Goal: Task Accomplishment & Management: Manage account settings

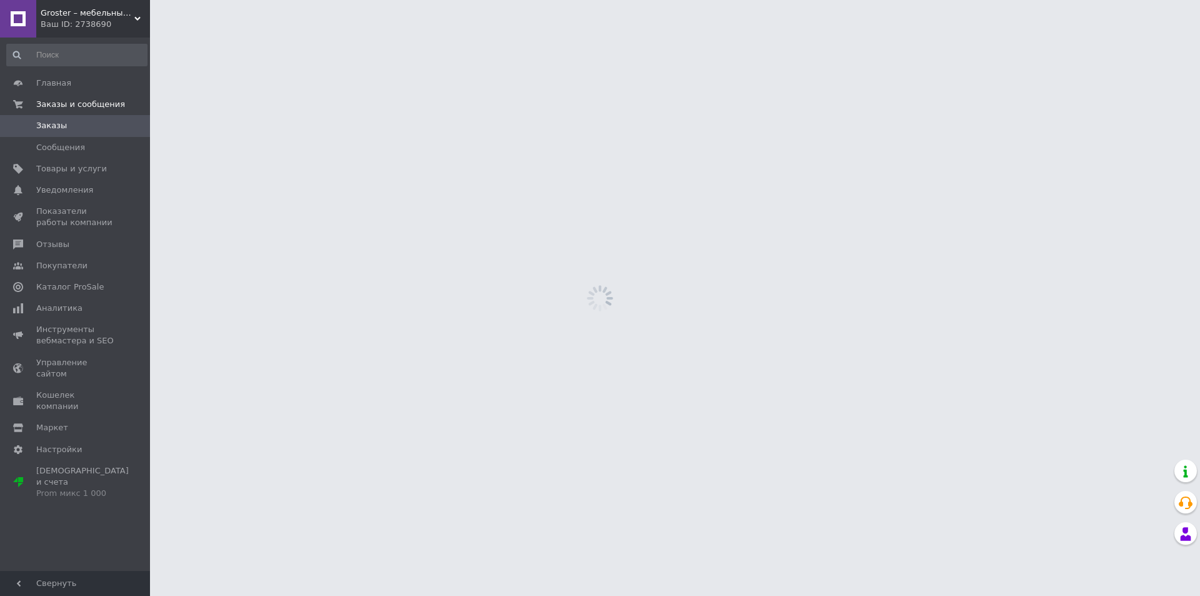
click at [76, 169] on span "Товары и услуги" at bounding box center [71, 168] width 71 height 11
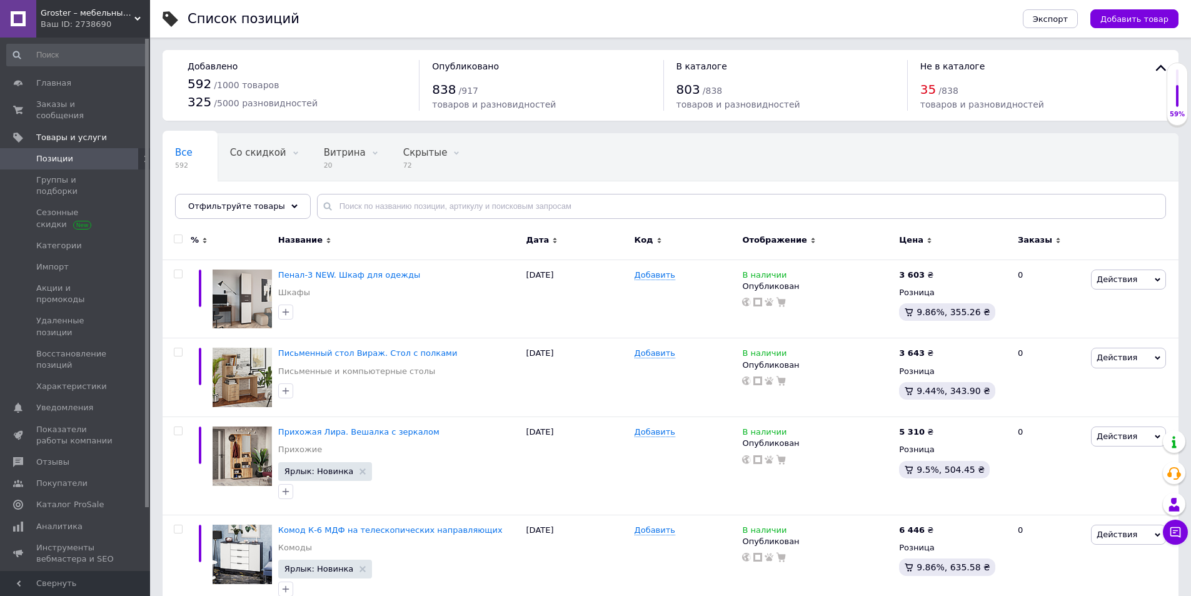
click at [282, 203] on div "Отфильтруйте товары" at bounding box center [243, 206] width 136 height 25
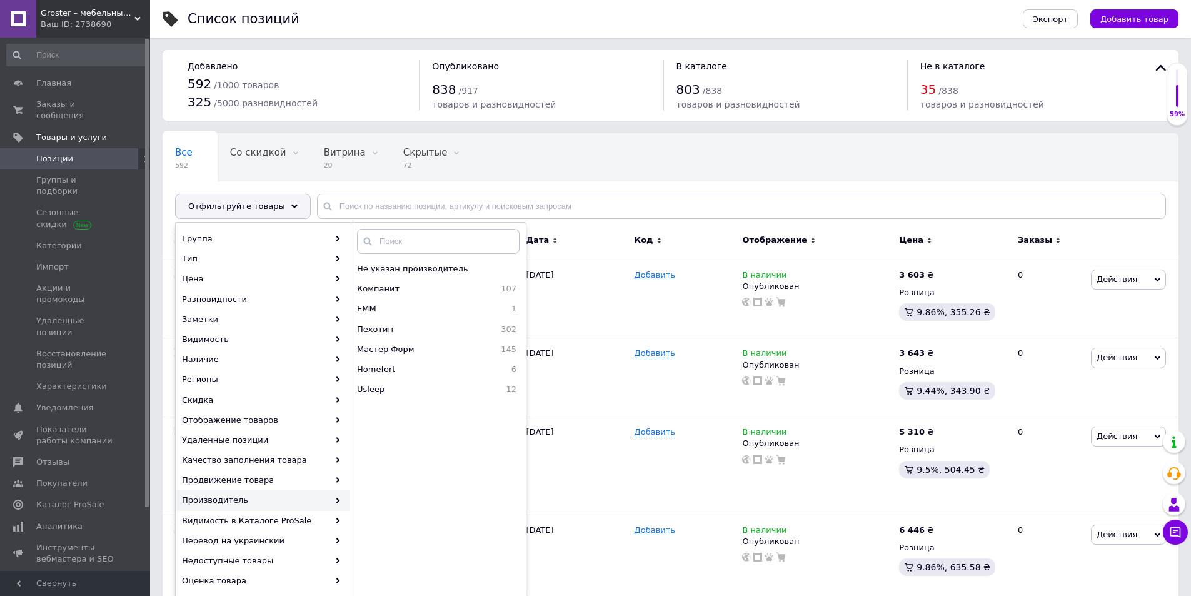
click at [406, 326] on span "Пехотин" at bounding box center [406, 329] width 99 height 11
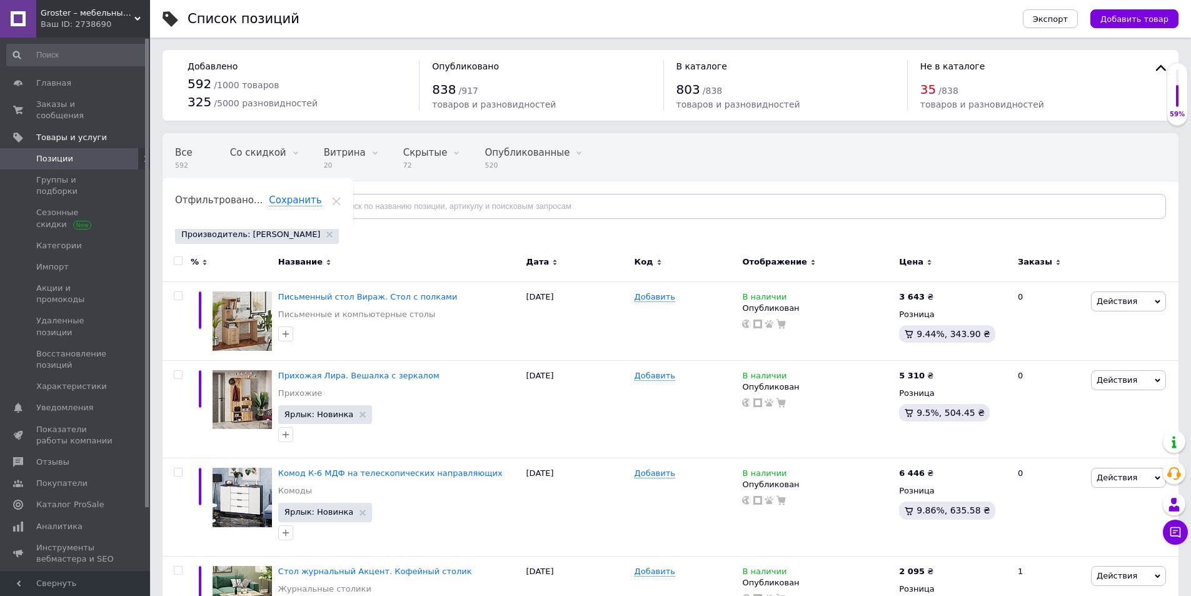
click at [1055, 262] on icon at bounding box center [1058, 262] width 6 height 6
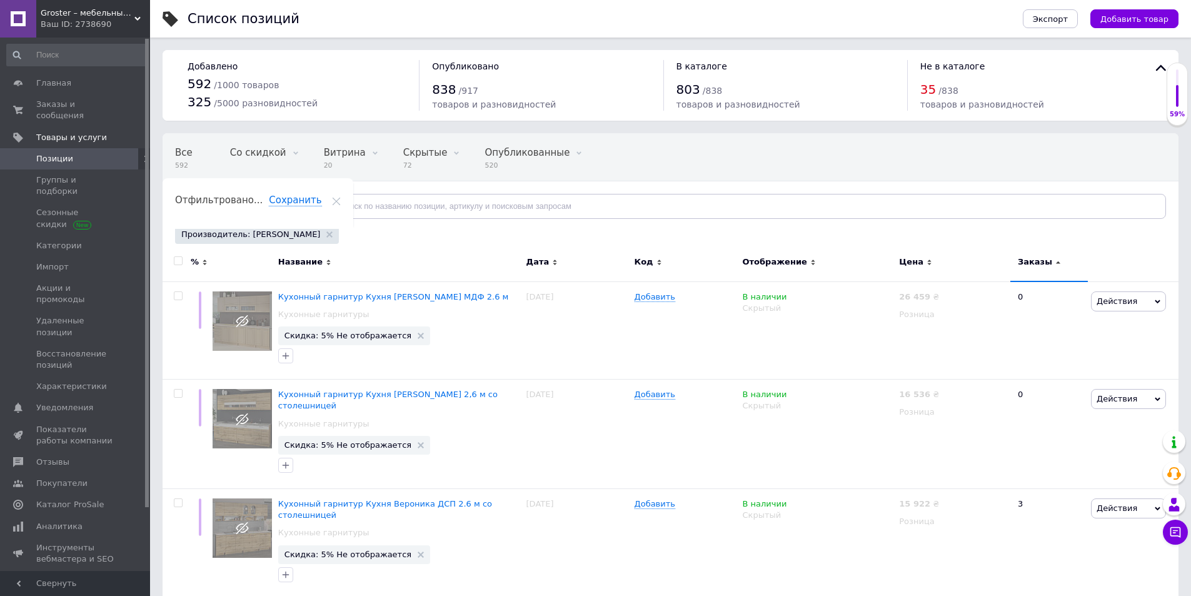
click at [1051, 268] on div "Заказы" at bounding box center [1049, 261] width 63 height 11
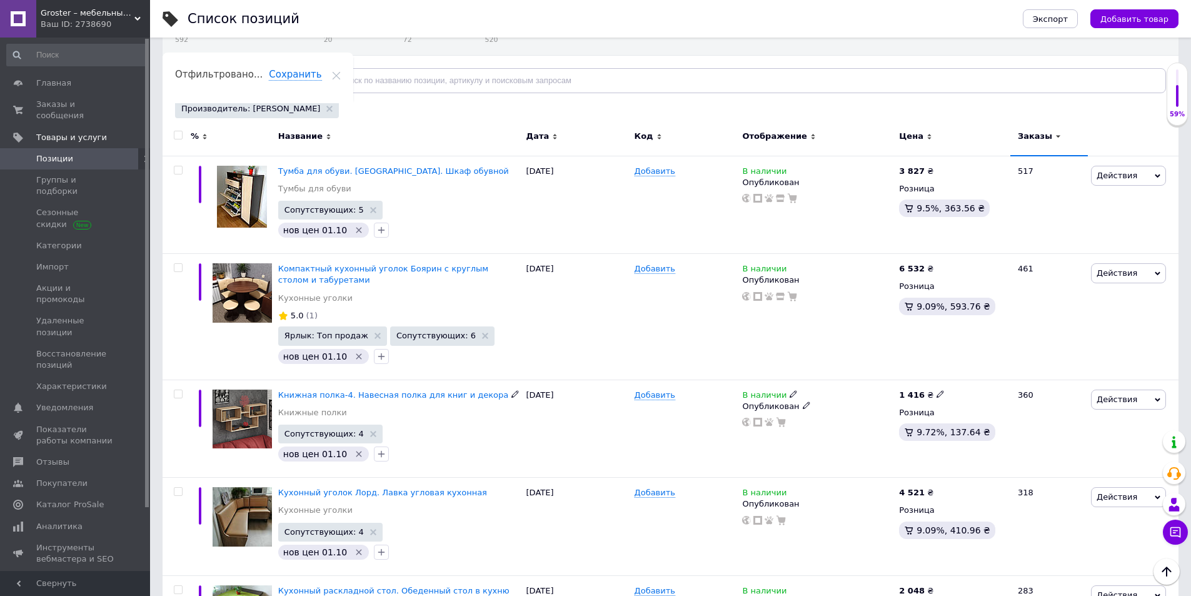
scroll to position [250, 0]
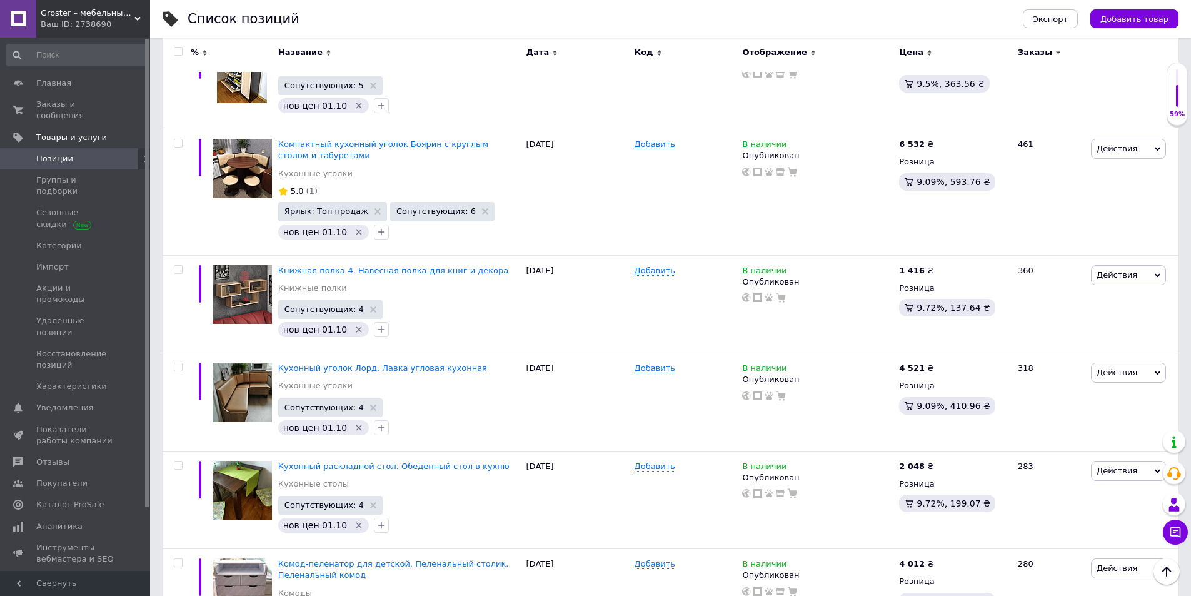
drag, startPoint x: 1186, startPoint y: 177, endPoint x: 1186, endPoint y: 198, distance: 20.6
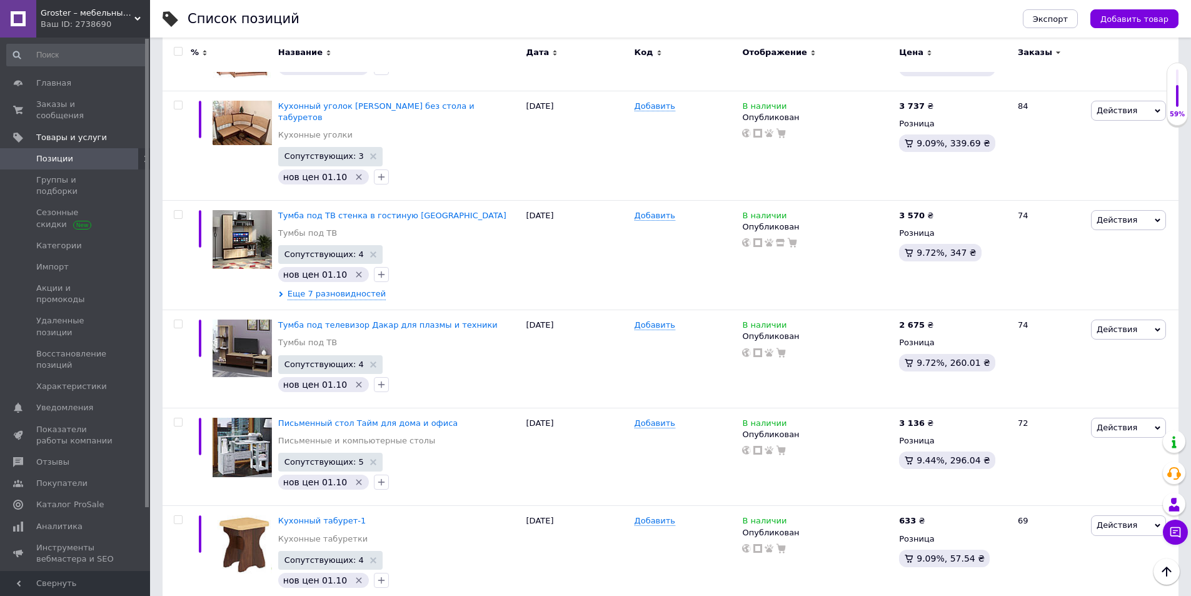
scroll to position [1694, 0]
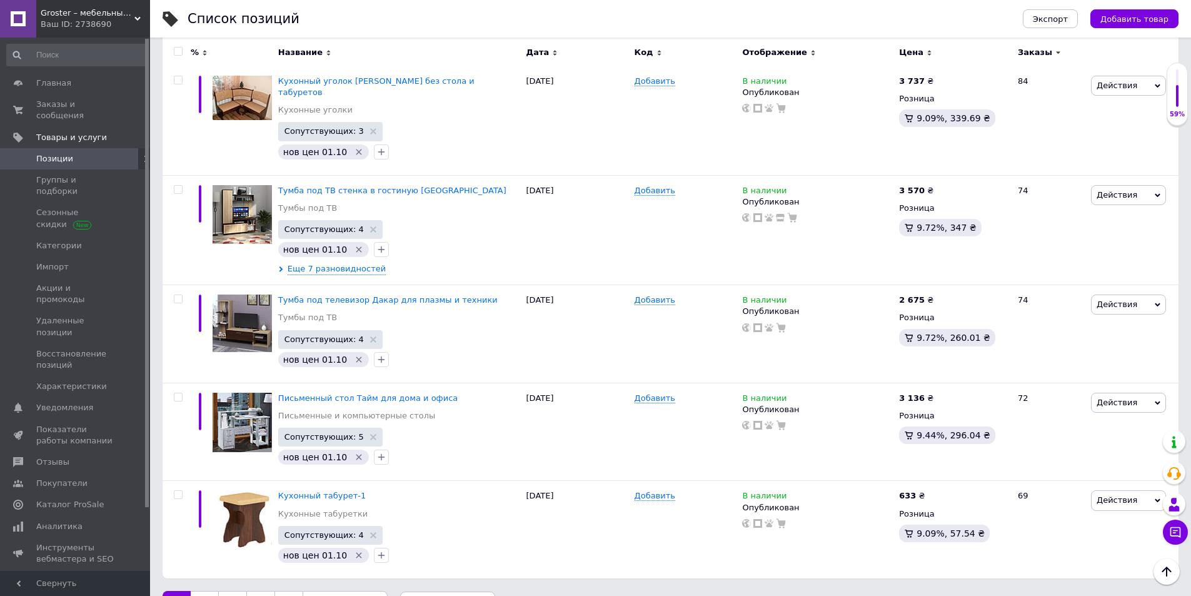
click at [415, 563] on span "по 20 позиций" at bounding box center [447, 603] width 95 height 25
click at [418, 563] on span "по 20 позиций" at bounding box center [447, 603] width 95 height 25
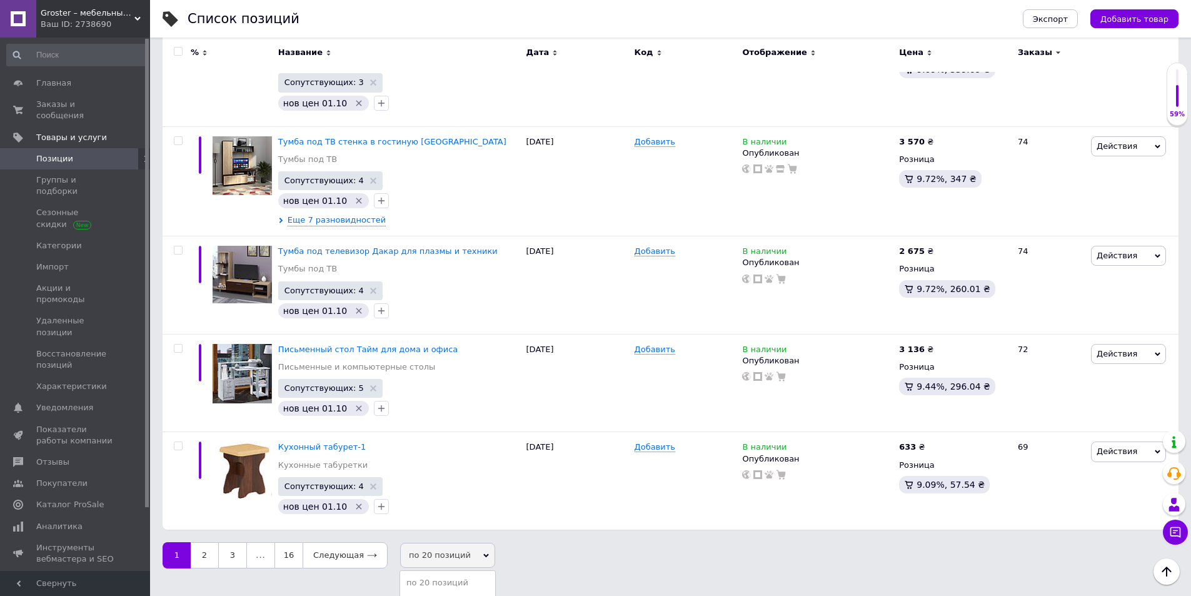
scroll to position [1743, 0]
click at [426, 563] on li "по 50 позиций" at bounding box center [447, 600] width 95 height 18
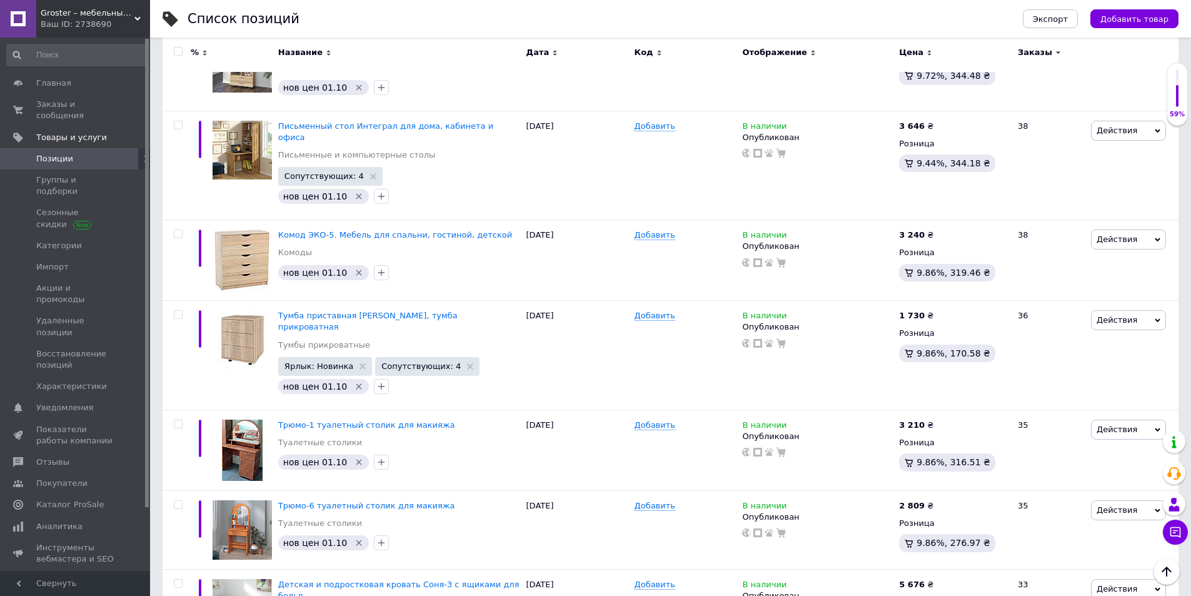
scroll to position [4535, 0]
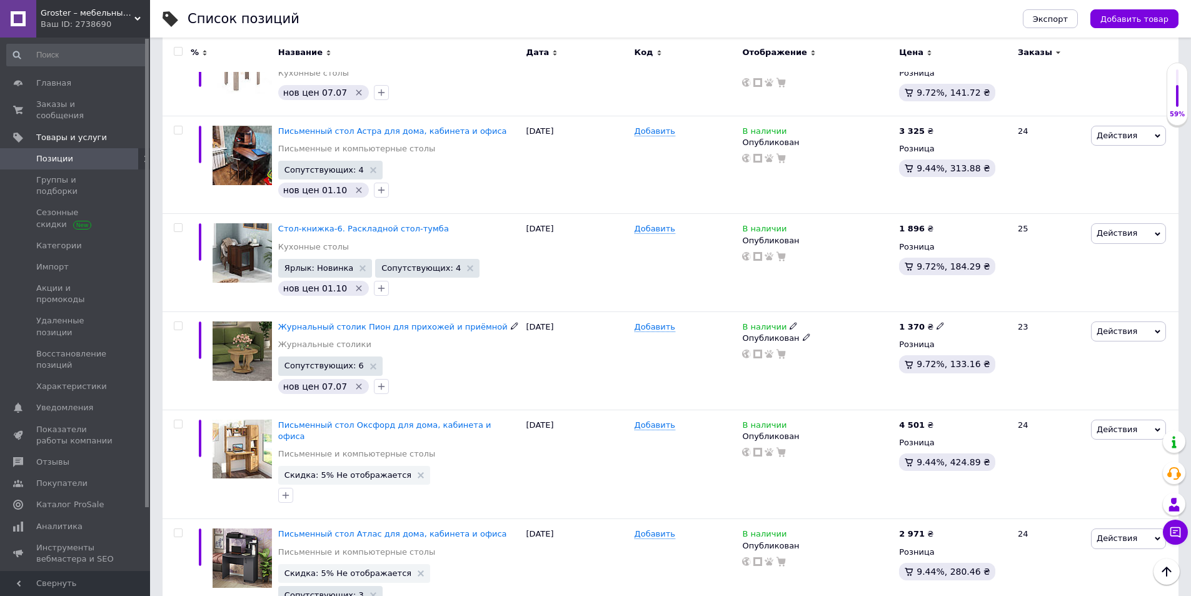
scroll to position [1133, 0]
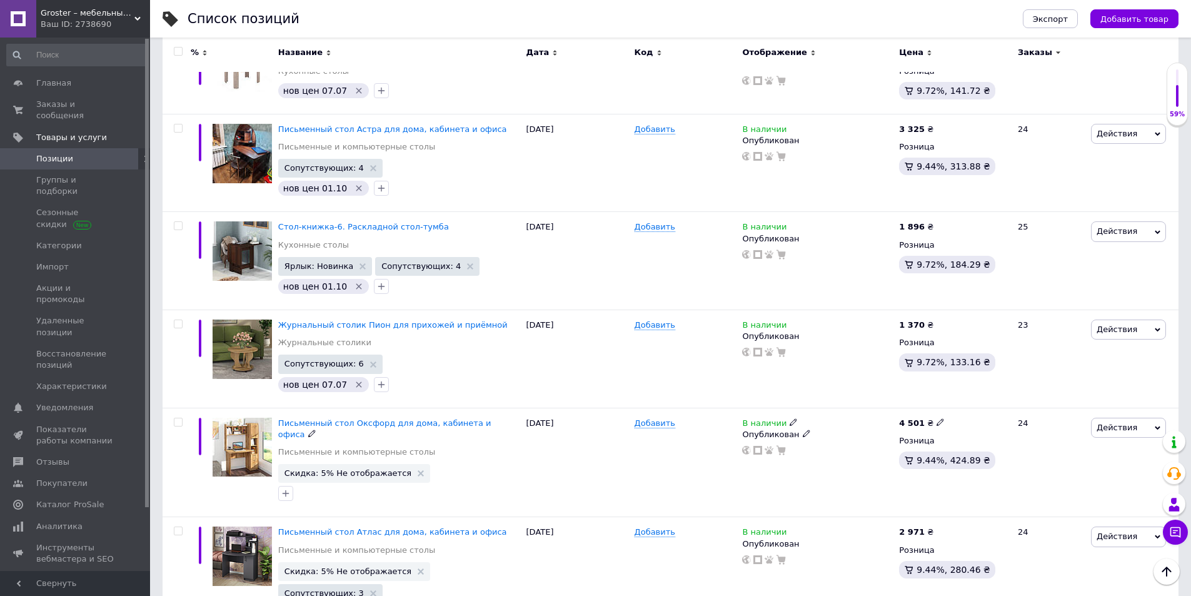
click at [936, 418] on icon at bounding box center [940, 422] width 8 height 8
drag, startPoint x: 993, startPoint y: 388, endPoint x: 915, endPoint y: 405, distance: 79.3
click at [915, 408] on div "4 501 ₴ Цена 4501 Валюта ₴ $ € CHF £ ¥ PLN ₸ MDL HUF KGS CN¥ TRY ₩ lei Розница …" at bounding box center [953, 462] width 114 height 109
type input "4667"
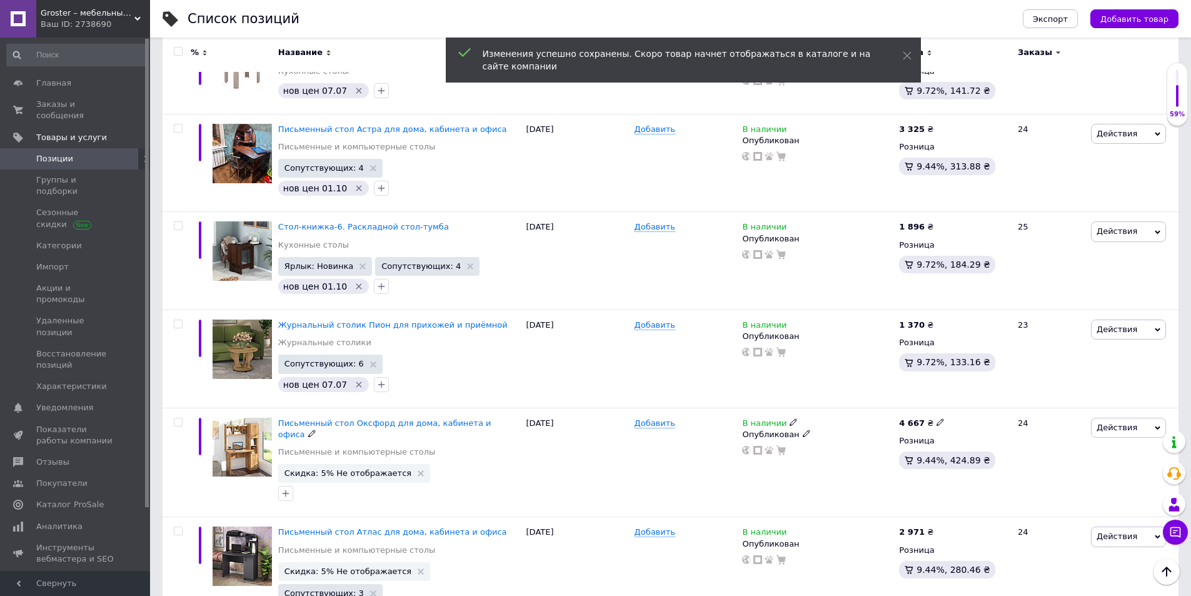
scroll to position [1196, 0]
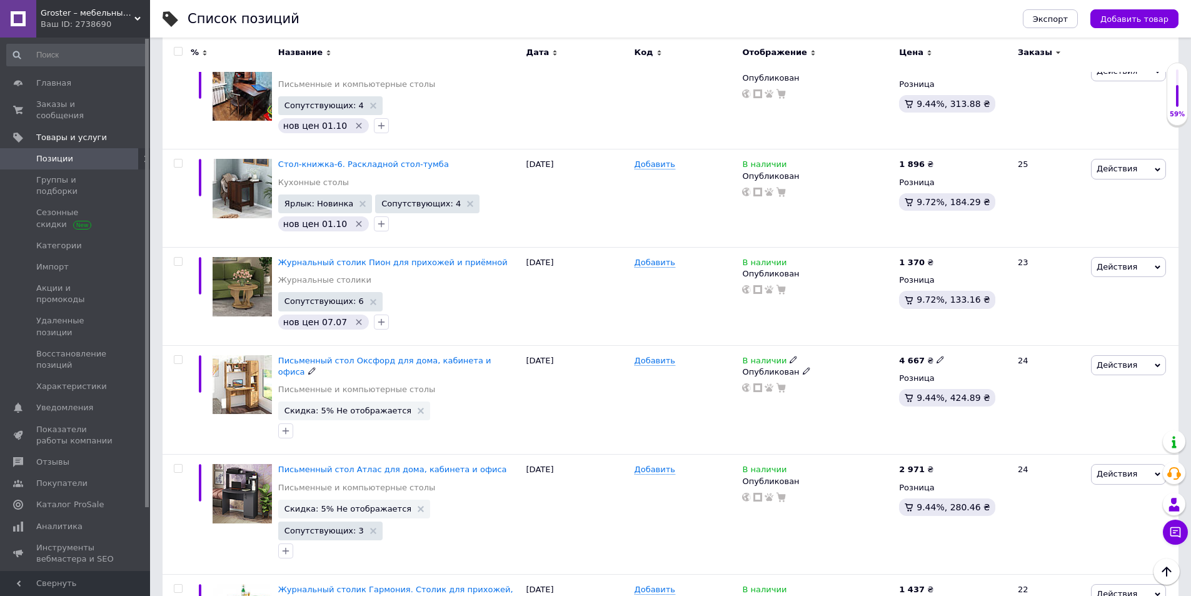
click at [286, 428] on icon "button" at bounding box center [286, 431] width 7 height 7
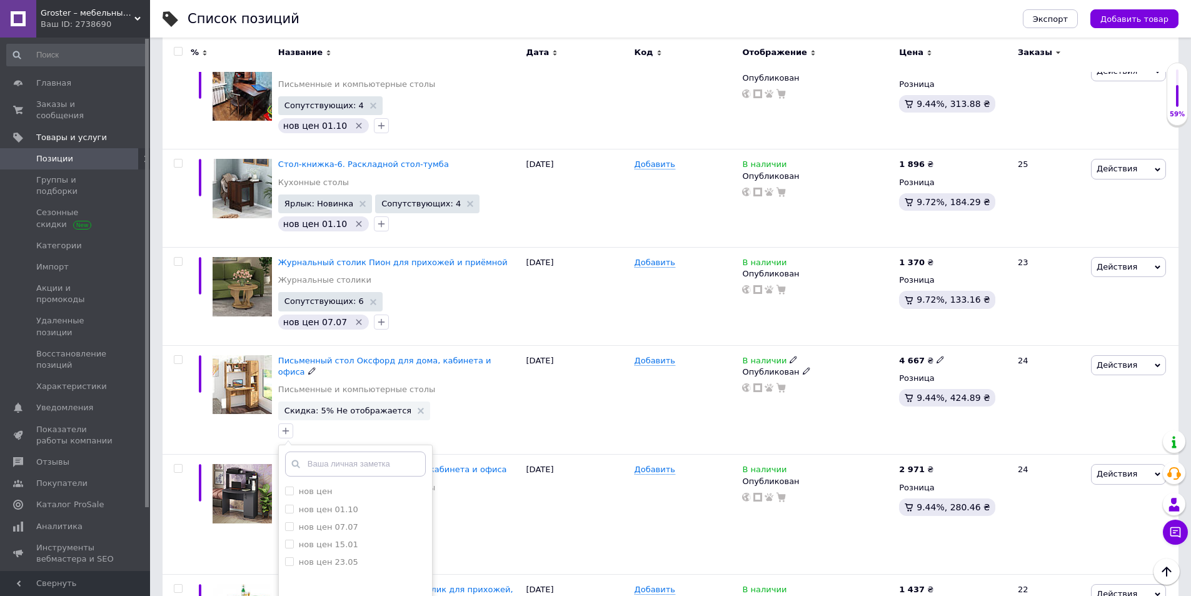
click at [336, 501] on li "нов цен 01.10" at bounding box center [355, 510] width 153 height 18
checkbox input "true"
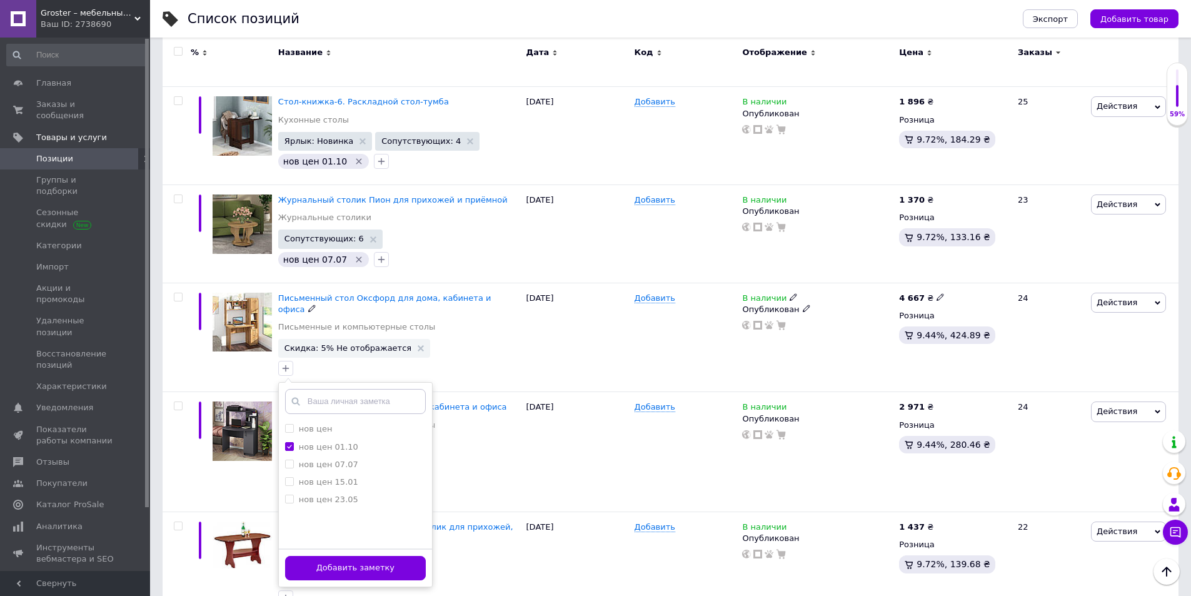
click at [386, 556] on button "Добавить заметку" at bounding box center [355, 568] width 141 height 24
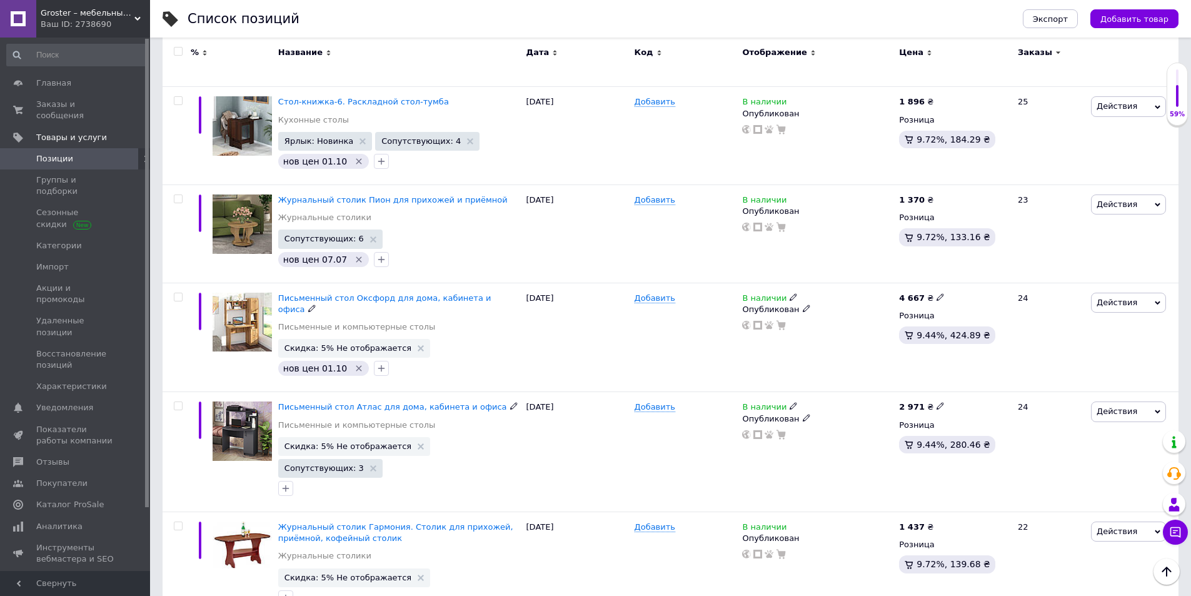
click at [936, 402] on icon at bounding box center [940, 406] width 8 height 8
drag, startPoint x: 983, startPoint y: 369, endPoint x: 915, endPoint y: 384, distance: 70.4
click at [915, 401] on span "2 971 ₴ Цена 2971 Валюта ₴ $ € CHF £ ¥ PLN ₸ MDL HUF KGS CN¥ TRY ₩ lei" at bounding box center [922, 406] width 46 height 11
type input "3077"
click at [283, 485] on icon "button" at bounding box center [286, 488] width 7 height 7
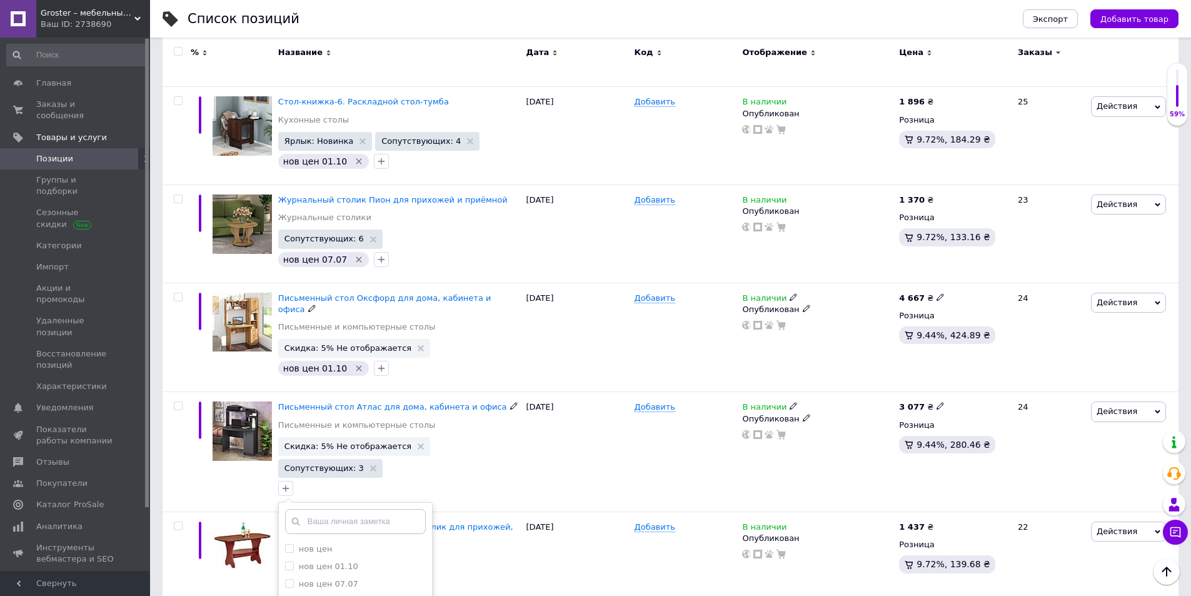
click at [355, 558] on li "нов цен 01.10" at bounding box center [355, 567] width 153 height 18
checkbox input "true"
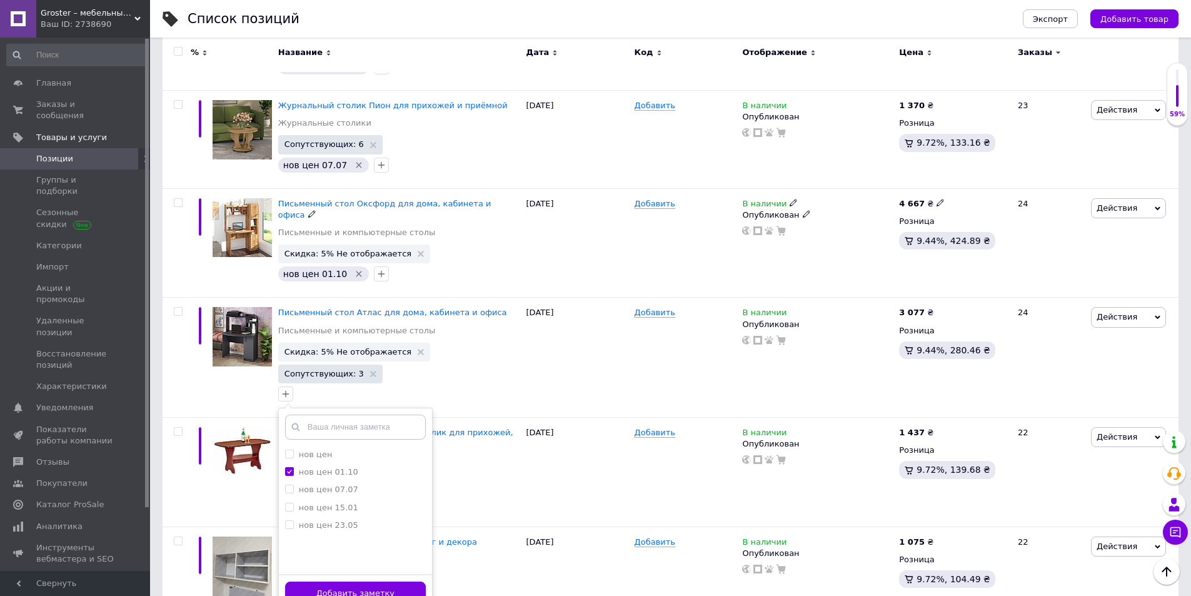
scroll to position [1446, 0]
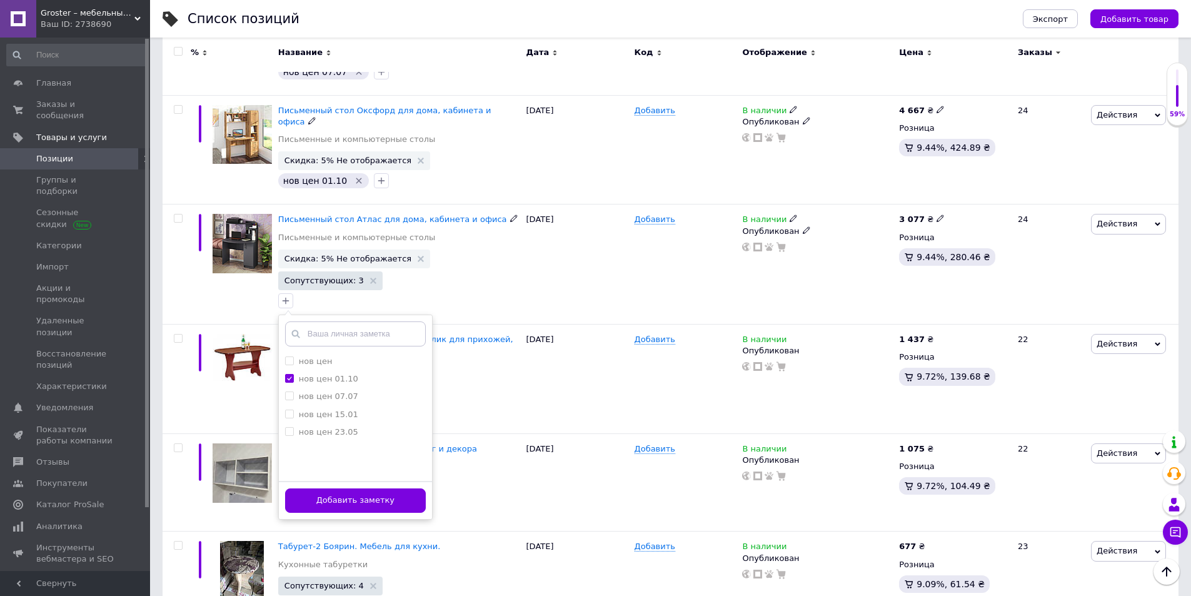
click at [368, 488] on button "Добавить заметку" at bounding box center [355, 500] width 141 height 24
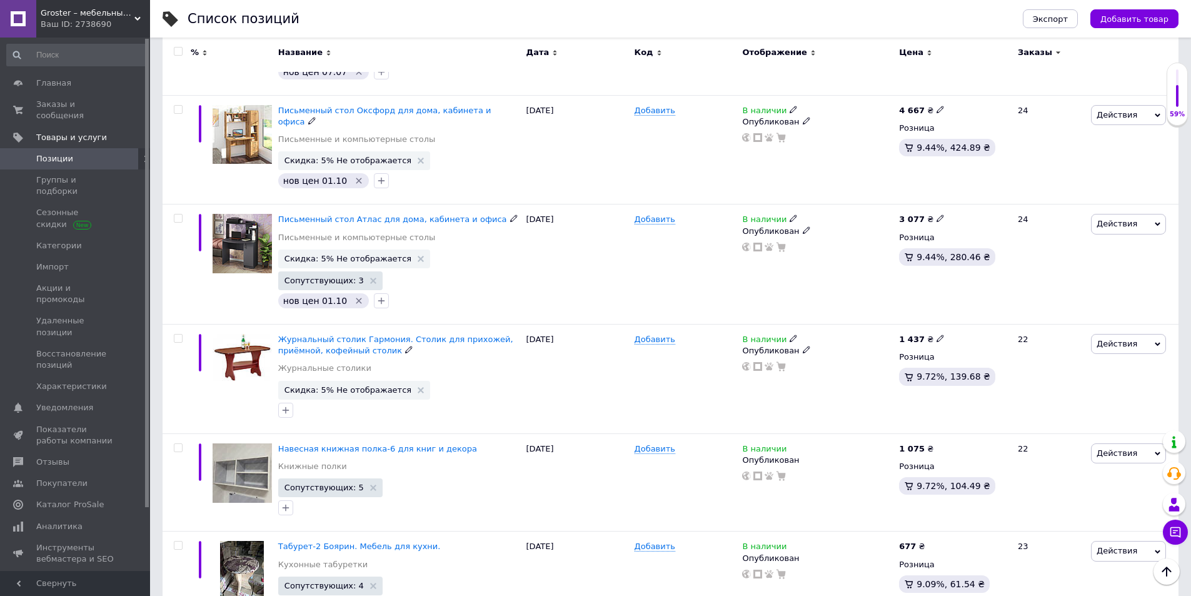
click at [287, 405] on icon "button" at bounding box center [286, 410] width 10 height 10
click at [286, 407] on icon "button" at bounding box center [286, 410] width 7 height 7
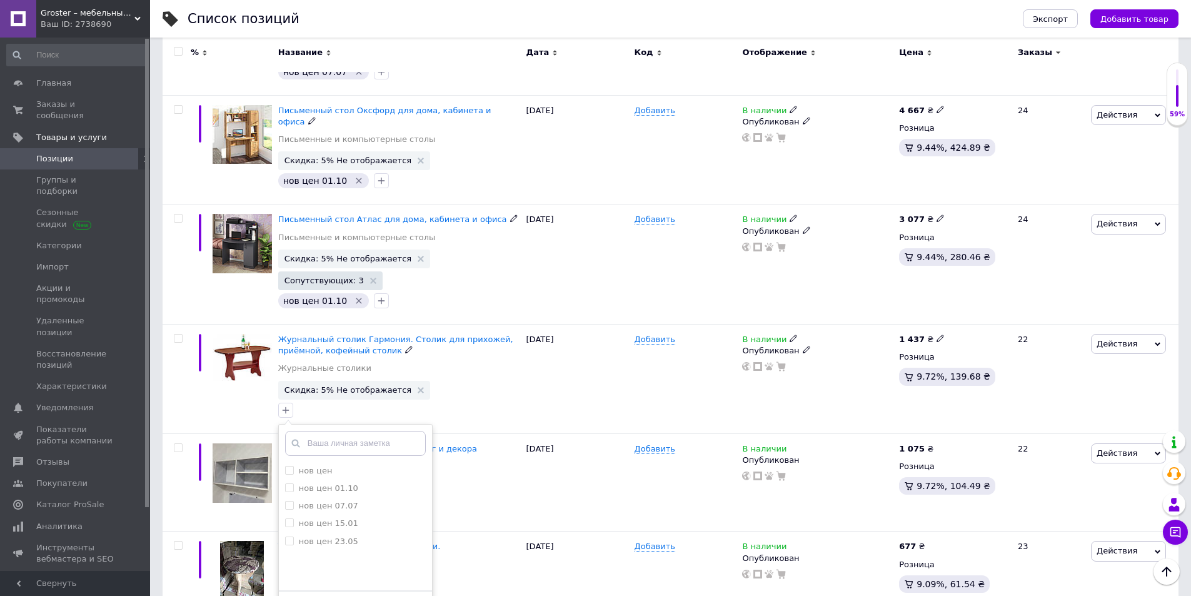
click at [321, 483] on label "нов цен 01.10" at bounding box center [328, 487] width 59 height 9
checkbox input "true"
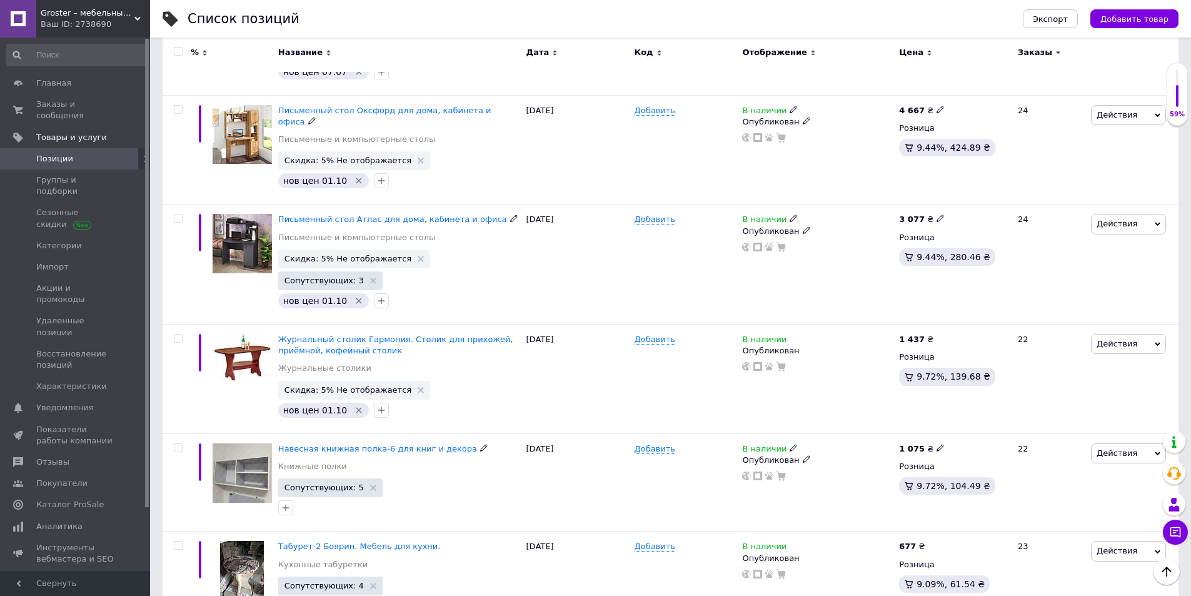
click at [936, 444] on use at bounding box center [939, 447] width 7 height 7
drag, startPoint x: 985, startPoint y: 388, endPoint x: 906, endPoint y: 387, distance: 78.8
type input "1171"
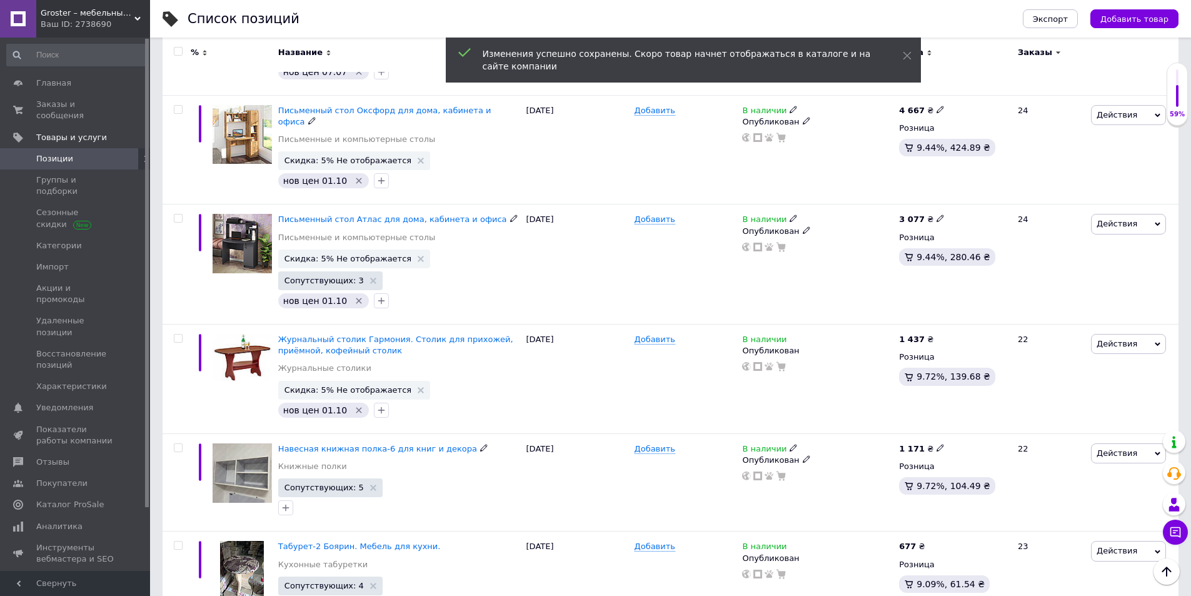
click at [284, 503] on icon "button" at bounding box center [286, 508] width 10 height 10
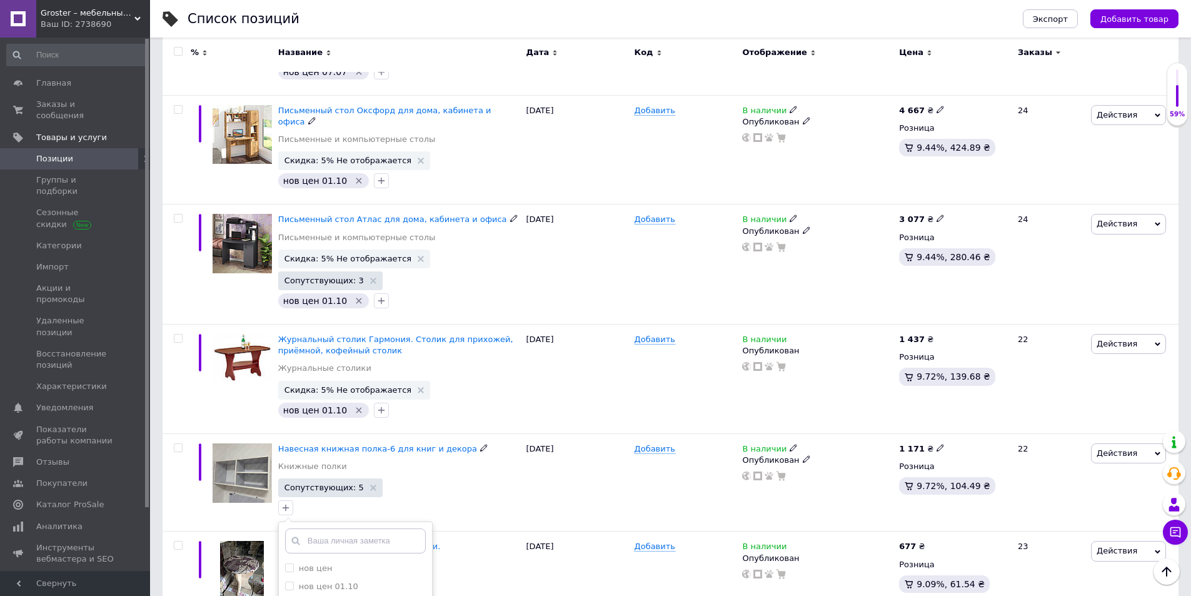
click at [304, 563] on label "нов цен 01.10" at bounding box center [328, 585] width 59 height 9
checkbox input "true"
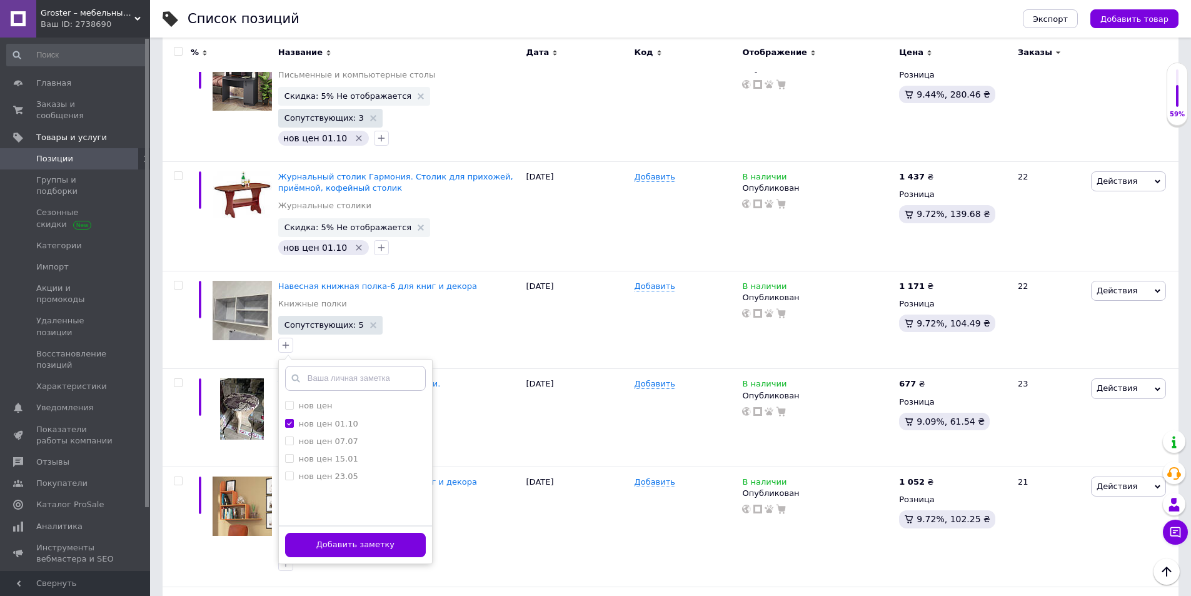
click at [393, 533] on button "Добавить заметку" at bounding box center [355, 545] width 141 height 24
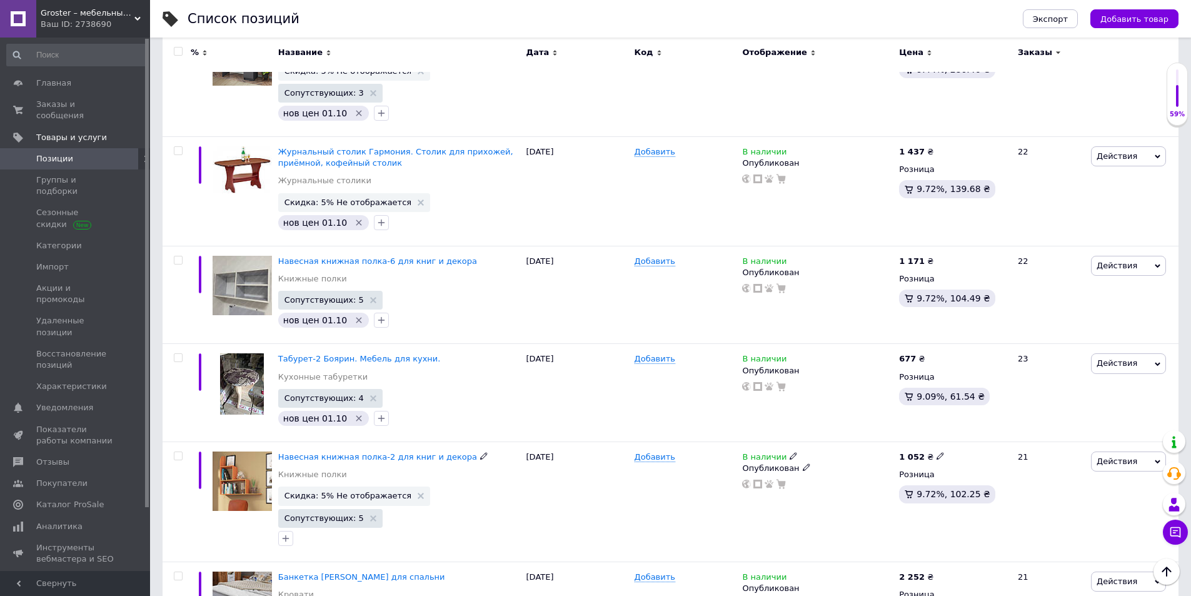
scroll to position [1696, 0]
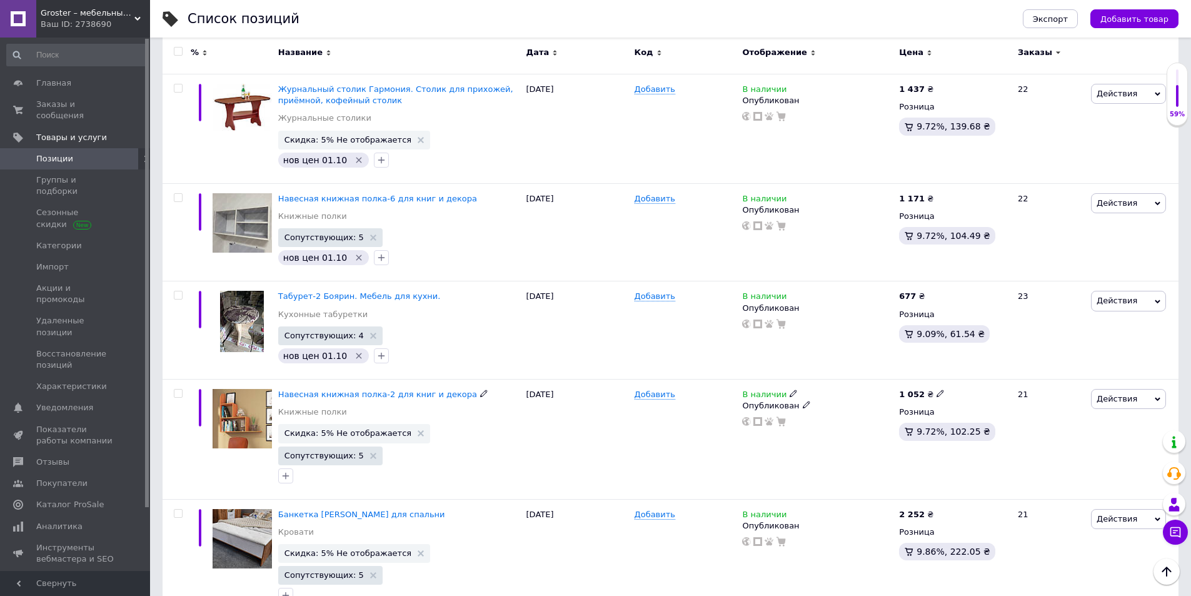
click at [936, 389] on icon at bounding box center [940, 393] width 8 height 8
drag, startPoint x: 996, startPoint y: 336, endPoint x: 891, endPoint y: 339, distance: 105.1
click at [891, 379] on div "Навесная книжная полка-2 для книг и декора Книжные полки Скидка: 5% Не отобража…" at bounding box center [671, 439] width 1016 height 120
type input "1171"
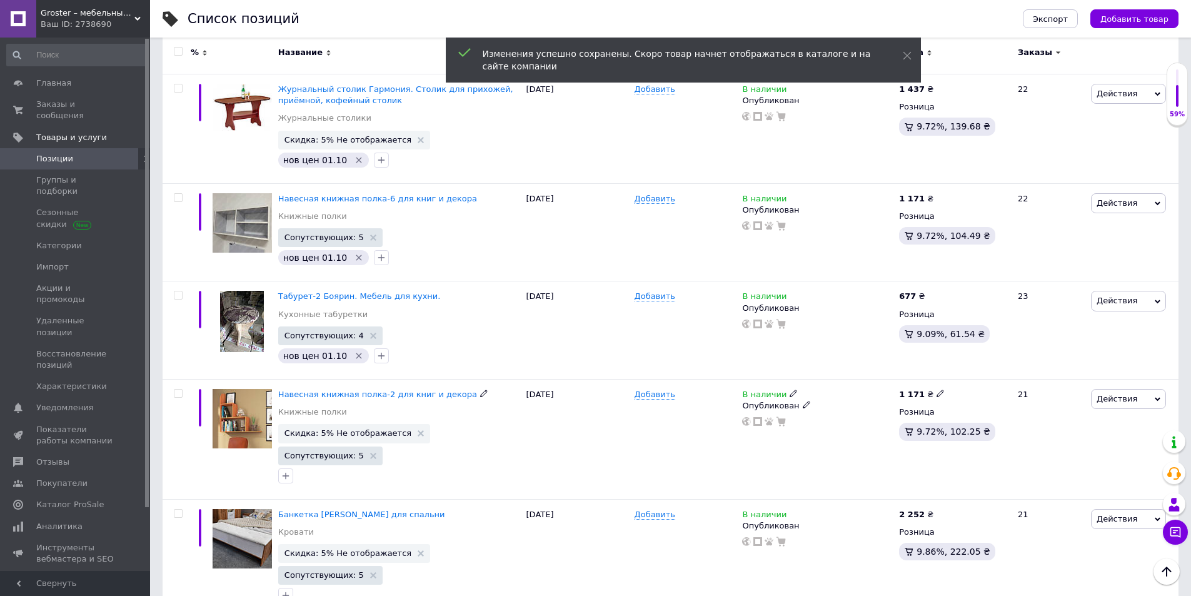
click at [287, 471] on icon "button" at bounding box center [286, 476] width 10 height 10
click at [320, 549] on label "нов цен 01.10" at bounding box center [328, 553] width 59 height 9
checkbox input "true"
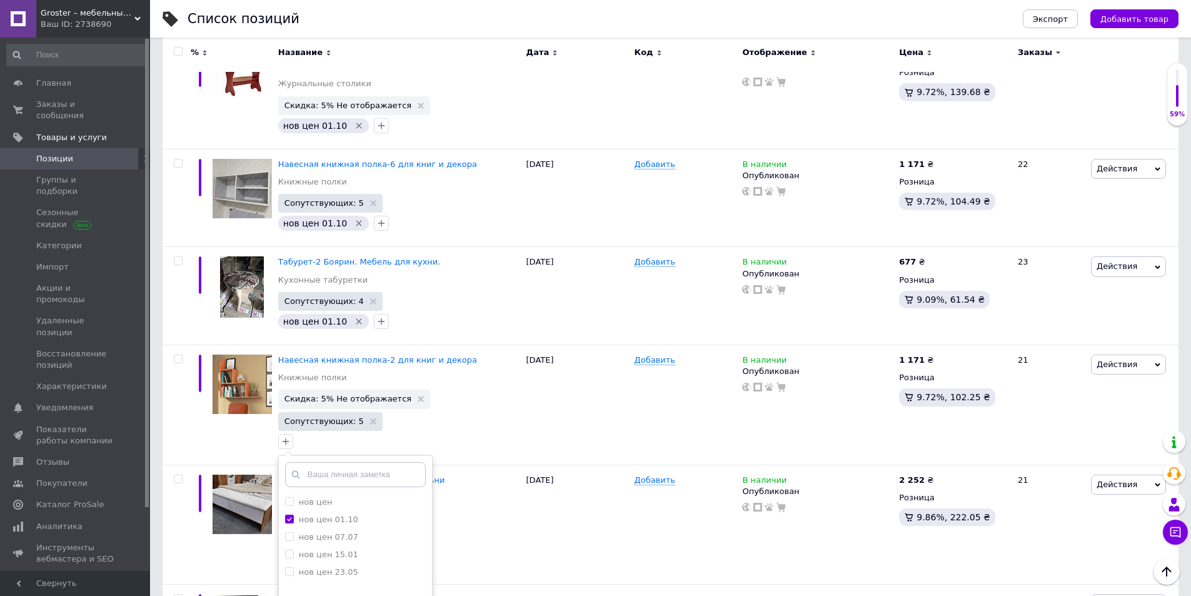
scroll to position [1883, 0]
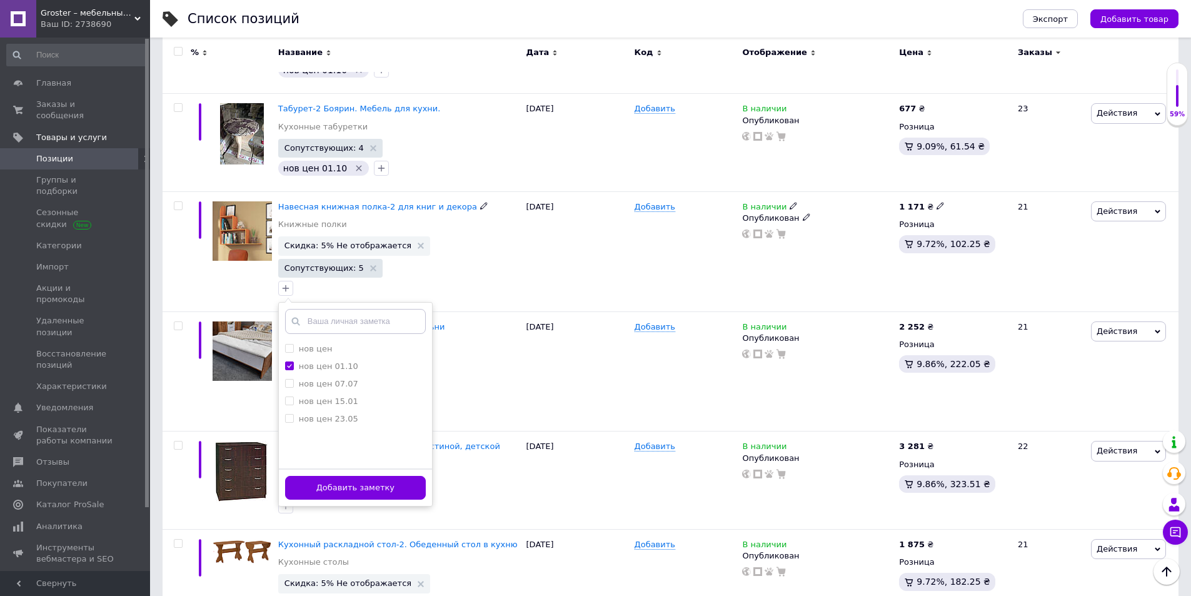
click at [344, 476] on button "Добавить заметку" at bounding box center [355, 488] width 141 height 24
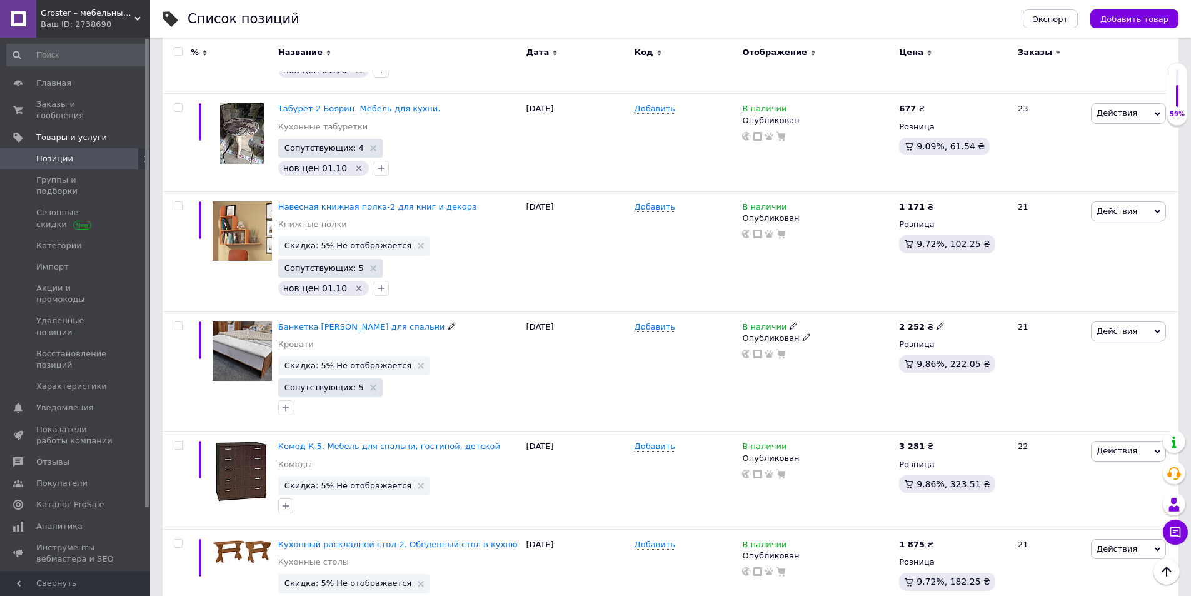
click at [936, 323] on use at bounding box center [939, 326] width 7 height 7
drag, startPoint x: 992, startPoint y: 248, endPoint x: 929, endPoint y: 249, distance: 63.1
click at [930, 311] on div "2 252 ₴ Цена 2252 Валюта ₴ $ € CHF £ ¥ PLN ₸ MDL HUF KGS CN¥ TRY ₩ lei Розница …" at bounding box center [953, 371] width 114 height 120
type input "2297"
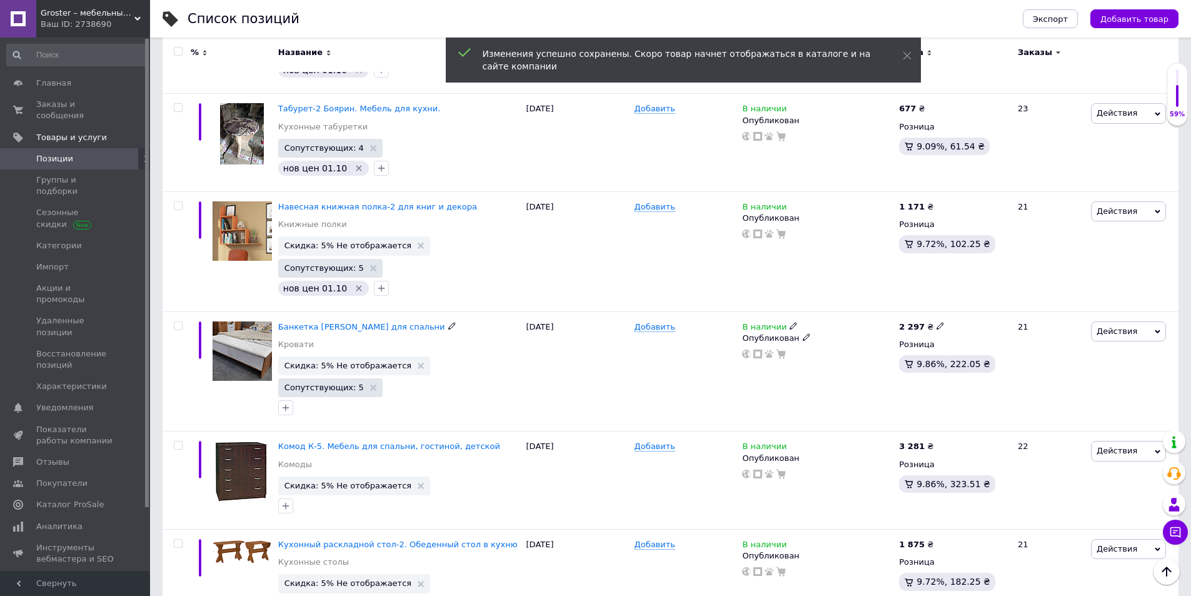
click at [288, 403] on icon "button" at bounding box center [286, 408] width 10 height 10
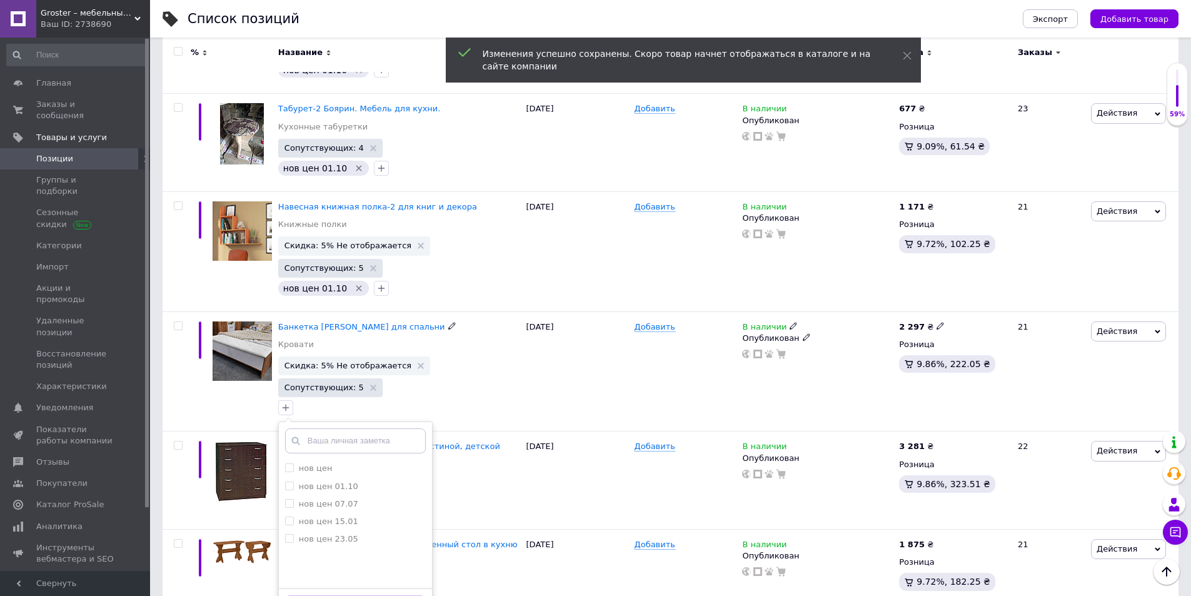
click at [304, 481] on label "нов цен 01.10" at bounding box center [328, 485] width 59 height 9
checkbox input "true"
click at [356, 563] on button "Добавить заметку" at bounding box center [355, 607] width 141 height 24
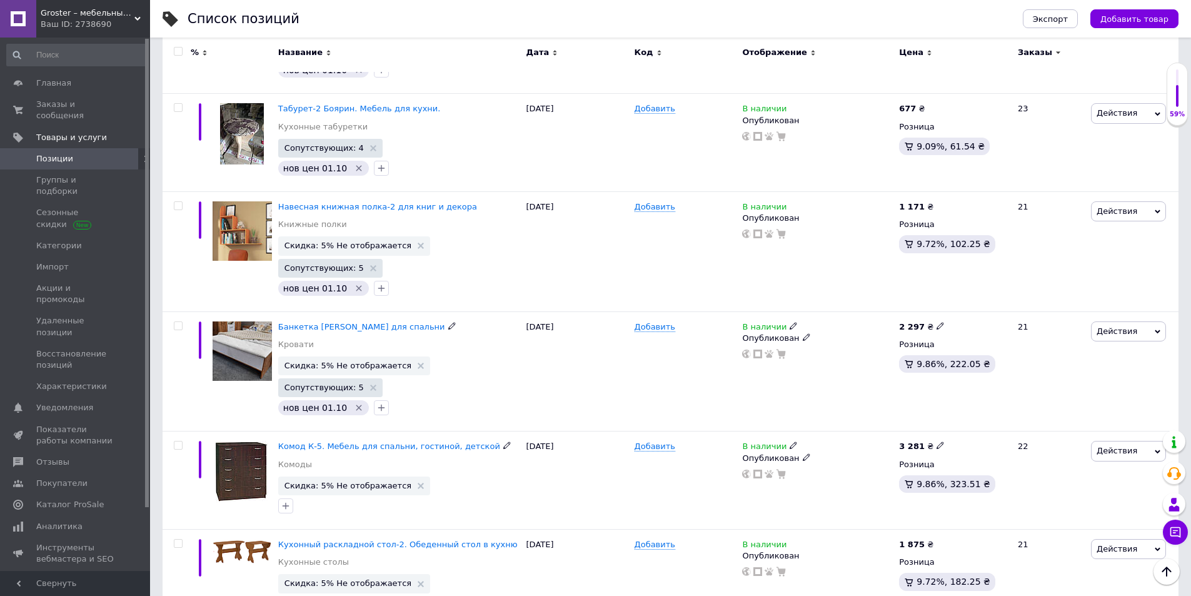
click at [936, 442] on use at bounding box center [939, 445] width 7 height 7
drag, startPoint x: 983, startPoint y: 342, endPoint x: 926, endPoint y: 344, distance: 57.5
click at [926, 431] on div "3 281 ₴ Цена 3281 Валюта ₴ $ € CHF £ ¥ PLN ₸ MDL HUF KGS CN¥ TRY ₩ lei Розница …" at bounding box center [953, 480] width 114 height 98
type input "3447"
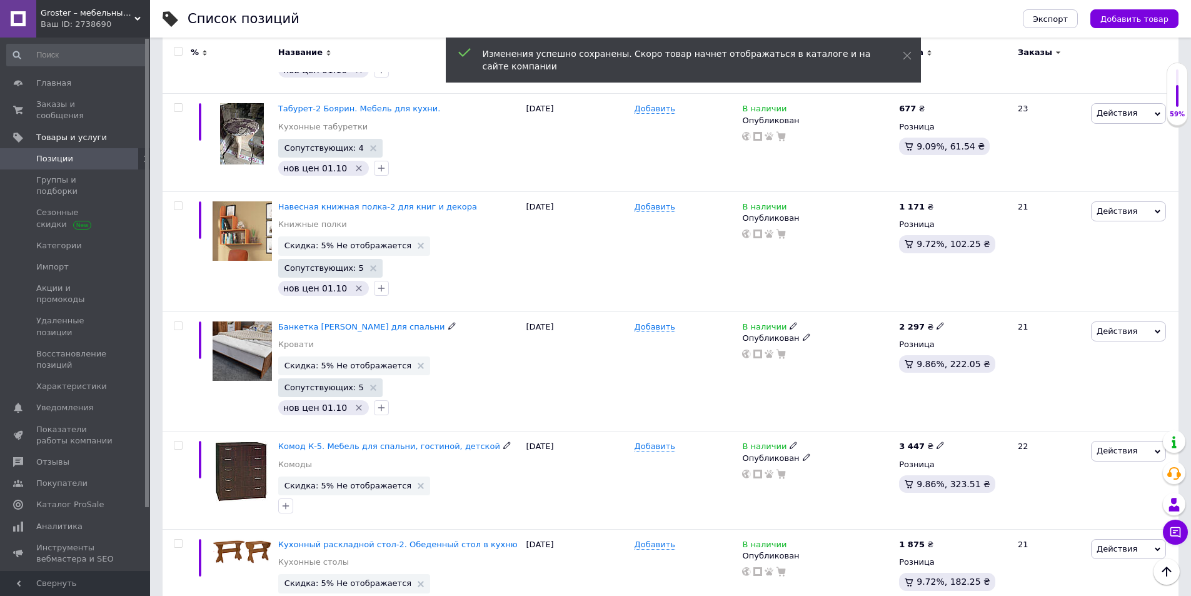
click at [282, 501] on icon "button" at bounding box center [286, 506] width 10 height 10
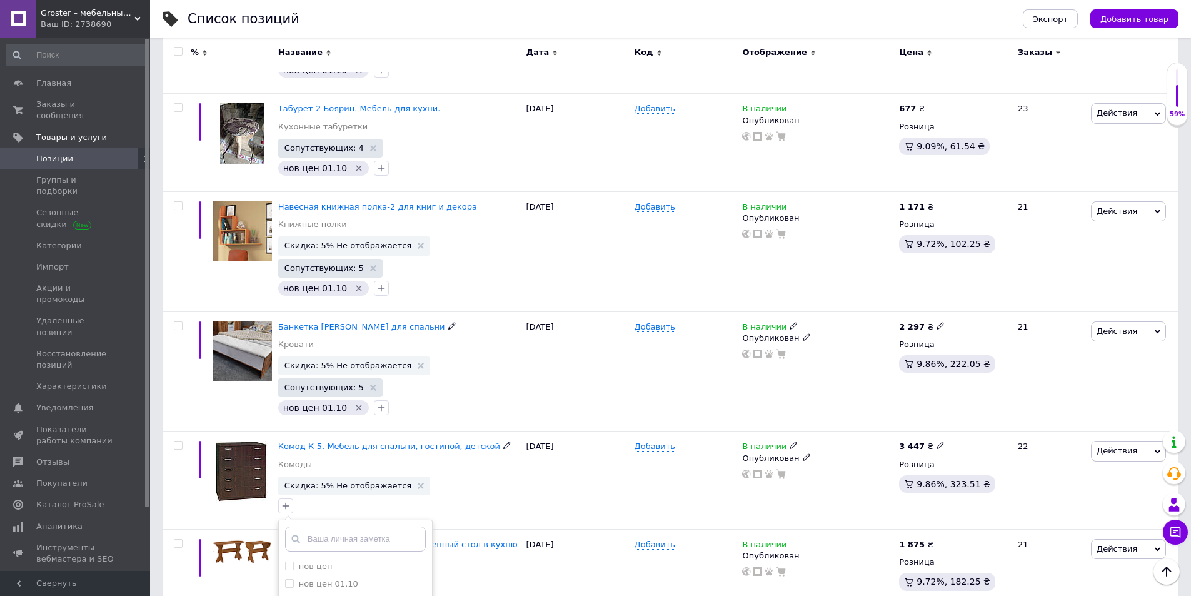
click at [327, 563] on label "нов цен 01.10" at bounding box center [328, 583] width 59 height 9
checkbox input "true"
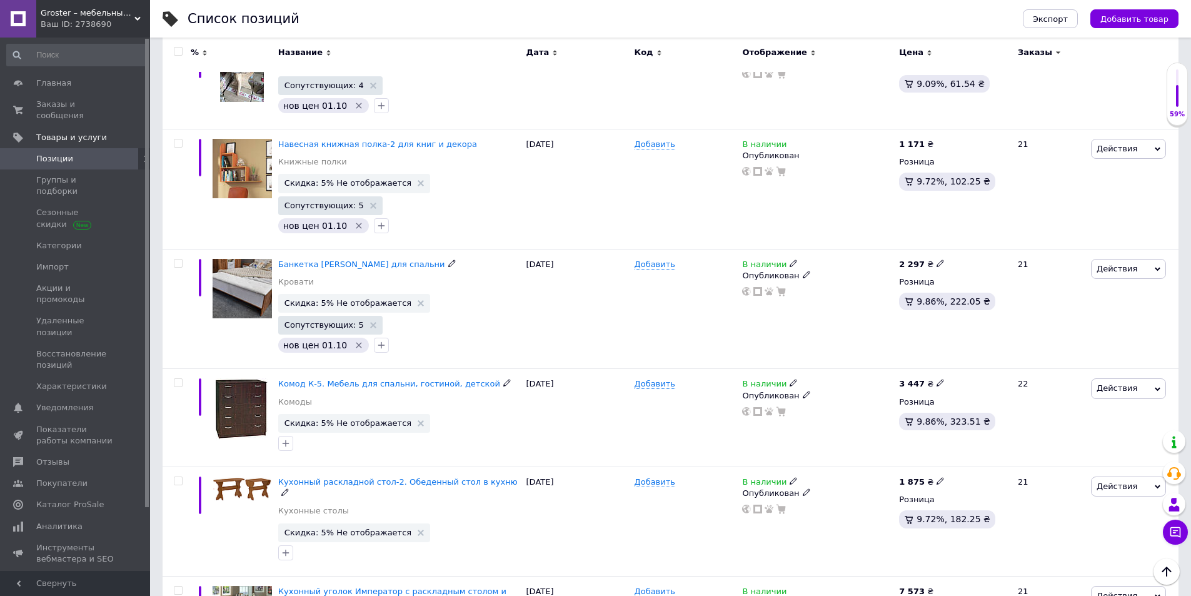
click at [937, 477] on icon at bounding box center [940, 481] width 8 height 8
drag, startPoint x: 977, startPoint y: 379, endPoint x: 919, endPoint y: 379, distance: 58.1
click at [919, 467] on div "1 875 ₴ Цена 1875 Валюта ₴ $ € CHF £ ¥ PLN ₸ MDL HUF KGS CN¥ TRY ₩ lei Розница …" at bounding box center [953, 521] width 114 height 109
type input "1958"
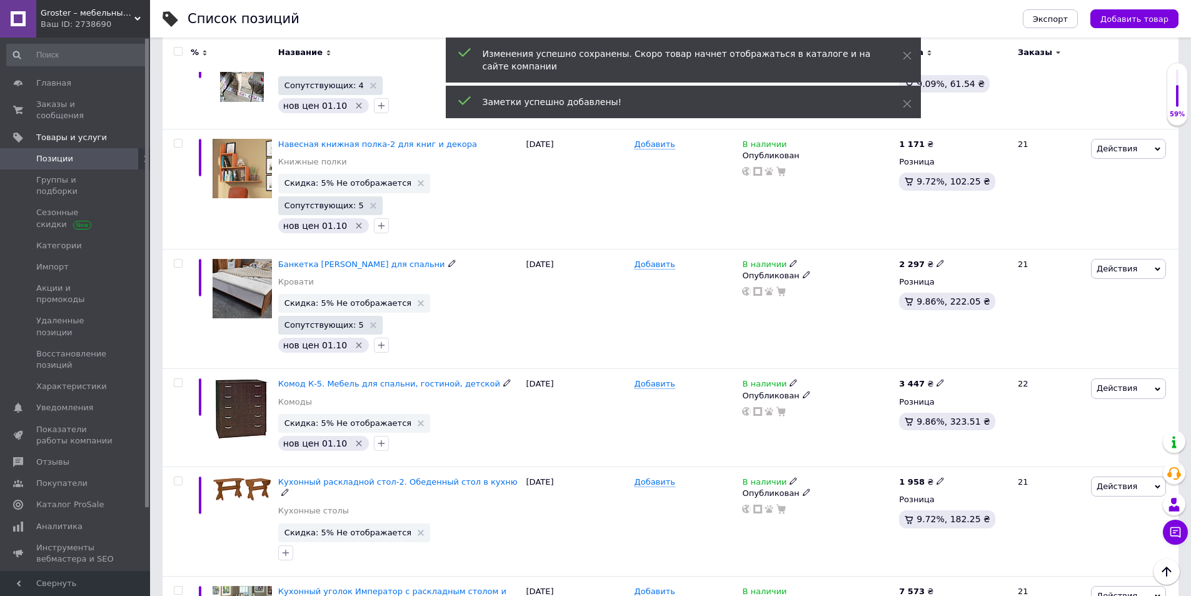
click at [283, 548] on icon "button" at bounding box center [286, 553] width 10 height 10
checkbox input "true"
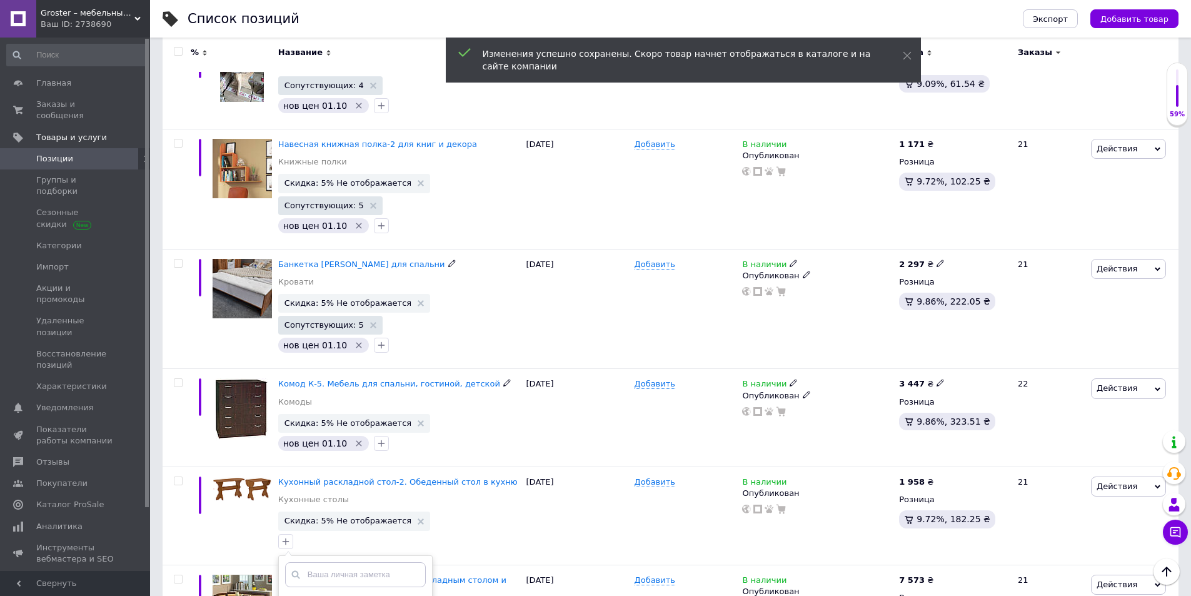
scroll to position [2196, 0]
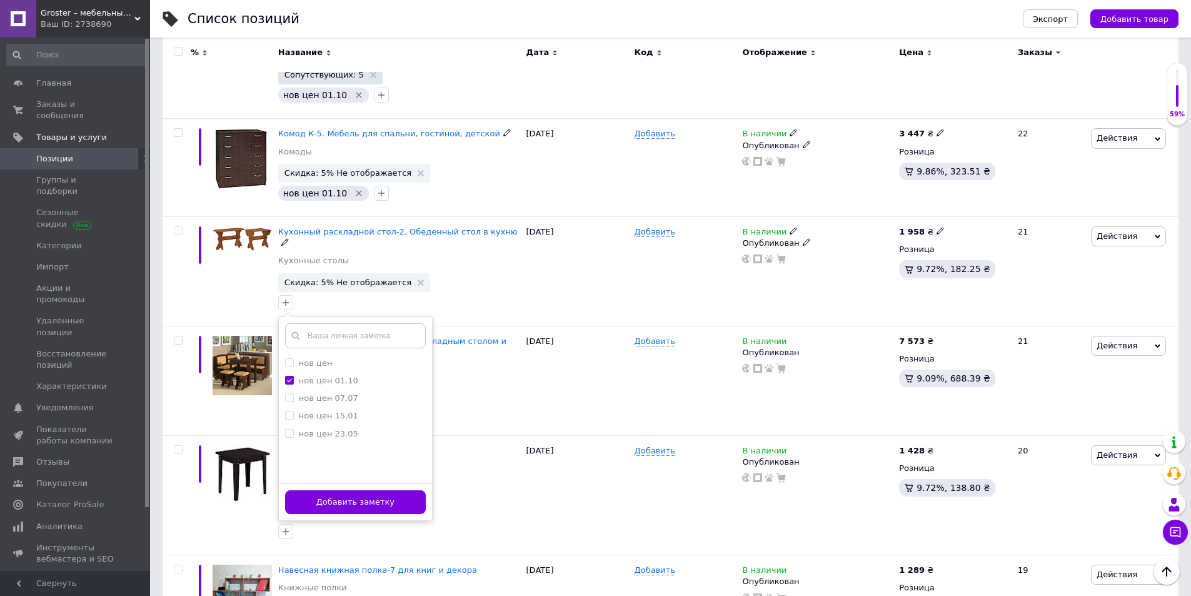
click at [374, 490] on button "Добавить заметку" at bounding box center [355, 502] width 141 height 24
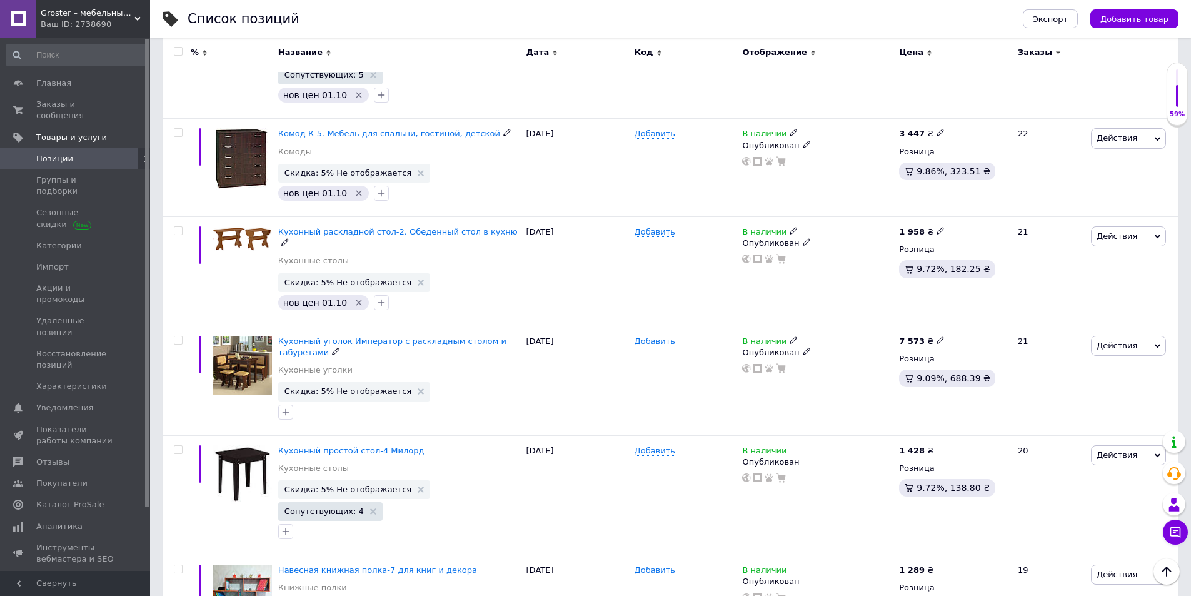
click at [936, 336] on icon at bounding box center [940, 340] width 8 height 8
drag, startPoint x: 991, startPoint y: 227, endPoint x: 892, endPoint y: 227, distance: 99.4
click at [892, 326] on div "Кухонный уголок Император с раскладным столом и табуретами Кухонные уголки Скид…" at bounding box center [671, 380] width 1016 height 109
type input "7763"
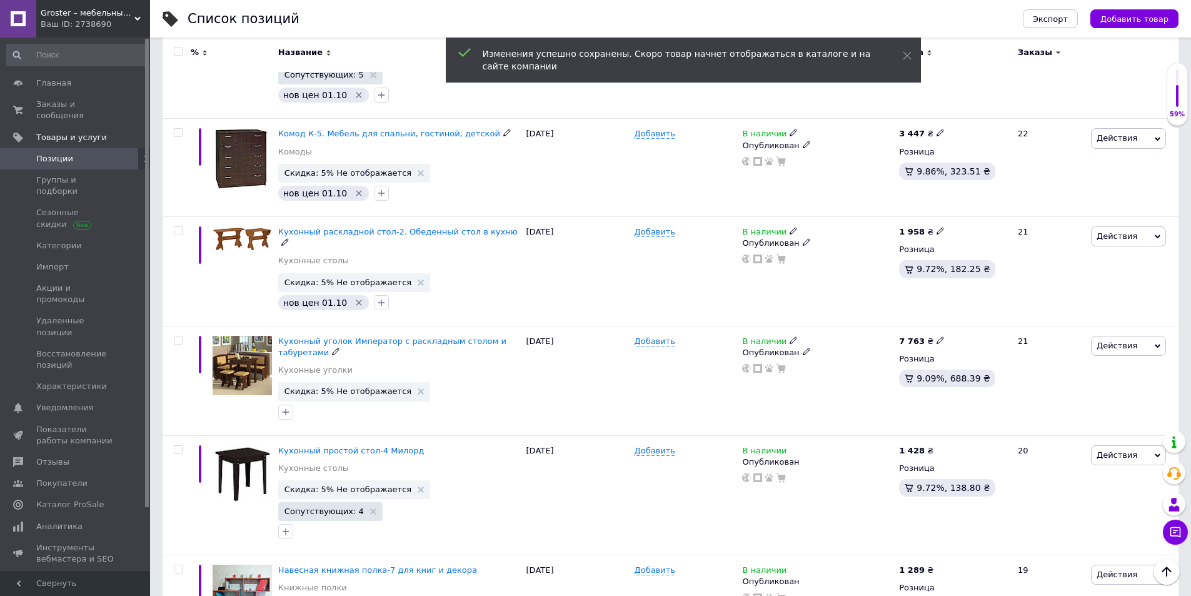
click at [290, 407] on icon "button" at bounding box center [286, 412] width 10 height 10
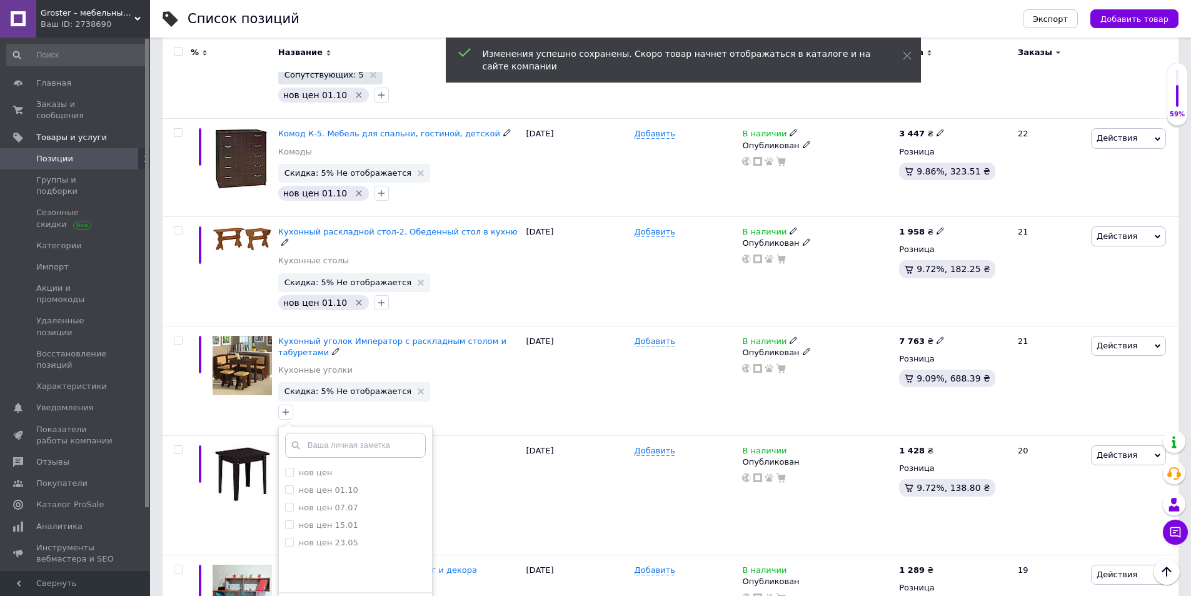
click at [328, 485] on label "нов цен 01.10" at bounding box center [328, 489] width 59 height 9
checkbox input "true"
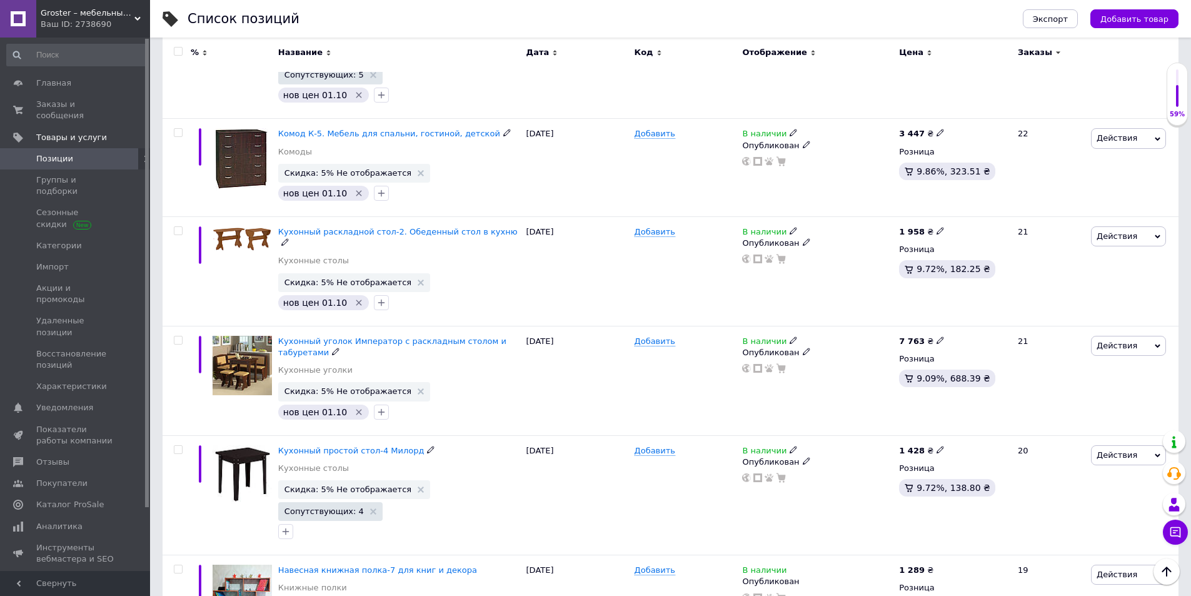
click at [936, 446] on use at bounding box center [939, 449] width 7 height 7
drag, startPoint x: 986, startPoint y: 342, endPoint x: 931, endPoint y: 339, distance: 55.1
click at [931, 435] on div "1 428 ₴ Цена 1428 Валюта ₴ $ € CHF £ ¥ PLN ₸ MDL HUF KGS CN¥ TRY ₩ lei Розница …" at bounding box center [953, 495] width 114 height 120
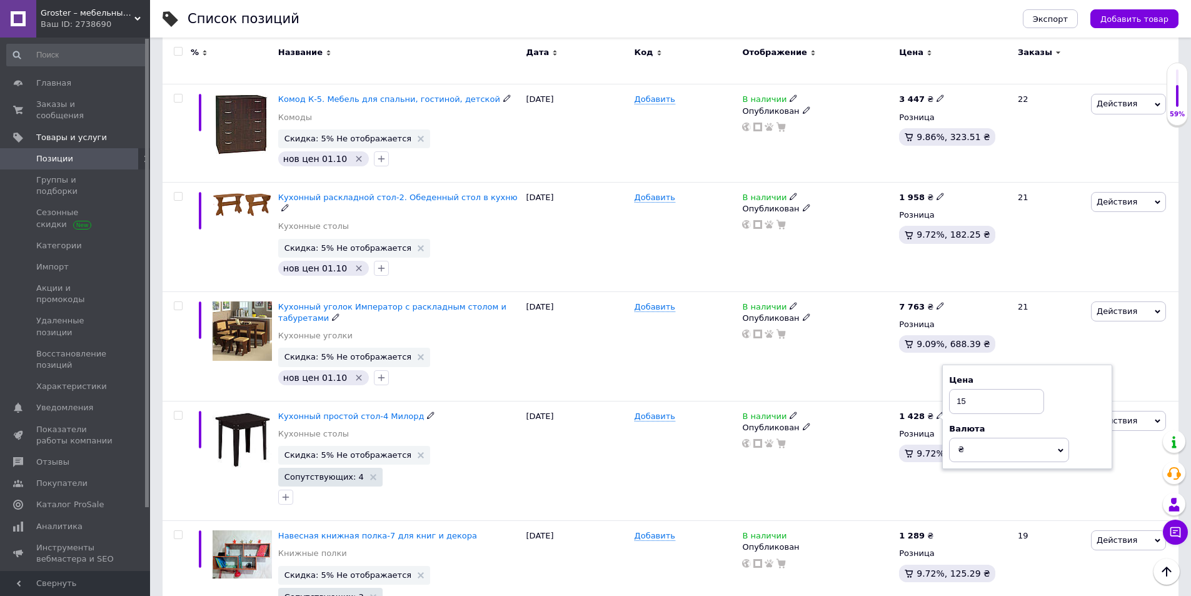
scroll to position [2259, 0]
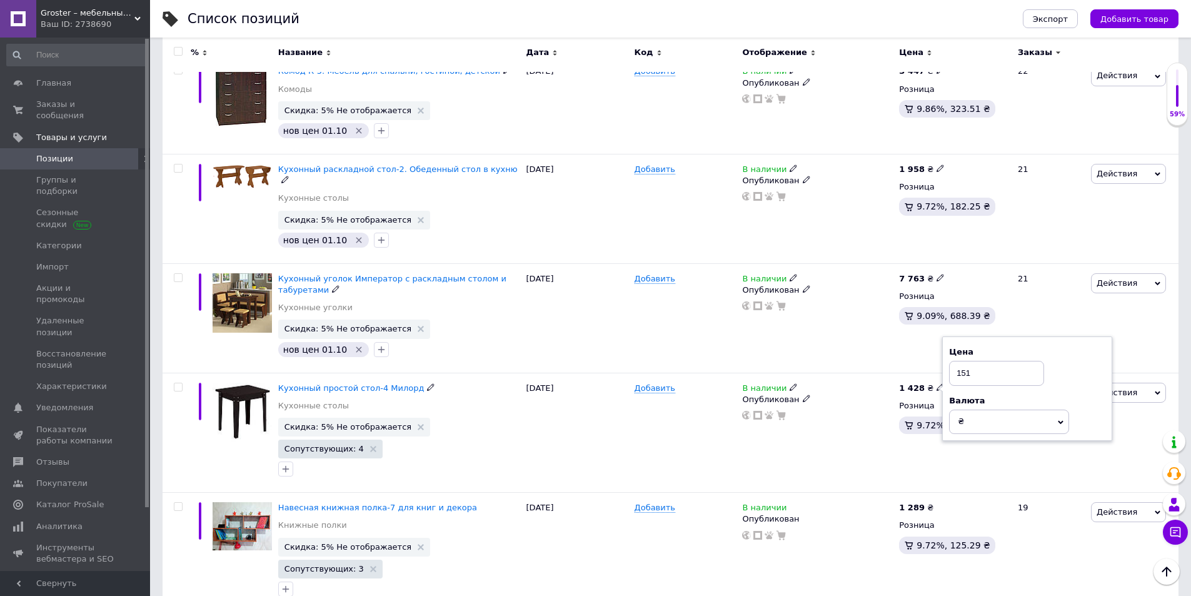
type input "1517"
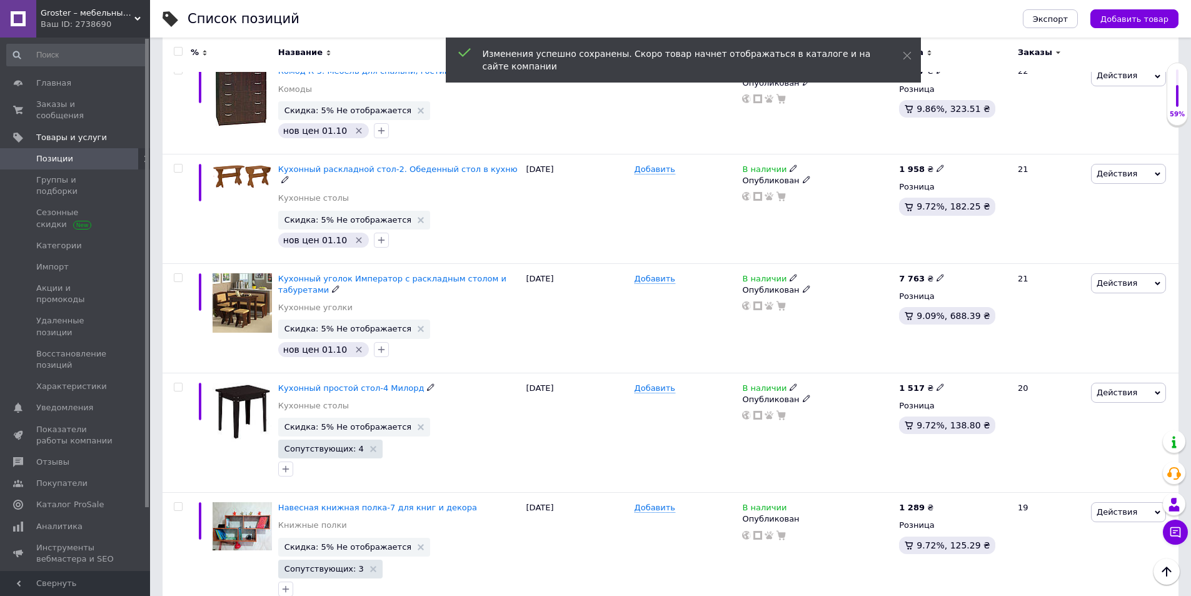
click at [283, 464] on icon "button" at bounding box center [286, 469] width 10 height 10
click at [307, 542] on label "нов цен 01.10" at bounding box center [328, 546] width 59 height 9
checkbox input "true"
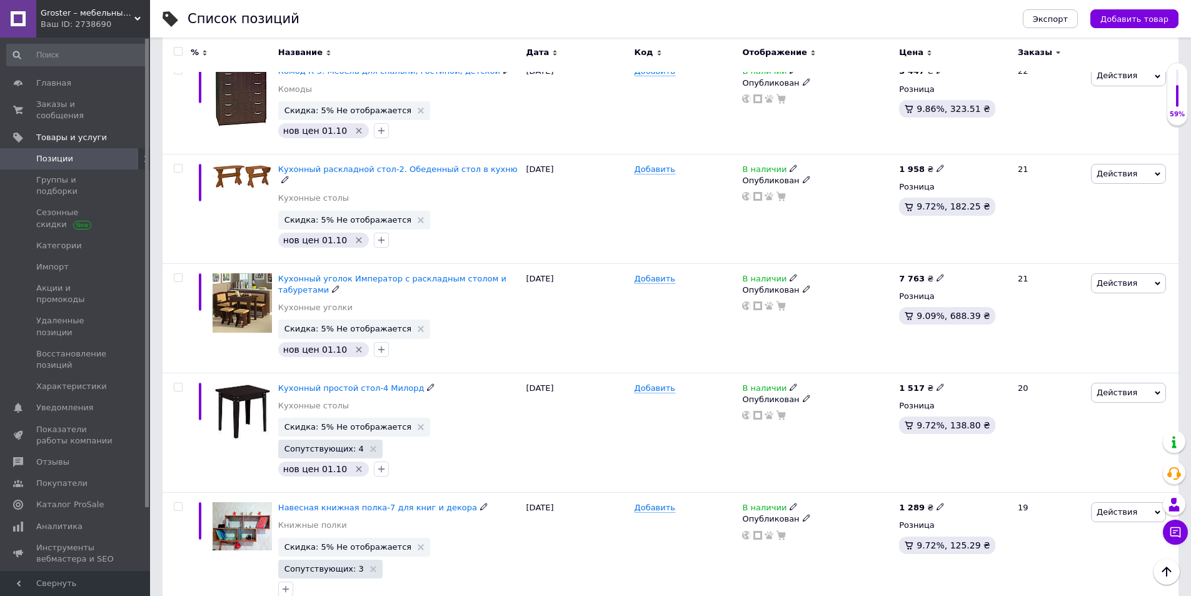
click at [936, 503] on icon at bounding box center [940, 507] width 8 height 8
drag, startPoint x: 971, startPoint y: 374, endPoint x: 922, endPoint y: 376, distance: 48.8
click at [922, 493] on div "1 289 ₴ Цена 1289 Валюта ₴ $ € CHF £ ¥ PLN ₸ MDL HUF KGS CN¥ TRY ₩ lei Розница …" at bounding box center [953, 553] width 114 height 120
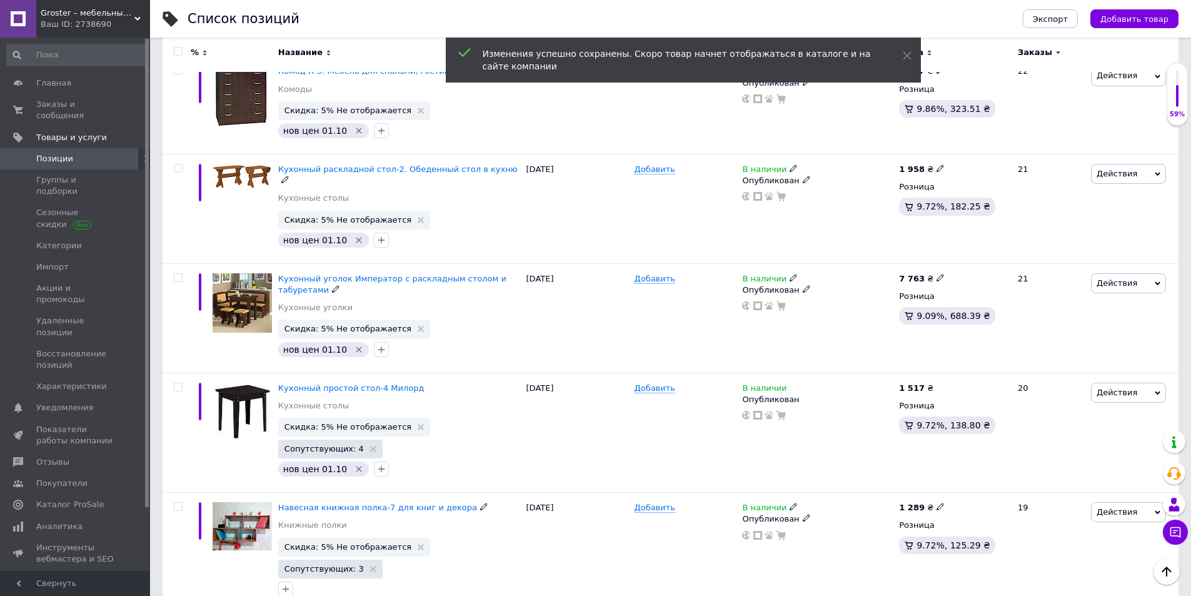
drag, startPoint x: 936, startPoint y: 370, endPoint x: 915, endPoint y: 370, distance: 21.3
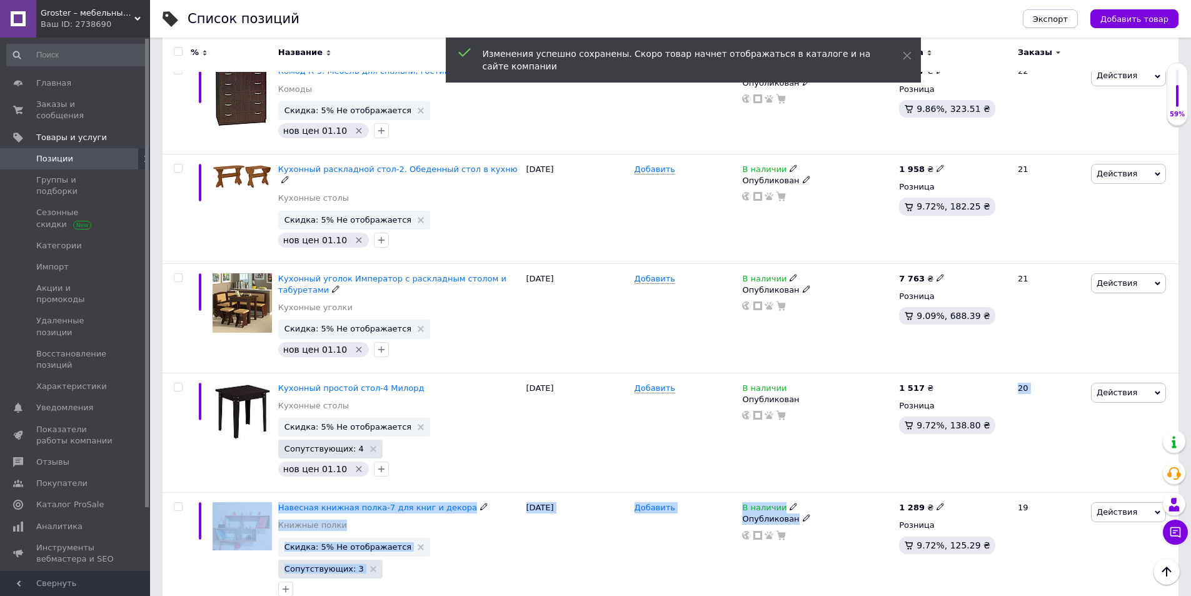
click at [936, 503] on icon at bounding box center [940, 507] width 8 height 8
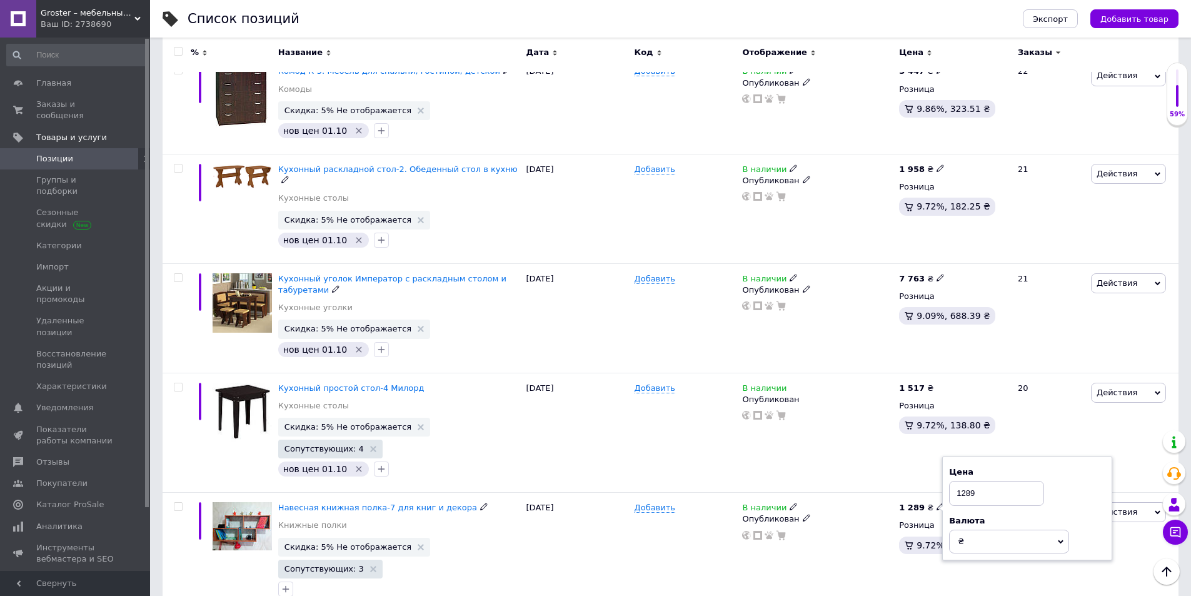
drag, startPoint x: 982, startPoint y: 371, endPoint x: 928, endPoint y: 371, distance: 53.8
click at [928, 493] on div "1 289 ₴ Цена 1289 Валюта ₴ $ € CHF £ ¥ PLN ₸ MDL HUF KGS CN¥ TRY ₩ lei Розница …" at bounding box center [953, 553] width 114 height 120
type input "1392"
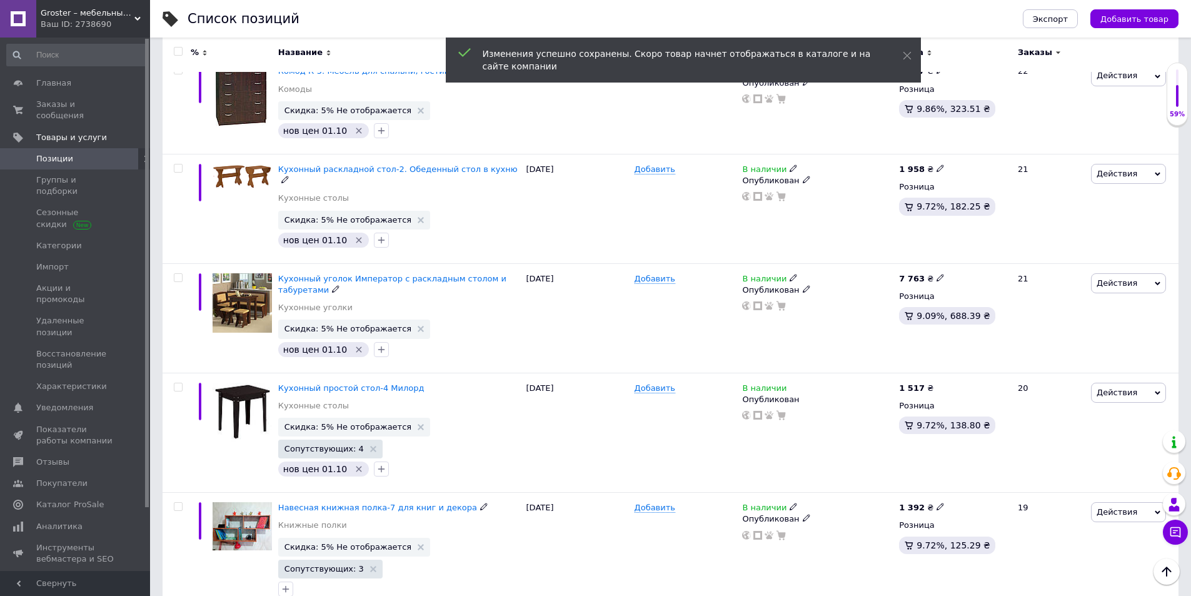
click at [291, 563] on button "button" at bounding box center [285, 588] width 15 height 15
checkbox input "true"
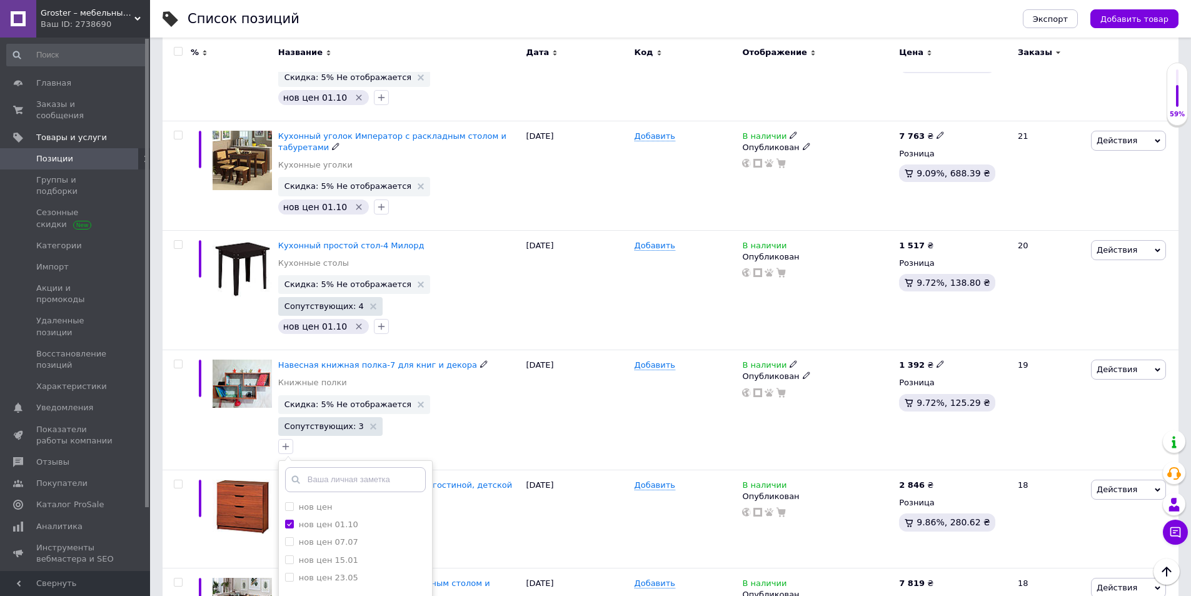
scroll to position [2446, 0]
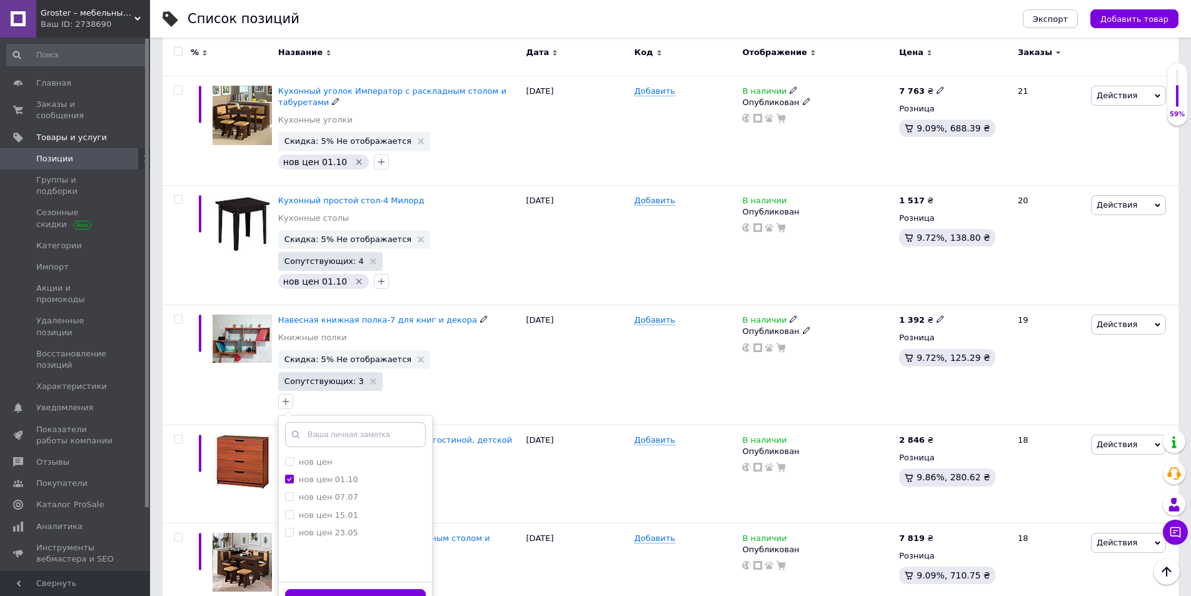
click at [383, 563] on button "Добавить заметку" at bounding box center [355, 601] width 141 height 24
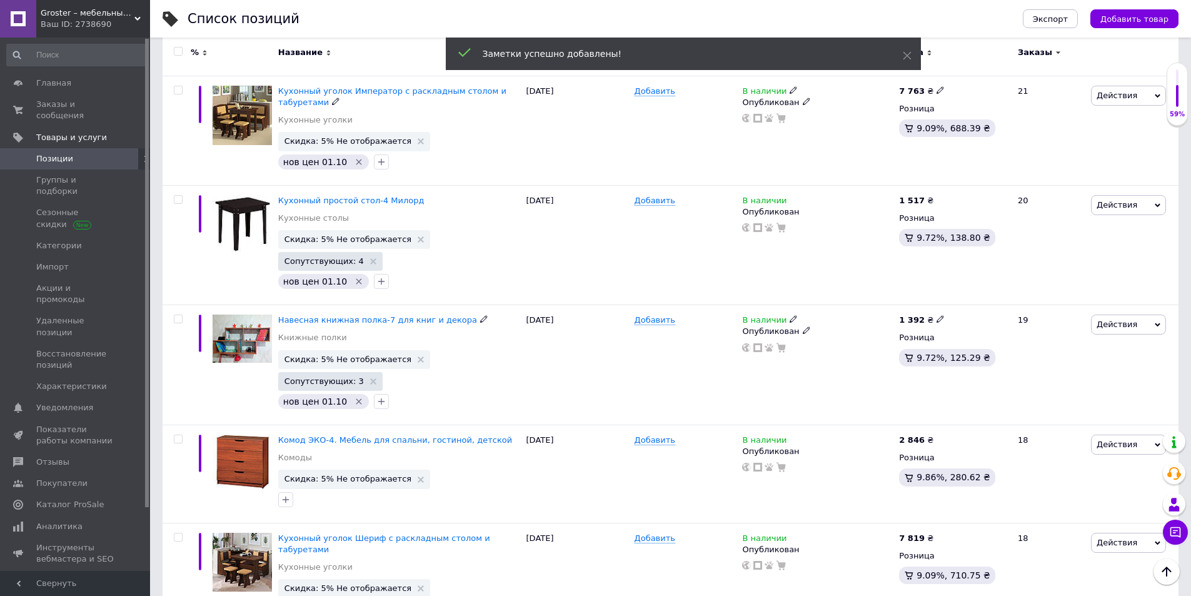
scroll to position [2634, 0]
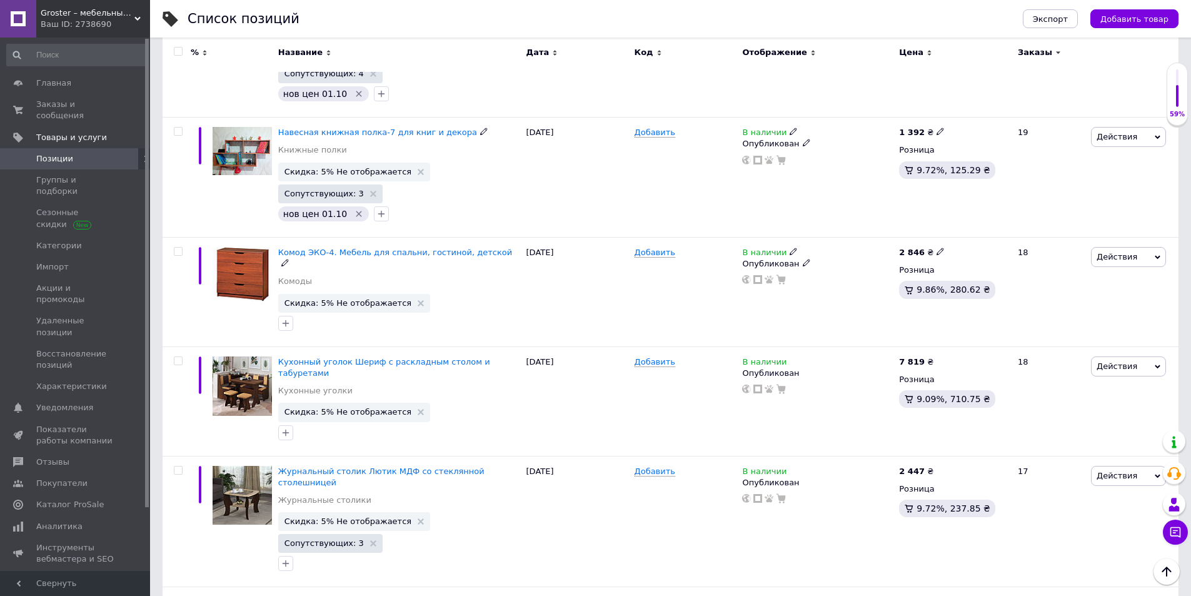
click at [936, 248] on icon at bounding box center [940, 252] width 8 height 8
drag, startPoint x: 981, startPoint y: 96, endPoint x: 944, endPoint y: 91, distance: 37.2
click at [944, 201] on div "Цена 2846 Валюта ₴ $ € CHF £ ¥ PLN ₸ MDL HUF KGS CN¥ TRY ₩ lei" at bounding box center [1027, 253] width 170 height 104
type input "3033"
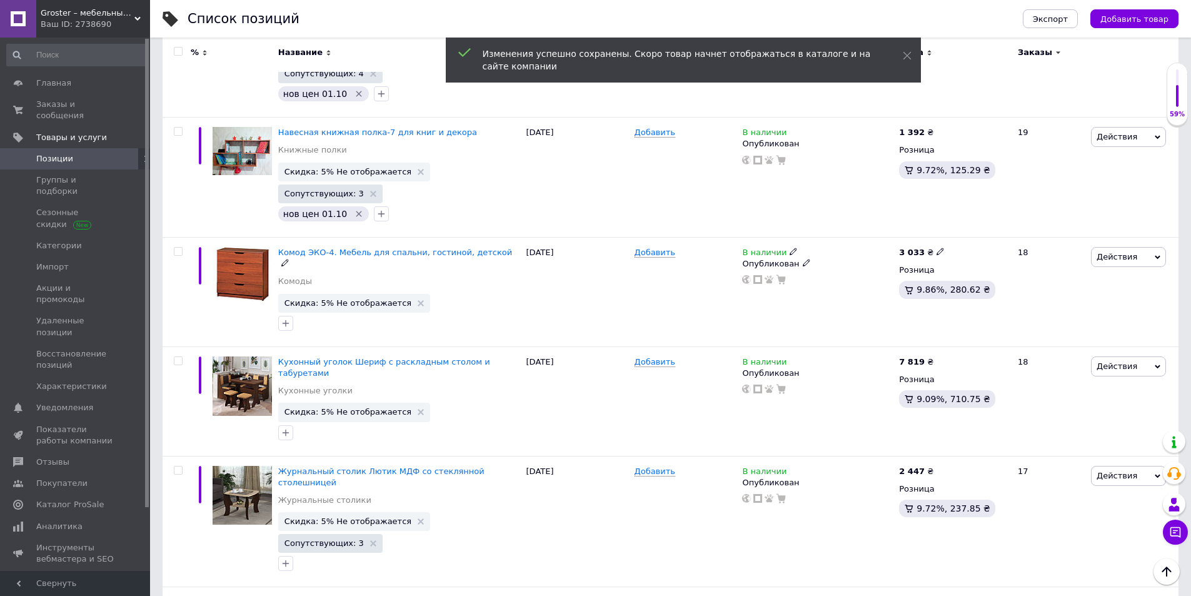
click at [281, 318] on icon "button" at bounding box center [286, 323] width 10 height 10
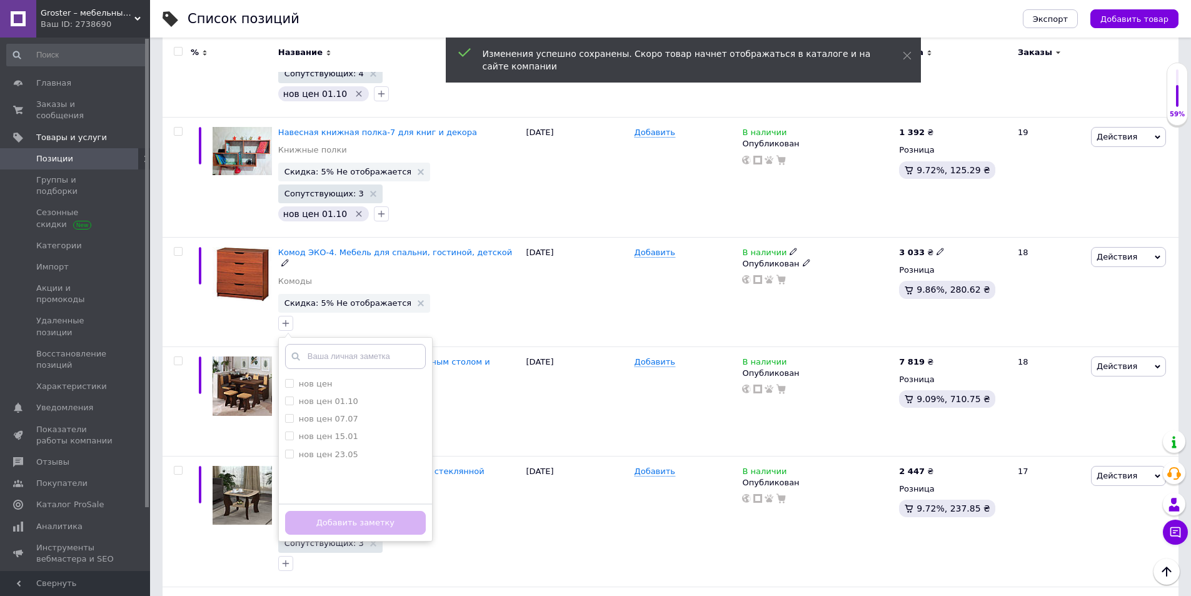
click at [323, 396] on label "нов цен 01.10" at bounding box center [328, 400] width 59 height 9
checkbox input "true"
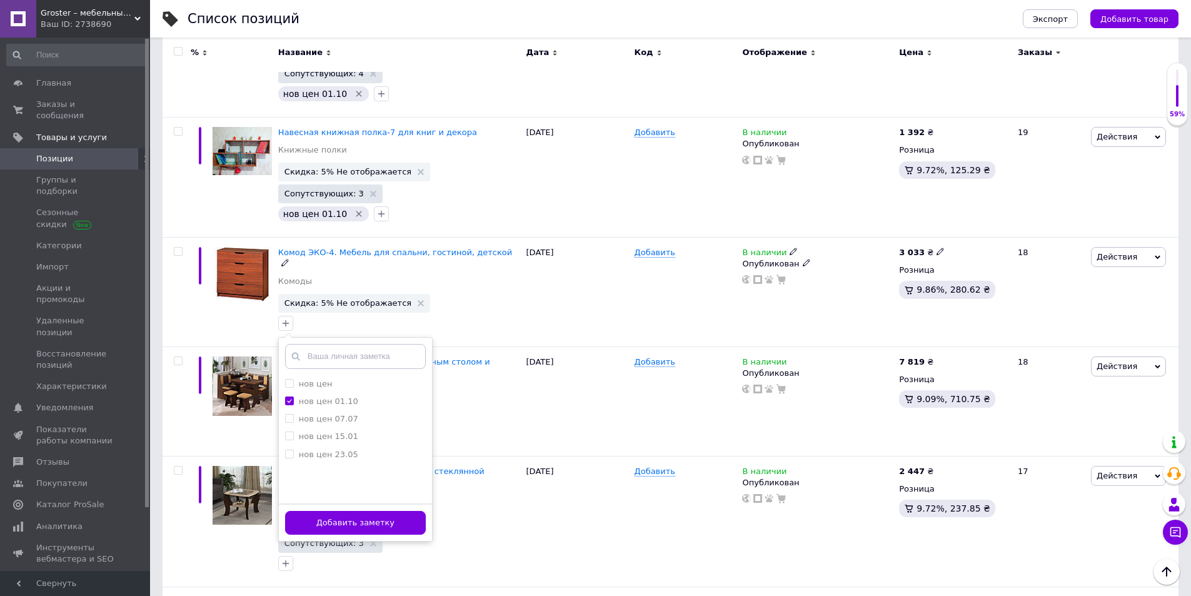
click at [347, 511] on button "Добавить заметку" at bounding box center [355, 523] width 141 height 24
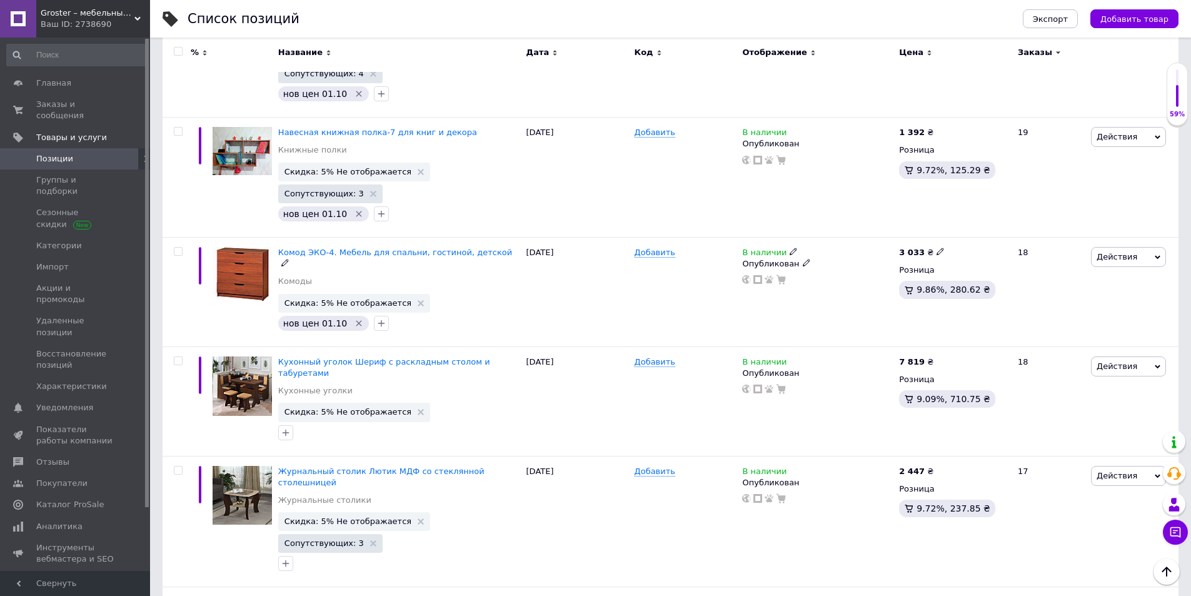
click at [289, 259] on icon at bounding box center [285, 263] width 8 height 8
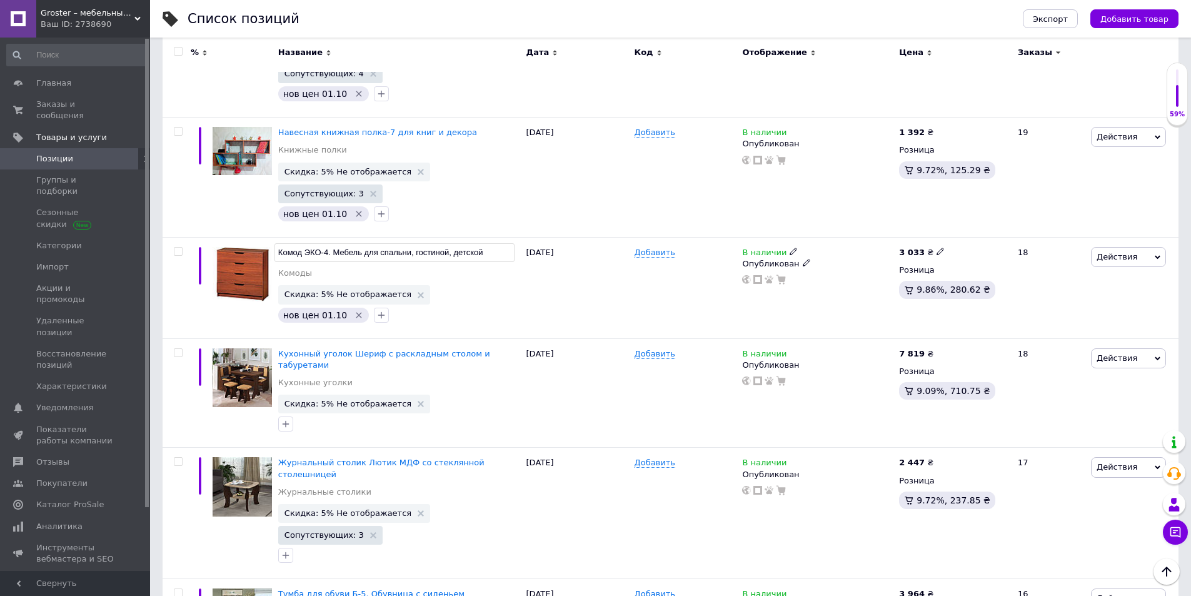
click at [306, 243] on input "Комод ЭКО-4. Мебель для спальни, гостиной, детской" at bounding box center [394, 252] width 240 height 19
click at [659, 448] on div "Добавить" at bounding box center [685, 513] width 108 height 131
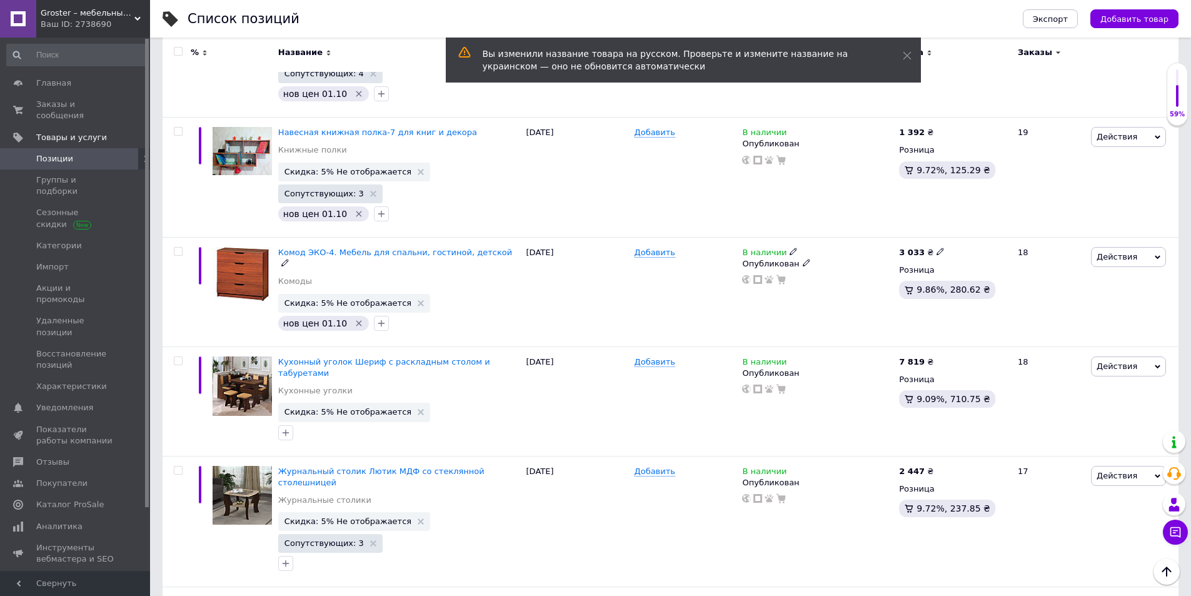
click at [289, 259] on icon at bounding box center [285, 263] width 8 height 8
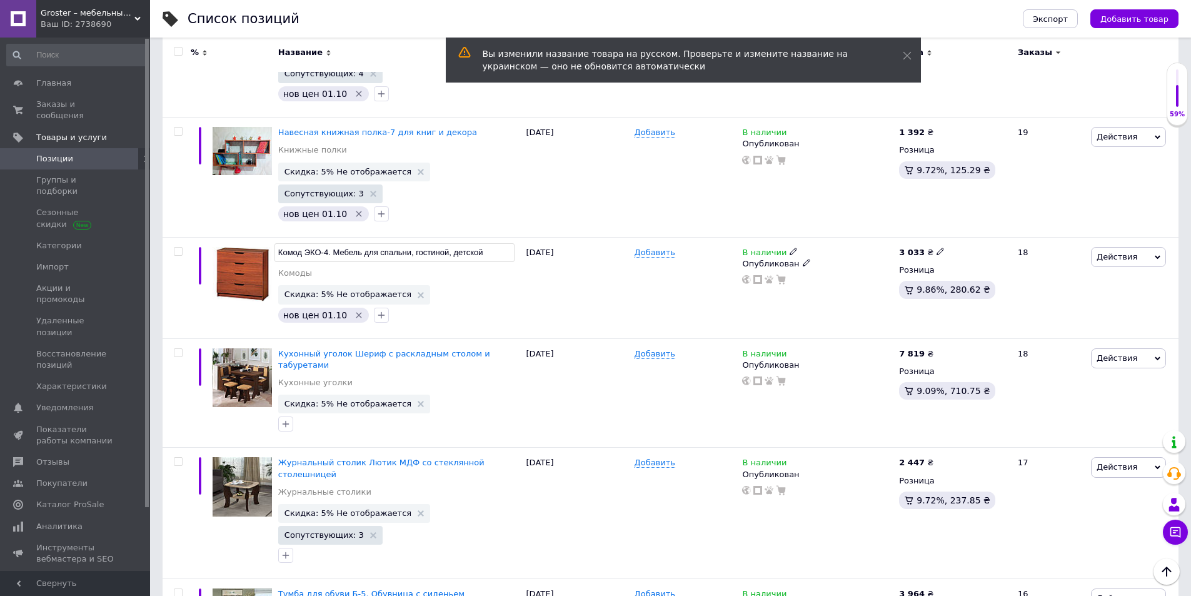
click at [305, 243] on input "Комод ЭКО-4. Мебель для спальни, гостиной, детской" at bounding box center [394, 252] width 240 height 19
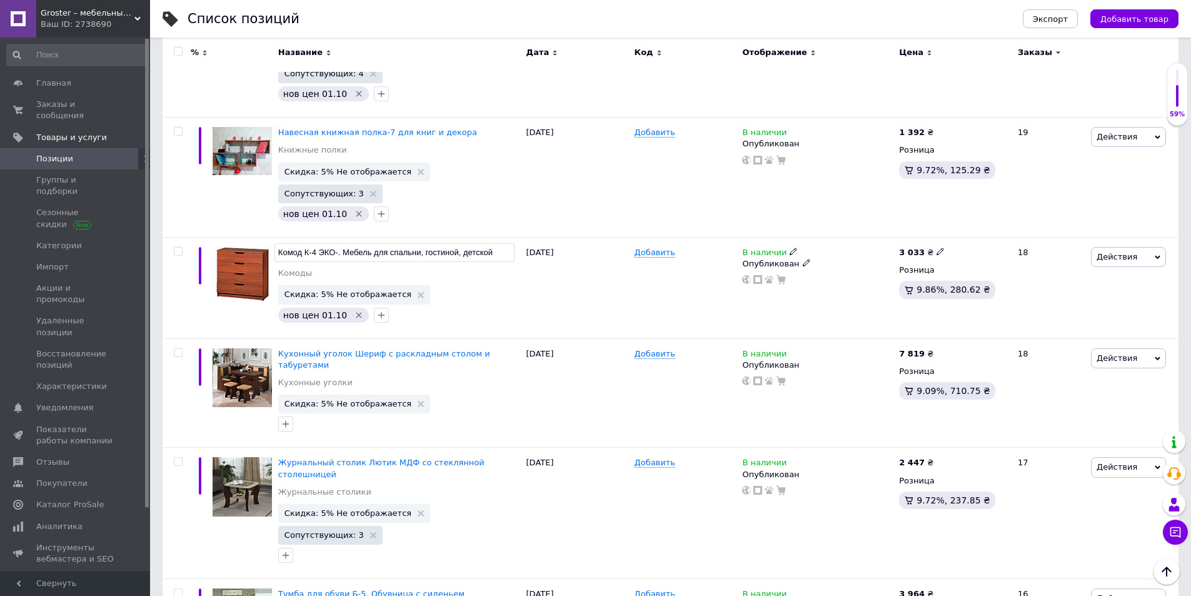
type input "Комод К-4 ЭКО. Мебель для спальни, гостиной, детской"
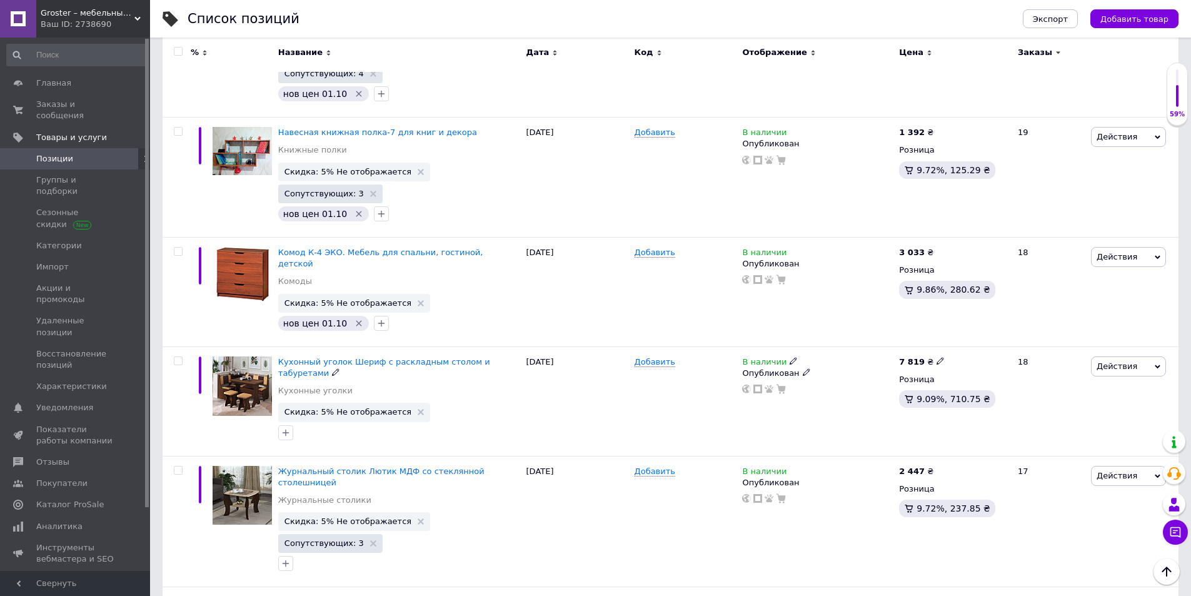
click at [936, 357] on icon at bounding box center [940, 361] width 8 height 8
type input "7866"
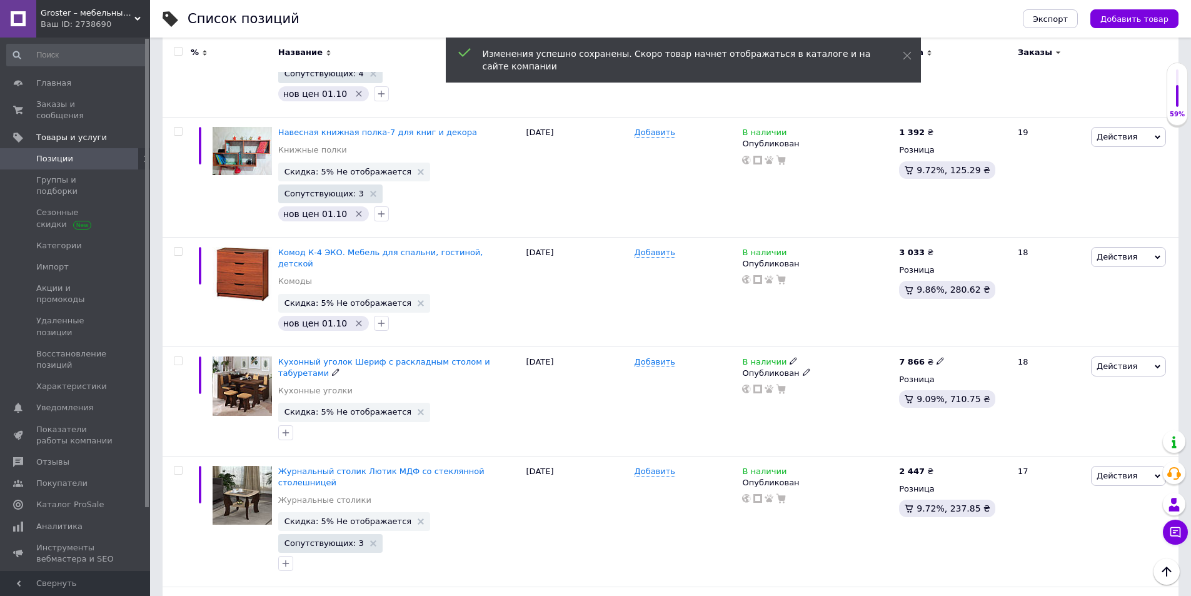
click at [284, 428] on icon "button" at bounding box center [286, 433] width 10 height 10
click at [319, 506] on label "нов цен 01.10" at bounding box center [328, 510] width 59 height 9
checkbox input "true"
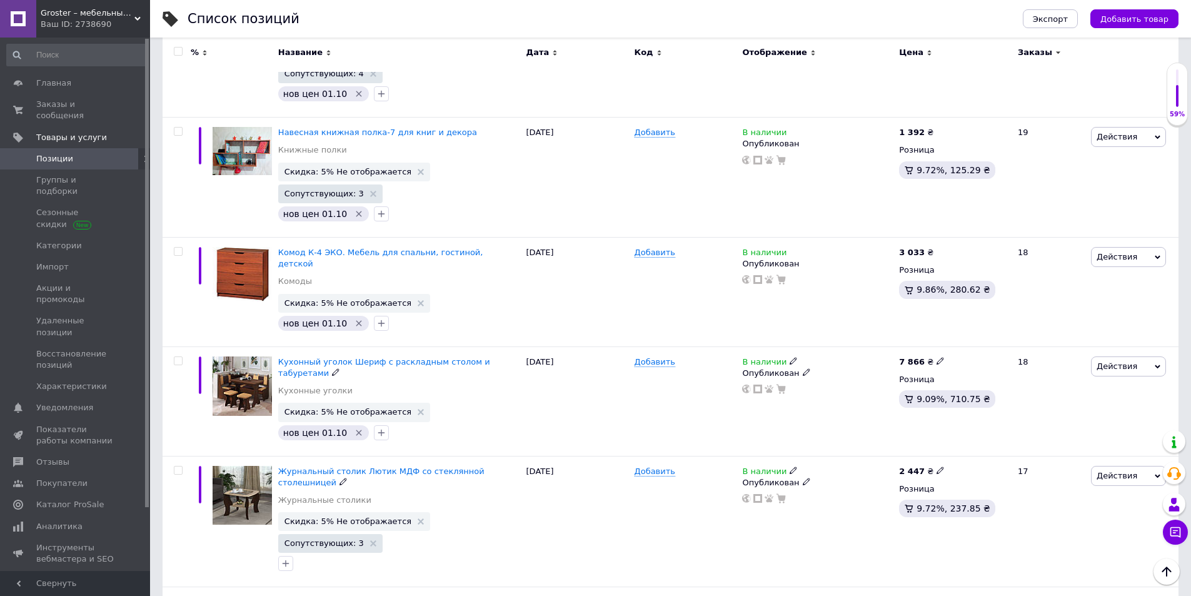
click at [281, 558] on icon "button" at bounding box center [286, 563] width 10 height 10
checkbox input "true"
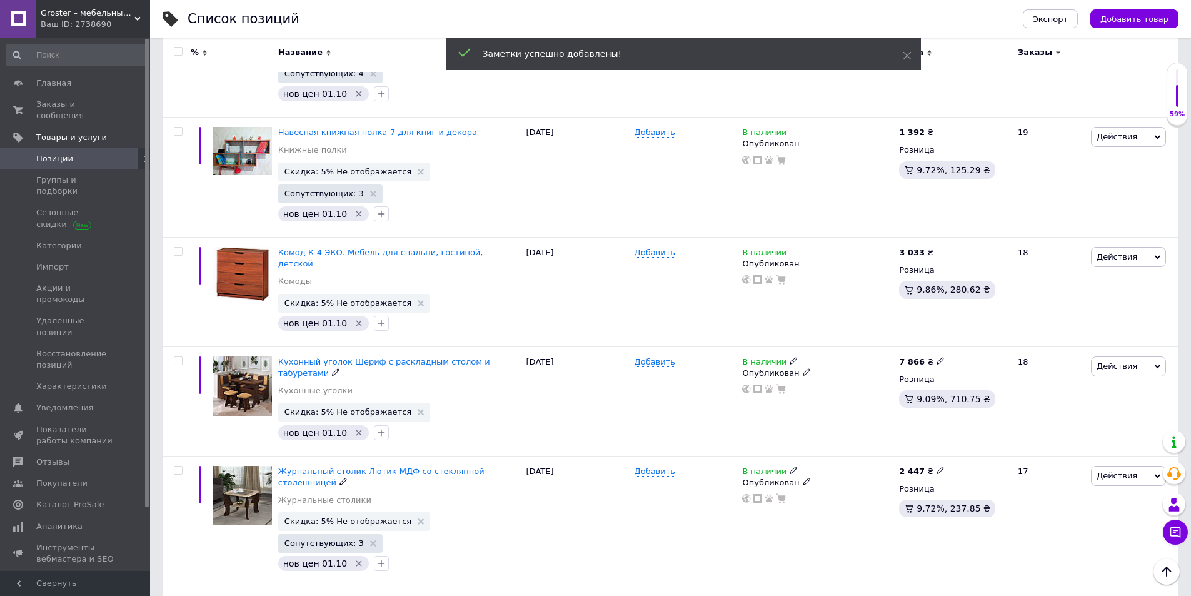
click at [418, 518] on icon at bounding box center [421, 521] width 6 height 6
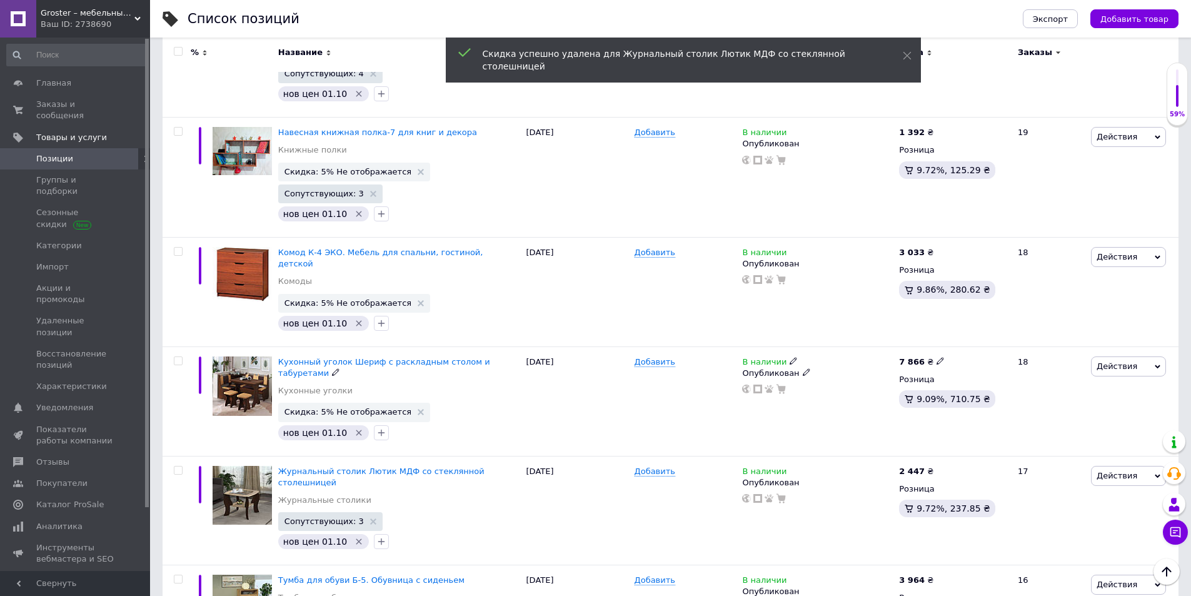
click at [418, 409] on use at bounding box center [421, 412] width 6 height 6
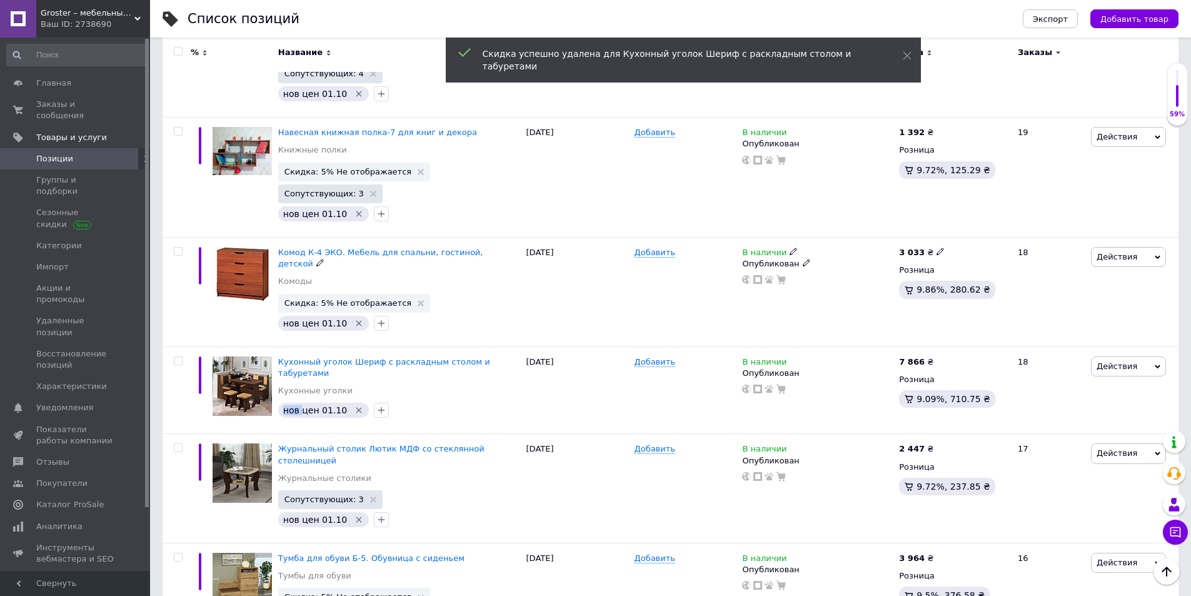
click at [418, 300] on icon at bounding box center [421, 303] width 6 height 6
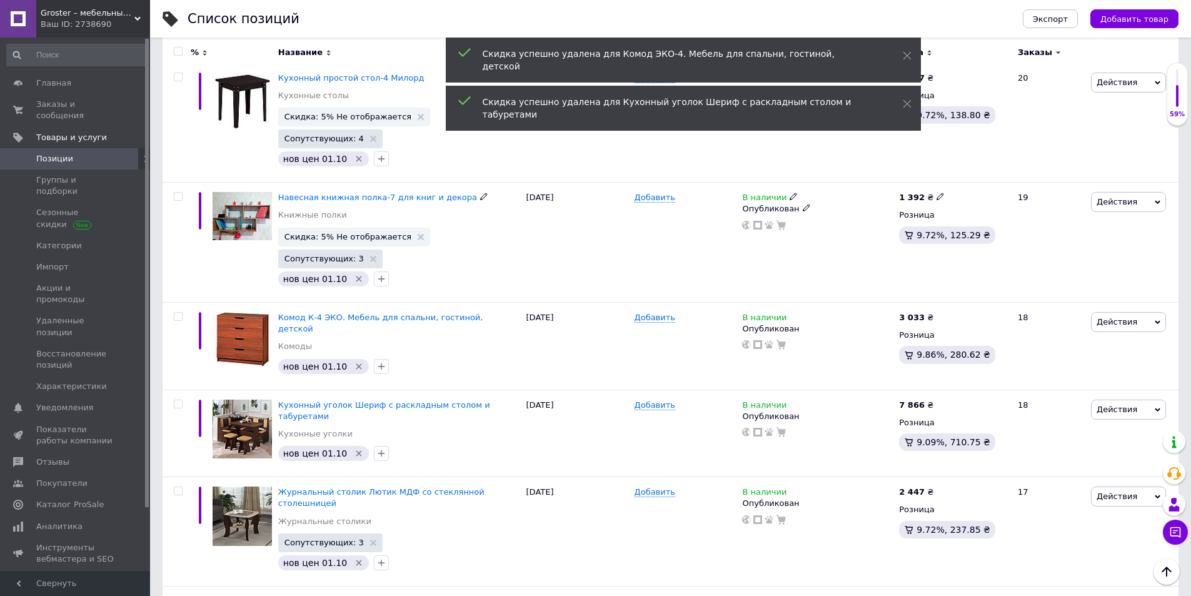
scroll to position [2384, 0]
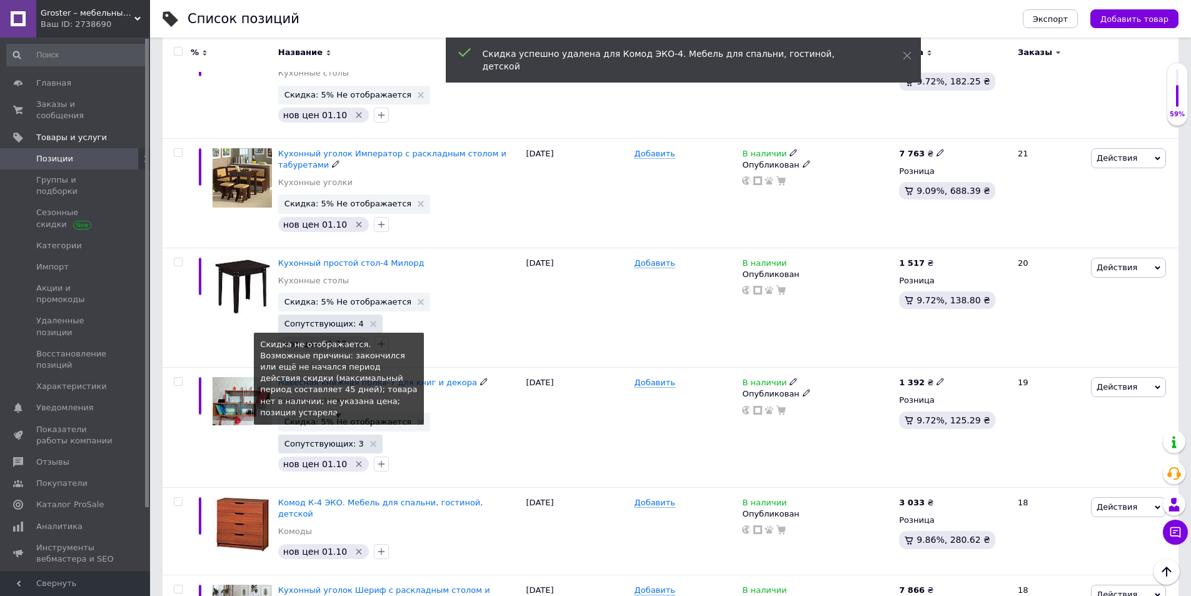
click at [401, 418] on span "Скидка: 5% Не отображается" at bounding box center [353, 422] width 139 height 8
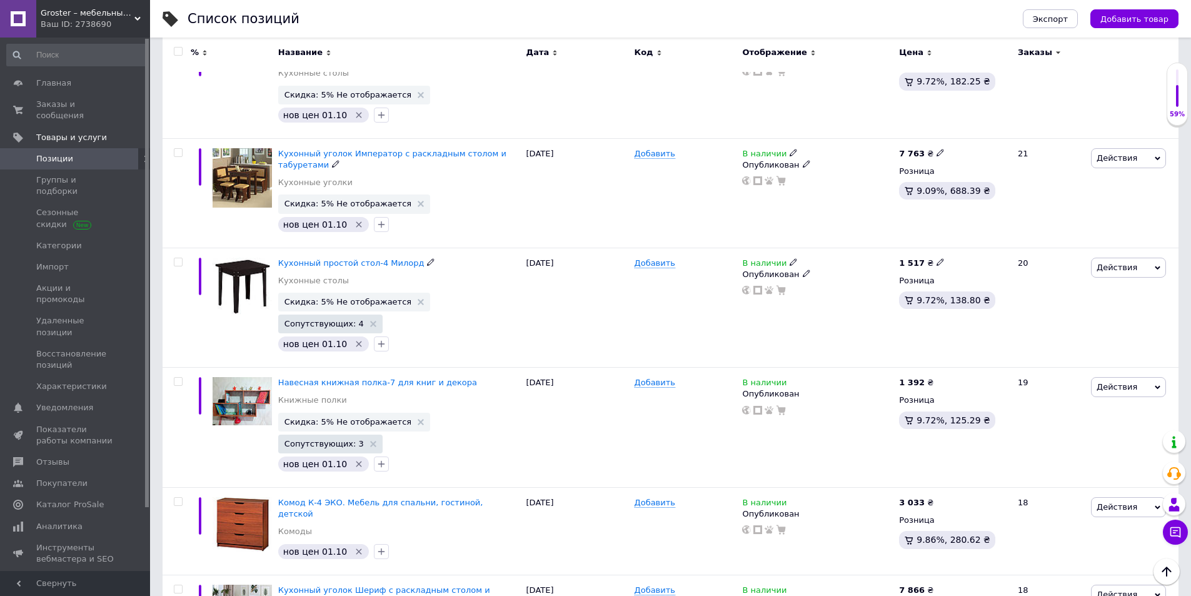
click at [406, 293] on span "Скидка: 5% Не отображается" at bounding box center [354, 302] width 152 height 19
click at [418, 299] on icon at bounding box center [421, 302] width 6 height 6
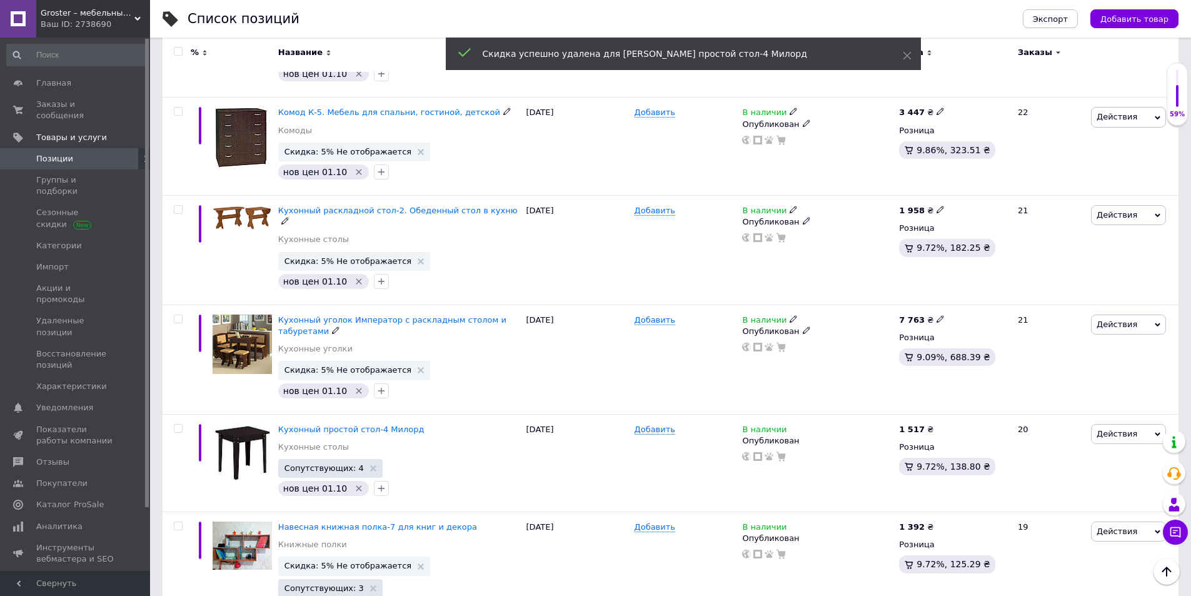
scroll to position [2196, 0]
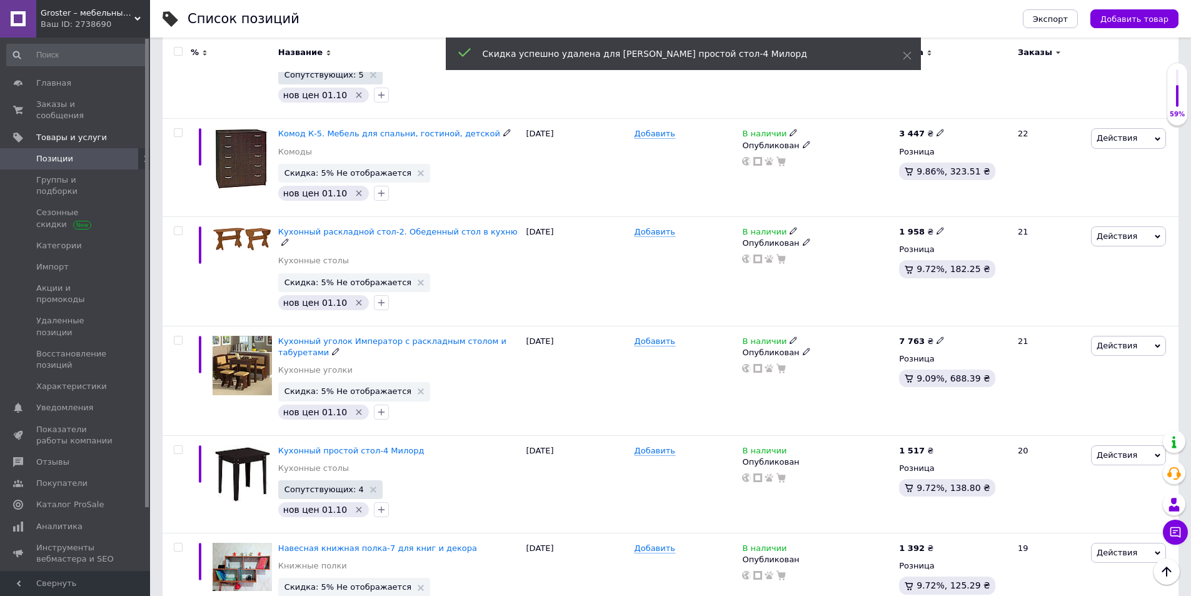
click at [418, 388] on icon at bounding box center [421, 391] width 6 height 6
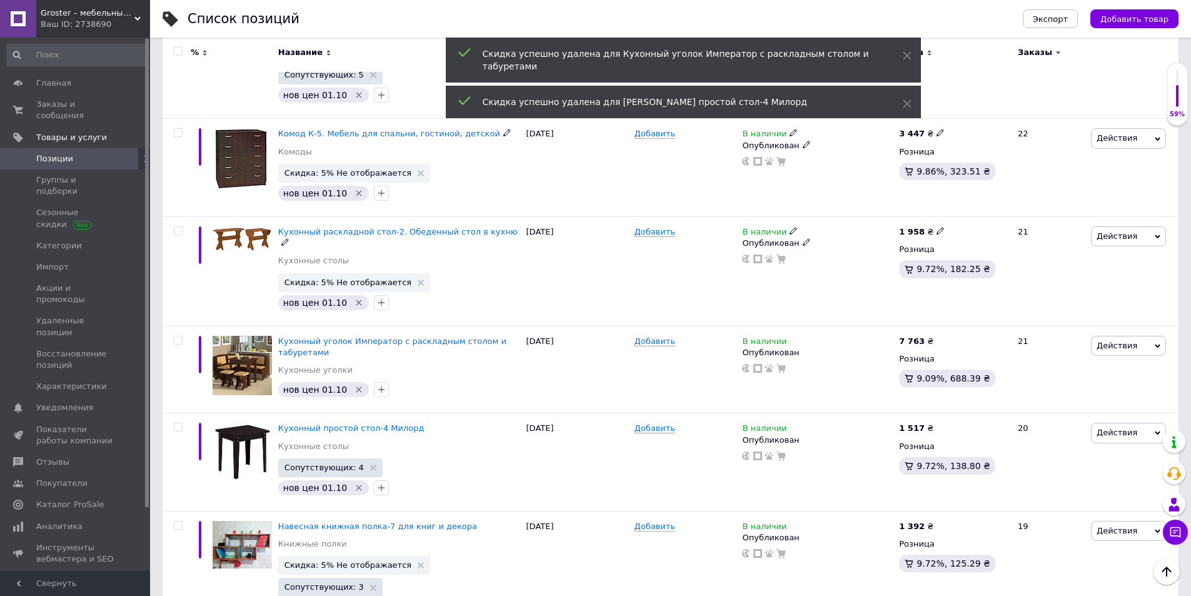
click at [418, 279] on use at bounding box center [421, 282] width 6 height 6
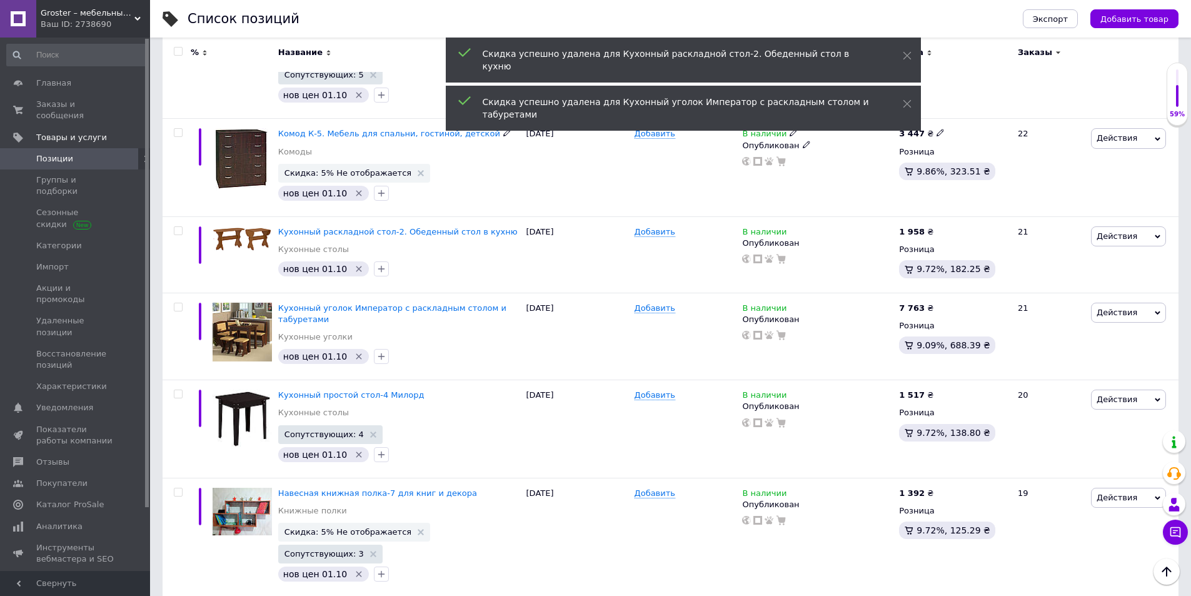
drag, startPoint x: 403, startPoint y: 84, endPoint x: 398, endPoint y: 103, distance: 19.4
click at [418, 170] on icon at bounding box center [421, 173] width 6 height 6
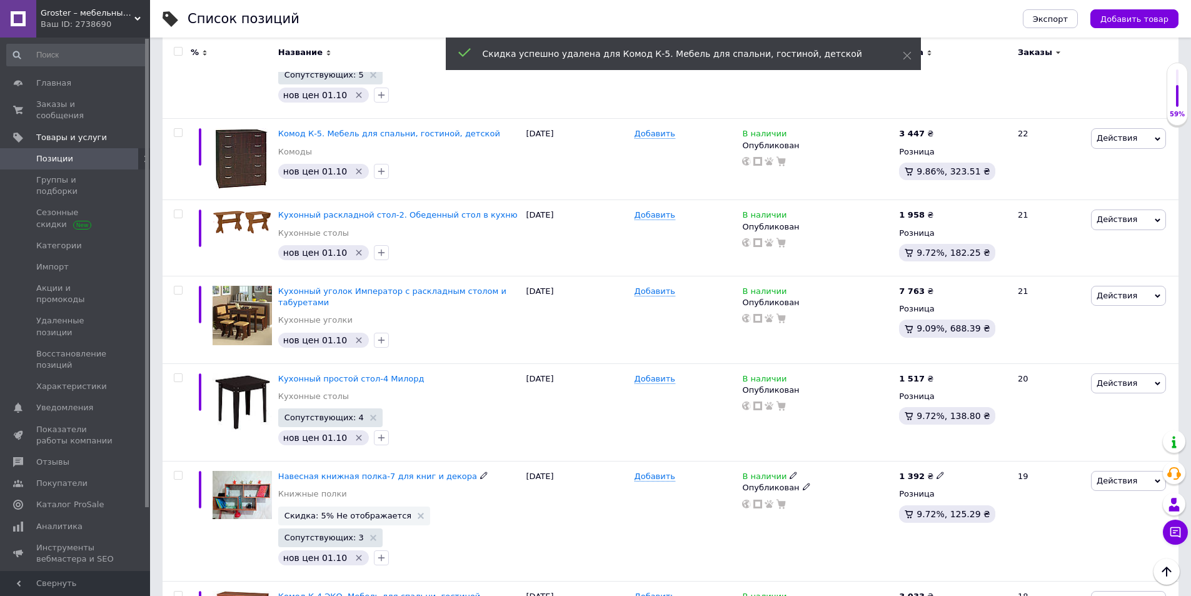
click at [418, 513] on use at bounding box center [421, 516] width 6 height 6
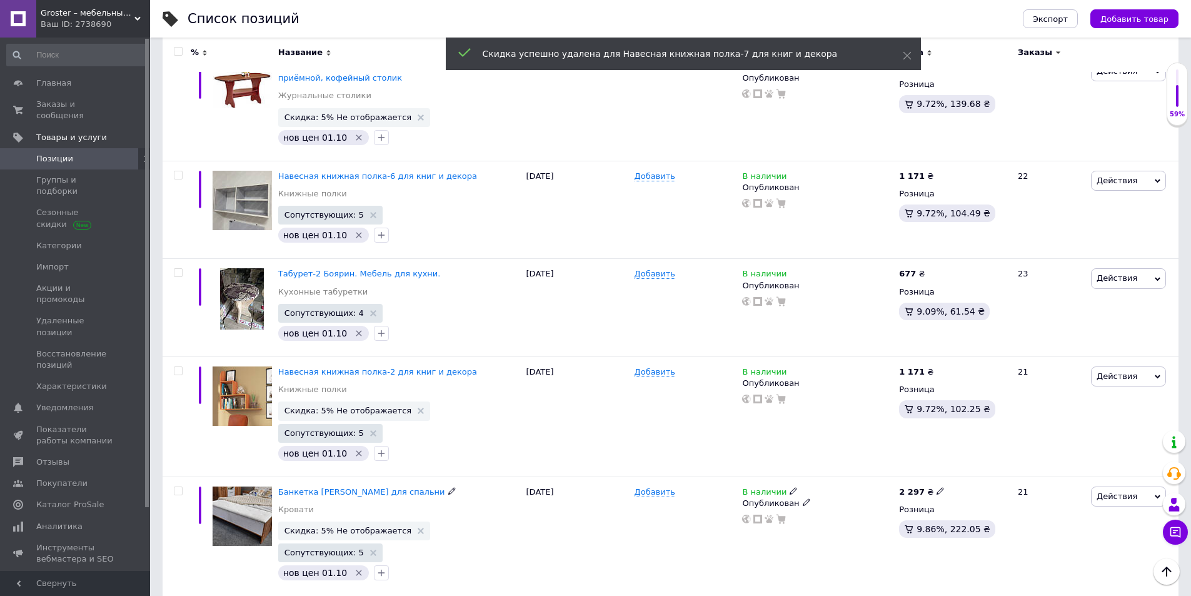
scroll to position [1696, 0]
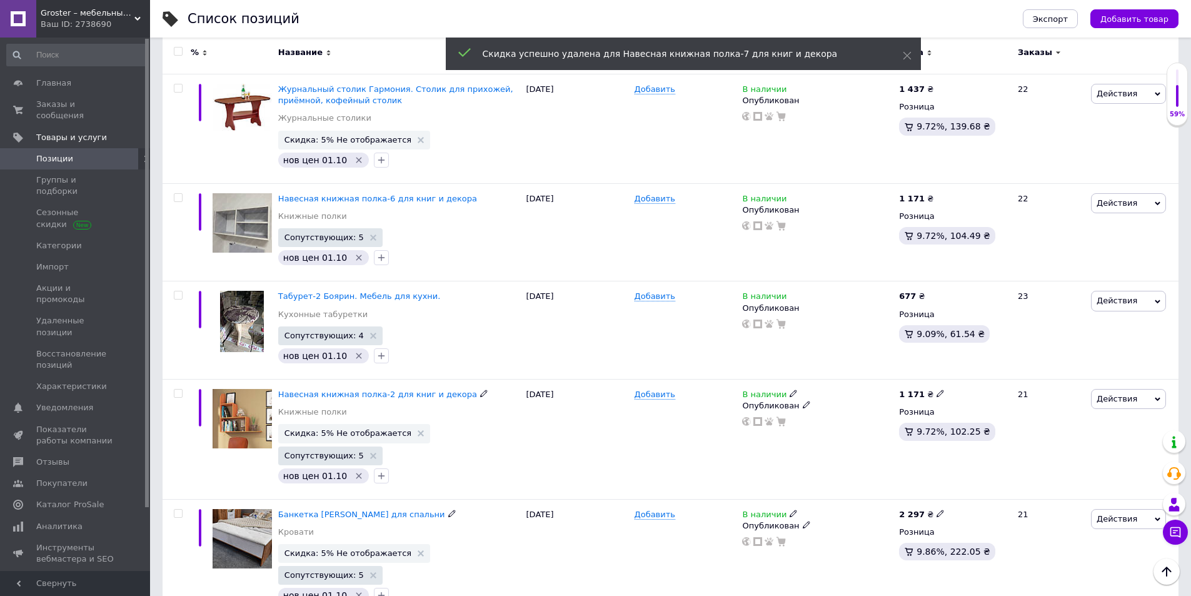
click at [418, 430] on use at bounding box center [421, 433] width 6 height 6
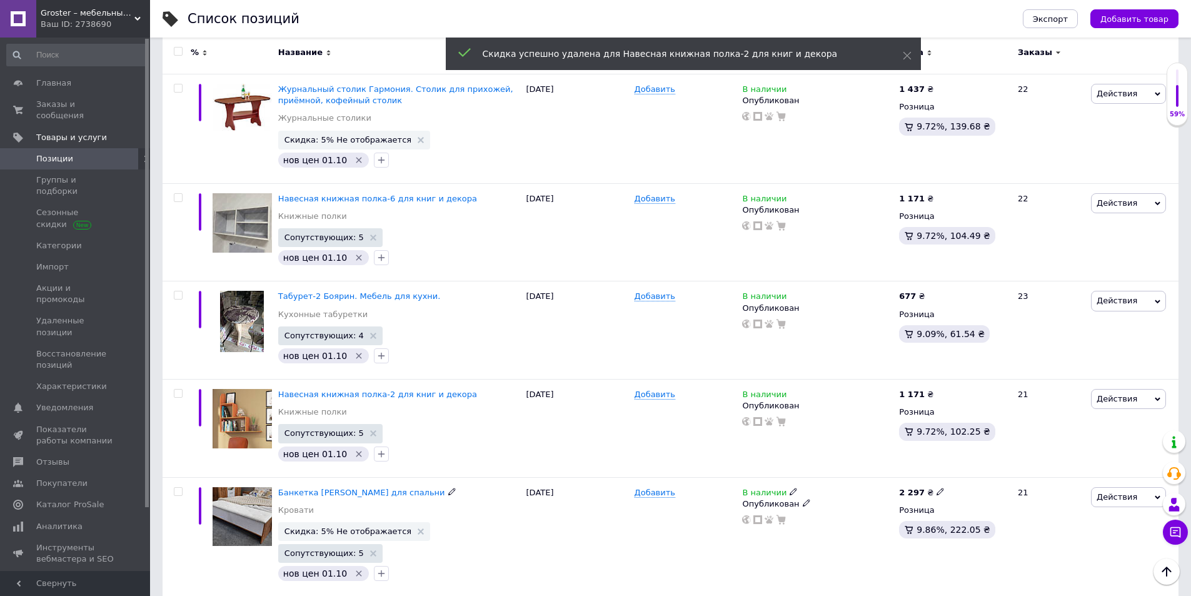
click at [418, 528] on icon at bounding box center [421, 531] width 6 height 6
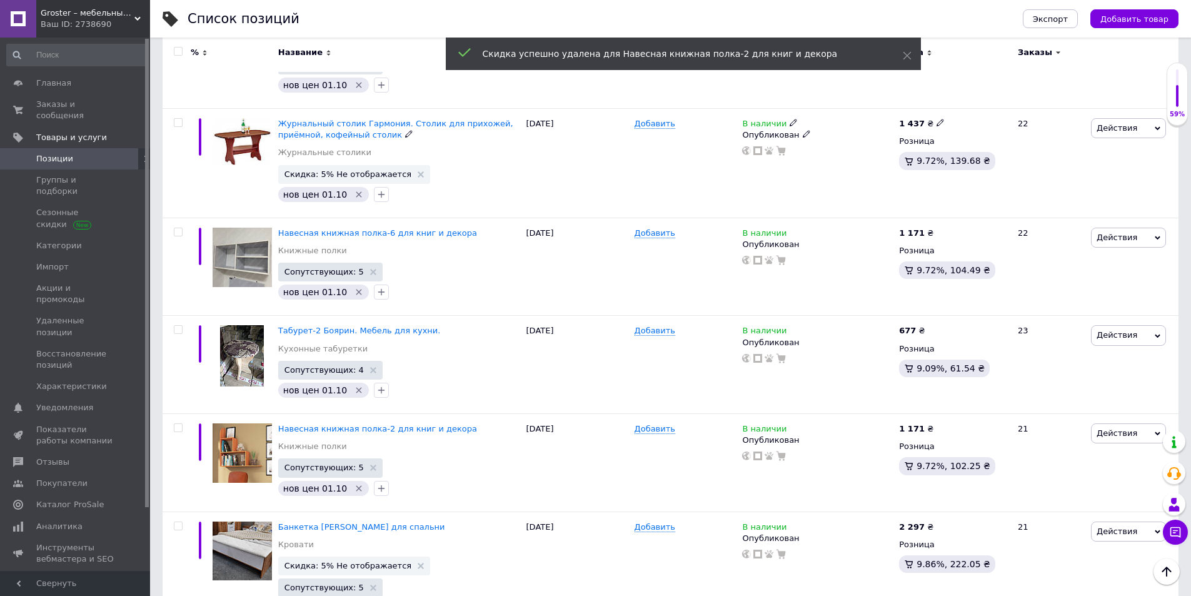
scroll to position [1571, 0]
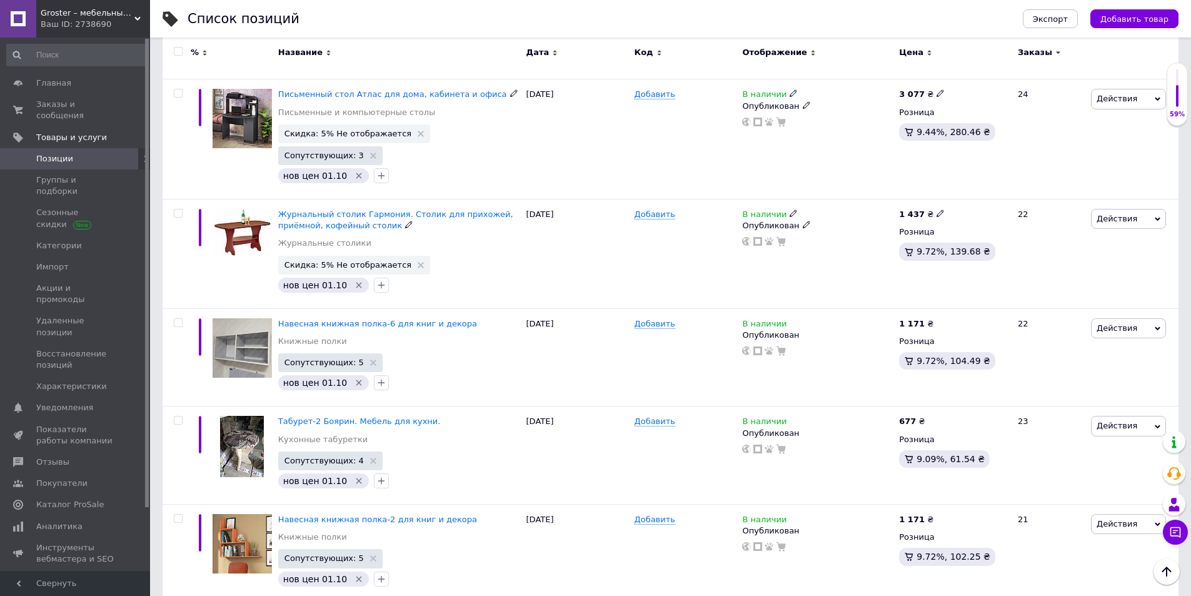
click at [401, 256] on span "Скидка: 5% Не отображается" at bounding box center [354, 265] width 152 height 19
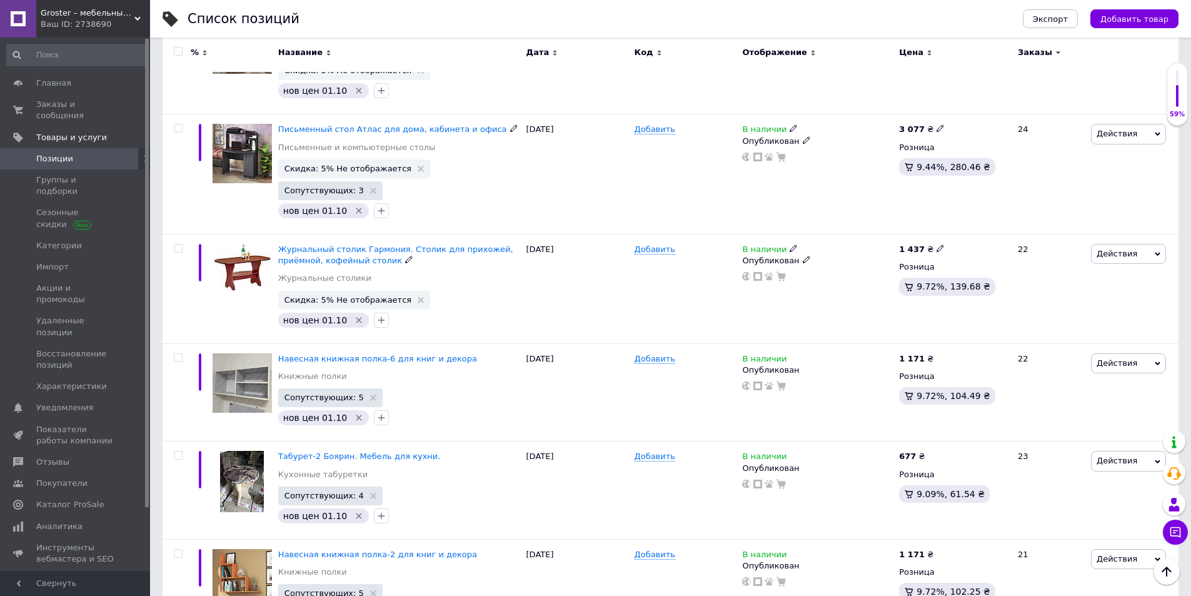
scroll to position [1508, 0]
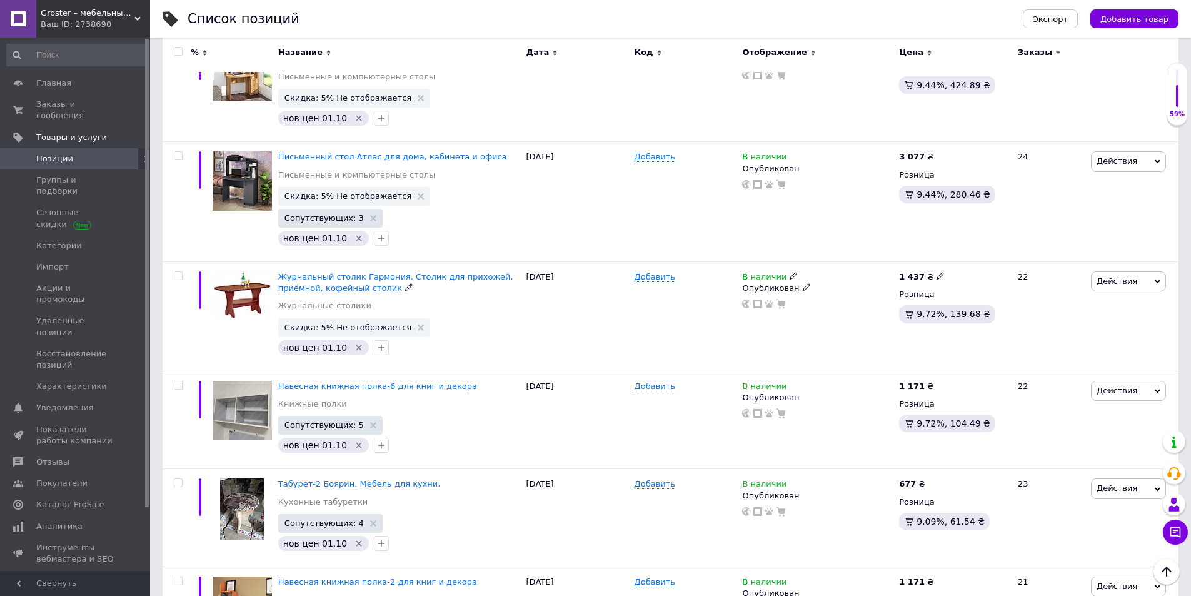
click at [418, 324] on use at bounding box center [421, 327] width 6 height 6
click at [399, 187] on span "Скидка: 5% Не отображается" at bounding box center [354, 196] width 152 height 19
click at [418, 193] on icon at bounding box center [421, 196] width 6 height 6
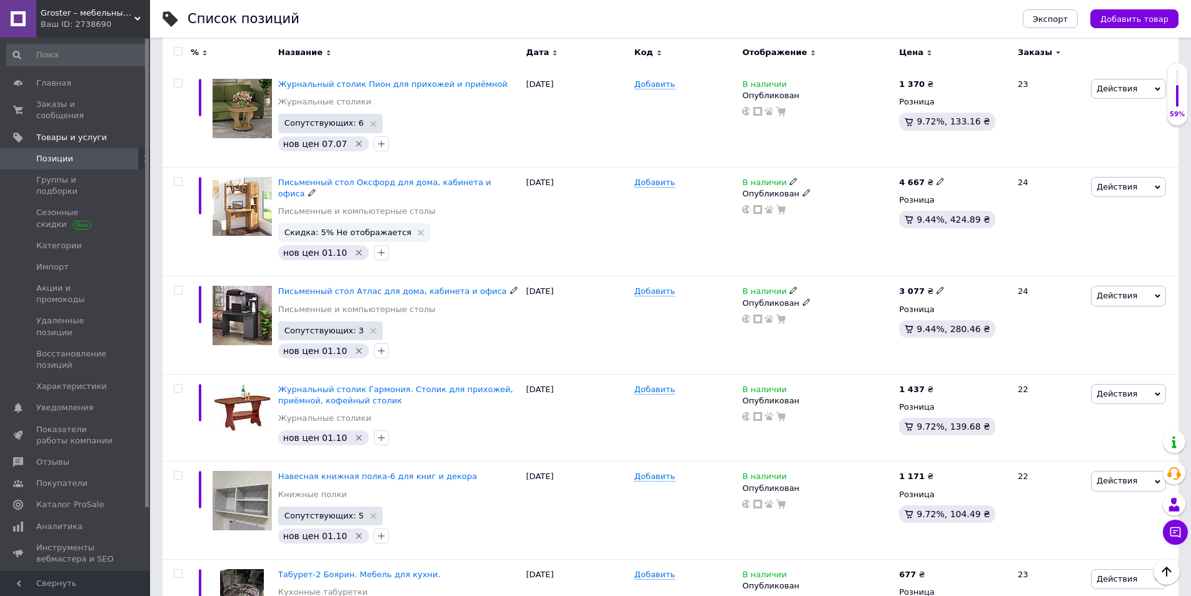
scroll to position [1383, 0]
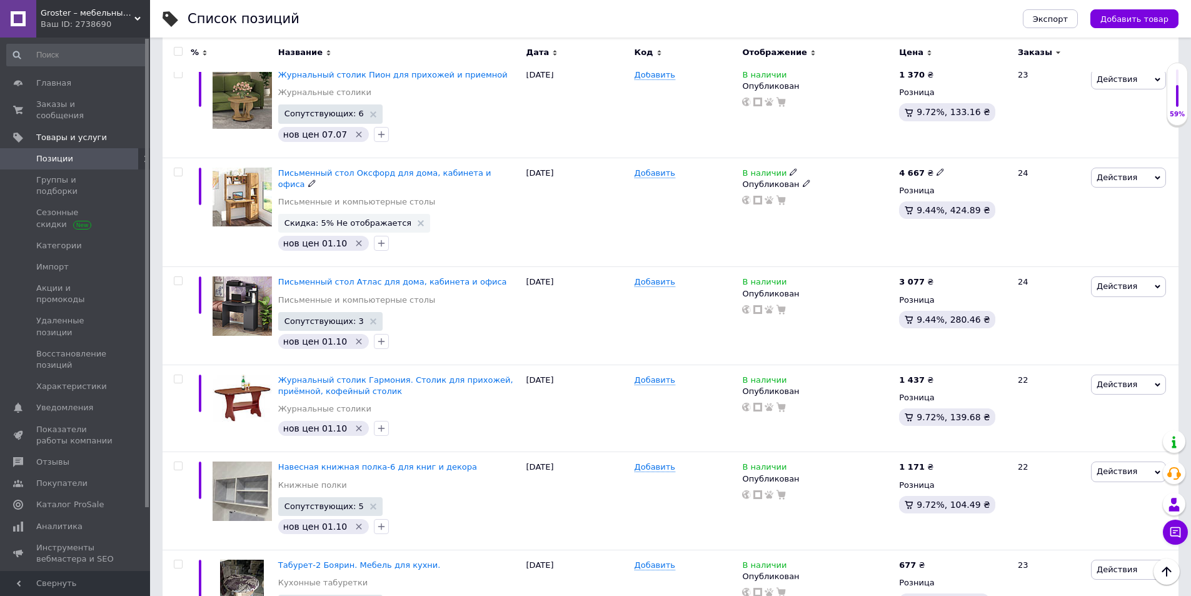
click at [418, 220] on use at bounding box center [421, 223] width 6 height 6
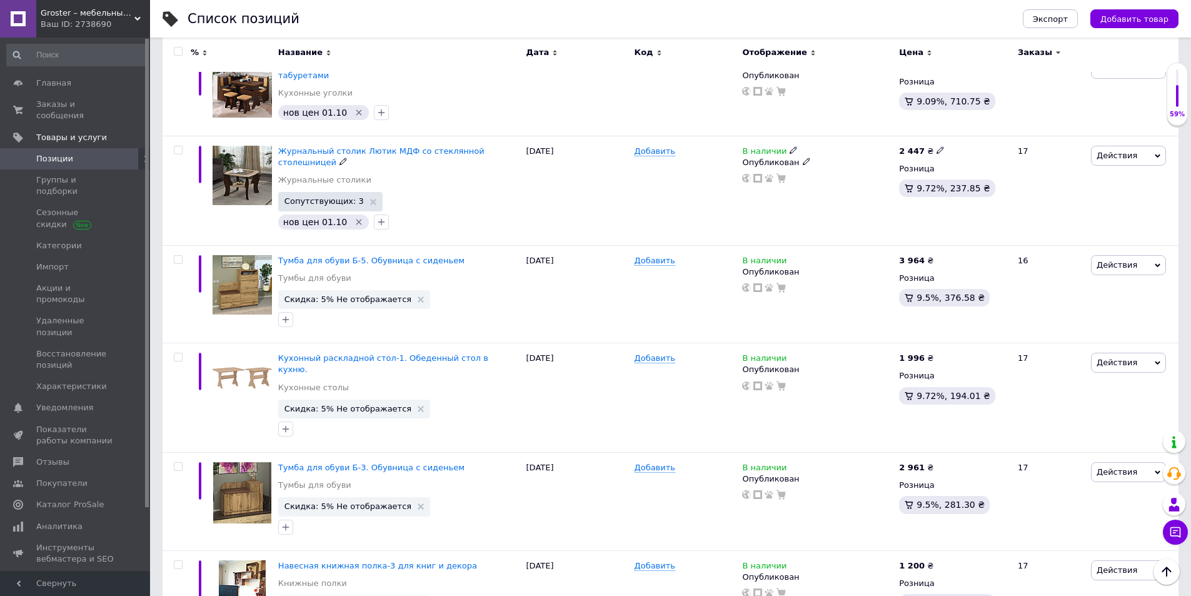
scroll to position [2696, 0]
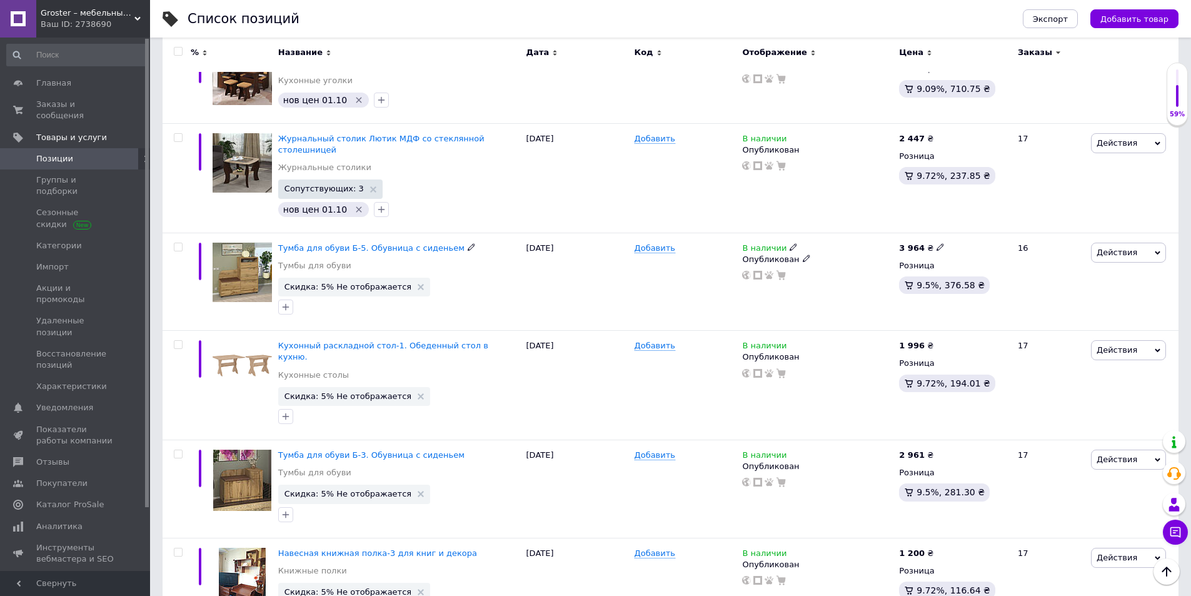
click at [418, 284] on icon at bounding box center [421, 287] width 6 height 6
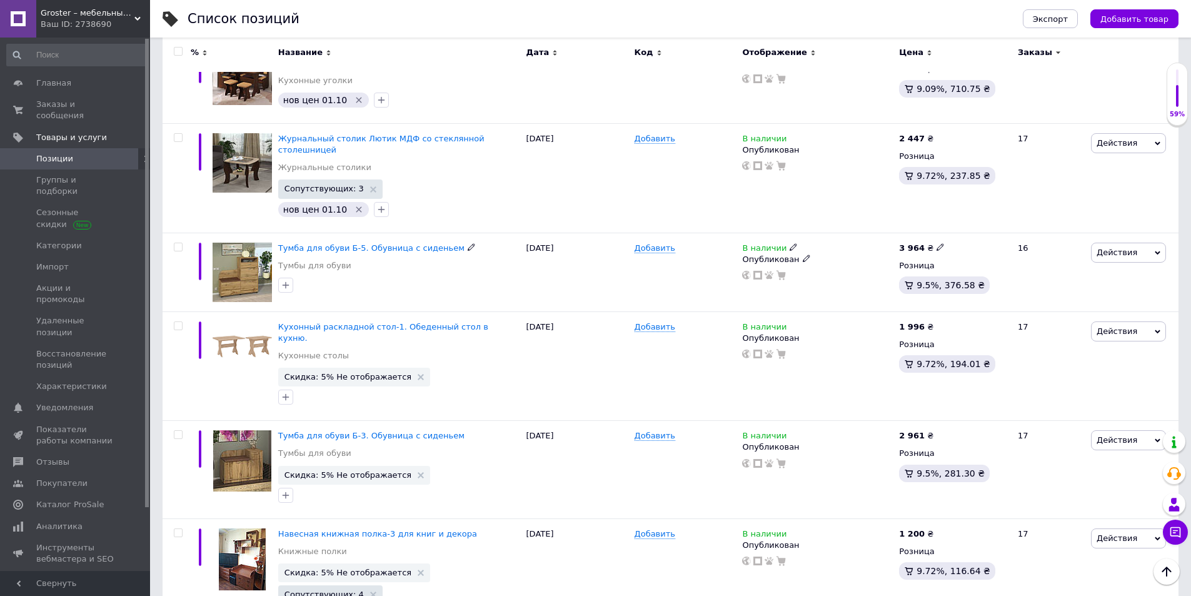
click at [288, 280] on icon "button" at bounding box center [286, 285] width 10 height 10
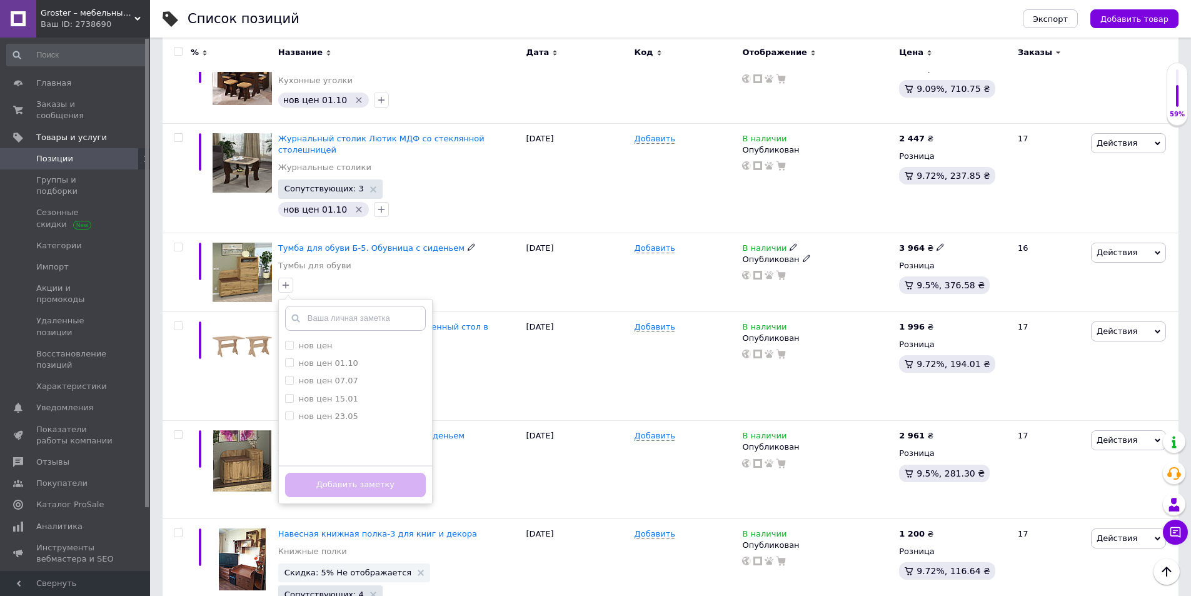
click at [308, 358] on label "нов цен 01.10" at bounding box center [328, 362] width 59 height 9
checkbox input "true"
click at [344, 473] on button "Добавить заметку" at bounding box center [355, 485] width 141 height 24
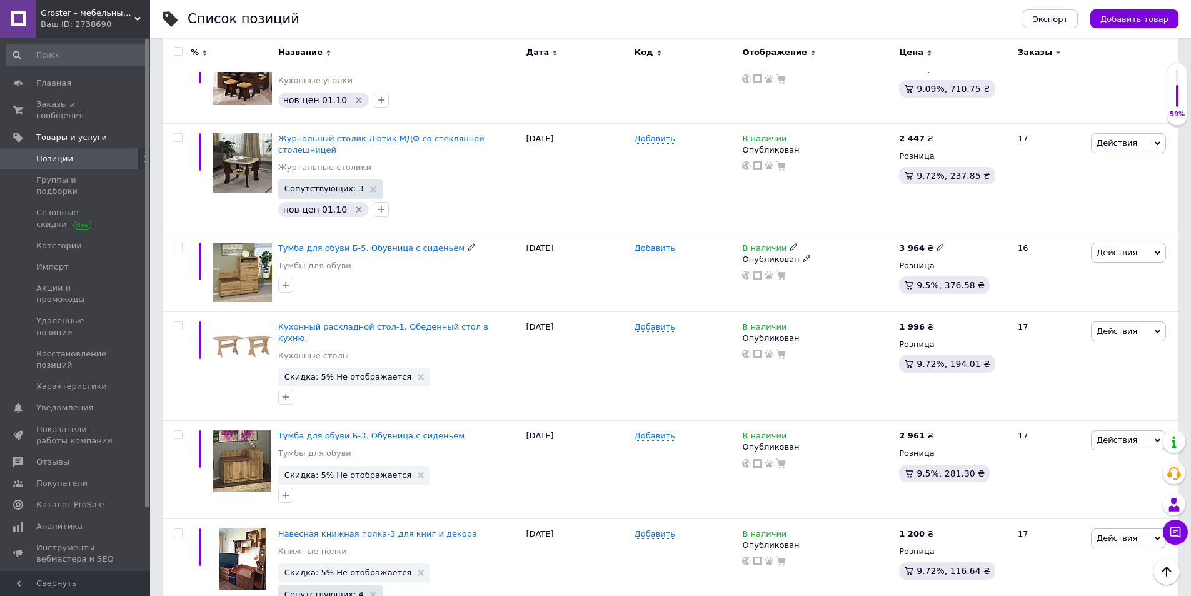
click at [283, 278] on button "button" at bounding box center [285, 285] width 15 height 15
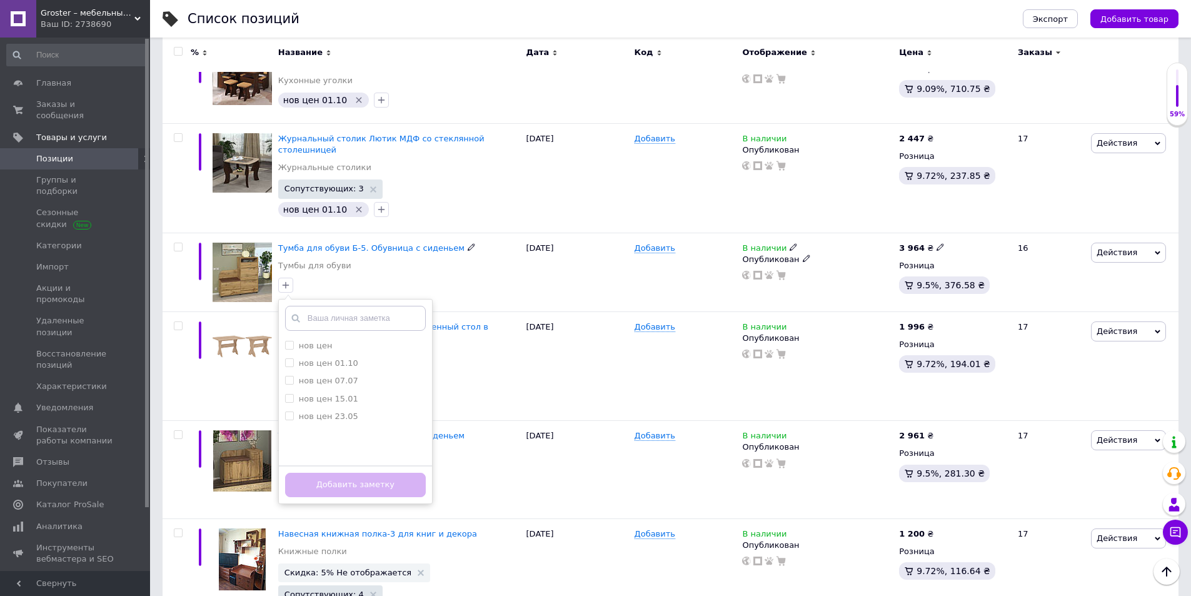
click at [299, 358] on label "нов цен 01.10" at bounding box center [328, 362] width 59 height 9
checkbox input "true"
click at [336, 473] on button "Добавить заметку" at bounding box center [355, 485] width 141 height 24
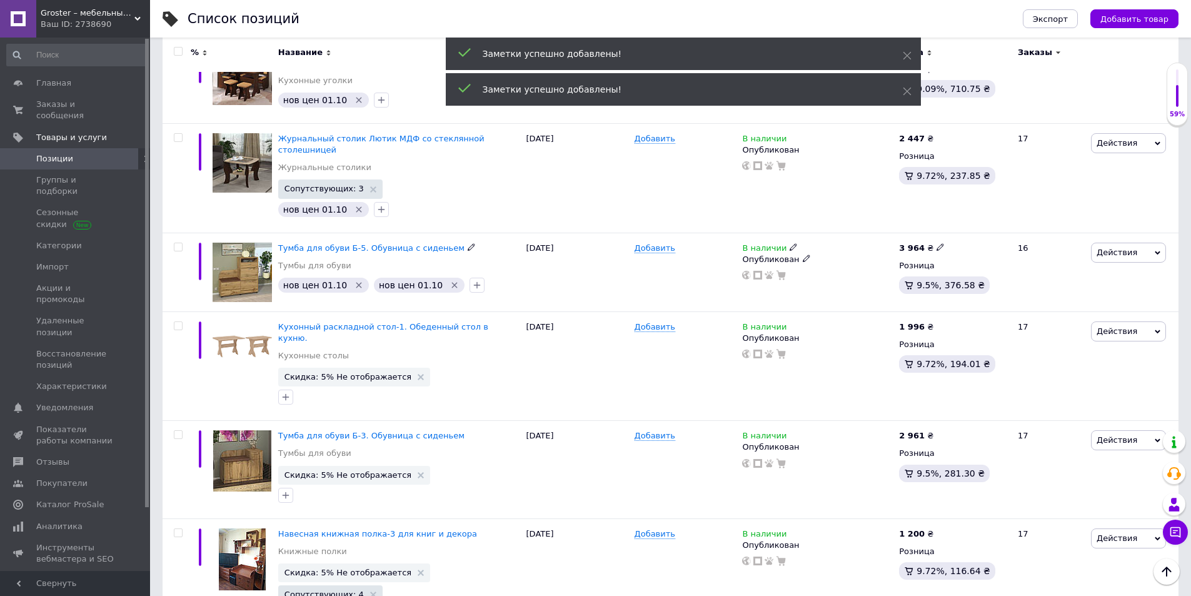
click at [449, 280] on icon "Удалить метку" at bounding box center [454, 285] width 10 height 10
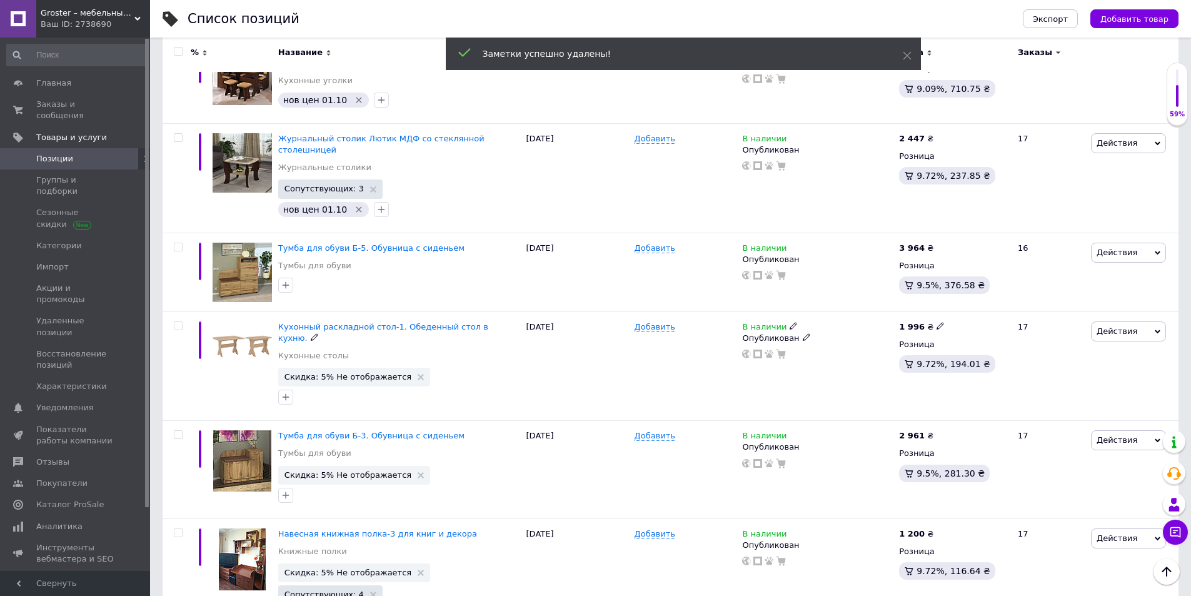
click at [418, 374] on icon at bounding box center [421, 377] width 6 height 6
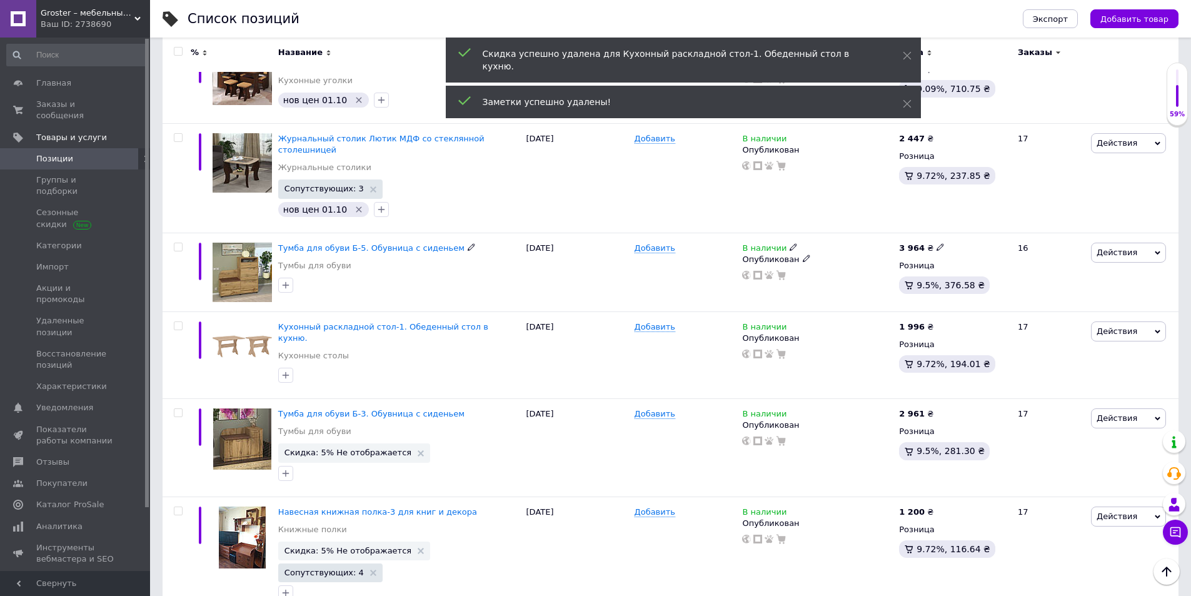
click at [281, 280] on icon "button" at bounding box center [286, 285] width 10 height 10
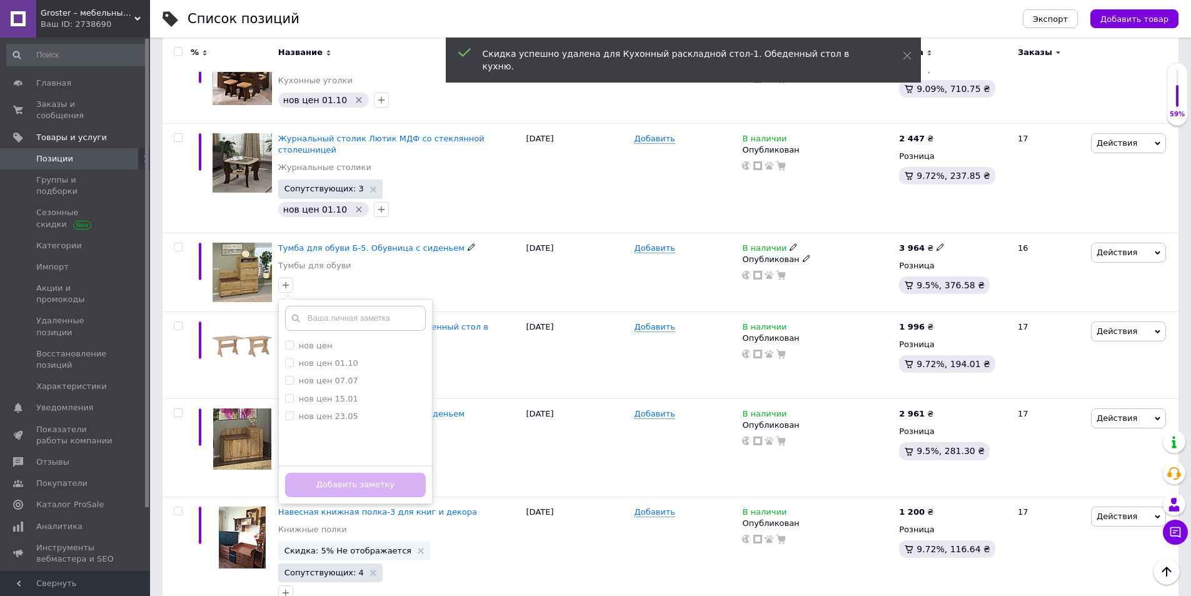
click at [306, 358] on label "нов цен 01.10" at bounding box center [328, 362] width 59 height 9
checkbox input "true"
click at [323, 473] on button "Добавить заметку" at bounding box center [355, 485] width 141 height 24
click at [323, 496] on div "Навесная книжная полка-3 для книг и декора Книжные полки Скидка: 5% Не отобража…" at bounding box center [399, 562] width 248 height 132
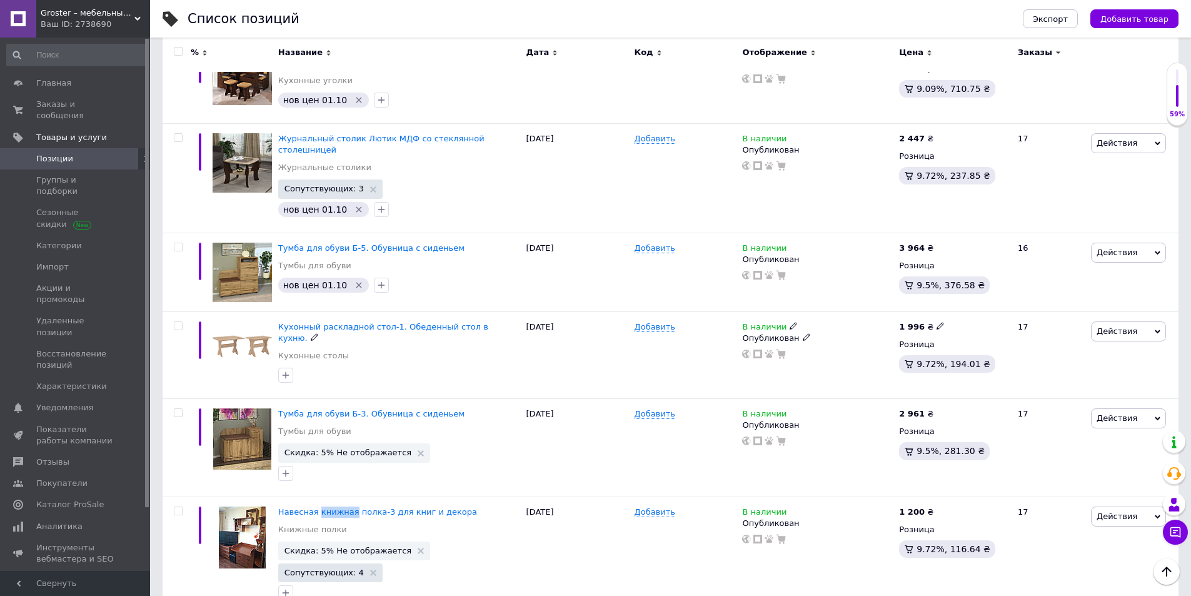
click at [936, 322] on use at bounding box center [939, 325] width 7 height 7
drag, startPoint x: 981, startPoint y: 262, endPoint x: 918, endPoint y: 268, distance: 62.8
click at [918, 311] on div "1 996 ₴ Цена 1996 Валюта ₴ $ € CHF £ ¥ PLN ₸ MDL HUF KGS CN¥ TRY ₩ lei Розница …" at bounding box center [953, 355] width 114 height 88
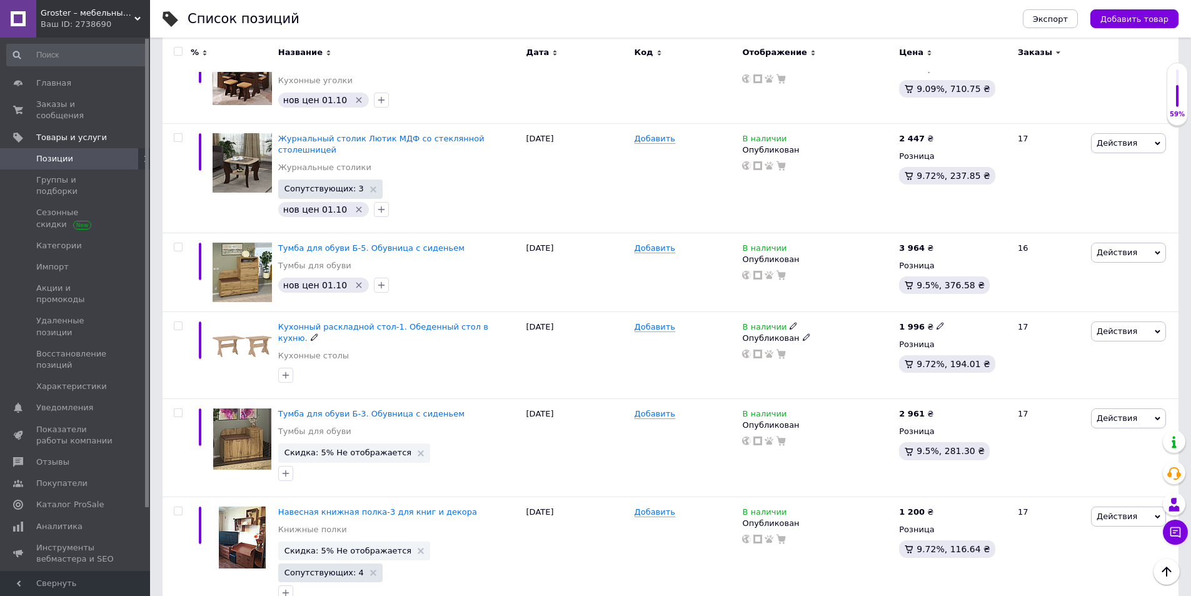
click at [936, 322] on icon at bounding box center [940, 326] width 8 height 8
drag, startPoint x: 976, startPoint y: 265, endPoint x: 937, endPoint y: 272, distance: 40.0
click at [937, 321] on span "1 996 ₴ Цена 1996 Валюта ₴ $ € CHF £ ¥ PLN ₸ MDL HUF KGS CN¥ TRY ₩ lei" at bounding box center [922, 326] width 46 height 11
type input "2121"
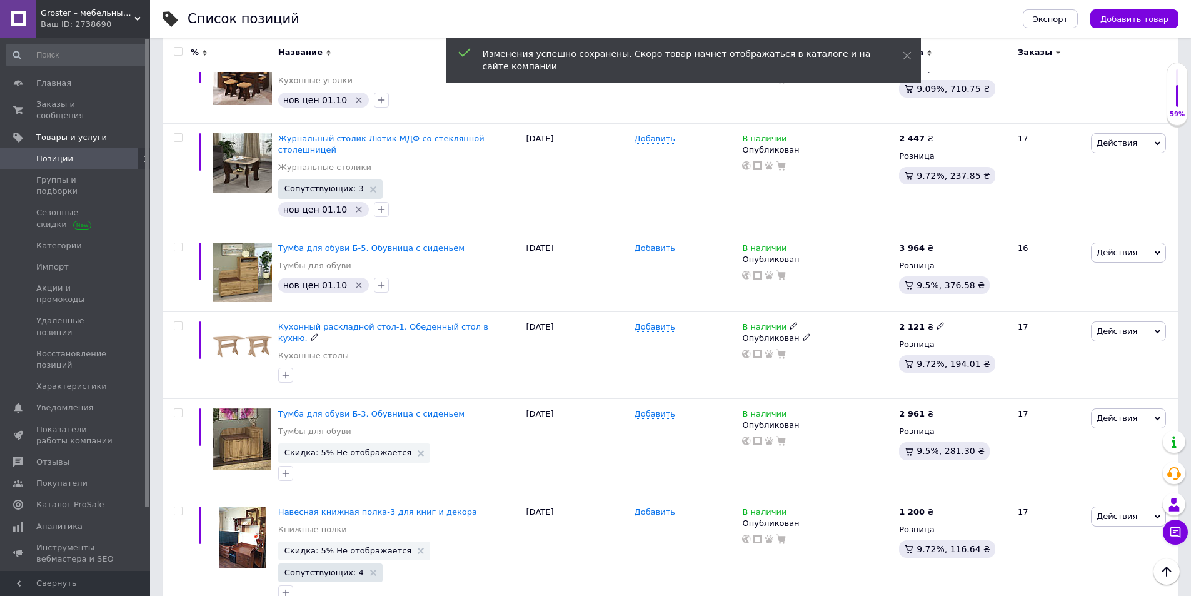
click at [287, 370] on icon "button" at bounding box center [286, 375] width 10 height 10
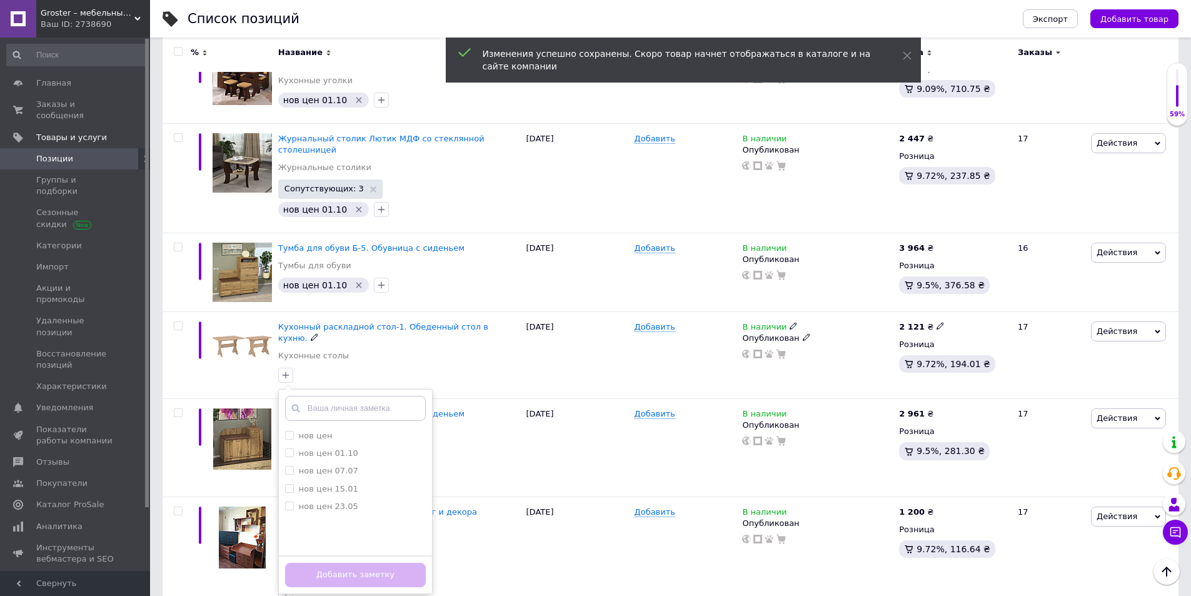
click at [308, 448] on div "нов цен 01.10" at bounding box center [328, 453] width 59 height 11
click at [293, 448] on input "нов цен 01.10" at bounding box center [289, 452] width 8 height 8
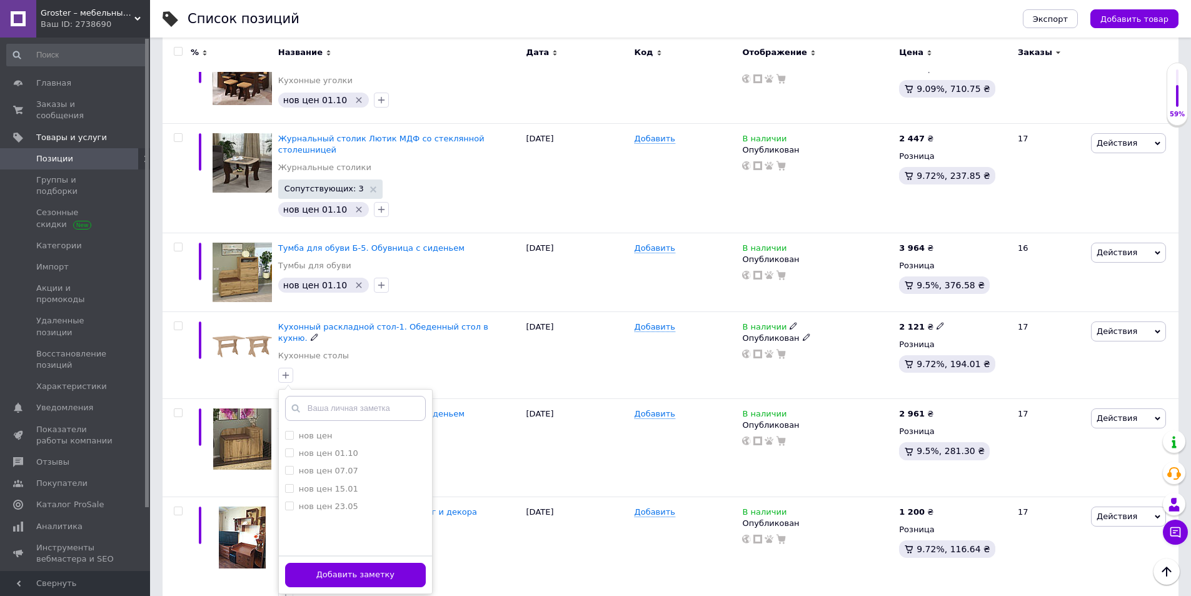
click at [321, 448] on label "нов цен 01.10" at bounding box center [328, 452] width 59 height 9
checkbox input "true"
click at [378, 563] on button "Добавить заметку" at bounding box center [355, 575] width 141 height 24
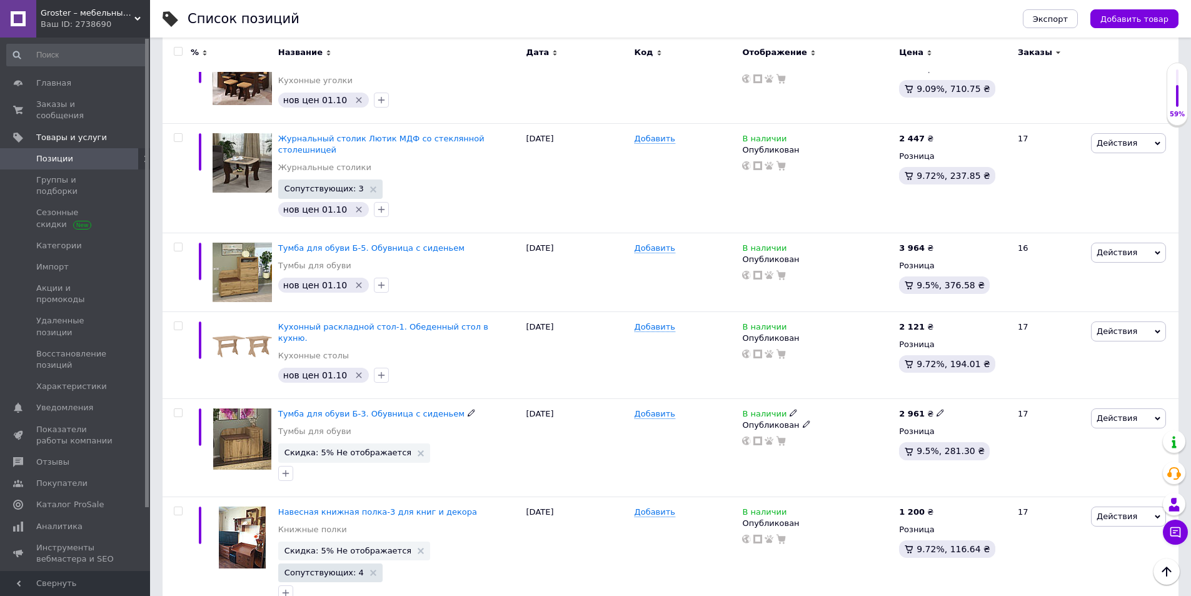
click at [418, 450] on icon at bounding box center [421, 453] width 6 height 6
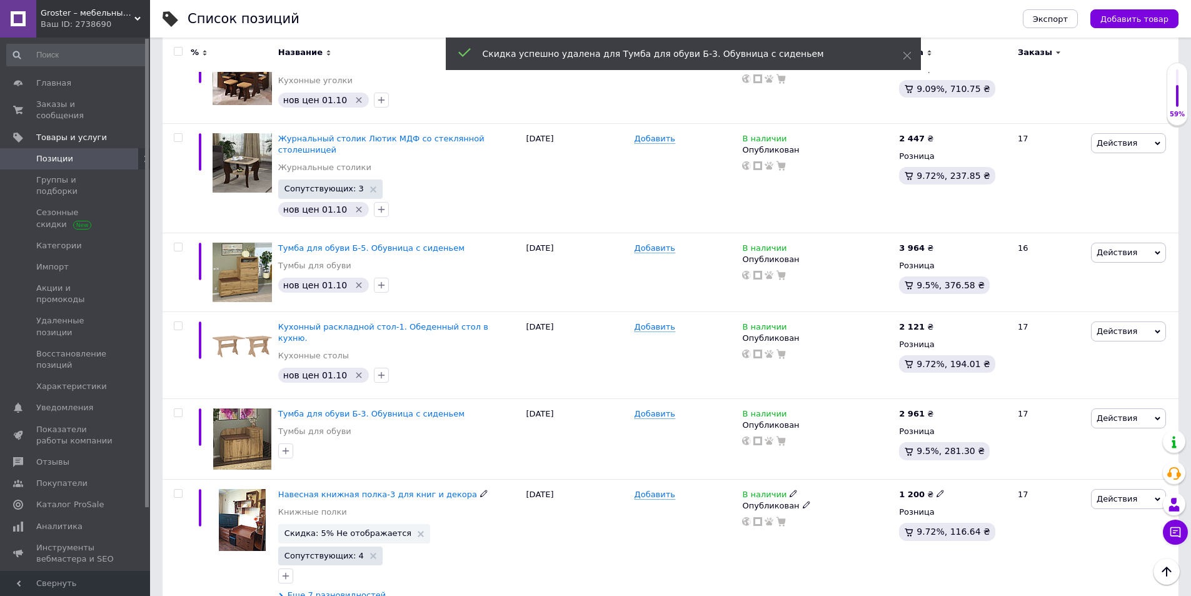
click at [418, 531] on use at bounding box center [421, 534] width 6 height 6
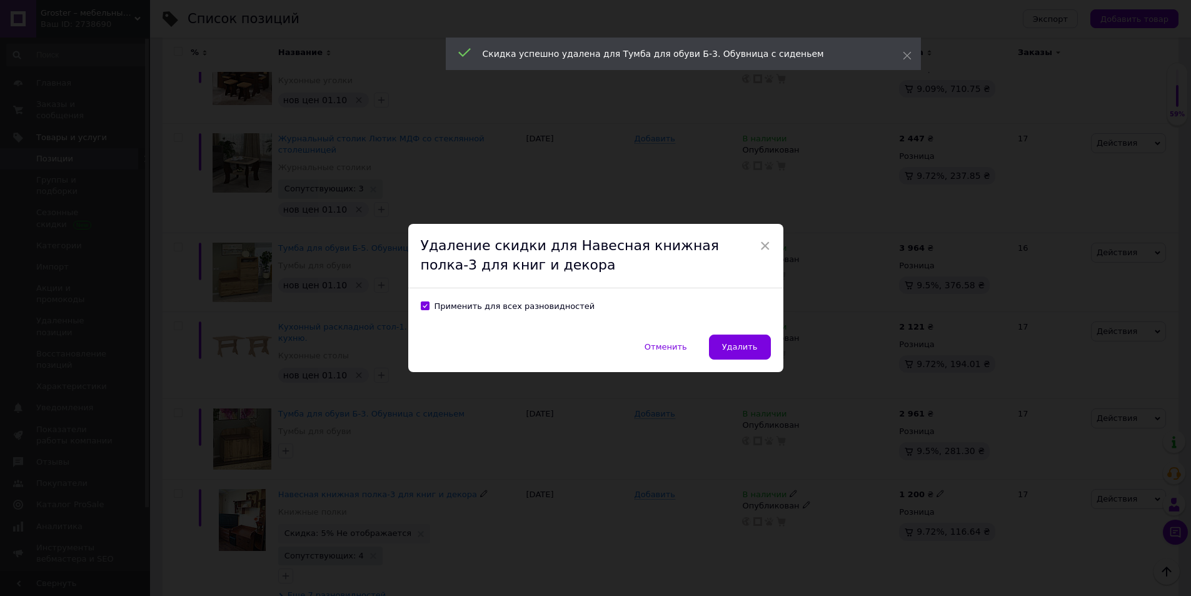
scroll to position [2645, 0]
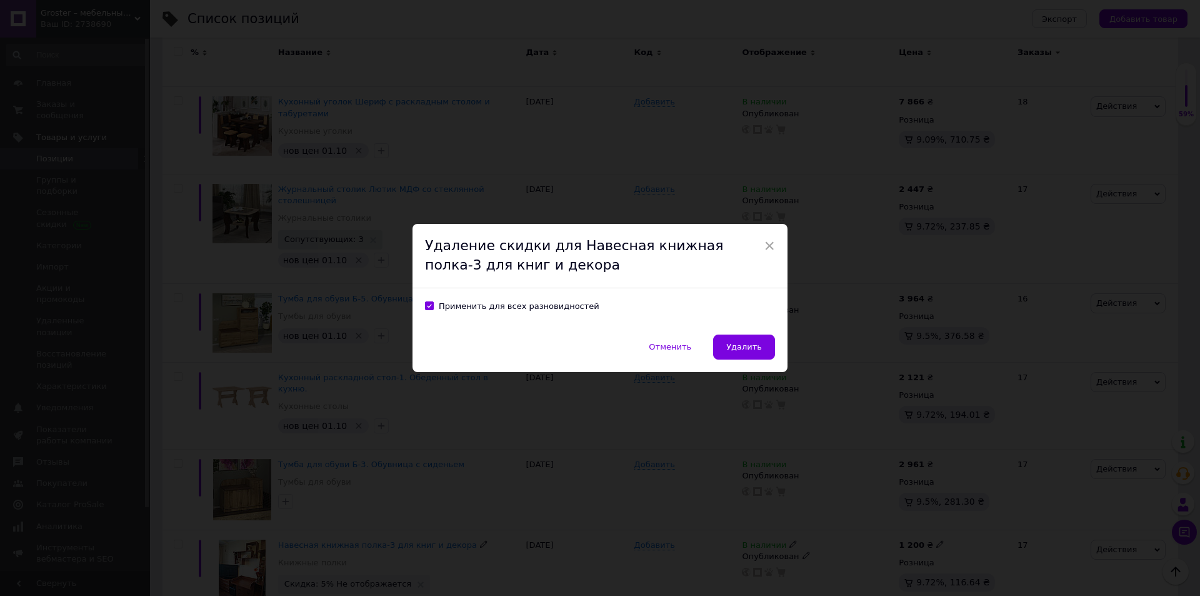
drag, startPoint x: 765, startPoint y: 246, endPoint x: 606, endPoint y: 387, distance: 212.5
click at [765, 246] on span "×" at bounding box center [769, 245] width 11 height 21
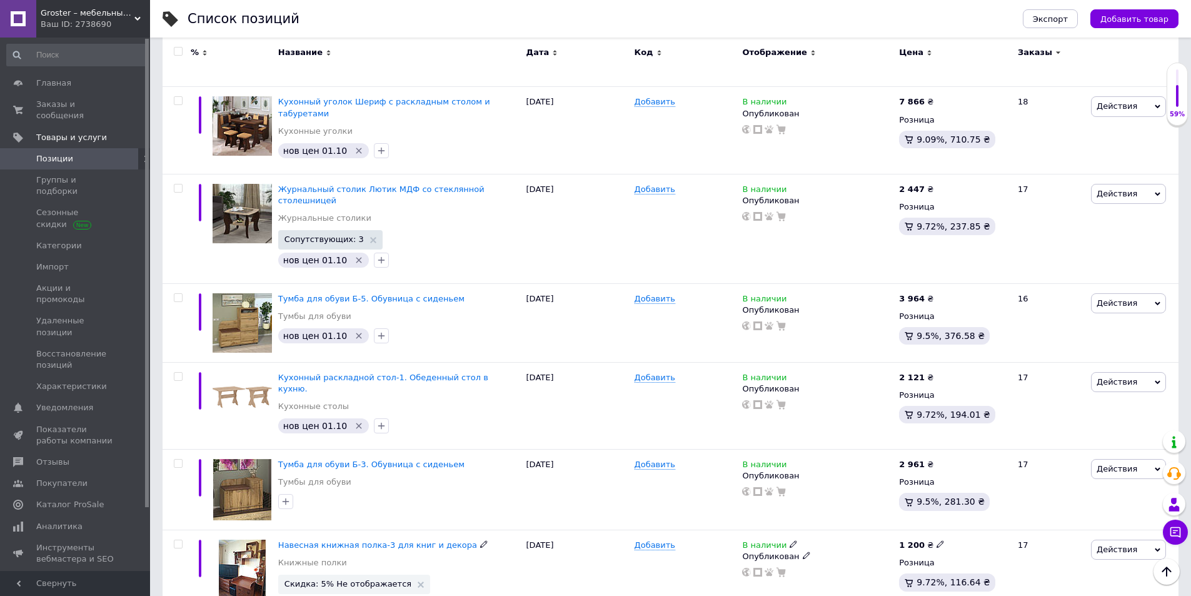
scroll to position [2770, 0]
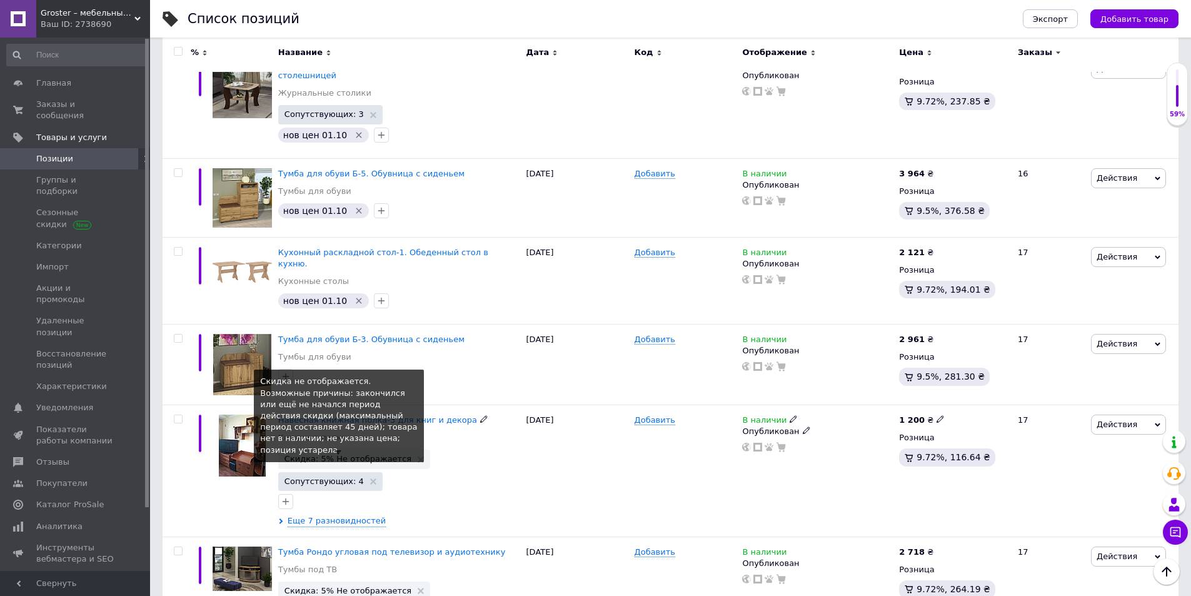
click at [401, 454] on span "Скидка: 5% Не отображается" at bounding box center [353, 458] width 139 height 8
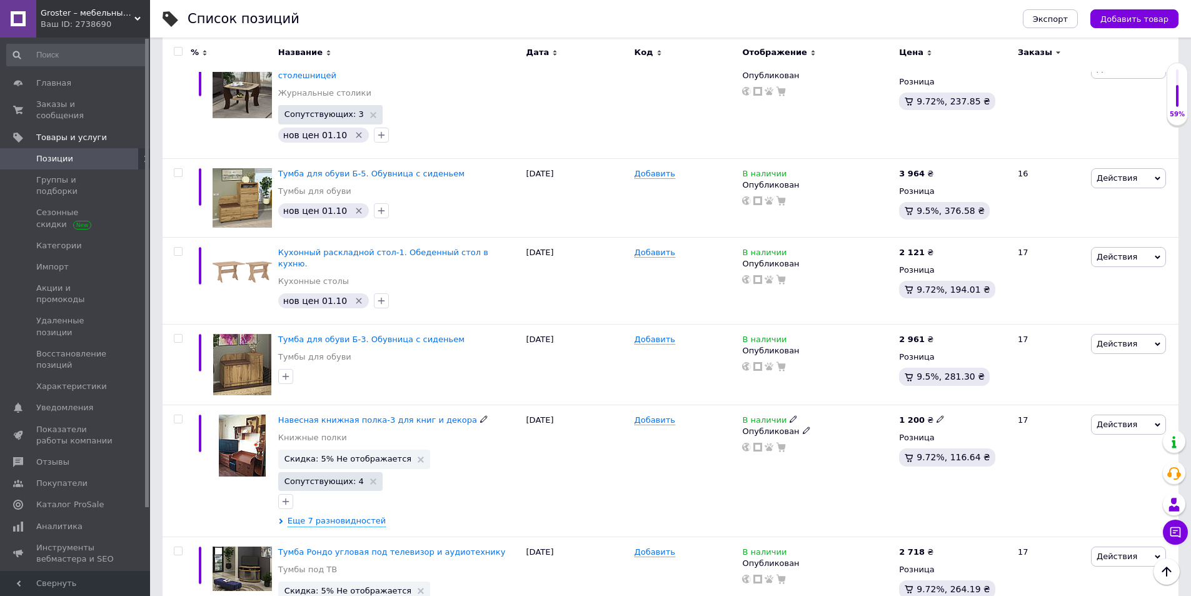
click at [418, 456] on icon at bounding box center [421, 459] width 6 height 6
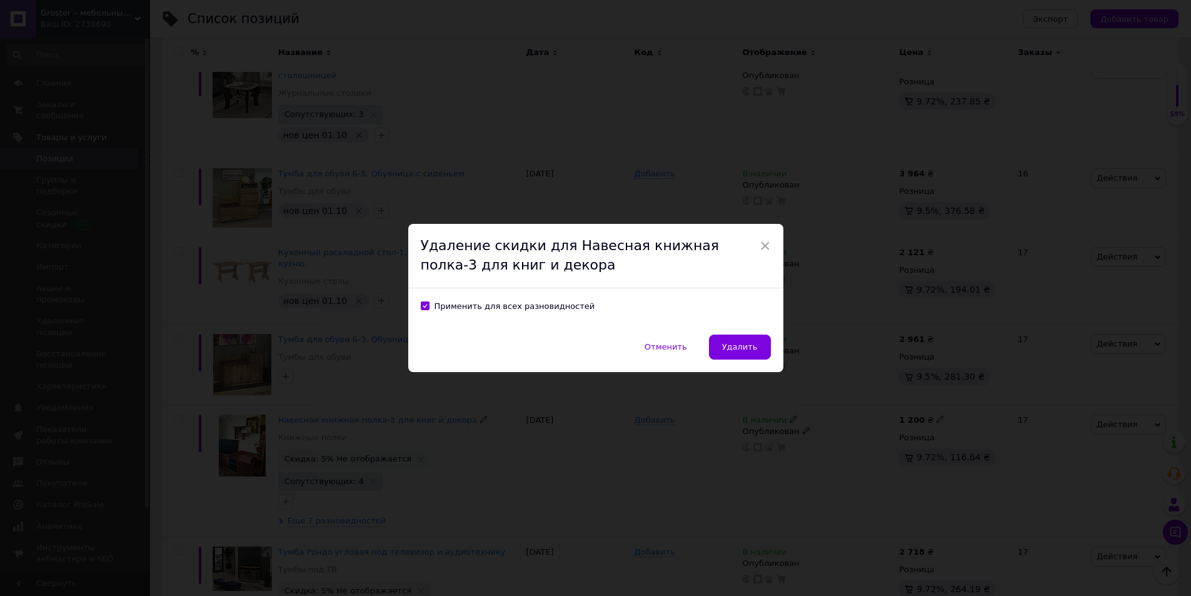
scroll to position [2720, 0]
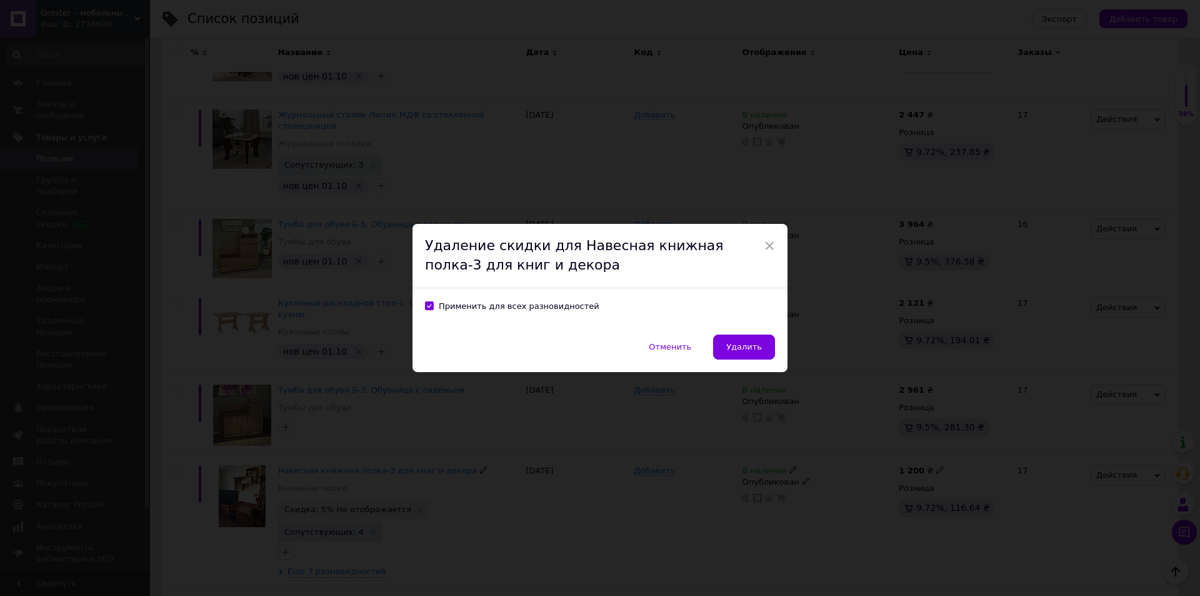
click at [514, 309] on div "Применить для всех разновидностей" at bounding box center [519, 306] width 161 height 11
click at [433, 309] on input "Применить для всех разновидностей" at bounding box center [429, 305] width 8 height 8
click at [478, 306] on div "Применить для всех разновидностей" at bounding box center [519, 306] width 161 height 11
click at [433, 306] on input "Применить для всех разновидностей" at bounding box center [429, 305] width 8 height 8
checkbox input "true"
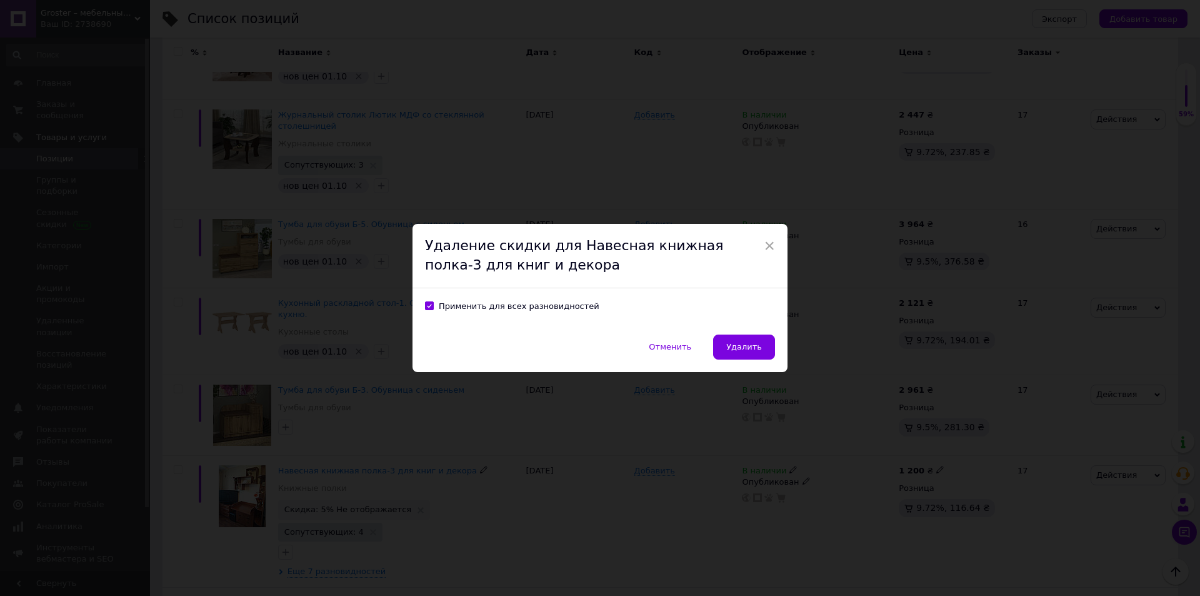
click at [746, 354] on button "Удалить" at bounding box center [744, 346] width 62 height 25
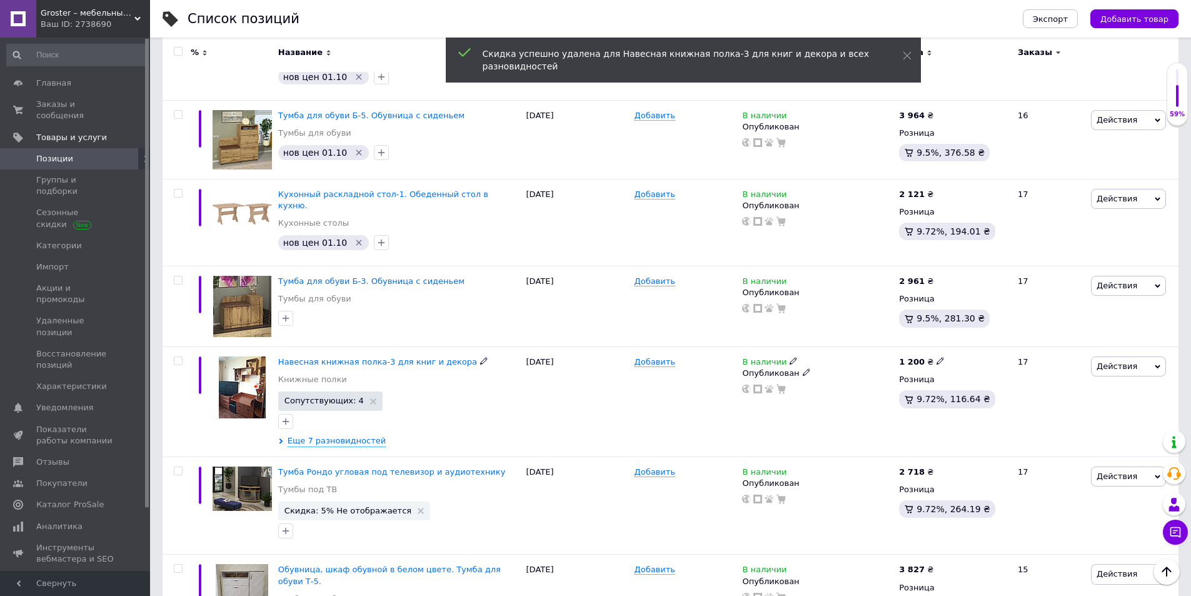
scroll to position [2845, 0]
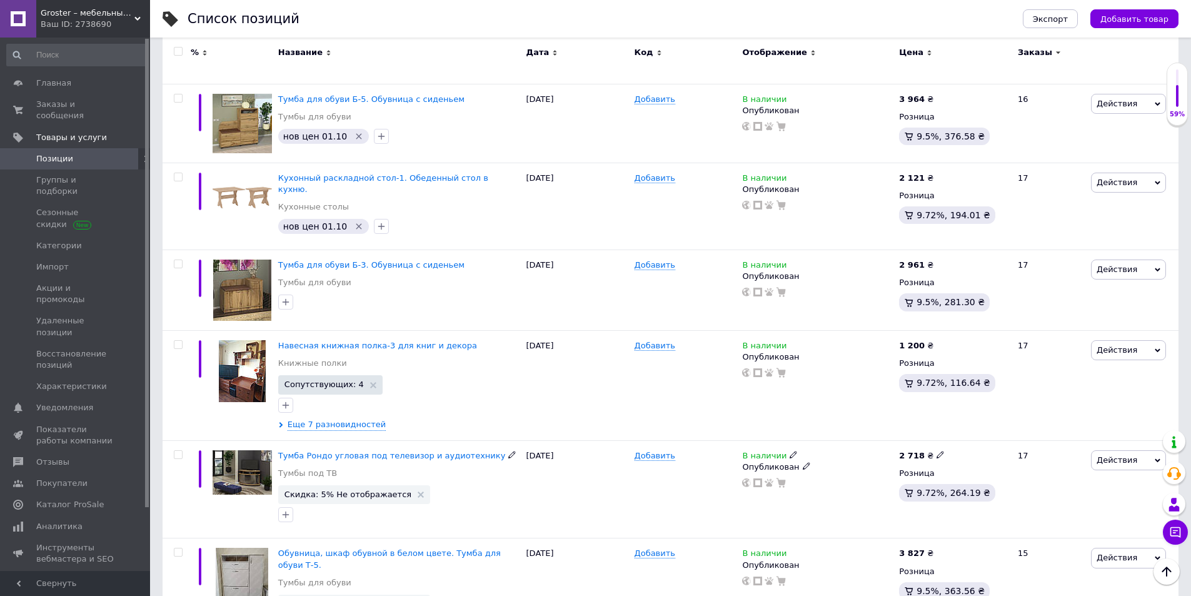
click at [418, 491] on icon at bounding box center [421, 494] width 6 height 6
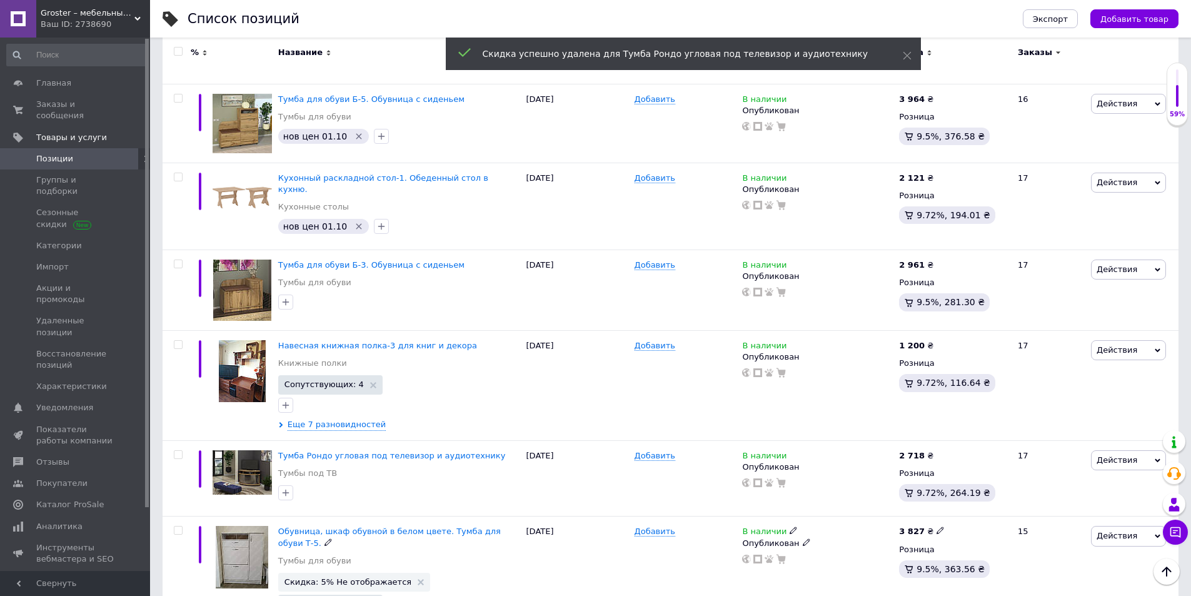
click at [418, 563] on use at bounding box center [421, 582] width 6 height 6
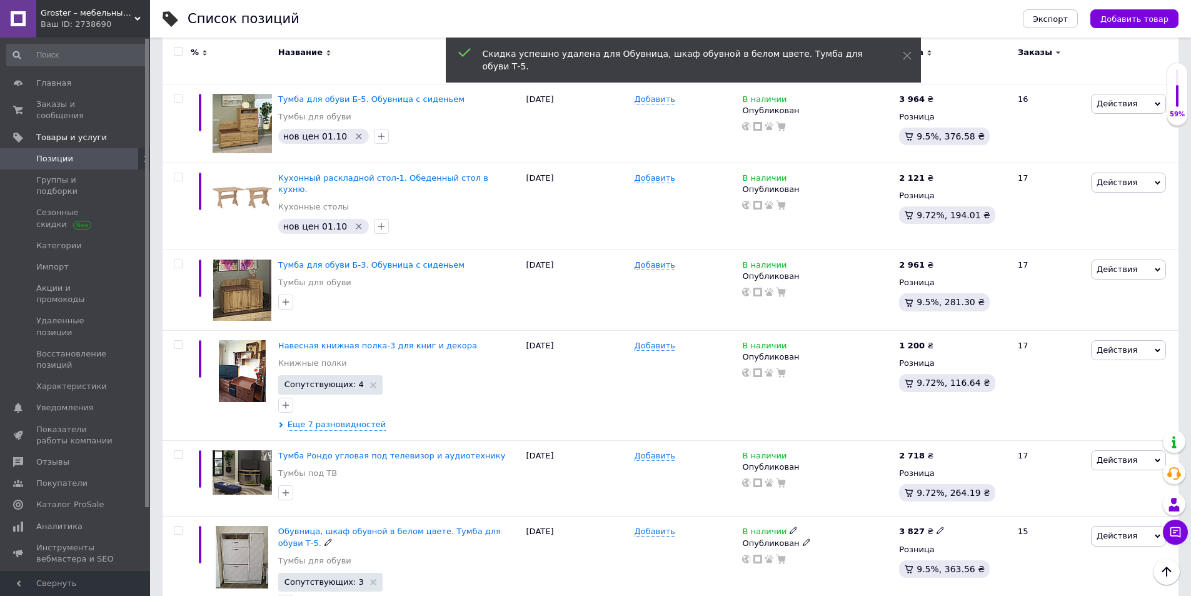
scroll to position [2782, 0]
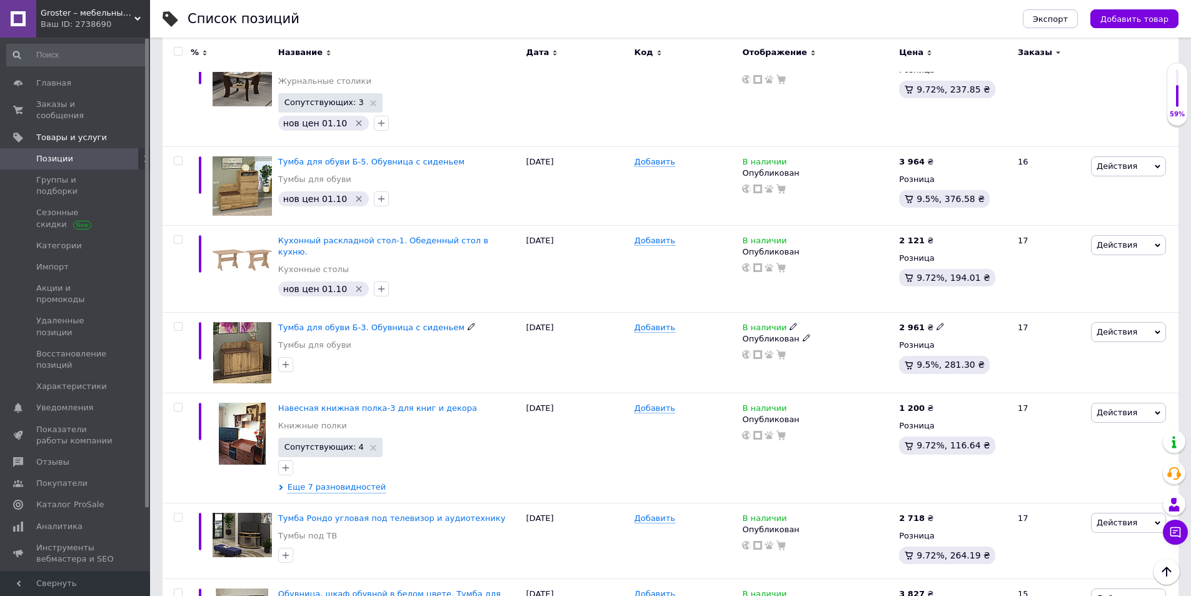
click at [287, 359] on icon "button" at bounding box center [286, 364] width 10 height 10
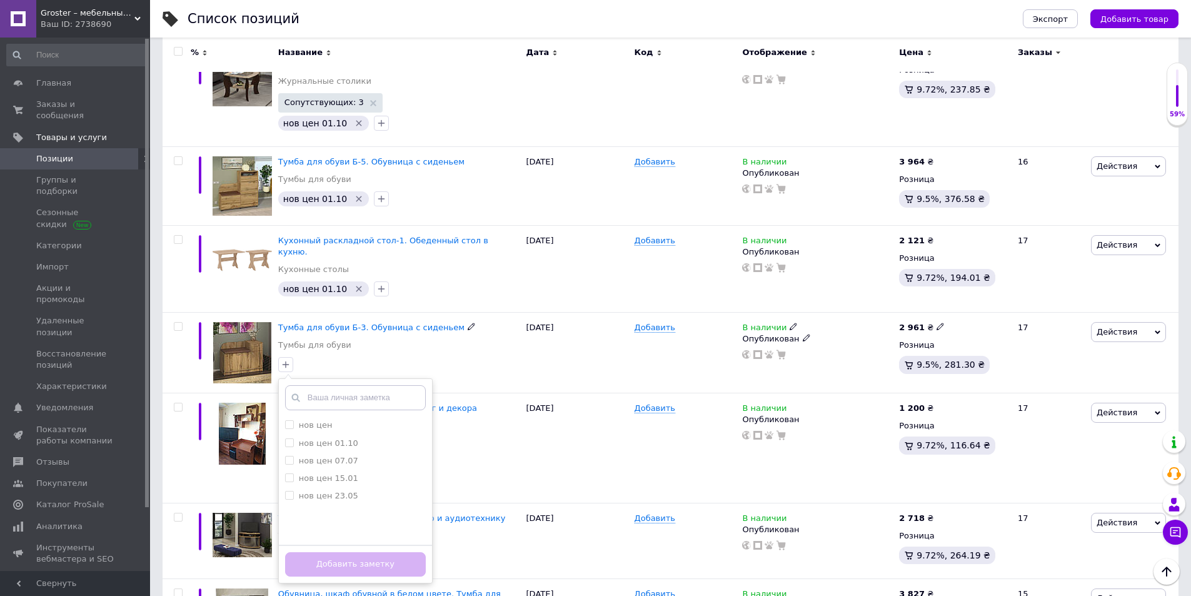
click at [314, 438] on label "нов цен 01.10" at bounding box center [328, 442] width 59 height 9
checkbox input "true"
click at [374, 552] on button "Добавить заметку" at bounding box center [355, 564] width 141 height 24
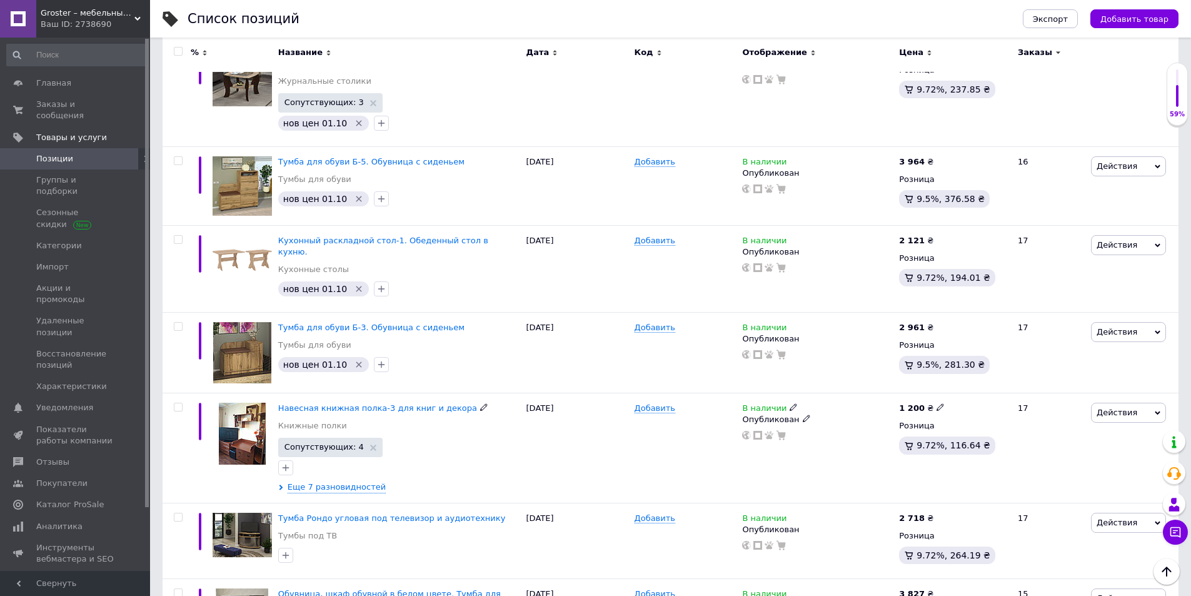
click at [936, 403] on icon at bounding box center [940, 407] width 8 height 8
drag, startPoint x: 978, startPoint y: 336, endPoint x: 926, endPoint y: 336, distance: 51.9
click at [928, 393] on div "1 200 ₴ Цена 1200 Валюта ₴ $ € CHF £ ¥ PLN ₸ MDL HUF KGS CN¥ TRY ₩ lei Розница …" at bounding box center [953, 448] width 114 height 110
type input "1382"
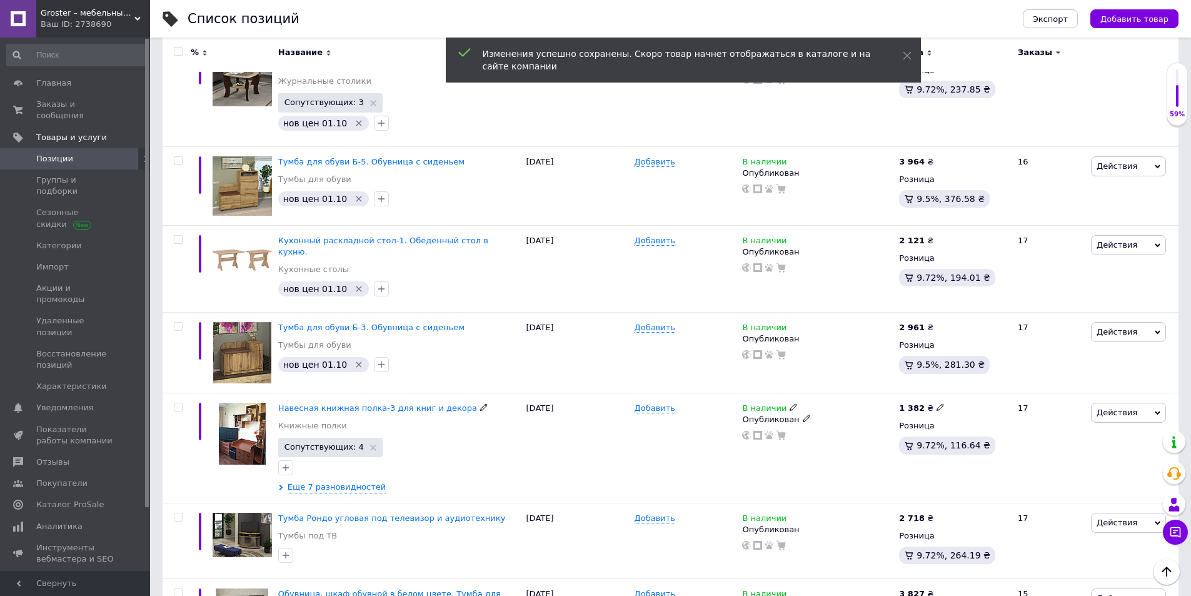
click at [286, 464] on icon "button" at bounding box center [286, 467] width 7 height 7
click at [300, 541] on label "нов цен 01.10" at bounding box center [328, 545] width 59 height 9
checkbox input "true"
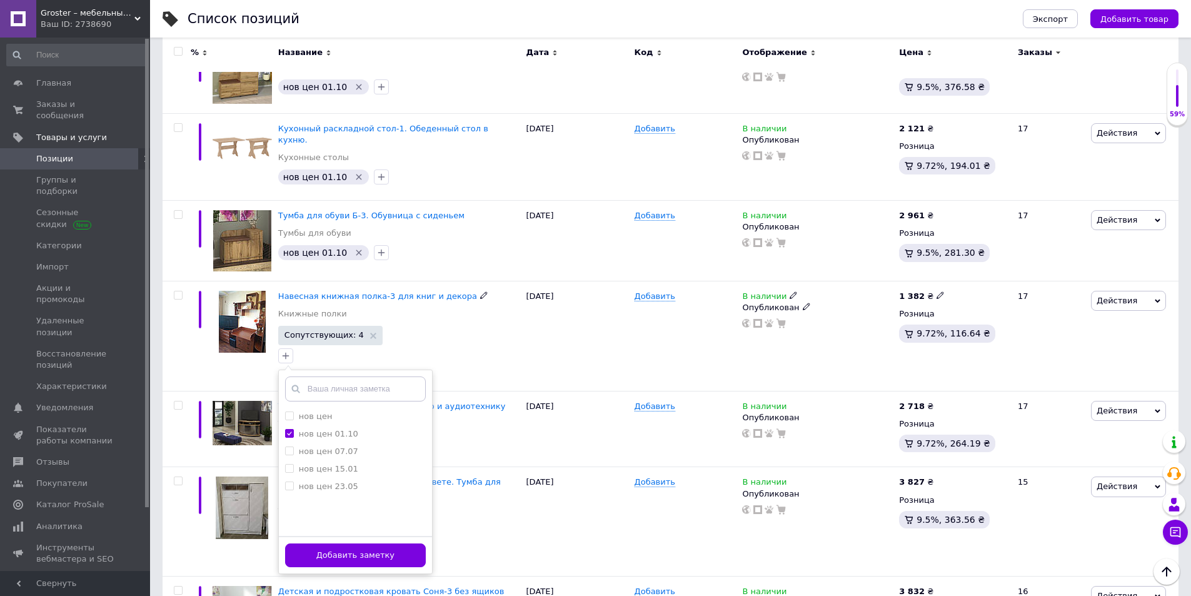
click at [373, 543] on button "Добавить заметку" at bounding box center [355, 555] width 141 height 24
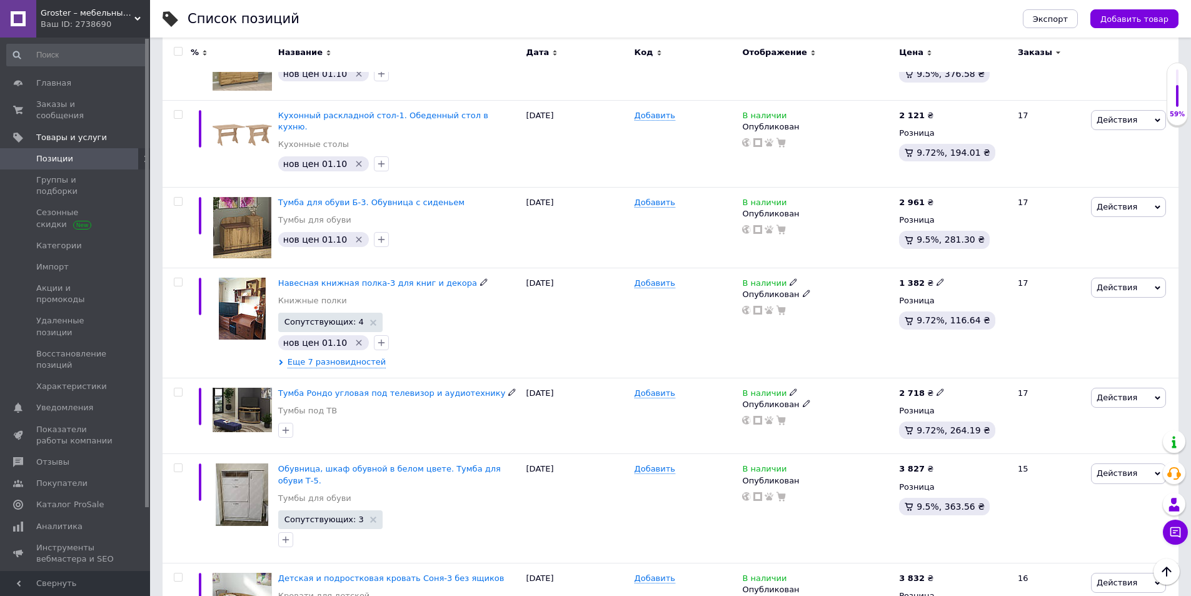
click at [936, 389] on use at bounding box center [939, 392] width 7 height 7
drag, startPoint x: 980, startPoint y: 318, endPoint x: 941, endPoint y: 317, distance: 38.1
click at [941, 378] on div "2 718 ₴ Цена 2718 Валюта ₴ $ € CHF £ ¥ PLN ₸ MDL HUF KGS CN¥ TRY ₩ lei Розница …" at bounding box center [953, 416] width 114 height 76
type input "2771"
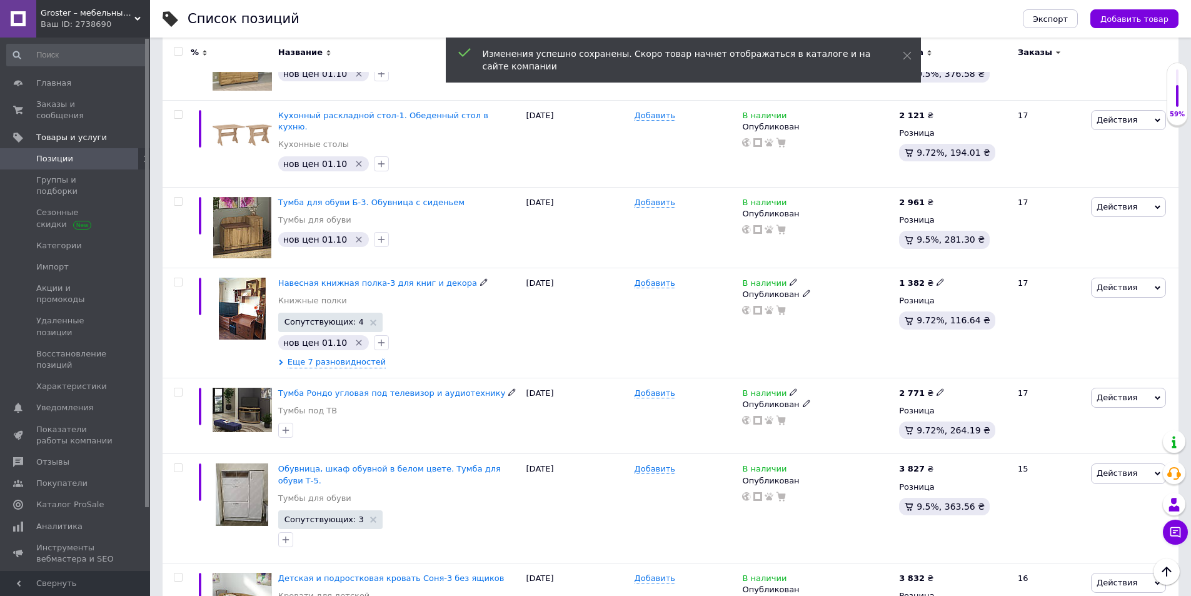
click at [283, 425] on icon "button" at bounding box center [286, 430] width 10 height 10
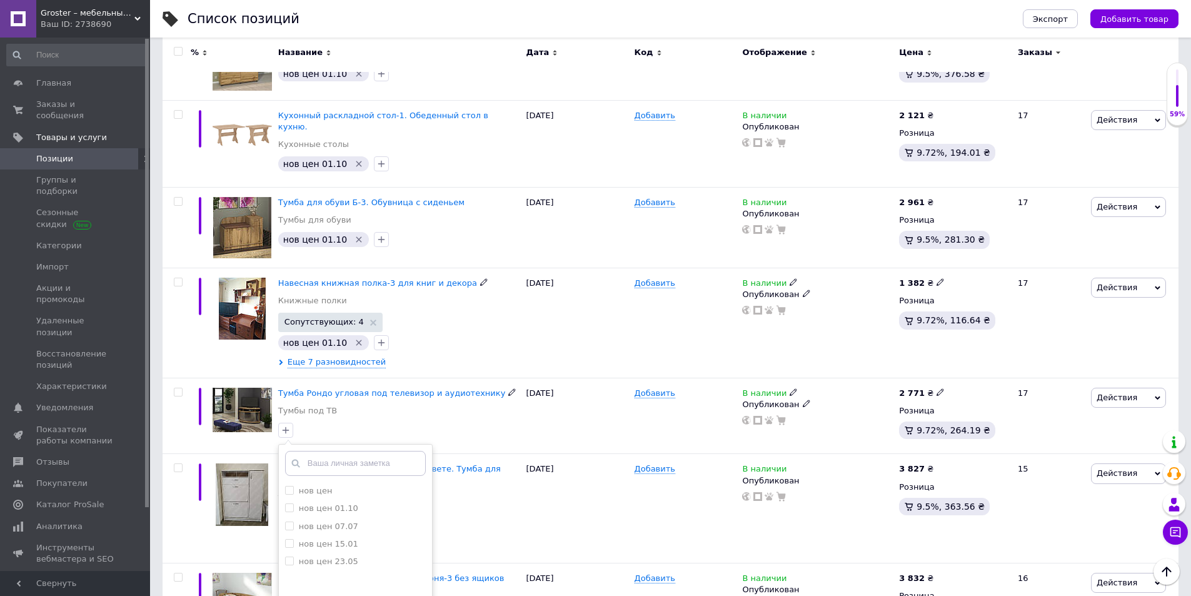
click at [304, 503] on label "нов цен 01.10" at bounding box center [328, 507] width 59 height 9
checkbox input "true"
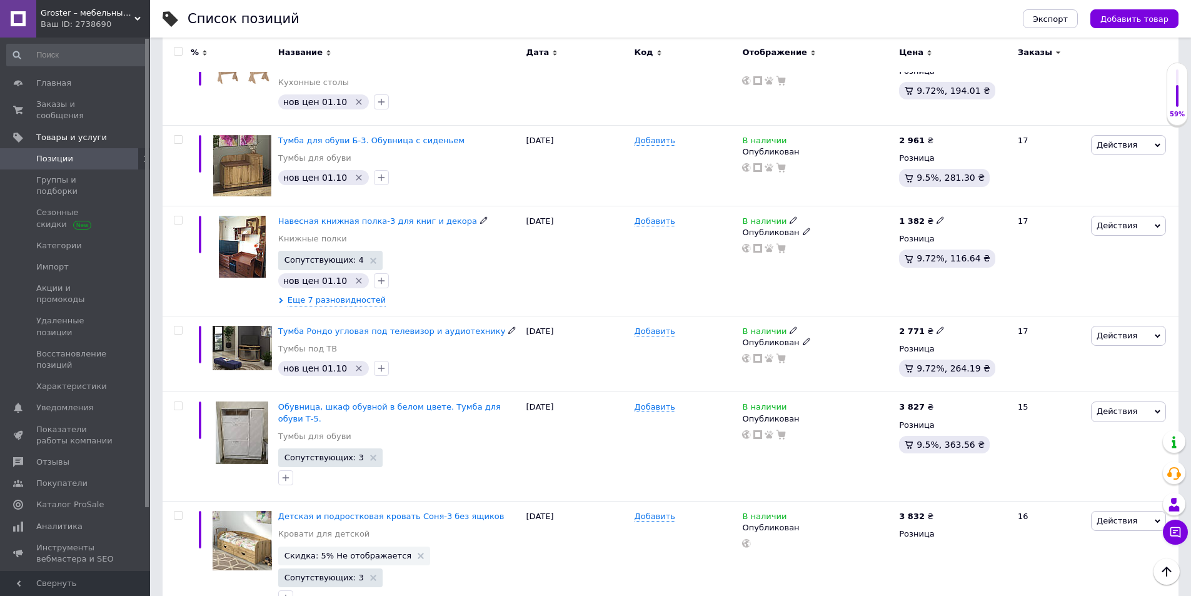
scroll to position [3032, 0]
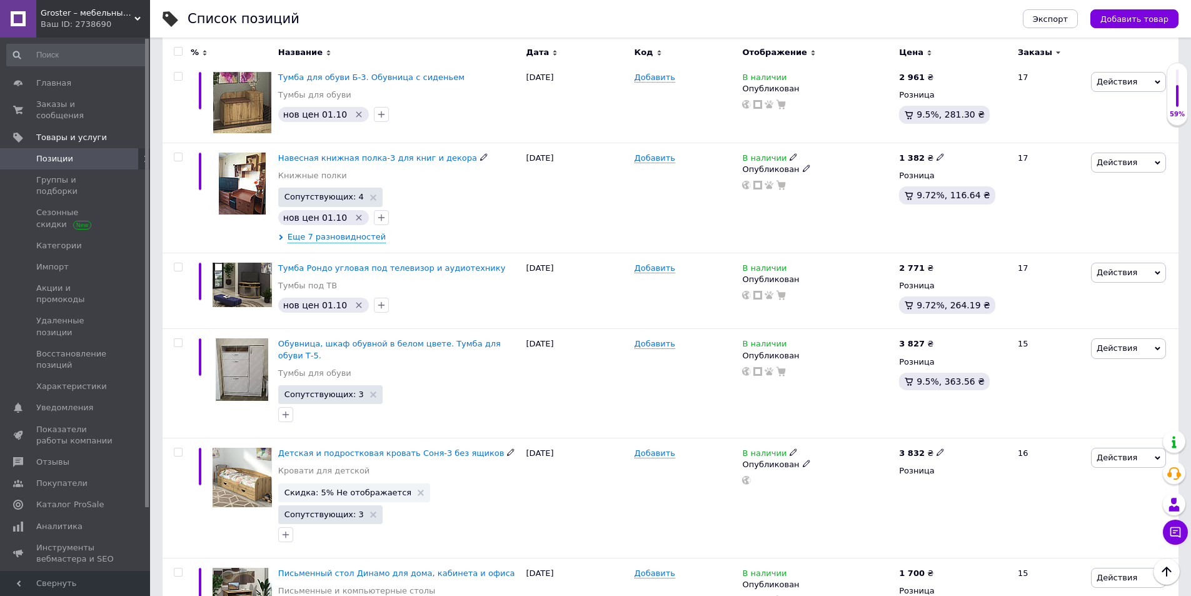
click at [418, 489] on icon at bounding box center [421, 492] width 6 height 6
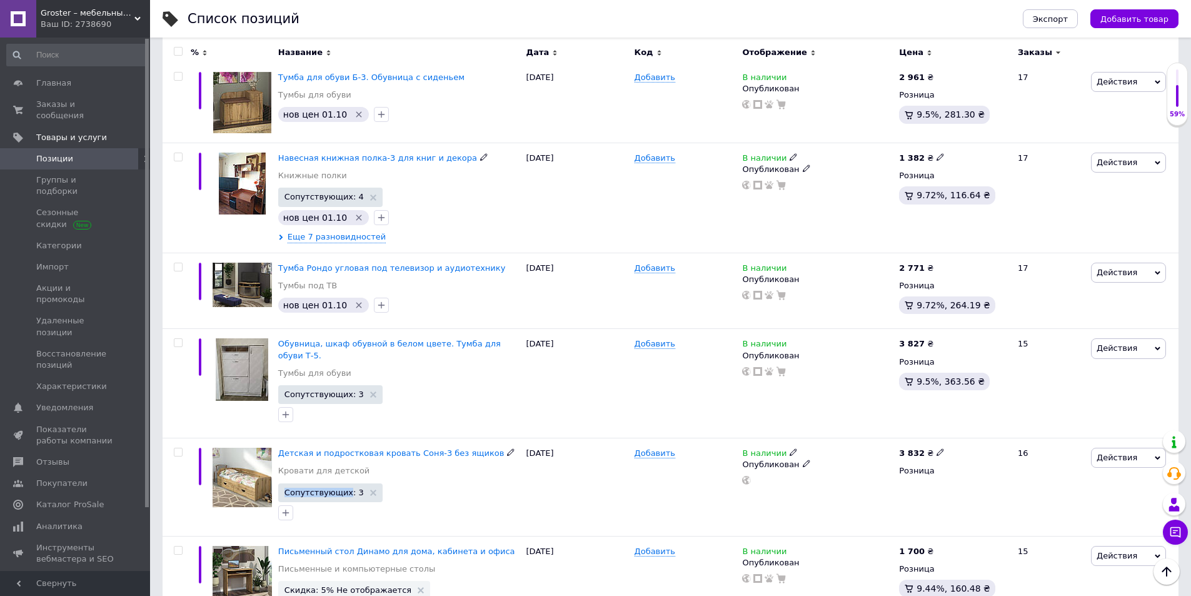
click at [936, 448] on icon at bounding box center [940, 452] width 8 height 8
type input "3869"
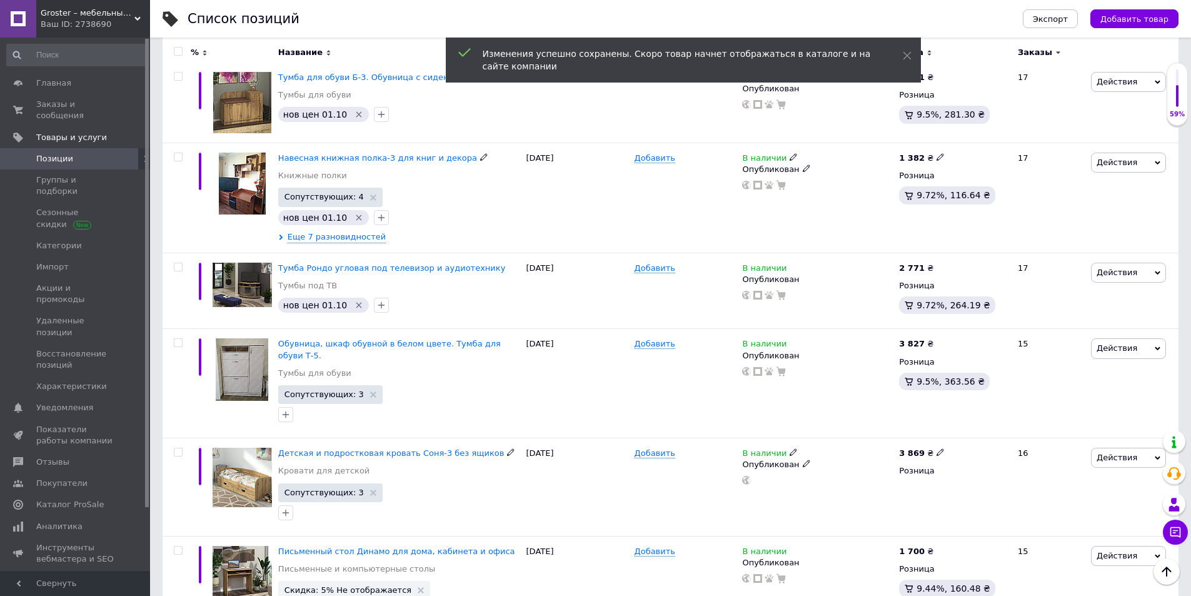
click at [285, 508] on icon "button" at bounding box center [286, 513] width 10 height 10
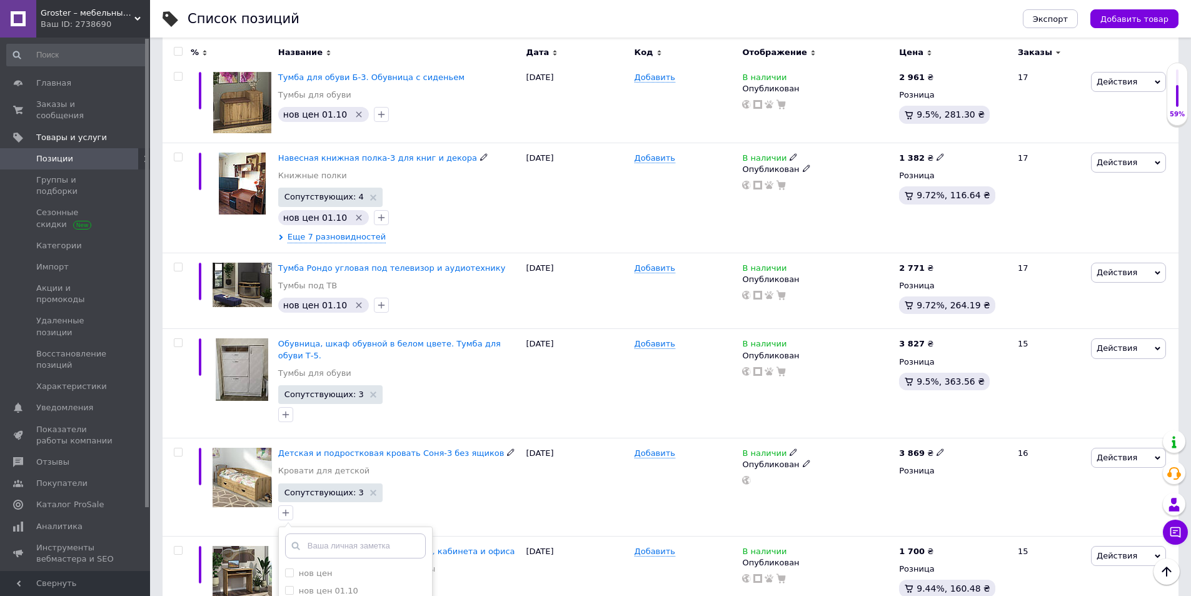
click at [321, 563] on label "нов цен 01.10" at bounding box center [328, 590] width 59 height 9
checkbox input "true"
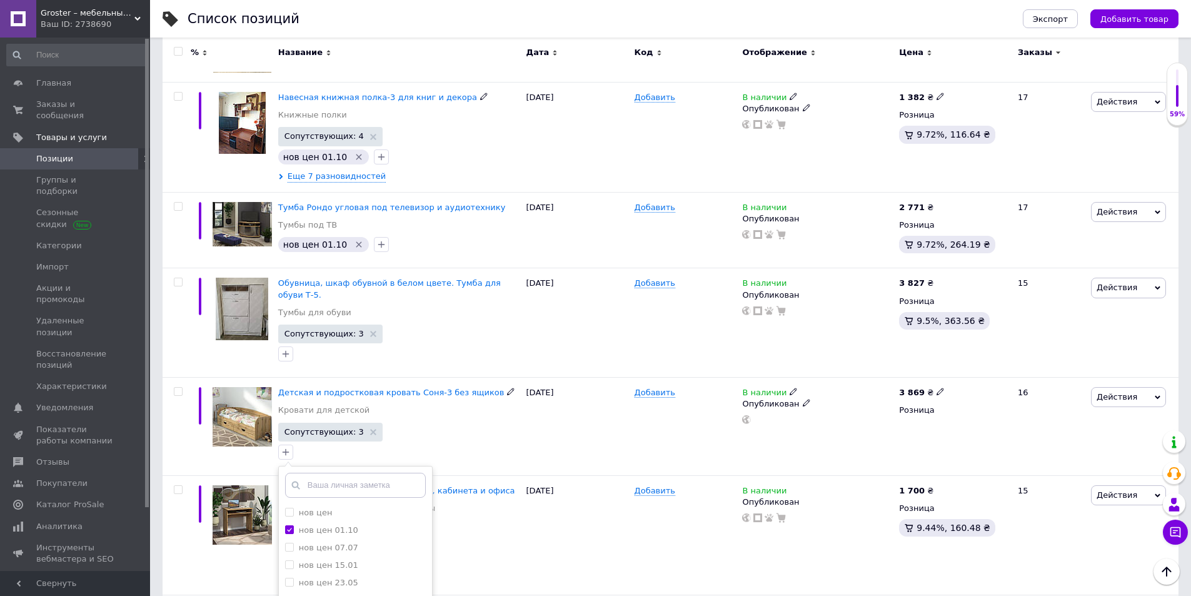
scroll to position [3157, 0]
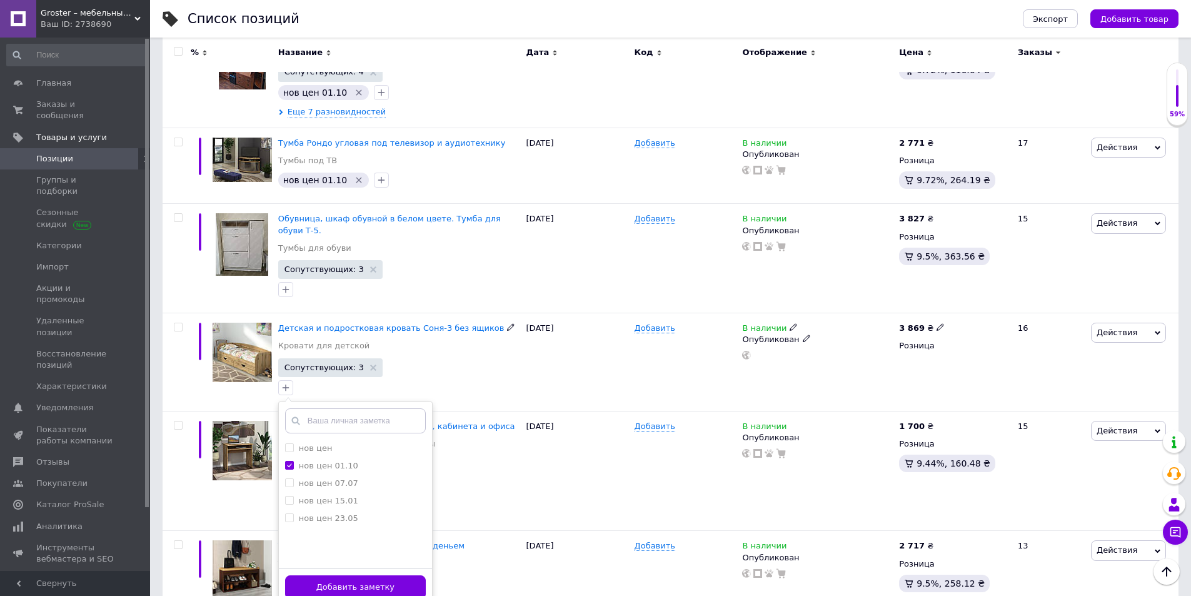
click at [368, 563] on button "Добавить заметку" at bounding box center [355, 587] width 141 height 24
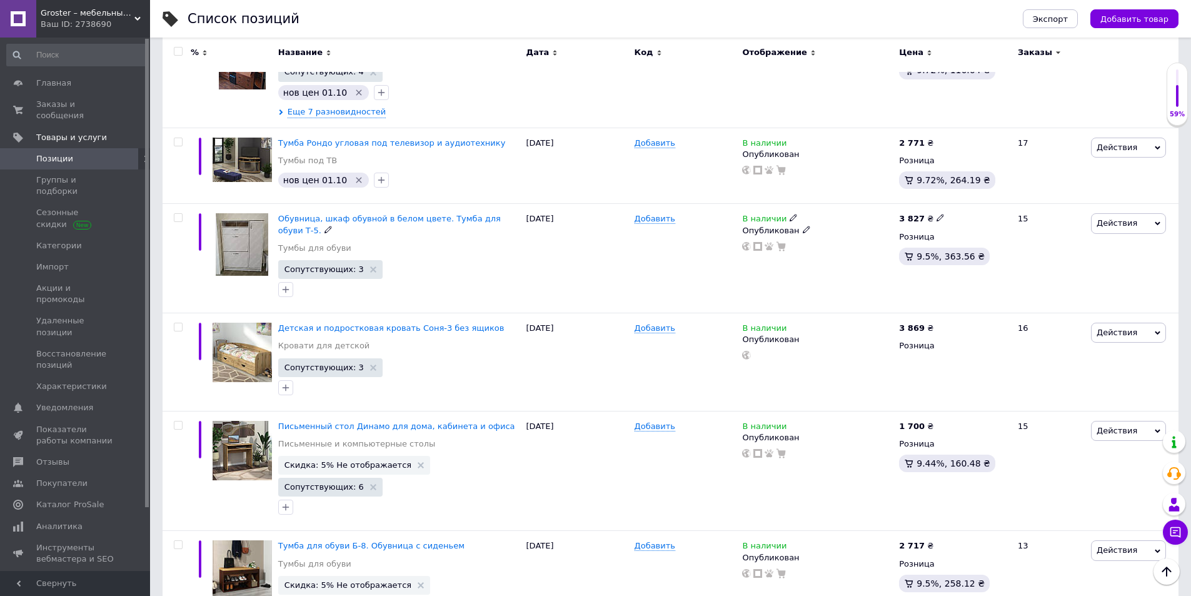
click at [289, 279] on div at bounding box center [286, 289] width 20 height 20
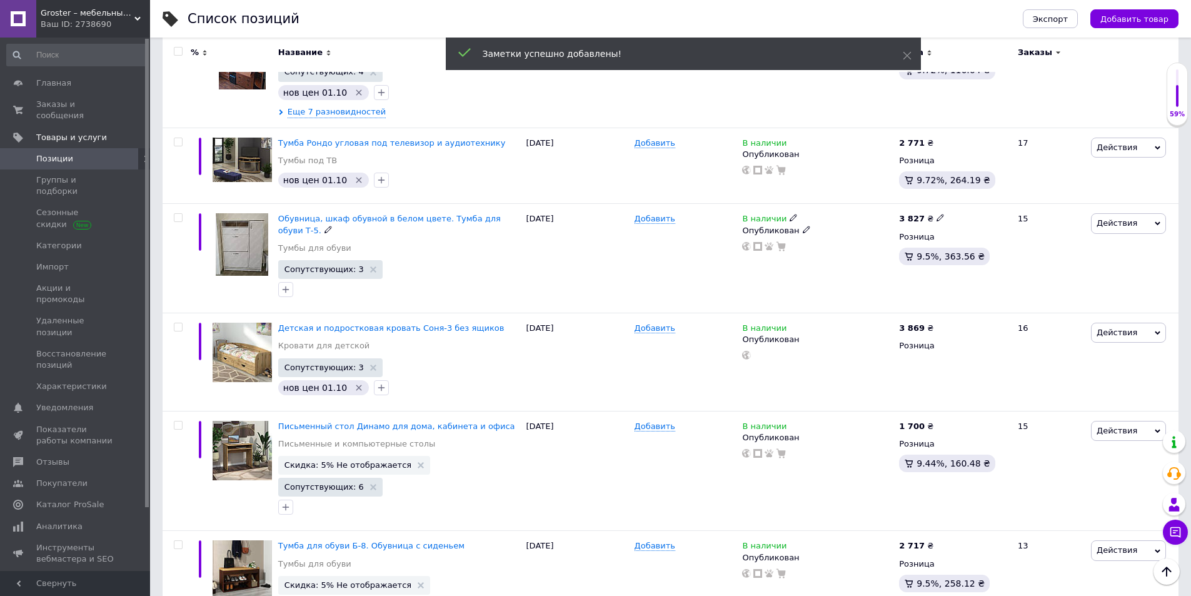
click at [285, 284] on icon "button" at bounding box center [286, 289] width 10 height 10
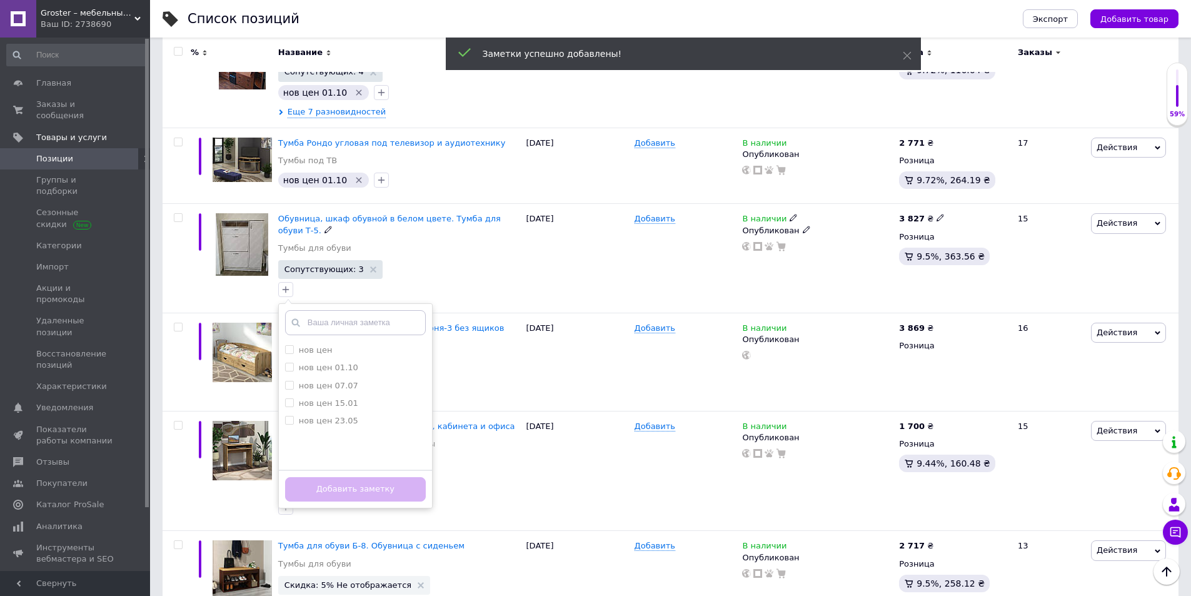
click at [319, 363] on label "нов цен 01.10" at bounding box center [328, 367] width 59 height 9
checkbox input "true"
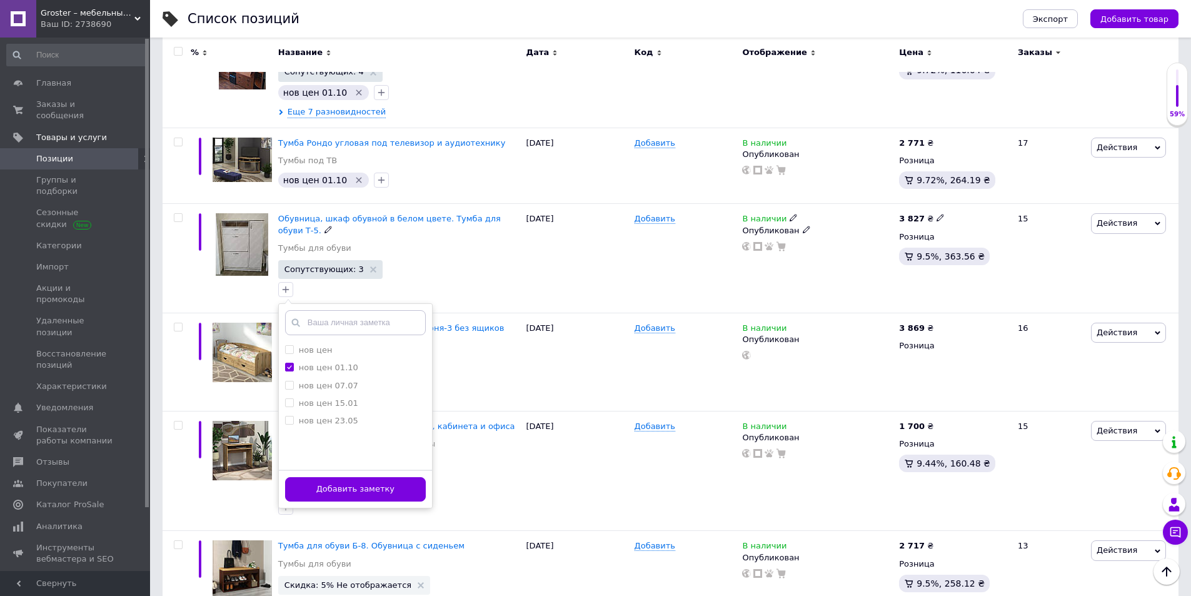
click at [365, 477] on button "Добавить заметку" at bounding box center [355, 489] width 141 height 24
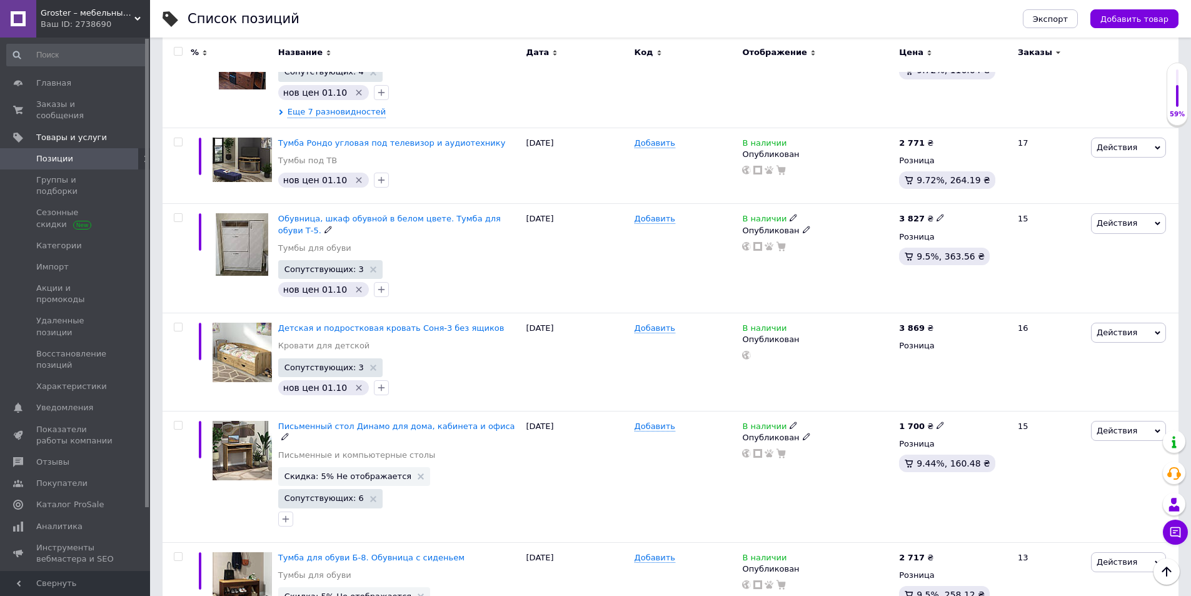
click at [418, 473] on use at bounding box center [421, 476] width 6 height 6
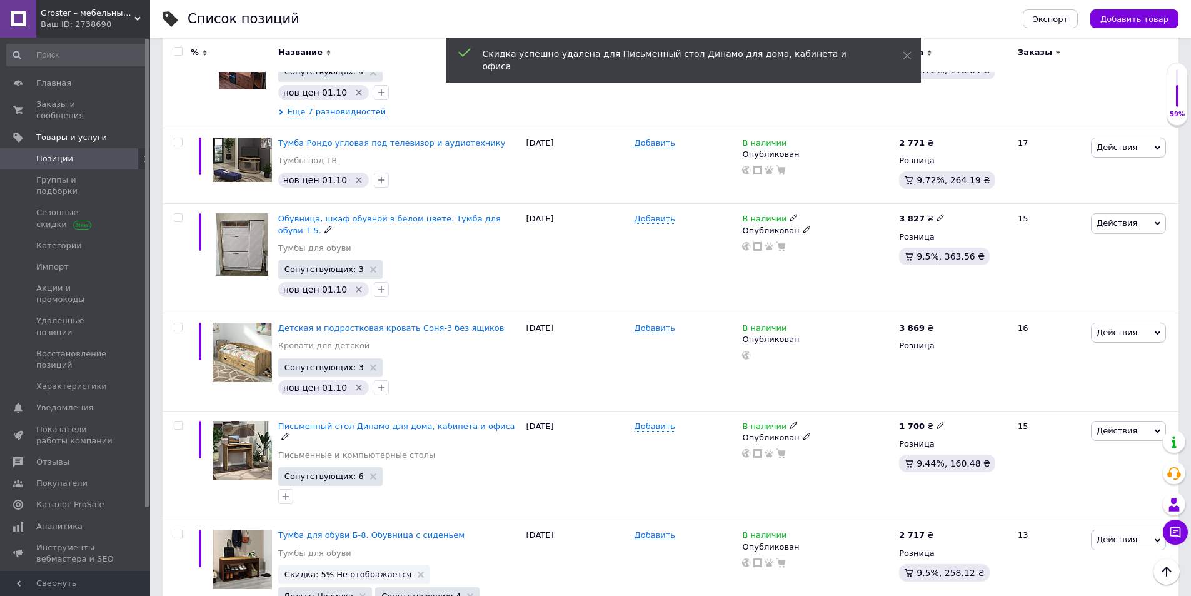
click at [288, 491] on icon "button" at bounding box center [286, 496] width 10 height 10
click at [309, 563] on label "нов цен 01.10" at bounding box center [328, 574] width 59 height 9
checkbox input "true"
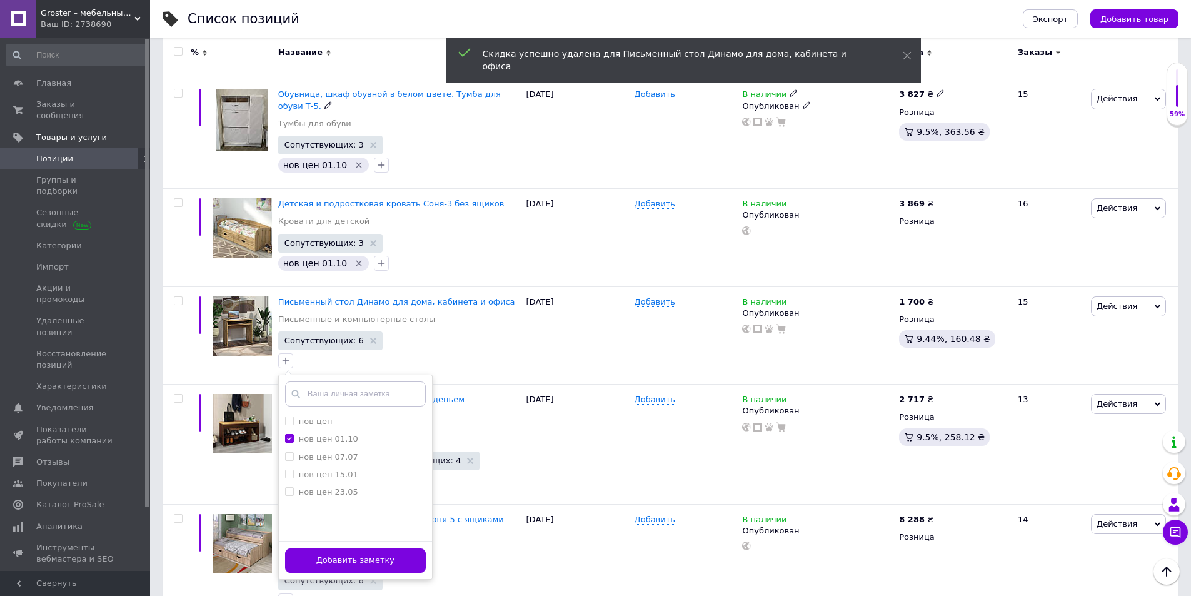
scroll to position [3282, 0]
click at [370, 548] on button "Добавить заметку" at bounding box center [355, 560] width 141 height 24
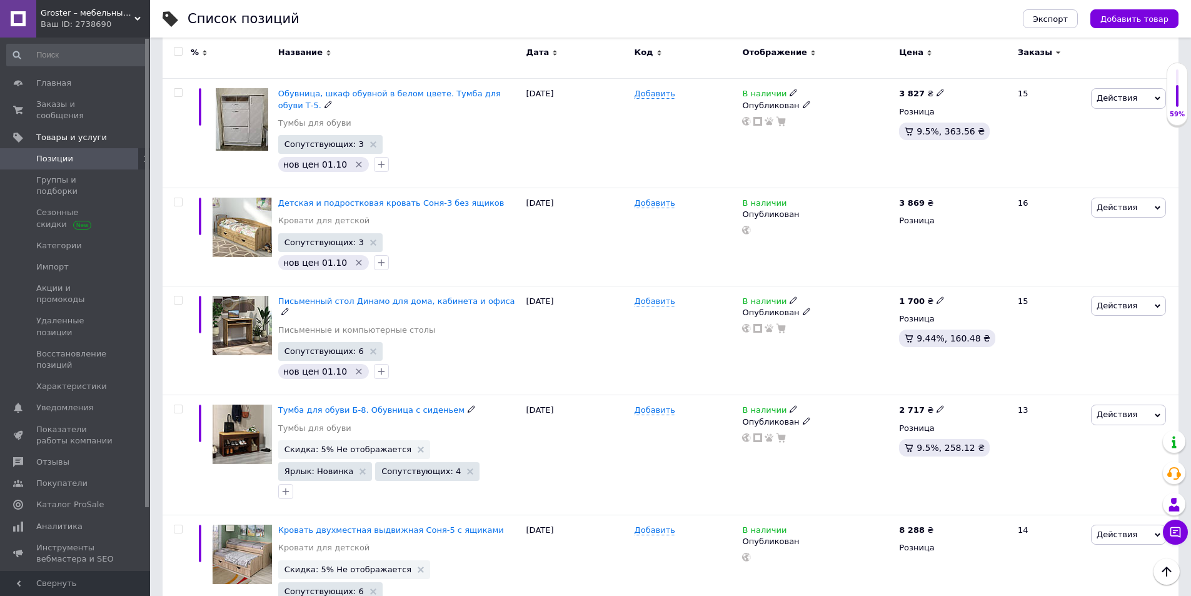
click at [418, 446] on use at bounding box center [421, 449] width 6 height 6
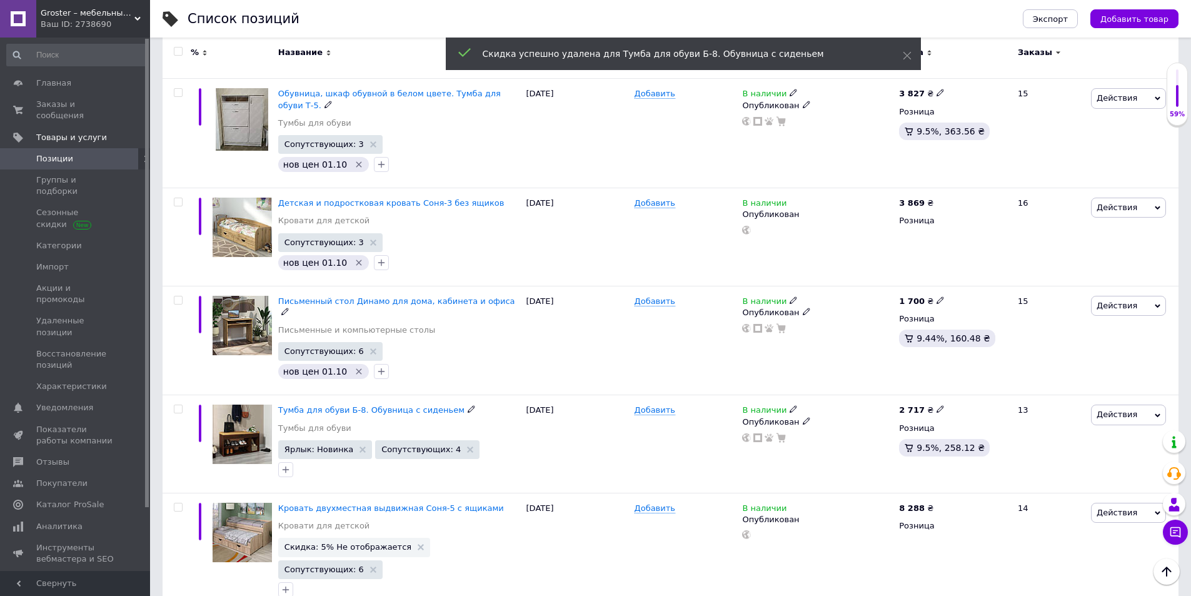
click at [288, 464] on icon "button" at bounding box center [286, 469] width 10 height 10
click at [307, 543] on label "нов цен 01.10" at bounding box center [328, 547] width 59 height 9
checkbox input "true"
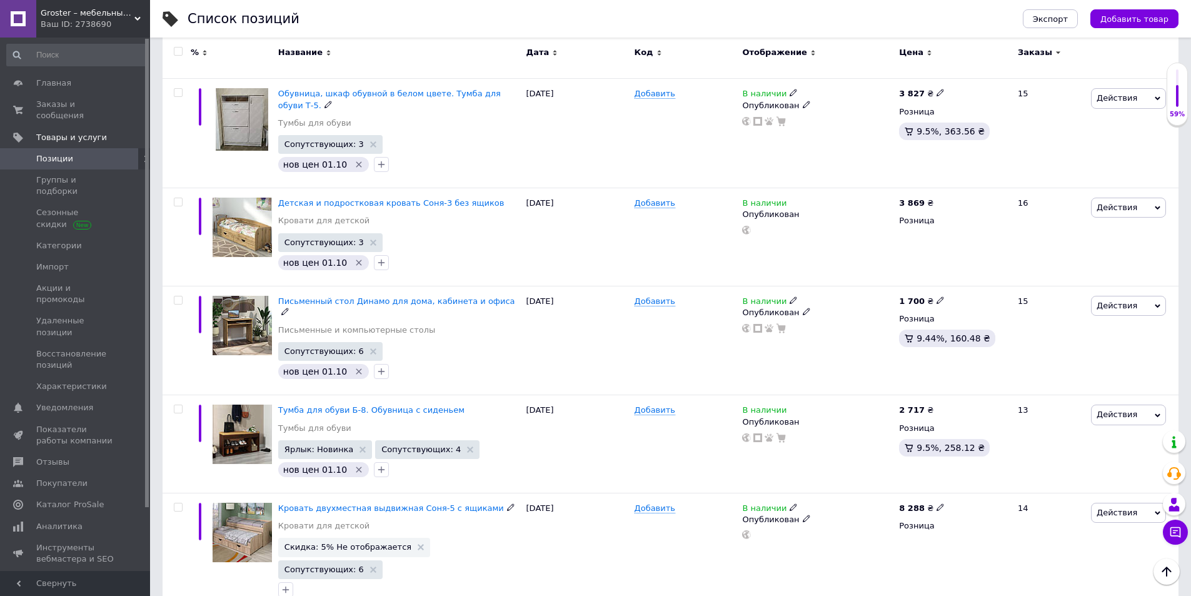
click at [936, 503] on icon at bounding box center [940, 507] width 8 height 8
type input "8496"
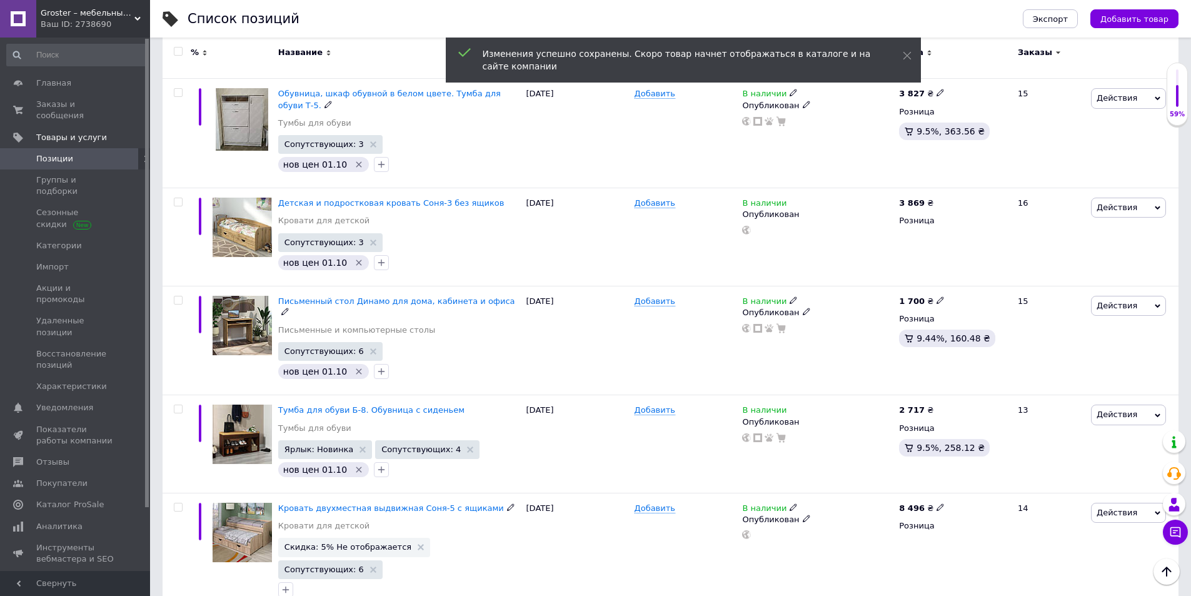
click at [418, 544] on use at bounding box center [421, 547] width 6 height 6
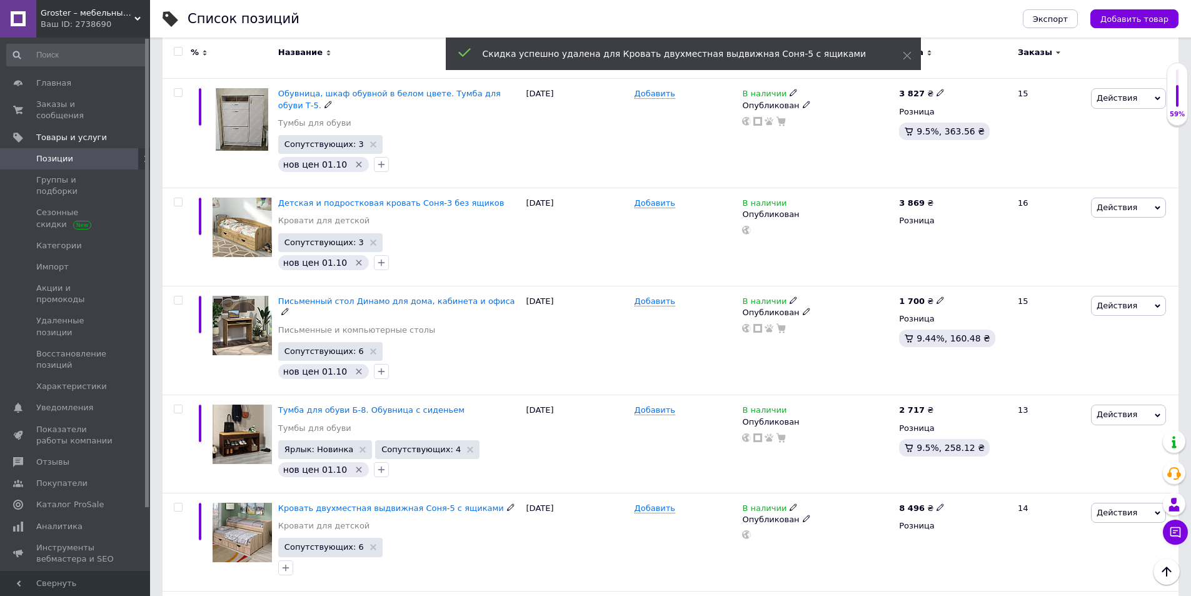
click at [283, 563] on icon "button" at bounding box center [286, 567] width 7 height 7
checkbox input "true"
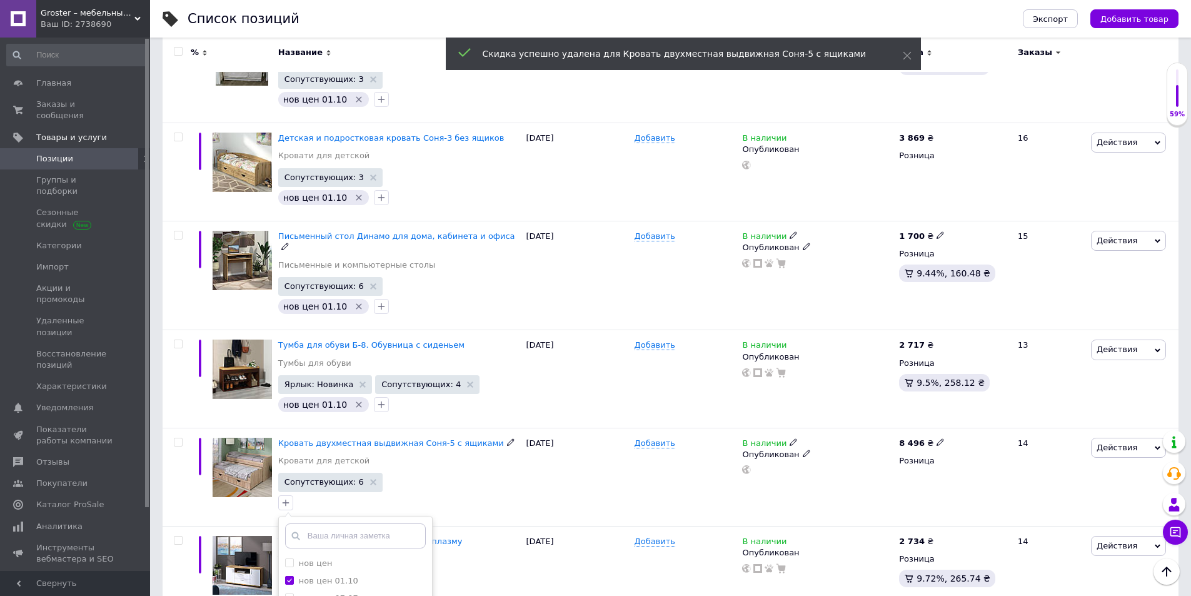
scroll to position [3470, 0]
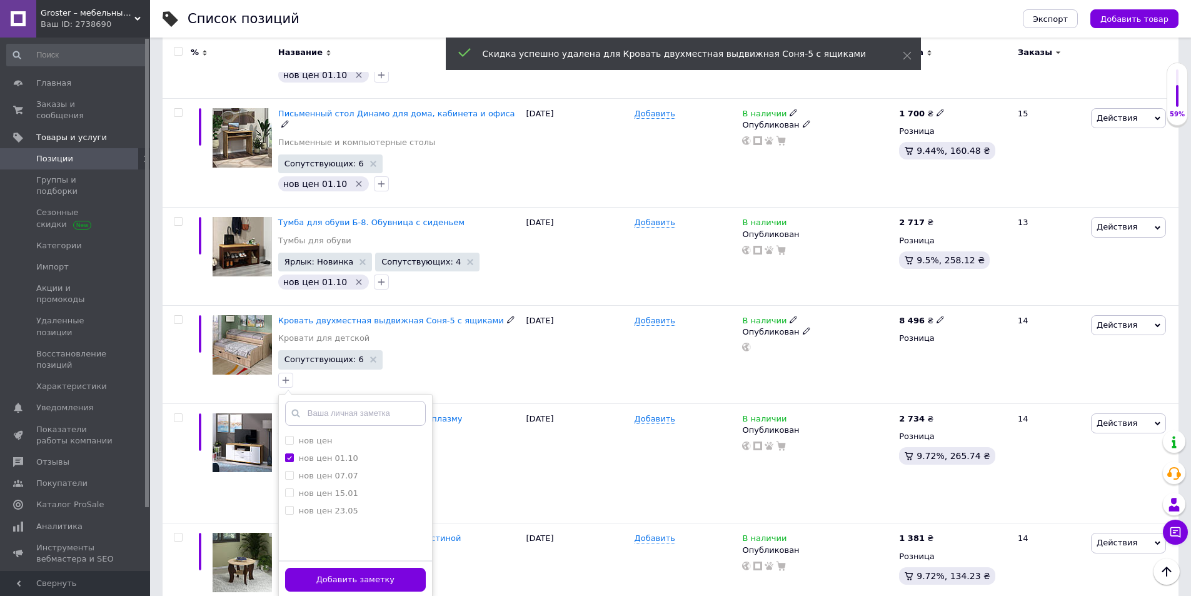
click at [412, 563] on button "Добавить заметку" at bounding box center [355, 580] width 141 height 24
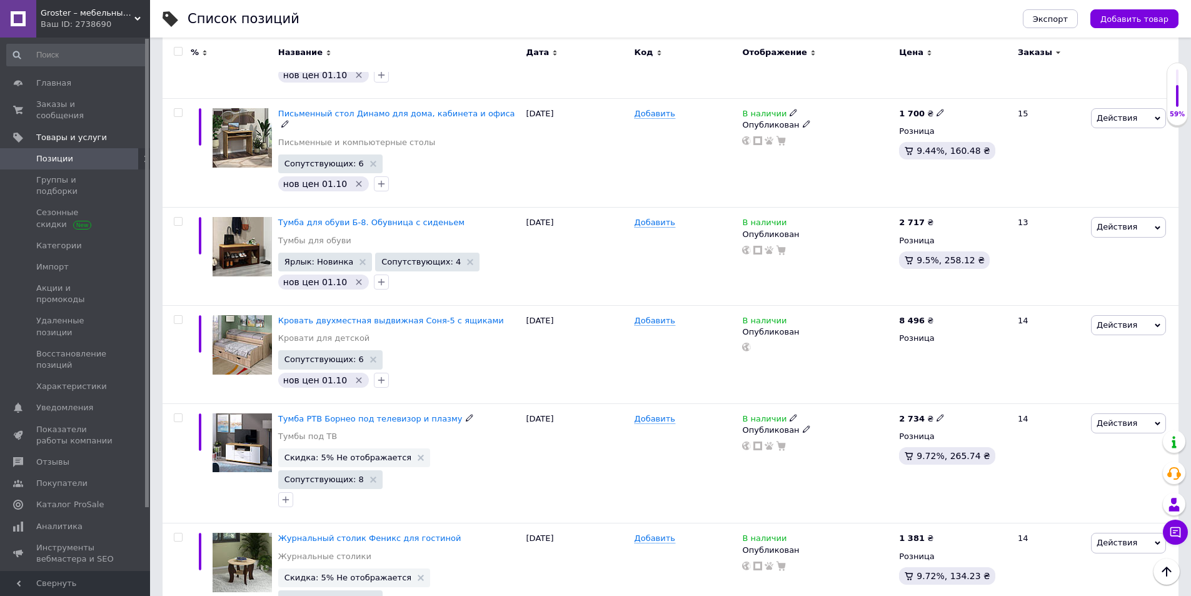
click at [418, 454] on icon at bounding box center [421, 457] width 6 height 6
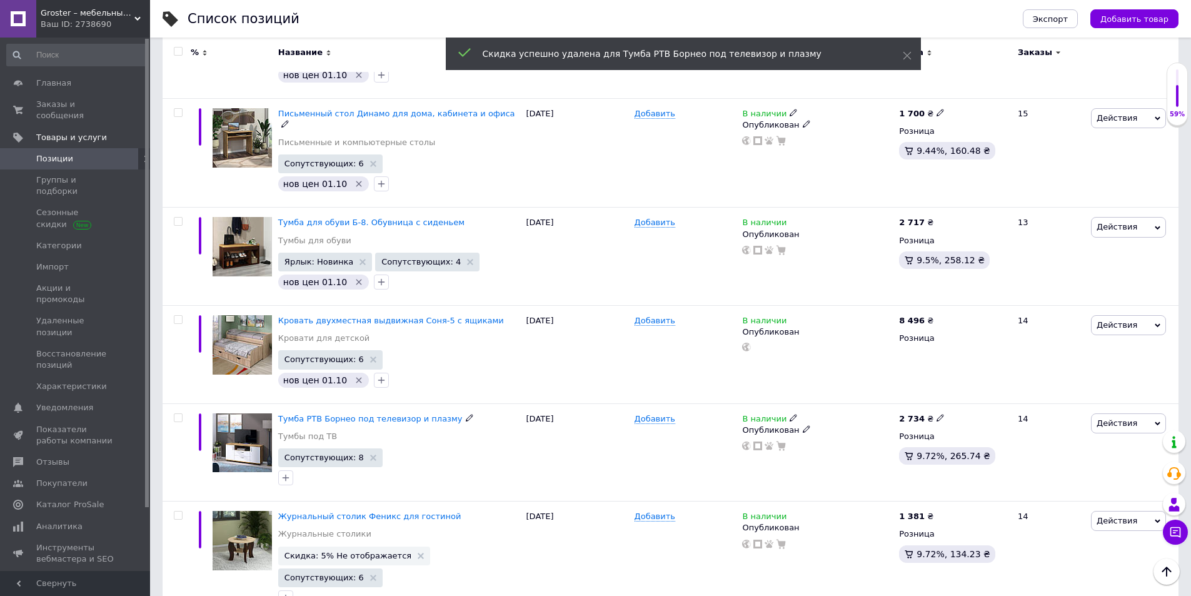
click at [286, 473] on icon "button" at bounding box center [286, 478] width 10 height 10
click at [302, 551] on label "нов цен 01.10" at bounding box center [328, 555] width 59 height 9
checkbox input "true"
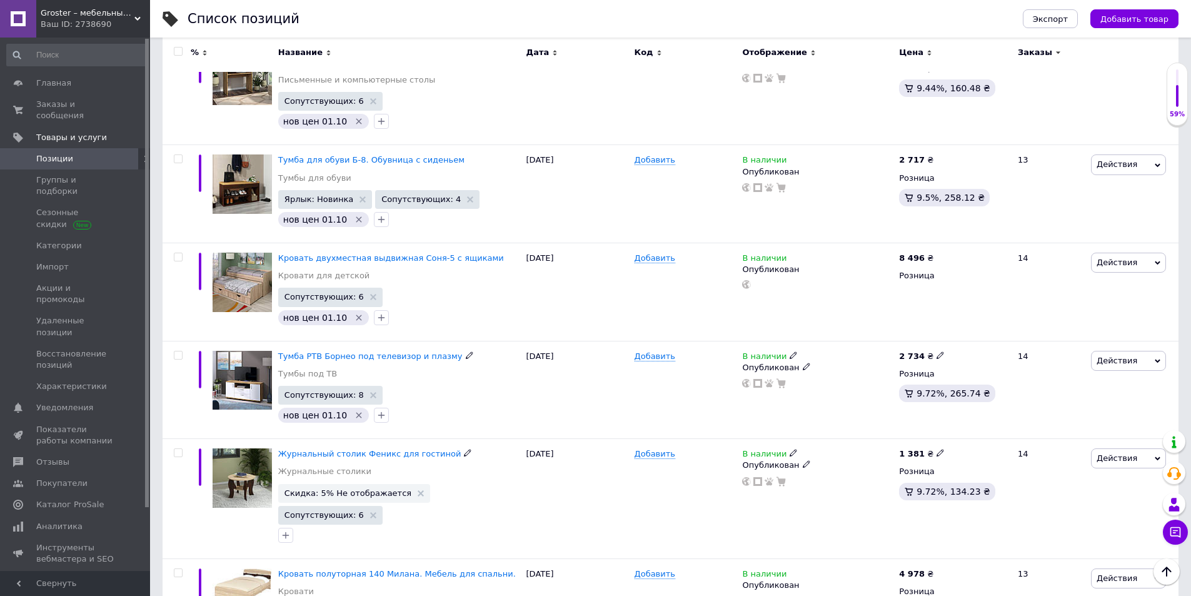
click at [936, 449] on icon at bounding box center [940, 453] width 8 height 8
drag, startPoint x: 988, startPoint y: 361, endPoint x: 882, endPoint y: 368, distance: 105.9
click at [918, 439] on div "1 381 ₴ Цена 1381 Валюта ₴ $ € CHF £ ¥ PLN ₸ MDL HUF KGS CN¥ TRY ₩ lei Розница …" at bounding box center [953, 499] width 114 height 120
type input "1451"
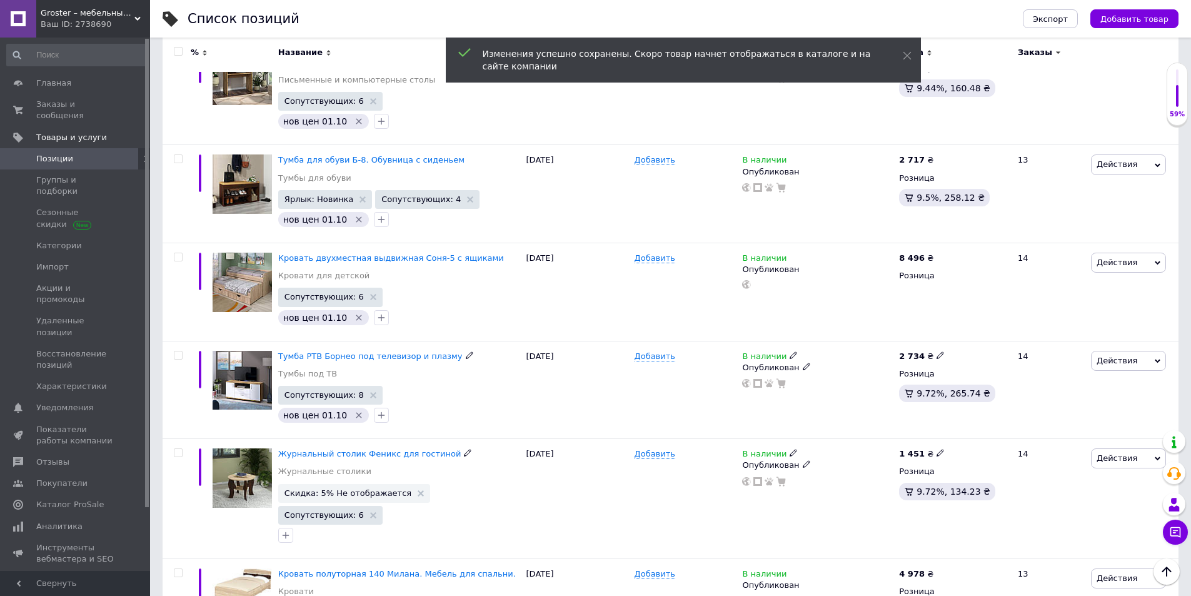
click at [418, 490] on use at bounding box center [421, 493] width 6 height 6
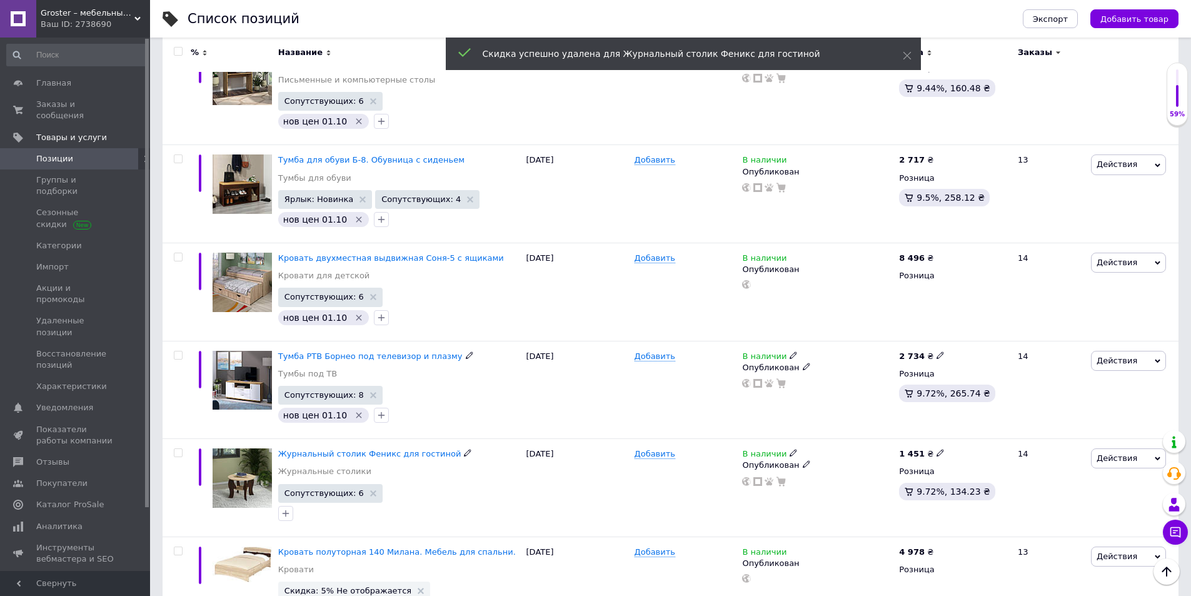
click at [283, 508] on icon "button" at bounding box center [286, 513] width 10 height 10
click at [305, 563] on label "нов цен 01.10" at bounding box center [328, 590] width 59 height 9
checkbox input "true"
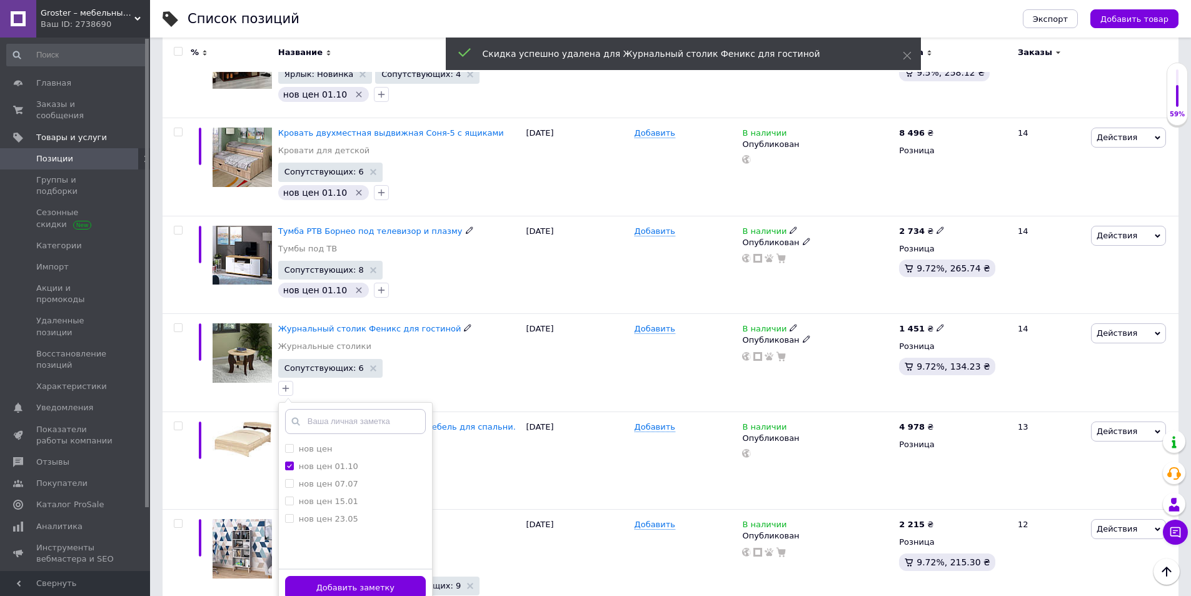
click at [382, 563] on button "Добавить заметку" at bounding box center [355, 588] width 141 height 24
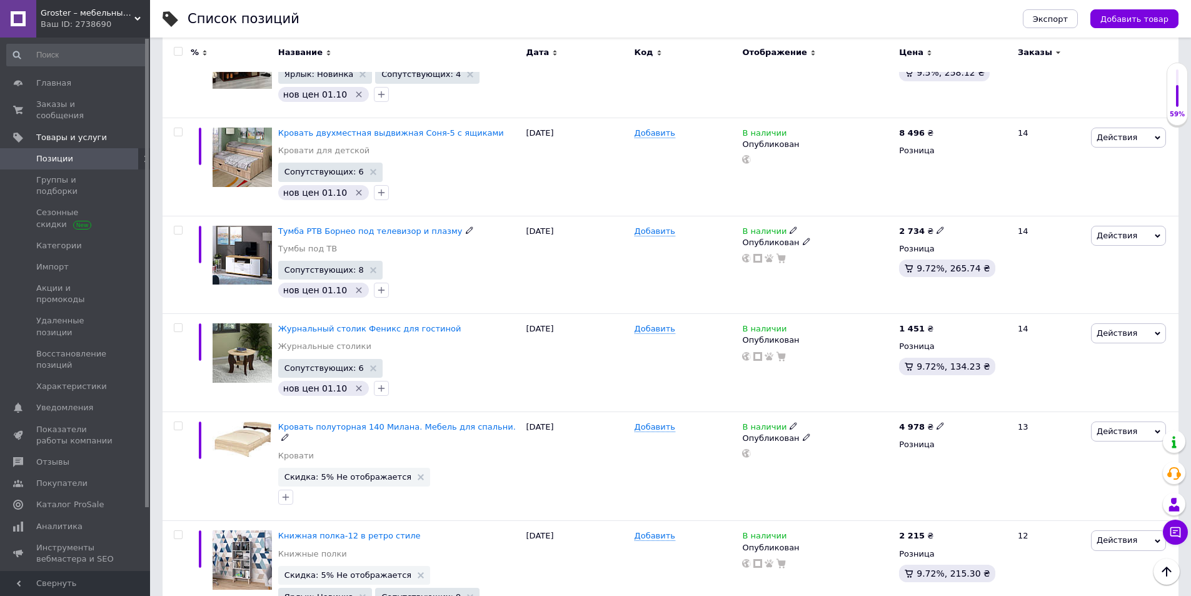
click at [409, 468] on span "Скидка: 5% Не отображается" at bounding box center [354, 477] width 152 height 19
click at [418, 474] on icon at bounding box center [421, 477] width 6 height 6
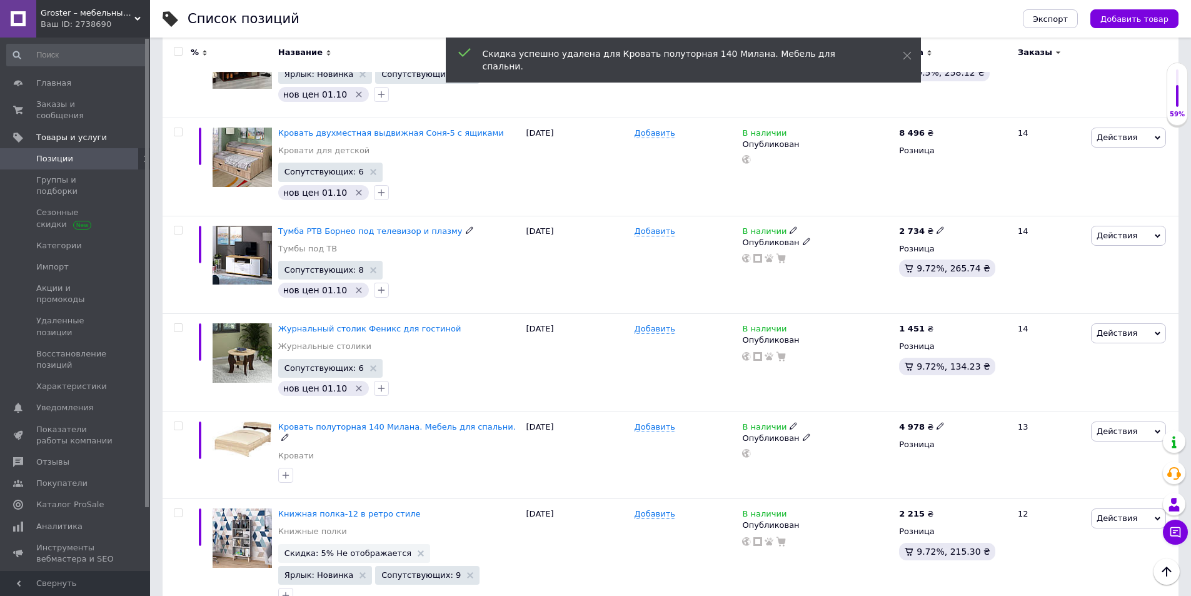
click at [287, 470] on icon "button" at bounding box center [286, 475] width 10 height 10
click at [307, 548] on label "нов цен 01.10" at bounding box center [328, 552] width 59 height 9
checkbox input "true"
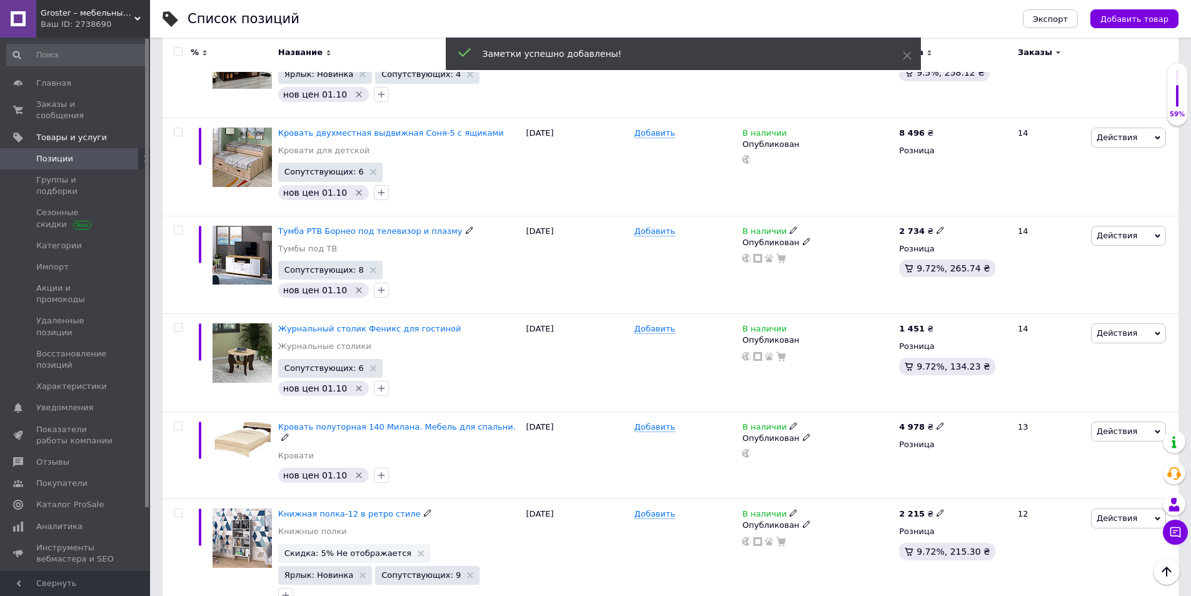
click at [418, 550] on use at bounding box center [421, 553] width 6 height 6
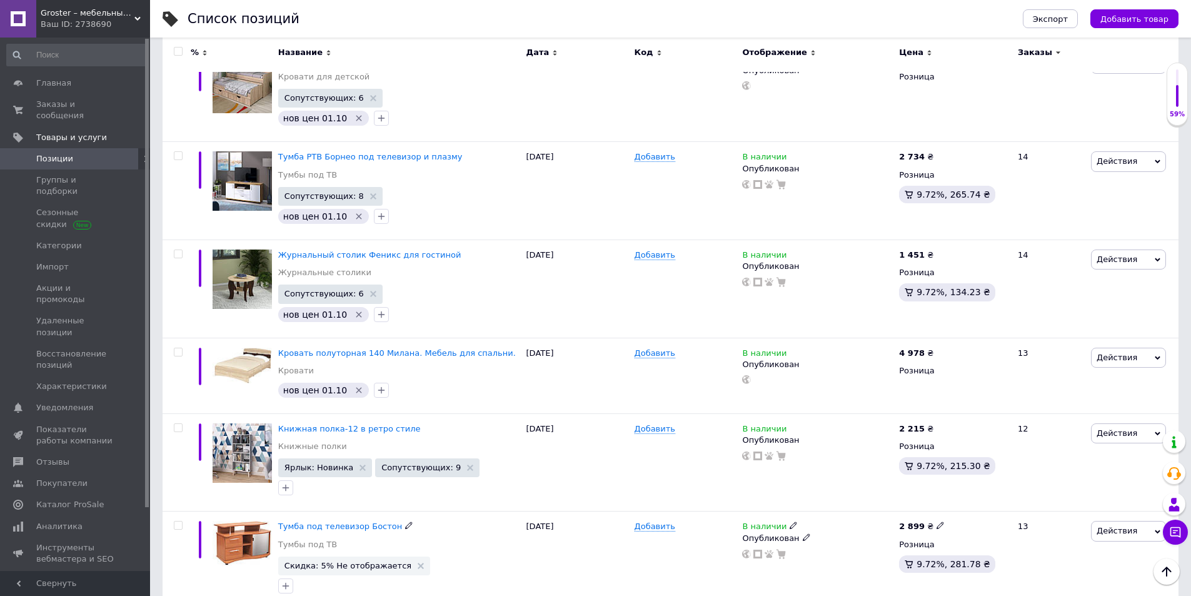
scroll to position [3783, 0]
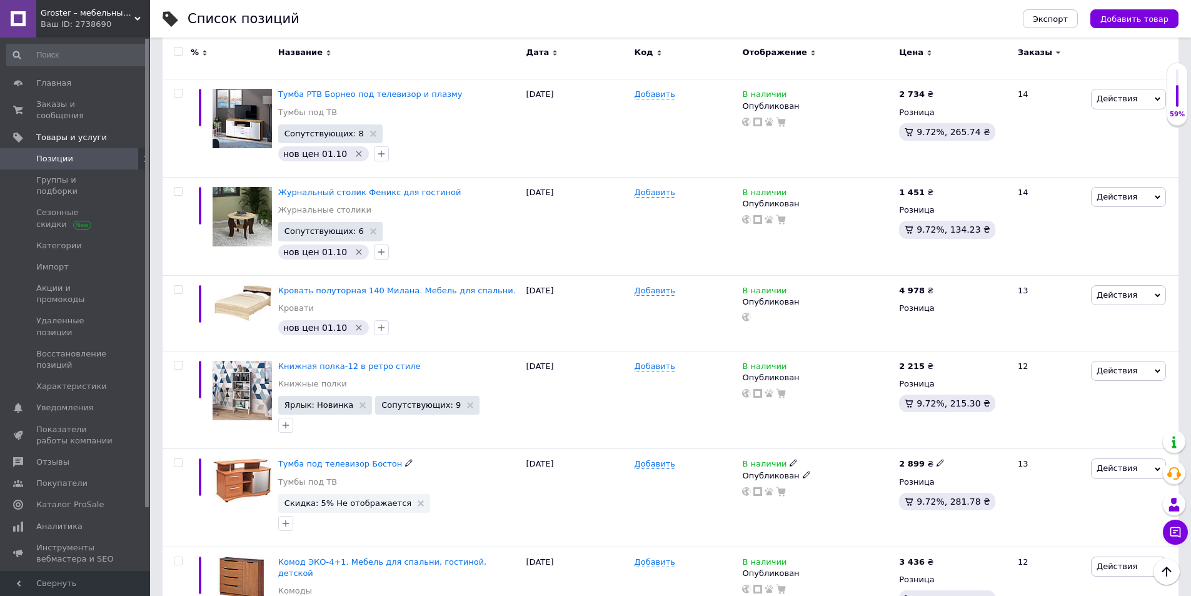
click at [418, 500] on icon at bounding box center [421, 503] width 6 height 6
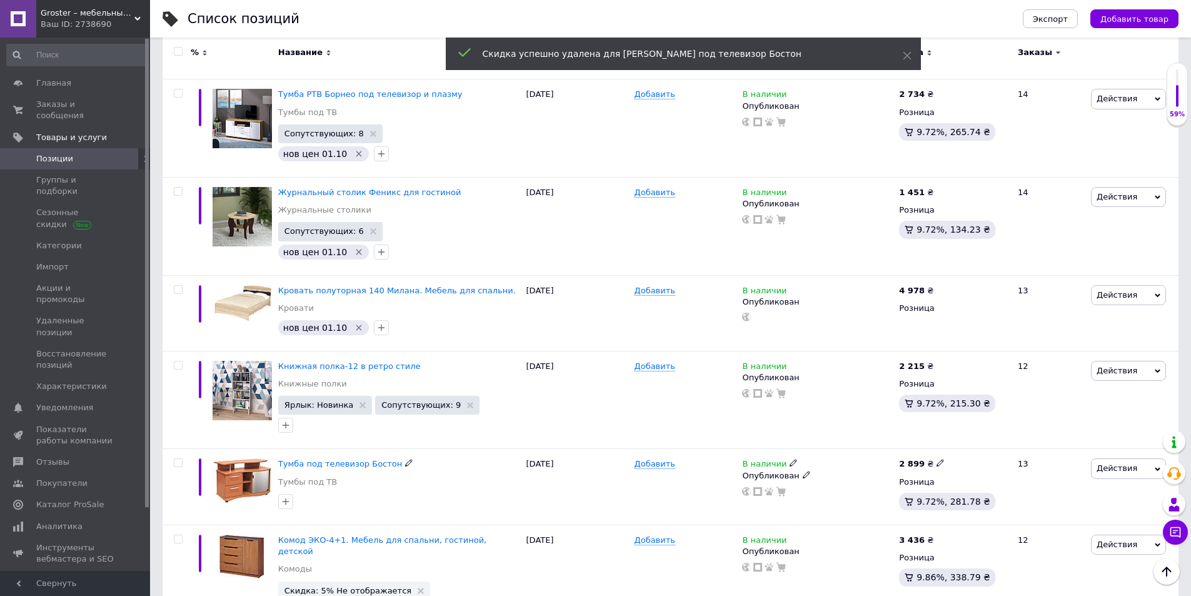
click at [286, 498] on icon "button" at bounding box center [286, 501] width 7 height 7
click at [299, 563] on label "нов цен 01.10" at bounding box center [328, 578] width 59 height 9
checkbox input "true"
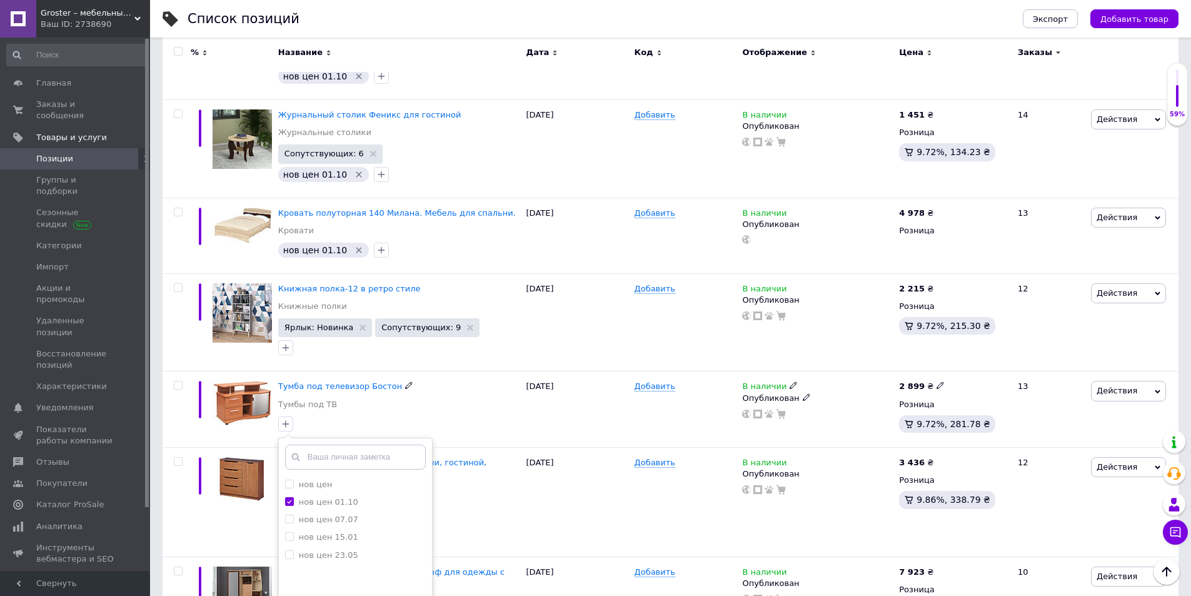
scroll to position [3908, 0]
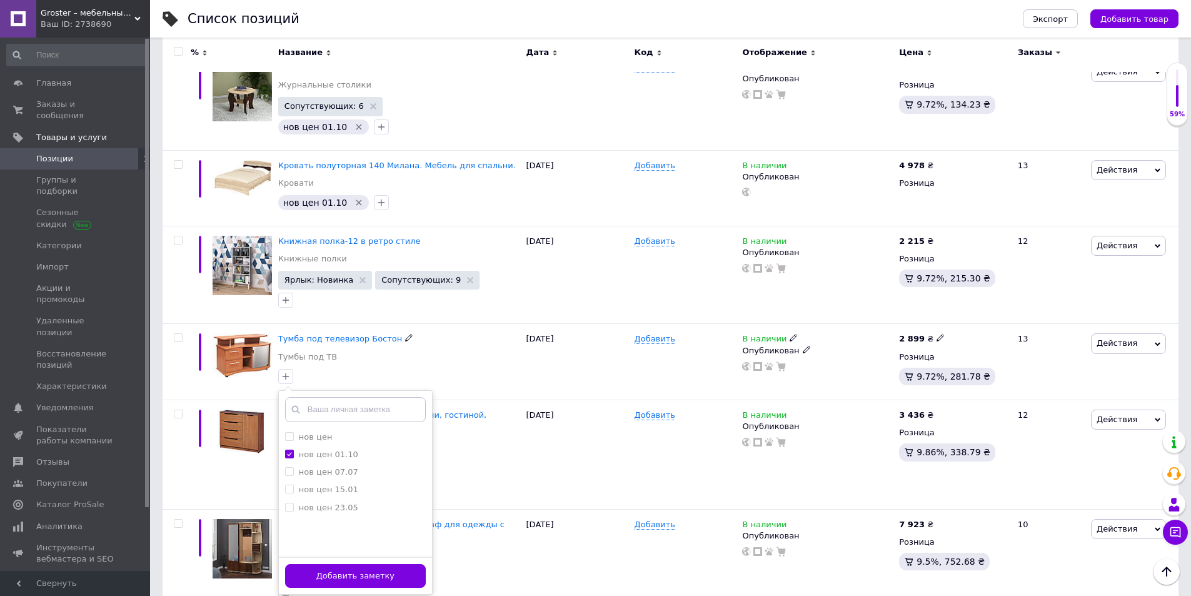
click at [375, 563] on button "Добавить заметку" at bounding box center [355, 576] width 141 height 24
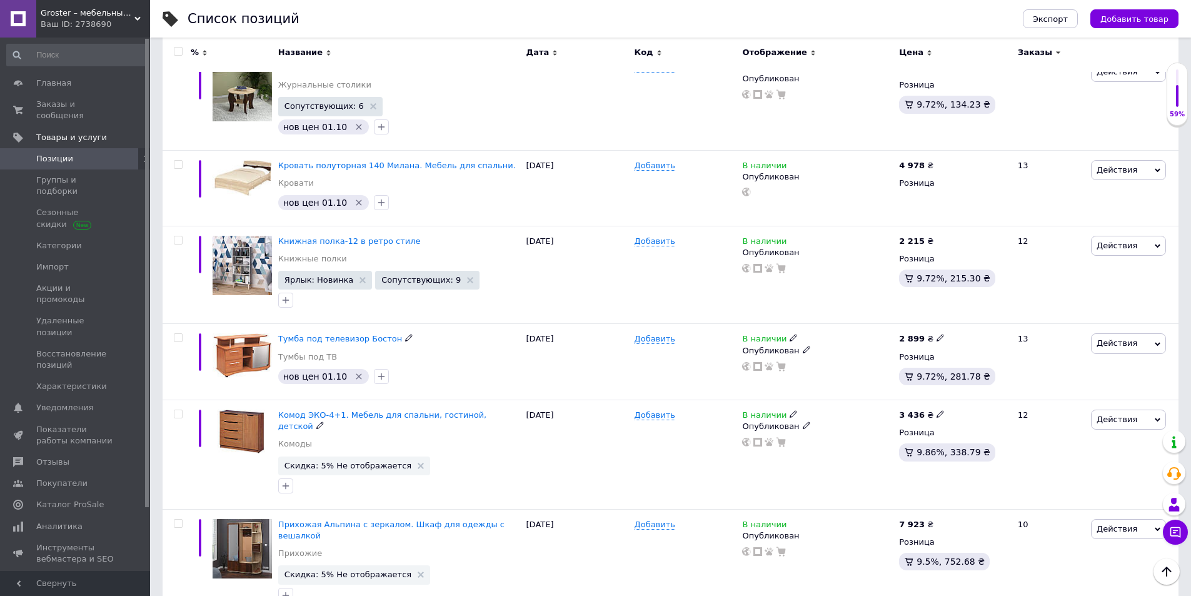
click at [936, 410] on icon at bounding box center [940, 414] width 8 height 8
drag, startPoint x: 990, startPoint y: 329, endPoint x: 871, endPoint y: 329, distance: 119.4
click at [871, 400] on div "Комод ЭКО-4+1. Мебель для спальни, гостиной, детской Комоды Скидка: 5% Не отобр…" at bounding box center [671, 454] width 1016 height 109
type input "3704"
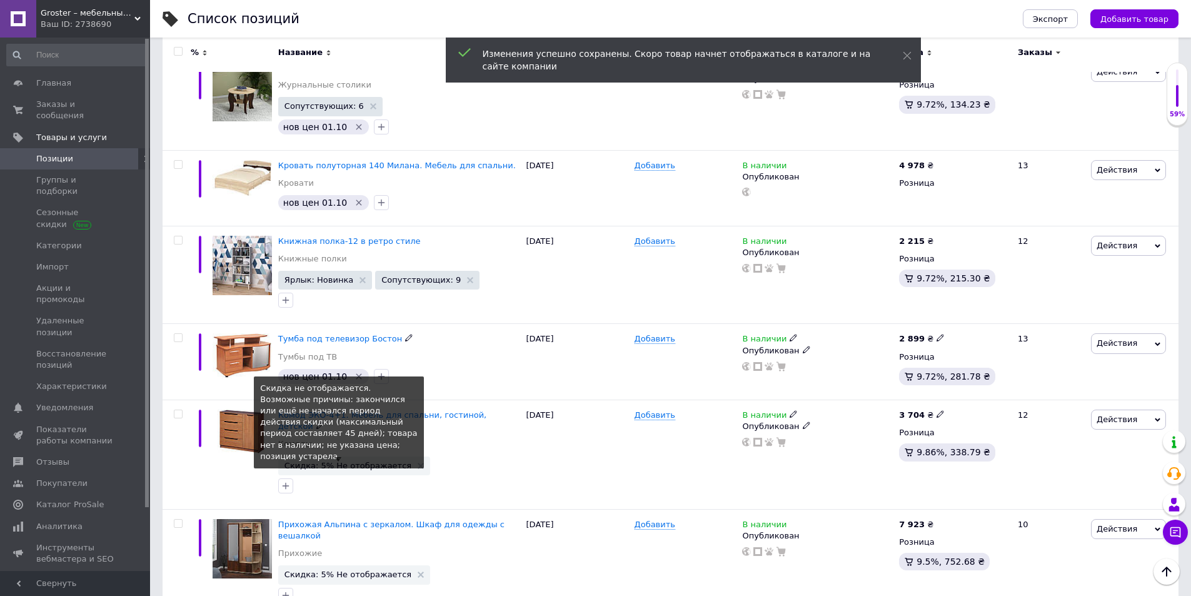
drag, startPoint x: 403, startPoint y: 375, endPoint x: 356, endPoint y: 381, distance: 47.3
click at [403, 461] on span "Скидка: 5% Не отображается" at bounding box center [353, 465] width 139 height 8
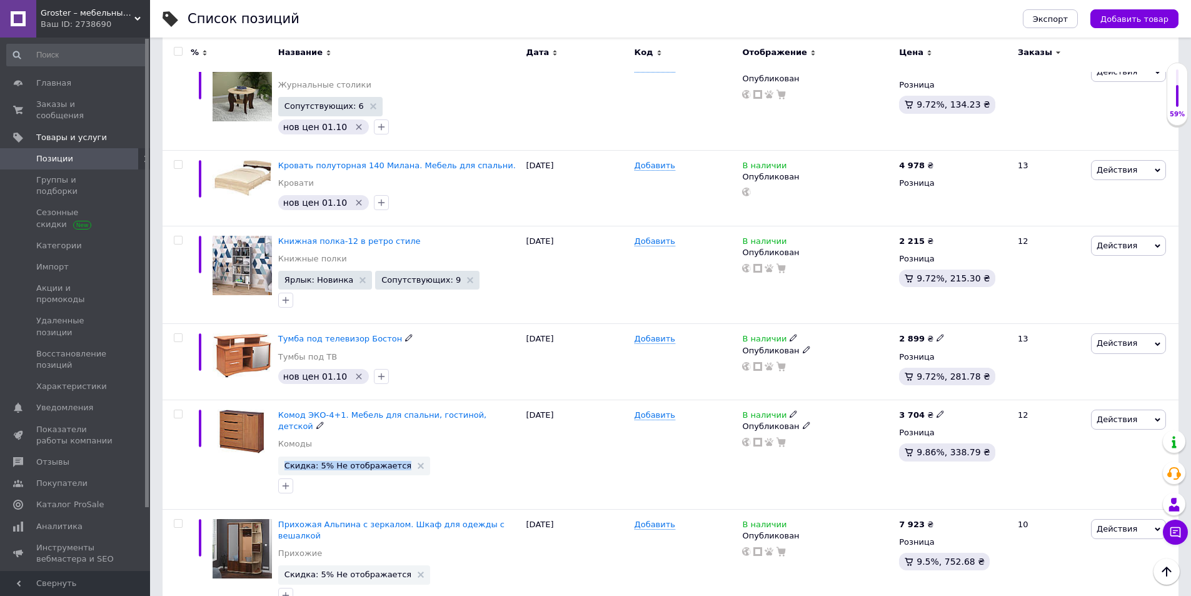
click at [418, 463] on use at bounding box center [421, 466] width 6 height 6
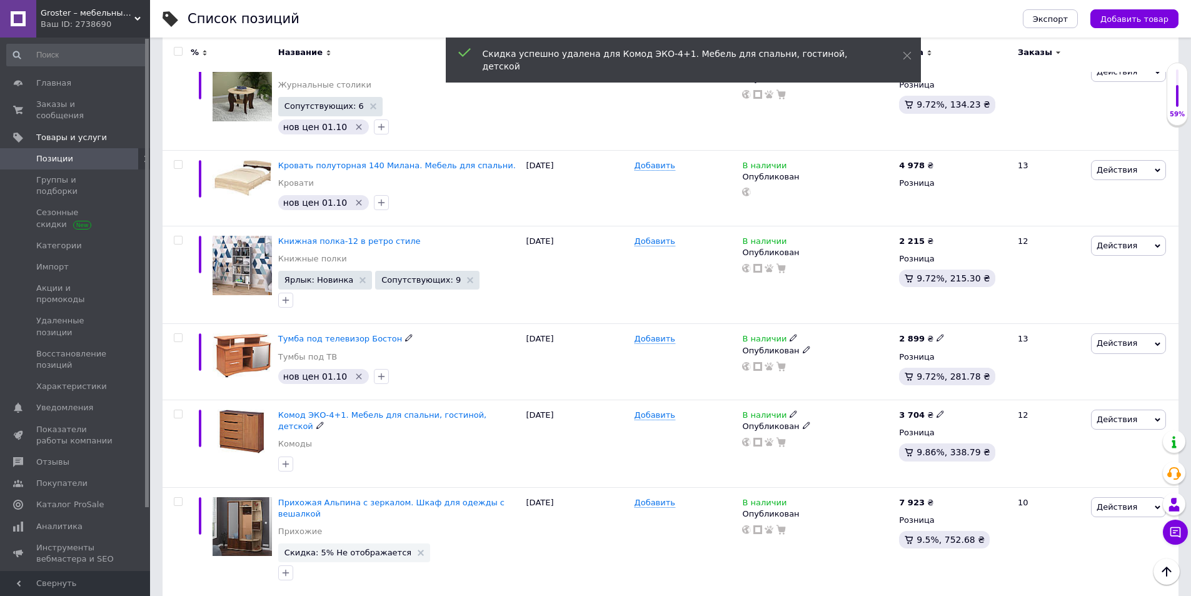
click at [284, 460] on icon "button" at bounding box center [286, 463] width 7 height 7
click at [296, 536] on label "нов цен 01.10" at bounding box center [321, 541] width 73 height 11
click at [293, 537] on input "нов цен 01.10" at bounding box center [289, 541] width 8 height 8
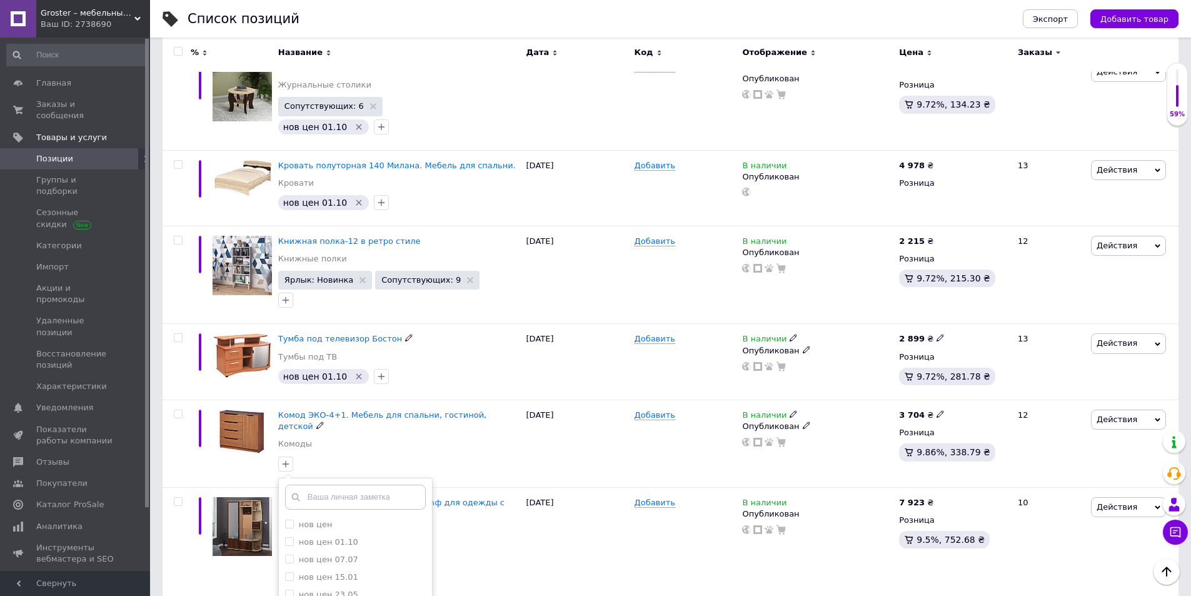
click at [339, 537] on label "нов цен 01.10" at bounding box center [328, 541] width 59 height 9
checkbox input "true"
click at [936, 498] on icon at bounding box center [940, 502] width 8 height 8
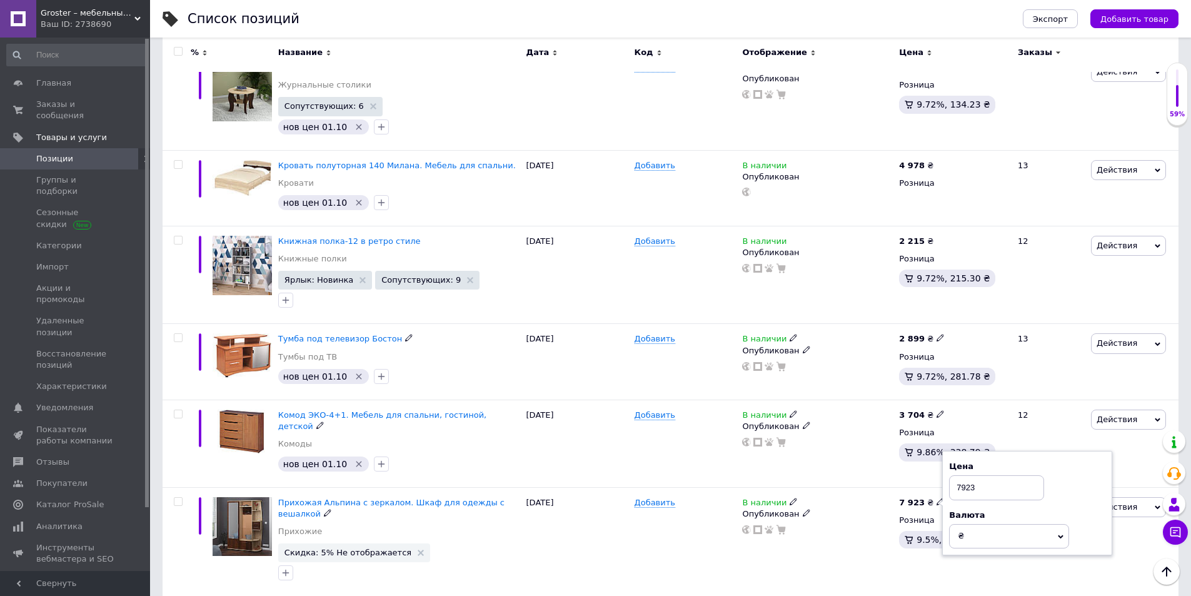
drag, startPoint x: 982, startPoint y: 405, endPoint x: 913, endPoint y: 405, distance: 68.8
click at [913, 487] on div "7 923 ₴ Цена 7923 Валюта ₴ $ € CHF £ ¥ PLN ₸ MDL HUF KGS CN¥ TRY ₩ lei Розница …" at bounding box center [953, 541] width 114 height 109
type input "8022"
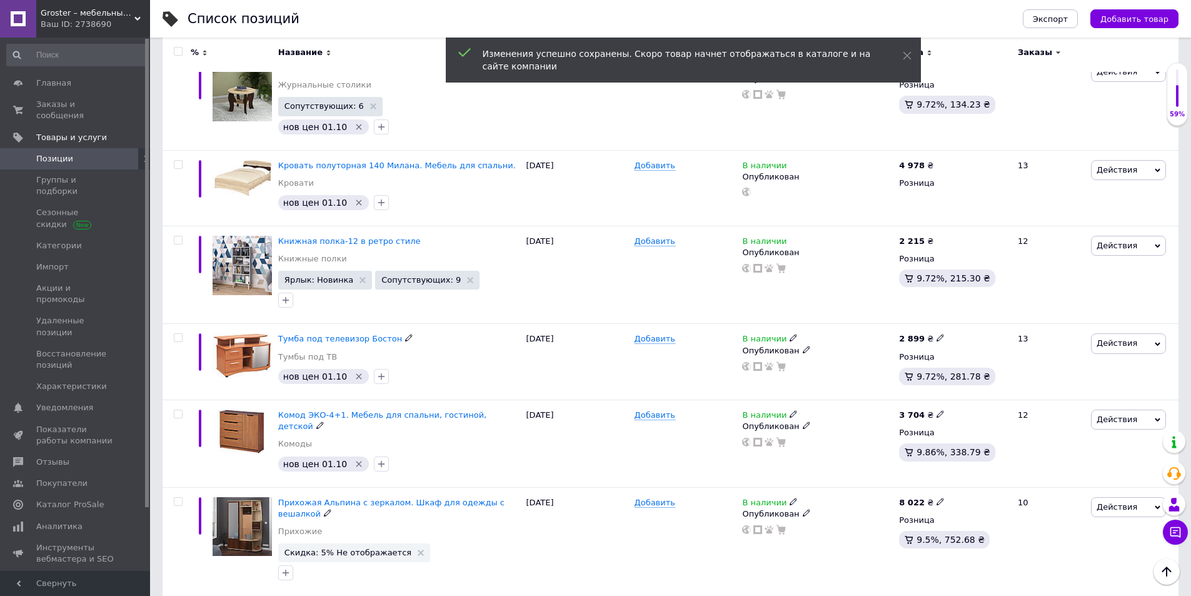
click at [418, 549] on use at bounding box center [421, 552] width 6 height 6
click at [283, 546] on icon "button" at bounding box center [286, 551] width 10 height 10
checkbox input "true"
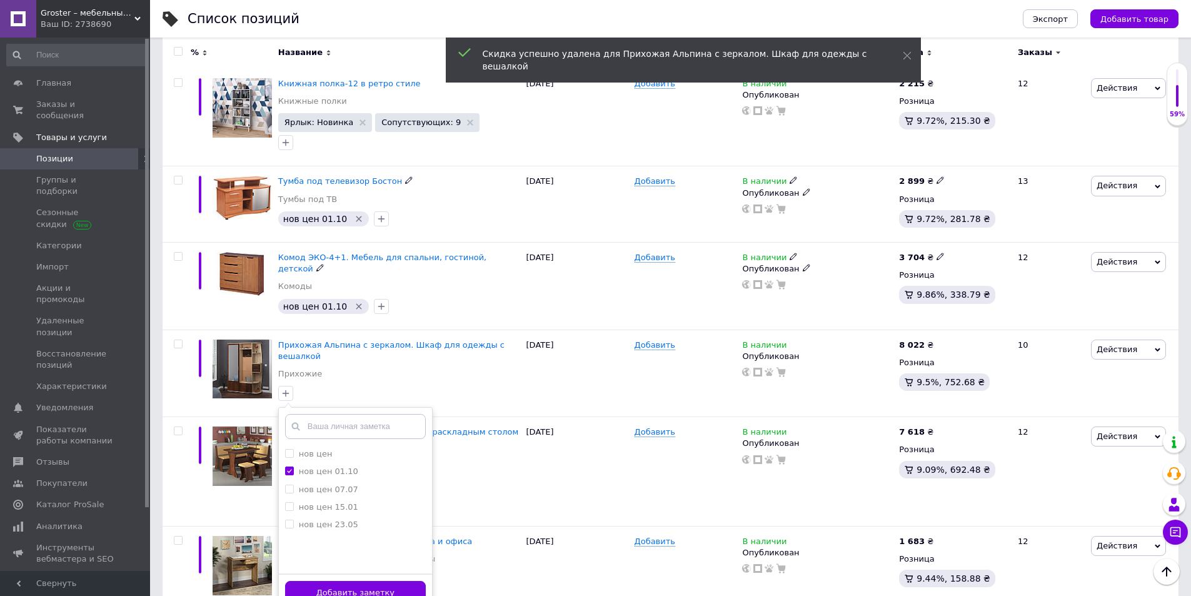
scroll to position [4095, 0]
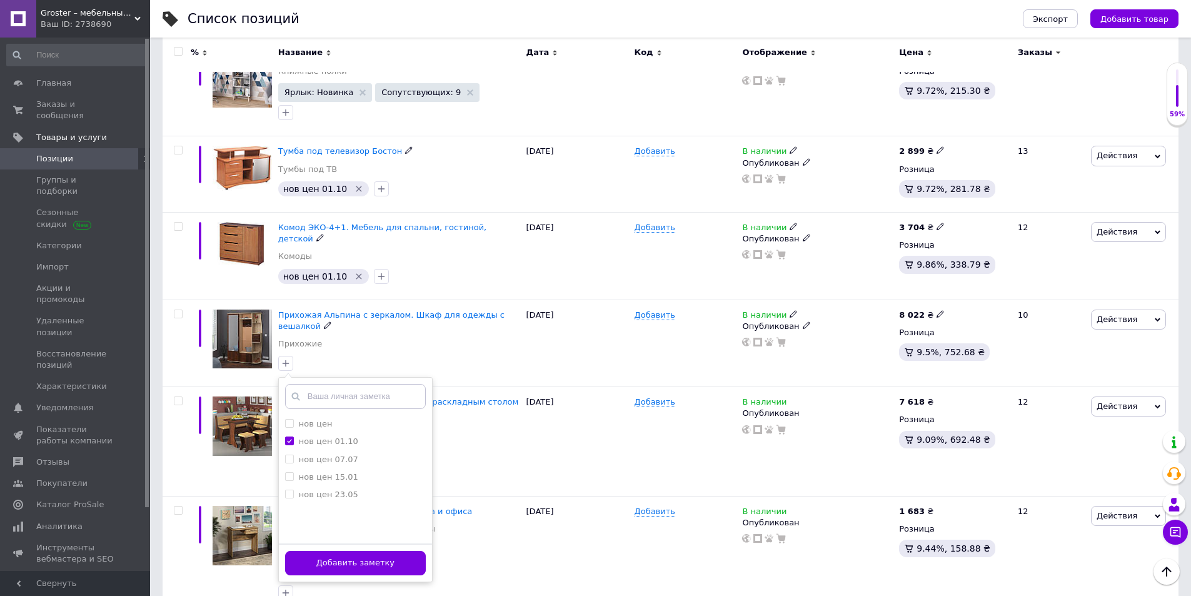
click at [401, 543] on div "Добавить заметку" at bounding box center [355, 562] width 153 height 38
click at [397, 551] on button "Добавить заметку" at bounding box center [355, 563] width 141 height 24
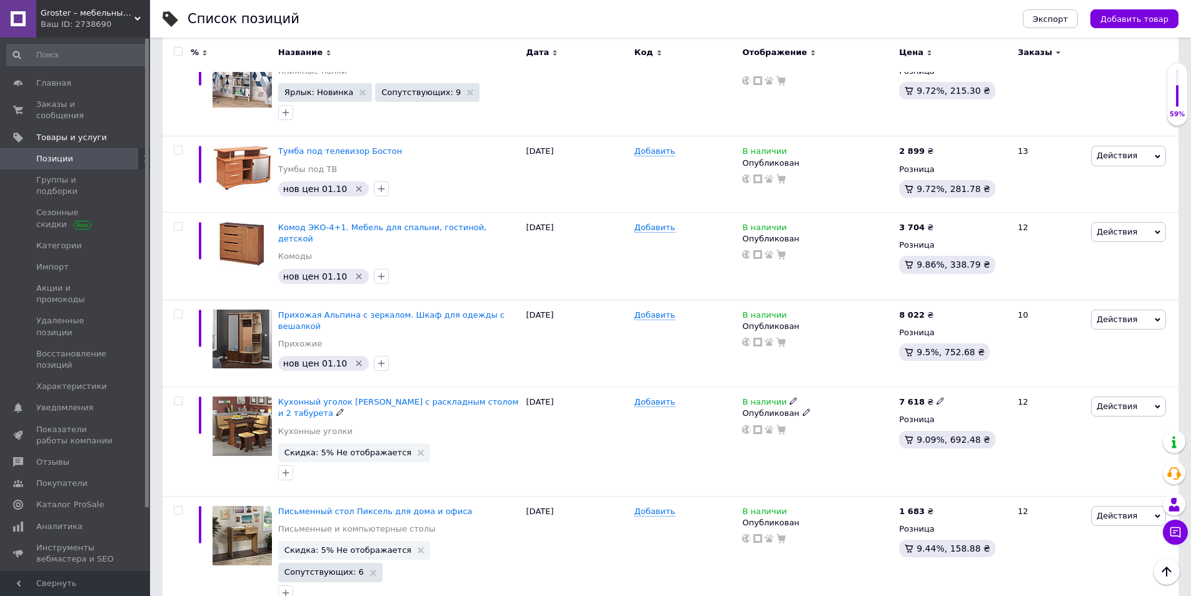
click at [936, 397] on icon at bounding box center [940, 401] width 8 height 8
drag, startPoint x: 1001, startPoint y: 291, endPoint x: 895, endPoint y: 292, distance: 106.9
type input "7805"
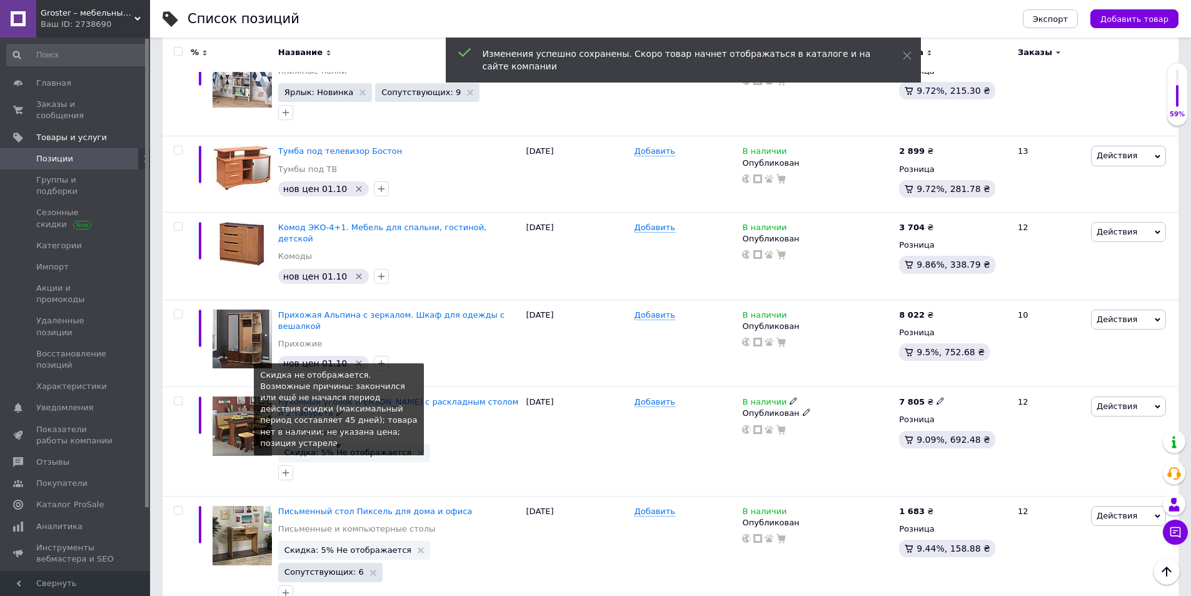
click at [402, 448] on span "Скидка: 5% Не отображается" at bounding box center [353, 452] width 139 height 8
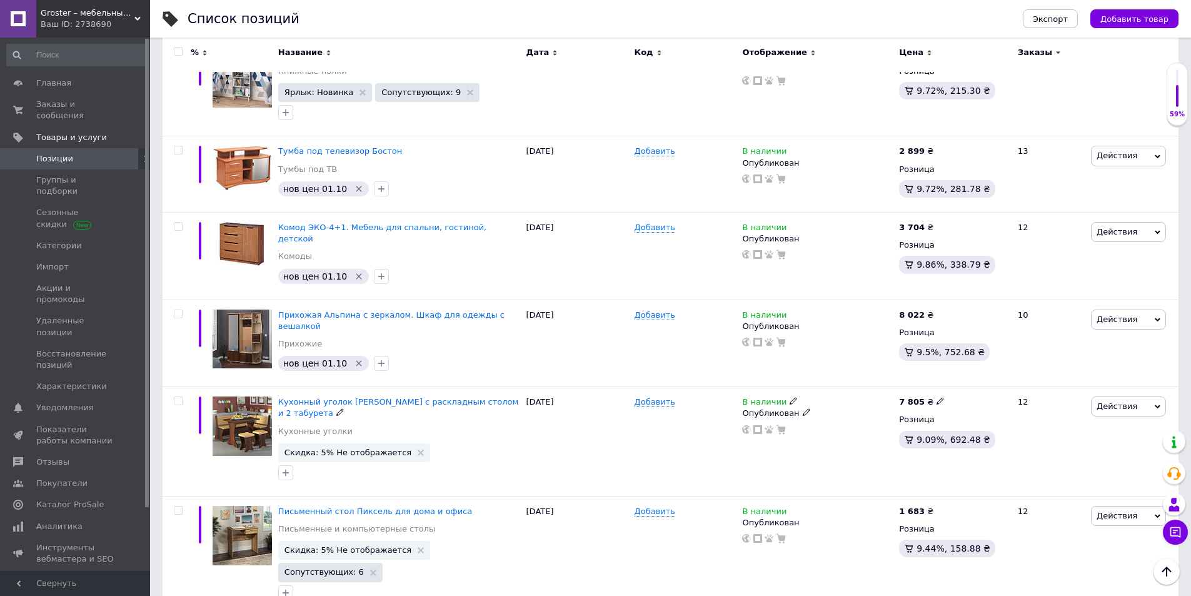
click at [286, 468] on icon "button" at bounding box center [286, 473] width 10 height 10
click at [309, 546] on label "нов цен 01.10" at bounding box center [328, 550] width 59 height 9
checkbox input "true"
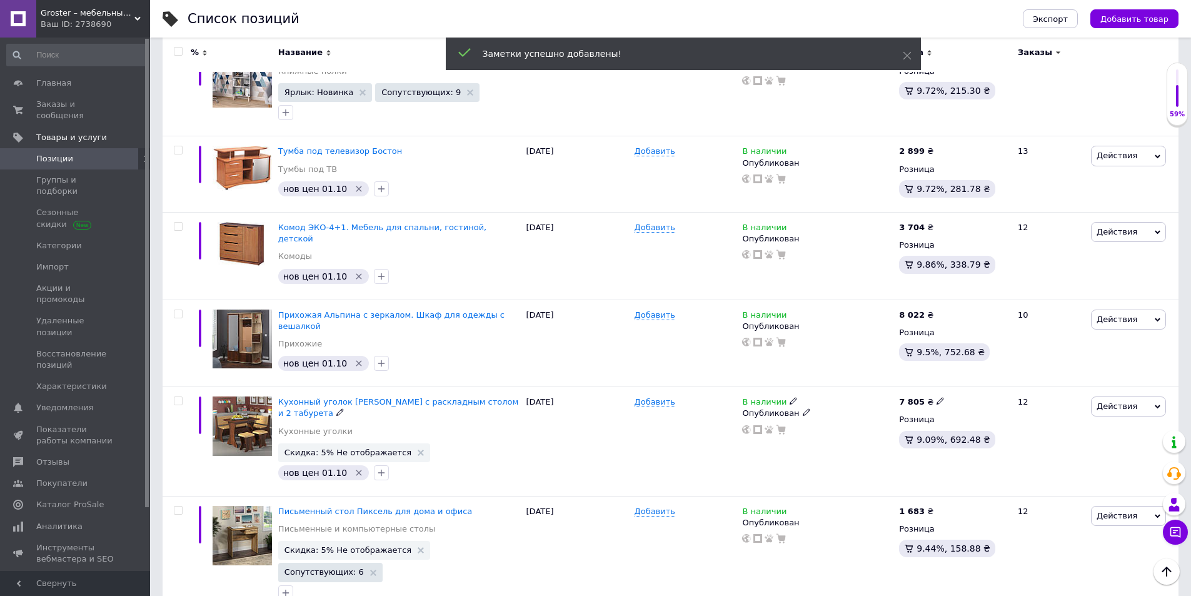
click at [418, 449] on use at bounding box center [421, 452] width 6 height 6
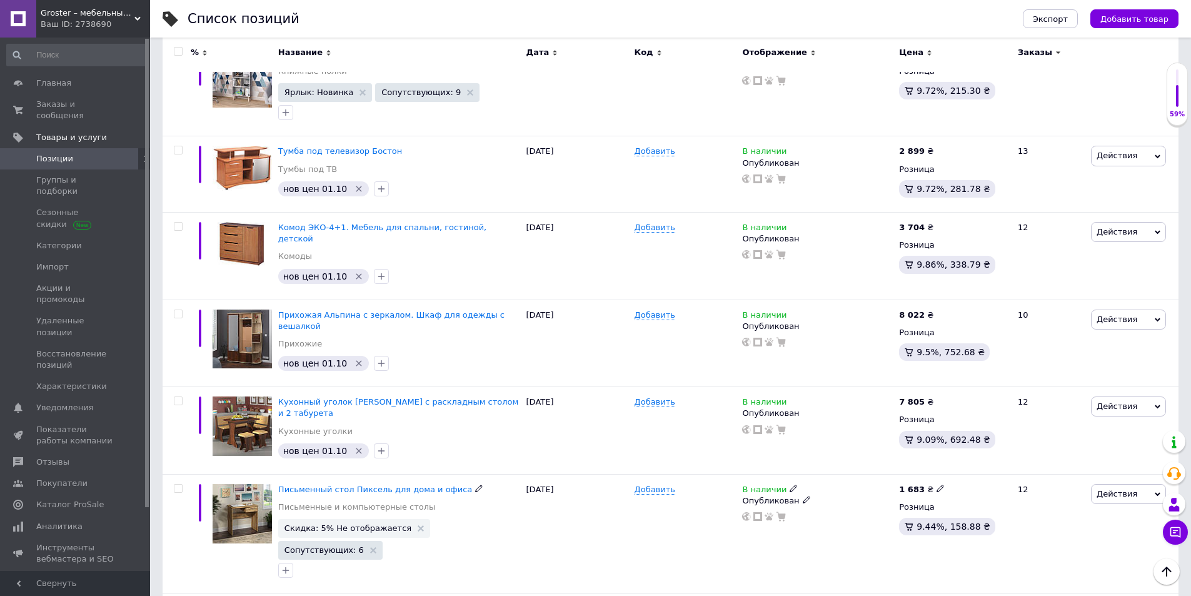
click at [936, 484] on icon at bounding box center [940, 488] width 8 height 8
type input "1695"
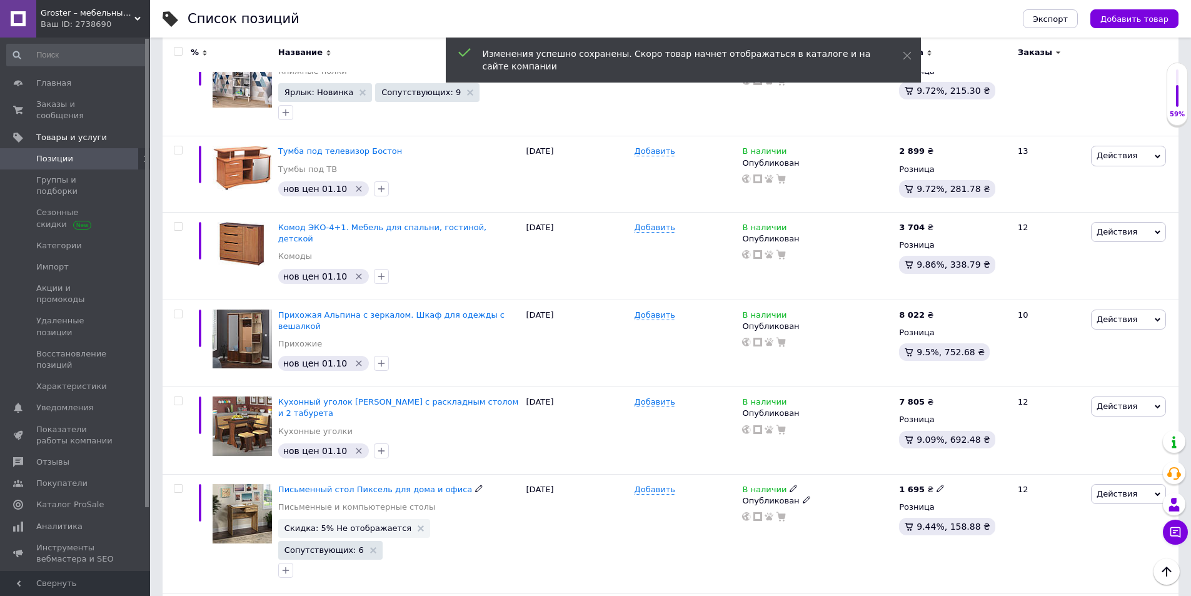
click at [418, 525] on icon at bounding box center [421, 528] width 6 height 6
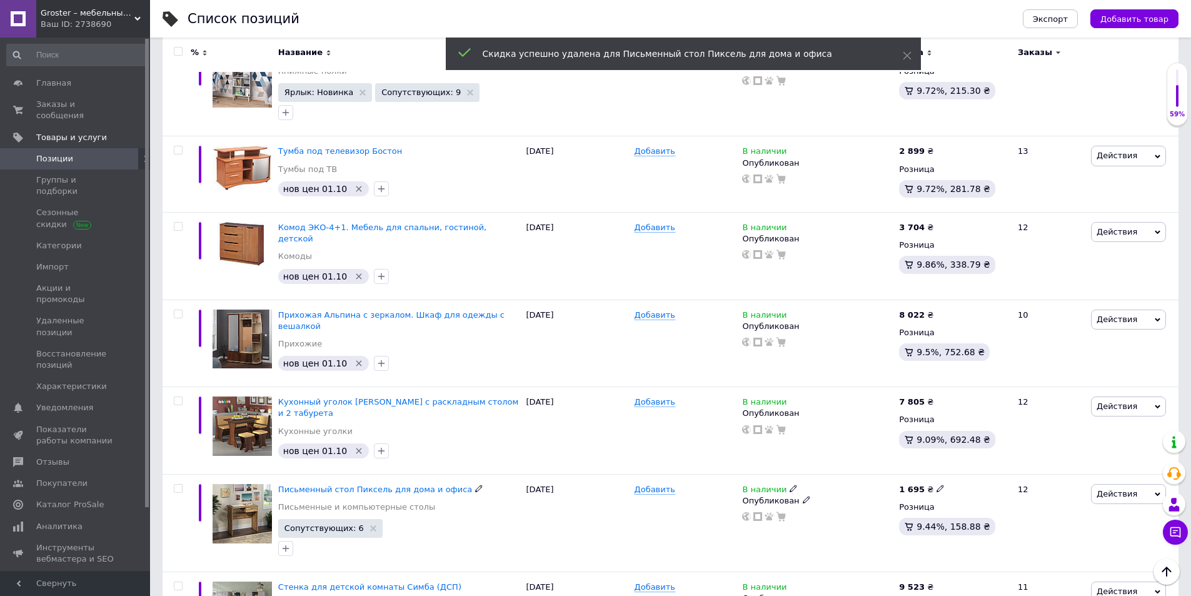
click at [289, 543] on icon "button" at bounding box center [286, 548] width 10 height 10
drag, startPoint x: 289, startPoint y: 443, endPoint x: 291, endPoint y: 463, distance: 19.4
click at [289, 543] on icon "button" at bounding box center [286, 548] width 10 height 10
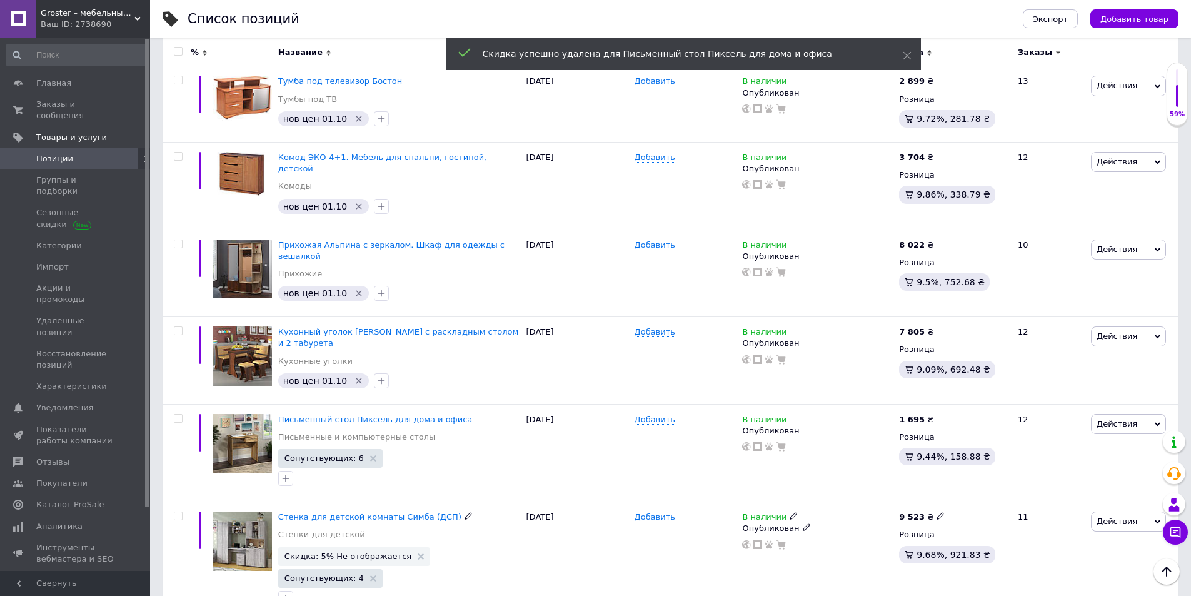
scroll to position [4215, 0]
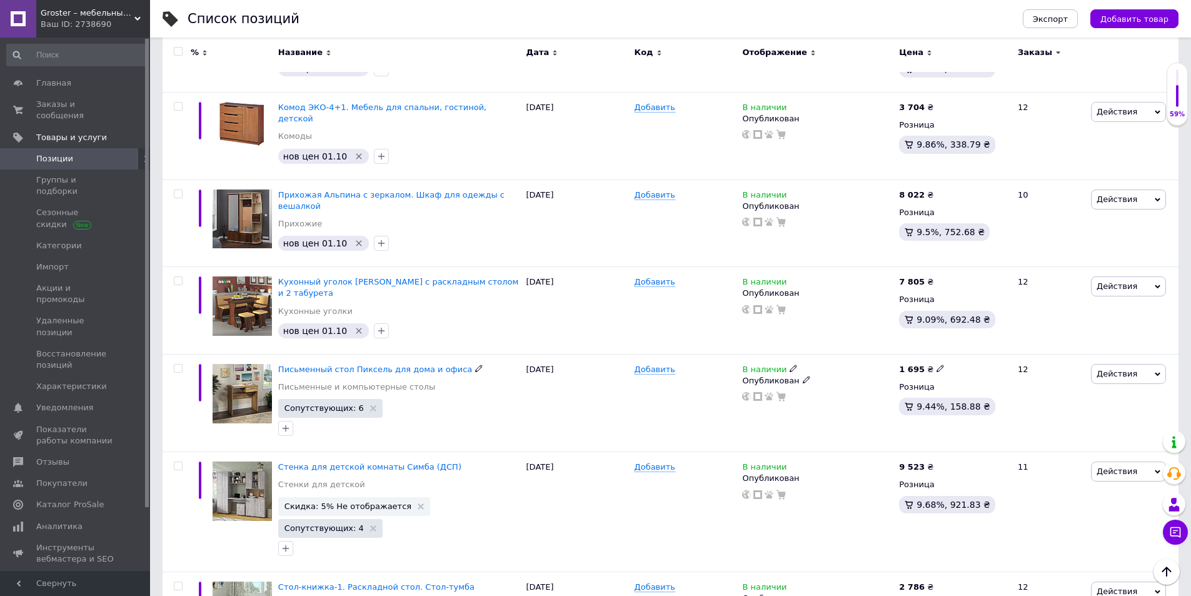
click at [284, 423] on icon "button" at bounding box center [286, 428] width 10 height 10
click at [299, 501] on label "нов цен 01.10" at bounding box center [328, 505] width 59 height 9
checkbox input "true"
drag, startPoint x: 401, startPoint y: 403, endPoint x: 331, endPoint y: 409, distance: 69.7
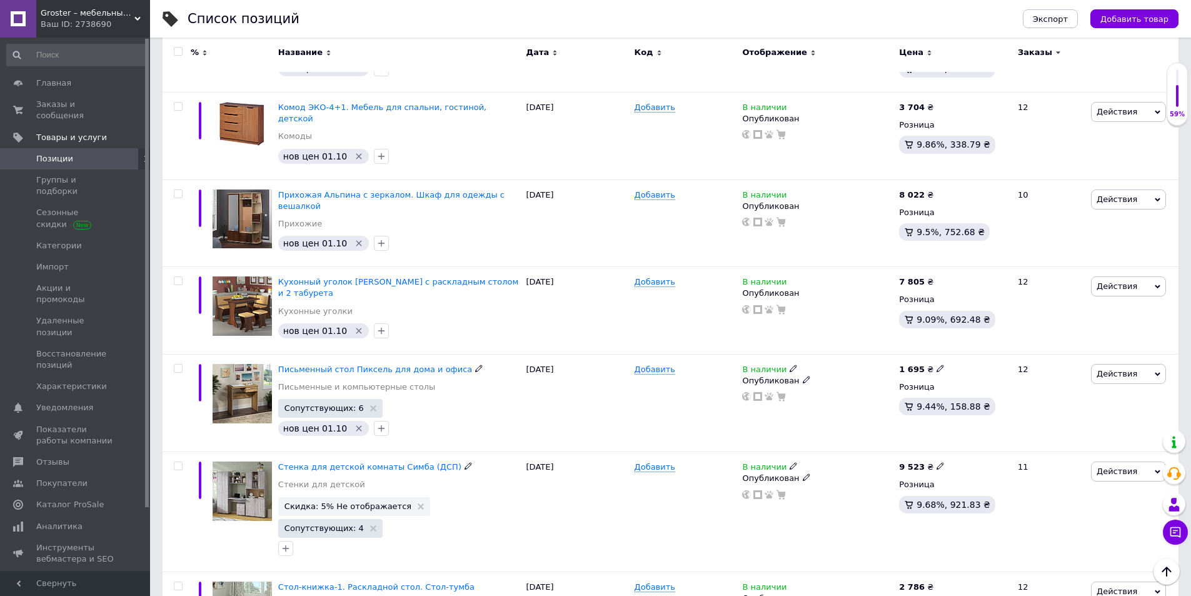
click at [418, 503] on use at bounding box center [421, 506] width 6 height 6
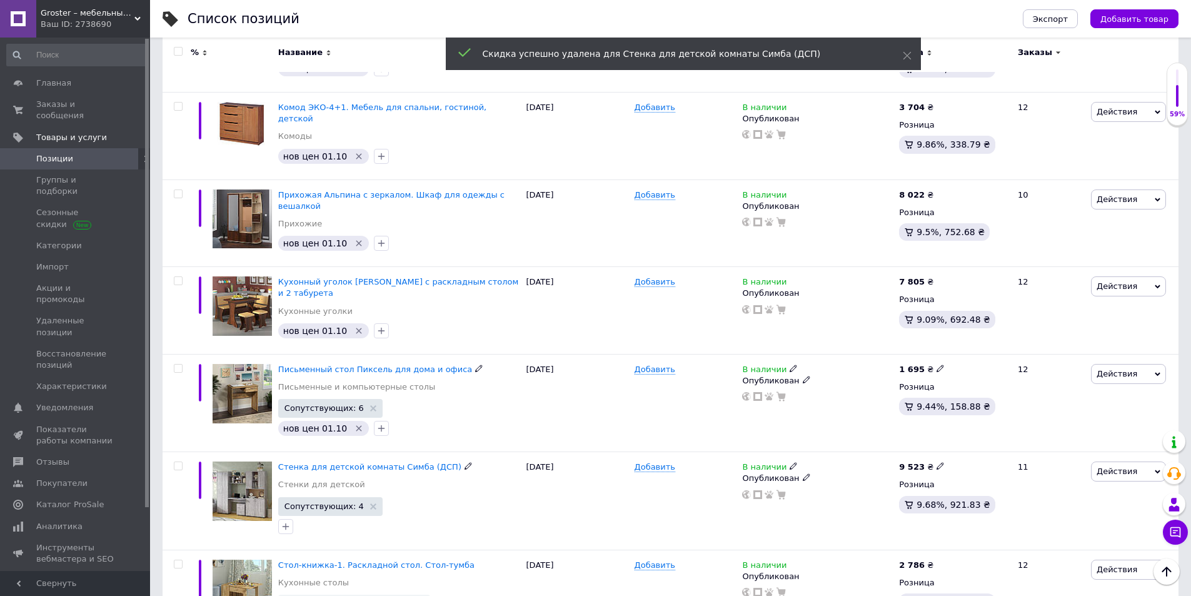
click at [284, 521] on icon "button" at bounding box center [286, 526] width 10 height 10
click at [310, 563] on label "нов цен 01.10" at bounding box center [328, 603] width 59 height 9
checkbox input "true"
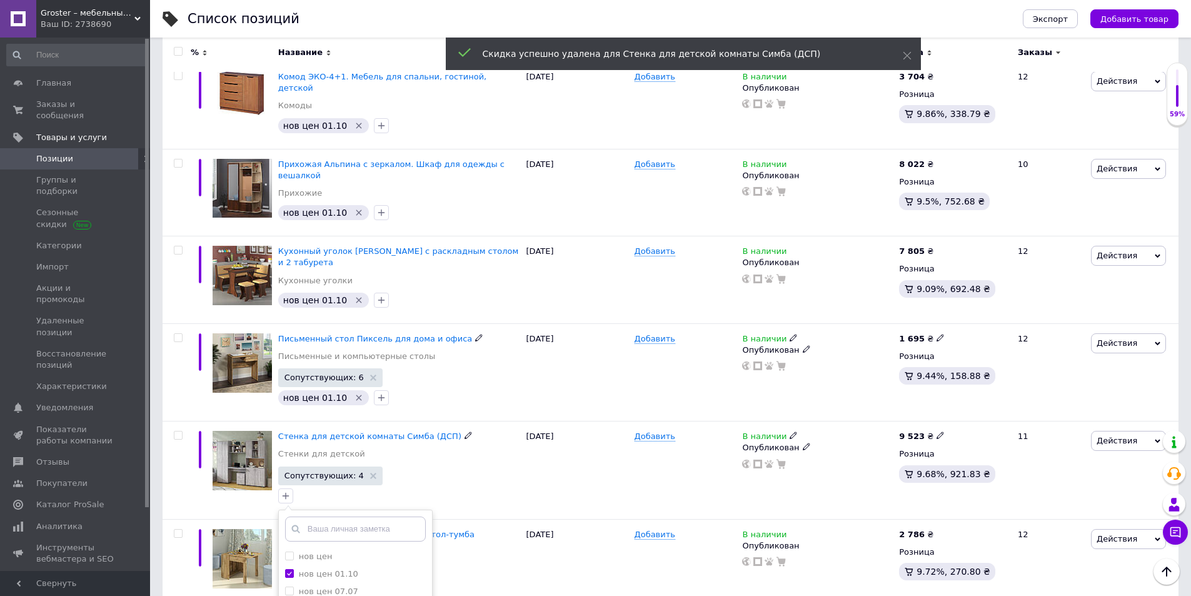
scroll to position [4261, 0]
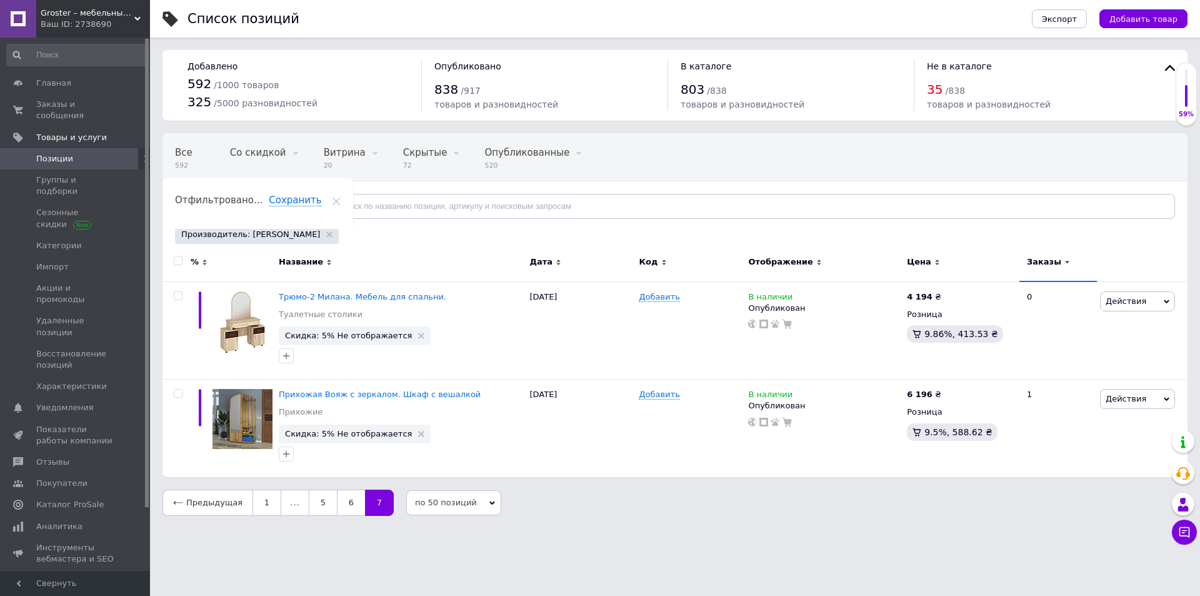
click at [281, 500] on span "..." at bounding box center [295, 502] width 28 height 26
click at [262, 507] on link "1" at bounding box center [267, 502] width 29 height 26
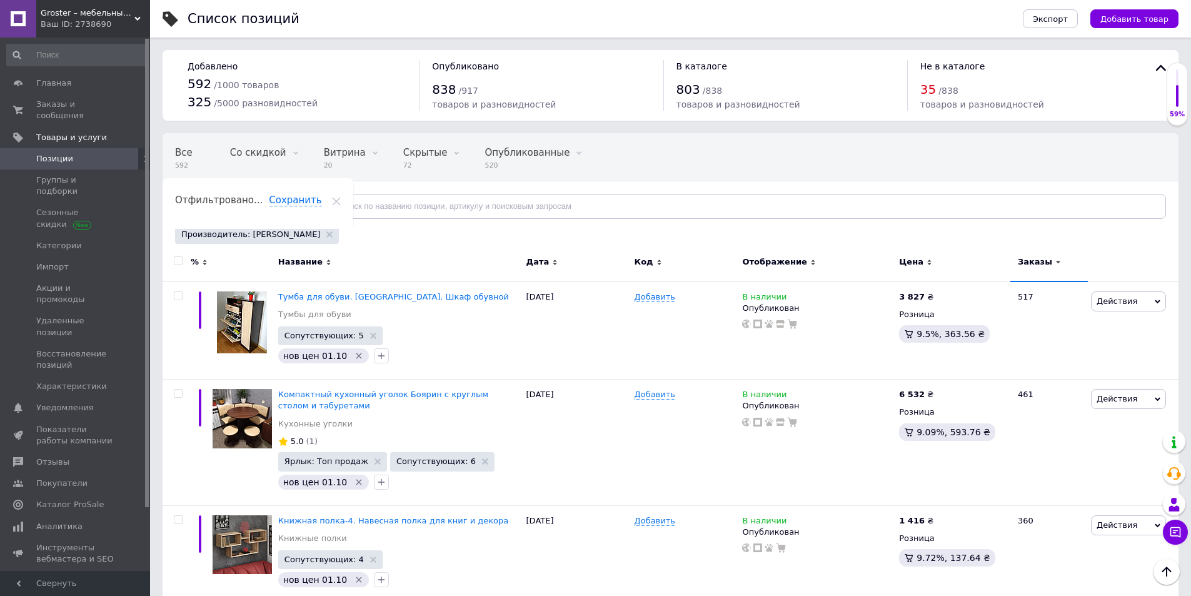
scroll to position [4535, 0]
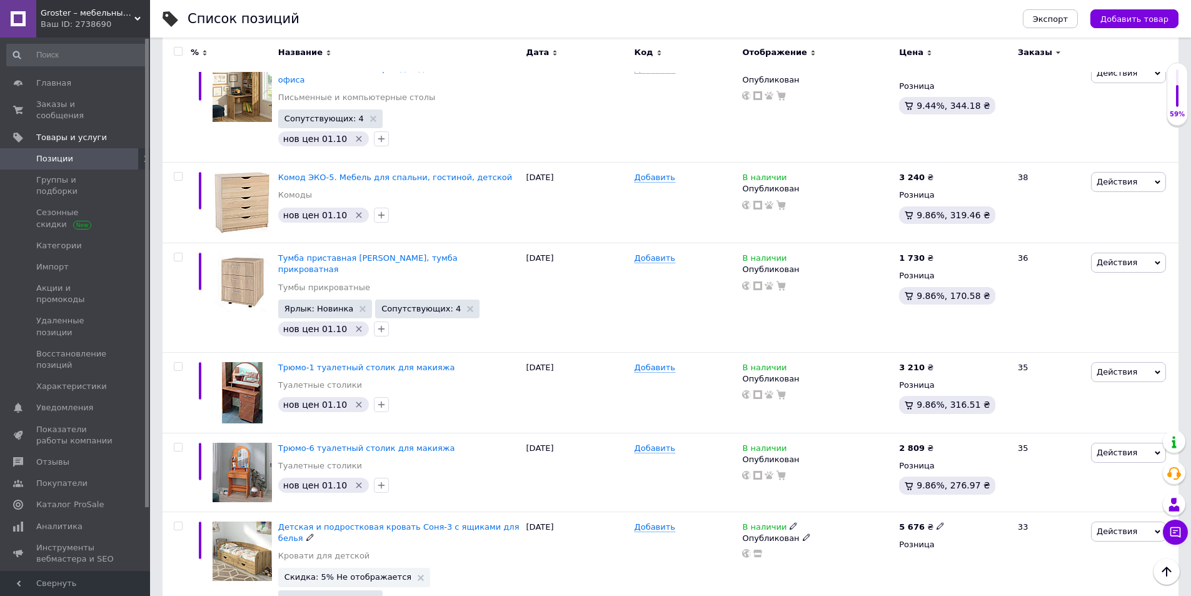
click at [418, 563] on use at bounding box center [421, 577] width 6 height 6
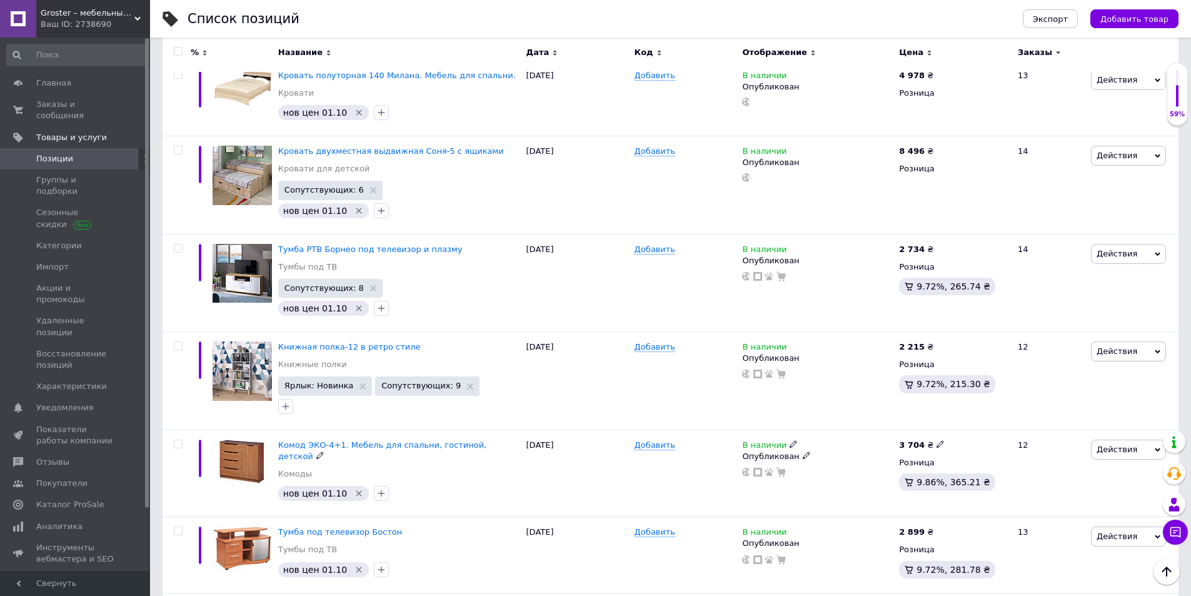
scroll to position [3876, 0]
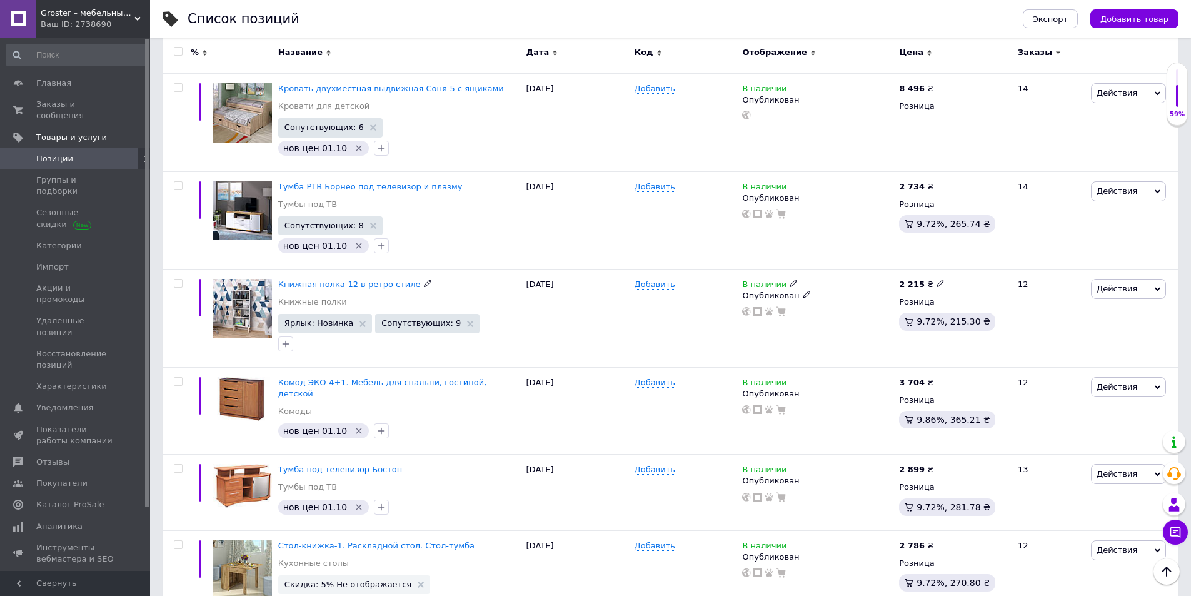
click at [359, 321] on use at bounding box center [362, 324] width 6 height 6
click at [418, 563] on icon at bounding box center [421, 584] width 6 height 6
click at [936, 541] on icon at bounding box center [940, 545] width 8 height 8
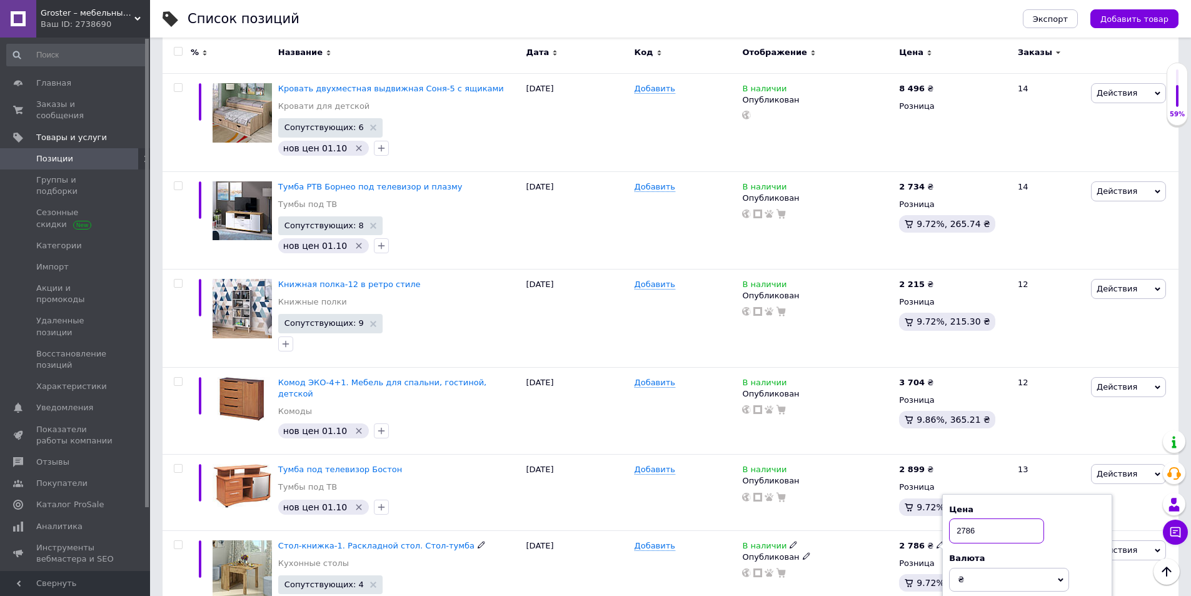
click at [875, 530] on div "Стол-книжка-1. Раскладной стол. Стол-тумба Кухонные столы Сопутствующих: 4 [DAT…" at bounding box center [671, 579] width 1016 height 98
type input "2887"
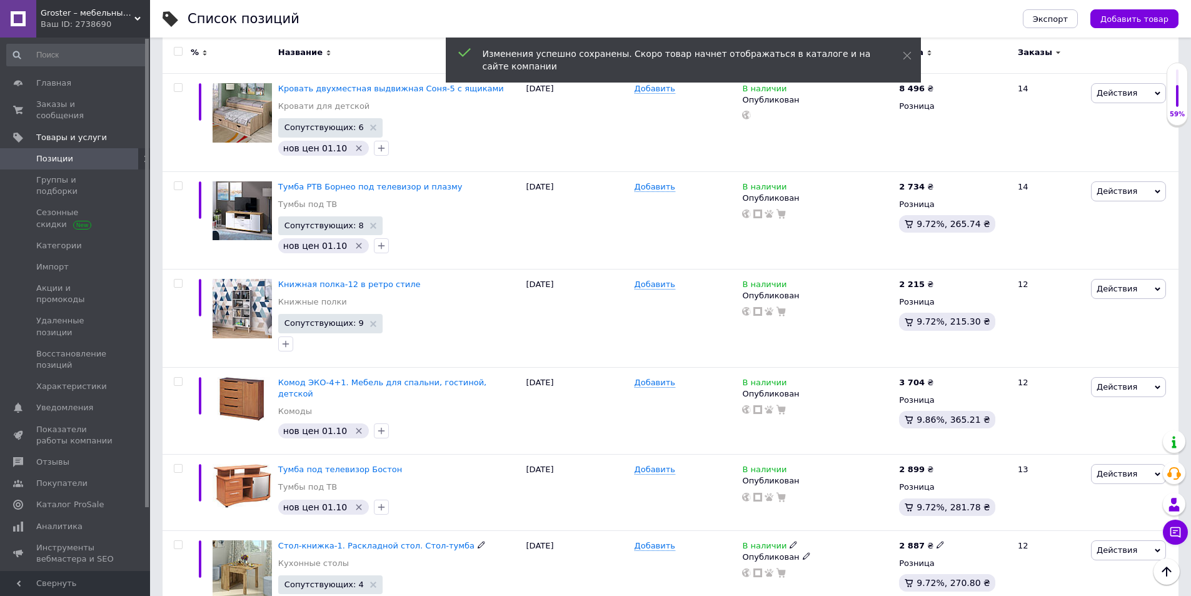
click at [284, 563] on icon "button" at bounding box center [286, 604] width 10 height 10
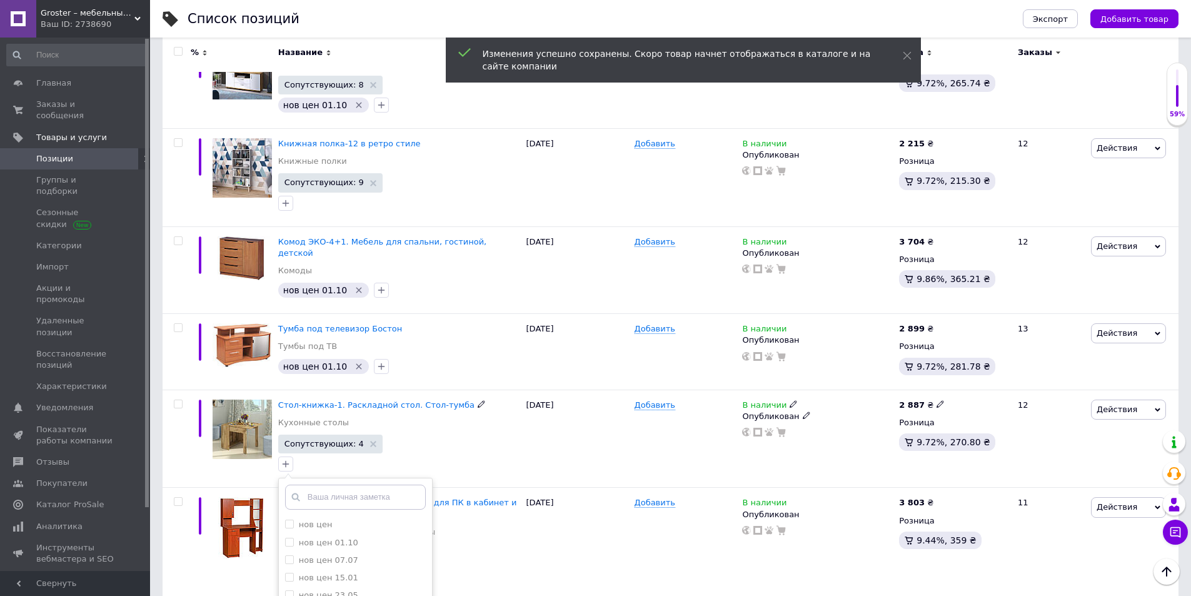
scroll to position [4126, 0]
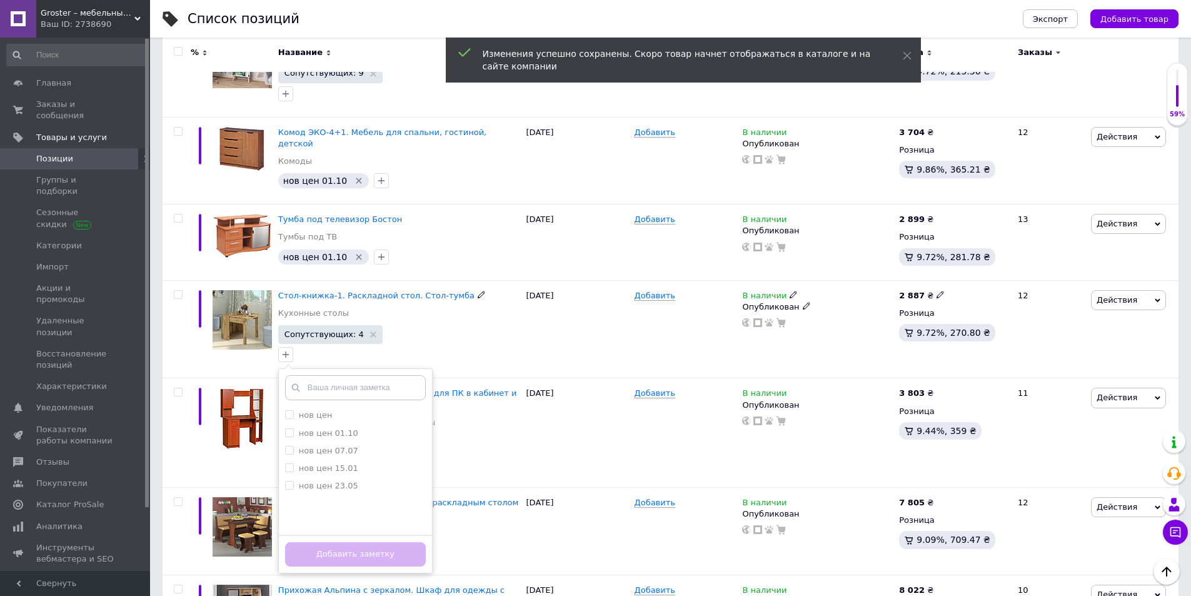
click at [362, 428] on div "нов цен 01.10" at bounding box center [355, 433] width 141 height 11
checkbox input "true"
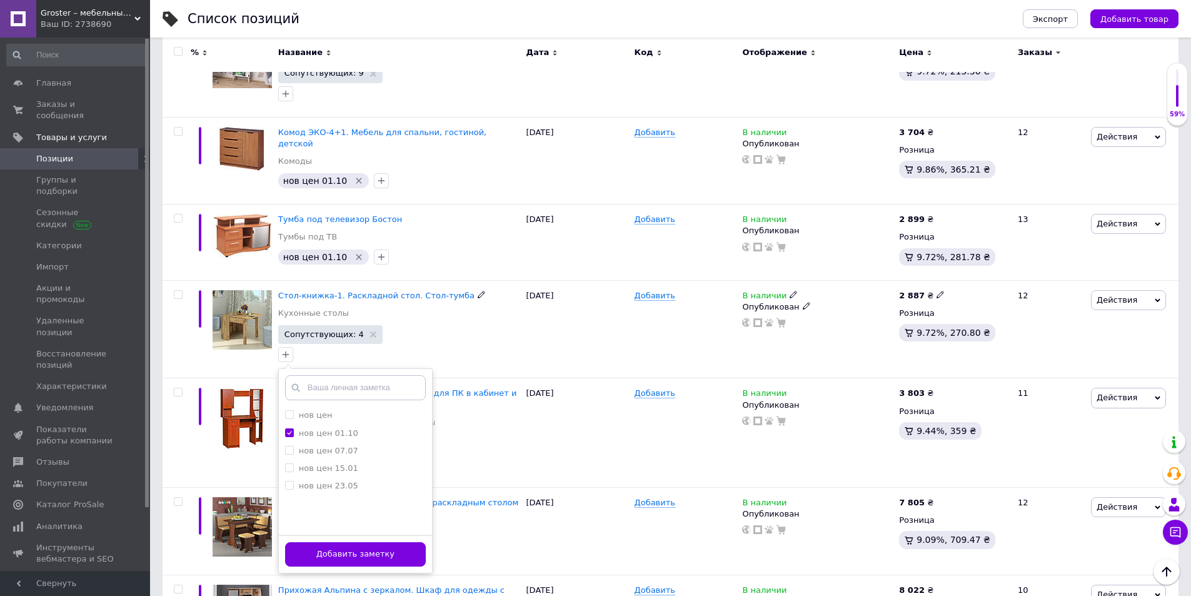
click at [367, 542] on button "Добавить заметку" at bounding box center [355, 554] width 141 height 24
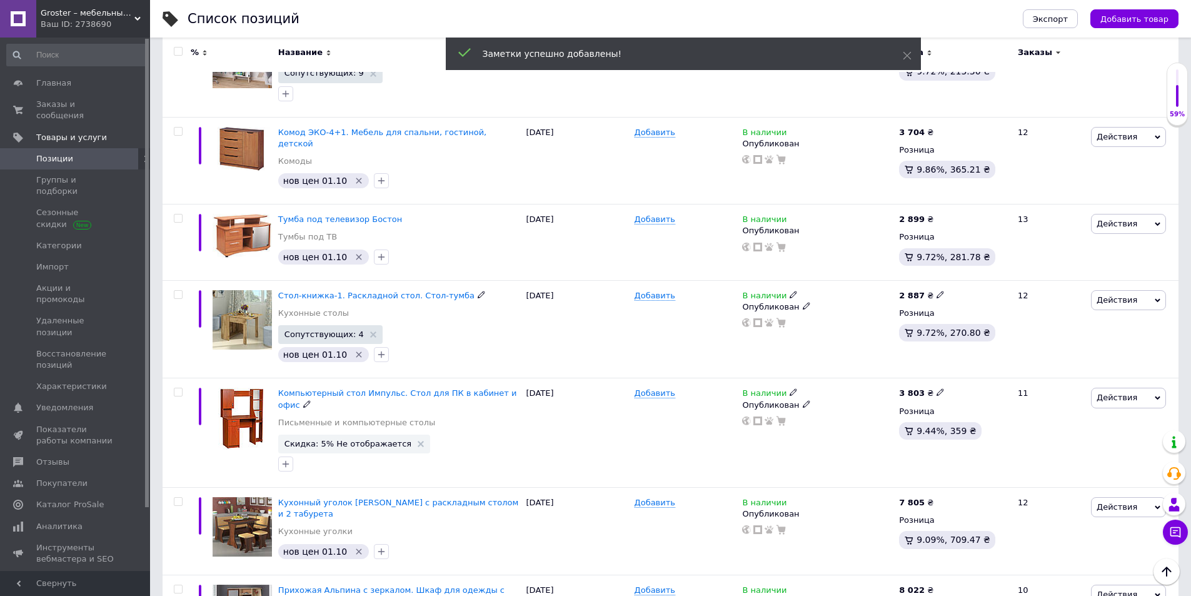
click at [418, 441] on icon at bounding box center [421, 444] width 6 height 6
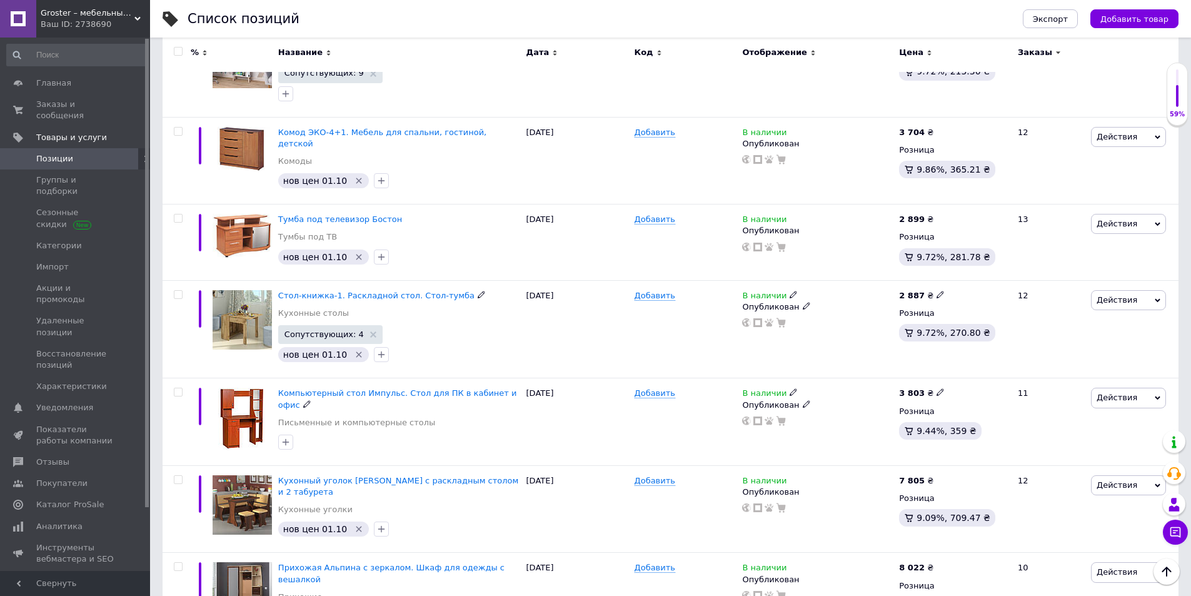
click at [936, 388] on icon at bounding box center [940, 392] width 8 height 8
drag, startPoint x: 985, startPoint y: 273, endPoint x: 941, endPoint y: 281, distance: 45.1
click at [941, 378] on div "3 803 ₴ Цена 3803 Валюта ₴ $ € CHF £ ¥ PLN ₸ MDL HUF KGS CN¥ TRY ₩ lei Розница …" at bounding box center [953, 422] width 114 height 88
click at [936, 388] on icon at bounding box center [940, 392] width 8 height 8
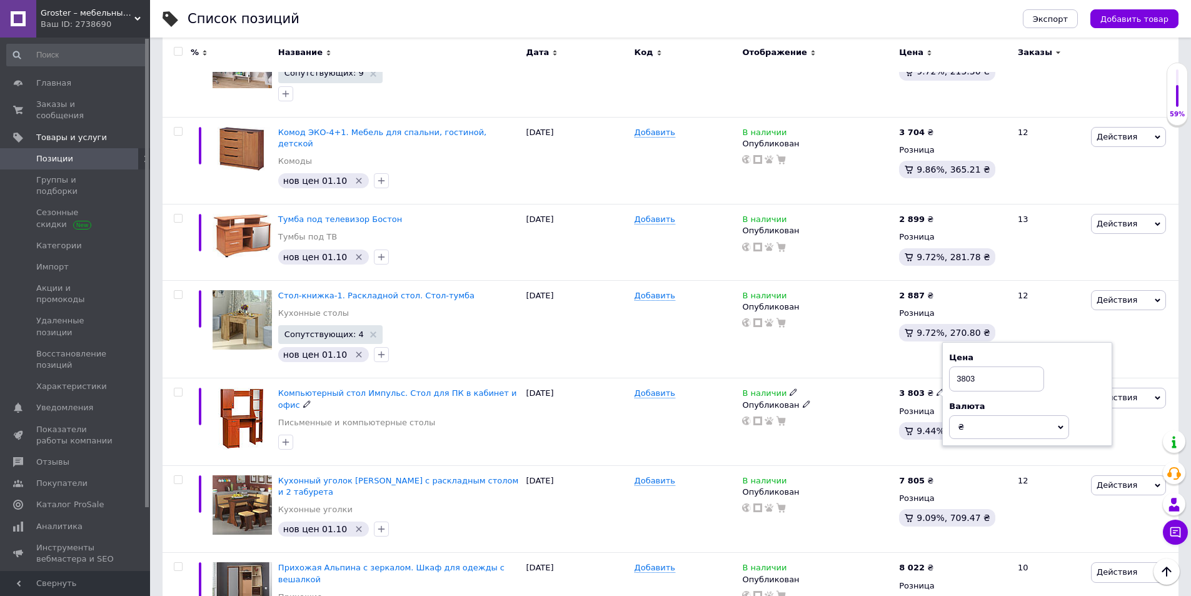
drag, startPoint x: 974, startPoint y: 276, endPoint x: 926, endPoint y: 291, distance: 50.6
click at [926, 388] on span "3 803 ₴ Цена 3803 Валюта ₴ $ € CHF £ ¥ PLN ₸ MDL HUF KGS CN¥ TRY ₩ lei" at bounding box center [922, 393] width 46 height 11
type input "3952"
click at [281, 437] on icon "button" at bounding box center [286, 442] width 10 height 10
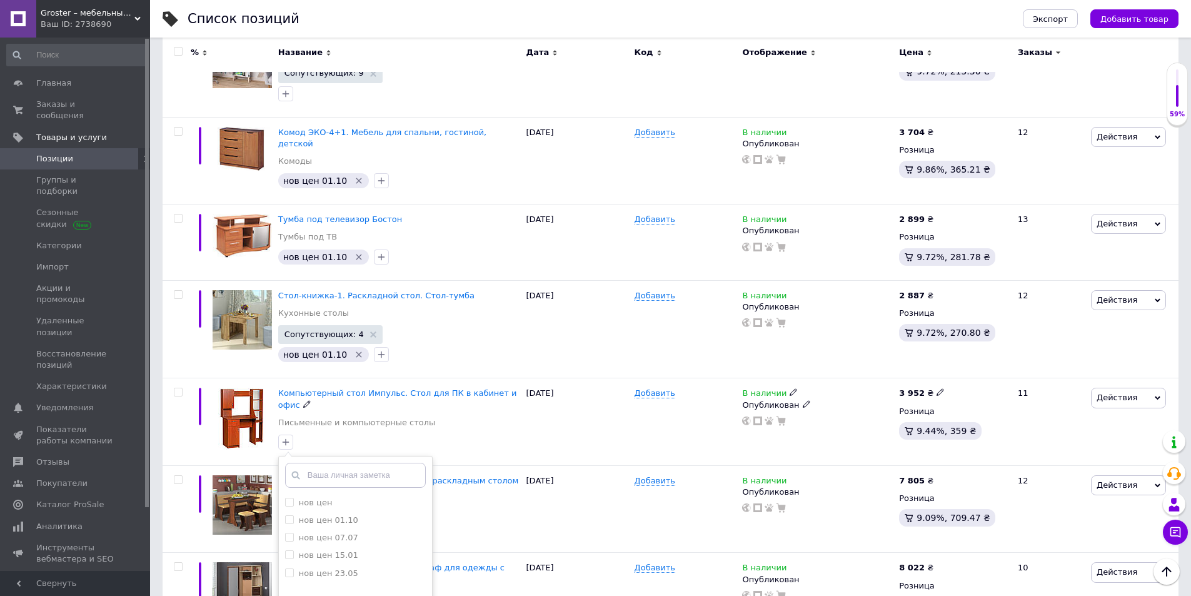
click at [301, 515] on label "нов цен 01.10" at bounding box center [328, 519] width 59 height 9
checkbox input "true"
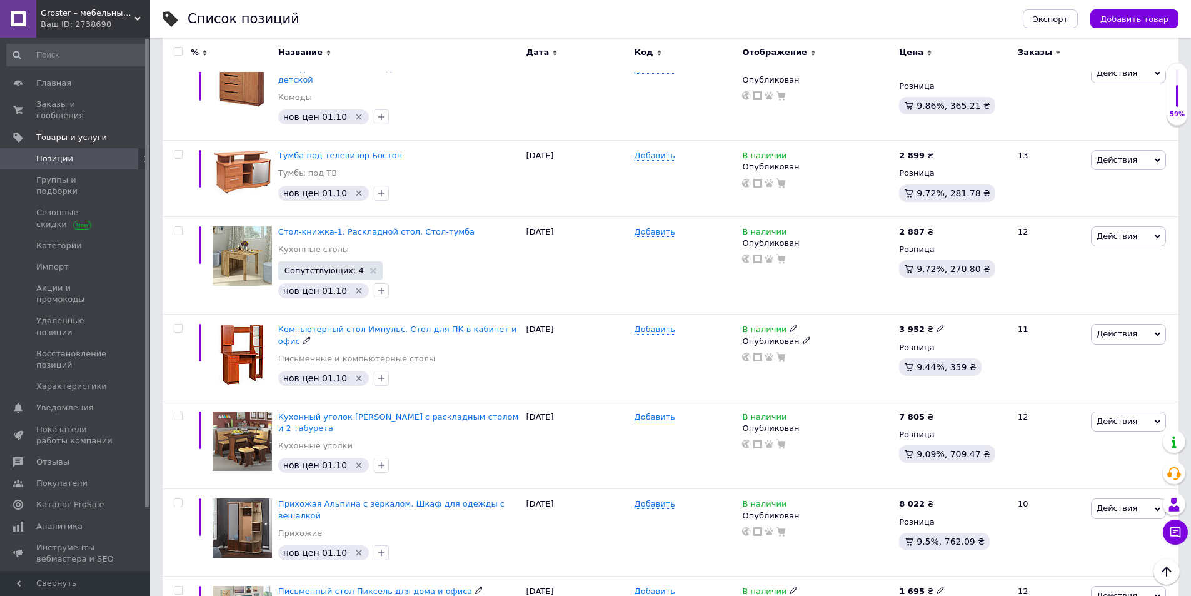
scroll to position [4199, 0]
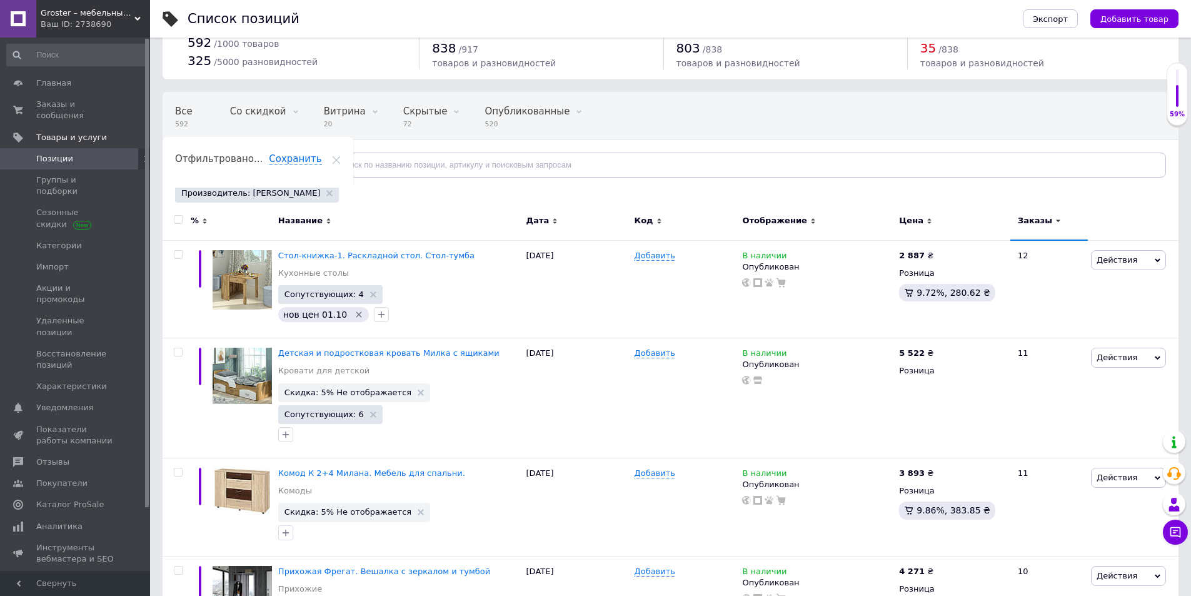
scroll to position [63, 0]
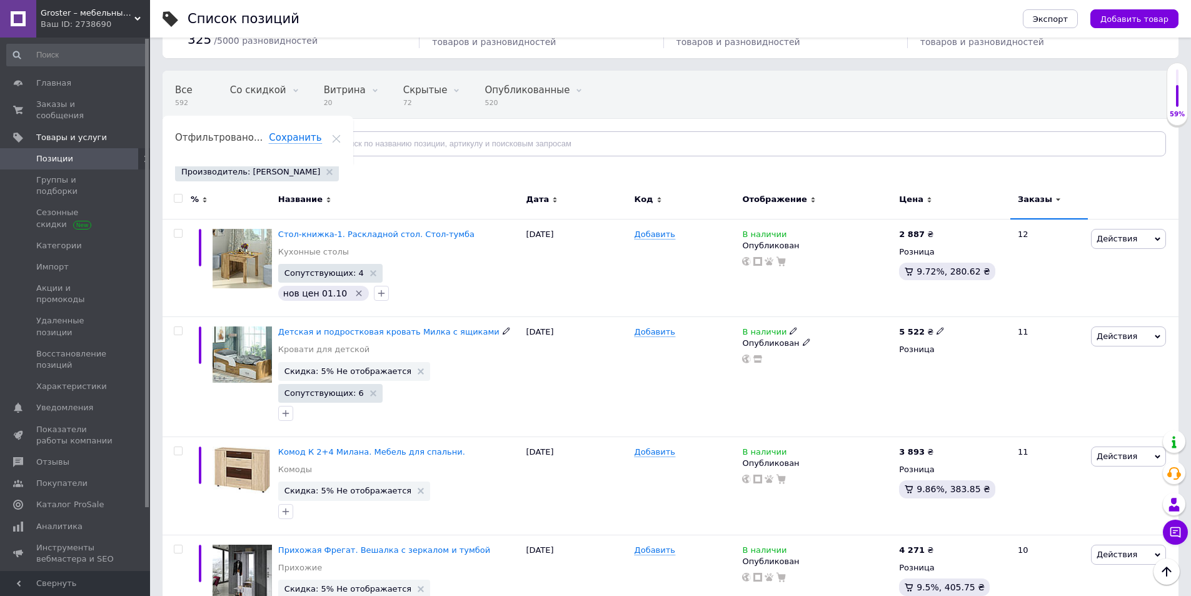
click at [936, 330] on icon at bounding box center [940, 331] width 8 height 8
drag, startPoint x: 986, startPoint y: 319, endPoint x: 923, endPoint y: 318, distance: 63.2
click at [923, 318] on div "5 522 ₴ Цена 5522 Валюта ₴ $ € CHF £ ¥ PLN ₸ MDL HUF KGS CN¥ TRY ₩ lei Розница" at bounding box center [953, 377] width 114 height 120
type input "6004"
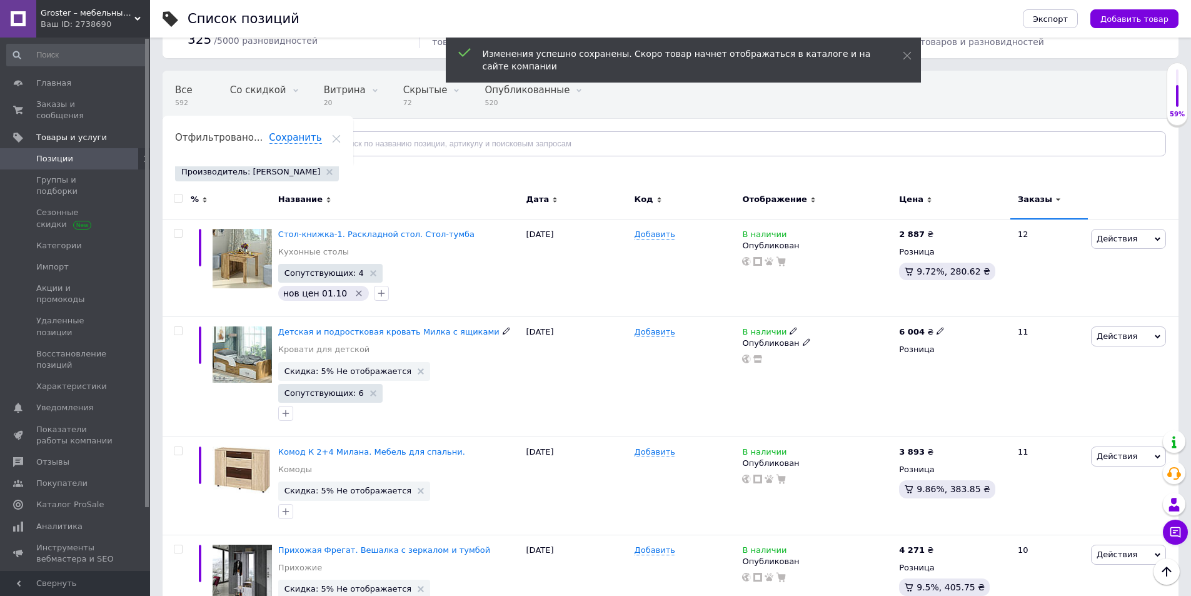
click at [418, 371] on icon at bounding box center [421, 371] width 6 height 6
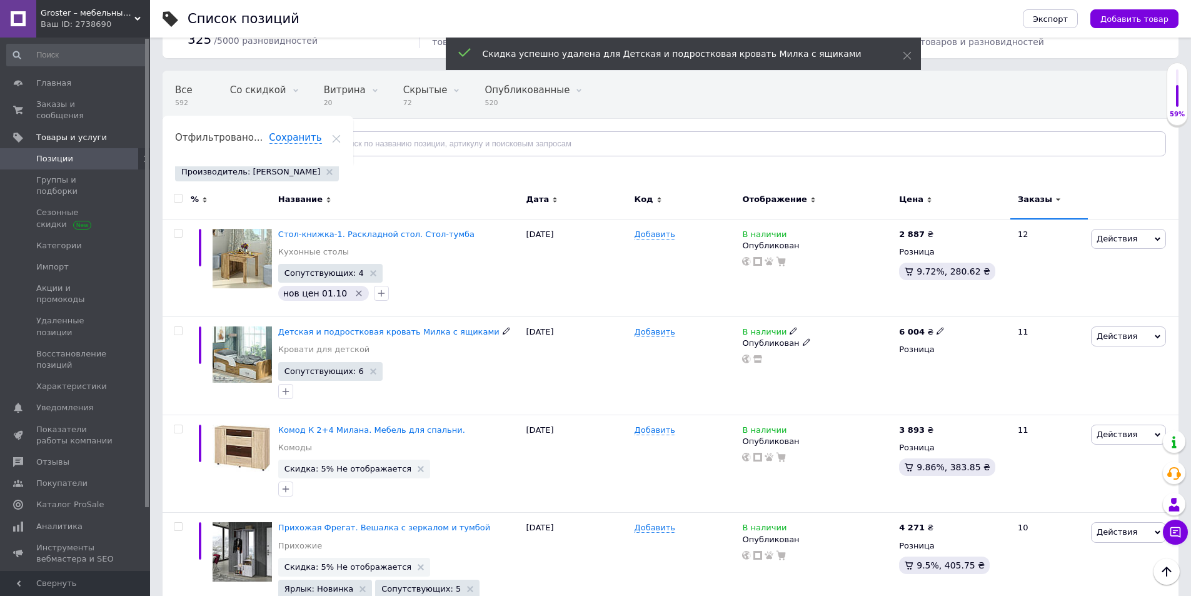
click at [290, 391] on icon "button" at bounding box center [286, 391] width 10 height 10
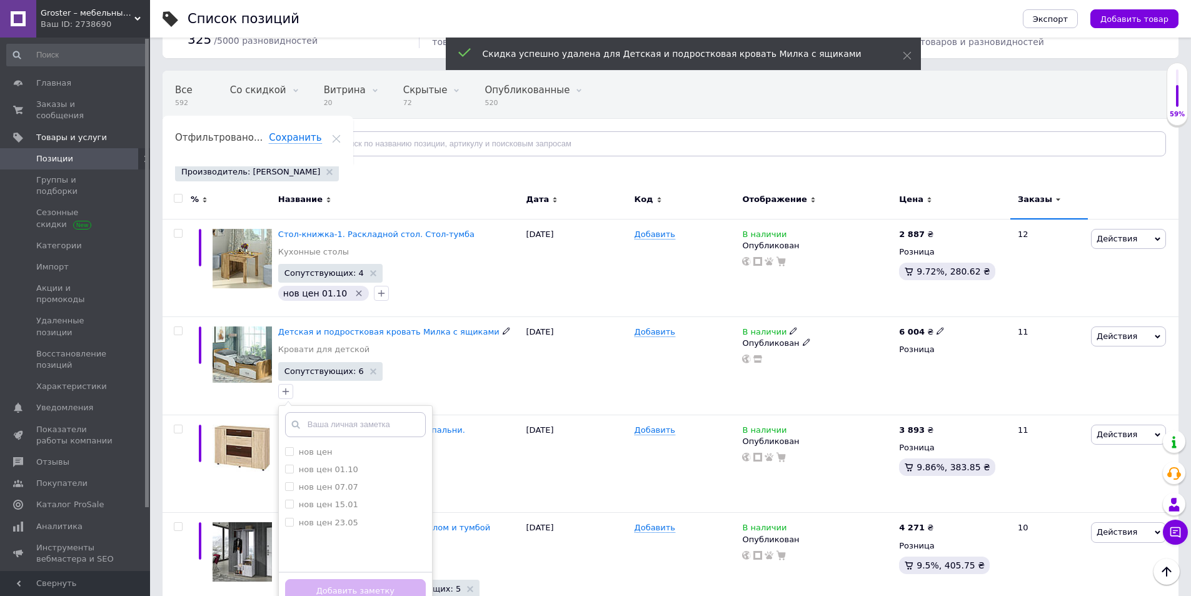
click at [338, 474] on label "нов цен 01.10" at bounding box center [328, 468] width 59 height 9
checkbox input "true"
click at [375, 563] on button "Добавить заметку" at bounding box center [355, 591] width 141 height 24
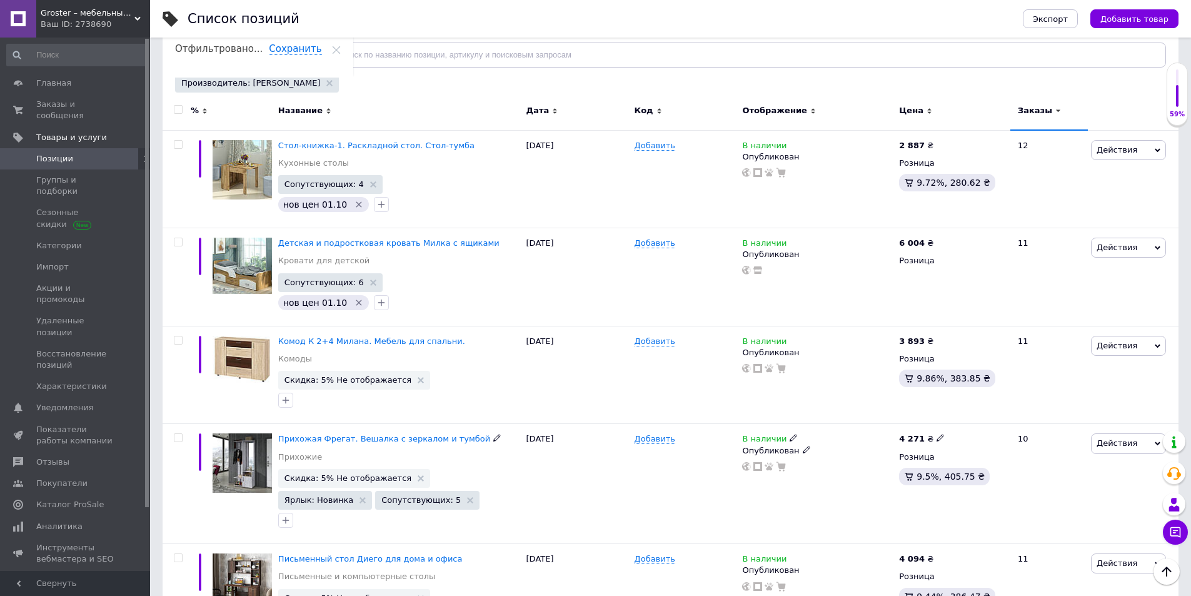
scroll to position [188, 0]
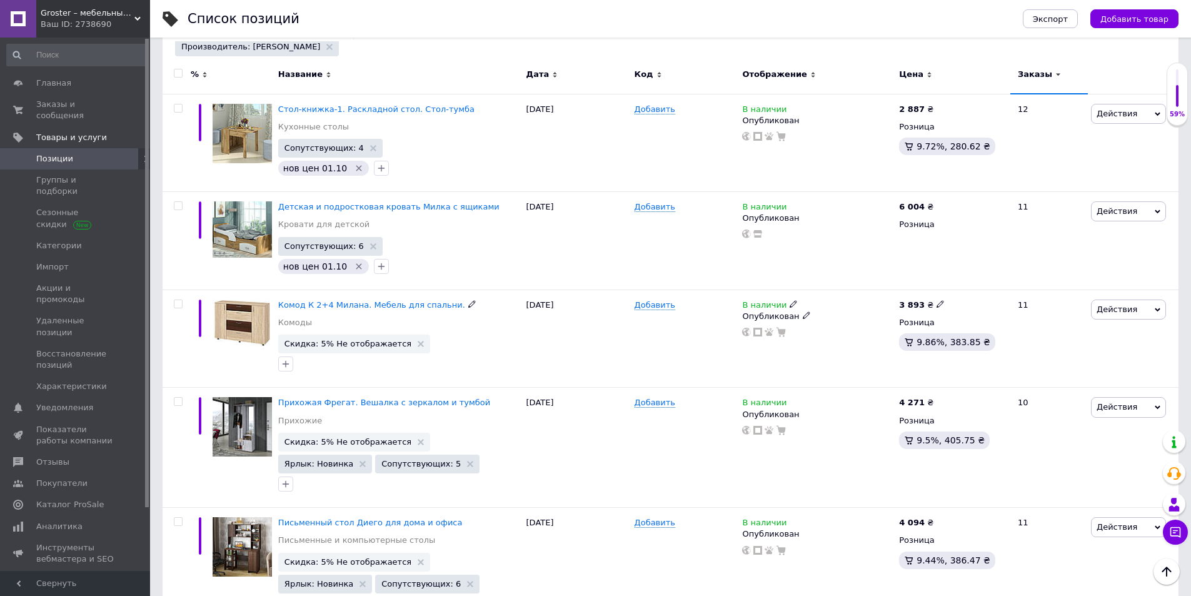
click at [937, 303] on icon at bounding box center [940, 304] width 8 height 8
type input "4085"
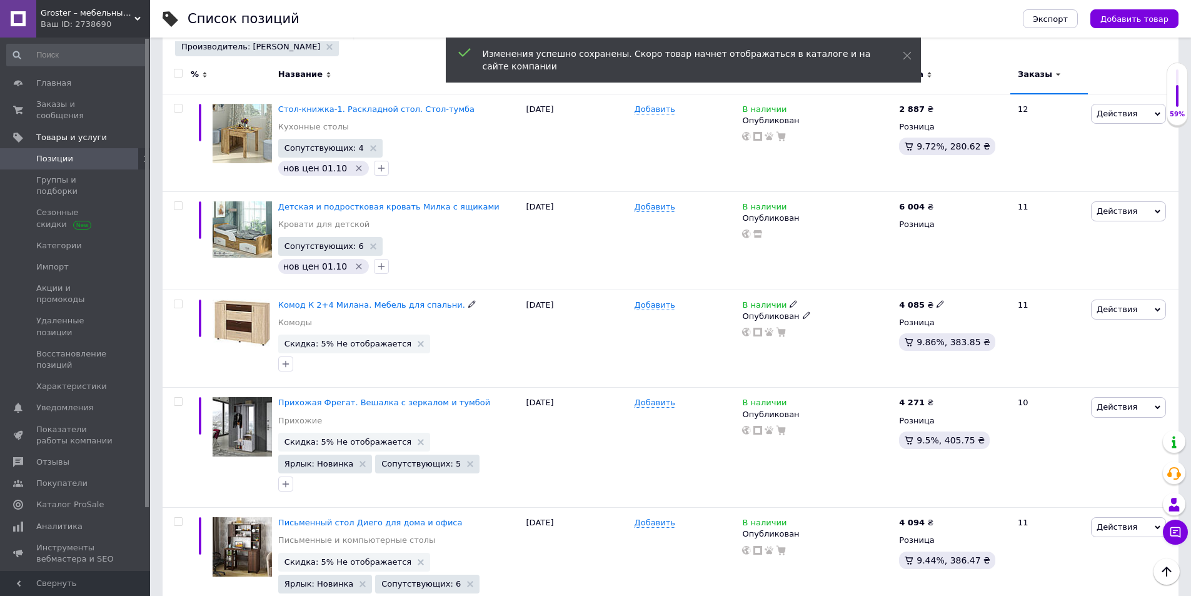
click at [418, 343] on use at bounding box center [421, 344] width 6 height 6
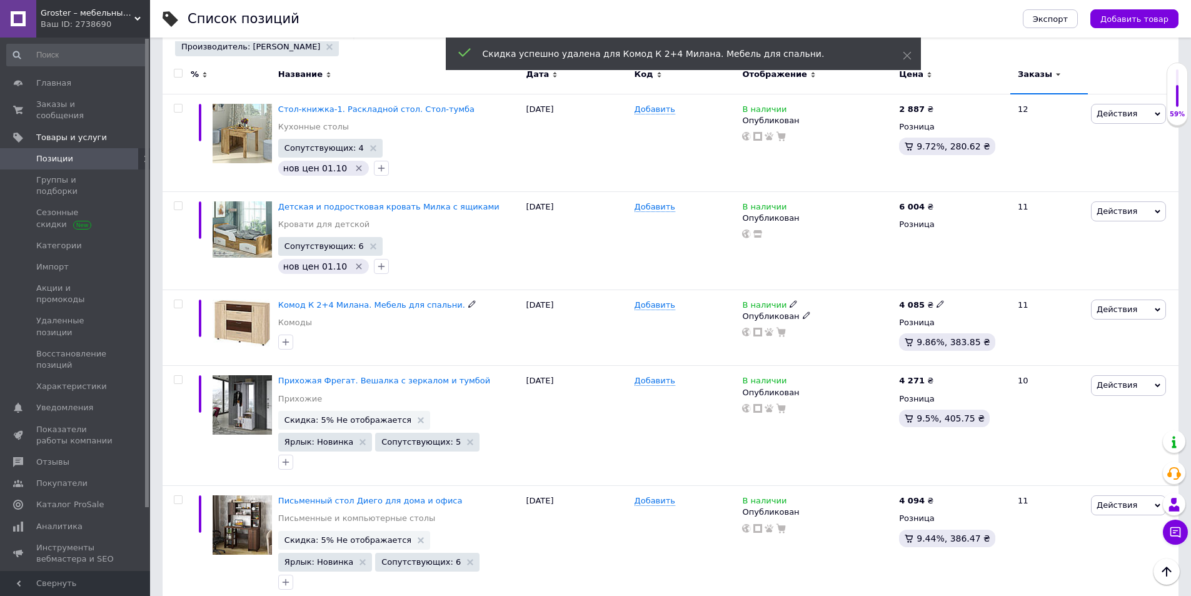
click at [285, 343] on icon "button" at bounding box center [286, 342] width 10 height 10
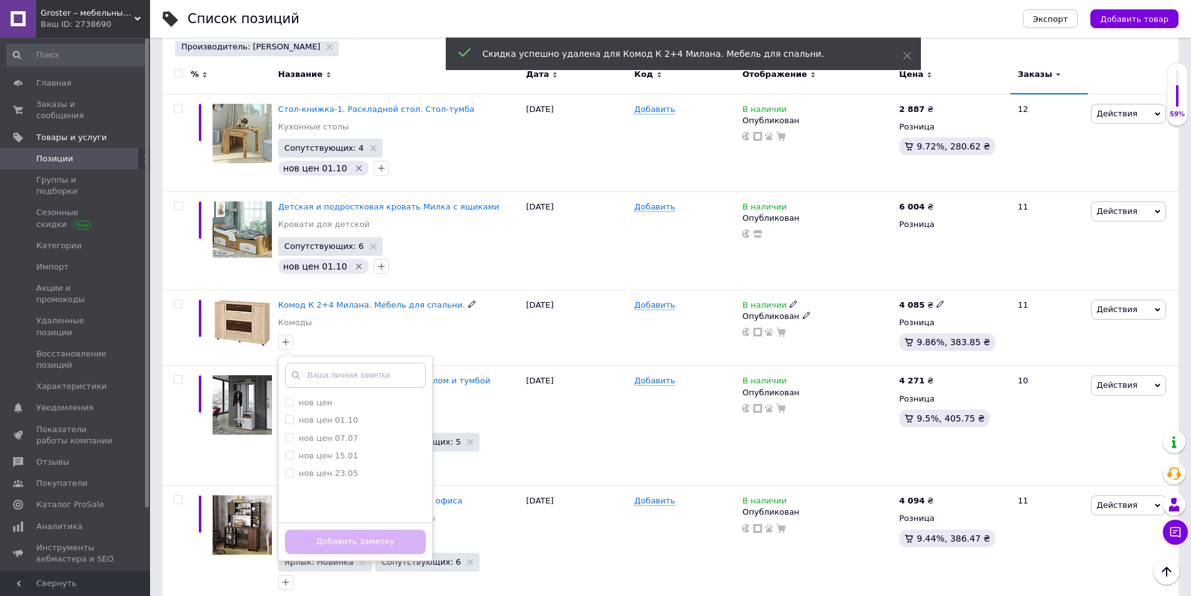
click at [311, 416] on label "нов цен 01.10" at bounding box center [328, 419] width 59 height 9
checkbox input "true"
click at [355, 538] on button "Добавить заметку" at bounding box center [355, 541] width 141 height 24
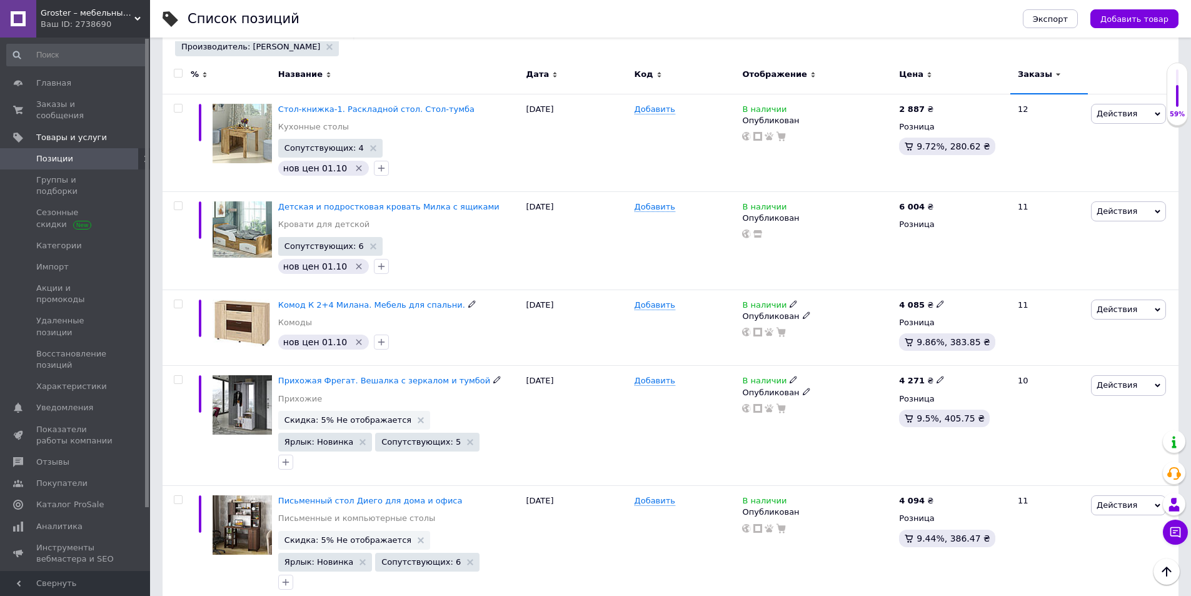
click at [936, 378] on use at bounding box center [939, 379] width 7 height 7
drag, startPoint x: 987, startPoint y: 371, endPoint x: 900, endPoint y: 371, distance: 87.5
click at [900, 371] on div "4 271 ₴ Цена 4271 Валюта ₴ $ € CHF £ ¥ PLN ₸ MDL HUF KGS CN¥ TRY ₩ lei Розница …" at bounding box center [953, 426] width 114 height 120
type input "4419"
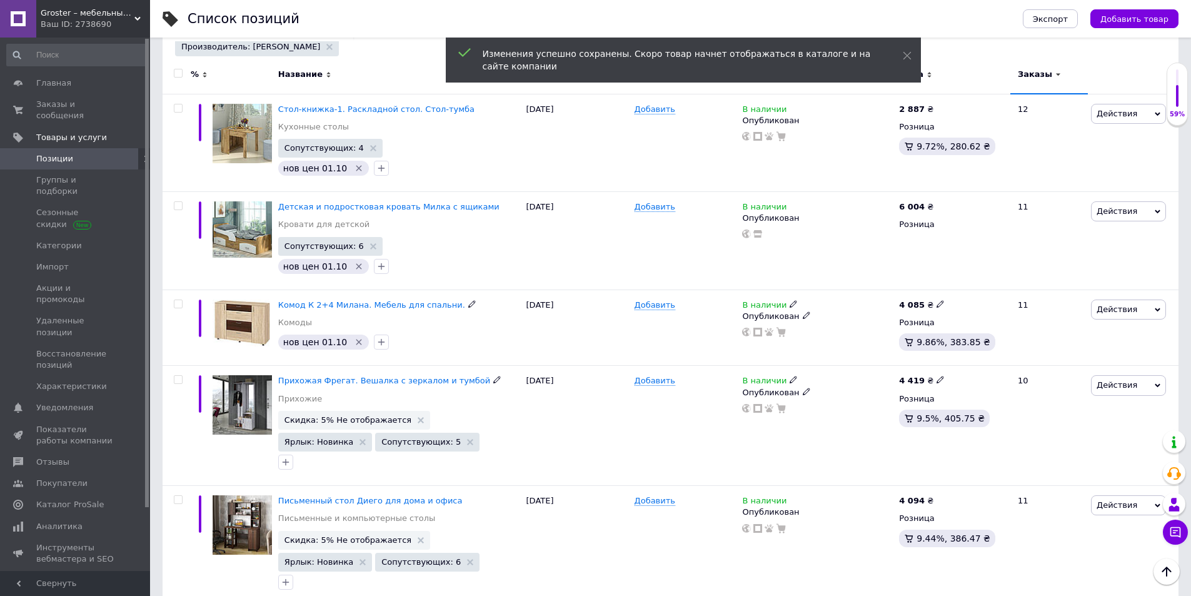
click at [936, 377] on icon at bounding box center [940, 380] width 8 height 8
type input "4420"
click at [418, 420] on icon at bounding box center [421, 420] width 6 height 6
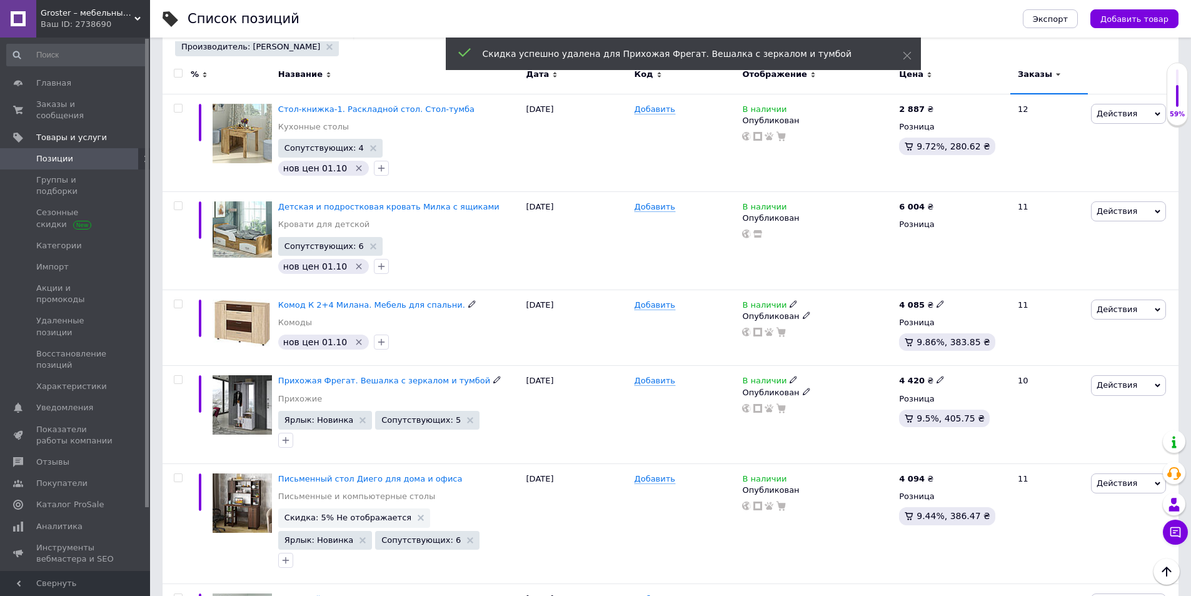
click at [288, 443] on icon "button" at bounding box center [286, 440] width 10 height 10
click at [318, 519] on label "нов цен 01.10" at bounding box center [328, 517] width 59 height 9
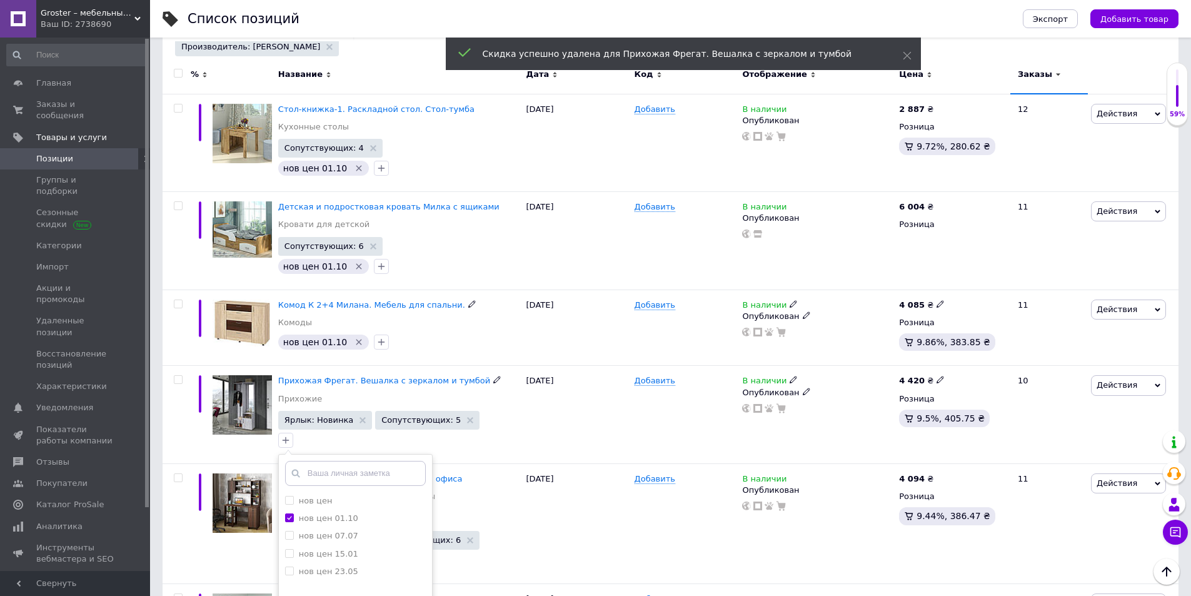
checkbox input "true"
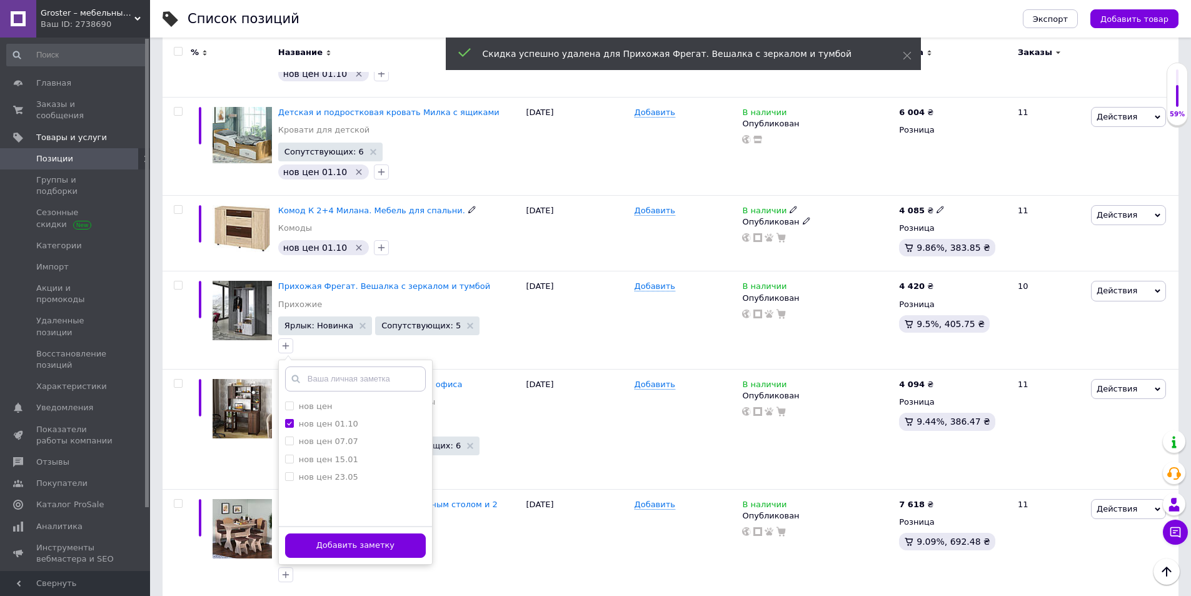
scroll to position [375, 0]
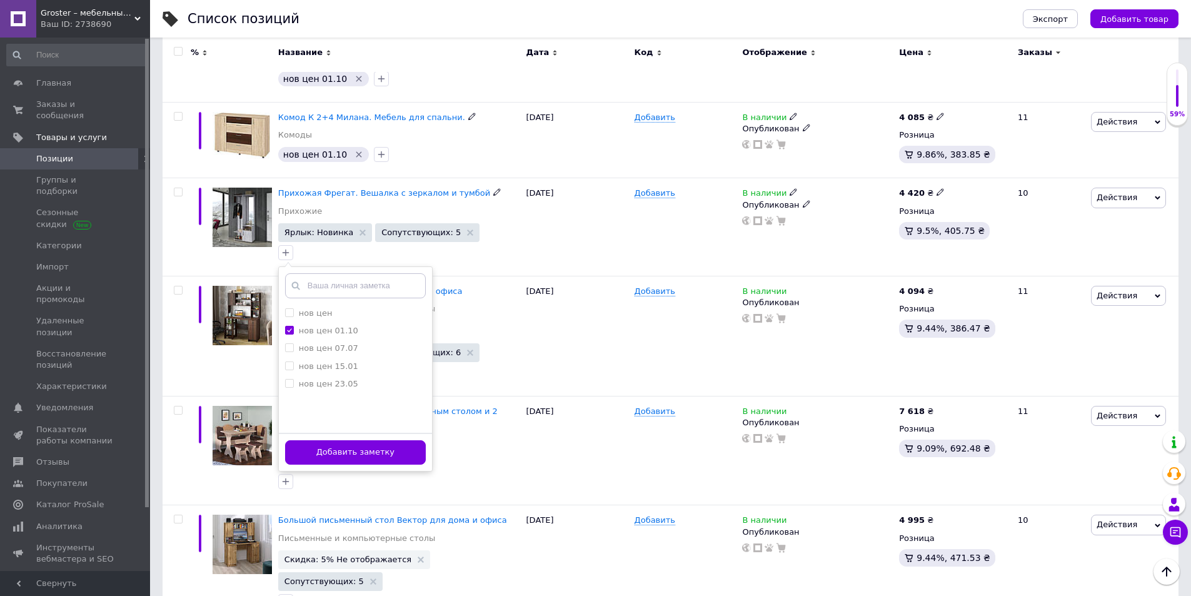
click at [404, 455] on button "Добавить заметку" at bounding box center [355, 452] width 141 height 24
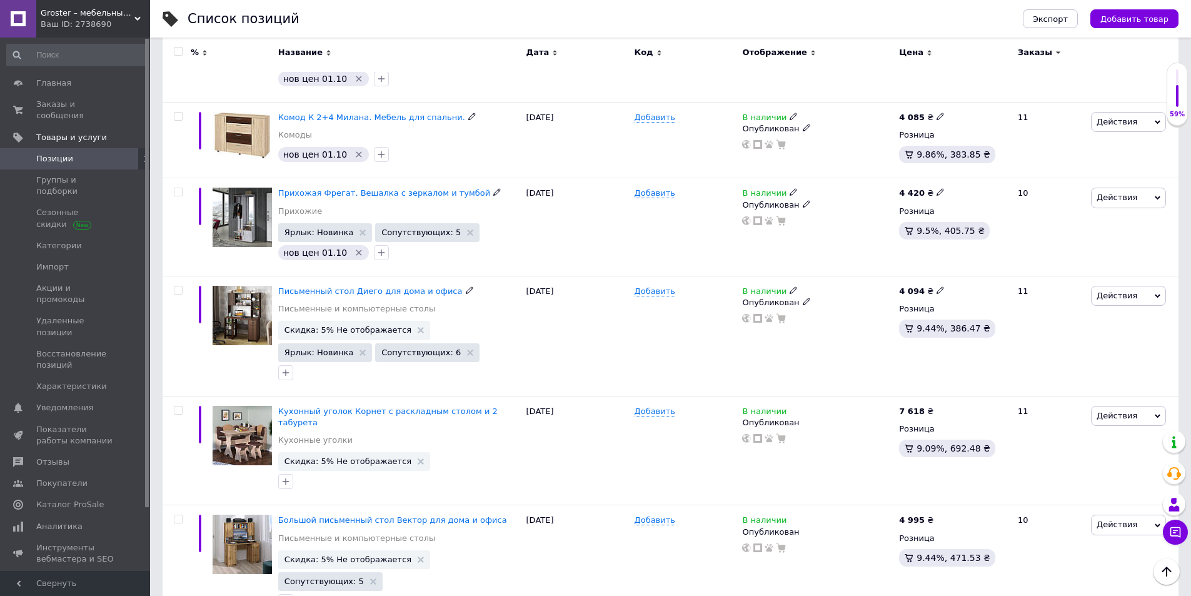
click at [936, 289] on use at bounding box center [939, 290] width 7 height 7
drag, startPoint x: 981, startPoint y: 282, endPoint x: 933, endPoint y: 278, distance: 48.3
click at [933, 278] on div "4 094 ₴ Цена 4094 Валюта ₴ $ € CHF £ ¥ PLN ₸ MDL HUF KGS CN¥ TRY ₩ lei Розница …" at bounding box center [953, 336] width 114 height 120
type input "4230"
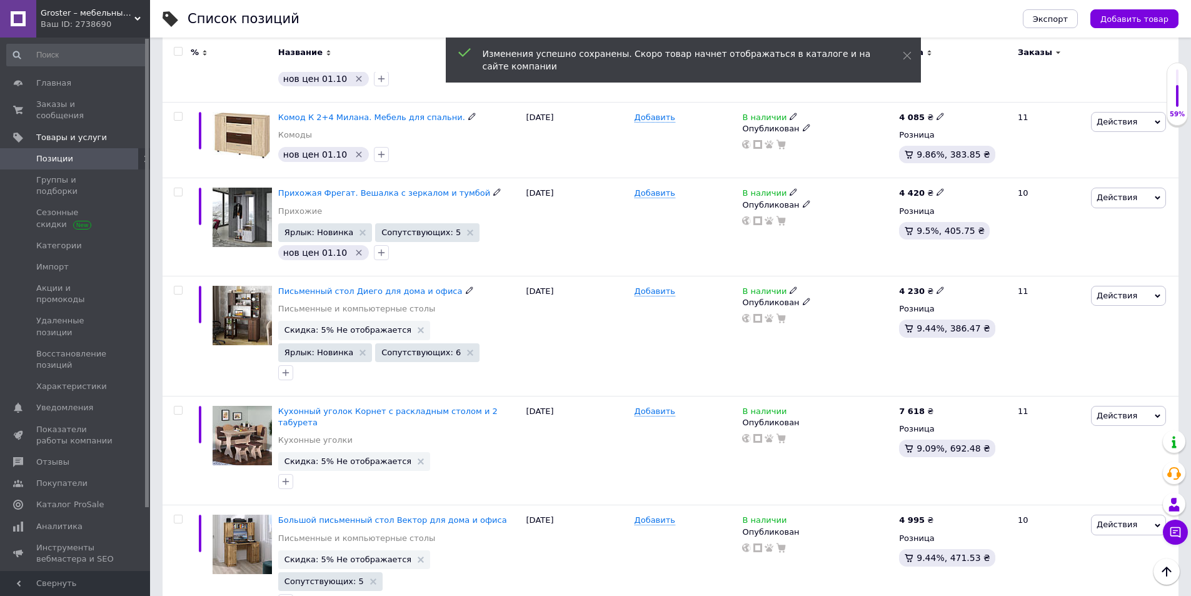
click at [418, 329] on use at bounding box center [421, 330] width 6 height 6
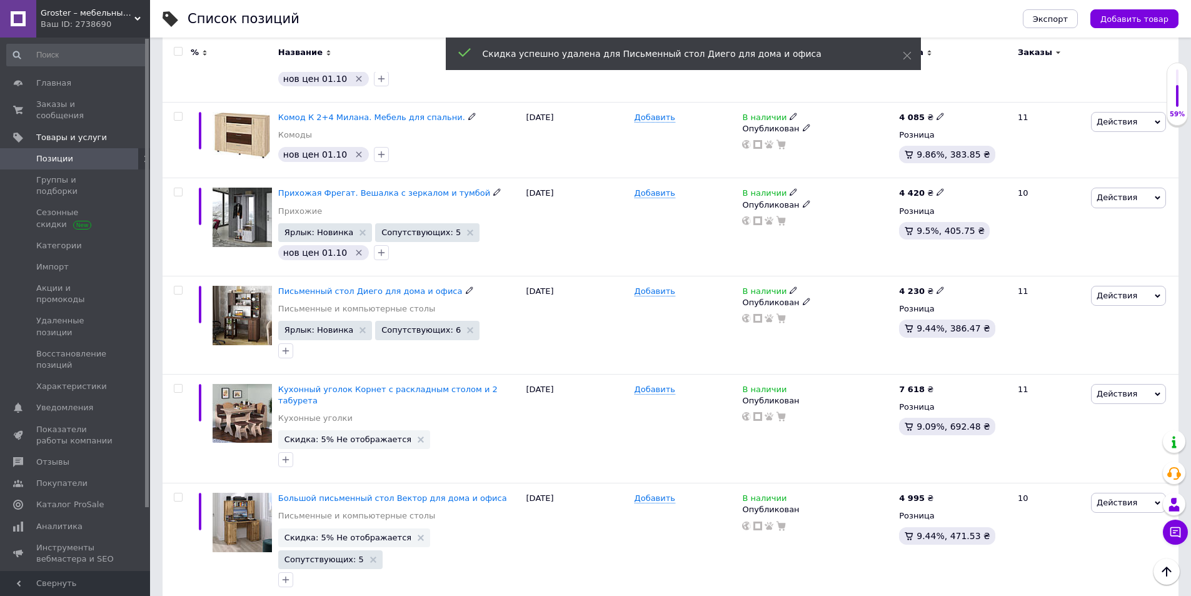
click at [288, 352] on icon "button" at bounding box center [286, 351] width 10 height 10
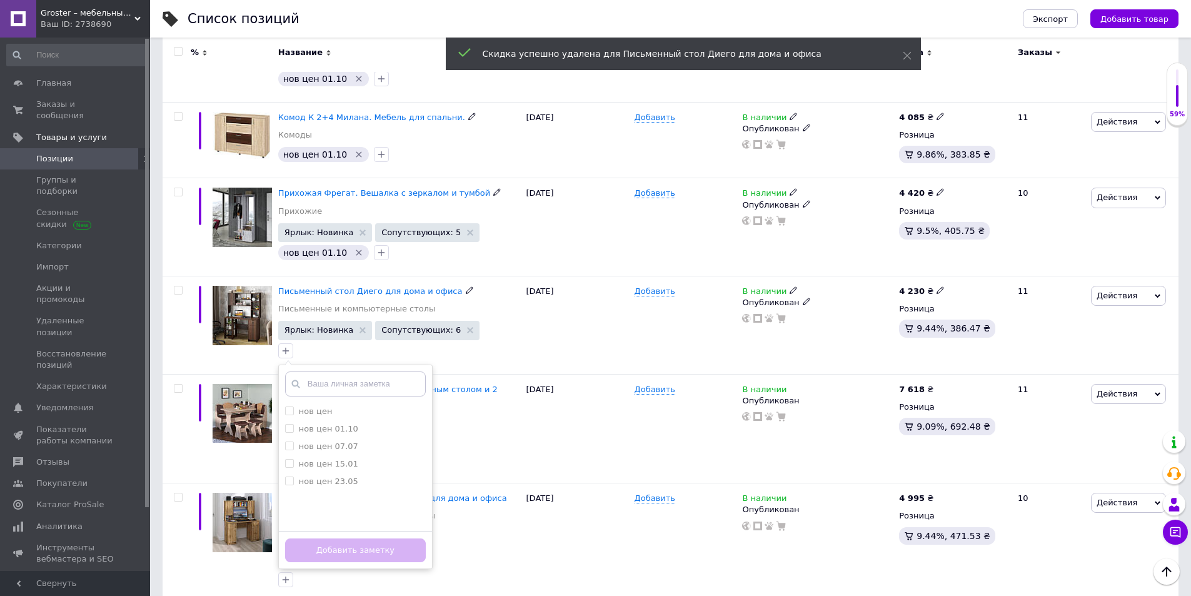
click at [331, 427] on label "нов цен 01.10" at bounding box center [328, 428] width 59 height 9
checkbox input "true"
click at [388, 543] on button "Добавить заметку" at bounding box center [355, 550] width 141 height 24
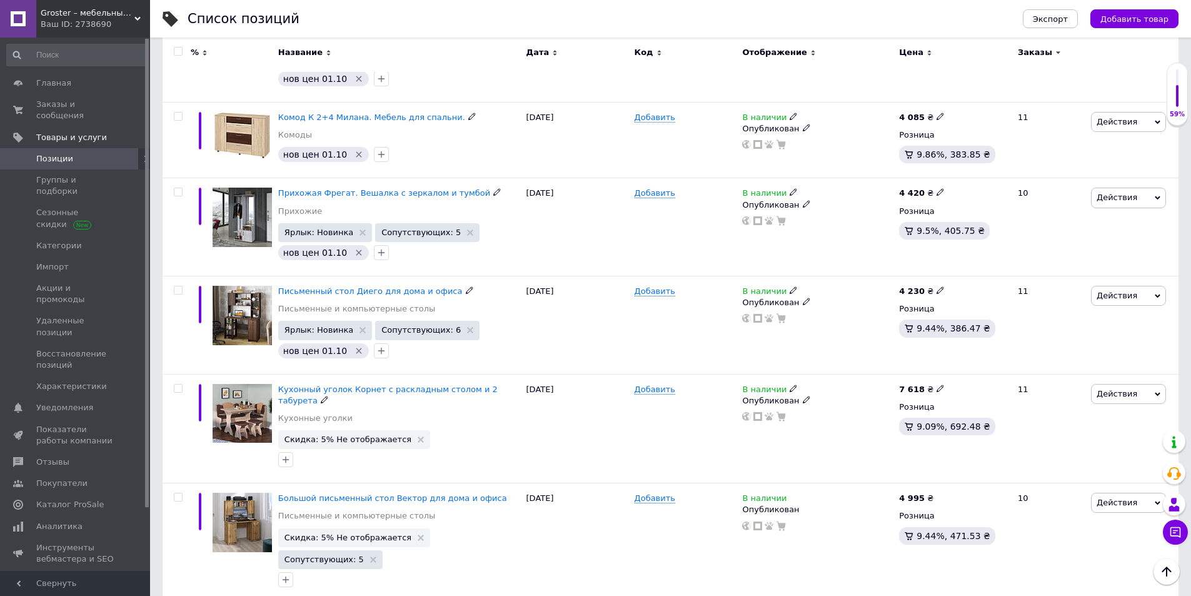
click at [929, 390] on div "7 618 ₴" at bounding box center [922, 389] width 46 height 11
drag, startPoint x: 979, startPoint y: 377, endPoint x: 923, endPoint y: 384, distance: 56.1
click at [923, 384] on span "7 618 ₴ Цена 7618 Валюта ₴ $ € CHF £ ¥ PLN ₸ MDL HUF KGS CN¥ TRY ₩ lei" at bounding box center [922, 389] width 46 height 11
click at [923, 384] on div "7 618 ₴" at bounding box center [922, 389] width 46 height 11
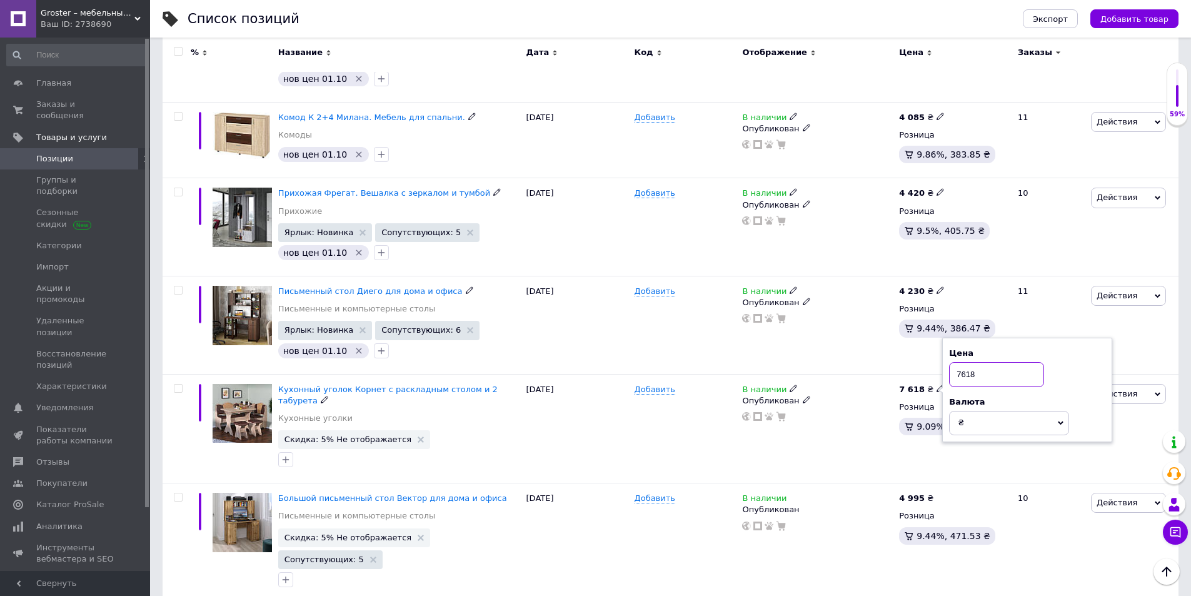
drag, startPoint x: 984, startPoint y: 378, endPoint x: 908, endPoint y: 378, distance: 75.6
click at [908, 378] on div "7 618 ₴ Цена 7618 Валюта ₴ $ € CHF £ ¥ PLN ₸ MDL HUF KGS CN¥ TRY ₩ lei Розница …" at bounding box center [953, 428] width 114 height 109
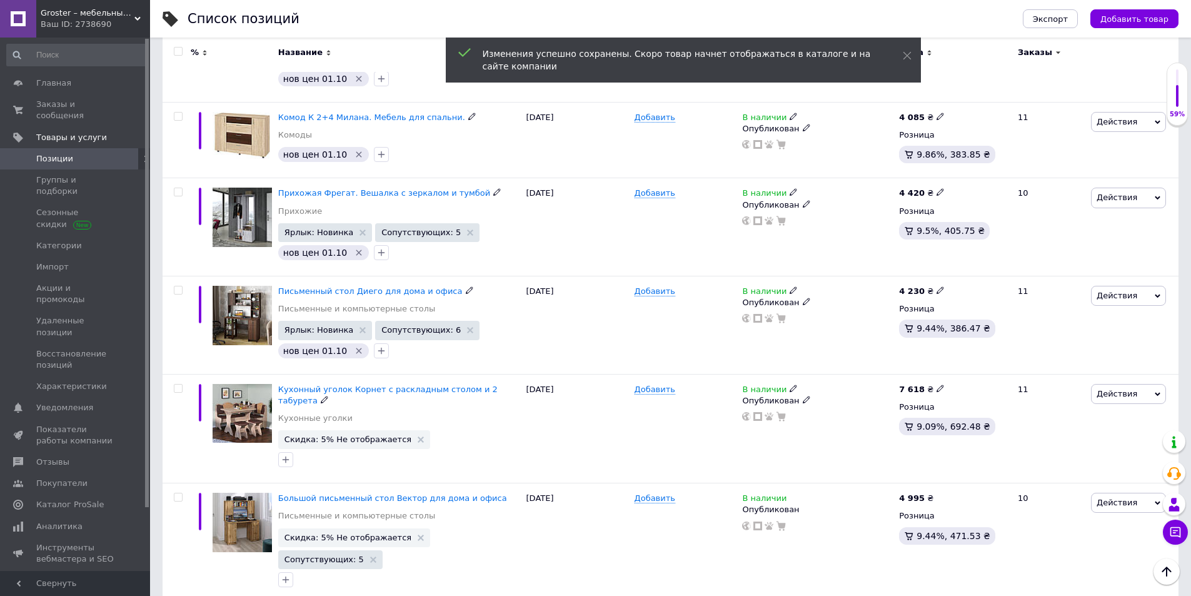
click at [936, 389] on use at bounding box center [939, 387] width 7 height 7
drag, startPoint x: 987, startPoint y: 378, endPoint x: 901, endPoint y: 382, distance: 86.3
click at [901, 382] on div "7 618 ₴ Цена 7618 Валюта ₴ $ € CHF £ ¥ PLN ₸ MDL HUF KGS CN¥ TRY ₩ lei Розница …" at bounding box center [953, 428] width 114 height 109
click at [925, 391] on div "7 618 ₴" at bounding box center [922, 389] width 46 height 11
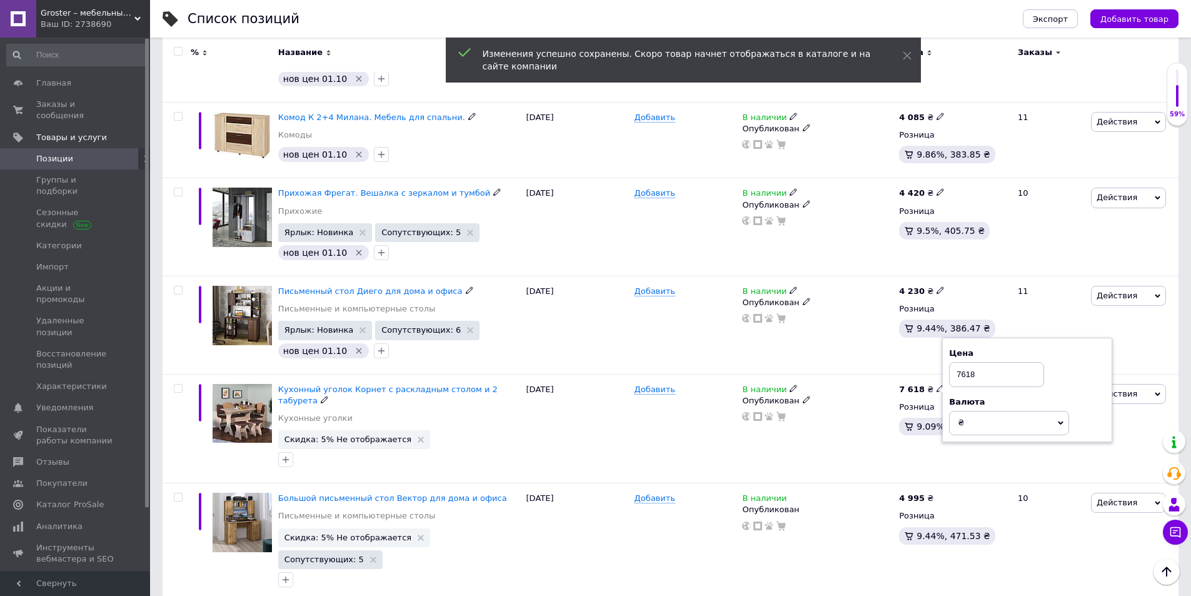
click at [936, 388] on icon at bounding box center [940, 388] width 8 height 8
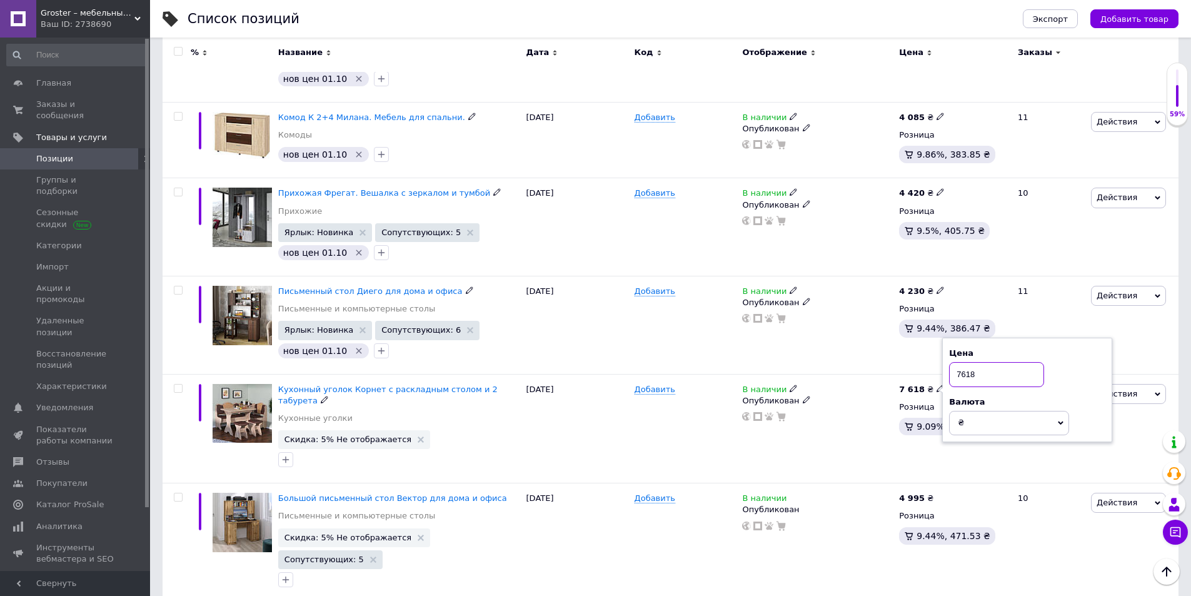
drag, startPoint x: 981, startPoint y: 375, endPoint x: 933, endPoint y: 376, distance: 48.1
click at [933, 376] on div "7 618 ₴ Цена 7618 Валюта ₴ $ € CHF £ ¥ PLN ₸ MDL HUF KGS CN¥ TRY ₩ lei Розница …" at bounding box center [953, 428] width 114 height 109
type input "8541"
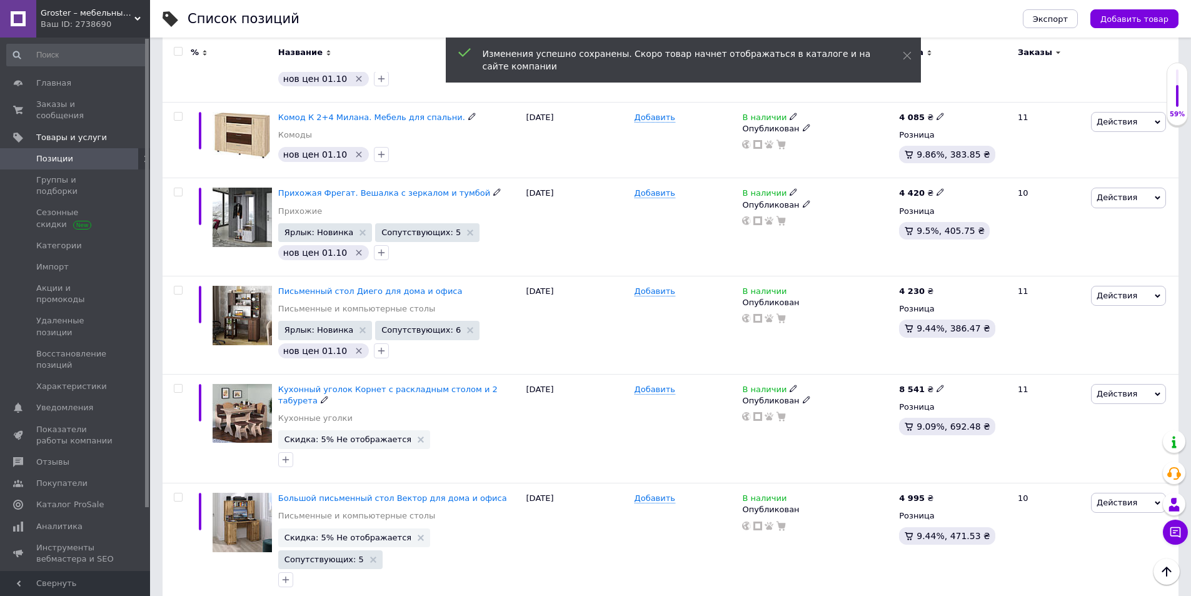
click at [418, 436] on use at bounding box center [421, 439] width 6 height 6
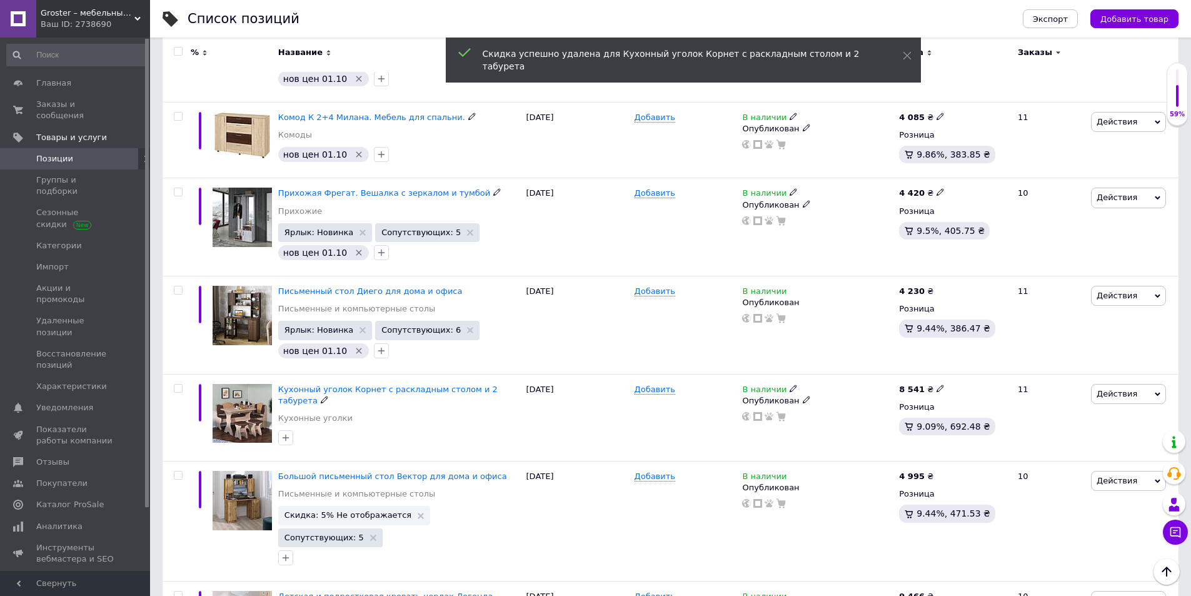
click at [288, 433] on icon "button" at bounding box center [286, 438] width 10 height 10
click at [325, 511] on label "нов цен 01.10" at bounding box center [328, 515] width 59 height 9
checkbox input "true"
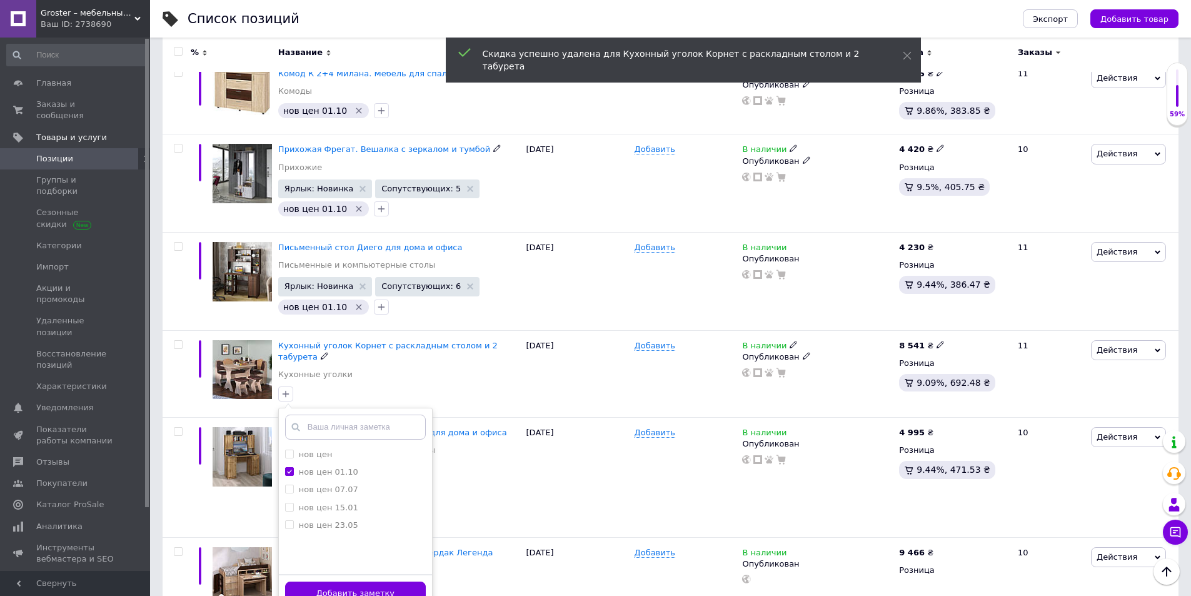
scroll to position [500, 0]
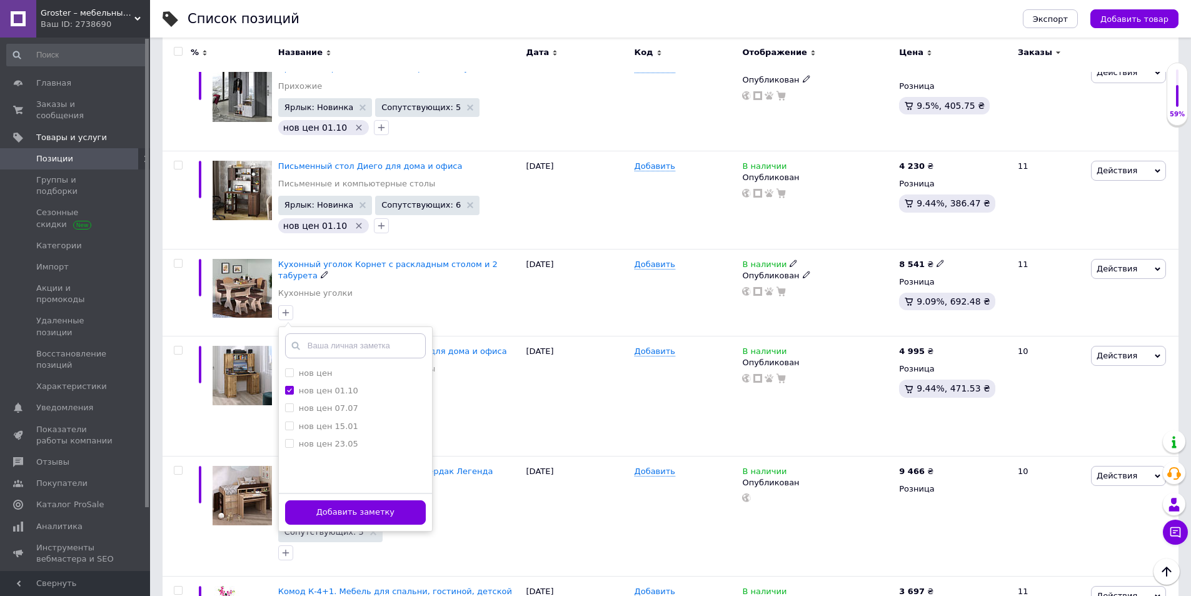
click at [394, 504] on button "Добавить заметку" at bounding box center [355, 512] width 141 height 24
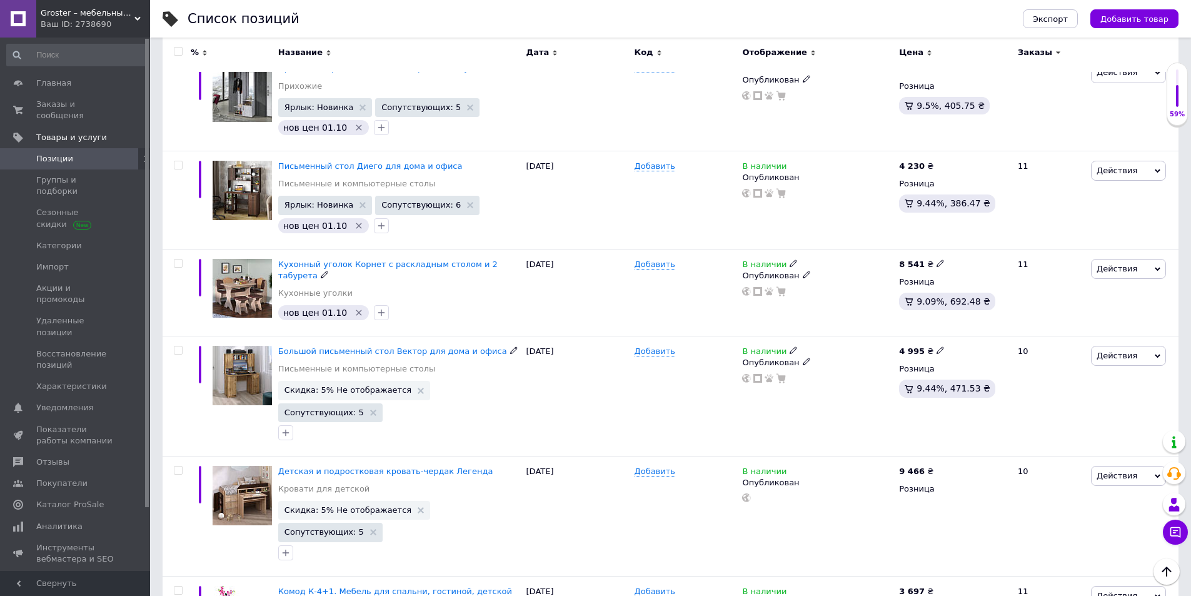
click at [936, 346] on icon at bounding box center [940, 350] width 8 height 8
drag, startPoint x: 983, startPoint y: 326, endPoint x: 931, endPoint y: 335, distance: 52.6
click at [931, 336] on div "4 995 ₴ Цена 4995 Валюта ₴ $ € CHF £ ¥ PLN ₸ MDL HUF KGS CN¥ TRY ₩ lei Розница …" at bounding box center [953, 396] width 114 height 120
type input "5120"
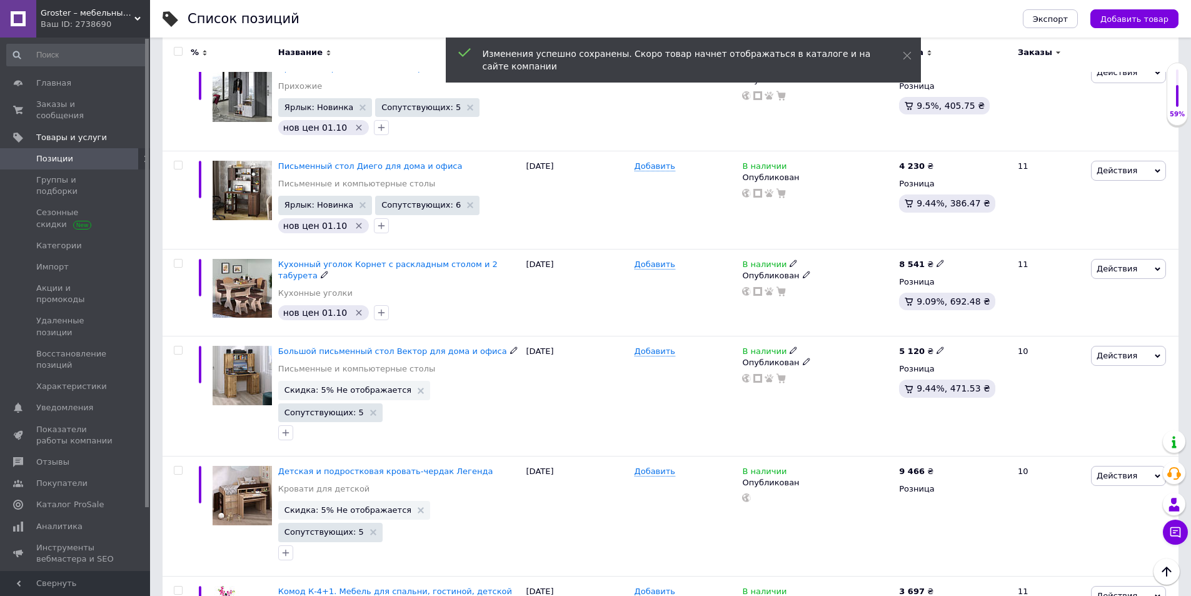
click at [418, 388] on use at bounding box center [421, 391] width 6 height 6
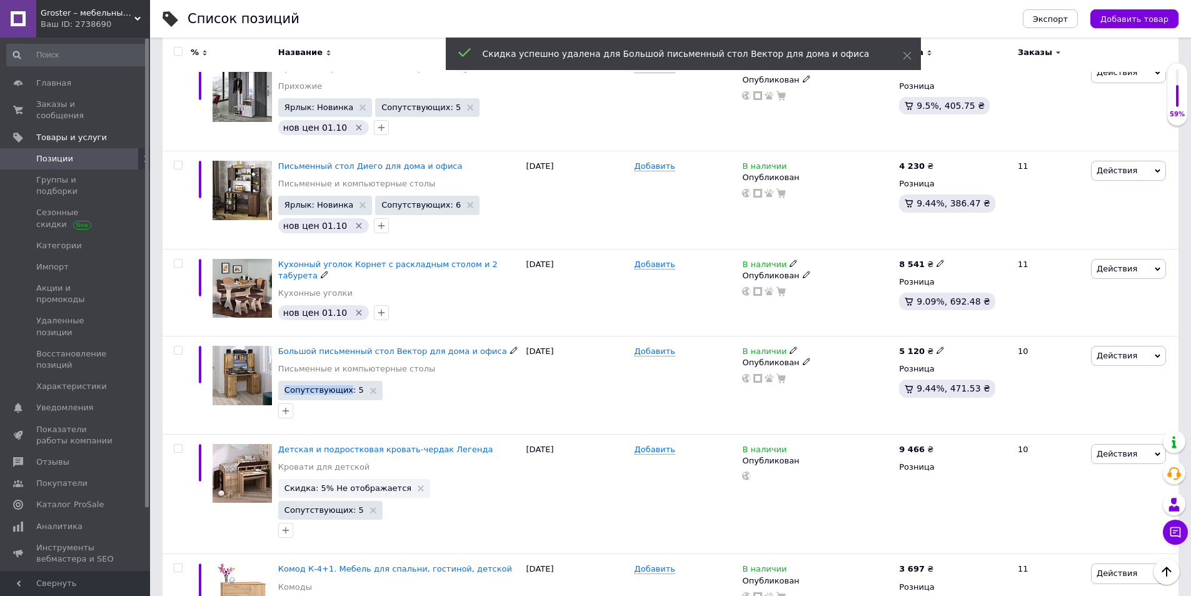
click at [281, 406] on icon "button" at bounding box center [286, 411] width 10 height 10
click at [288, 406] on icon "button" at bounding box center [286, 411] width 10 height 10
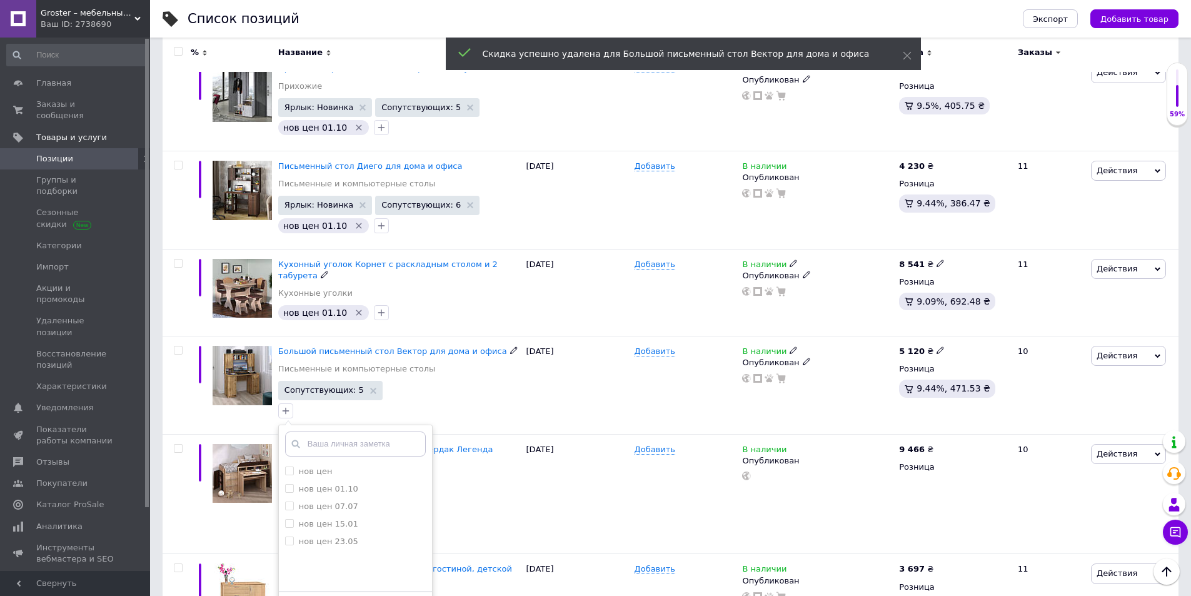
drag, startPoint x: 325, startPoint y: 480, endPoint x: 393, endPoint y: 500, distance: 70.4
click at [325, 484] on label "нов цен 01.10" at bounding box center [328, 488] width 59 height 9
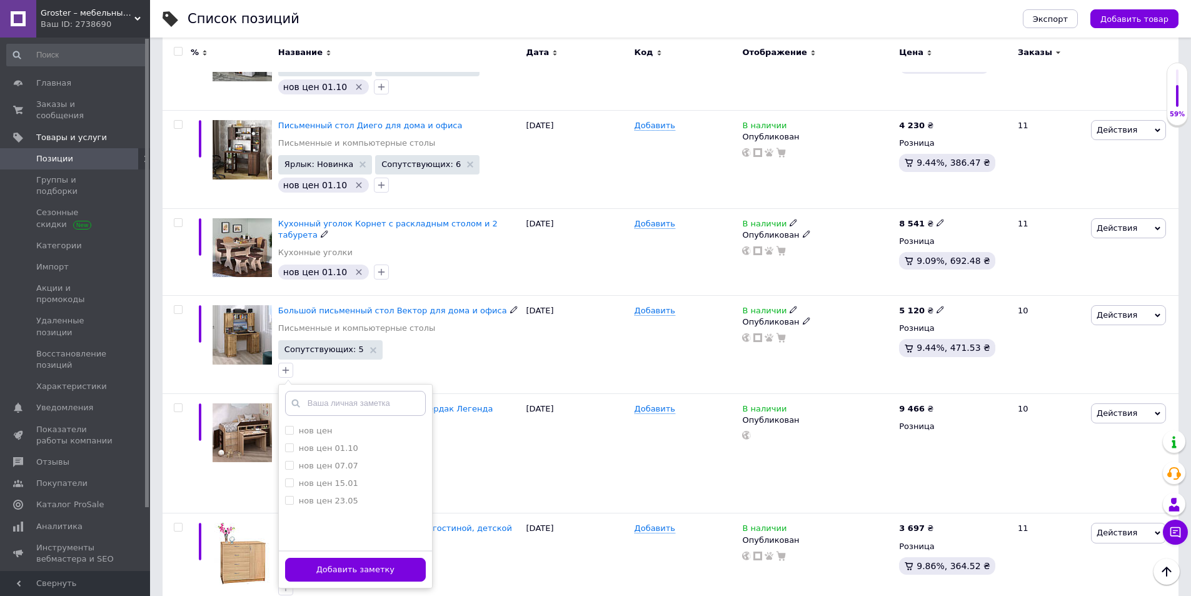
scroll to position [563, 0]
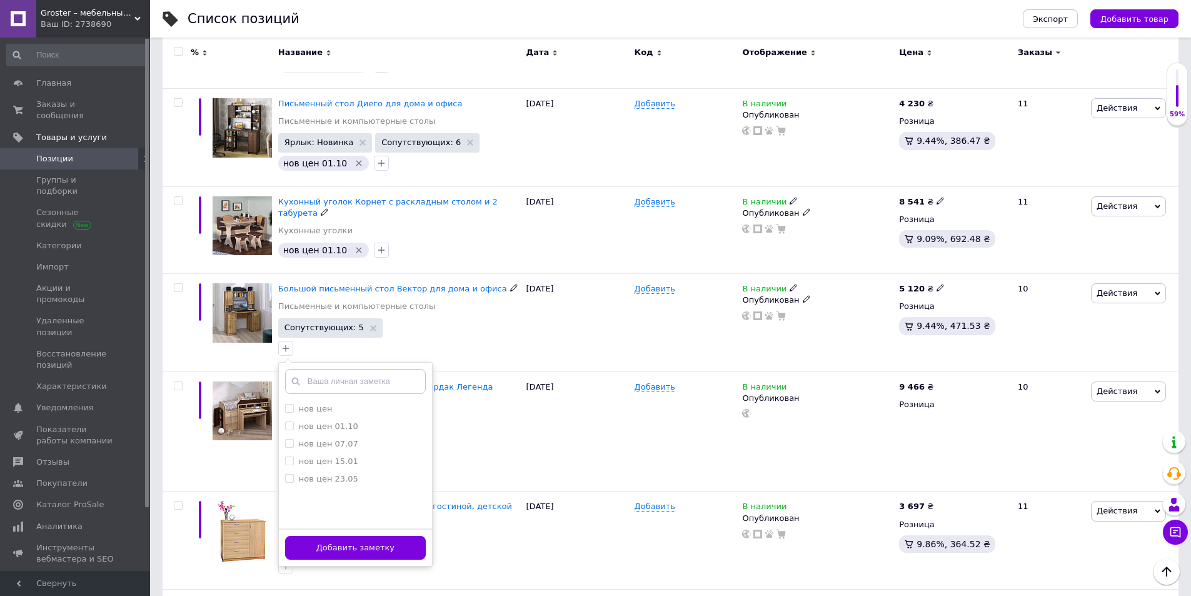
click at [334, 421] on label "нов цен 01.10" at bounding box center [328, 425] width 59 height 9
checkbox input "true"
click at [359, 536] on button "Добавить заметку" at bounding box center [355, 548] width 141 height 24
click at [359, 556] on div at bounding box center [399, 566] width 247 height 20
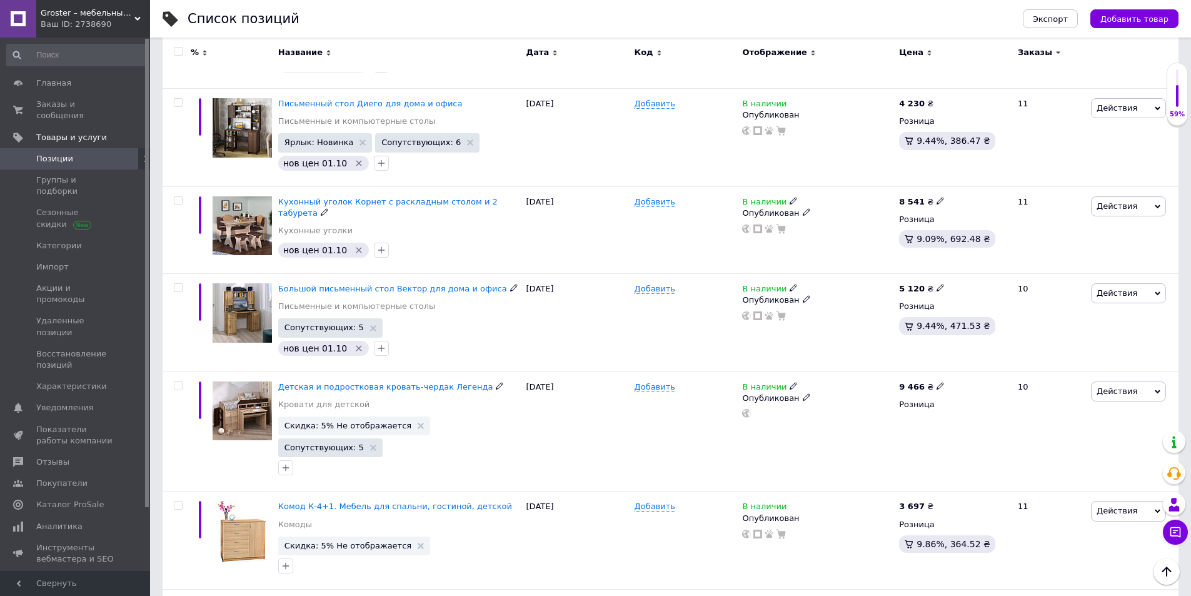
click at [404, 416] on span "Скидка: 5% Не отображается" at bounding box center [354, 425] width 152 height 19
click at [418, 423] on use at bounding box center [421, 426] width 6 height 6
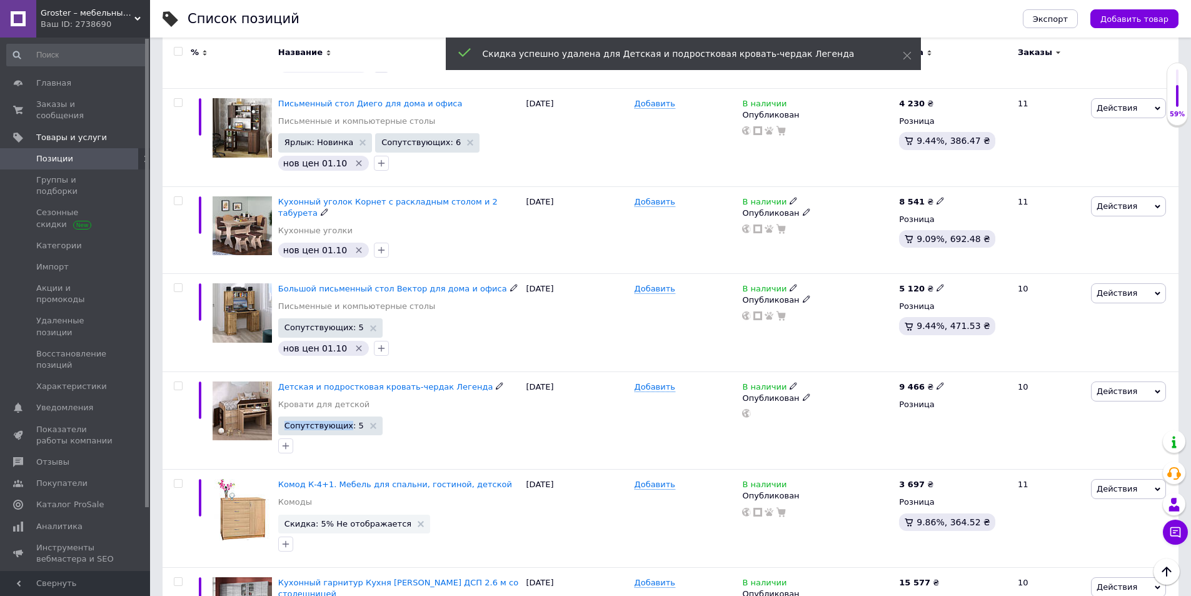
click at [286, 443] on icon "button" at bounding box center [286, 446] width 7 height 7
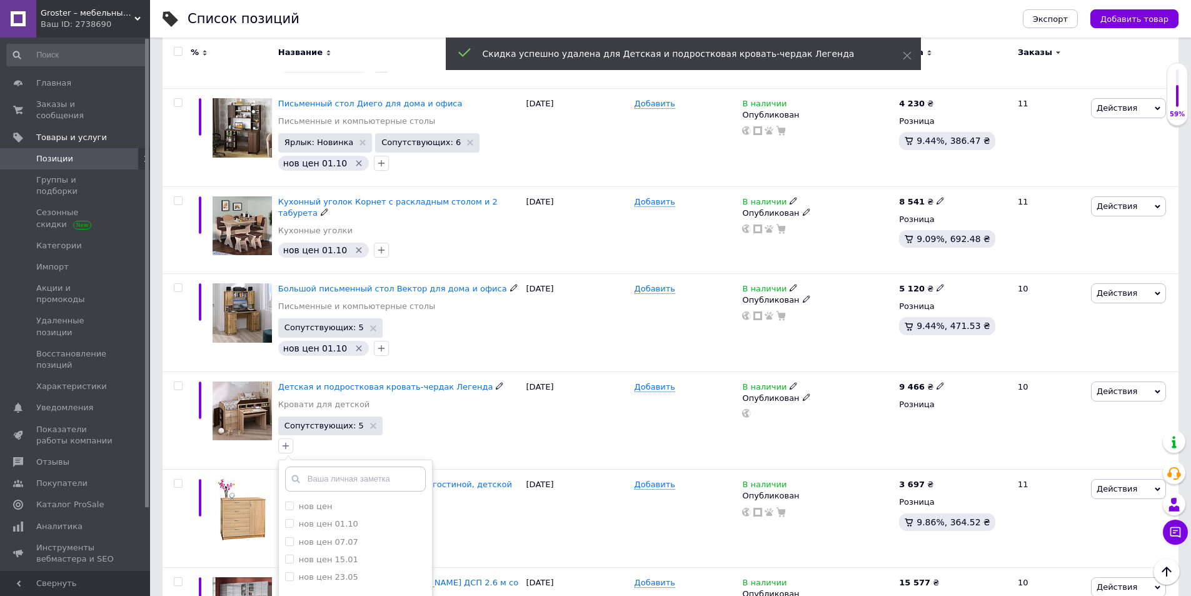
click at [322, 519] on label "нов цен 01.10" at bounding box center [328, 523] width 59 height 9
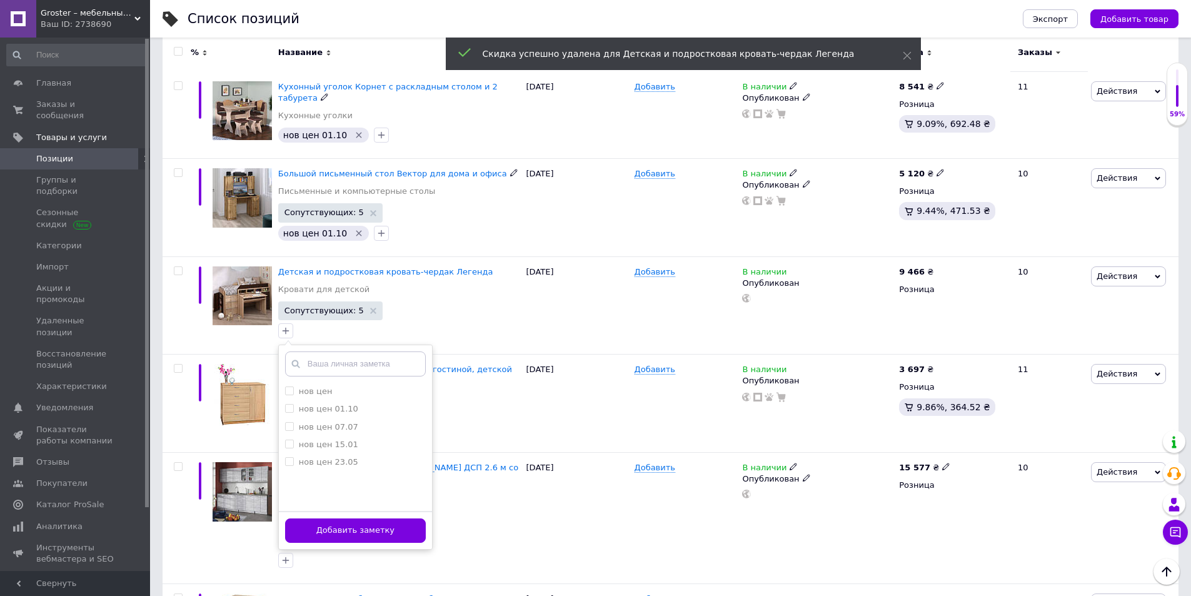
scroll to position [688, 0]
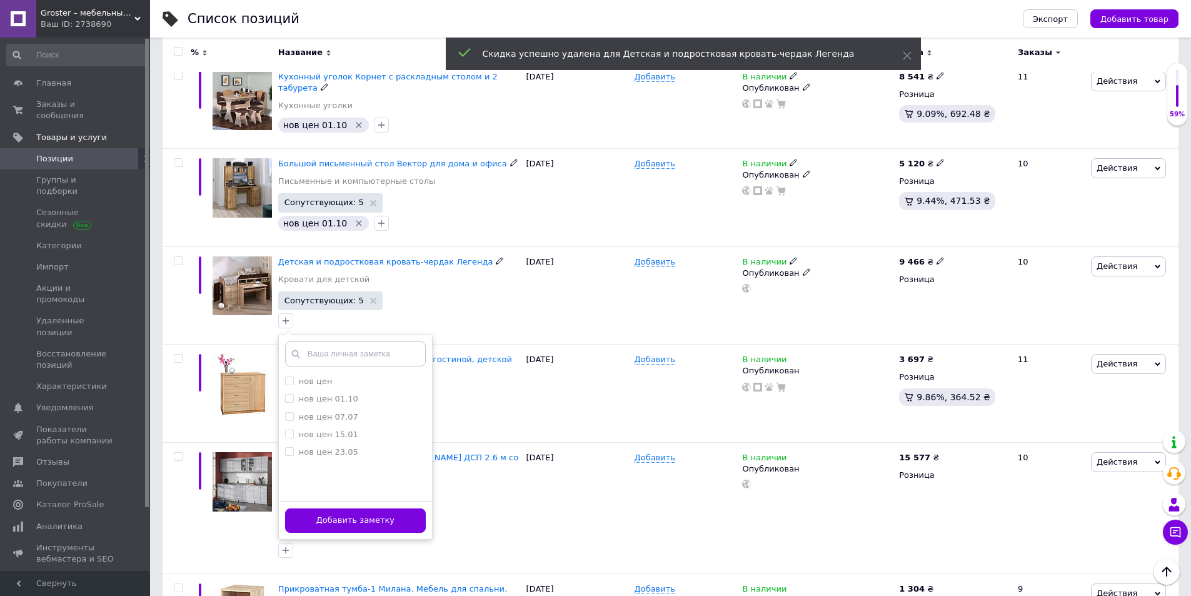
click at [317, 394] on label "нов цен 01.10" at bounding box center [328, 398] width 59 height 9
drag, startPoint x: 317, startPoint y: 389, endPoint x: 328, endPoint y: 401, distance: 15.9
click at [317, 394] on label "нов цен 01.10" at bounding box center [328, 398] width 59 height 9
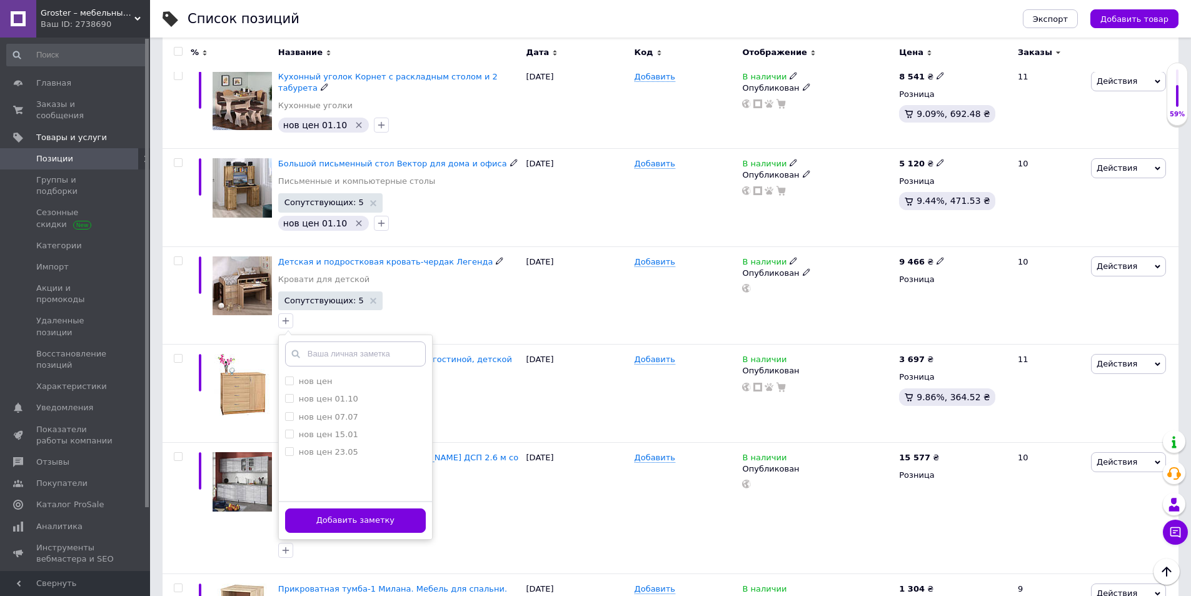
click at [314, 394] on label "нов цен 01.10" at bounding box center [328, 398] width 59 height 9
click at [287, 394] on input "нов цен 01.10" at bounding box center [289, 398] width 8 height 8
checkbox input "true"
click at [345, 513] on button "Добавить заметку" at bounding box center [355, 520] width 141 height 24
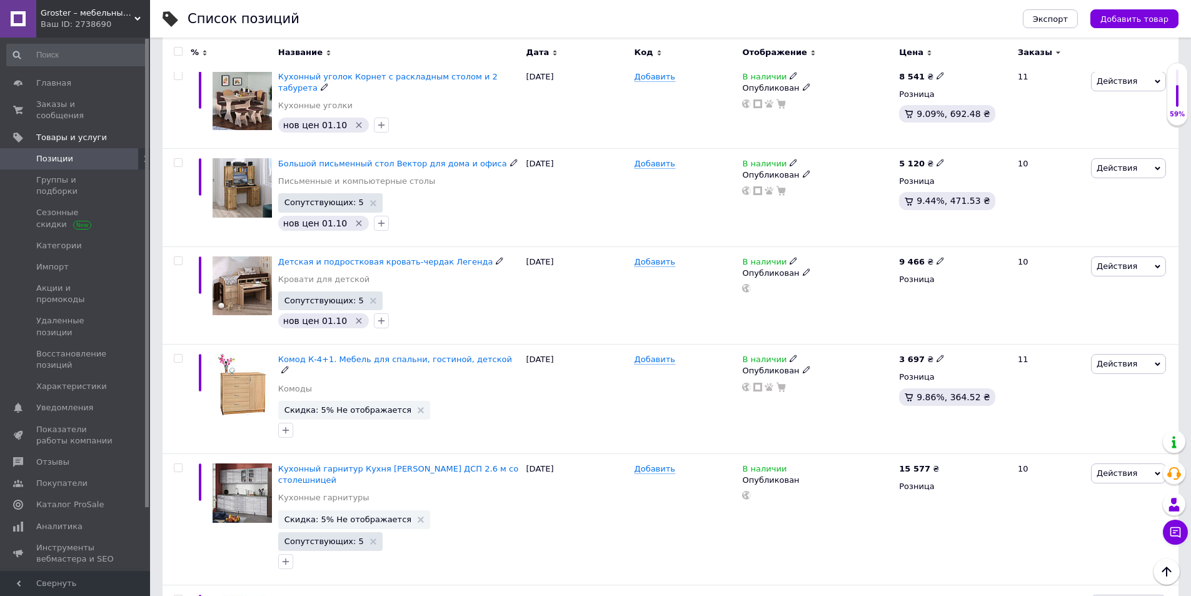
click at [936, 355] on use at bounding box center [939, 358] width 7 height 7
drag, startPoint x: 980, startPoint y: 337, endPoint x: 946, endPoint y: 334, distance: 33.9
click at [946, 334] on div "Цена 3697 Валюта ₴ $ € CHF £ ¥ PLN ₸ MDL HUF KGS CN¥ TRY ₩ lei" at bounding box center [1027, 360] width 170 height 104
type input "3850"
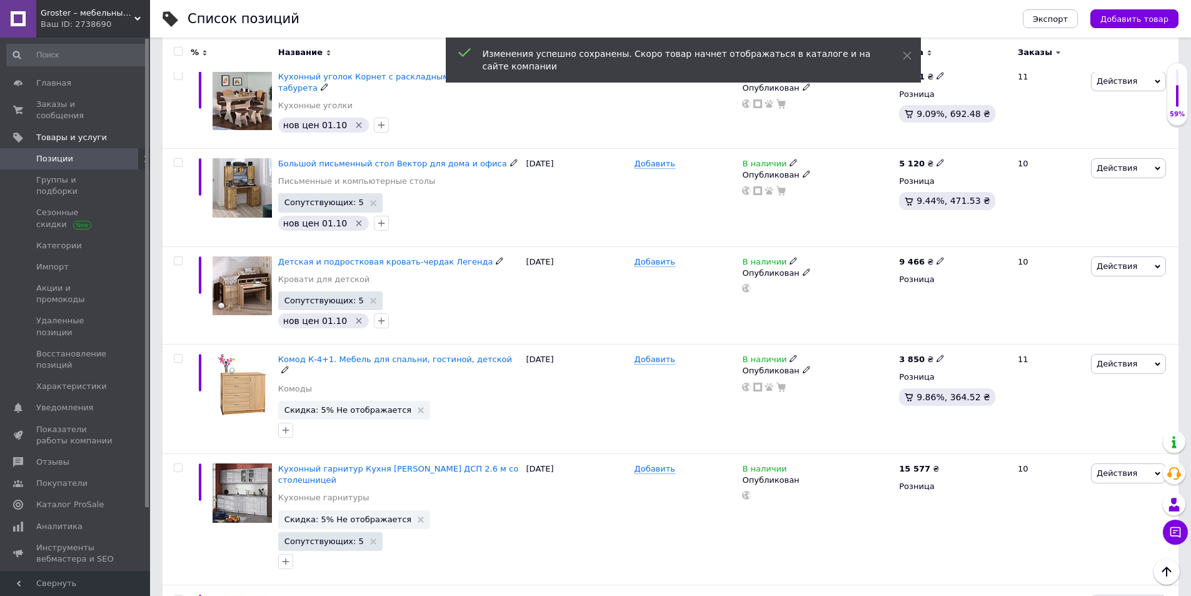
click at [418, 407] on icon at bounding box center [421, 410] width 6 height 6
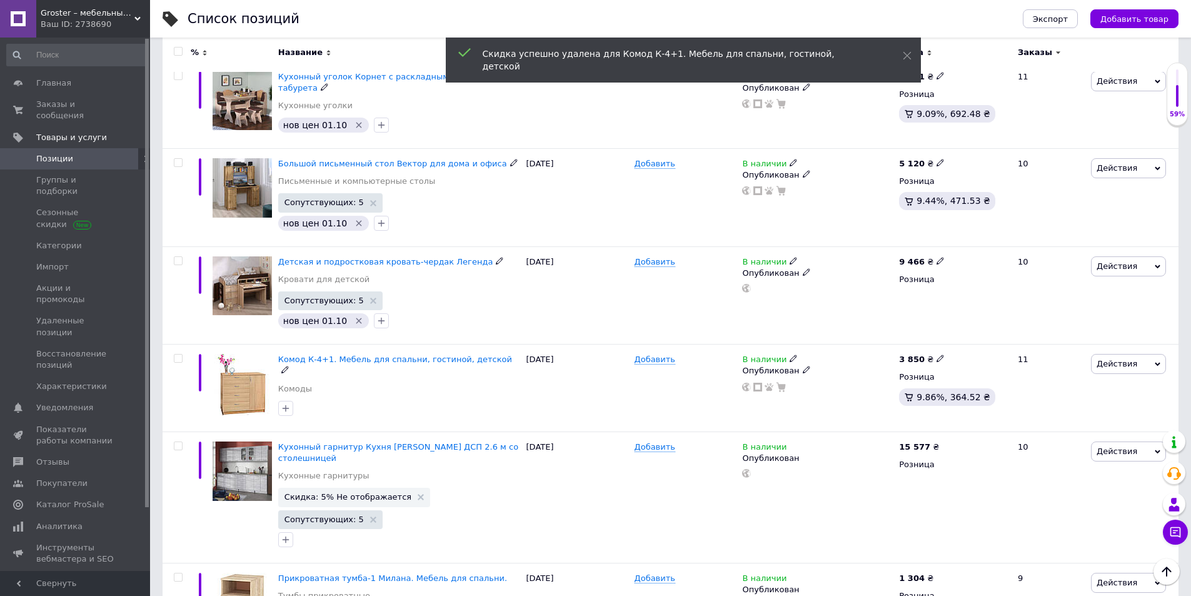
click at [288, 401] on button "button" at bounding box center [285, 408] width 15 height 15
click at [288, 403] on icon "button" at bounding box center [286, 408] width 10 height 10
click at [283, 398] on div at bounding box center [286, 408] width 20 height 20
click at [283, 403] on icon "button" at bounding box center [286, 408] width 10 height 10
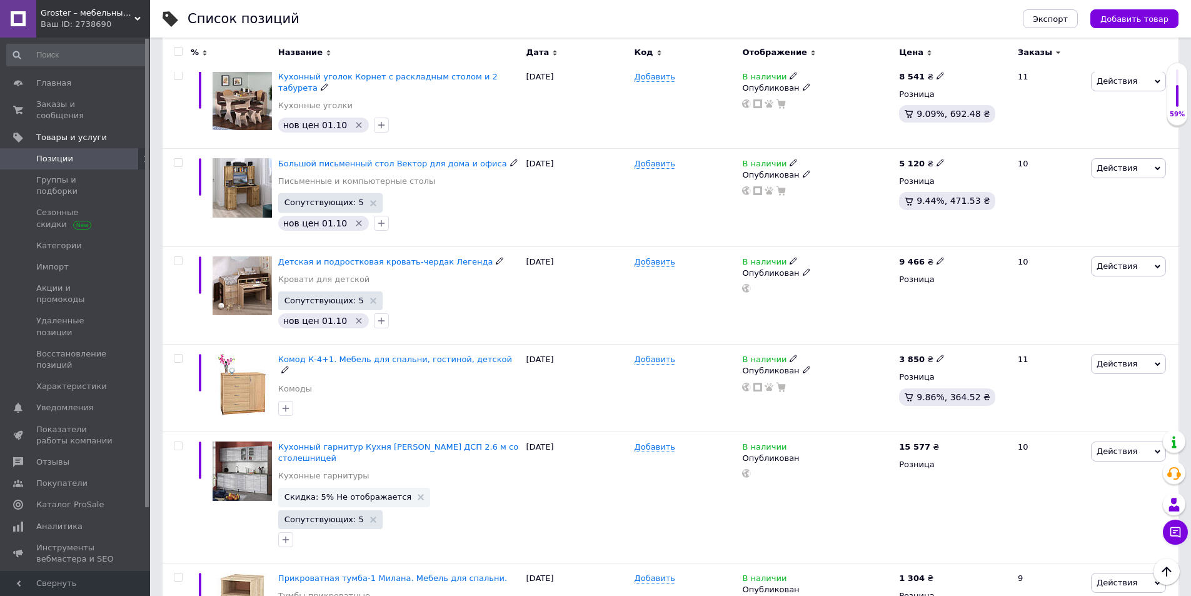
click at [289, 403] on icon "button" at bounding box center [286, 408] width 10 height 10
click at [288, 403] on icon "button" at bounding box center [286, 408] width 10 height 10
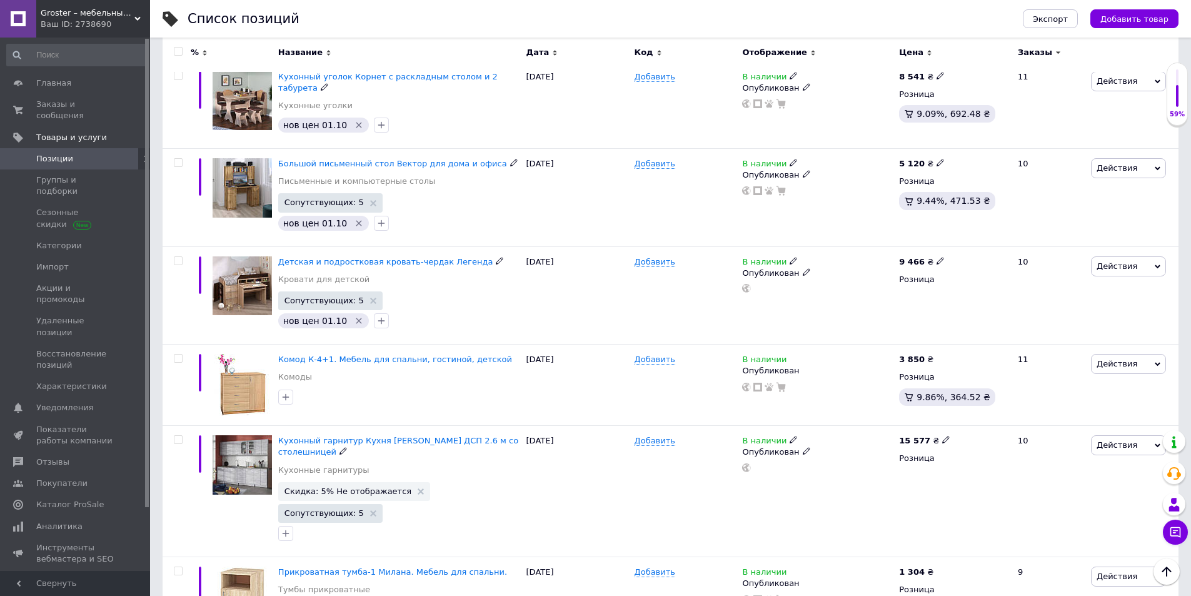
scroll to position [813, 0]
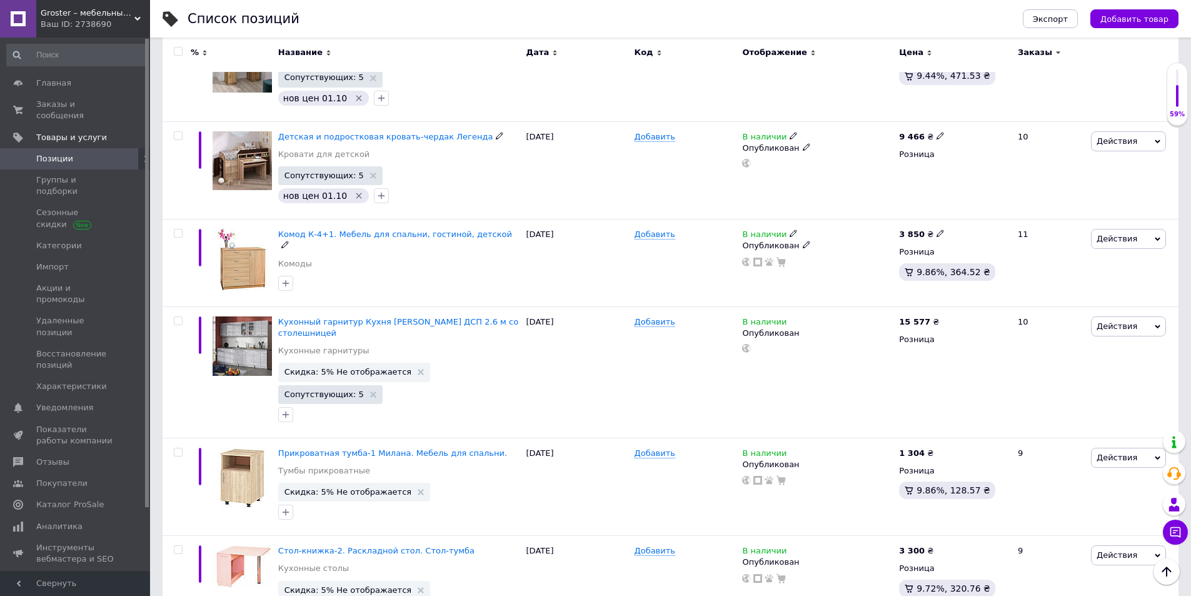
click at [285, 278] on icon "button" at bounding box center [286, 283] width 10 height 10
click at [289, 278] on icon "button" at bounding box center [286, 283] width 10 height 10
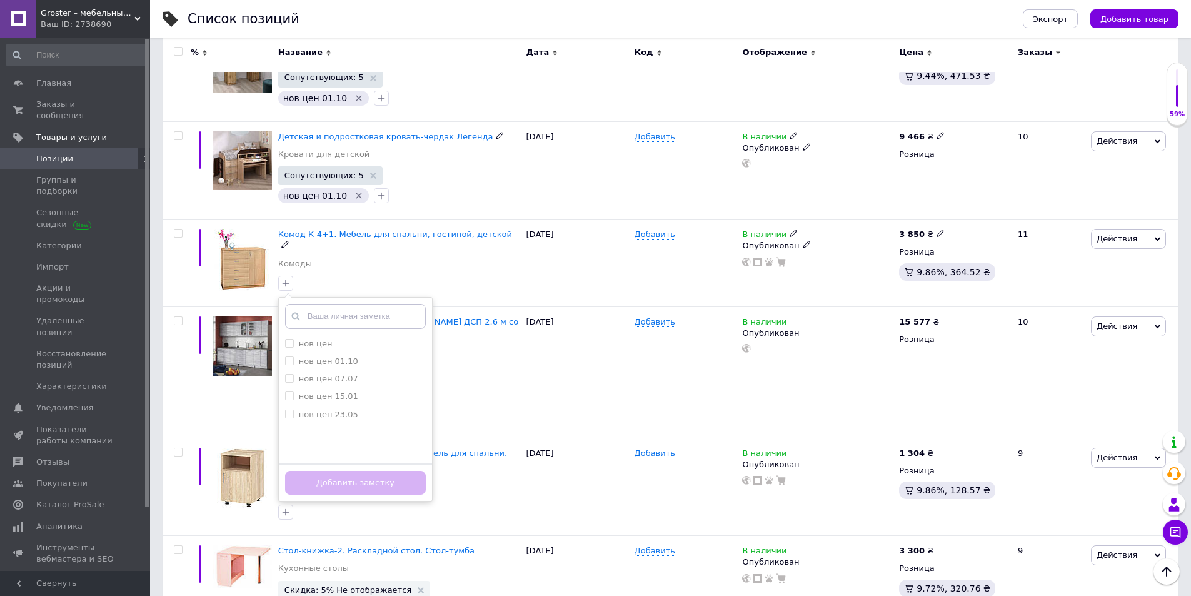
click at [318, 374] on label "нов цен 07.07" at bounding box center [328, 378] width 59 height 9
checkbox input "true"
click at [318, 356] on div "нов цен 01.10" at bounding box center [328, 361] width 59 height 11
click at [293, 356] on input "нов цен 01.10" at bounding box center [289, 360] width 8 height 8
click at [292, 356] on input "нов цен 01.10" at bounding box center [289, 360] width 8 height 8
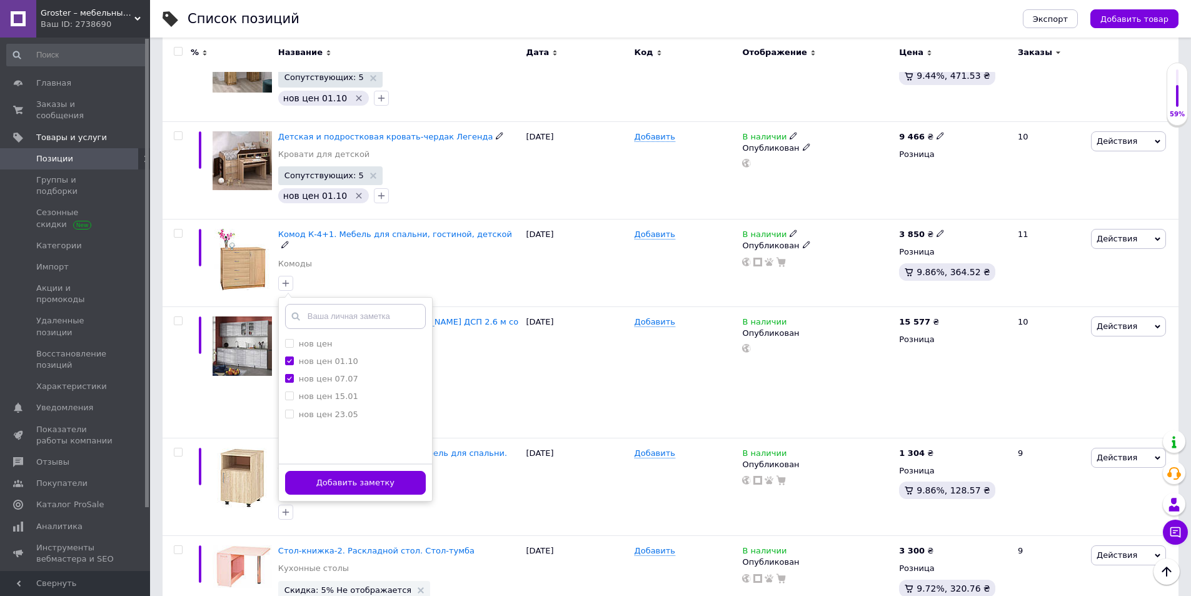
checkbox input "true"
click at [292, 374] on input "нов цен 07.07" at bounding box center [289, 378] width 8 height 8
checkbox input "false"
click at [344, 471] on button "Добавить заметку" at bounding box center [355, 483] width 141 height 24
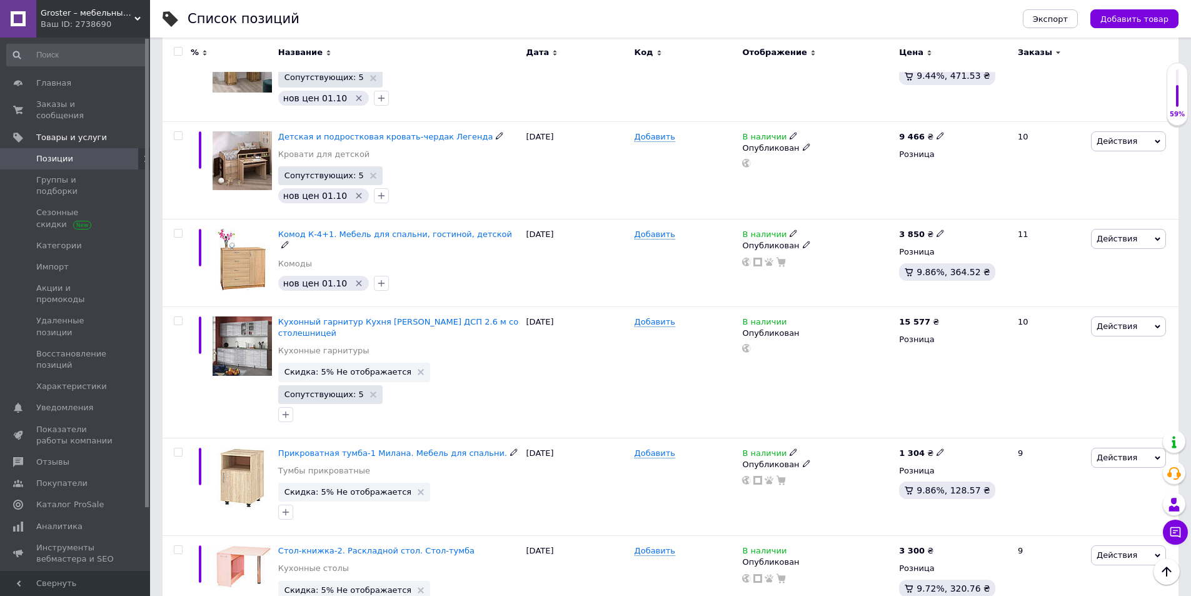
click at [1180, 499] on icon at bounding box center [1173, 504] width 15 height 15
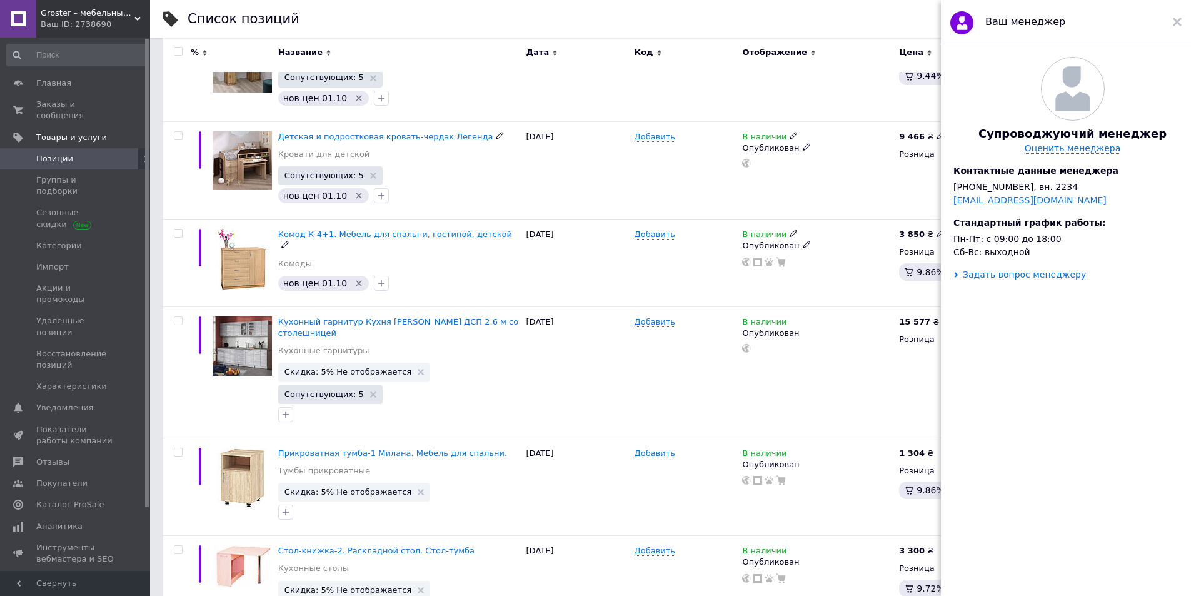
click at [1176, 24] on use at bounding box center [1177, 22] width 9 height 9
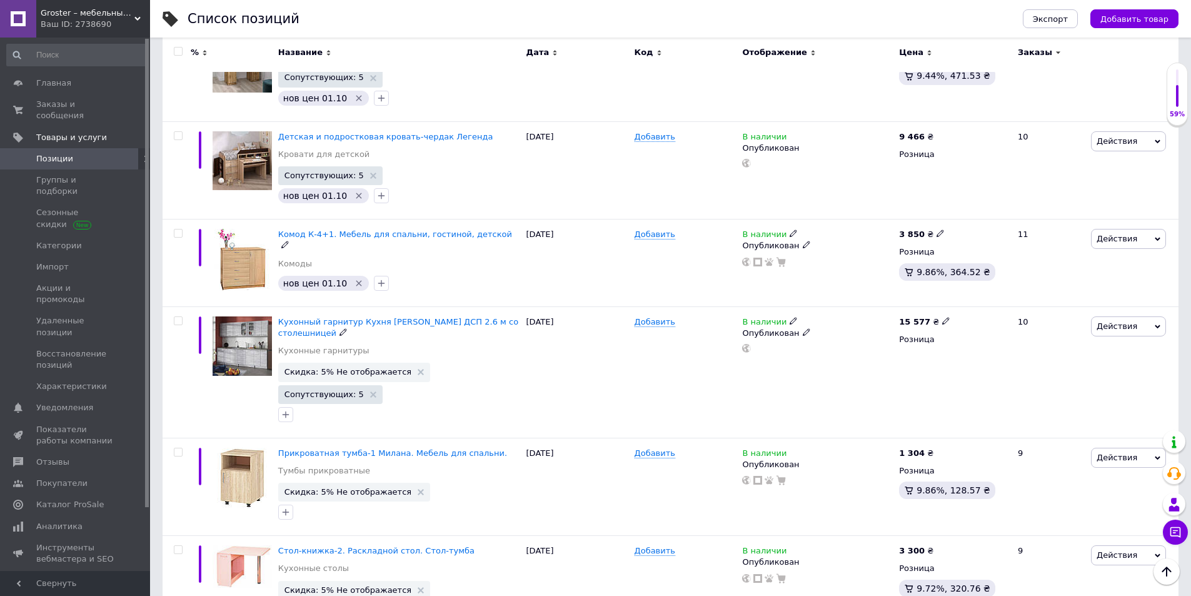
click at [418, 369] on use at bounding box center [421, 372] width 6 height 6
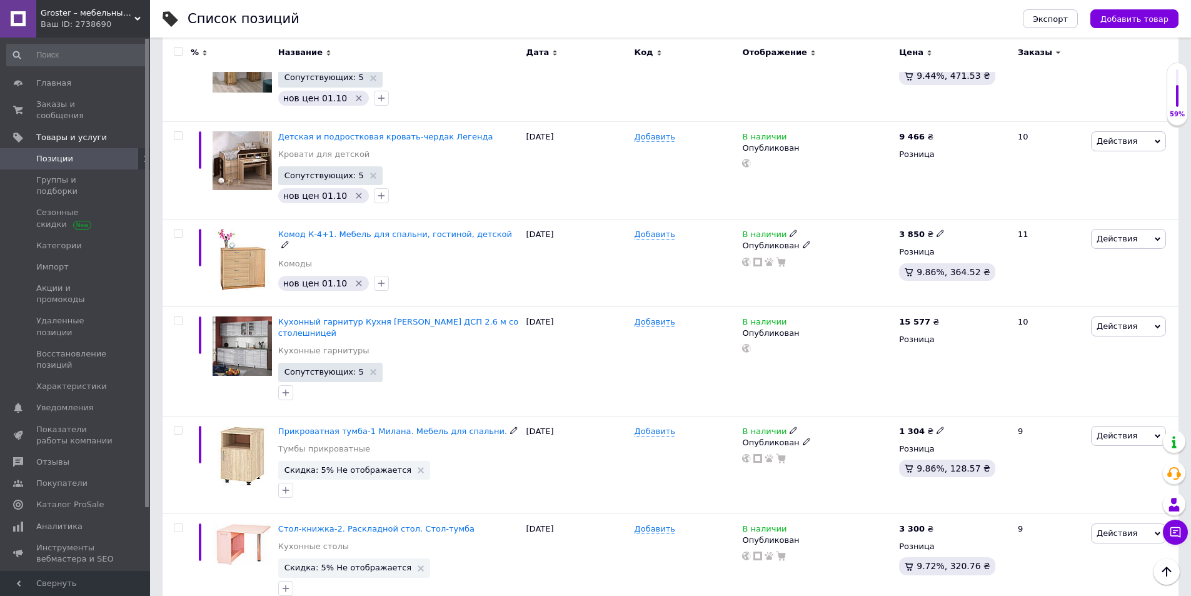
click at [936, 426] on icon at bounding box center [940, 430] width 8 height 8
type input "1355"
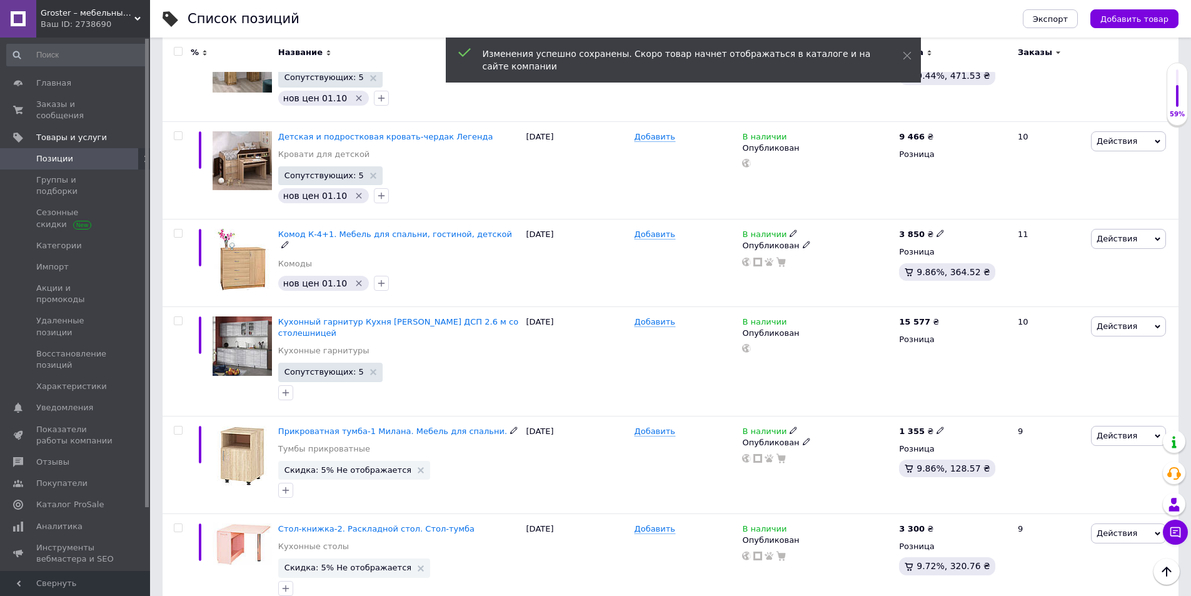
click at [418, 467] on use at bounding box center [421, 470] width 6 height 6
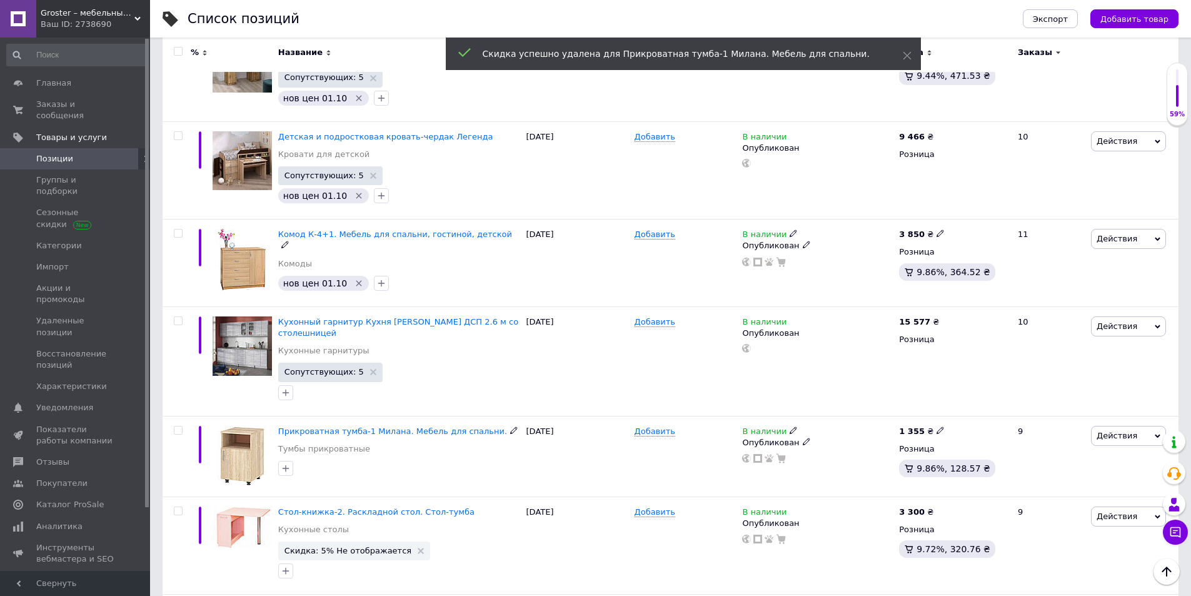
click at [285, 463] on icon "button" at bounding box center [286, 468] width 10 height 10
click at [302, 541] on label "нов цен 01.10" at bounding box center [328, 545] width 59 height 9
checkbox input "true"
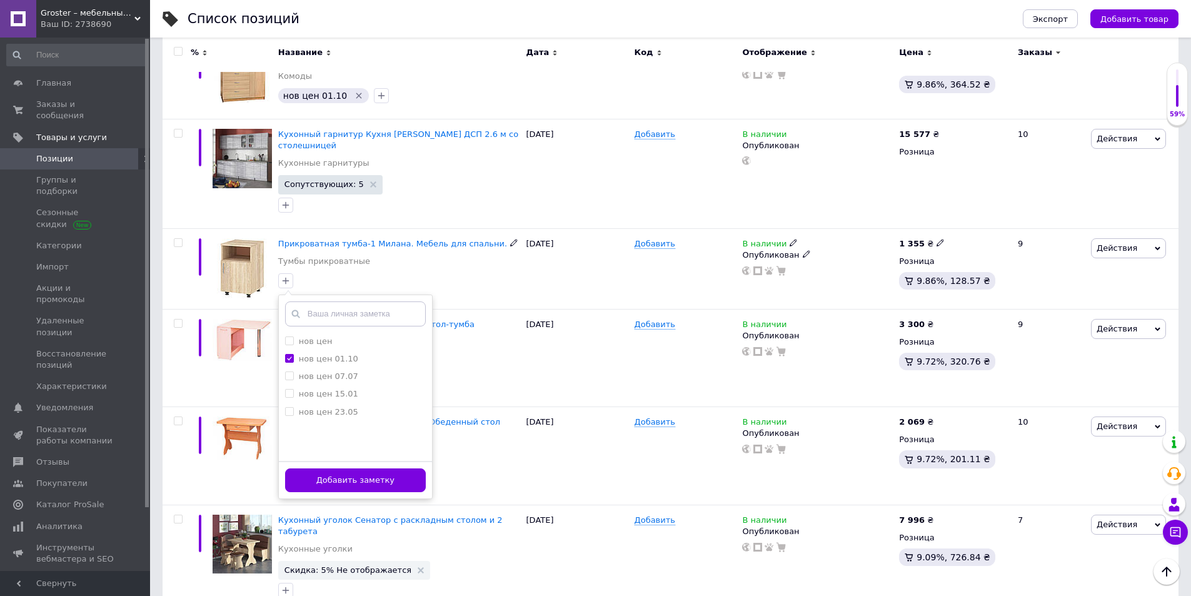
click at [389, 468] on button "Добавить заметку" at bounding box center [355, 480] width 141 height 24
click at [389, 471] on div at bounding box center [399, 481] width 247 height 20
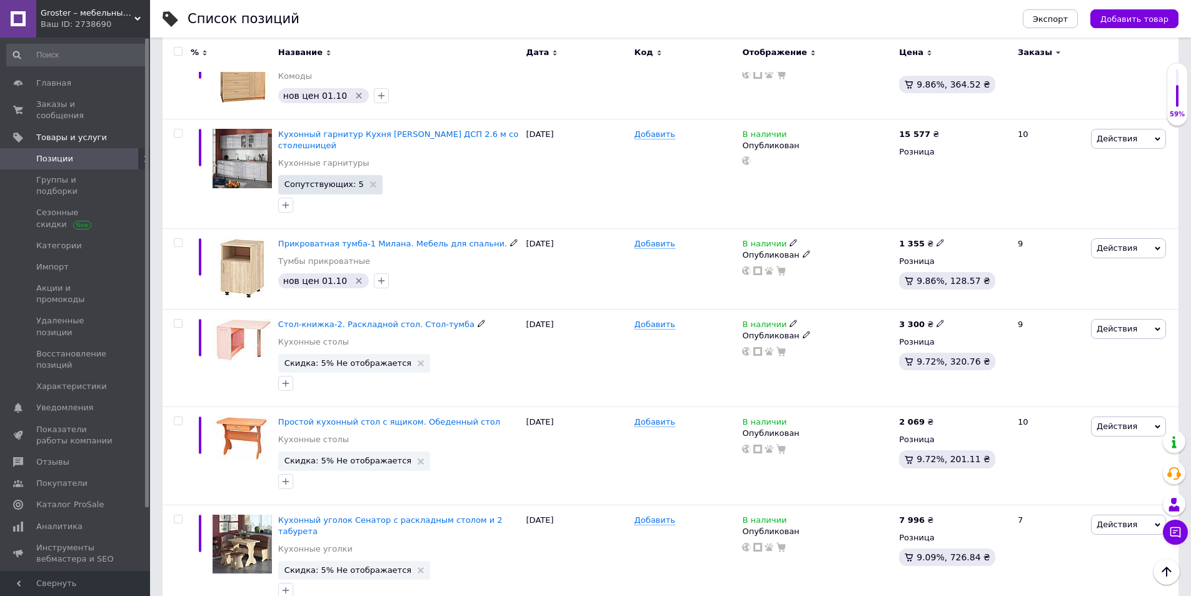
click at [936, 319] on use at bounding box center [939, 322] width 7 height 7
type input "3355"
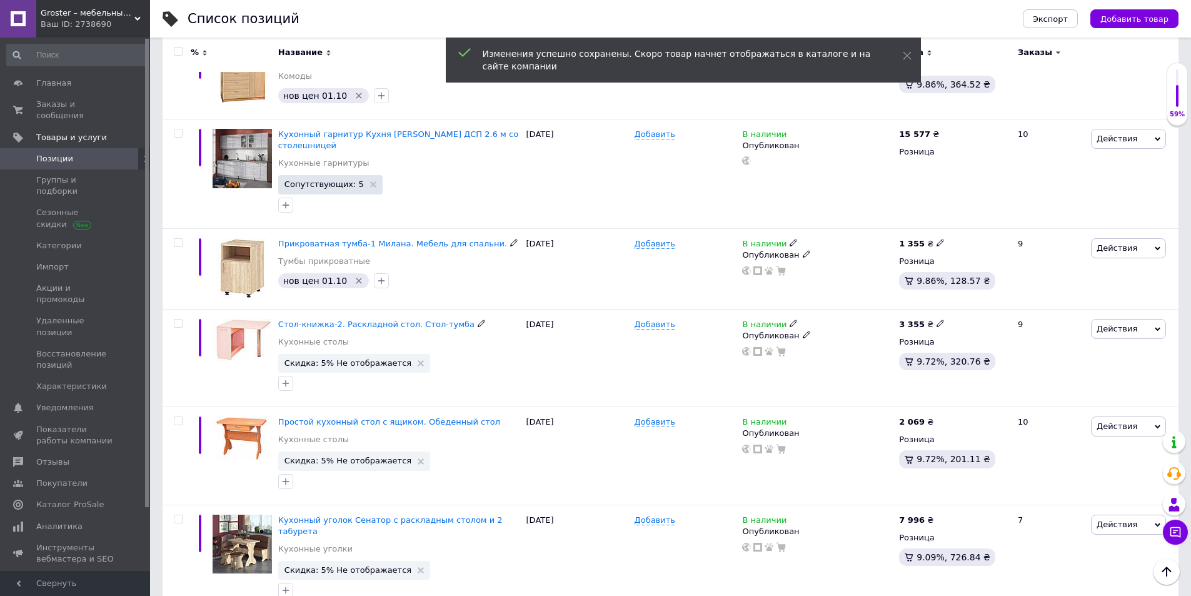
click at [418, 360] on icon at bounding box center [421, 363] width 6 height 6
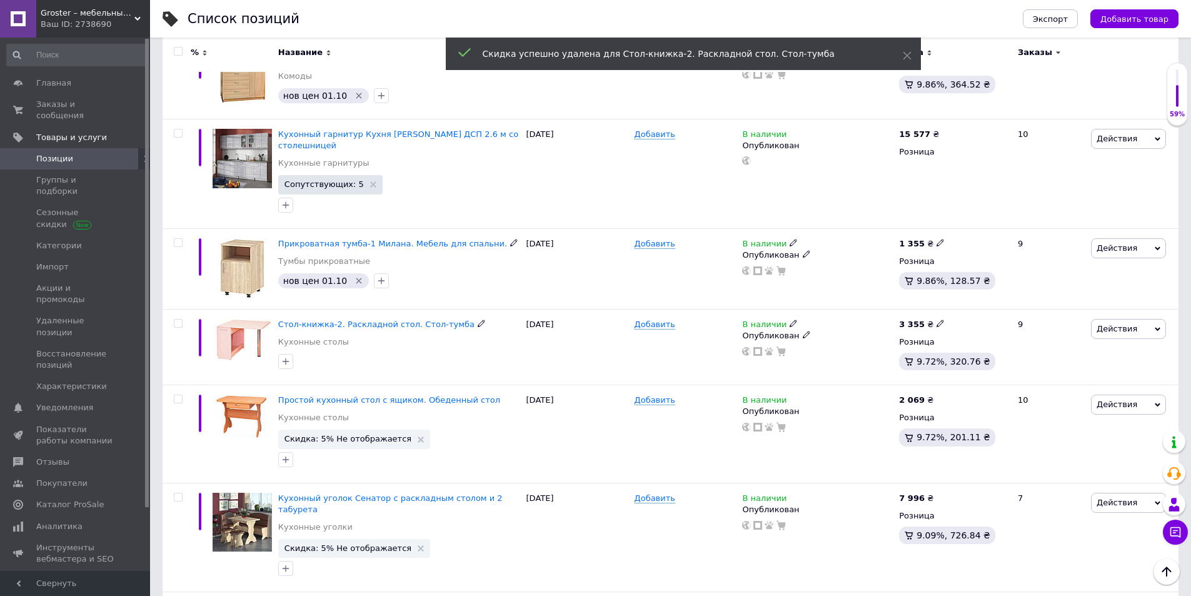
click at [289, 356] on icon "button" at bounding box center [286, 361] width 10 height 10
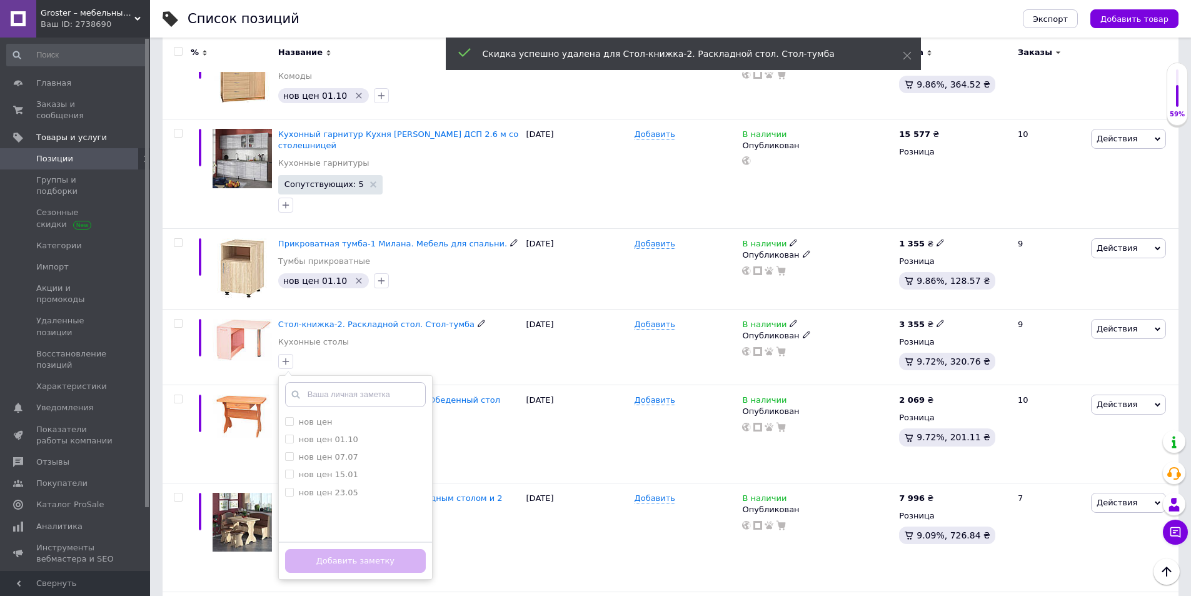
click at [314, 434] on label "нов цен 01.10" at bounding box center [328, 438] width 59 height 9
checkbox input "true"
click at [358, 549] on button "Добавить заметку" at bounding box center [355, 561] width 141 height 24
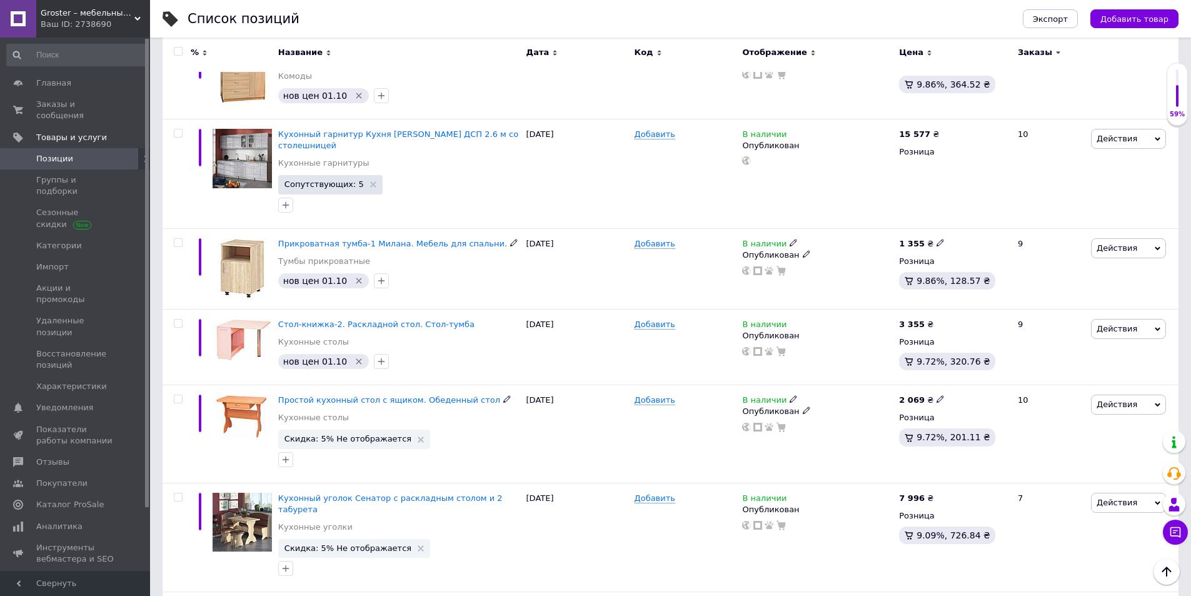
click at [418, 436] on icon at bounding box center [421, 439] width 6 height 6
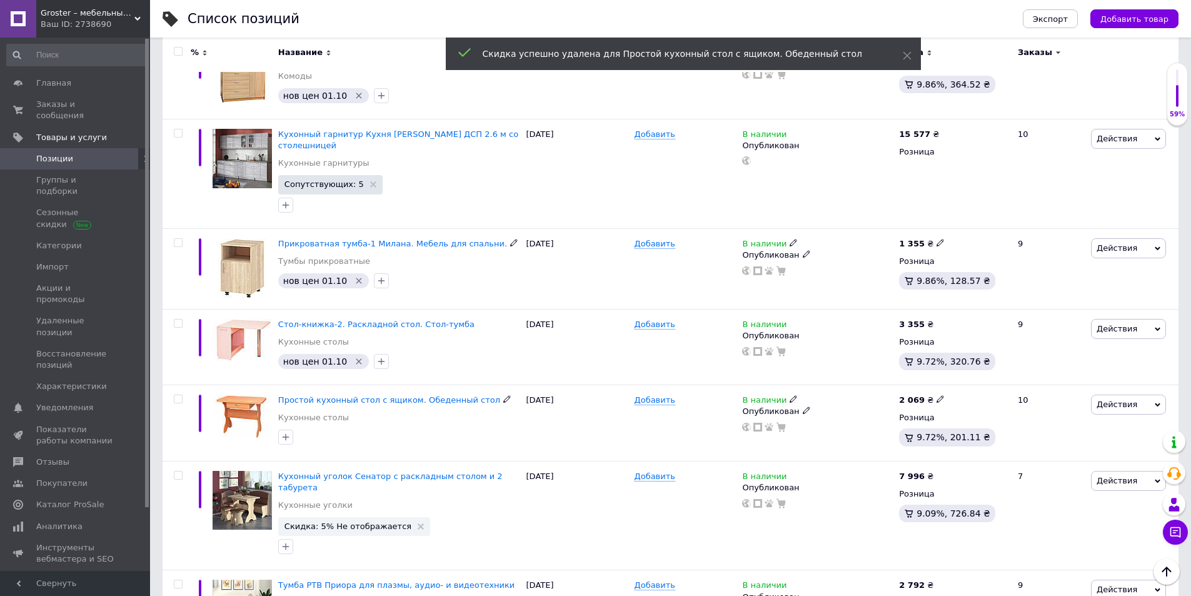
click at [286, 432] on icon "button" at bounding box center [286, 437] width 10 height 10
click at [299, 511] on label "нов цен 01.10" at bounding box center [328, 515] width 59 height 9
checkbox input "true"
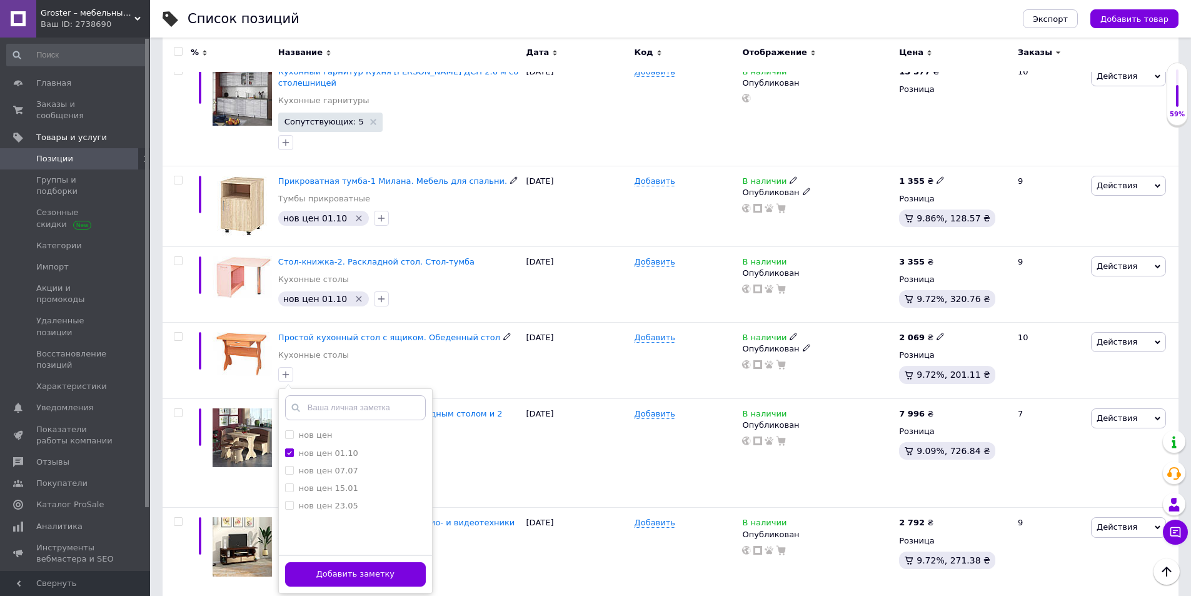
click at [371, 562] on button "Добавить заметку" at bounding box center [355, 574] width 141 height 24
click at [371, 563] on div at bounding box center [399, 582] width 247 height 20
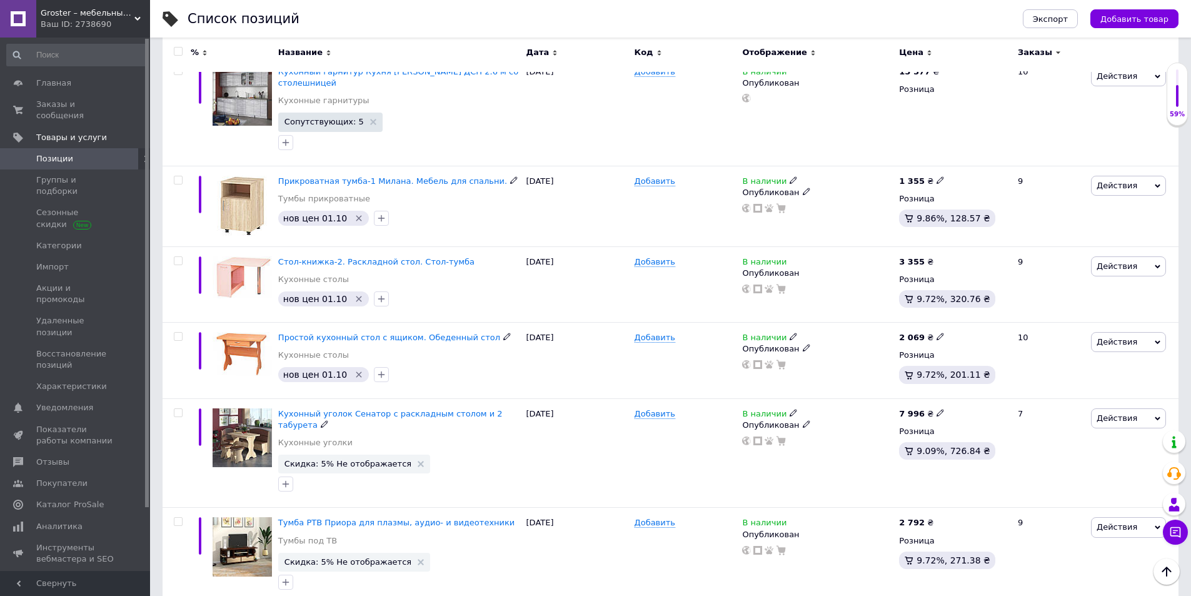
click at [941, 408] on div "7 996 ₴" at bounding box center [953, 413] width 108 height 11
click at [936, 409] on icon at bounding box center [940, 413] width 8 height 8
click at [905, 398] on div "7 996 ₴ Цена 7996 Валюта ₴ $ € CHF £ ¥ PLN ₸ MDL HUF KGS CN¥ TRY ₩ lei Розница …" at bounding box center [953, 452] width 114 height 109
type input "8170"
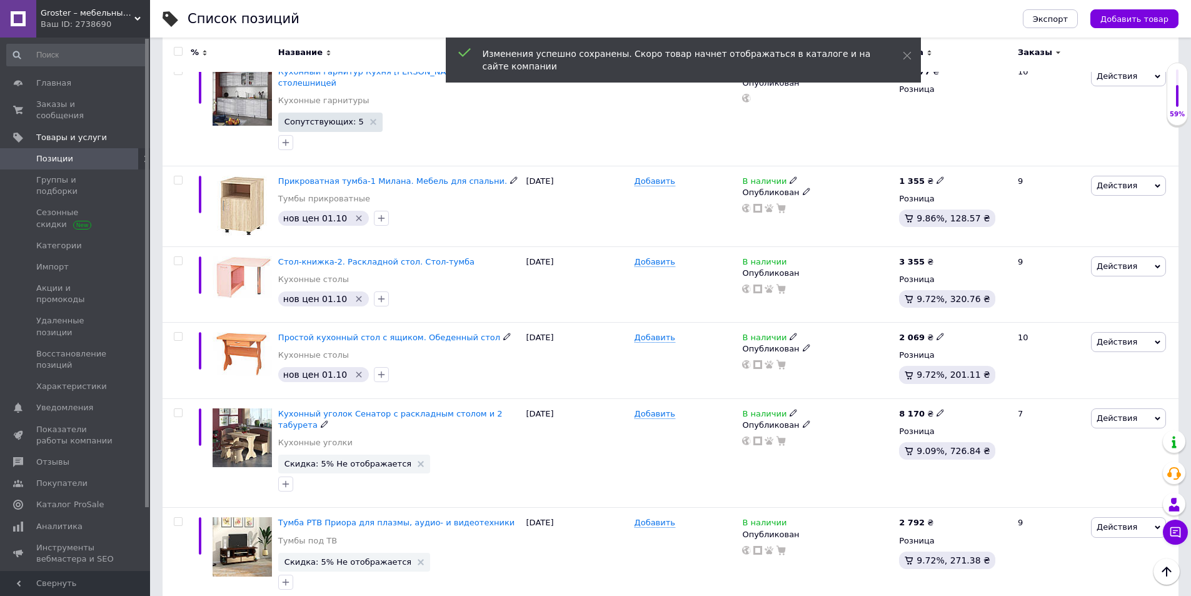
click at [418, 461] on icon at bounding box center [421, 464] width 6 height 6
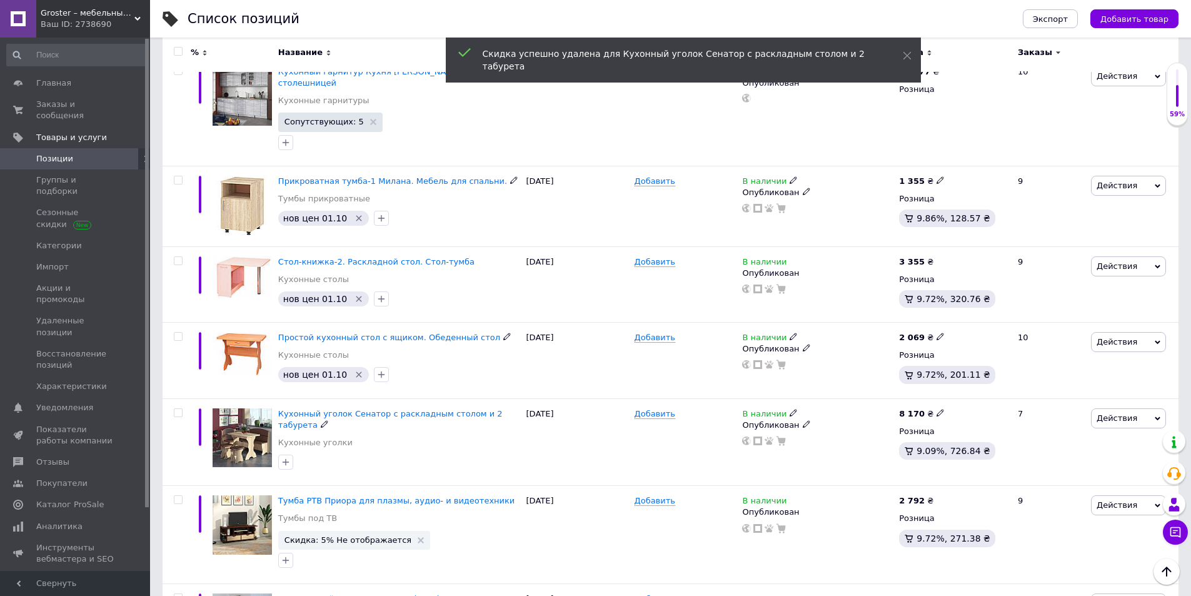
click at [291, 454] on button "button" at bounding box center [285, 461] width 15 height 15
click at [309, 535] on label "нов цен 01.10" at bounding box center [328, 539] width 59 height 9
checkbox input "true"
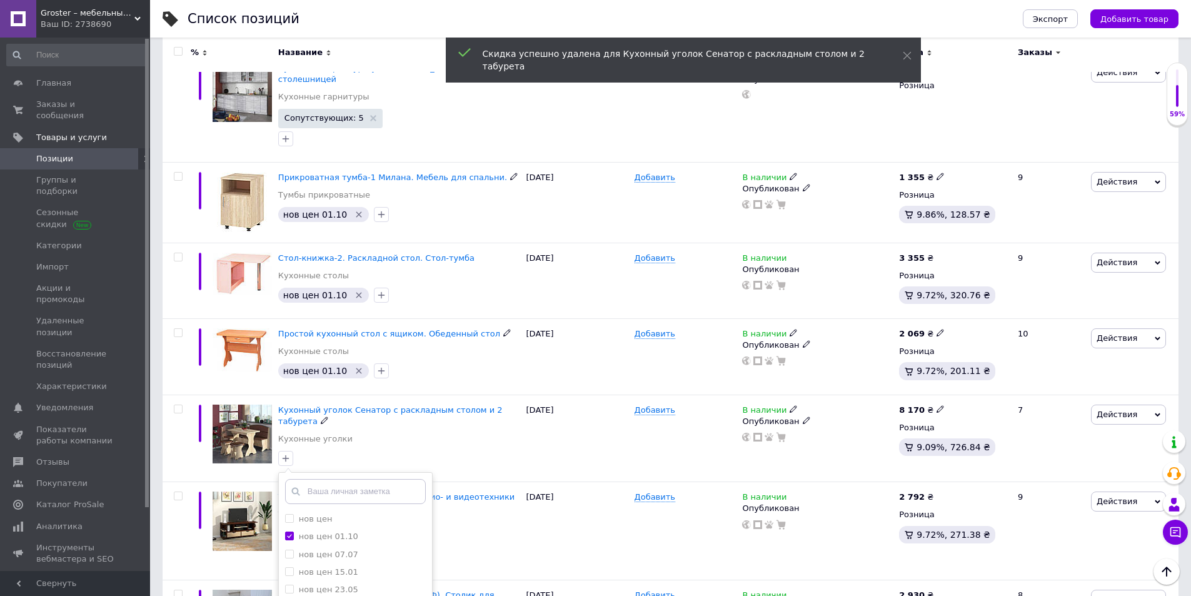
scroll to position [1188, 0]
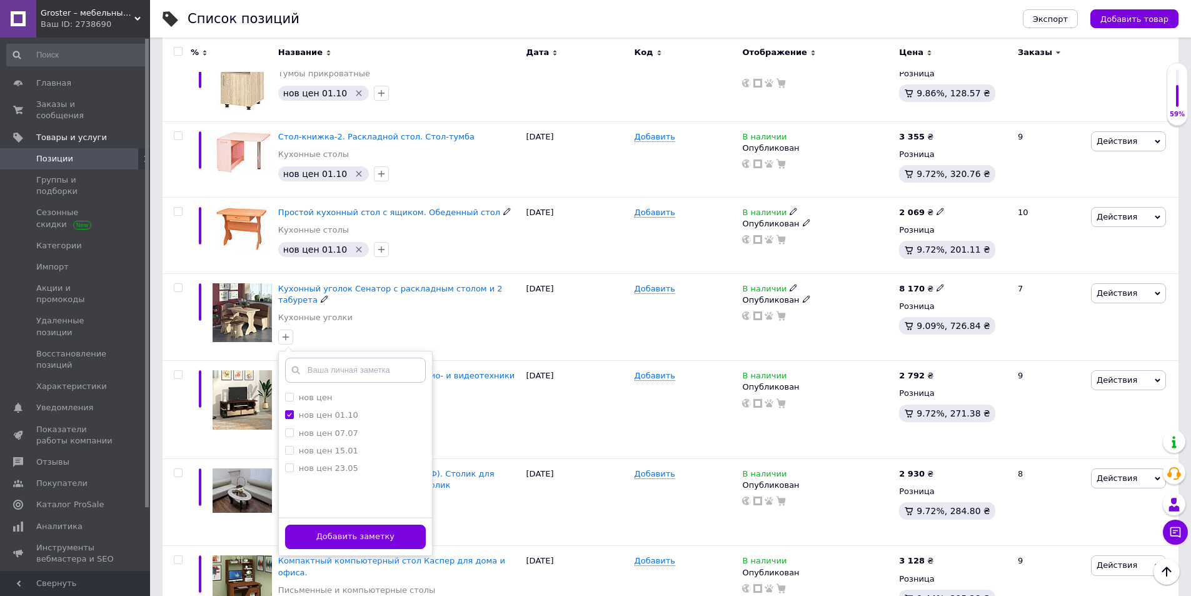
click at [386, 524] on button "Добавить заметку" at bounding box center [355, 536] width 141 height 24
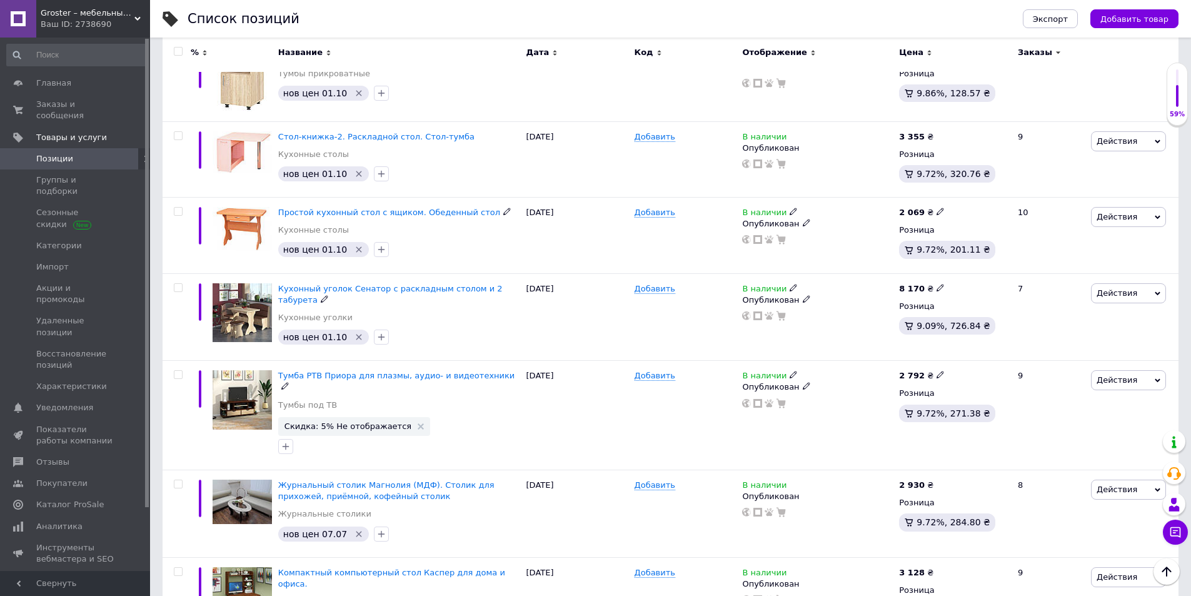
click at [181, 371] on input "checkbox" at bounding box center [178, 375] width 8 height 8
checkbox input "true"
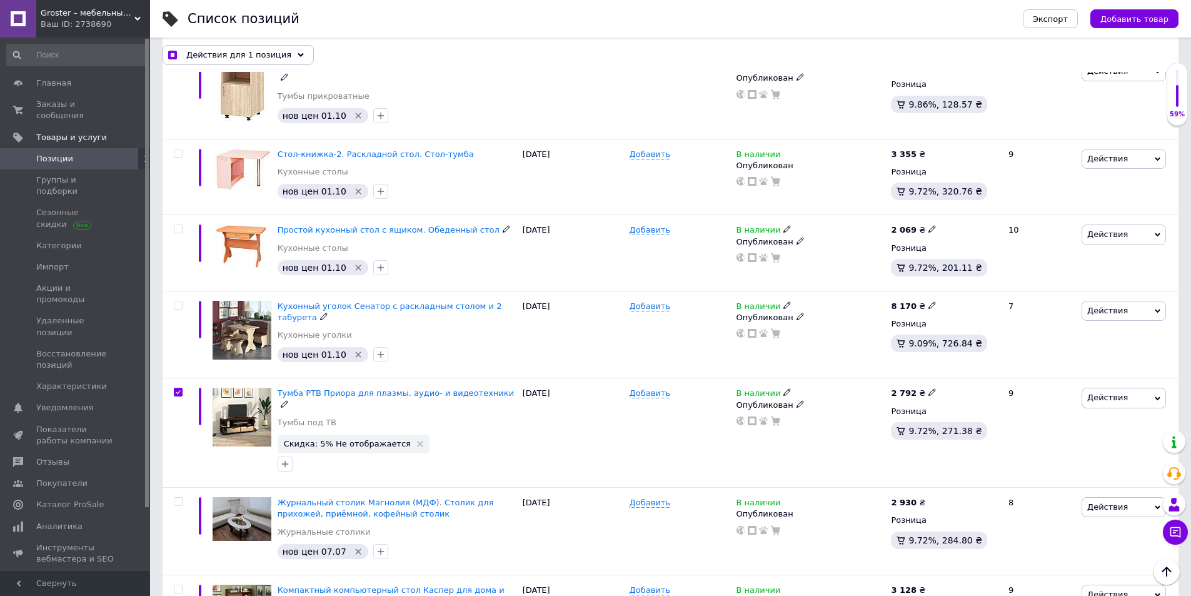
scroll to position [1186, 0]
click at [1153, 389] on span "Действия" at bounding box center [1123, 399] width 84 height 20
click at [1158, 397] on icon at bounding box center [1158, 400] width 6 height 6
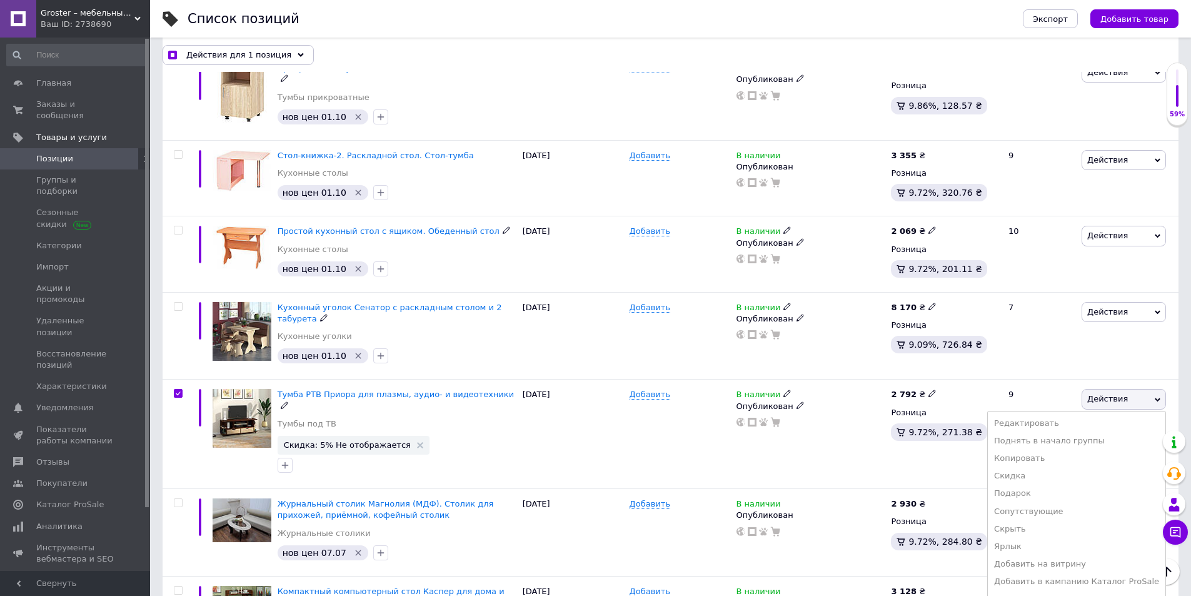
click at [1021, 563] on li "Удалить" at bounding box center [1077, 600] width 178 height 18
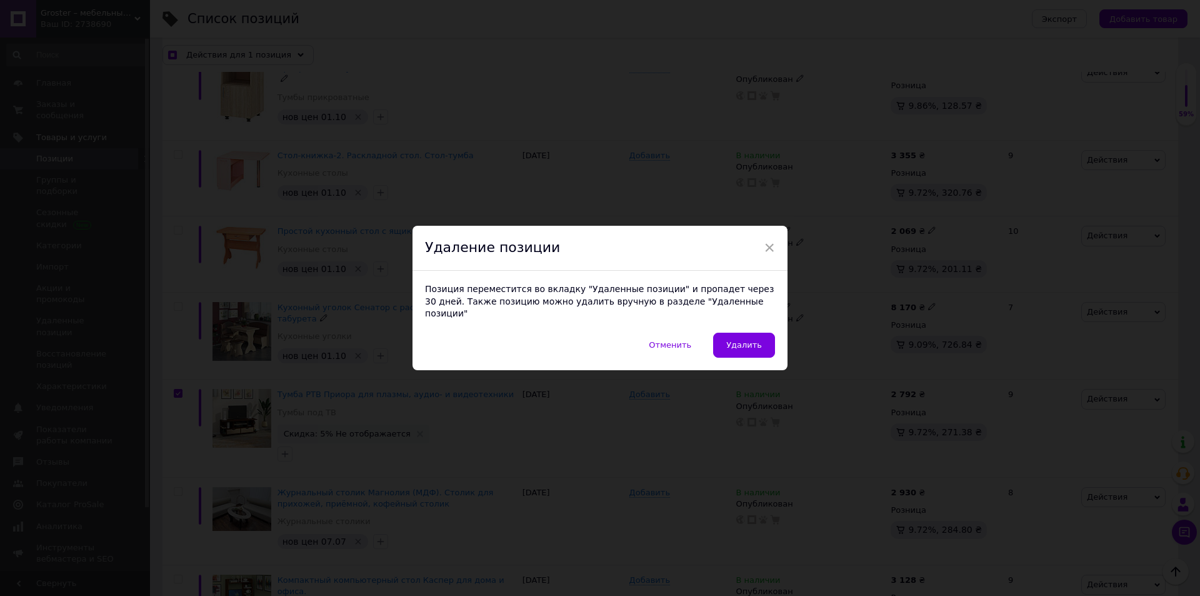
click at [743, 340] on span "Удалить" at bounding box center [744, 344] width 36 height 9
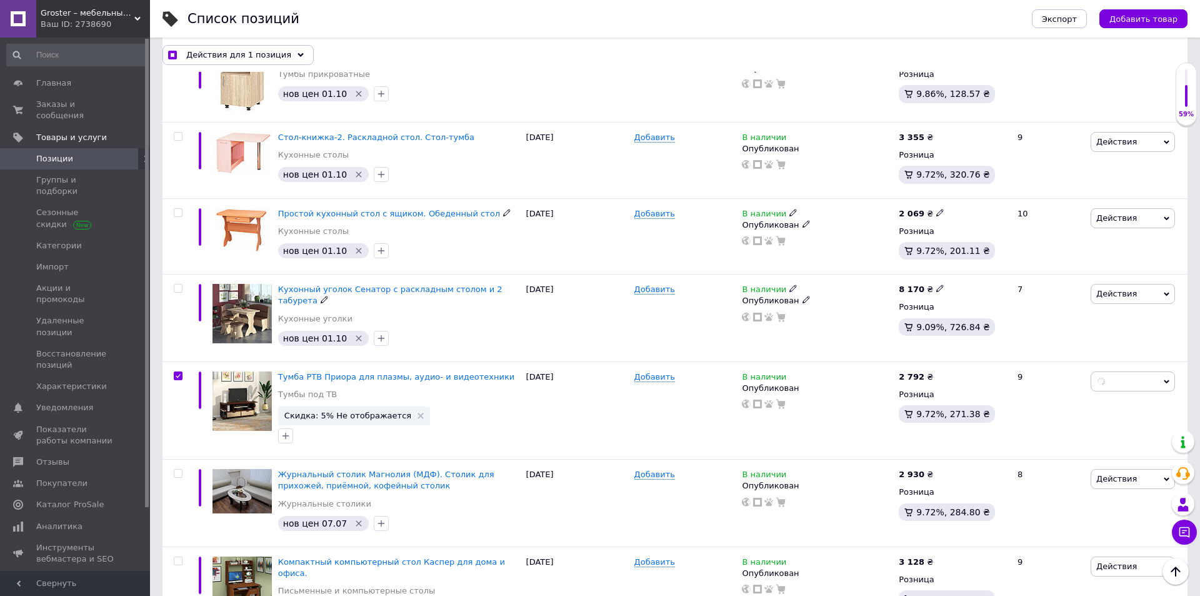
checkbox input "true"
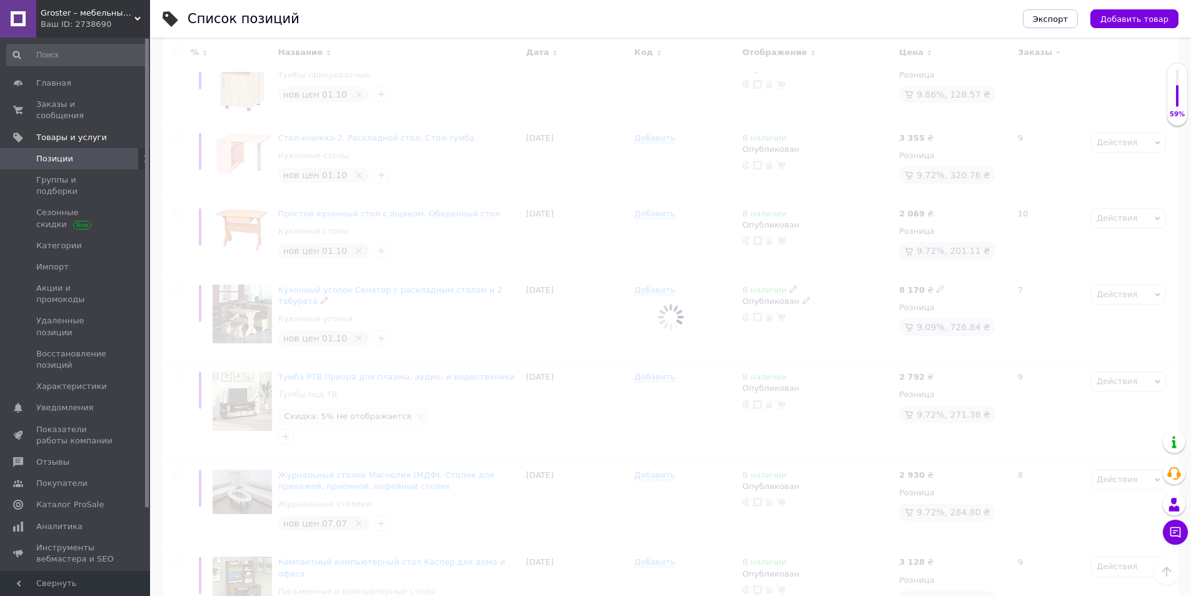
checkbox input "false"
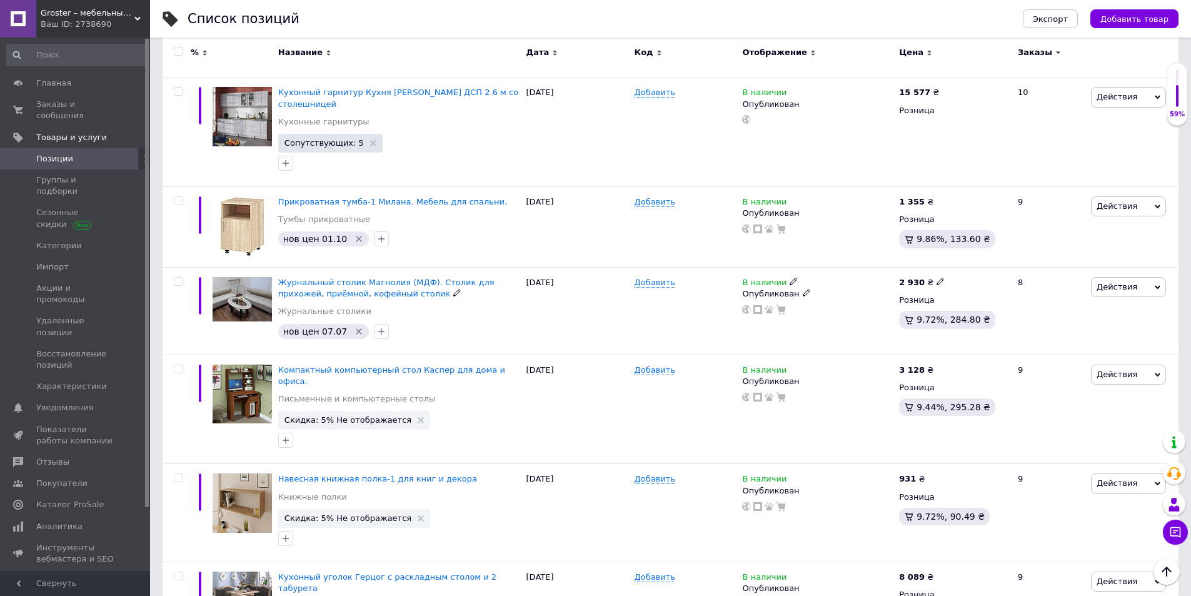
click at [354, 326] on icon "Удалить метку" at bounding box center [359, 331] width 10 height 10
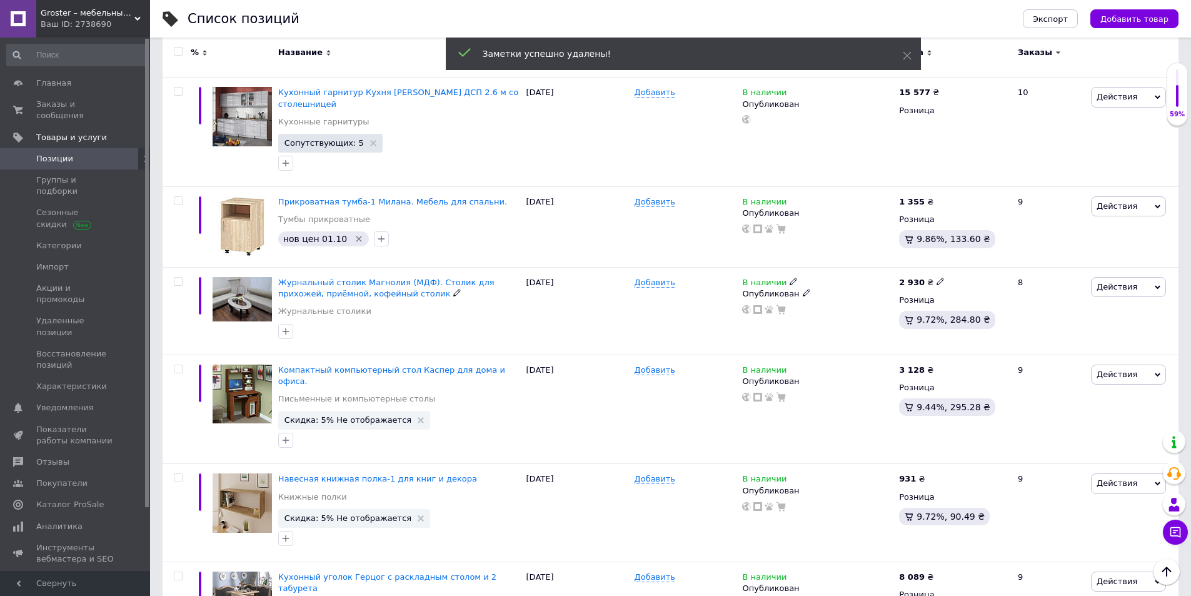
click at [289, 326] on icon "button" at bounding box center [286, 331] width 10 height 10
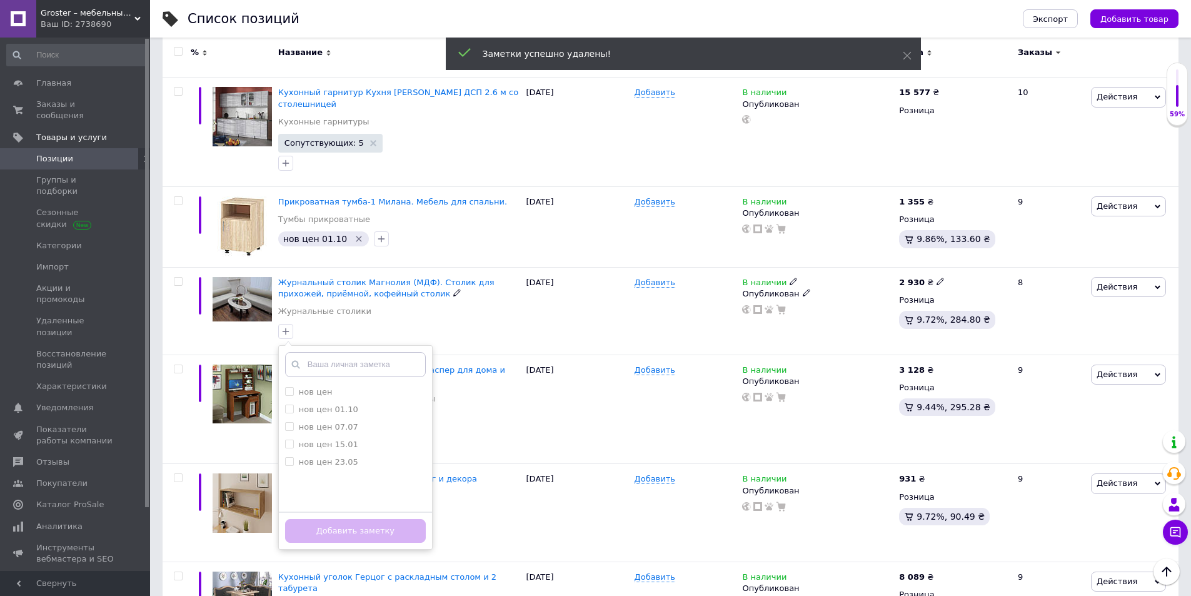
click at [308, 404] on label "нов цен 01.10" at bounding box center [328, 408] width 59 height 9
drag, startPoint x: 308, startPoint y: 392, endPoint x: 365, endPoint y: 471, distance: 97.5
click at [308, 404] on label "нов цен 01.10" at bounding box center [328, 408] width 59 height 9
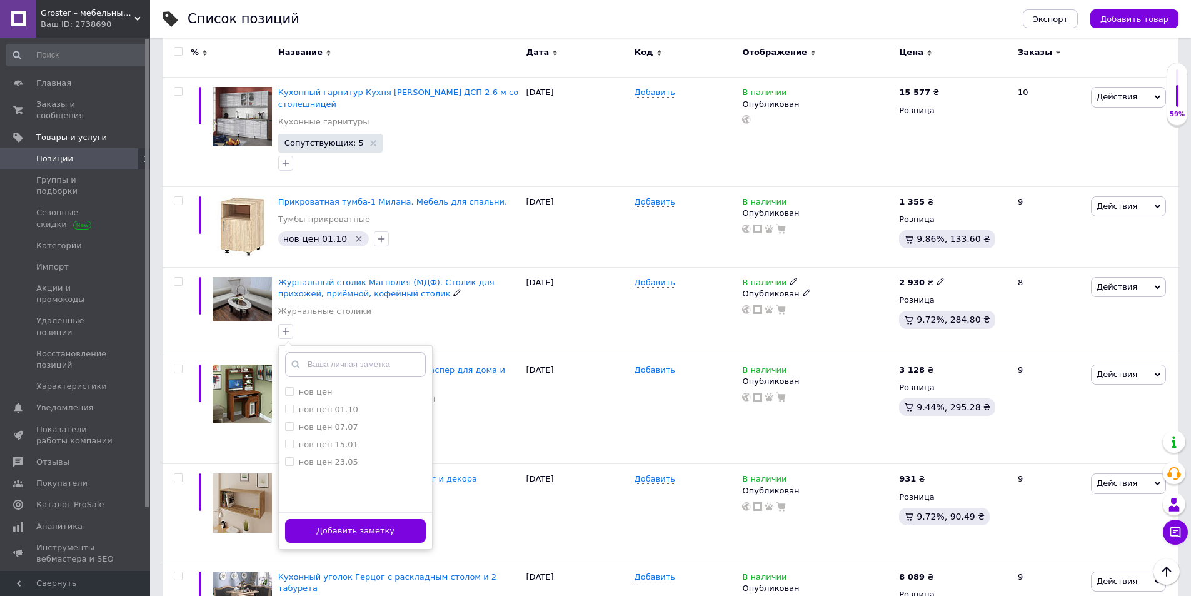
click at [299, 404] on label "нов цен 01.10" at bounding box center [328, 408] width 59 height 9
checkbox input "true"
click at [368, 519] on button "Добавить заметку" at bounding box center [355, 531] width 141 height 24
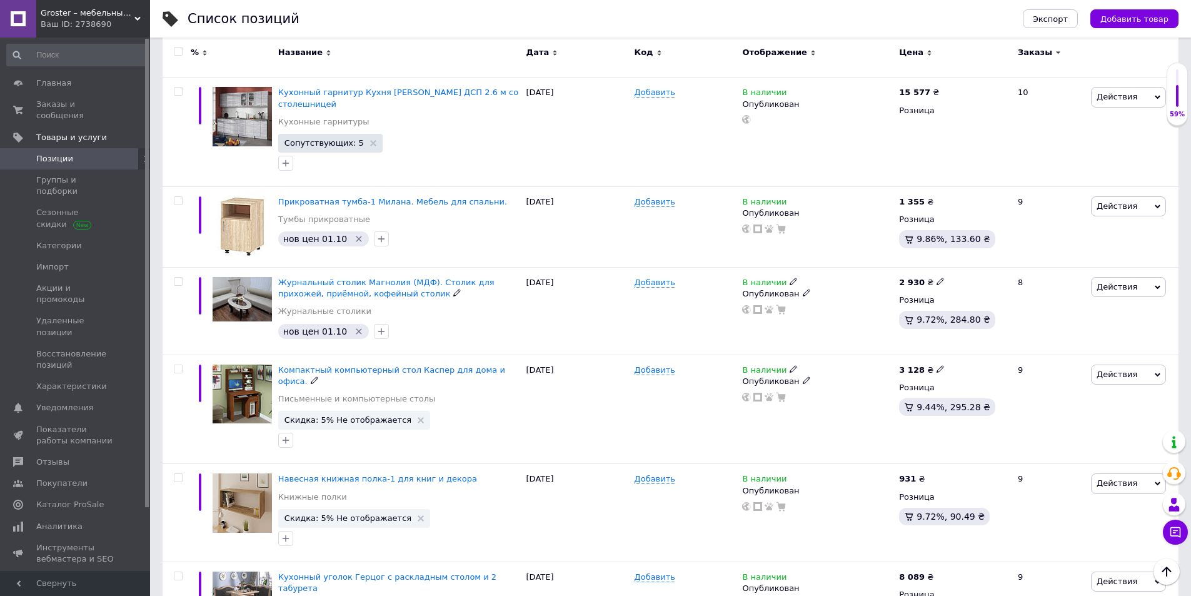
click at [936, 365] on icon at bounding box center [940, 369] width 8 height 8
type input "3165"
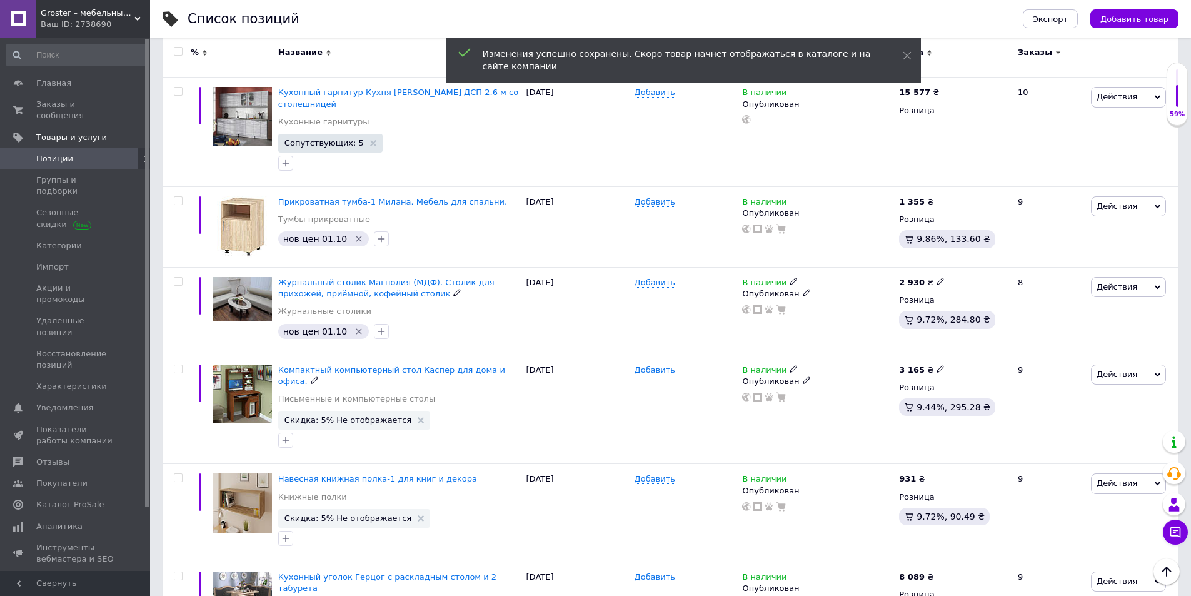
click at [418, 417] on icon at bounding box center [421, 420] width 6 height 6
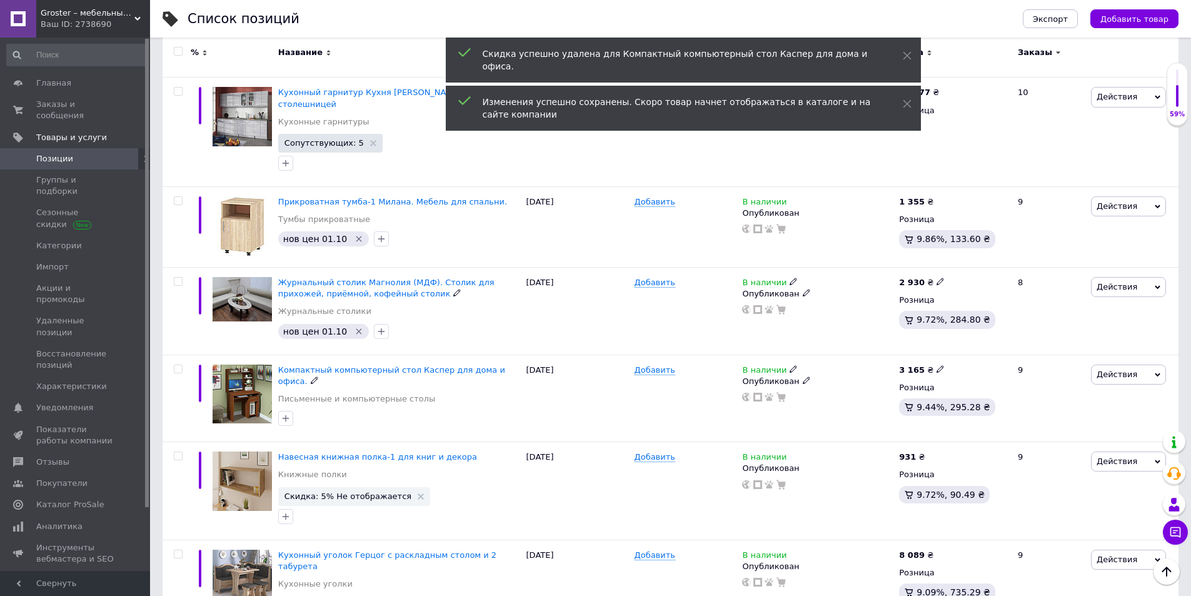
click at [284, 413] on icon "button" at bounding box center [286, 418] width 10 height 10
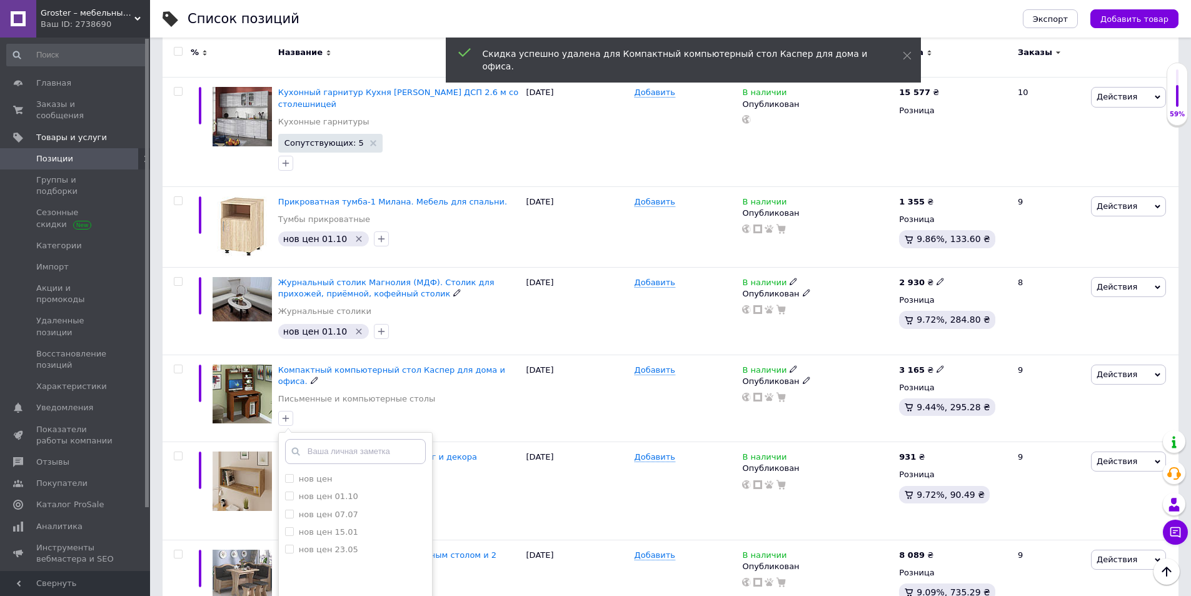
click at [301, 488] on li "нов цен 01.10" at bounding box center [355, 497] width 153 height 18
checkbox input "true"
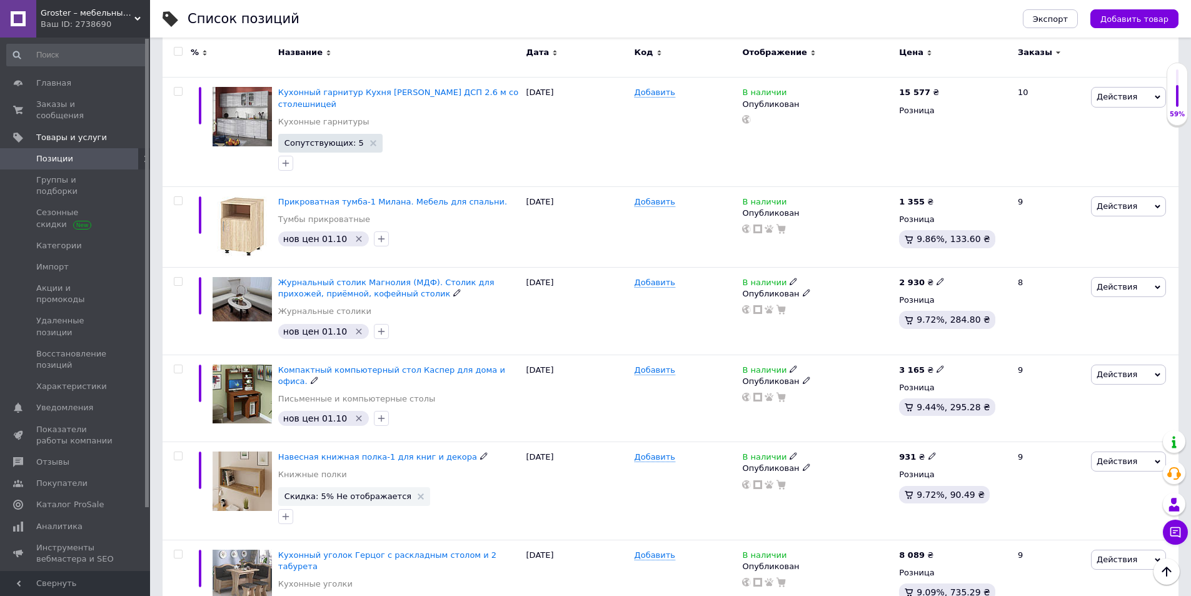
click at [180, 452] on input "checkbox" at bounding box center [178, 456] width 8 height 8
checkbox input "true"
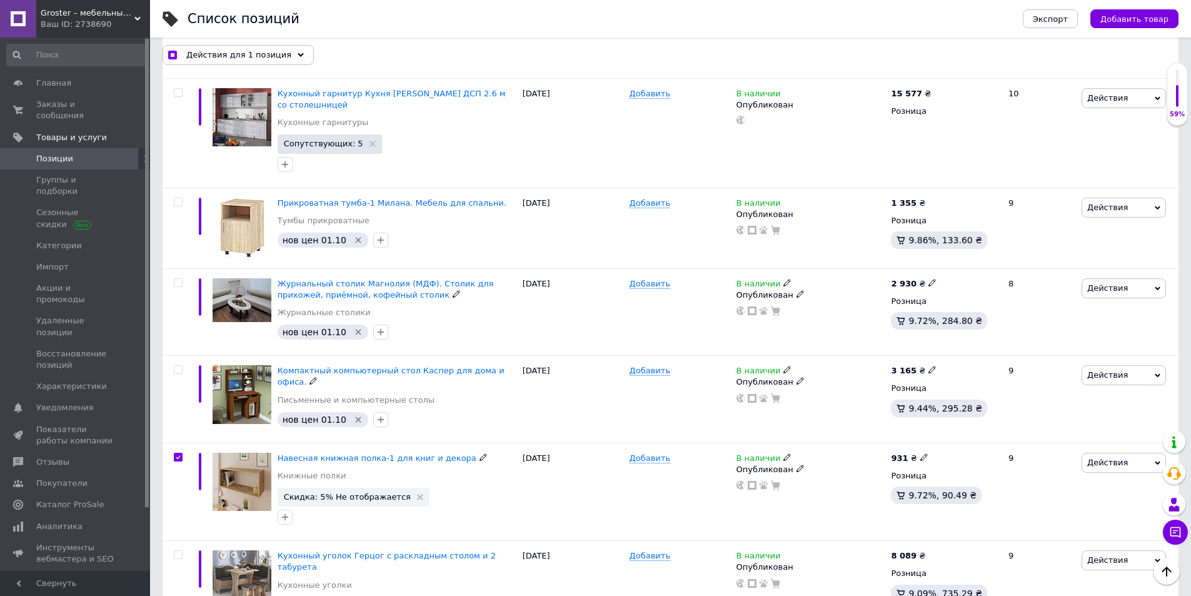
click at [1103, 458] on span "Действия" at bounding box center [1107, 462] width 41 height 9
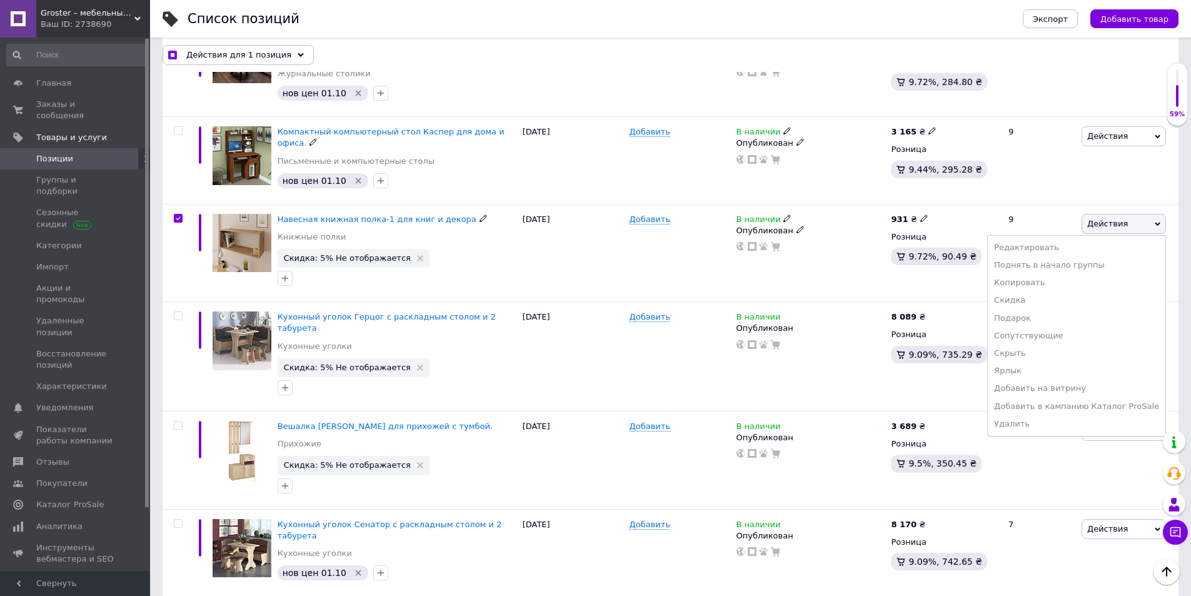
scroll to position [1436, 0]
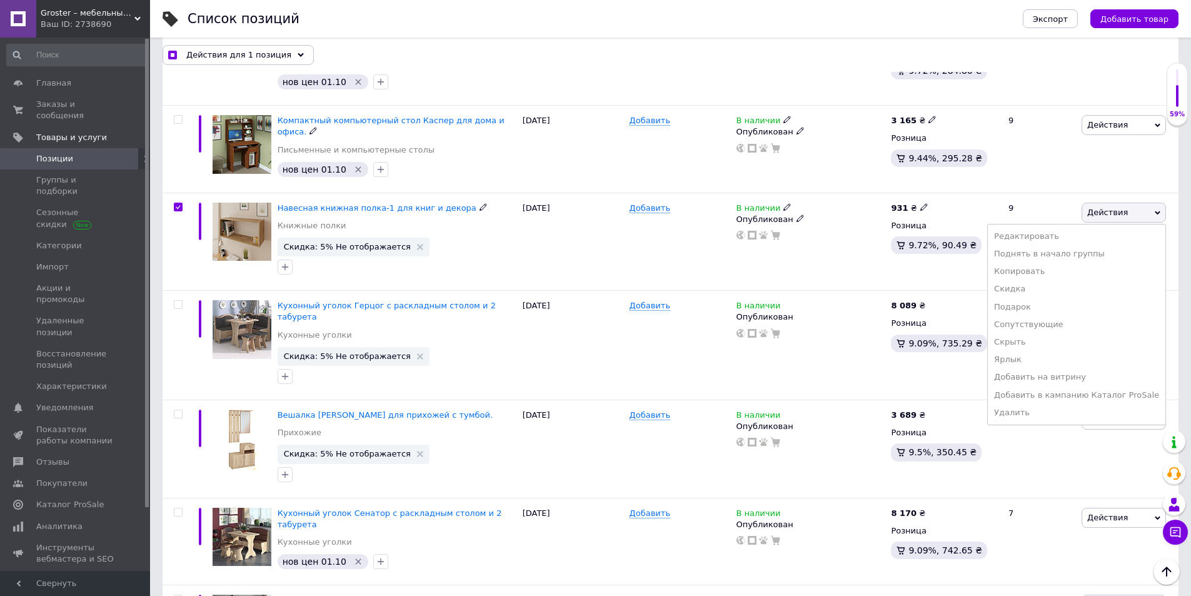
click at [1046, 404] on li "Удалить" at bounding box center [1077, 413] width 178 height 18
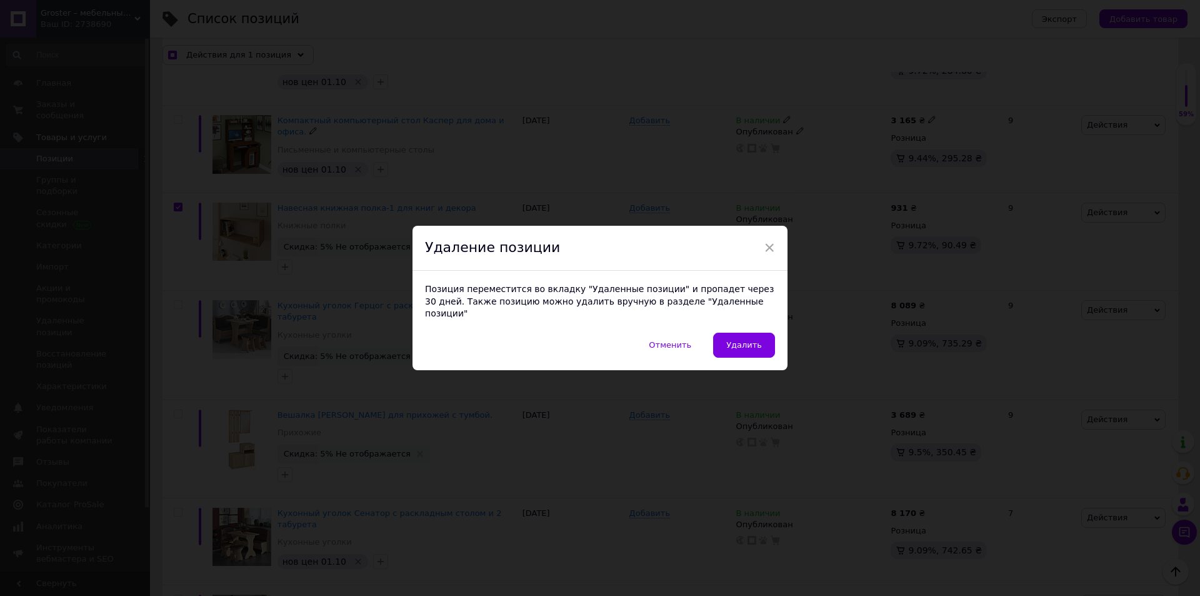
click at [737, 340] on span "Удалить" at bounding box center [744, 344] width 36 height 9
checkbox input "true"
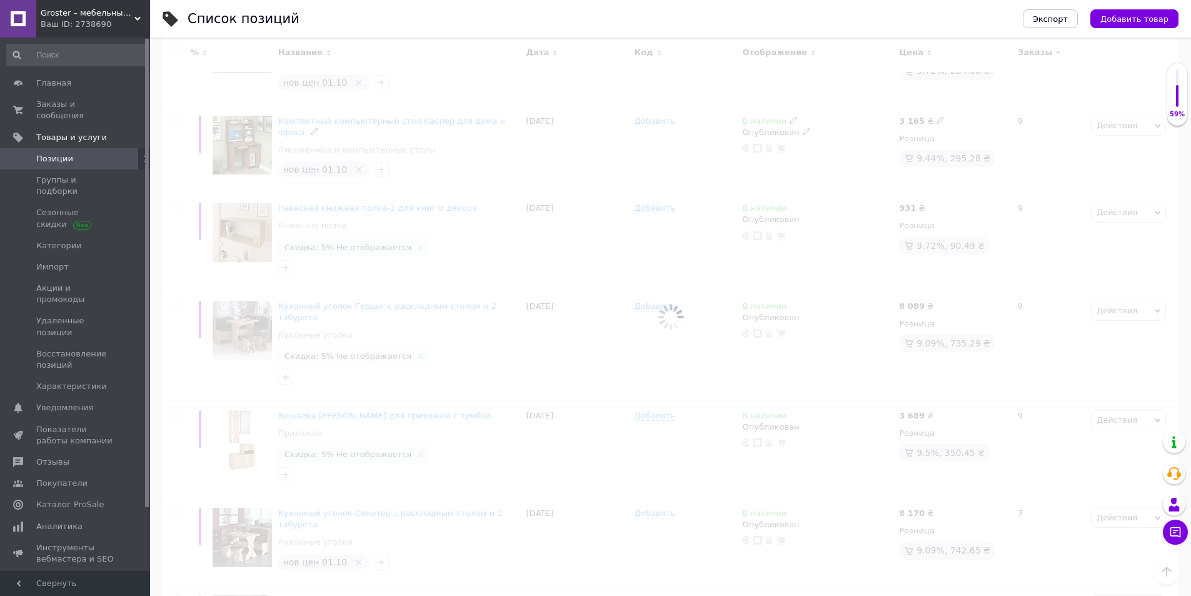
checkbox input "false"
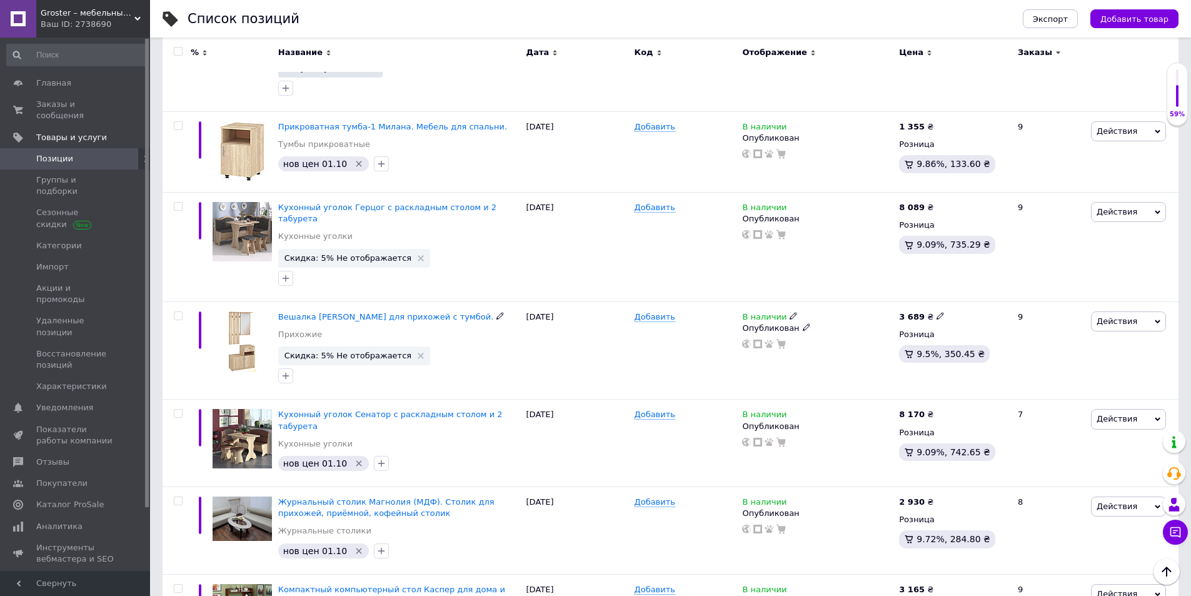
scroll to position [1063, 0]
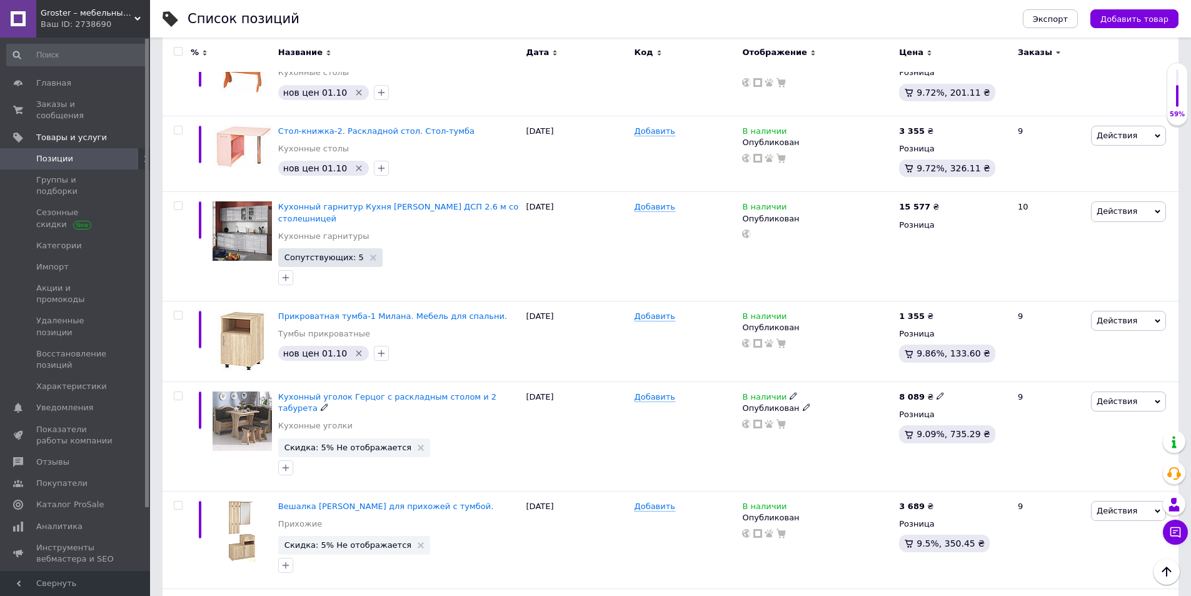
click at [936, 393] on use at bounding box center [939, 396] width 7 height 7
drag, startPoint x: 931, startPoint y: 371, endPoint x: 937, endPoint y: 368, distance: 7.0
click at [936, 393] on use at bounding box center [939, 396] width 7 height 7
drag, startPoint x: 980, startPoint y: 351, endPoint x: 908, endPoint y: 351, distance: 71.9
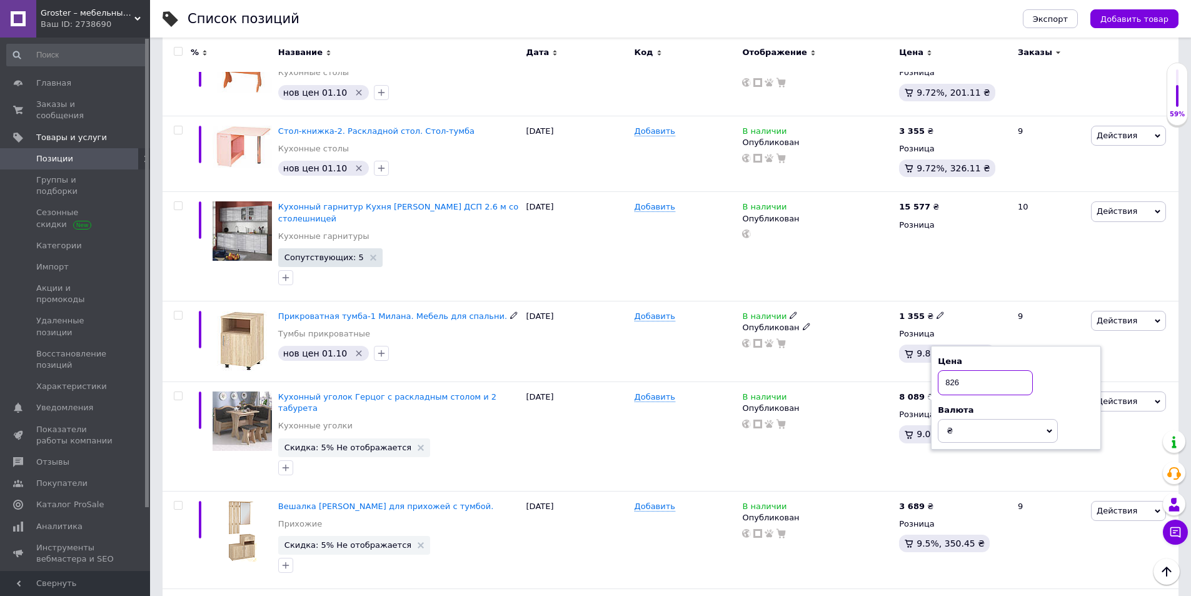
type input "8261"
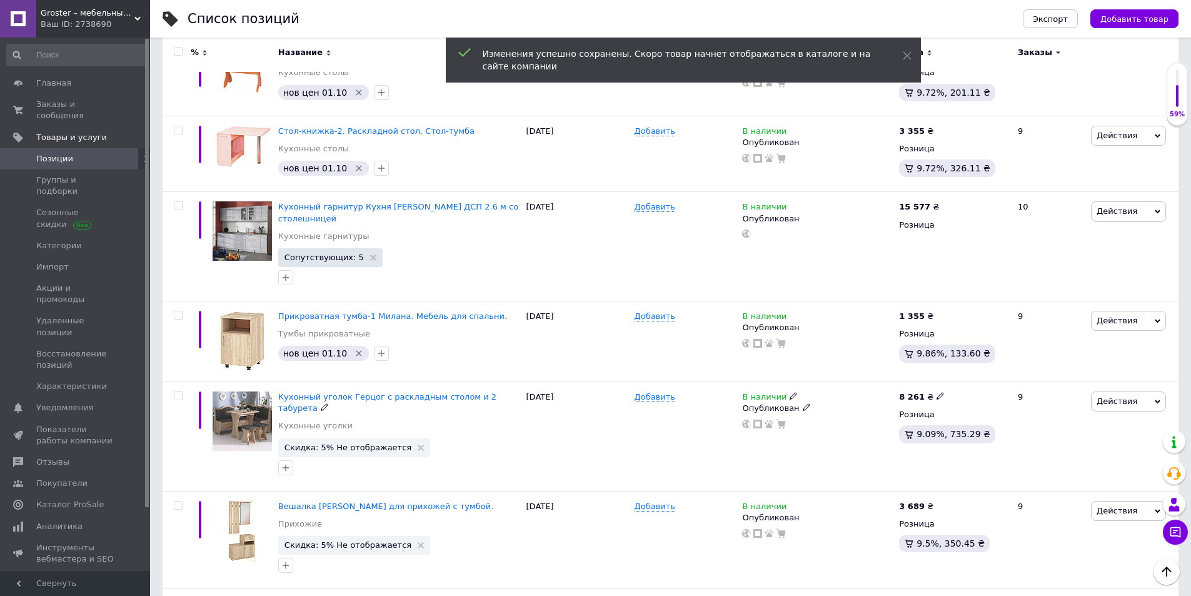
click at [418, 444] on icon at bounding box center [421, 447] width 6 height 6
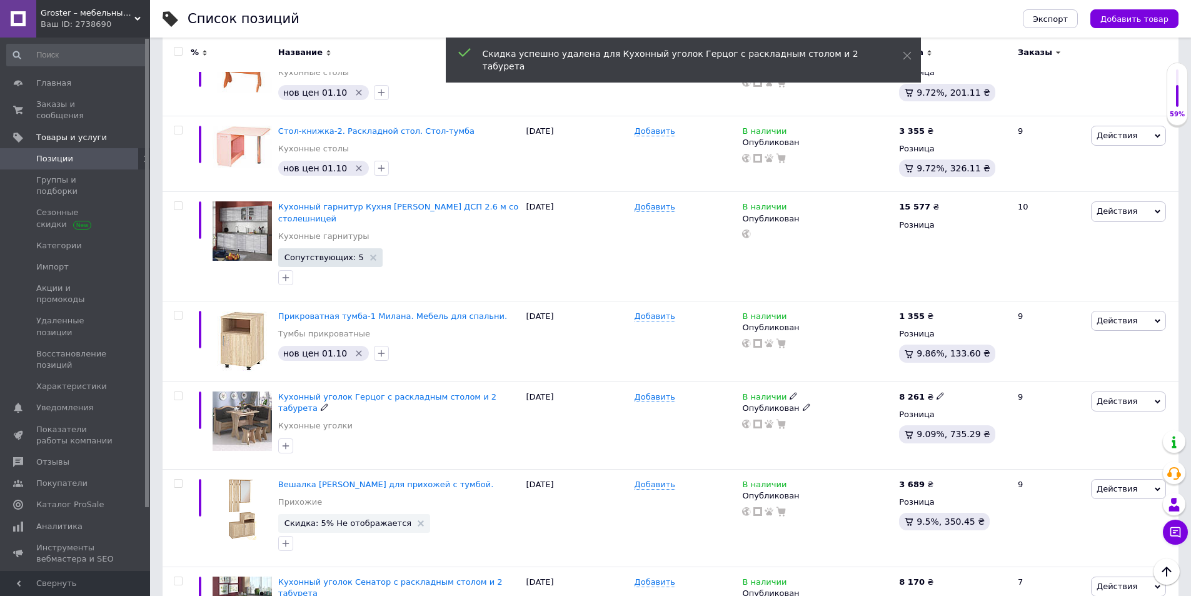
click at [287, 441] on icon "button" at bounding box center [286, 446] width 10 height 10
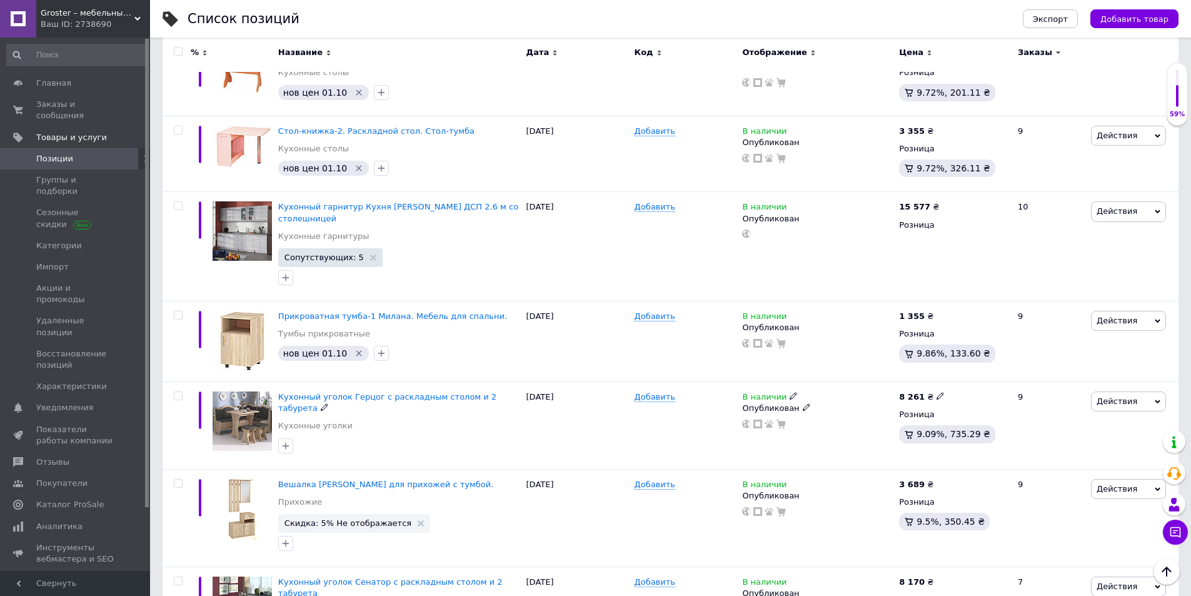
click at [286, 441] on icon "button" at bounding box center [286, 446] width 10 height 10
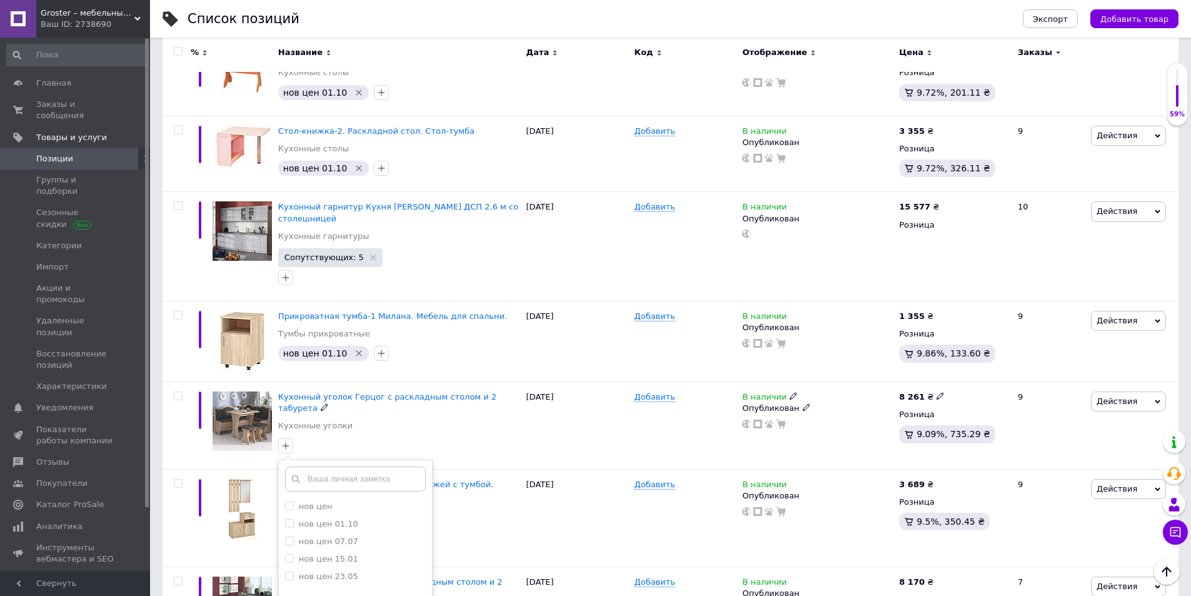
click at [343, 519] on label "нов цен 01.10" at bounding box center [328, 523] width 59 height 9
checkbox input "true"
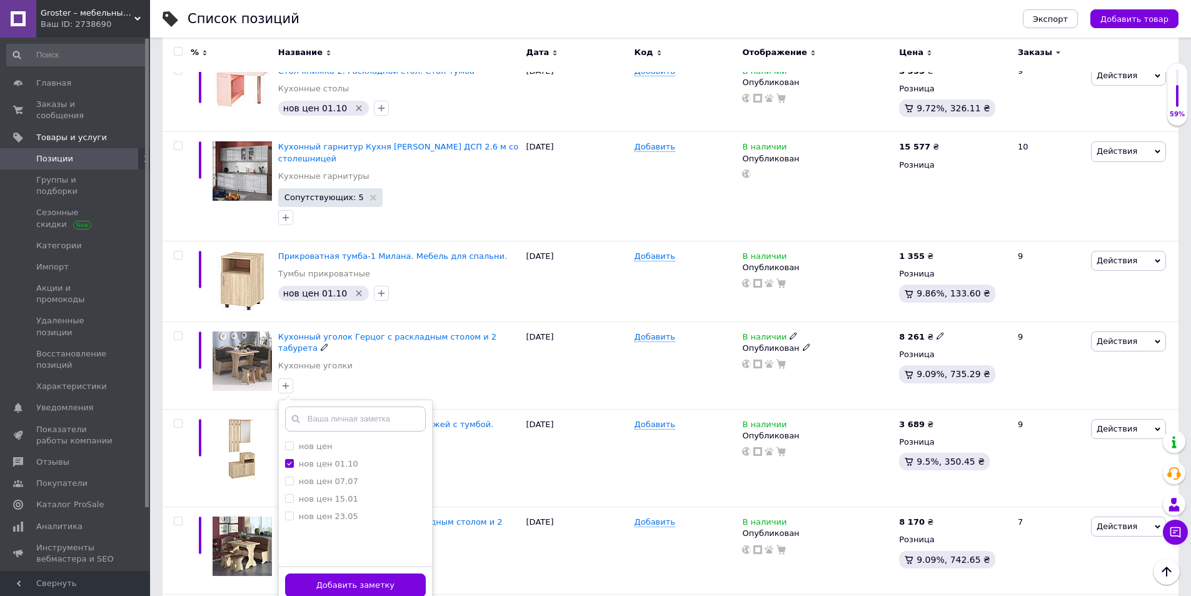
scroll to position [1188, 0]
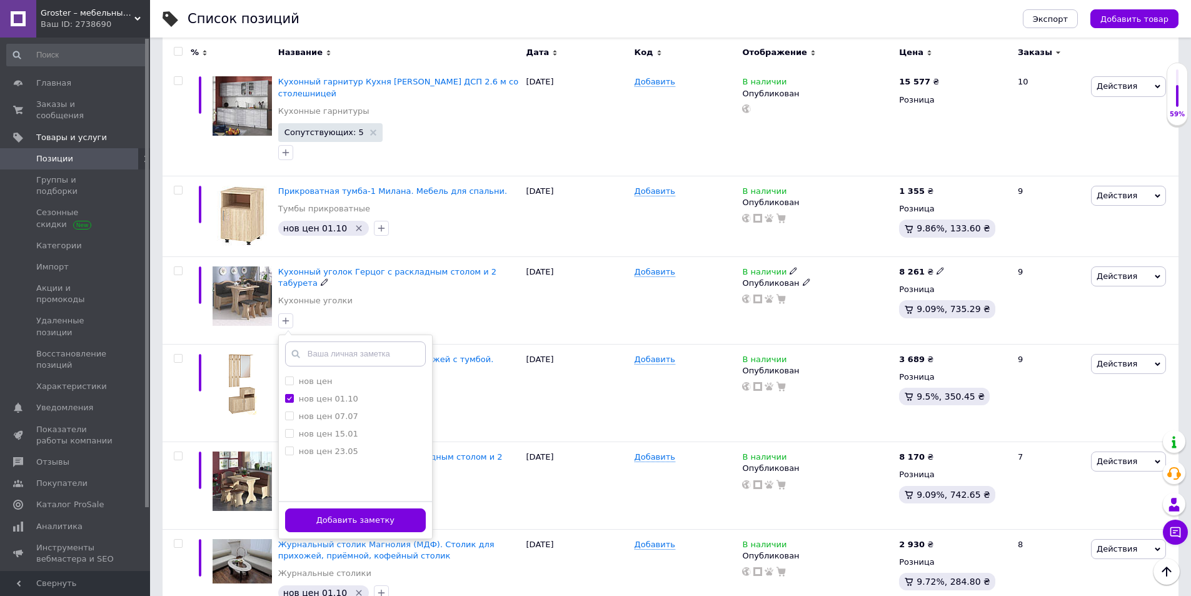
click at [384, 508] on button "Добавить заметку" at bounding box center [355, 520] width 141 height 24
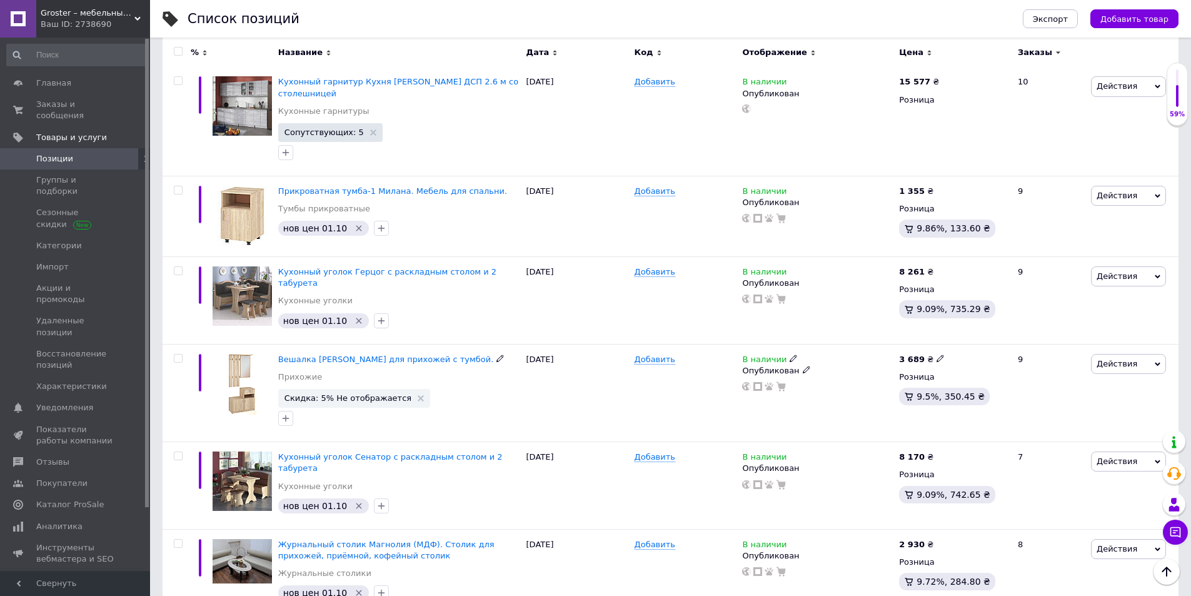
click at [936, 354] on icon at bounding box center [940, 358] width 8 height 8
drag, startPoint x: 980, startPoint y: 313, endPoint x: 934, endPoint y: 311, distance: 45.7
click at [934, 344] on div "3 689 ₴ Цена 3689 Валюта ₴ $ € CHF £ ¥ PLN ₸ MDL HUF KGS CN¥ TRY ₩ lei Розница …" at bounding box center [953, 393] width 114 height 98
type input "3720"
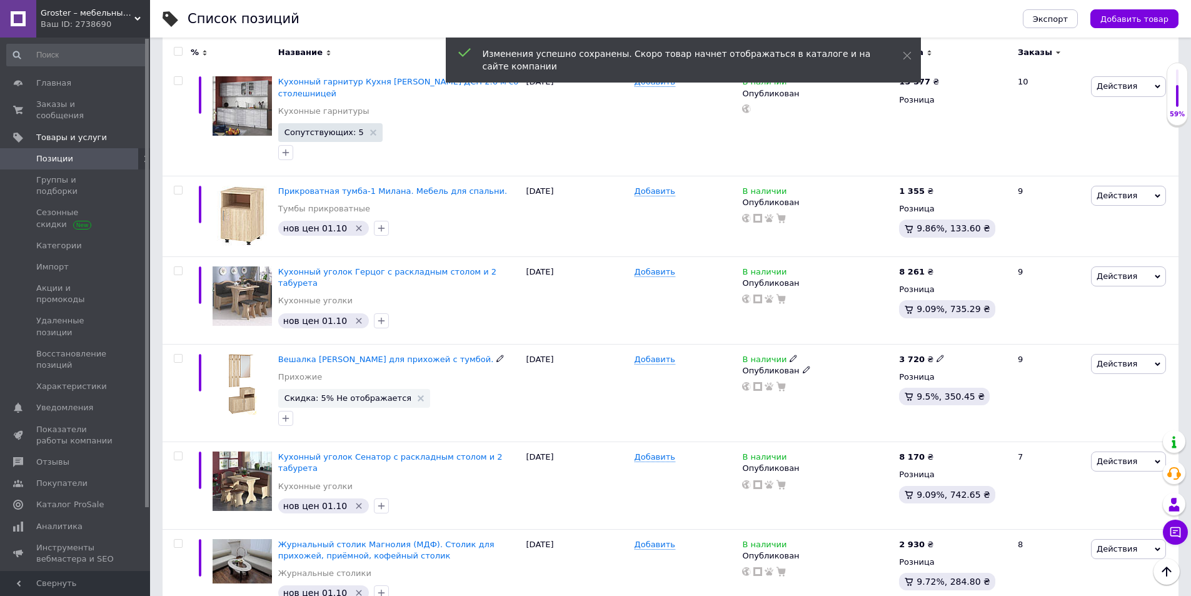
click at [418, 395] on icon at bounding box center [421, 398] width 6 height 6
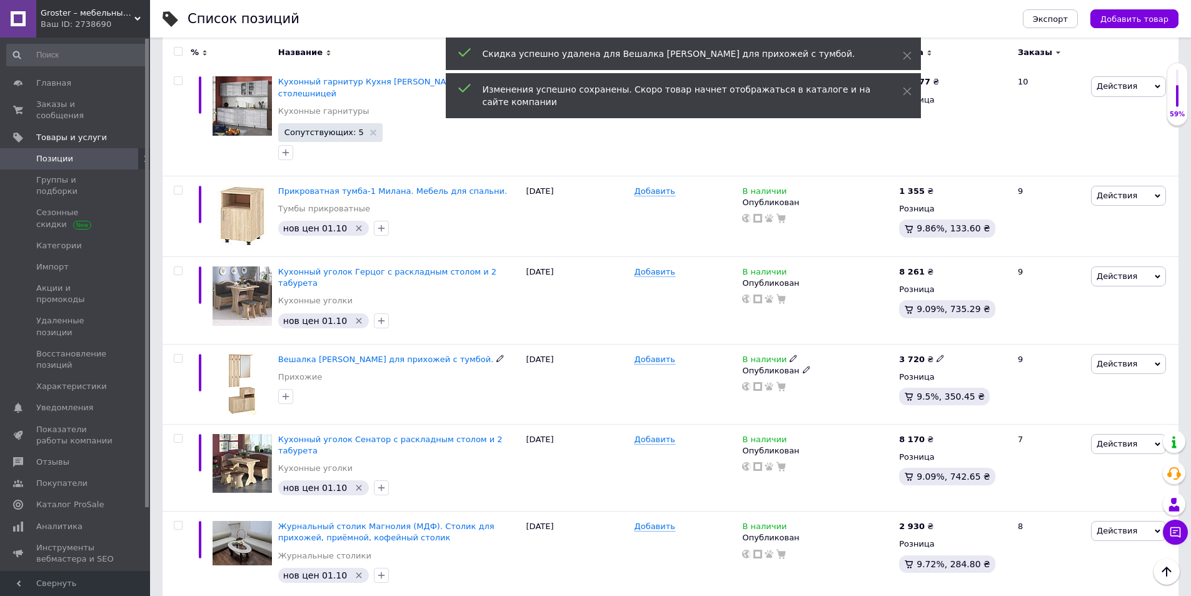
click at [287, 391] on icon "button" at bounding box center [286, 396] width 10 height 10
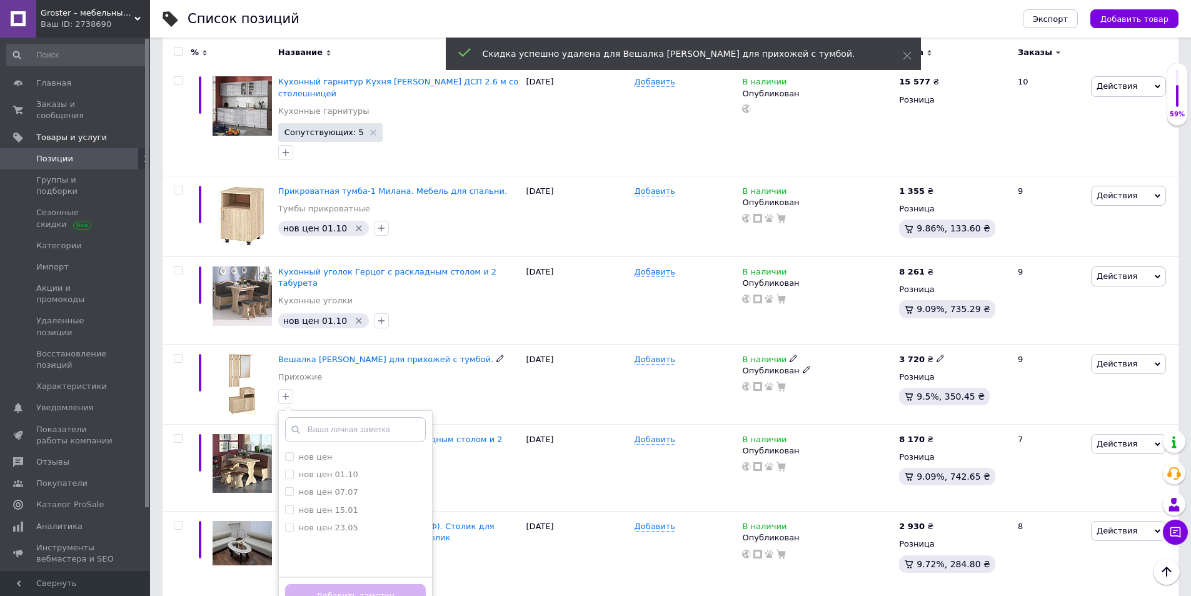
click at [306, 469] on label "нов цен 01.10" at bounding box center [328, 473] width 59 height 9
drag, startPoint x: 306, startPoint y: 436, endPoint x: 324, endPoint y: 468, distance: 36.9
click at [306, 469] on label "нов цен 01.10" at bounding box center [328, 473] width 59 height 9
click at [309, 466] on li "нов цен 01.10" at bounding box center [355, 475] width 153 height 18
checkbox input "true"
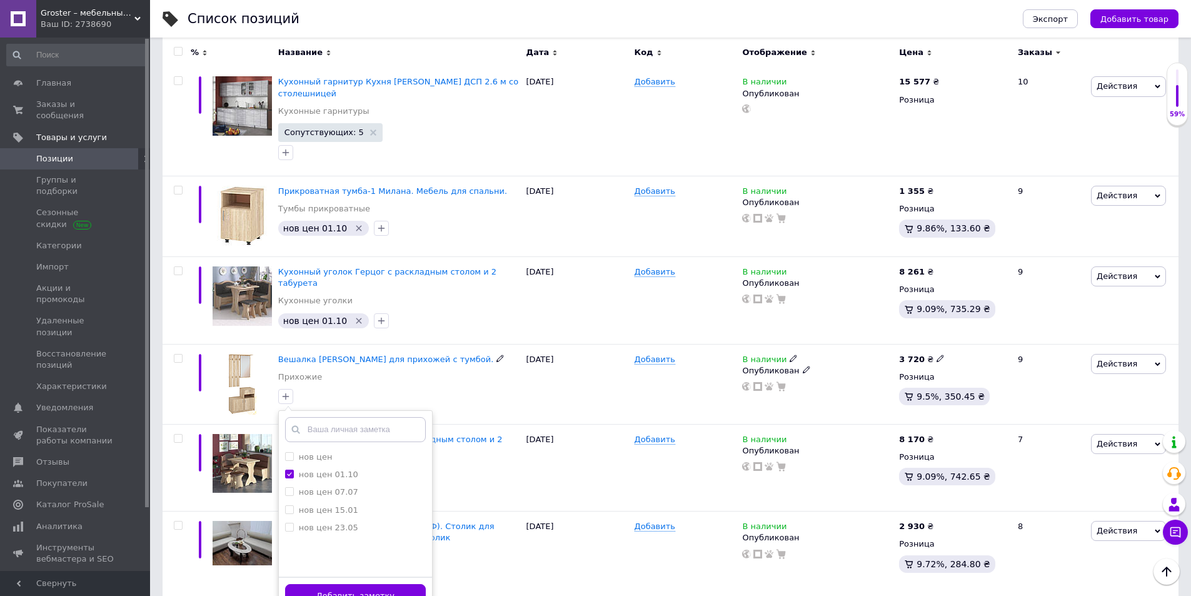
drag, startPoint x: 341, startPoint y: 556, endPoint x: 354, endPoint y: 543, distance: 18.6
click at [341, 563] on button "Добавить заметку" at bounding box center [355, 596] width 141 height 24
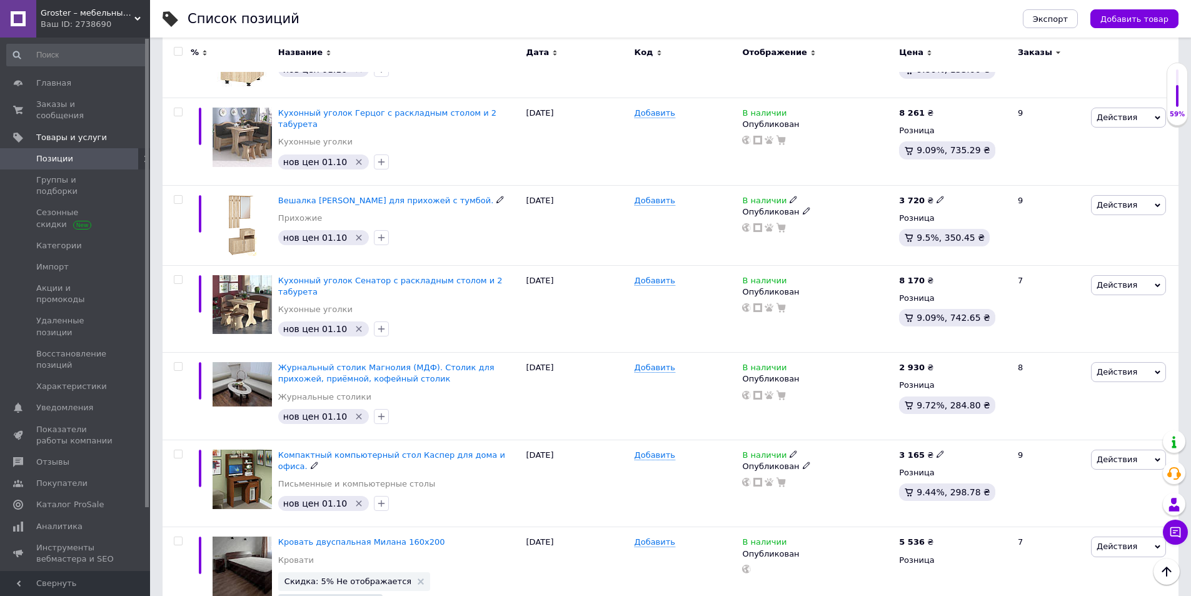
scroll to position [1375, 0]
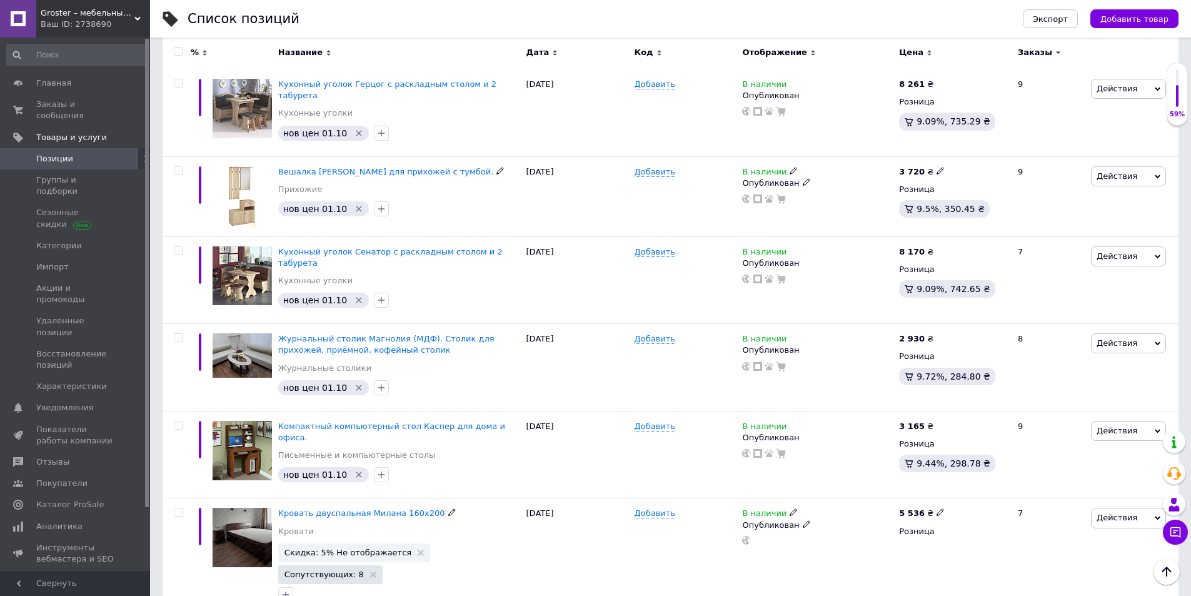
click at [936, 508] on icon at bounding box center [940, 512] width 8 height 8
type input "5545"
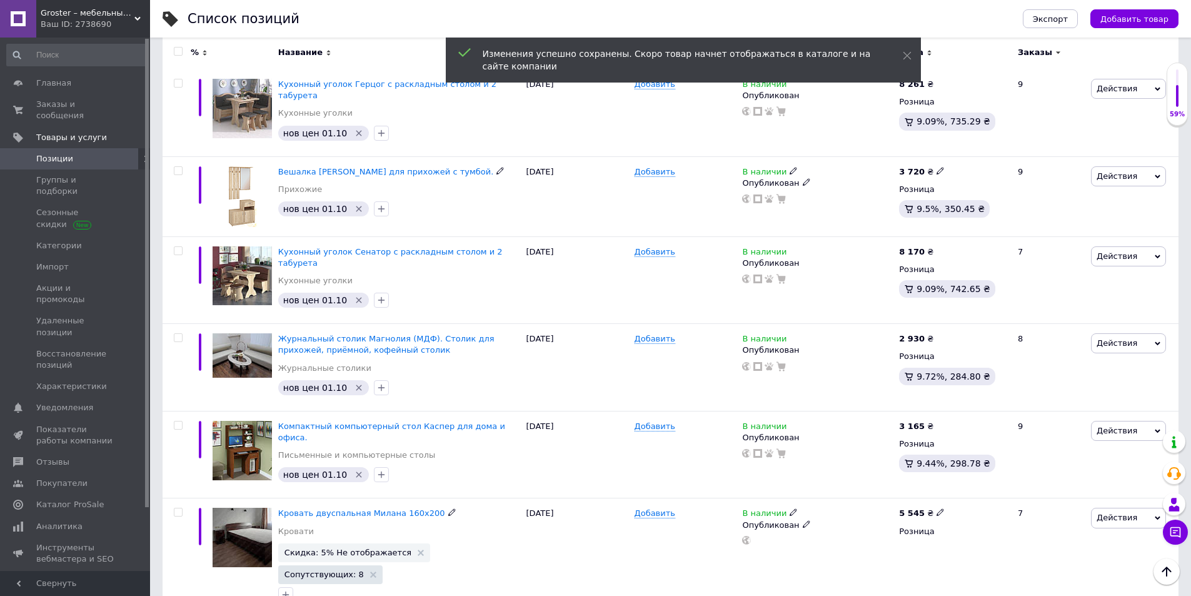
click at [418, 549] on icon at bounding box center [421, 552] width 6 height 6
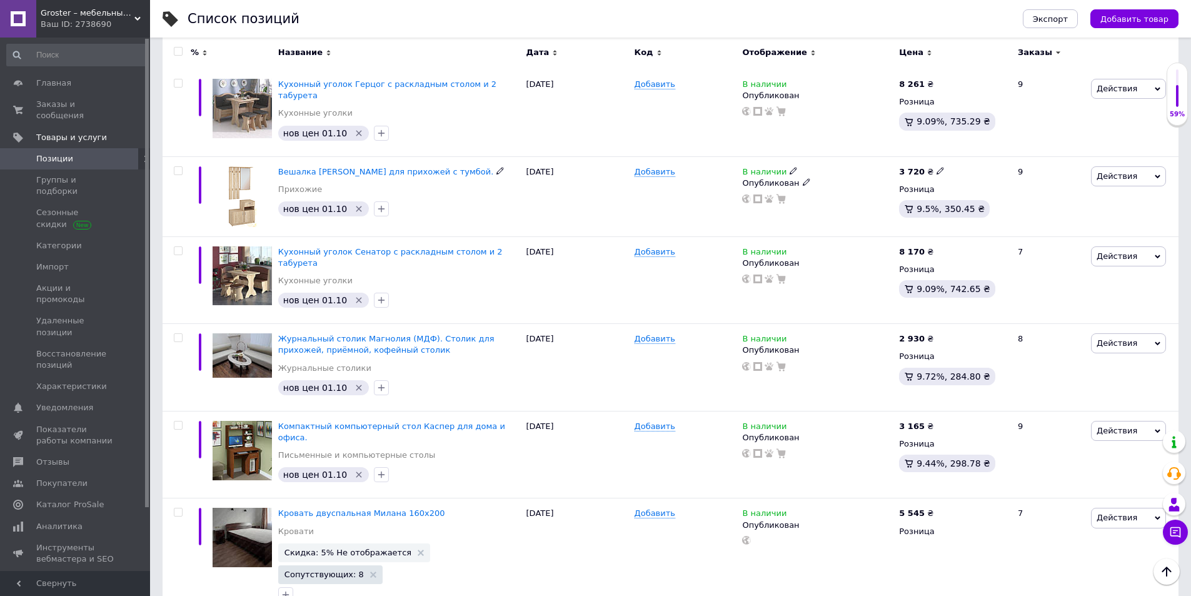
scroll to position [1500, 0]
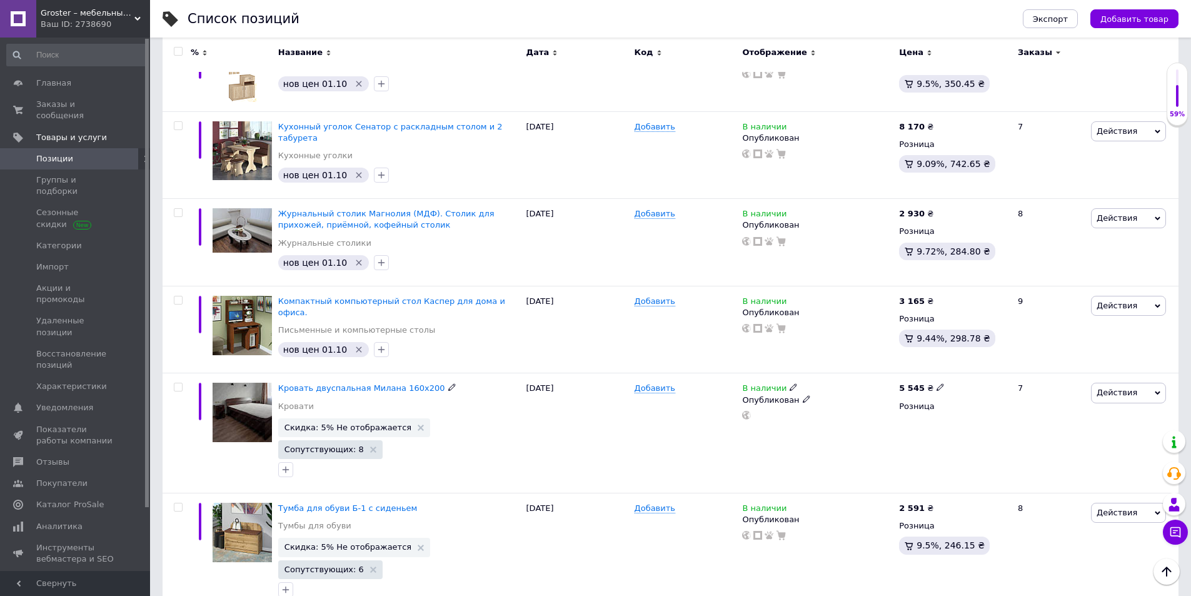
click at [288, 464] on icon "button" at bounding box center [286, 469] width 10 height 10
click at [329, 542] on div "нов цен 01.10" at bounding box center [328, 547] width 59 height 11
click at [293, 543] on input "нов цен 01.10" at bounding box center [289, 547] width 8 height 8
click at [325, 543] on label "нов цен 01.10" at bounding box center [328, 547] width 59 height 9
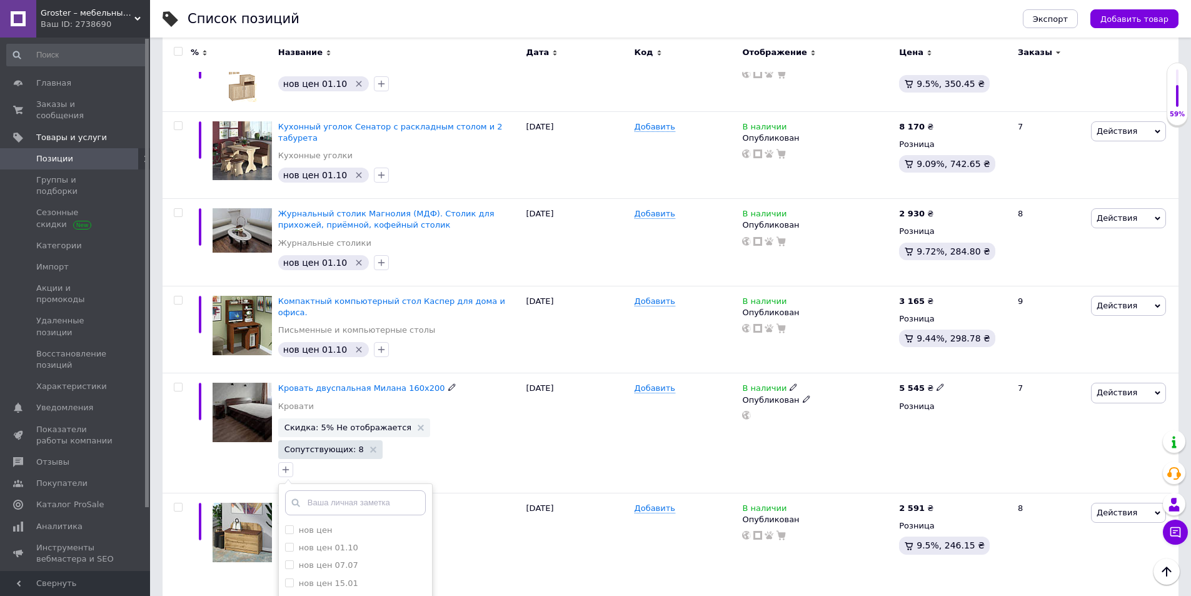
click at [294, 542] on label "нов цен 01.10" at bounding box center [321, 547] width 73 height 11
click at [293, 543] on input "нов цен 01.10" at bounding box center [289, 547] width 8 height 8
click at [287, 543] on input "нов цен 01.10" at bounding box center [289, 547] width 8 height 8
checkbox input "true"
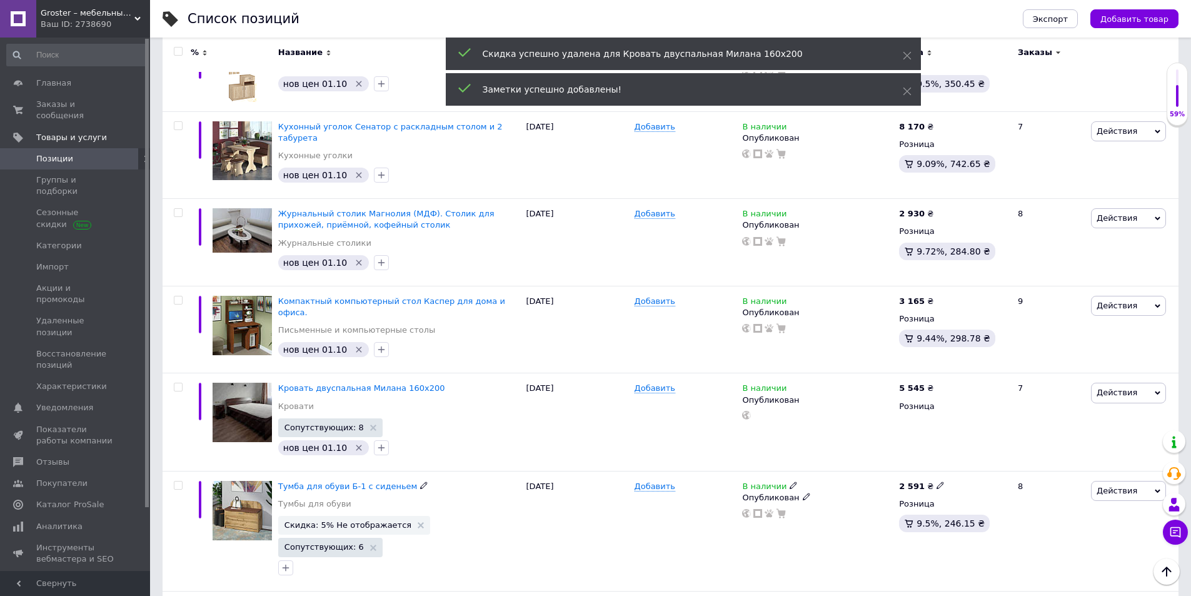
scroll to position [1563, 0]
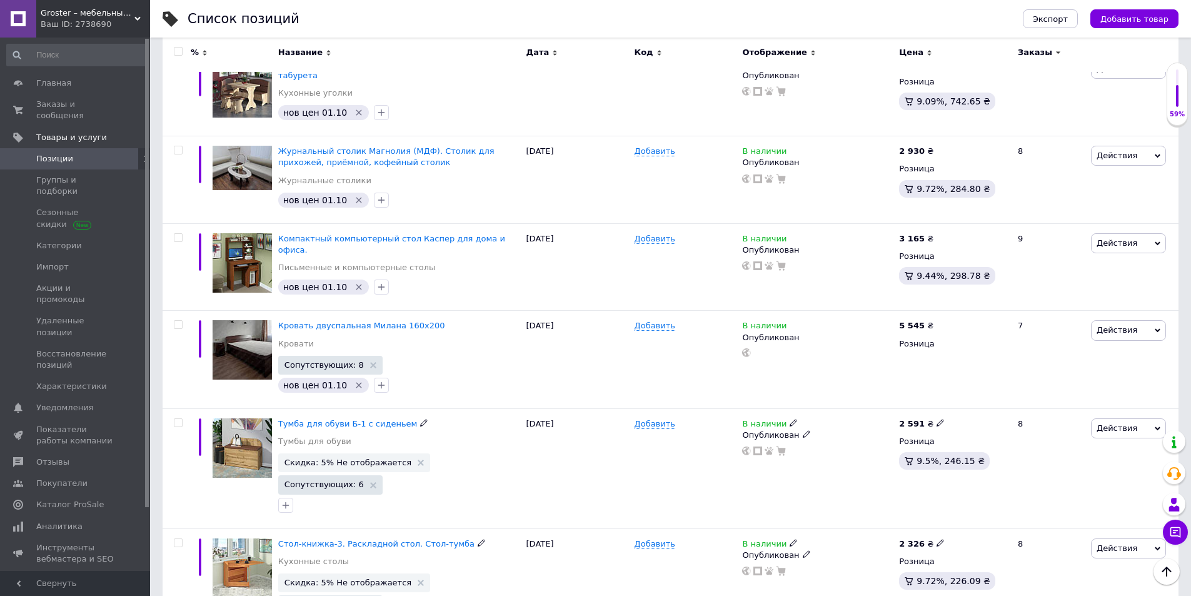
click at [418, 459] on use at bounding box center [421, 462] width 6 height 6
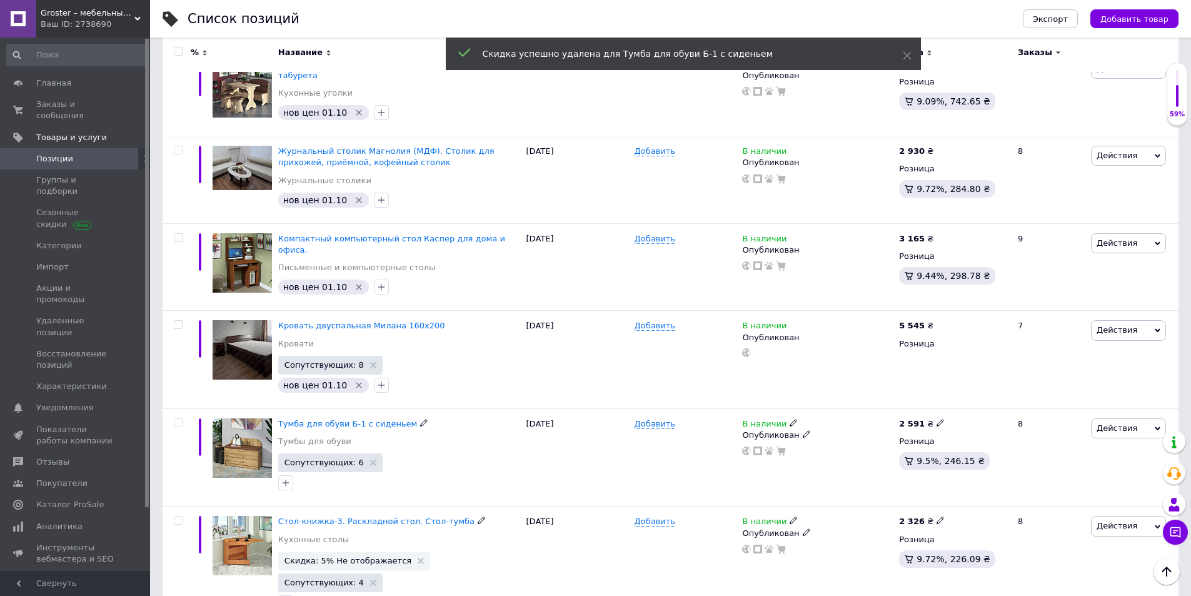
click at [287, 478] on icon "button" at bounding box center [286, 483] width 10 height 10
click at [311, 556] on label "нов цен 01.10" at bounding box center [328, 560] width 59 height 9
checkbox input "true"
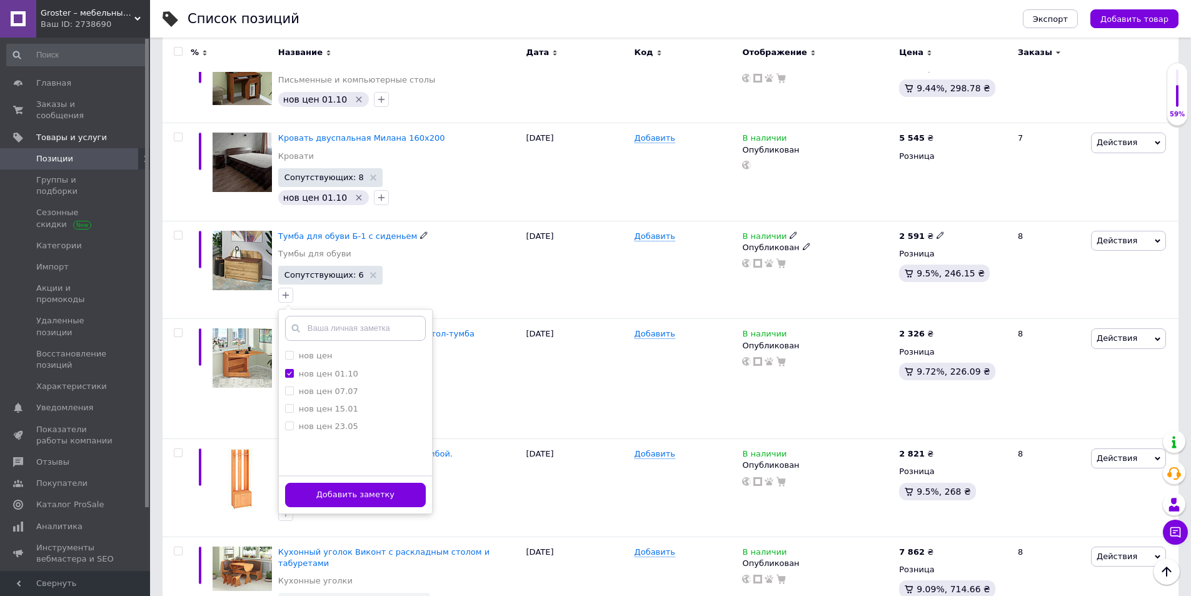
click at [361, 483] on button "Добавить заметку" at bounding box center [355, 495] width 141 height 24
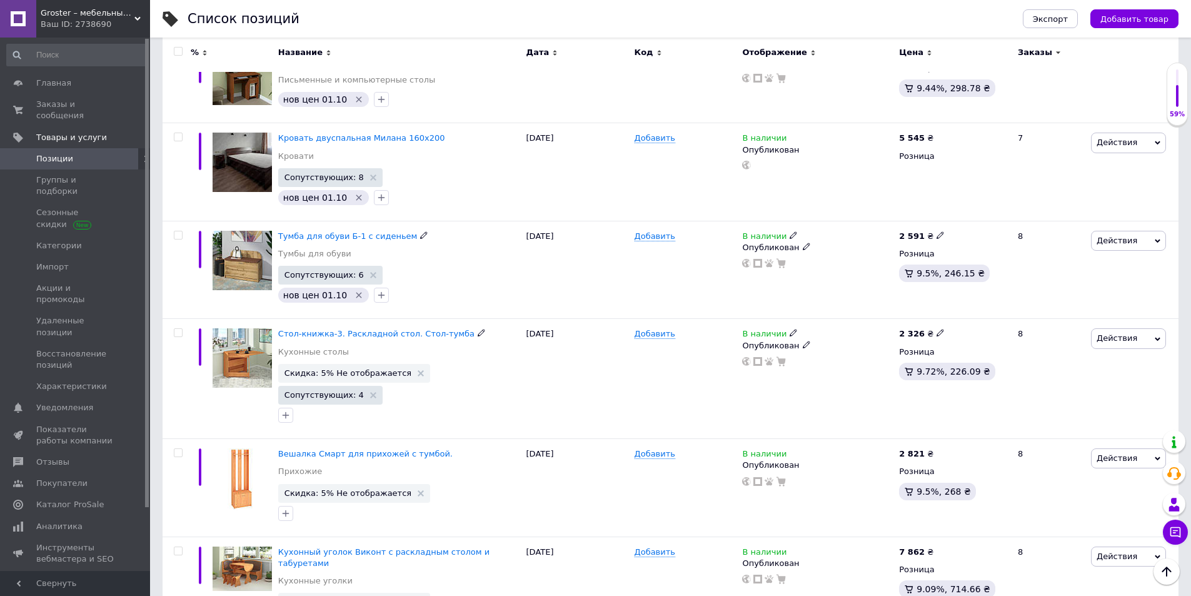
click at [936, 329] on icon at bounding box center [940, 333] width 8 height 8
drag, startPoint x: 979, startPoint y: 266, endPoint x: 917, endPoint y: 266, distance: 61.9
click at [917, 319] on div "2 326 ₴ Цена 2326 Валюта ₴ $ € CHF £ ¥ PLN ₸ MDL HUF KGS CN¥ TRY ₩ lei Розница …" at bounding box center [953, 379] width 114 height 120
type input "2450"
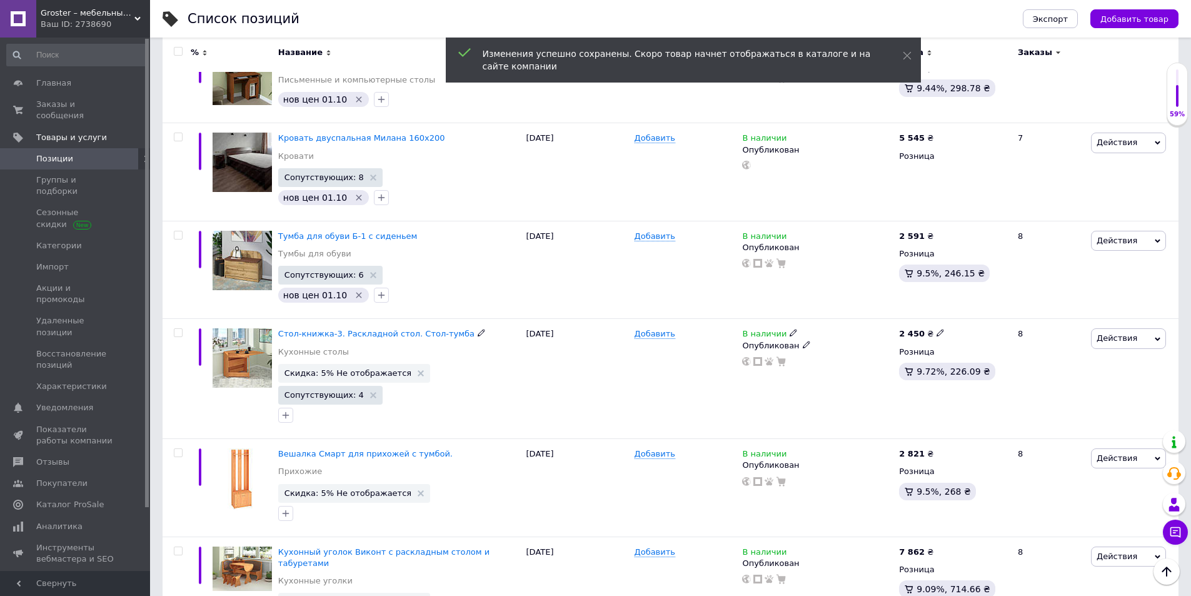
click at [418, 370] on icon at bounding box center [421, 373] width 6 height 6
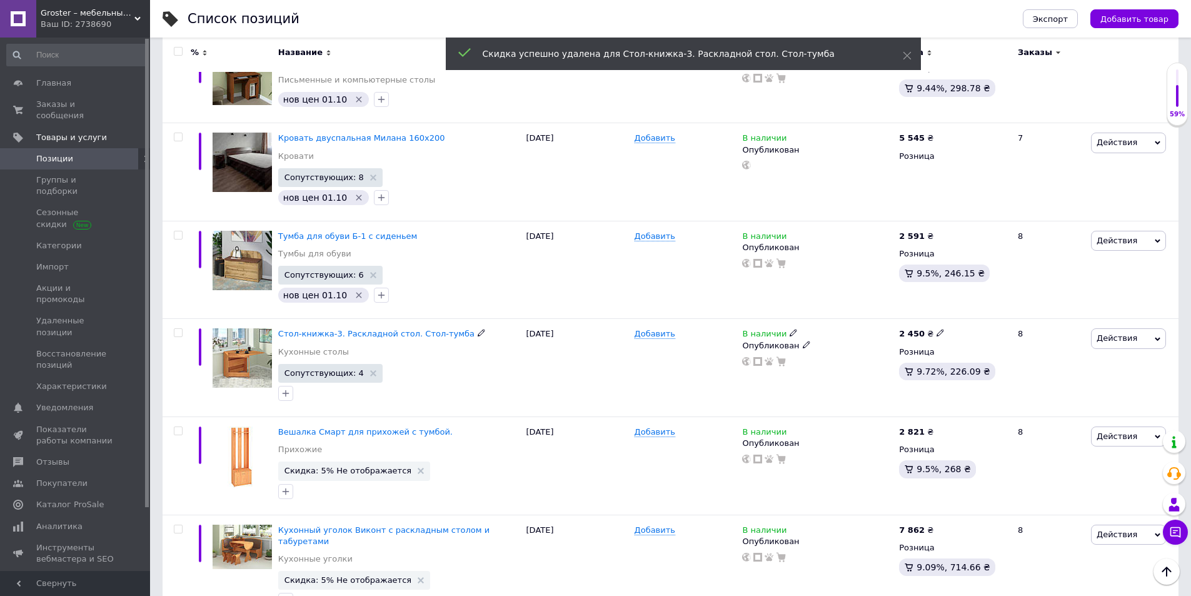
click at [281, 388] on icon "button" at bounding box center [286, 393] width 10 height 10
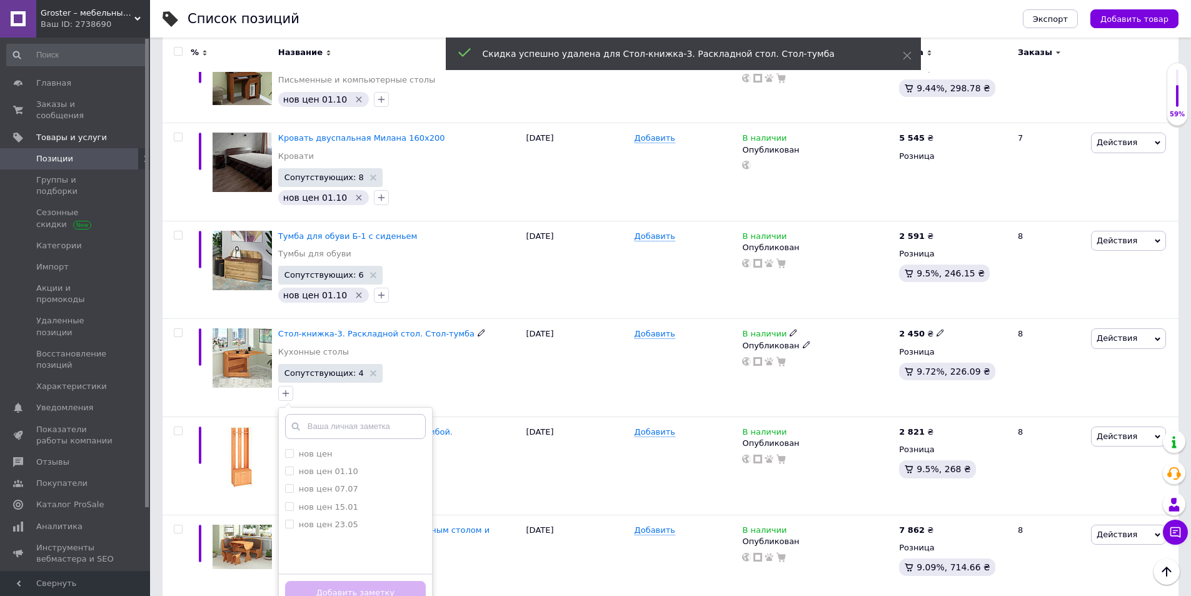
click at [324, 466] on label "нов цен 01.10" at bounding box center [328, 470] width 59 height 9
click at [328, 466] on label "нов цен 01.10" at bounding box center [328, 470] width 59 height 9
checkbox input "true"
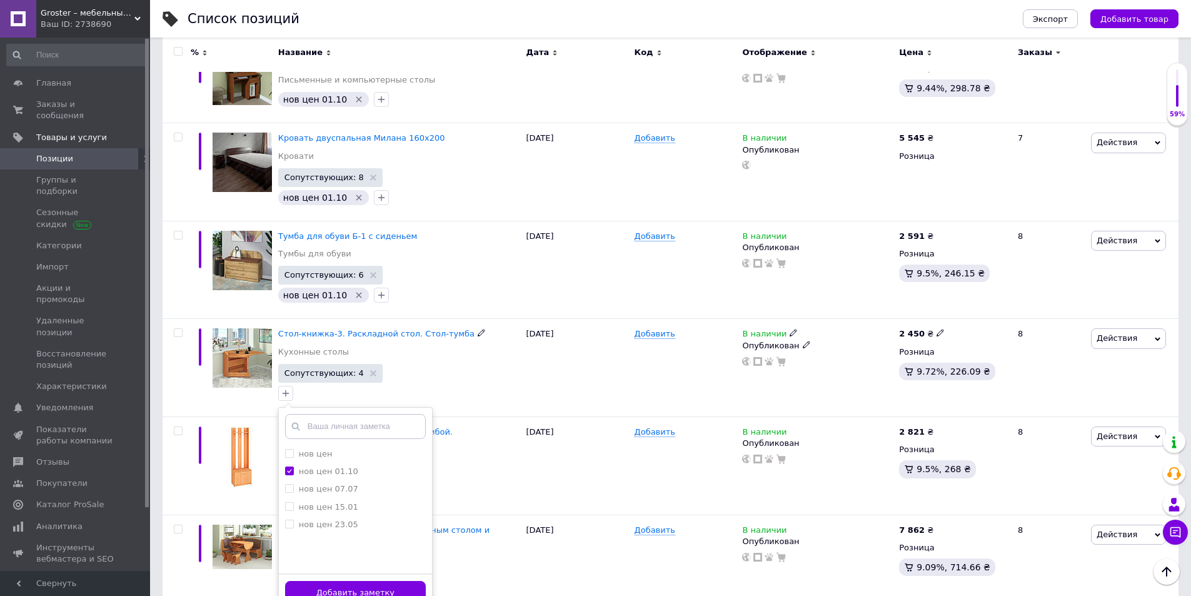
click at [365, 563] on button "Добавить заметку" at bounding box center [355, 593] width 141 height 24
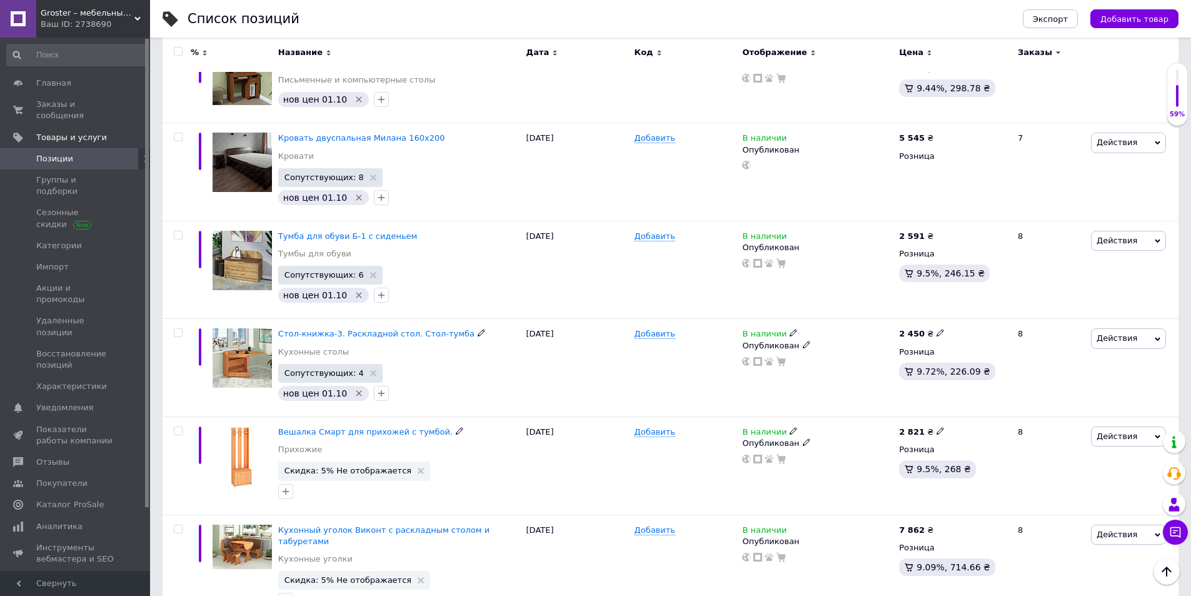
click at [936, 428] on use at bounding box center [939, 431] width 7 height 7
drag, startPoint x: 982, startPoint y: 366, endPoint x: 940, endPoint y: 364, distance: 41.9
click at [940, 417] on div "2 821 ₴ Цена 2821 Валюта ₴ $ € CHF £ ¥ PLN ₸ MDL HUF KGS CN¥ TRY ₩ lei Розница …" at bounding box center [953, 466] width 114 height 98
type input "2975"
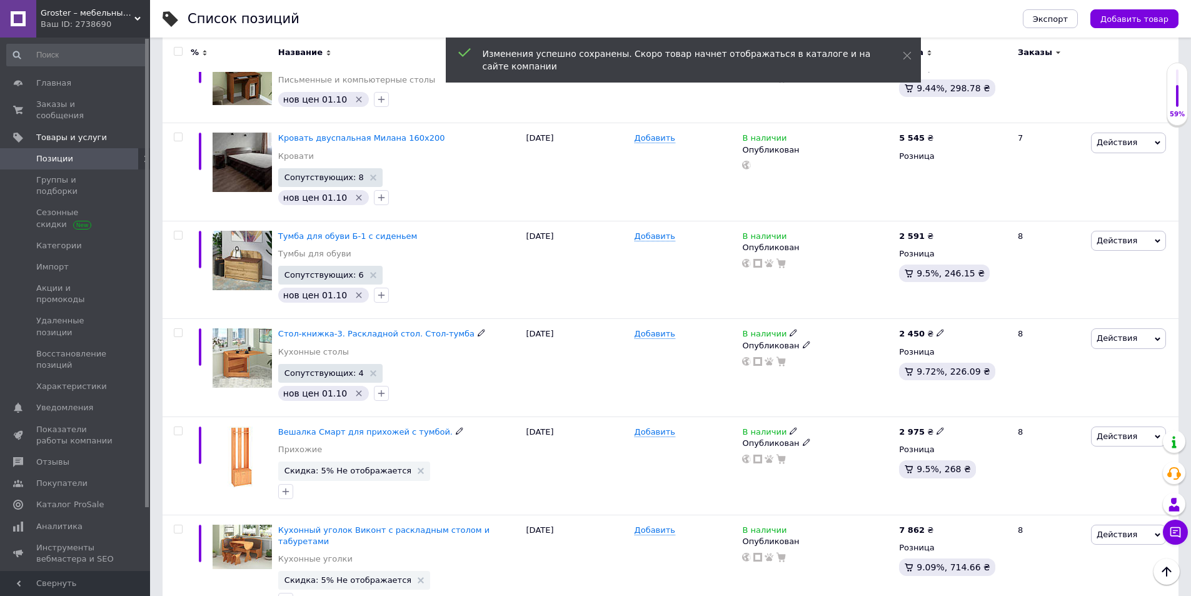
click at [418, 468] on use at bounding box center [421, 471] width 6 height 6
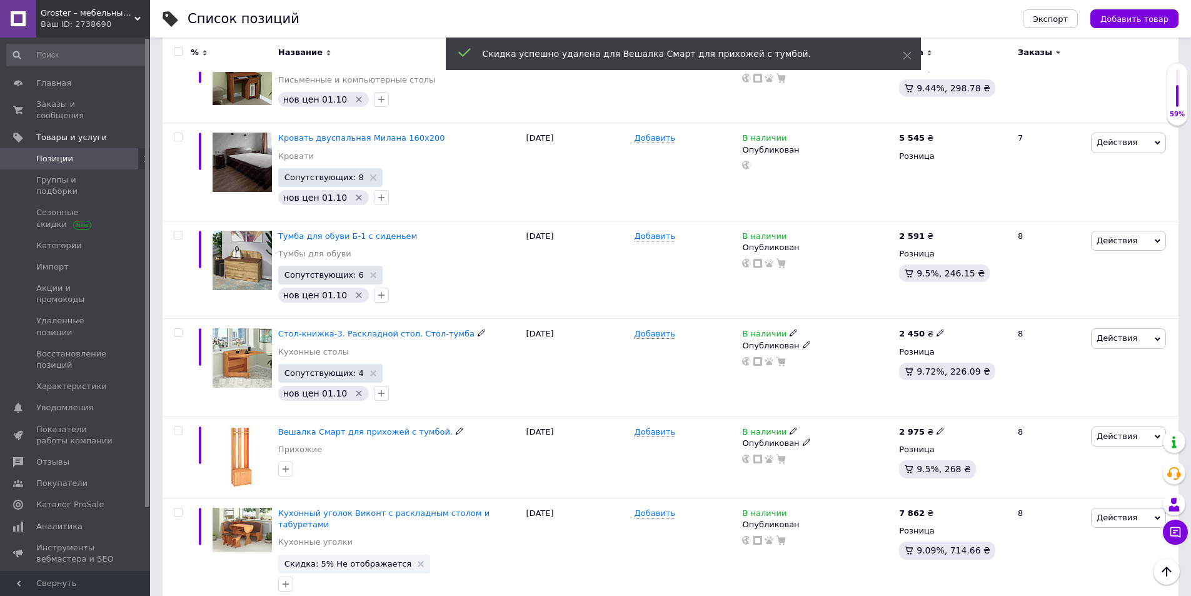
click at [285, 464] on icon "button" at bounding box center [286, 469] width 10 height 10
click at [296, 542] on label "нов цен 01.10" at bounding box center [321, 547] width 73 height 11
click at [293, 543] on input "нов цен 01.10" at bounding box center [289, 547] width 8 height 8
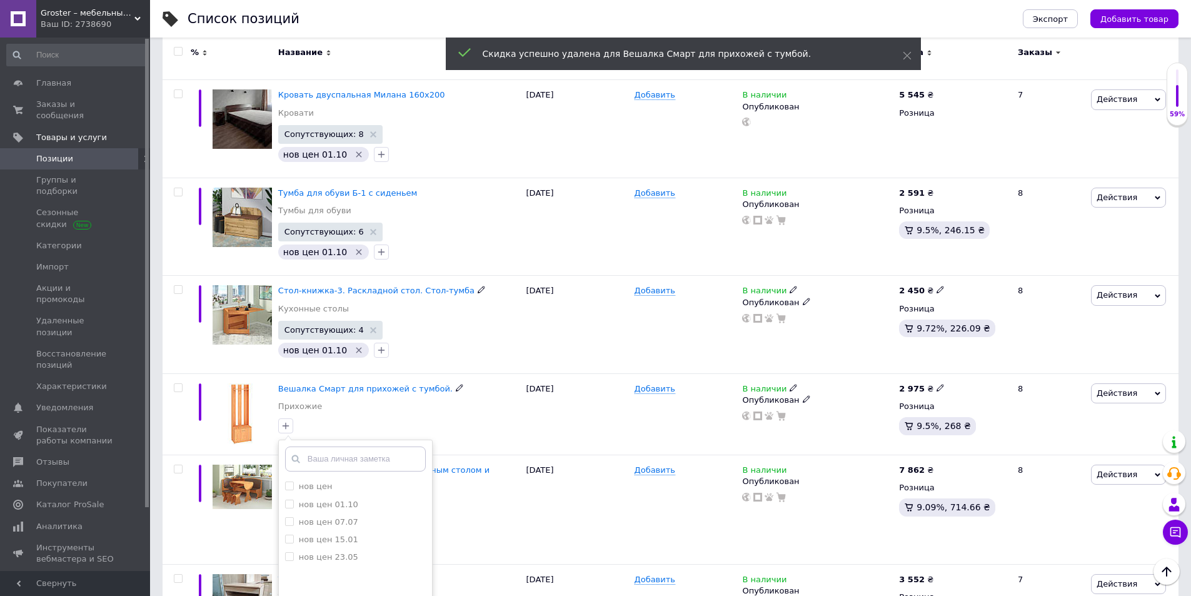
scroll to position [1875, 0]
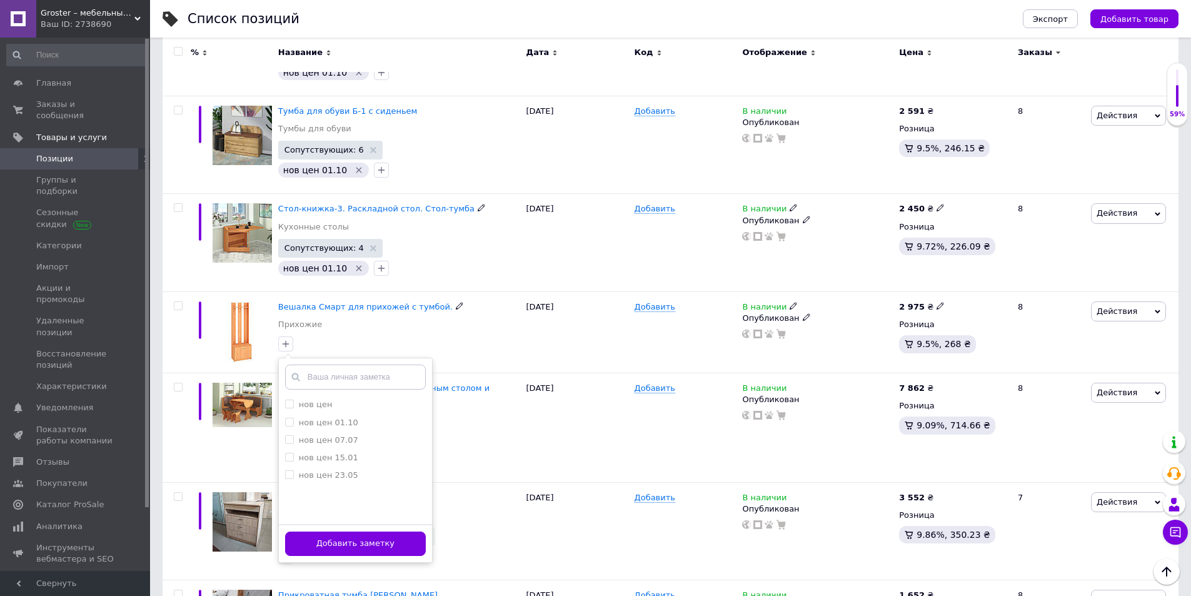
click at [306, 418] on label "нов цен 01.10" at bounding box center [328, 422] width 59 height 9
checkbox input "true"
click at [324, 531] on button "Добавить заметку" at bounding box center [355, 543] width 141 height 24
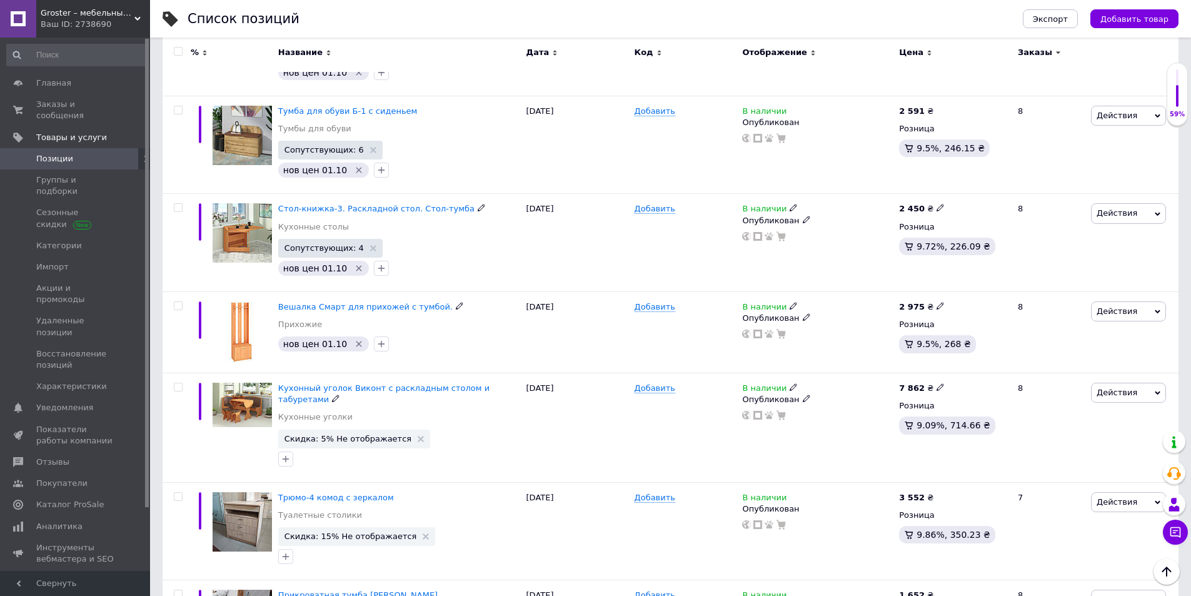
drag, startPoint x: 404, startPoint y: 374, endPoint x: 403, endPoint y: 405, distance: 30.7
click at [418, 436] on icon at bounding box center [421, 439] width 6 height 6
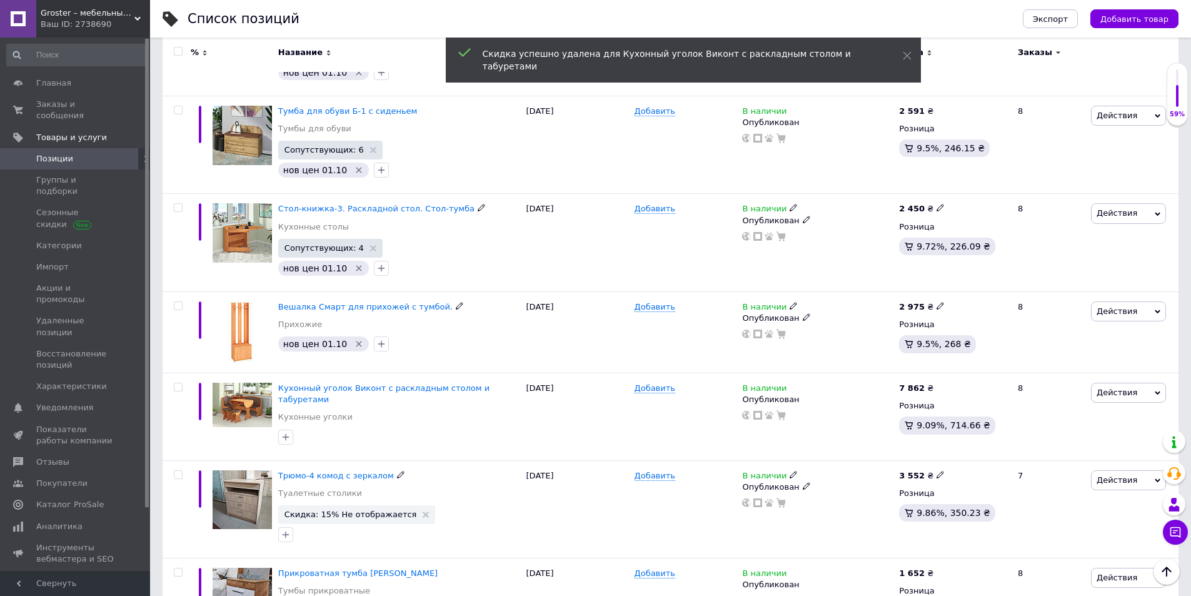
click at [423, 511] on use at bounding box center [426, 514] width 6 height 6
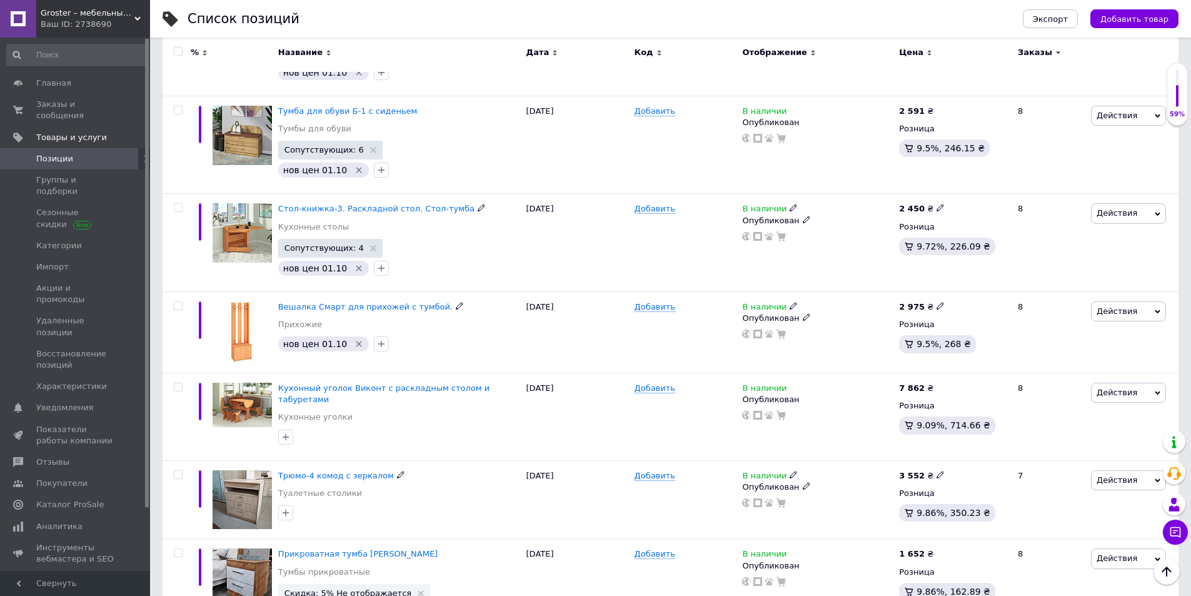
click at [289, 508] on icon "button" at bounding box center [286, 513] width 10 height 10
click at [304, 563] on label "нов цен 01.10" at bounding box center [328, 590] width 59 height 9
checkbox input "true"
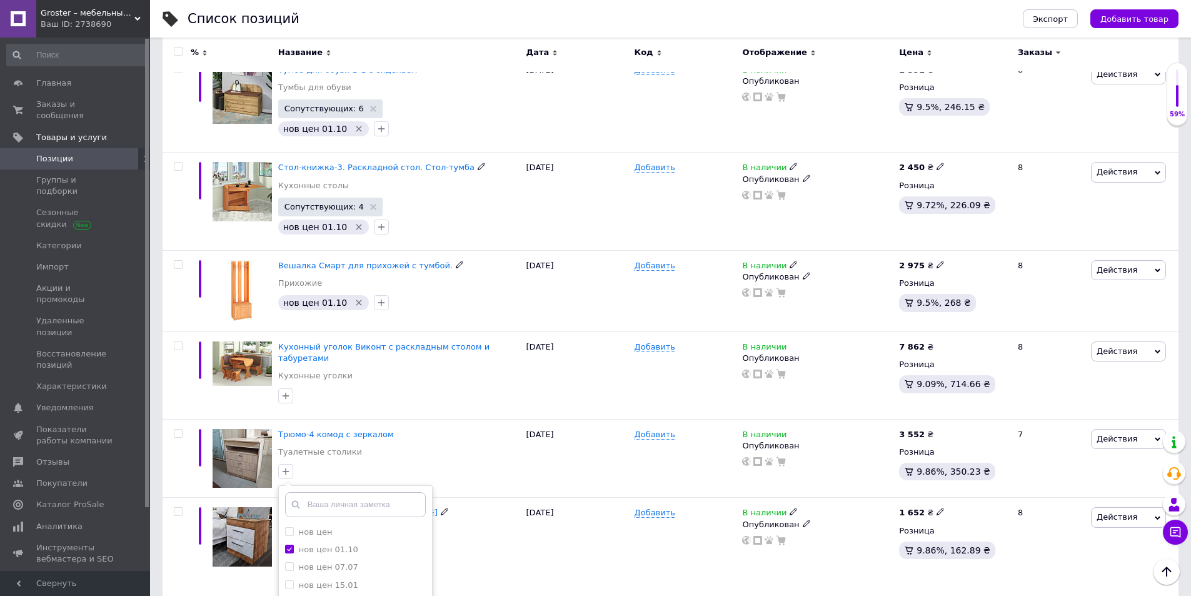
scroll to position [1938, 0]
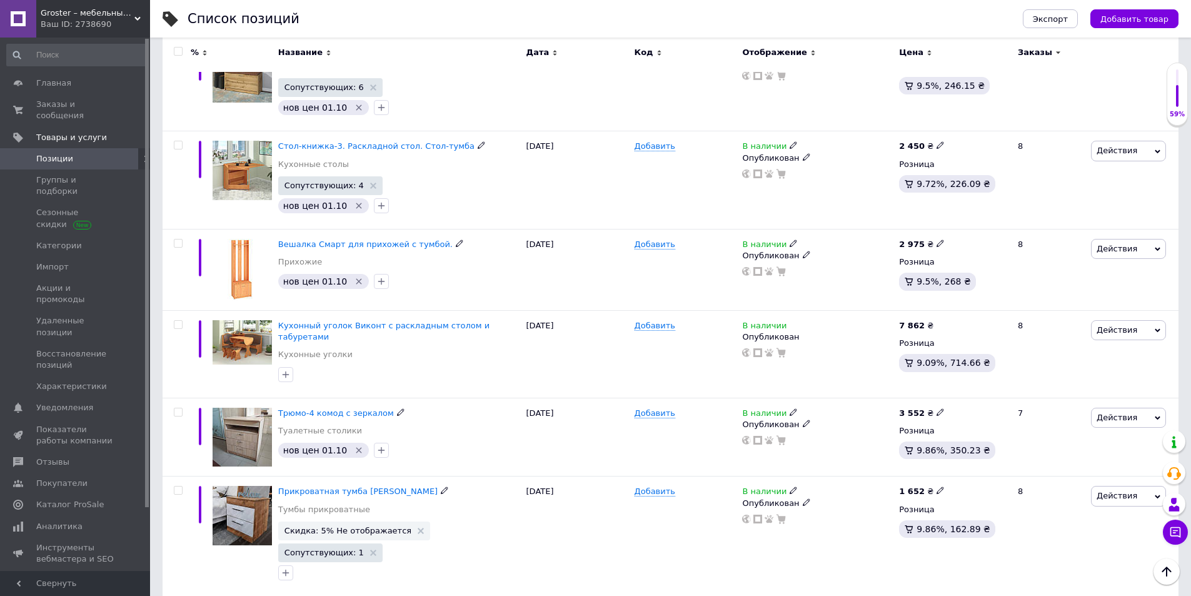
click at [936, 486] on icon at bounding box center [940, 490] width 8 height 8
drag, startPoint x: 995, startPoint y: 413, endPoint x: 926, endPoint y: 412, distance: 68.1
click at [926, 476] on div "1 652 ₴ Цена 1652 Валюта ₴ $ € CHF £ ¥ PLN ₸ MDL HUF KGS CN¥ TRY ₩ lei Розница …" at bounding box center [953, 536] width 114 height 120
type input "1797"
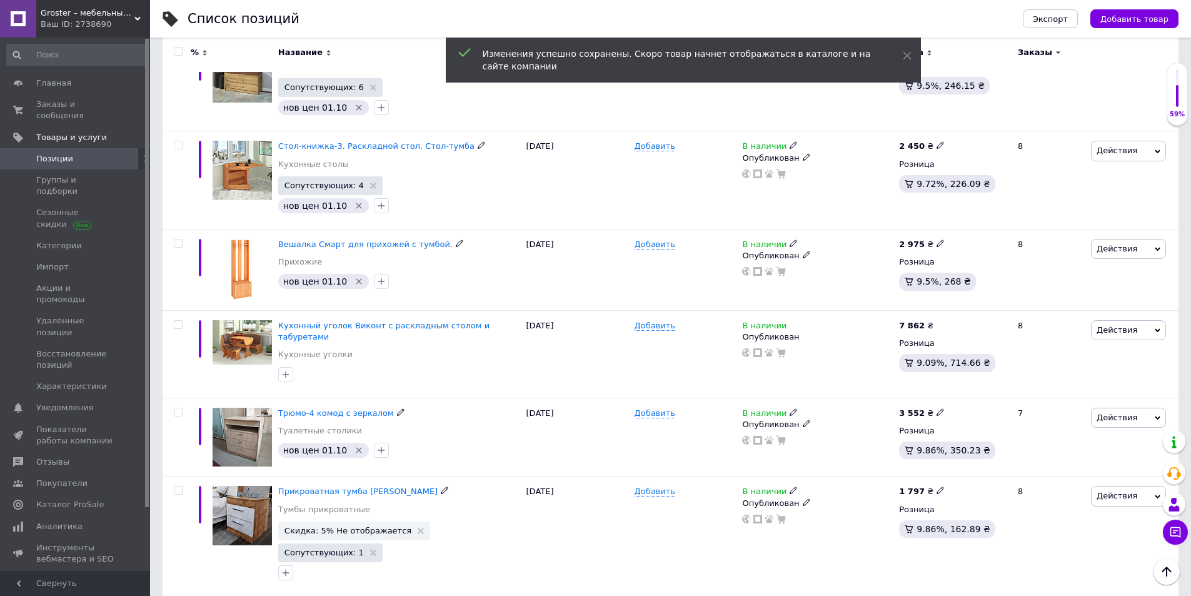
click at [418, 528] on icon at bounding box center [421, 531] width 6 height 6
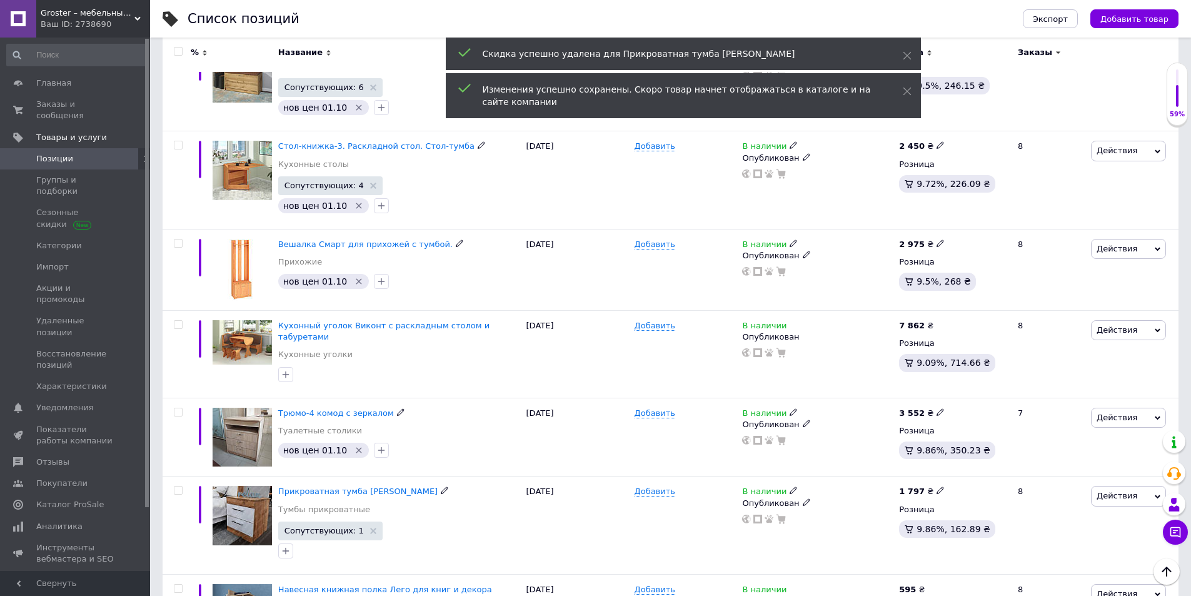
click at [286, 548] on icon "button" at bounding box center [286, 551] width 7 height 7
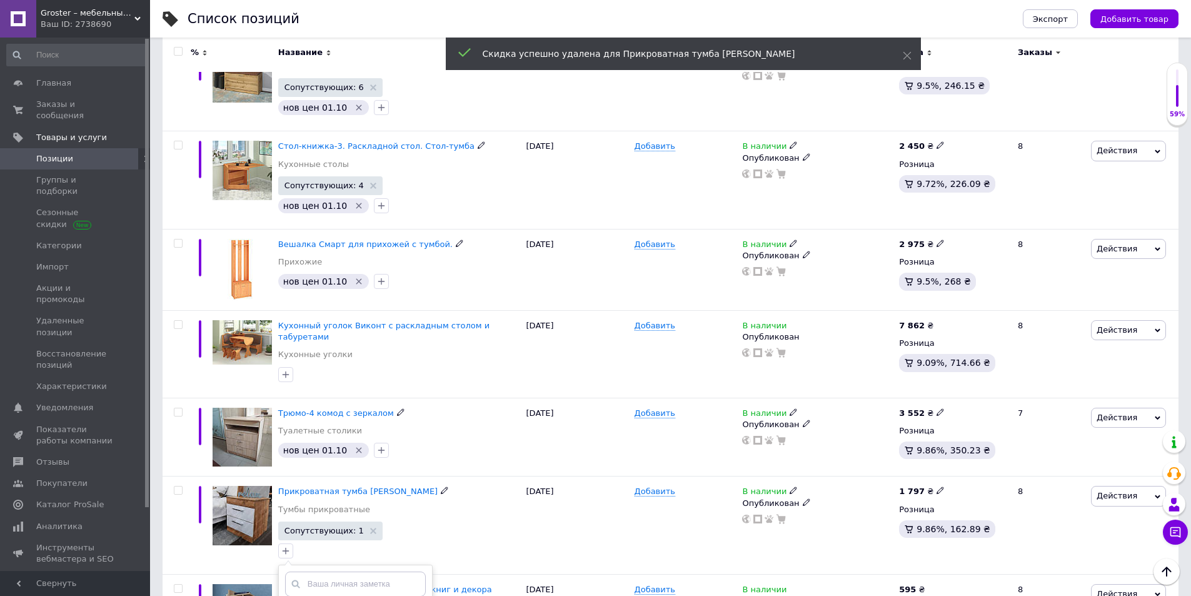
checkbox input "true"
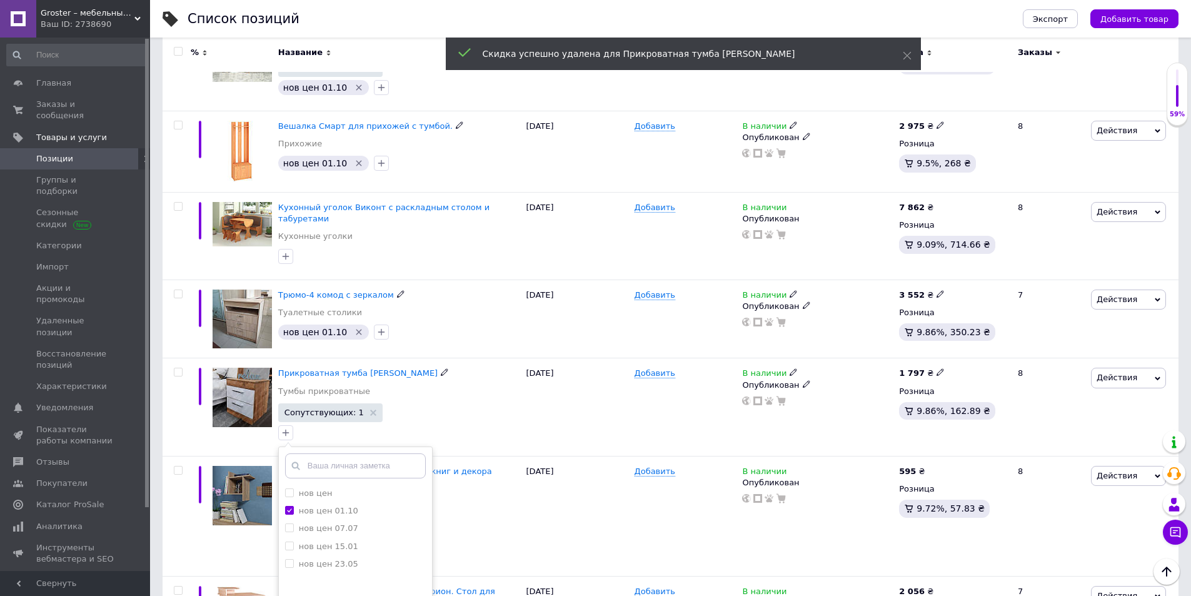
scroll to position [2063, 0]
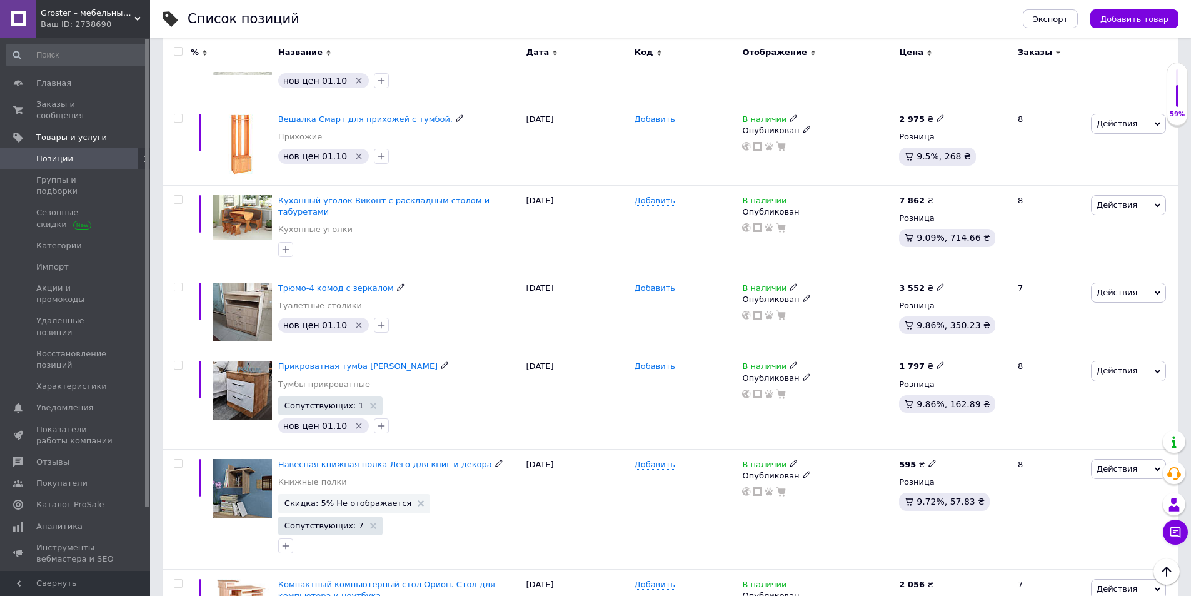
click at [928, 459] on icon at bounding box center [932, 463] width 8 height 8
drag, startPoint x: 990, startPoint y: 382, endPoint x: 897, endPoint y: 382, distance: 92.5
type input "605"
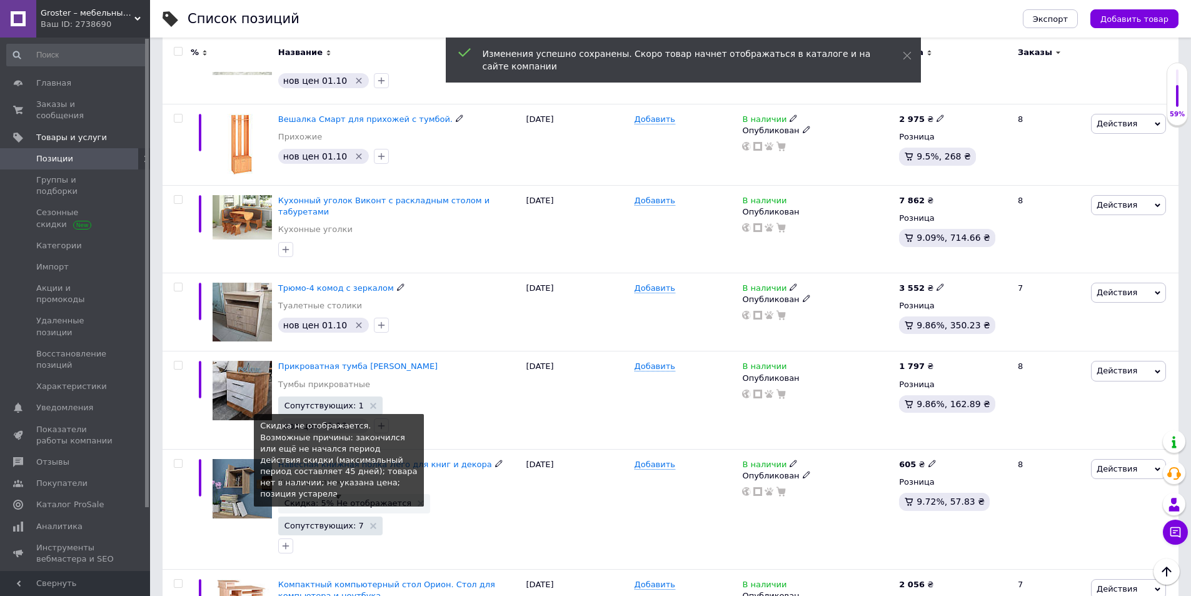
click at [403, 499] on span "Скидка: 5% Не отображается" at bounding box center [353, 503] width 139 height 8
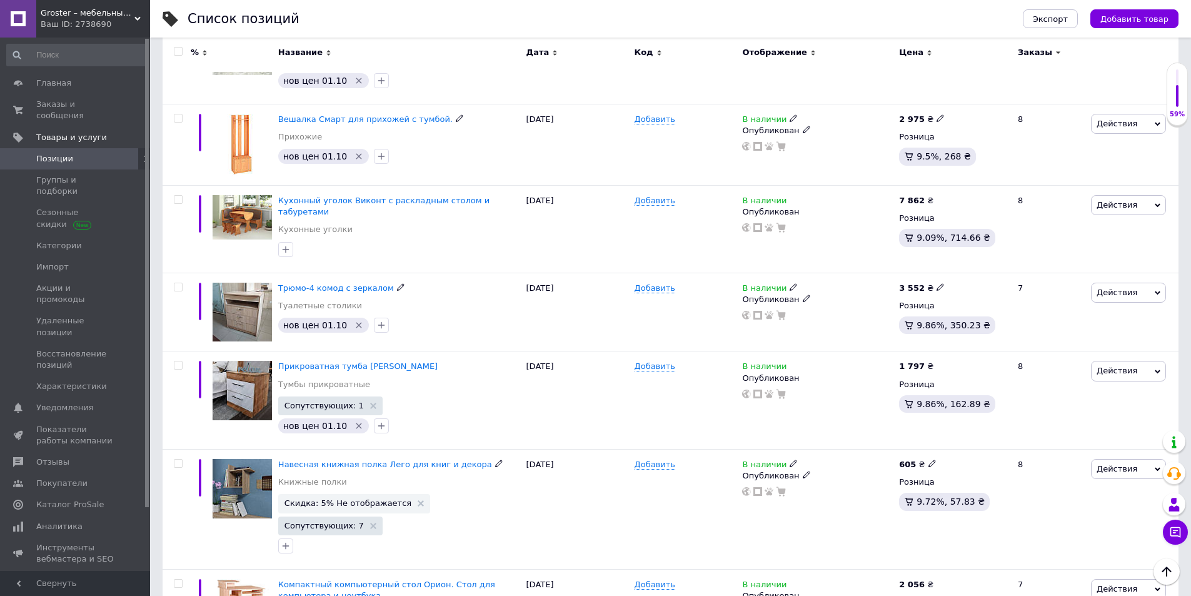
click at [418, 500] on icon at bounding box center [421, 503] width 6 height 6
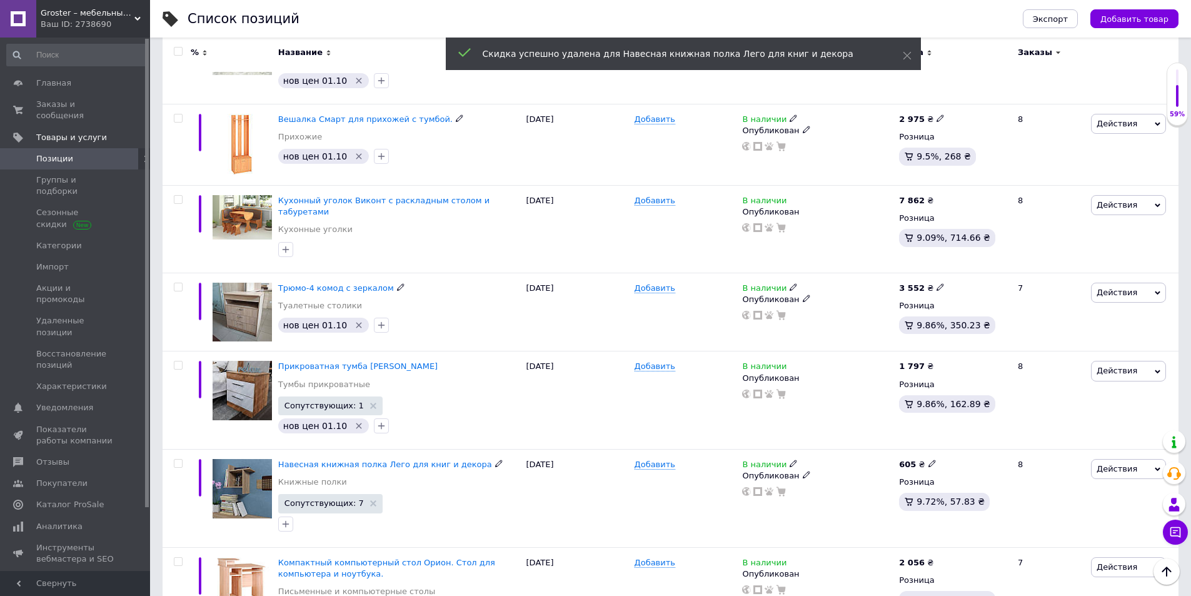
click at [288, 519] on icon "button" at bounding box center [286, 524] width 10 height 10
click at [301, 563] on label "нов цен 01.10" at bounding box center [328, 601] width 59 height 9
drag, startPoint x: 301, startPoint y: 538, endPoint x: 326, endPoint y: 528, distance: 26.7
click at [301, 563] on label "нов цен 01.10" at bounding box center [328, 601] width 59 height 9
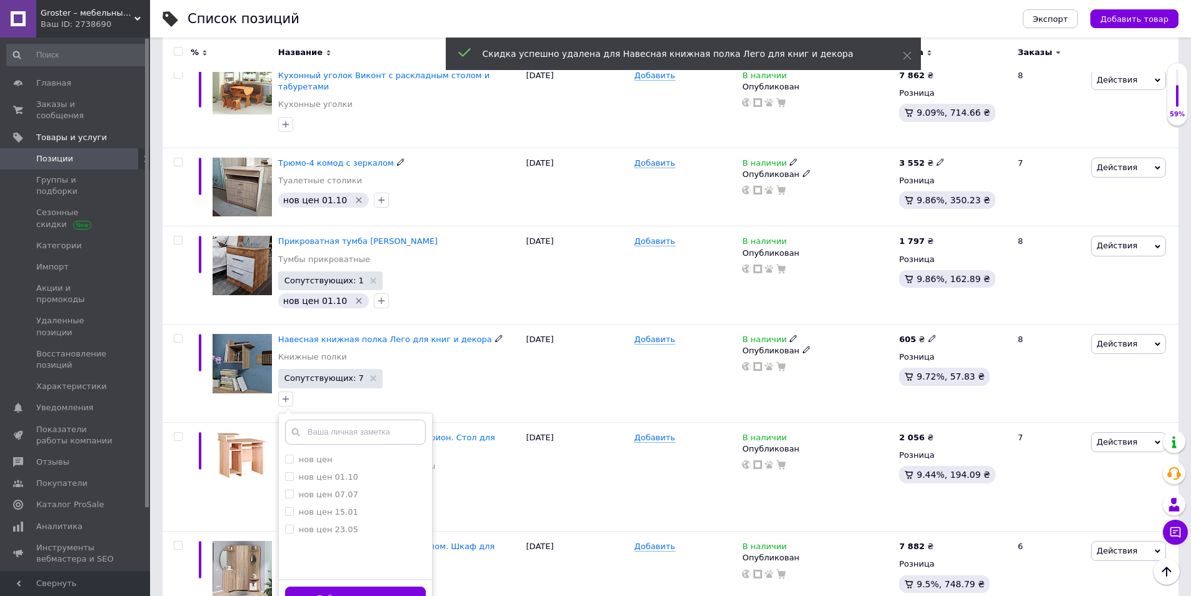
click at [345, 472] on label "нов цен 01.10" at bounding box center [328, 476] width 59 height 9
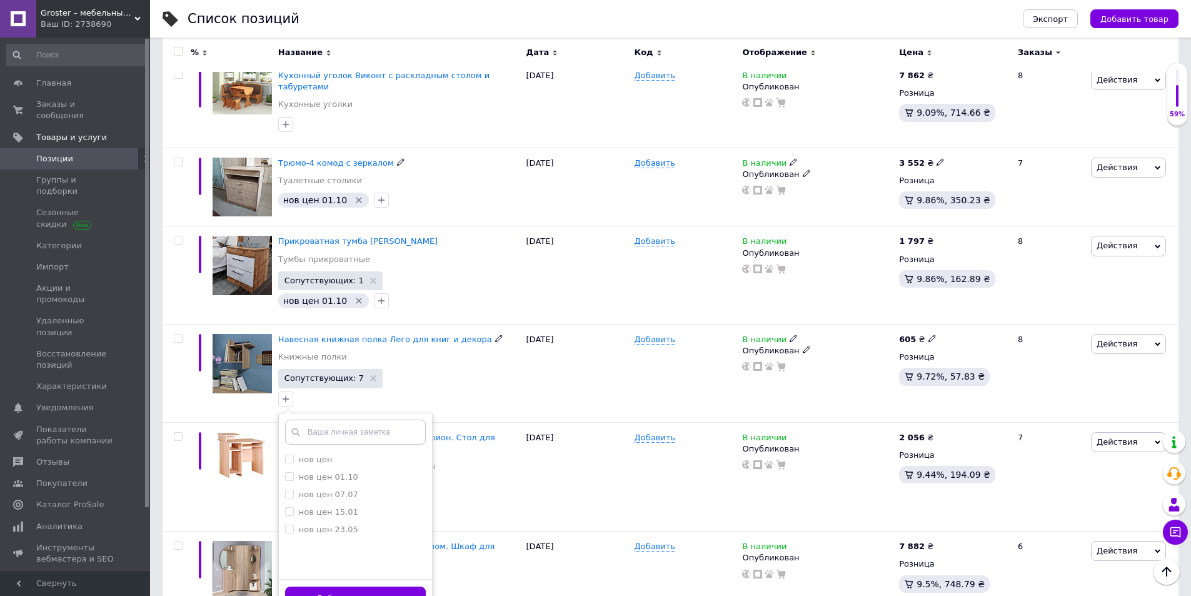
click at [310, 472] on label "нов цен 01.10" at bounding box center [328, 476] width 59 height 9
checkbox input "true"
click at [342, 563] on button "Добавить заметку" at bounding box center [355, 598] width 141 height 24
drag, startPoint x: 342, startPoint y: 531, endPoint x: 351, endPoint y: 528, distance: 9.3
click at [342, 563] on div "Скидка: 5% Не отображается" at bounding box center [399, 607] width 242 height 39
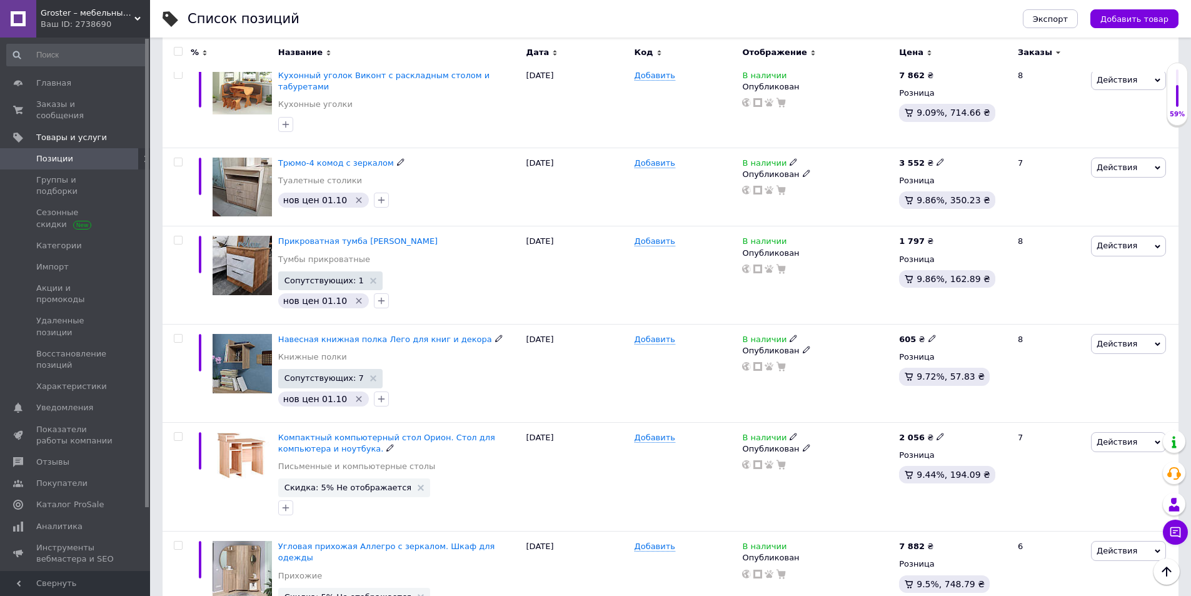
click at [936, 433] on icon at bounding box center [940, 437] width 8 height 8
type input "2075"
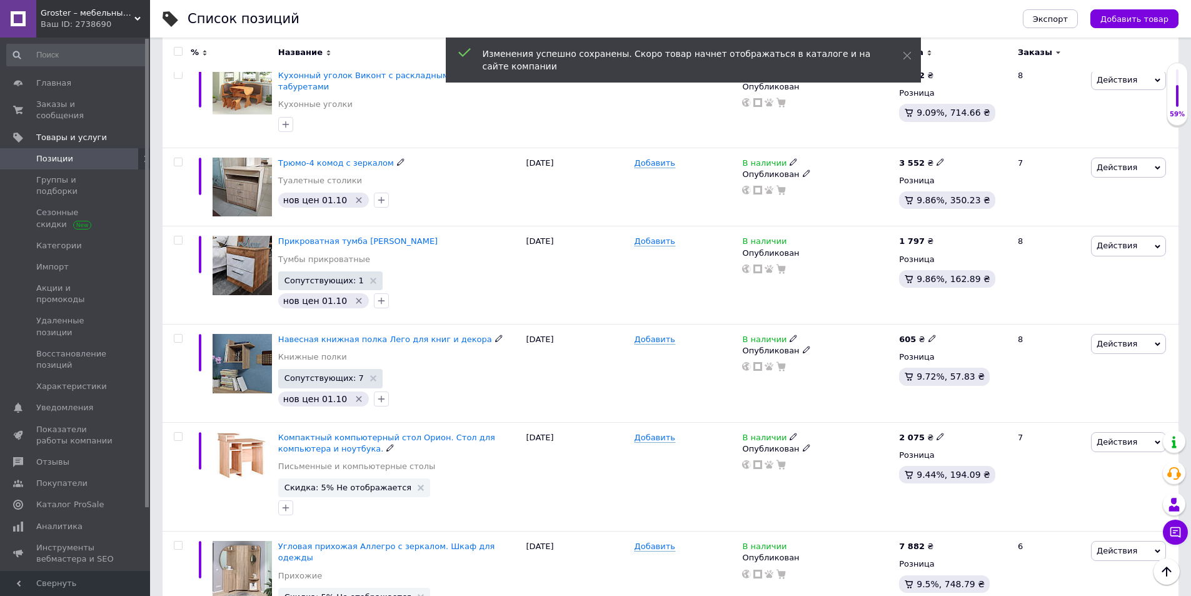
click at [418, 484] on icon at bounding box center [421, 487] width 6 height 6
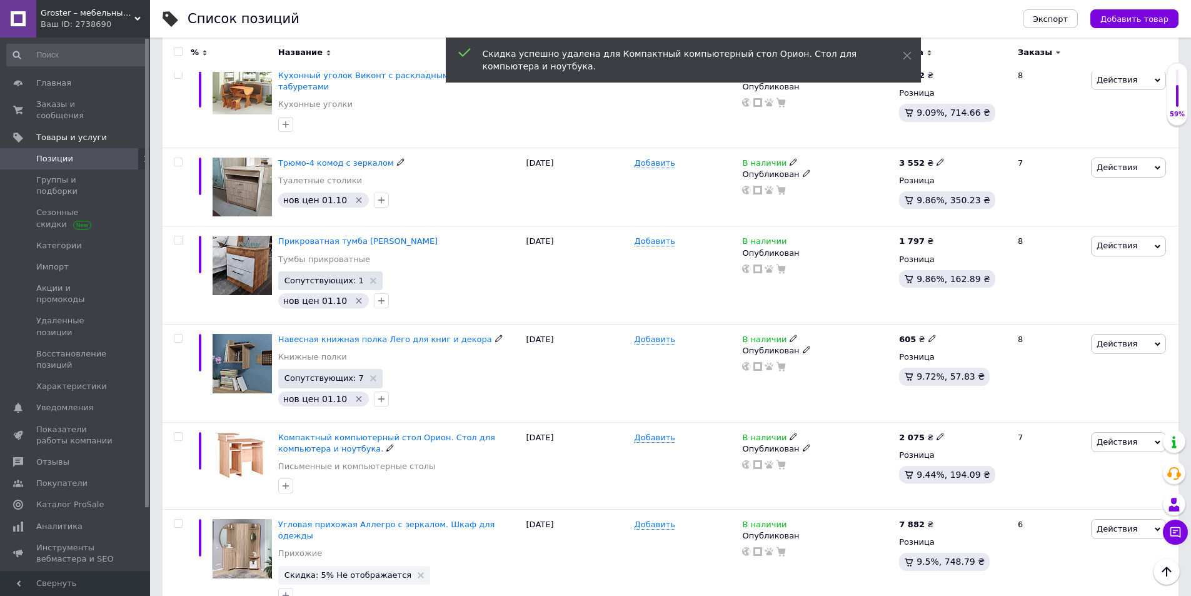
drag, startPoint x: 285, startPoint y: 419, endPoint x: 290, endPoint y: 443, distance: 24.3
click at [285, 481] on icon "button" at bounding box center [286, 486] width 10 height 10
click at [286, 483] on icon "button" at bounding box center [286, 486] width 7 height 7
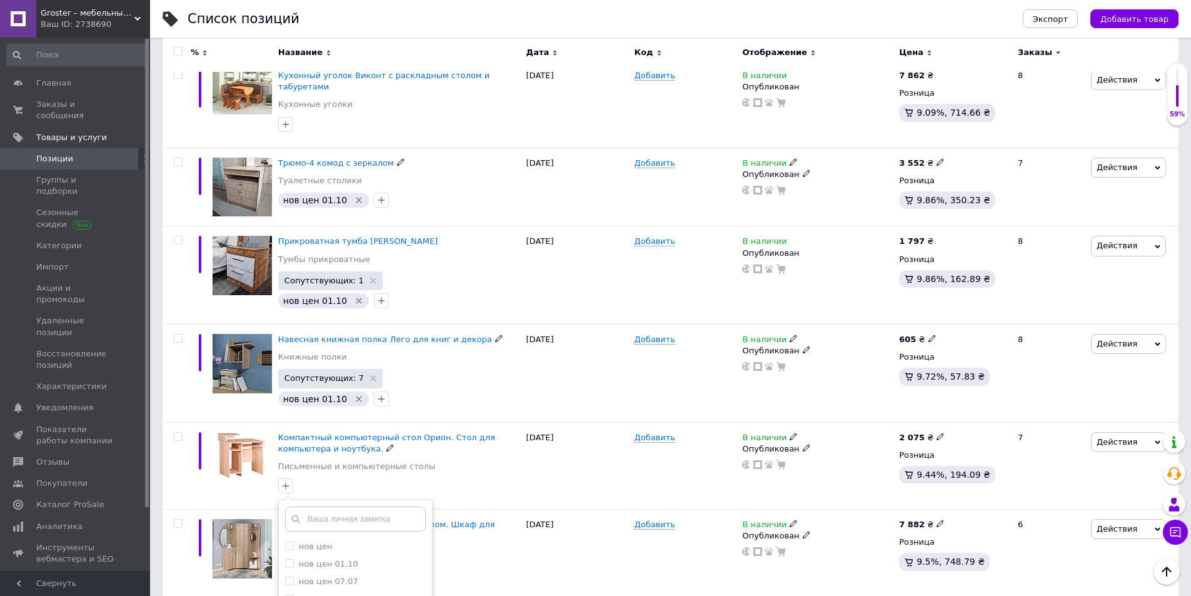
click at [310, 555] on li "нов цен 01.10" at bounding box center [355, 564] width 153 height 18
checkbox input "true"
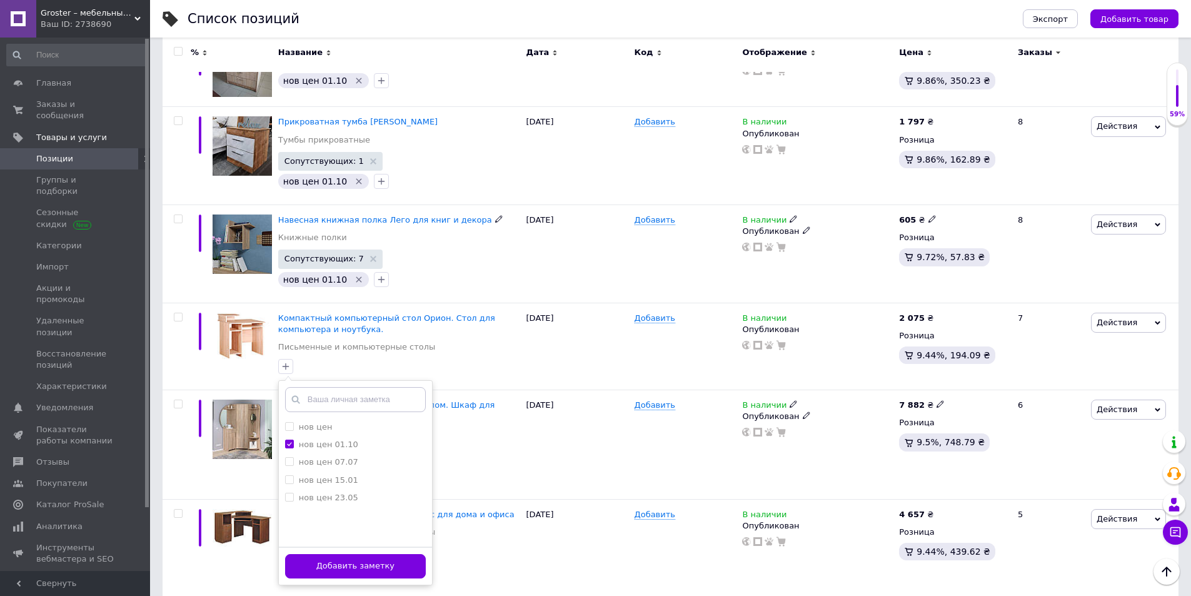
scroll to position [2313, 0]
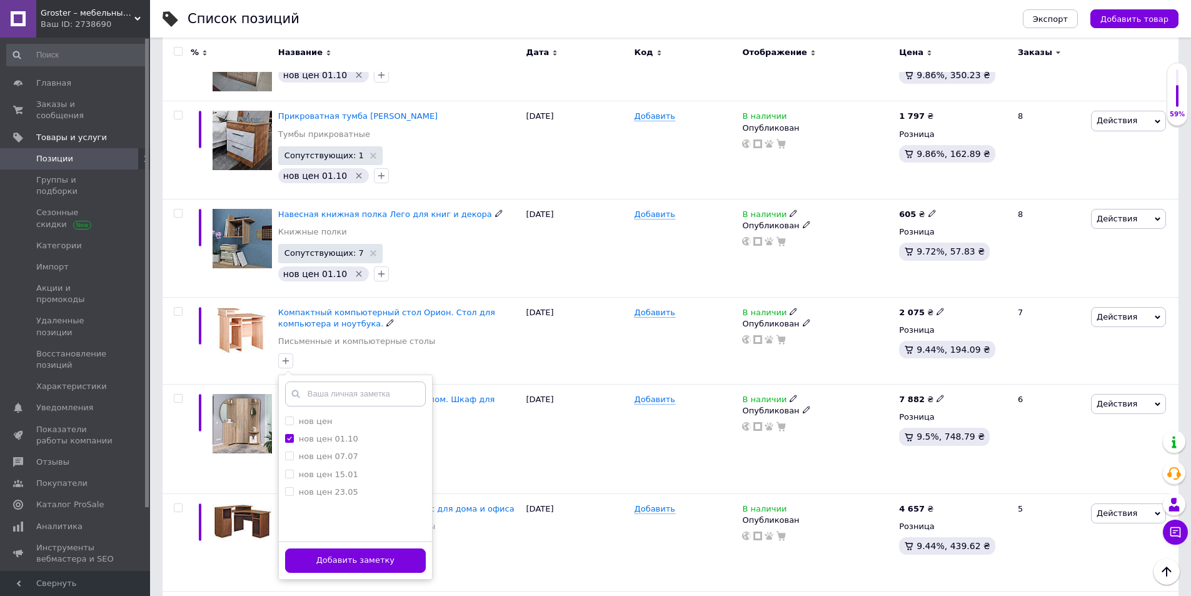
click at [342, 548] on button "Добавить заметку" at bounding box center [355, 560] width 141 height 24
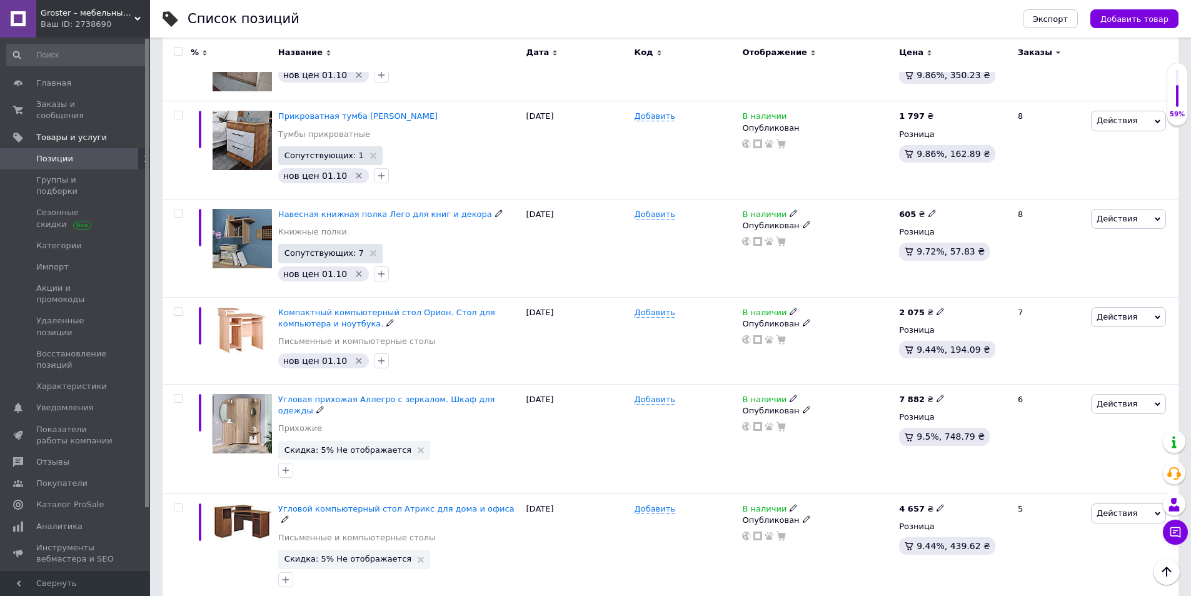
click at [418, 447] on icon at bounding box center [421, 450] width 6 height 6
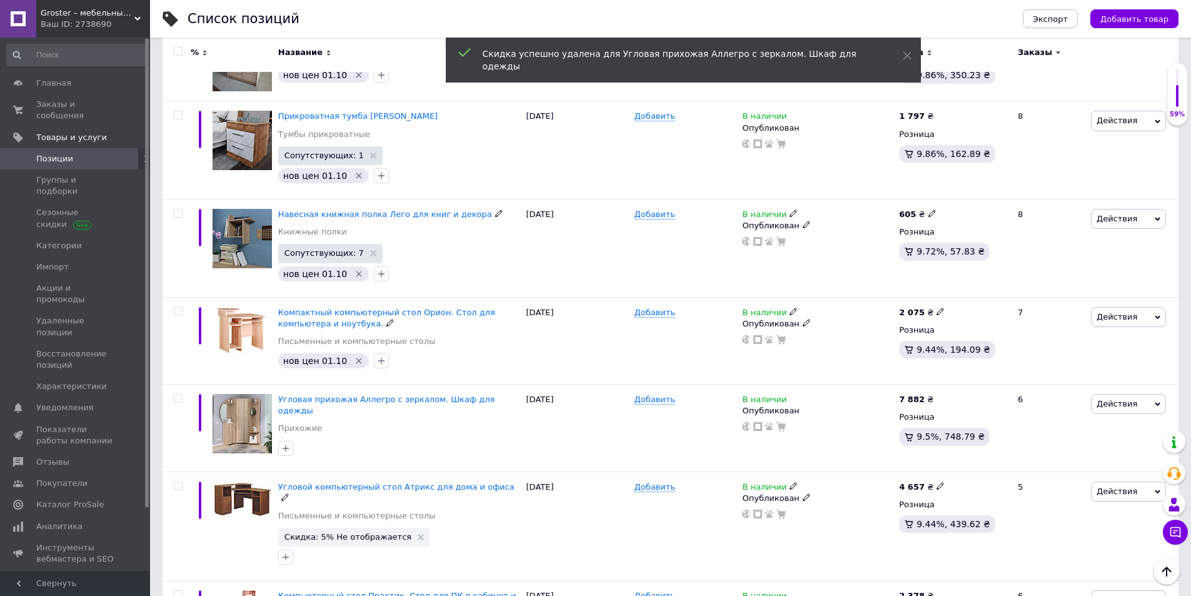
click at [418, 534] on use at bounding box center [421, 537] width 6 height 6
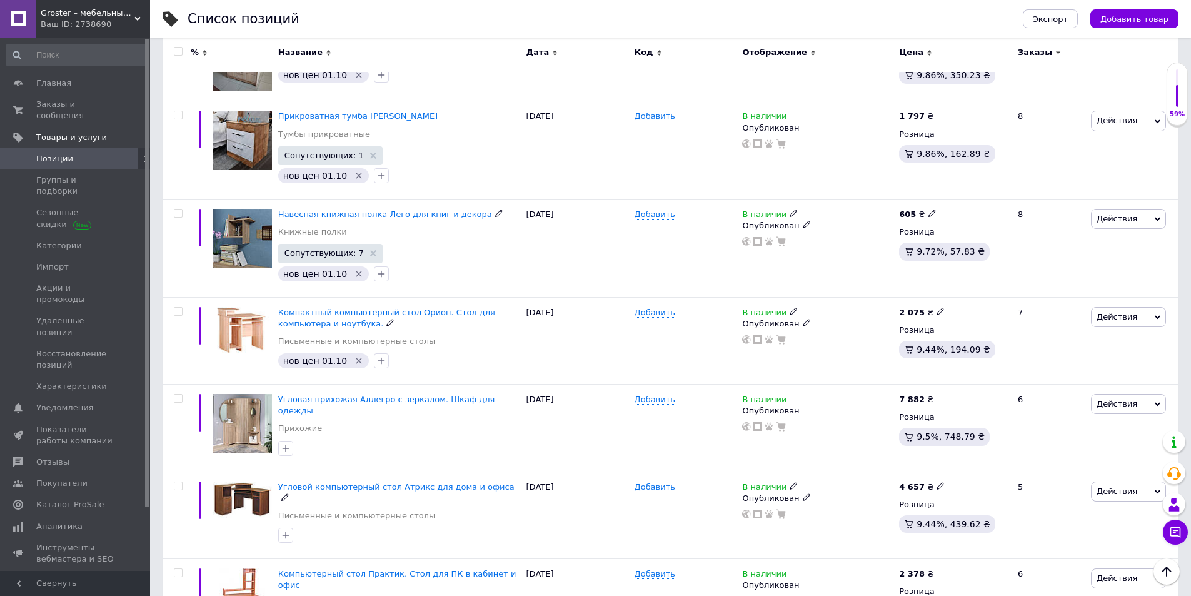
click at [286, 532] on icon "button" at bounding box center [286, 535] width 7 height 7
checkbox input "true"
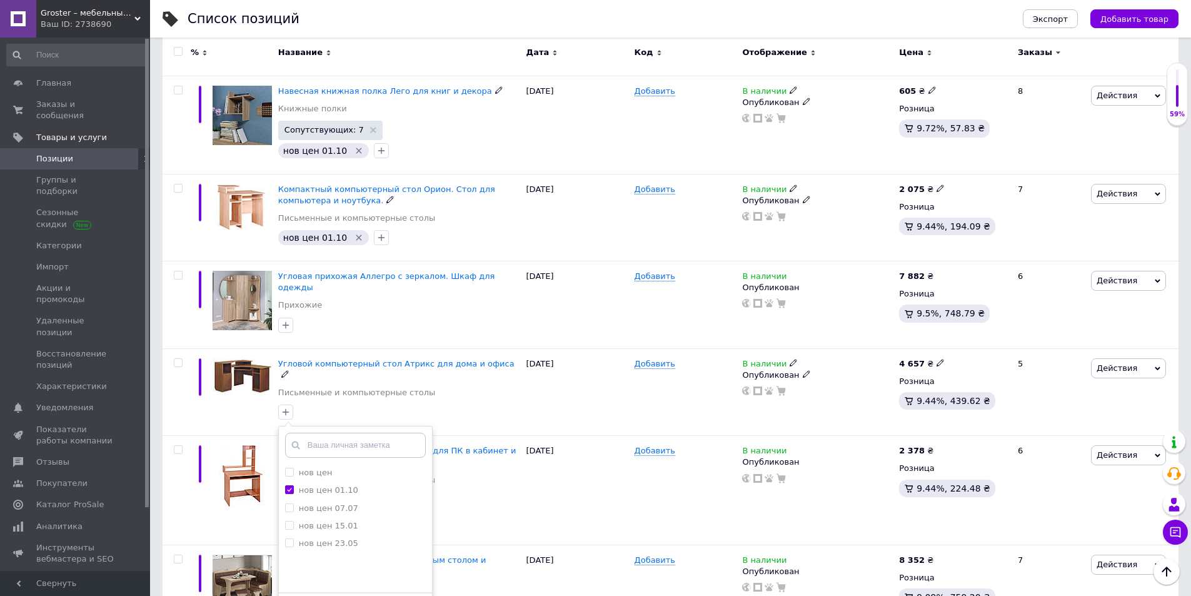
scroll to position [2438, 0]
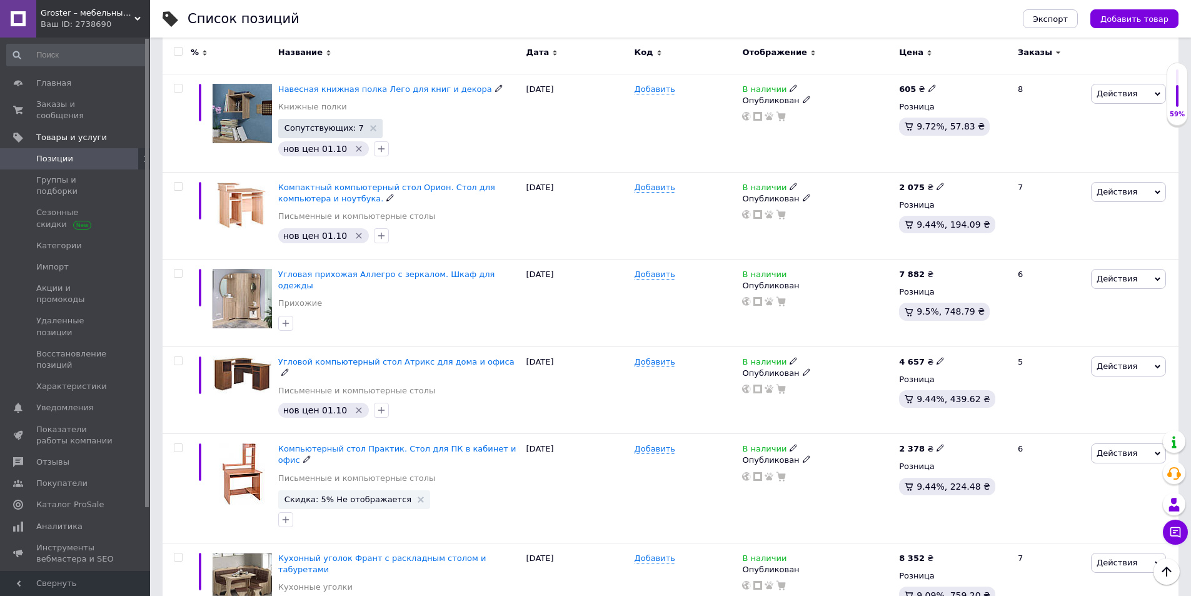
click at [936, 444] on use at bounding box center [939, 447] width 7 height 7
drag, startPoint x: 987, startPoint y: 349, endPoint x: 913, endPoint y: 348, distance: 73.8
click at [913, 434] on div "2 378 ₴ Цена 2378 Валюта ₴ $ € CHF £ ¥ PLN ₸ MDL HUF KGS CN¥ TRY ₩ lei Розница …" at bounding box center [953, 488] width 114 height 109
type input "2407"
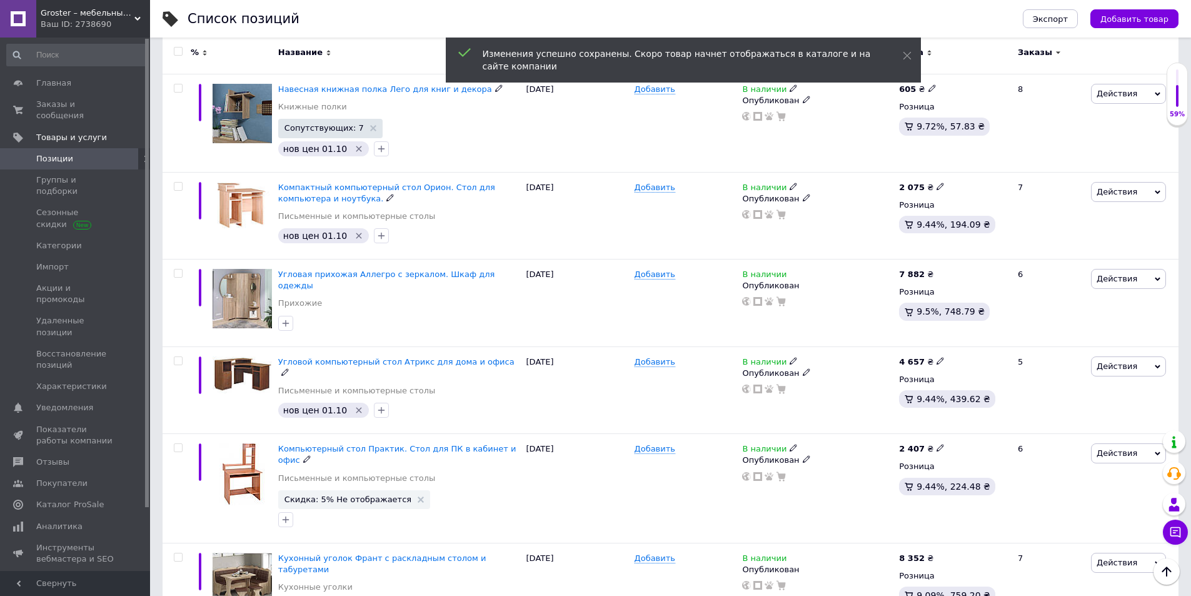
click at [418, 496] on use at bounding box center [421, 499] width 6 height 6
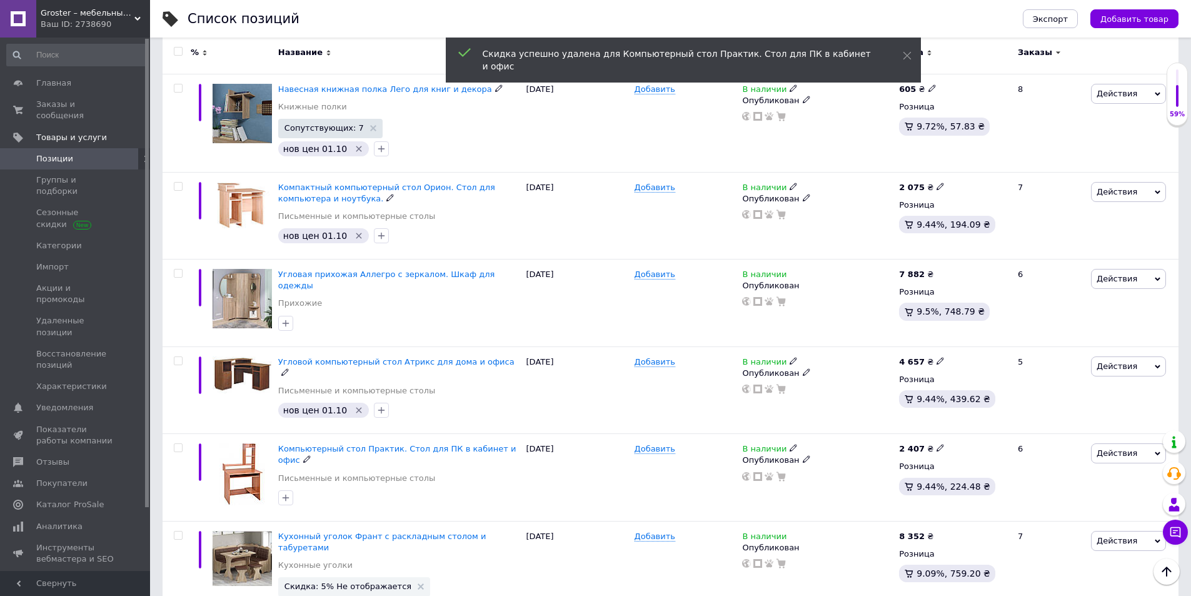
click at [288, 493] on icon "button" at bounding box center [286, 498] width 10 height 10
click at [327, 563] on label "нов цен 01.10" at bounding box center [328, 575] width 59 height 9
checkbox input "true"
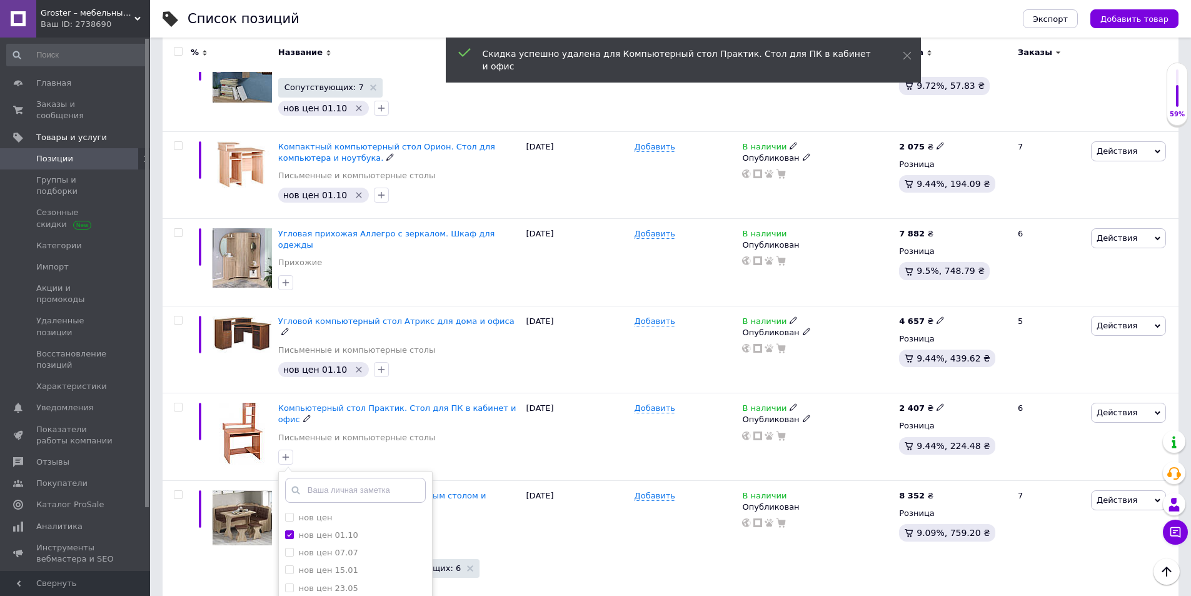
scroll to position [2500, 0]
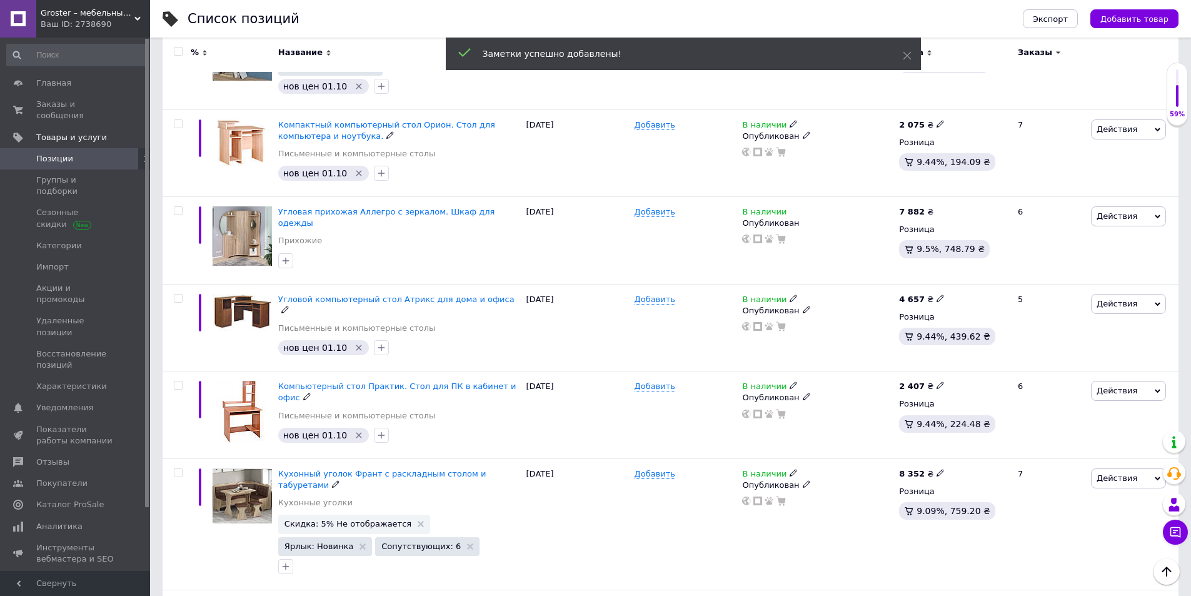
click at [418, 521] on icon at bounding box center [421, 524] width 6 height 6
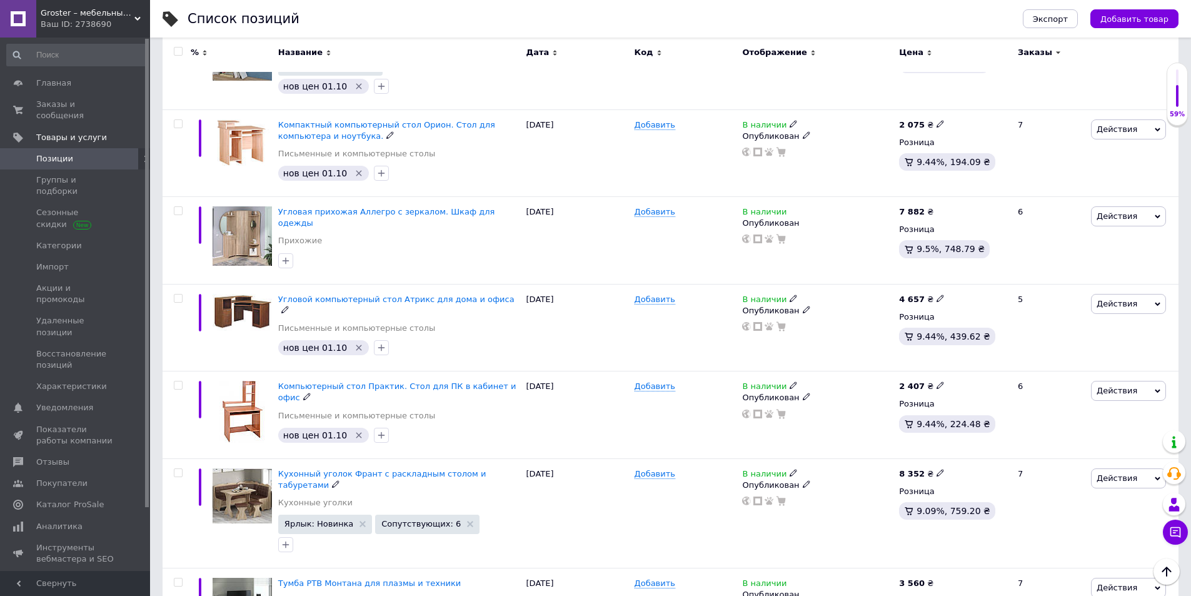
click at [936, 469] on icon at bounding box center [940, 473] width 8 height 8
type input "8615"
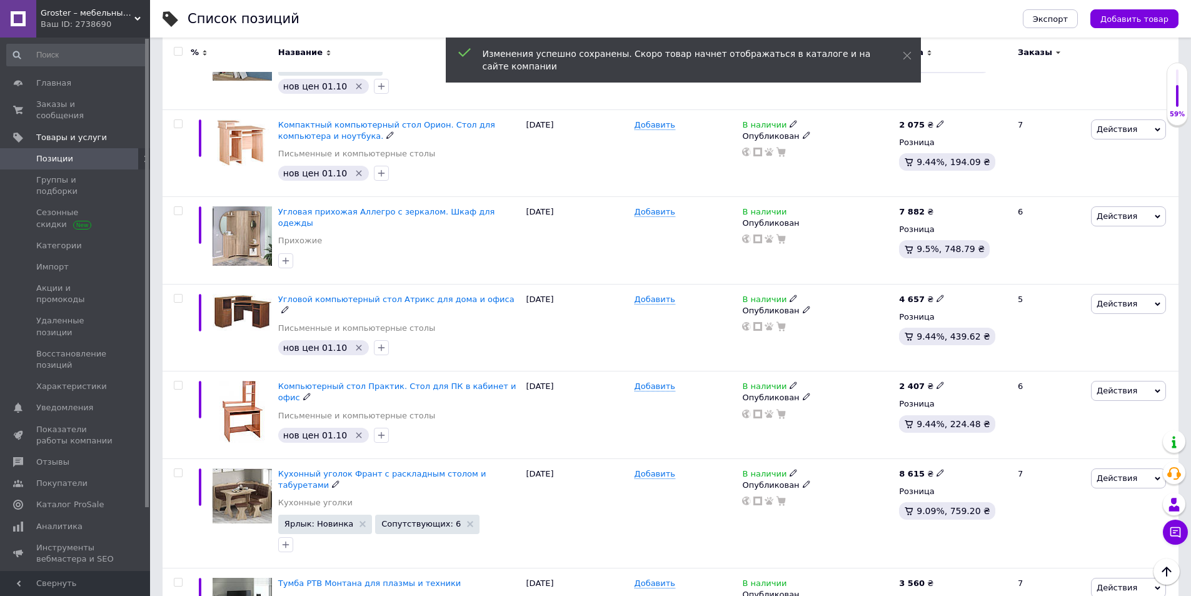
click at [289, 539] on icon "button" at bounding box center [286, 544] width 10 height 10
checkbox input "true"
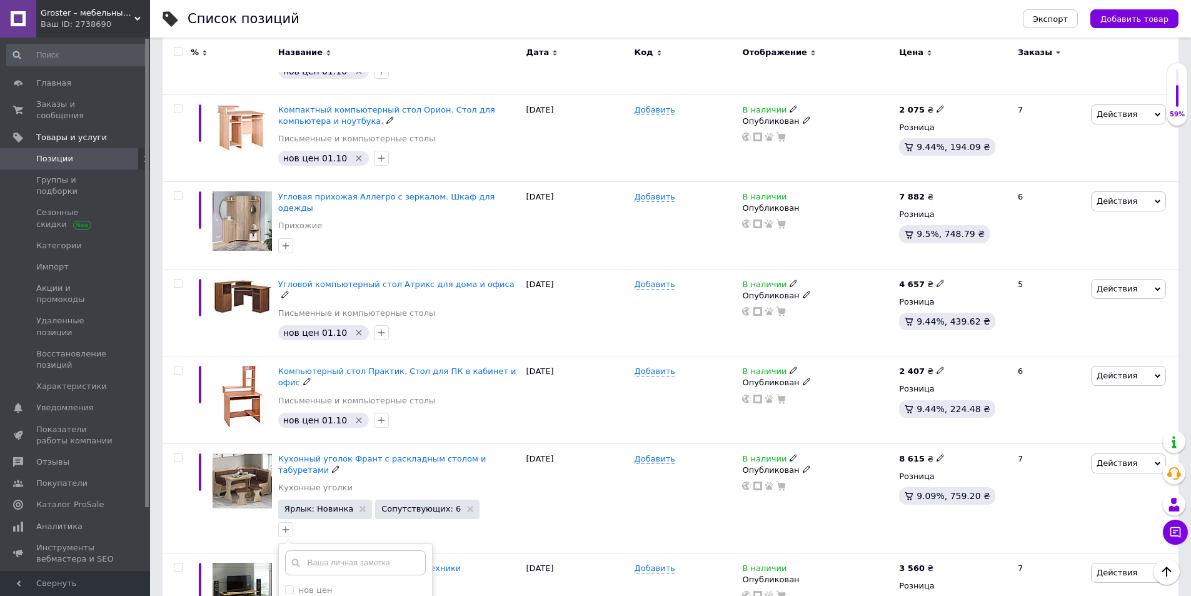
scroll to position [2563, 0]
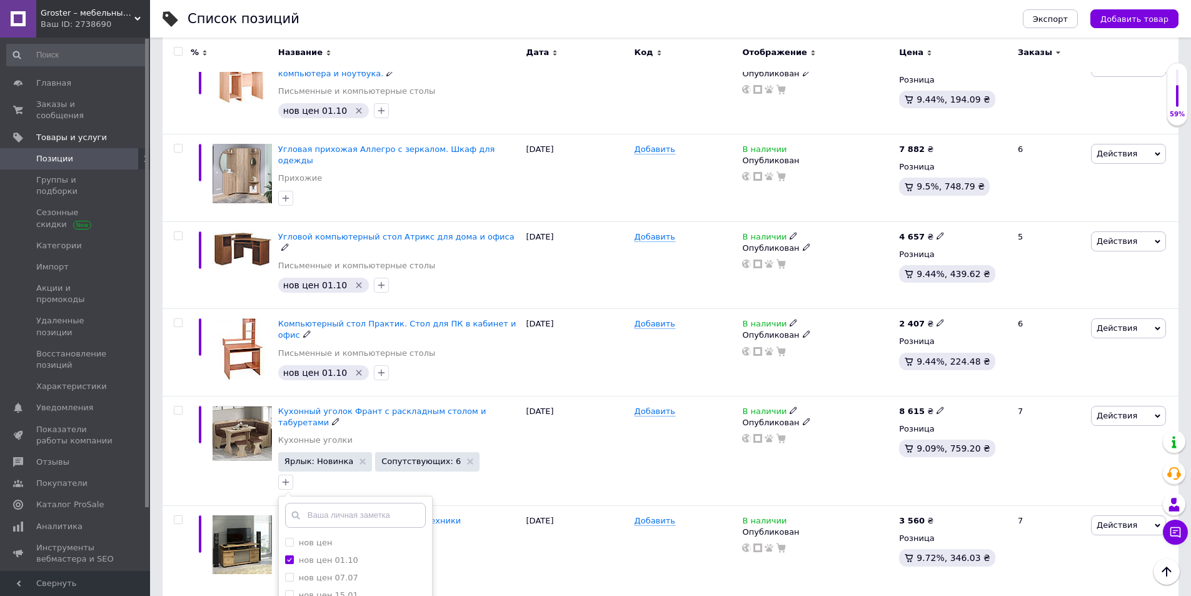
click at [936, 516] on icon at bounding box center [940, 520] width 8 height 8
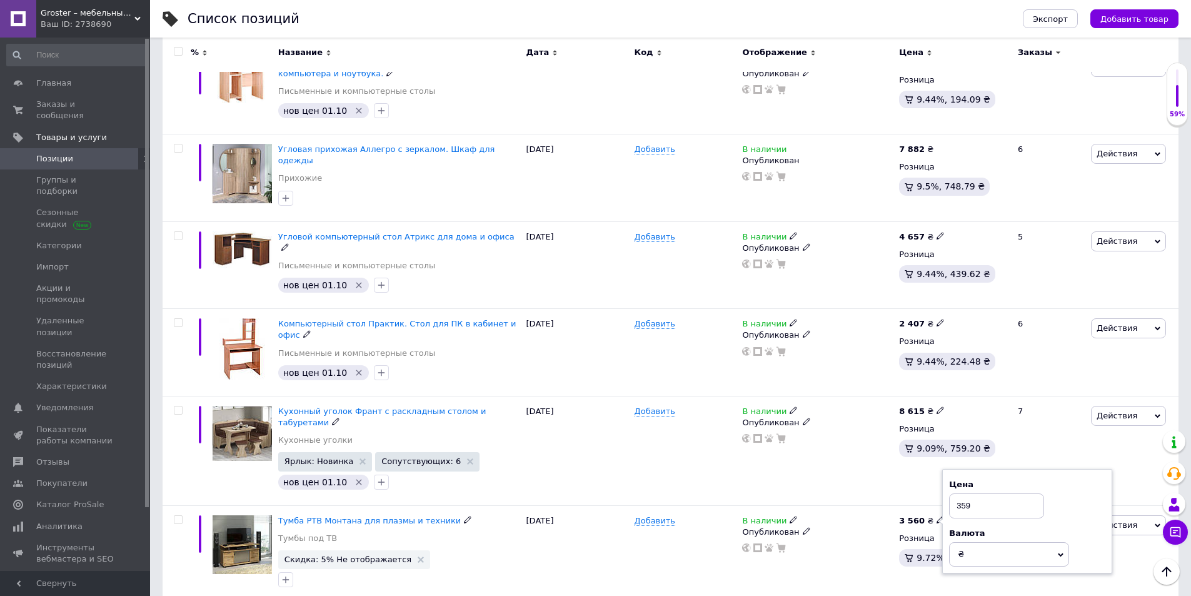
type input "3599"
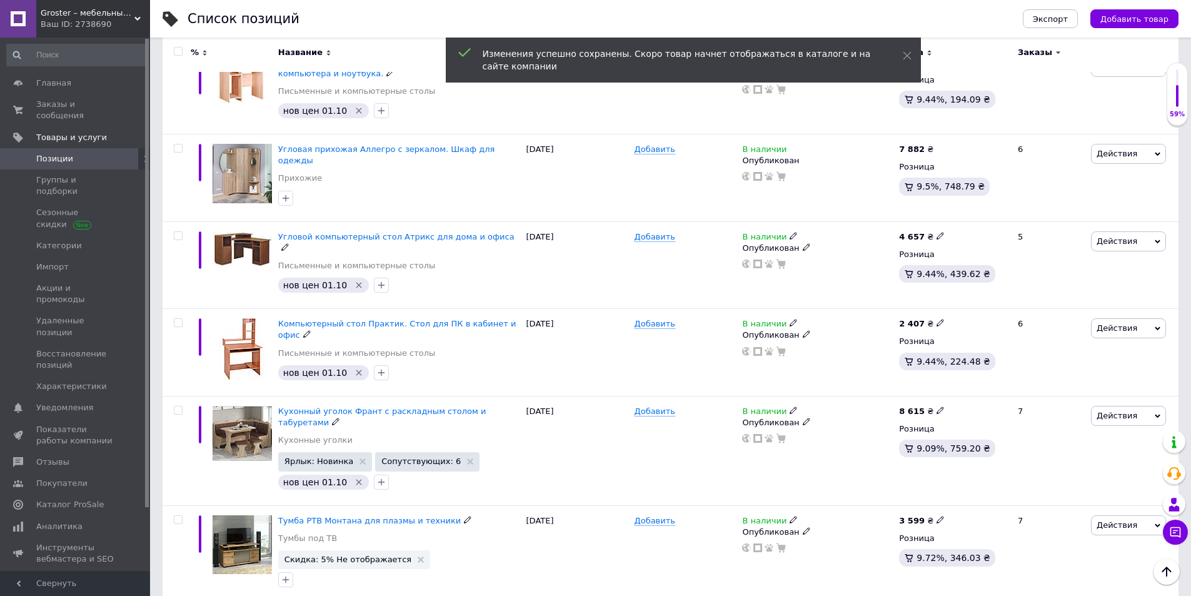
click at [418, 556] on icon at bounding box center [421, 559] width 6 height 6
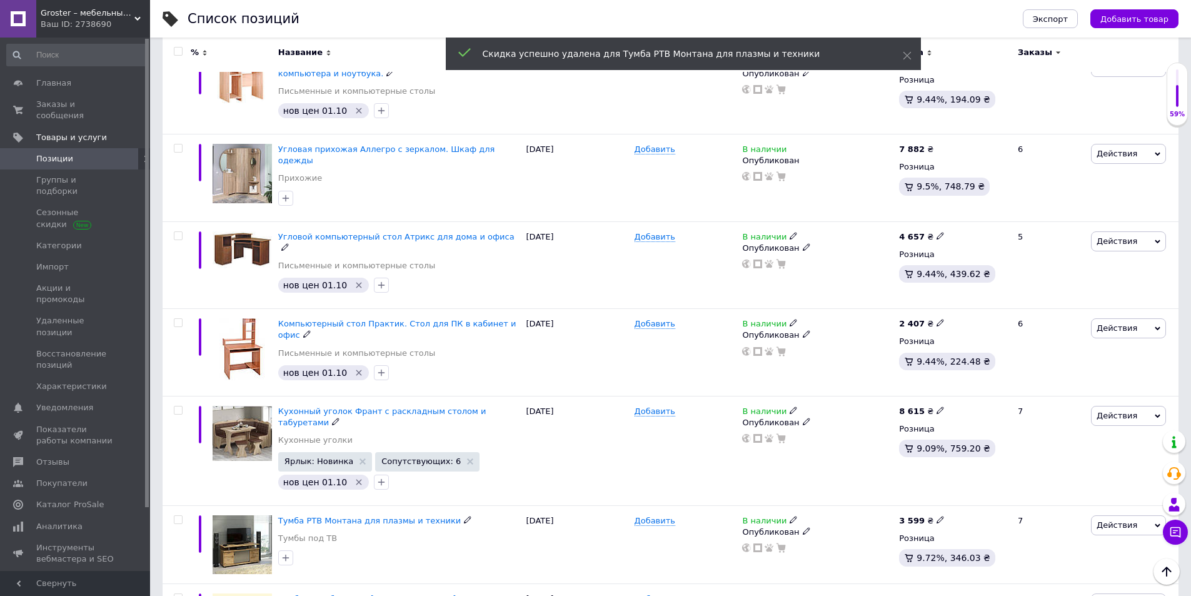
click at [285, 553] on icon "button" at bounding box center [286, 558] width 10 height 10
checkbox input "true"
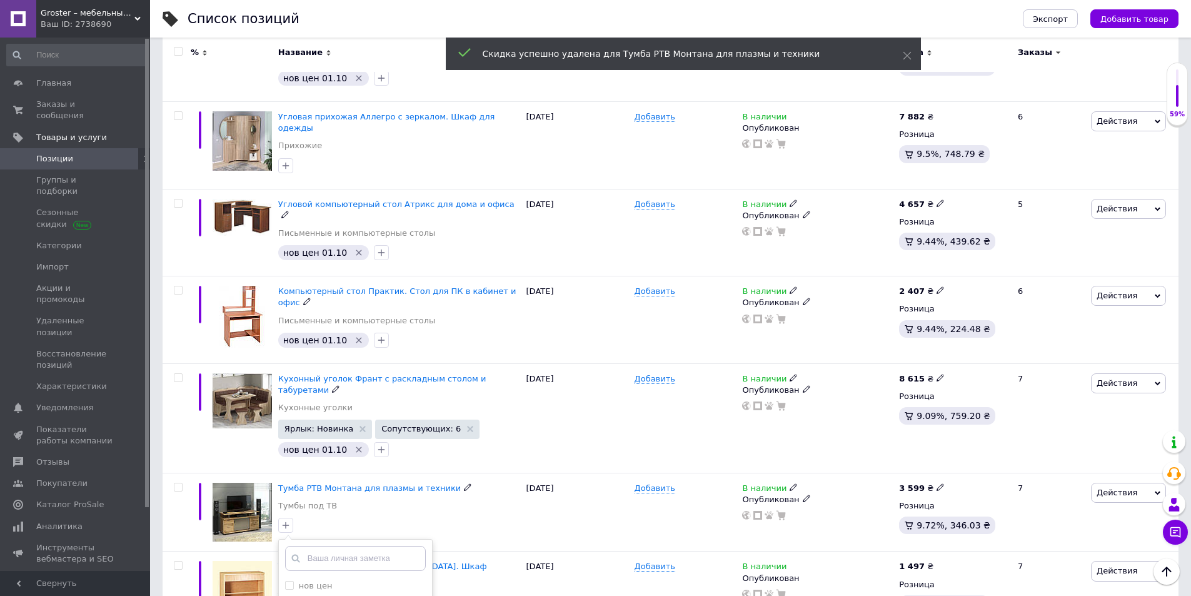
scroll to position [2688, 0]
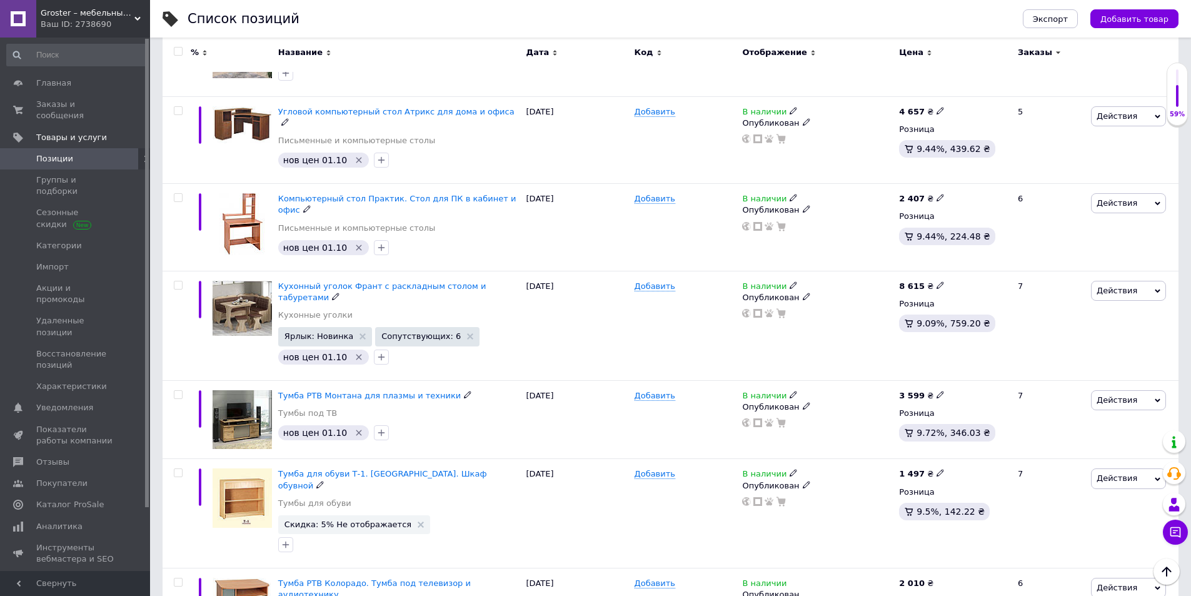
click at [936, 469] on use at bounding box center [939, 472] width 7 height 7
type input "1525"
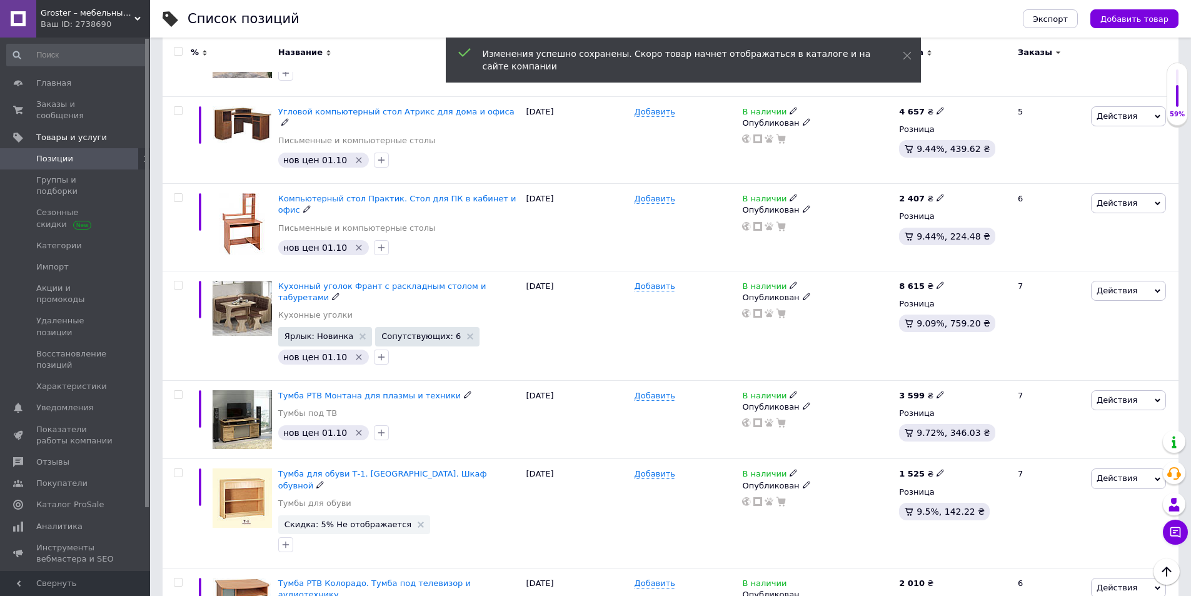
click at [418, 521] on icon at bounding box center [421, 524] width 6 height 6
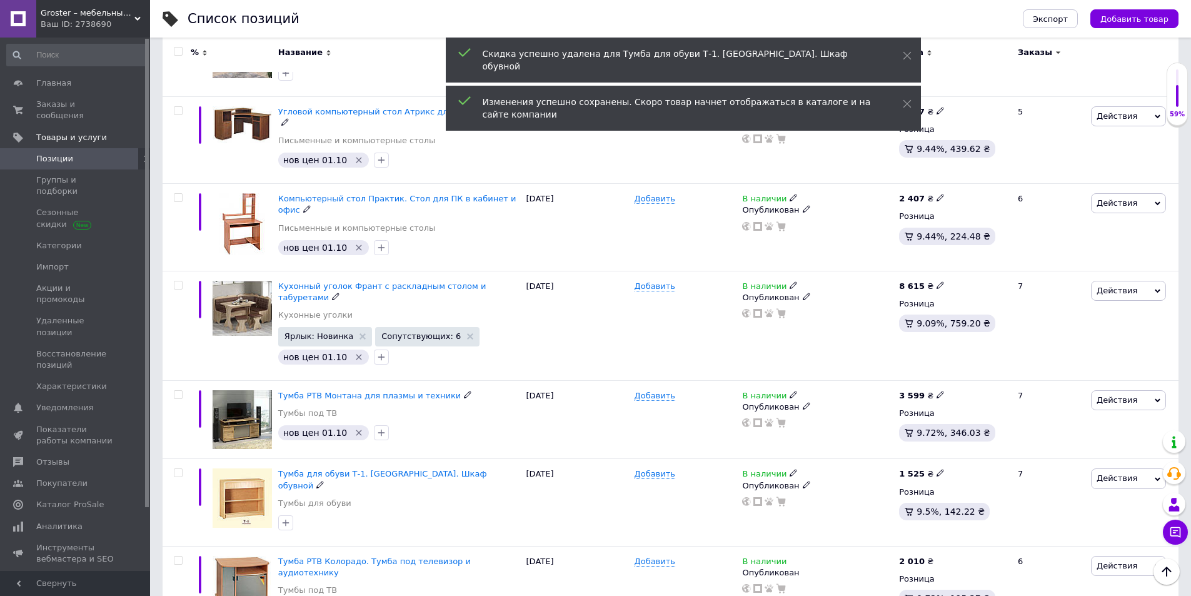
click at [286, 519] on icon "button" at bounding box center [286, 522] width 7 height 7
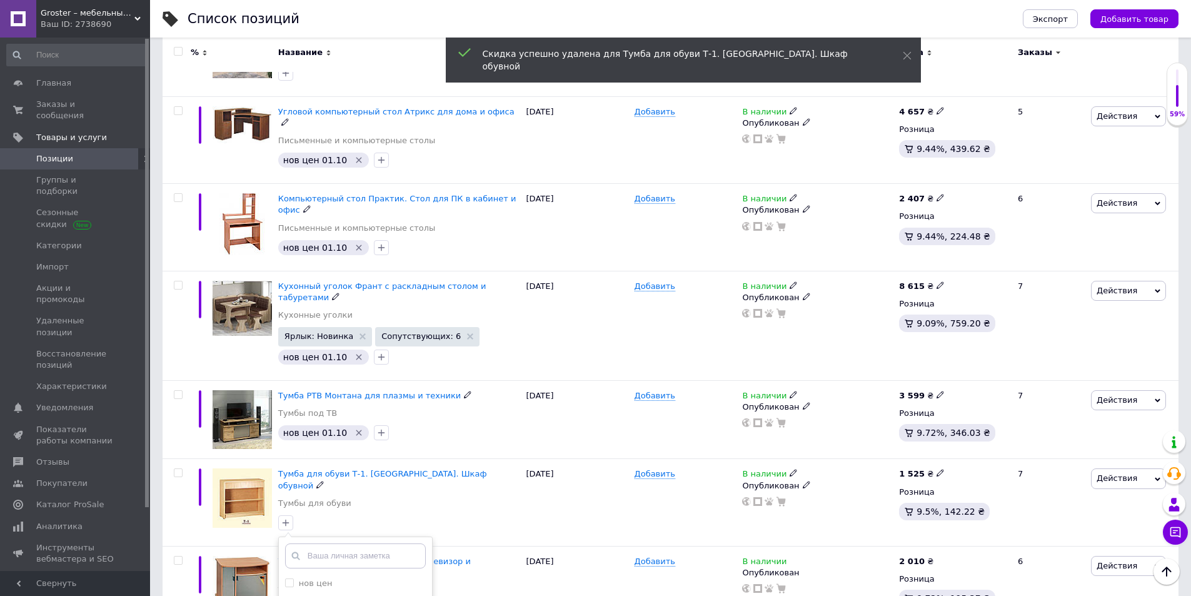
click at [296, 563] on label "нов цен 01.10" at bounding box center [321, 600] width 73 height 11
click at [293, 563] on input "нов цен 01.10" at bounding box center [289, 600] width 8 height 8
click at [357, 563] on div "нов цен 01.10" at bounding box center [355, 600] width 141 height 11
checkbox input "true"
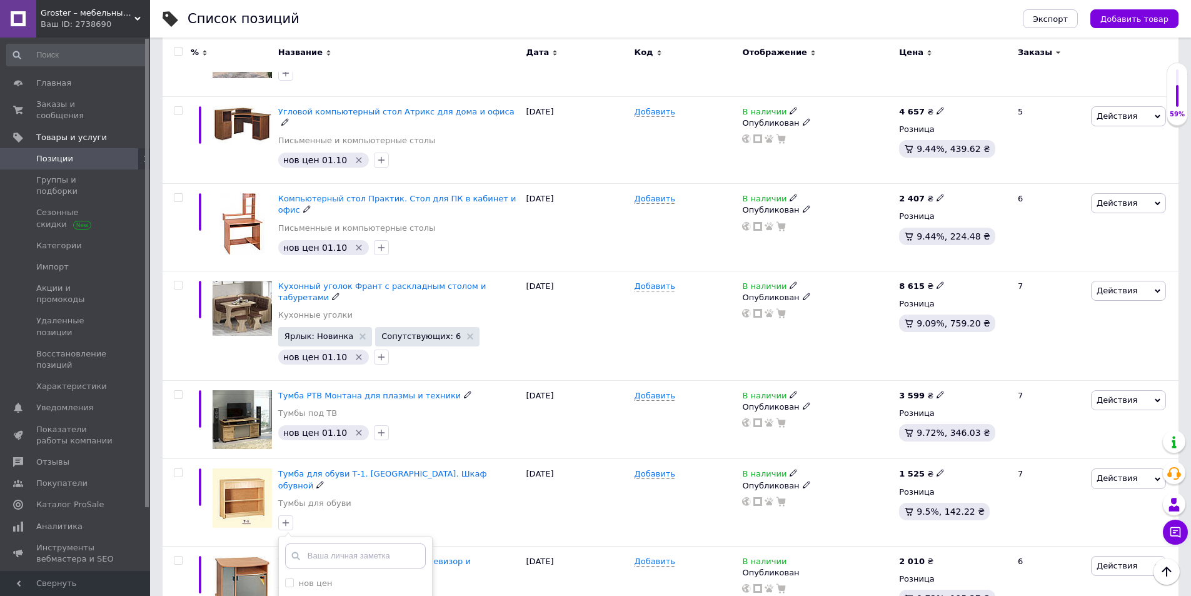
scroll to position [2813, 0]
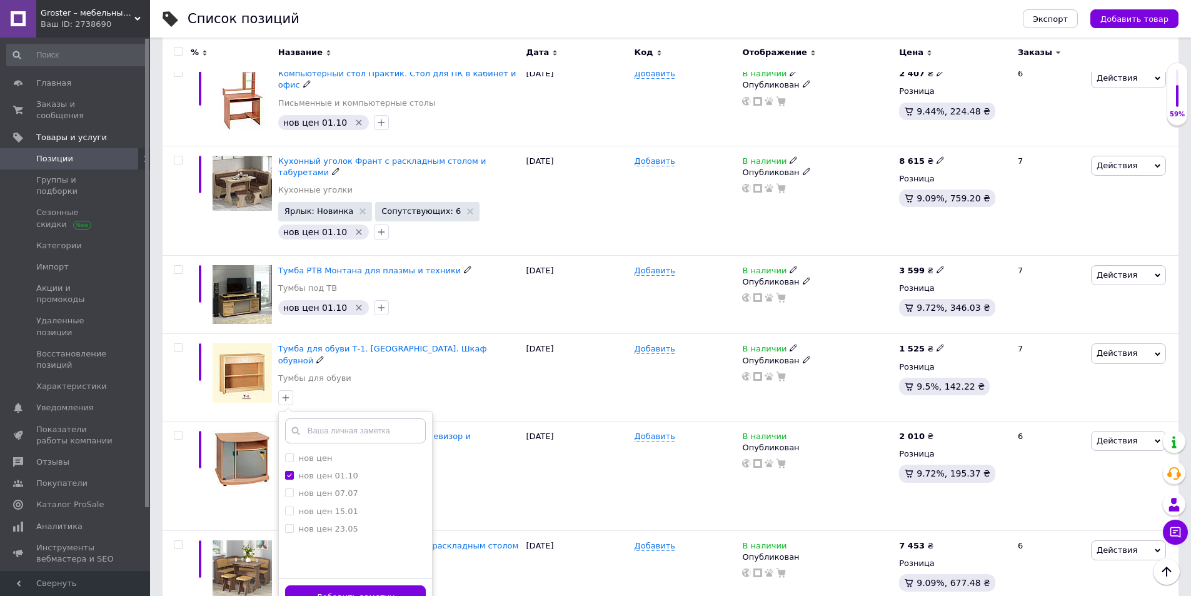
click at [370, 563] on button "Добавить заметку" at bounding box center [355, 597] width 141 height 24
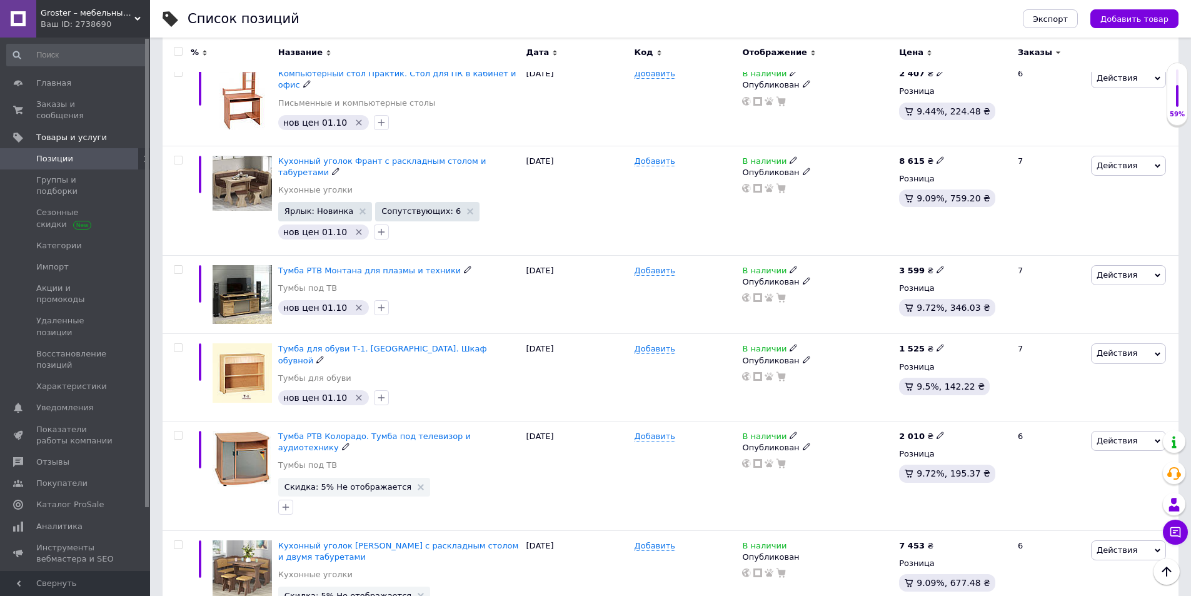
click at [936, 431] on icon at bounding box center [940, 435] width 8 height 8
type input "2217"
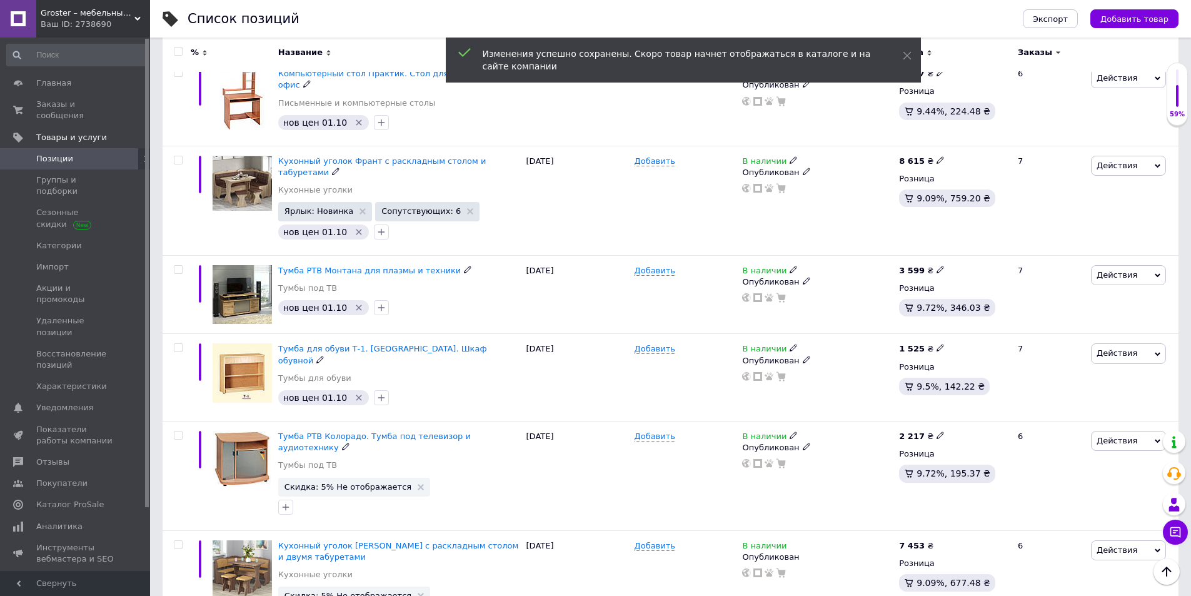
click at [418, 484] on use at bounding box center [421, 487] width 6 height 6
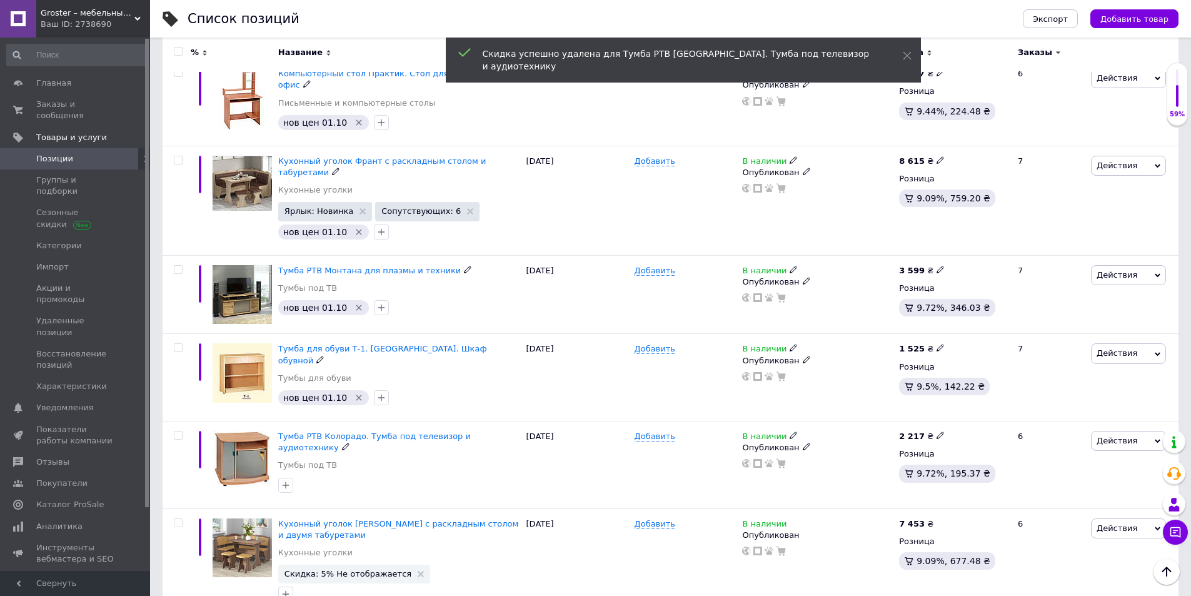
click at [288, 480] on icon "button" at bounding box center [286, 485] width 10 height 10
click at [304, 558] on label "нов цен 01.10" at bounding box center [328, 562] width 59 height 9
checkbox input "true"
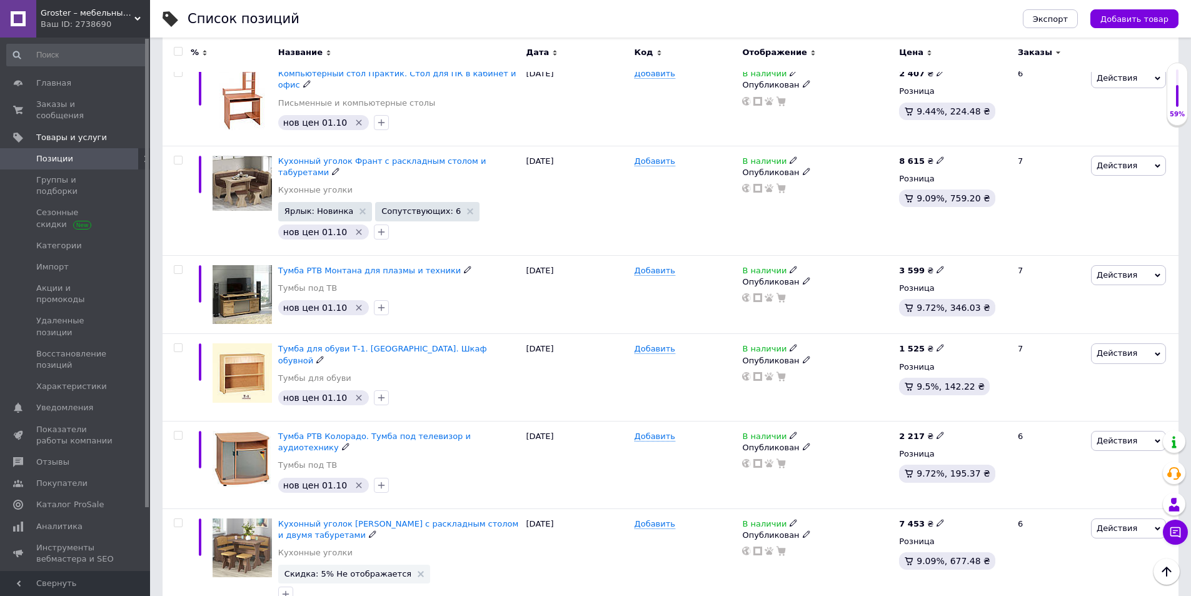
click at [936, 519] on icon at bounding box center [940, 523] width 8 height 8
type input "7658"
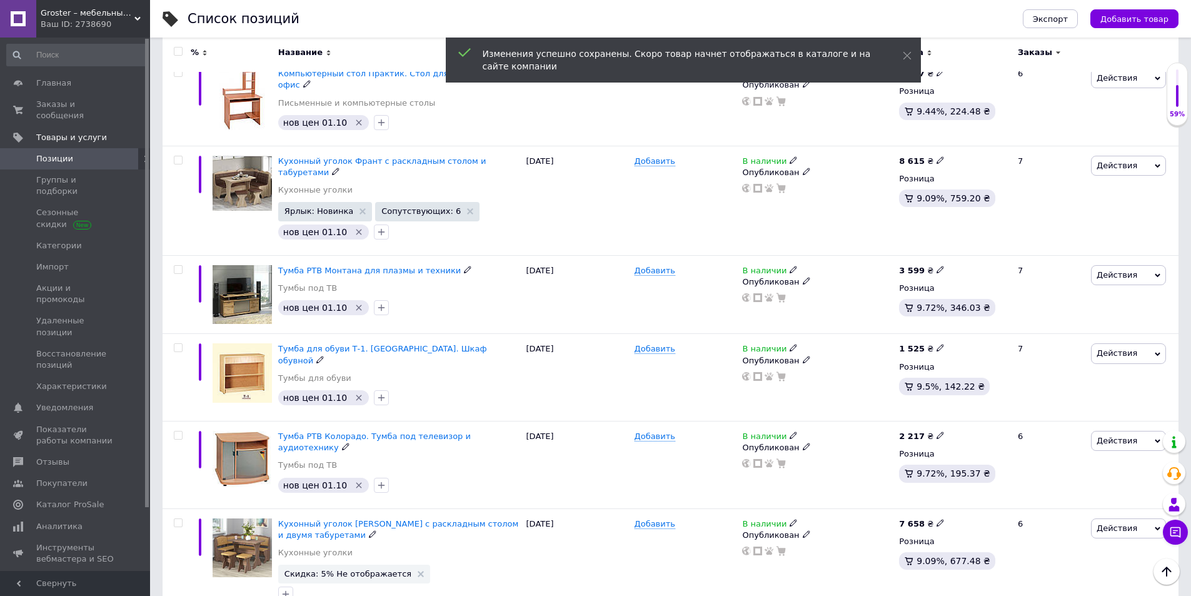
click at [418, 563] on icon at bounding box center [421, 574] width 6 height 6
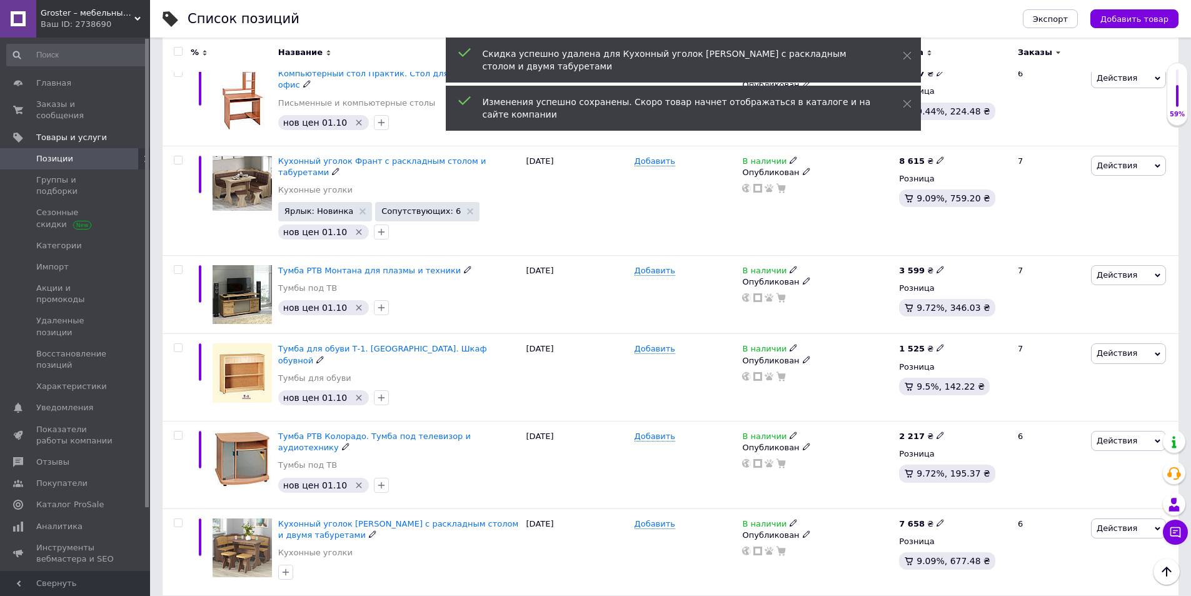
click at [290, 563] on icon "button" at bounding box center [286, 572] width 10 height 10
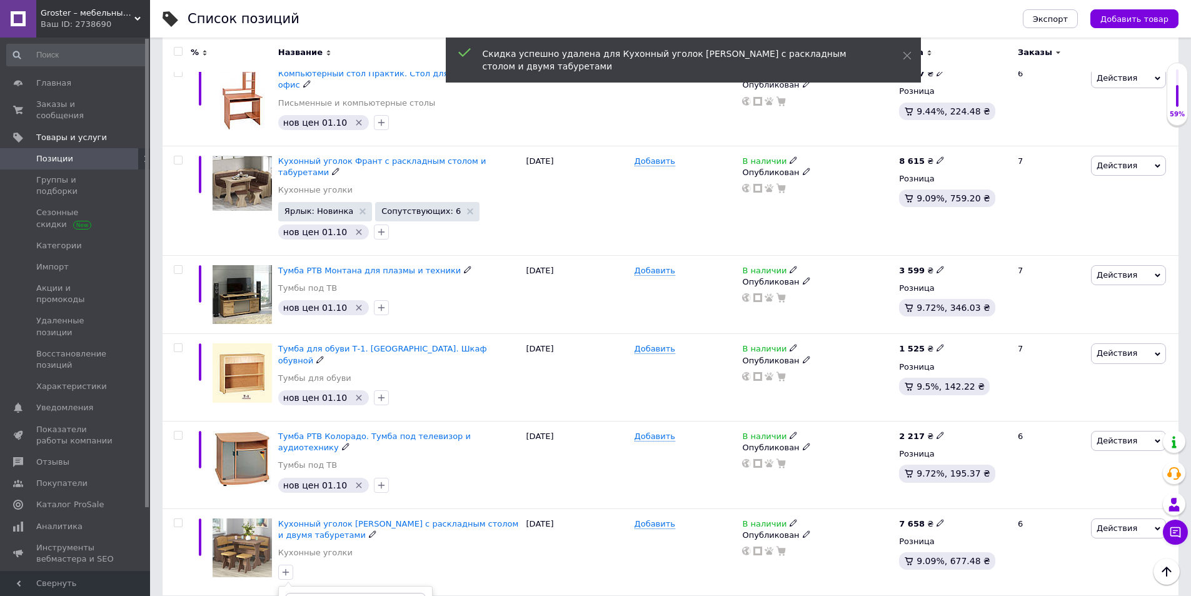
checkbox input "true"
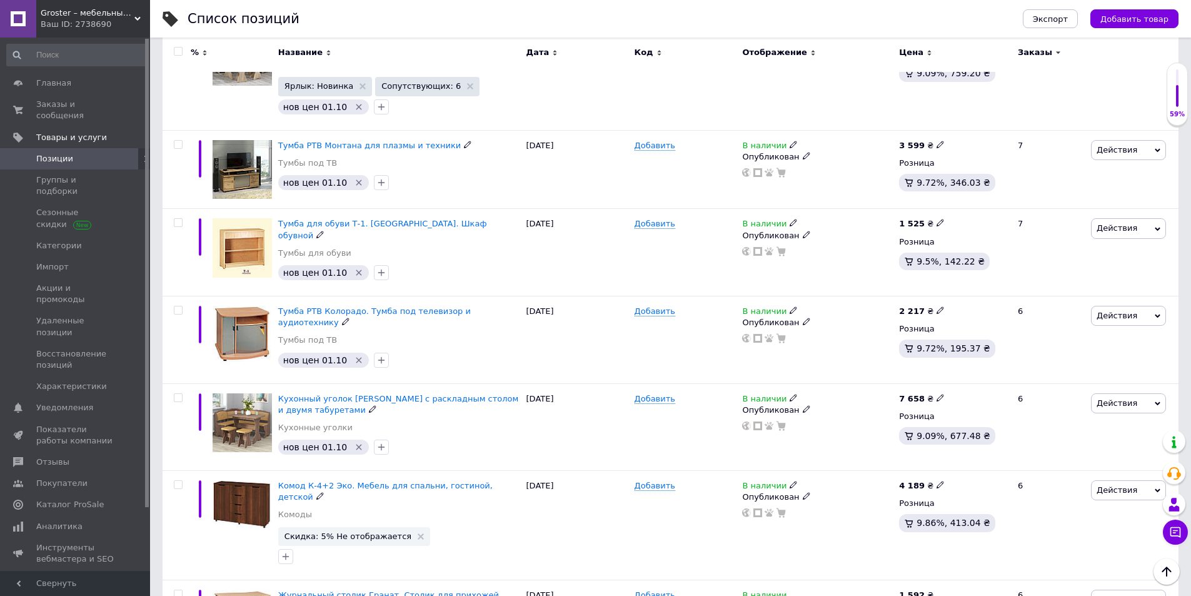
click at [936, 481] on icon at bounding box center [940, 485] width 8 height 8
type input "4260"
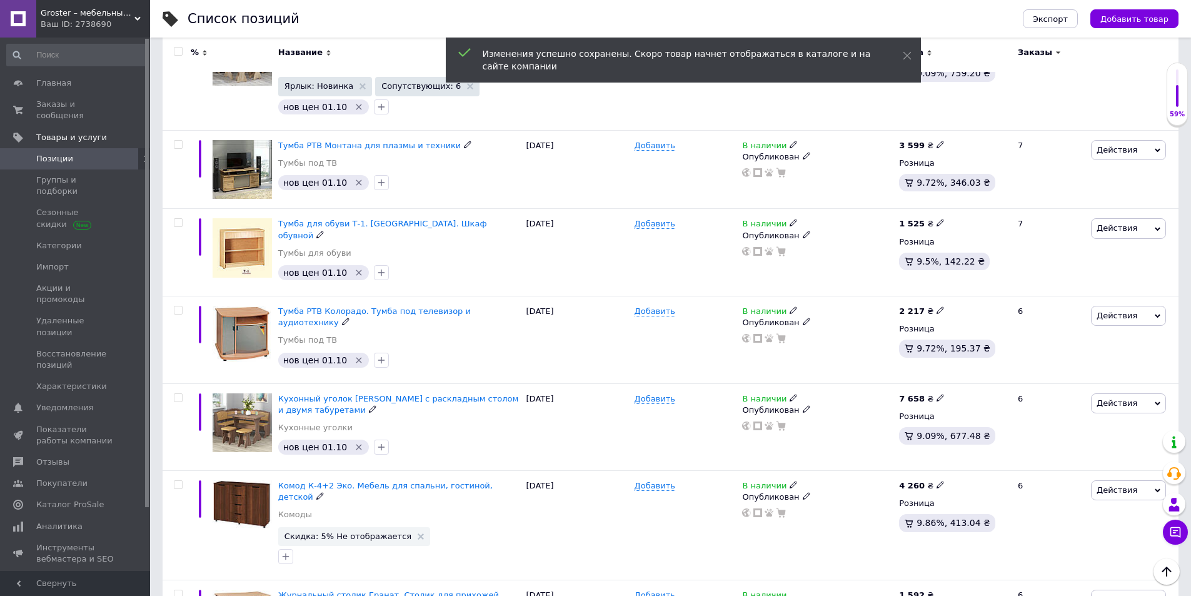
click at [418, 533] on use at bounding box center [421, 536] width 6 height 6
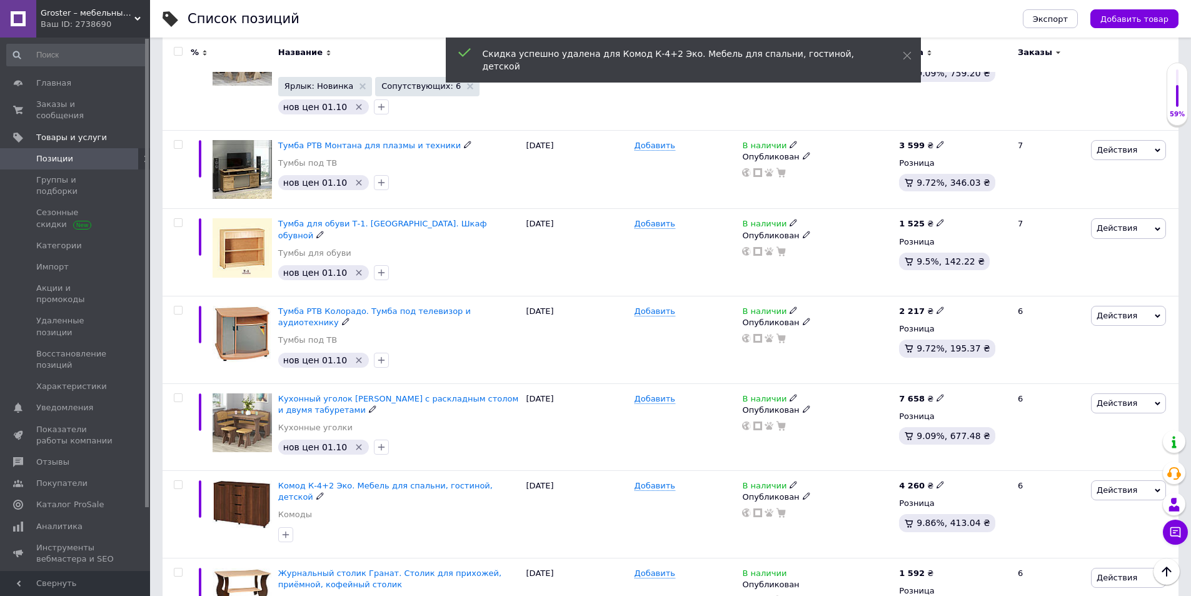
click at [284, 529] on icon "button" at bounding box center [286, 534] width 10 height 10
checkbox input "true"
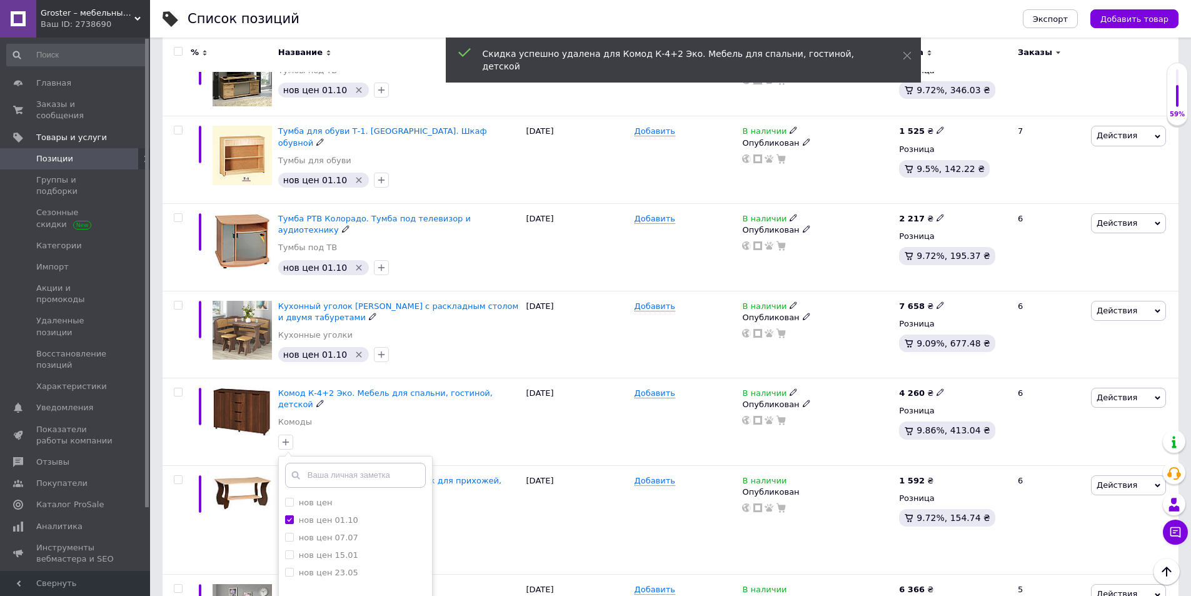
scroll to position [3063, 0]
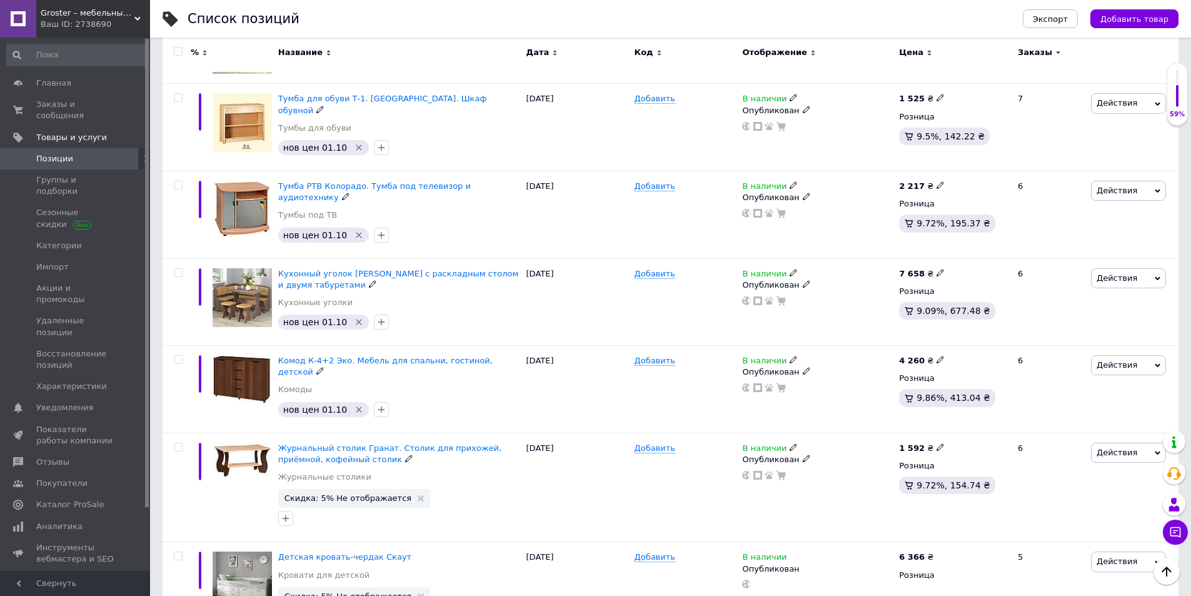
click at [936, 443] on icon at bounding box center [940, 447] width 8 height 8
type input "1605"
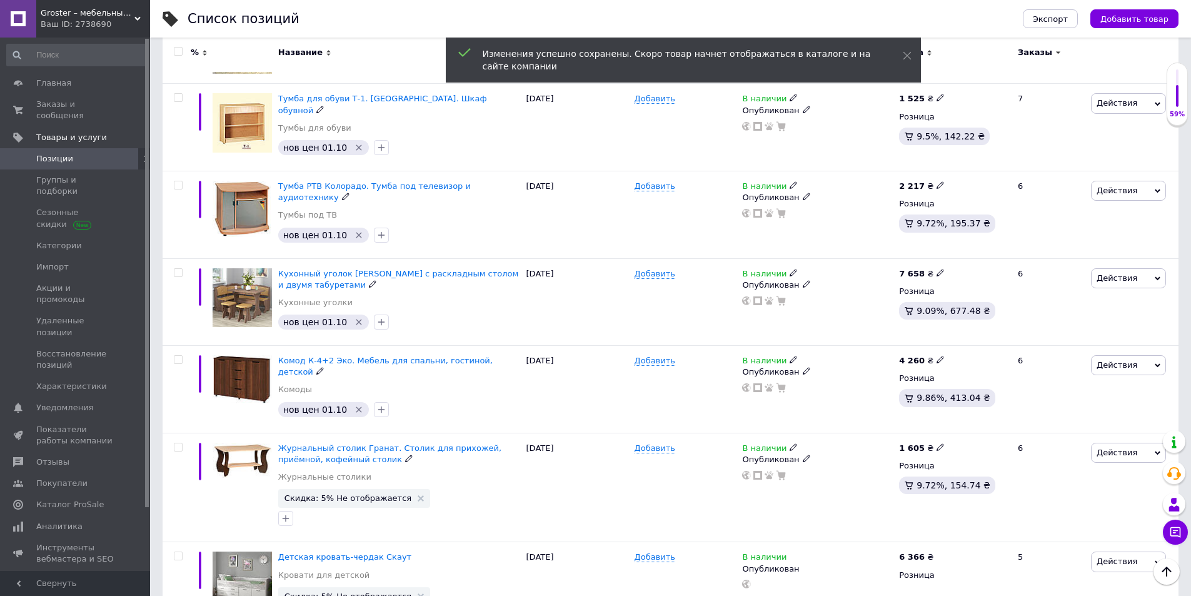
click at [418, 495] on use at bounding box center [421, 498] width 6 height 6
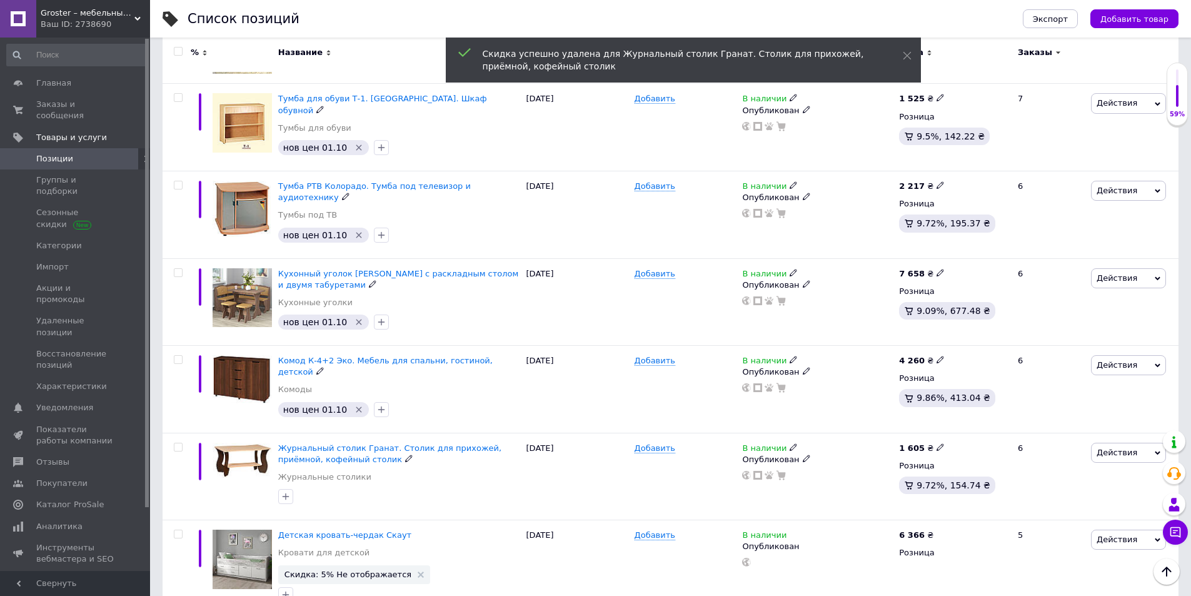
click at [289, 491] on icon "button" at bounding box center [286, 496] width 10 height 10
click at [306, 563] on label "нов цен 01.10" at bounding box center [328, 573] width 59 height 9
checkbox input "true"
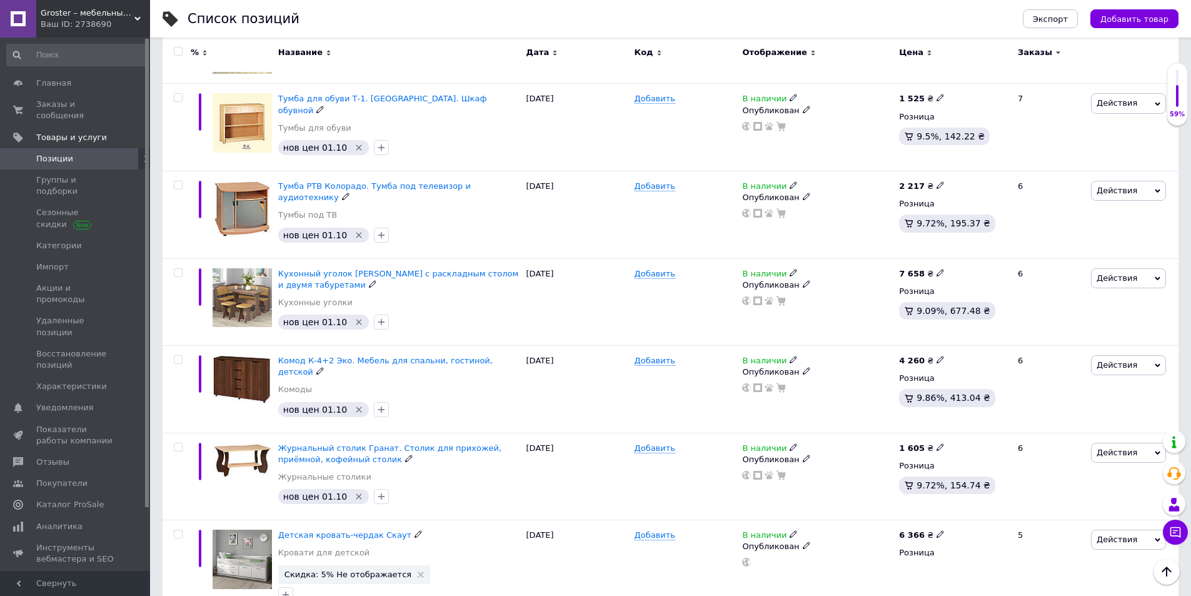
click at [936, 530] on icon at bounding box center [940, 534] width 8 height 8
type input "6447"
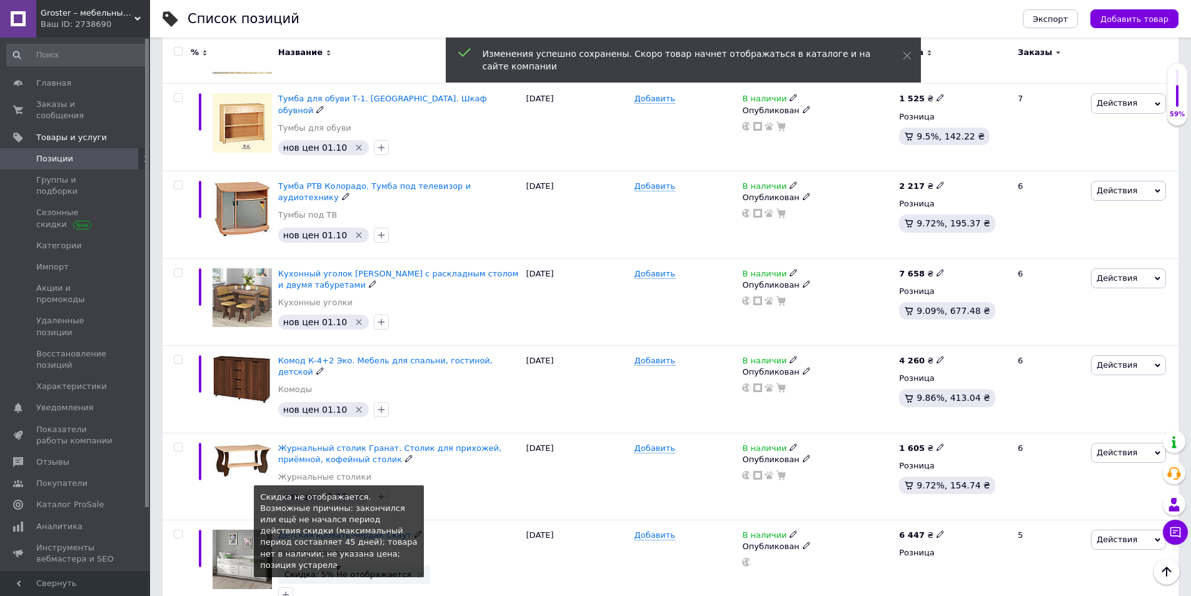
click at [401, 563] on span "Скидка: 5% Не отображается" at bounding box center [353, 574] width 139 height 8
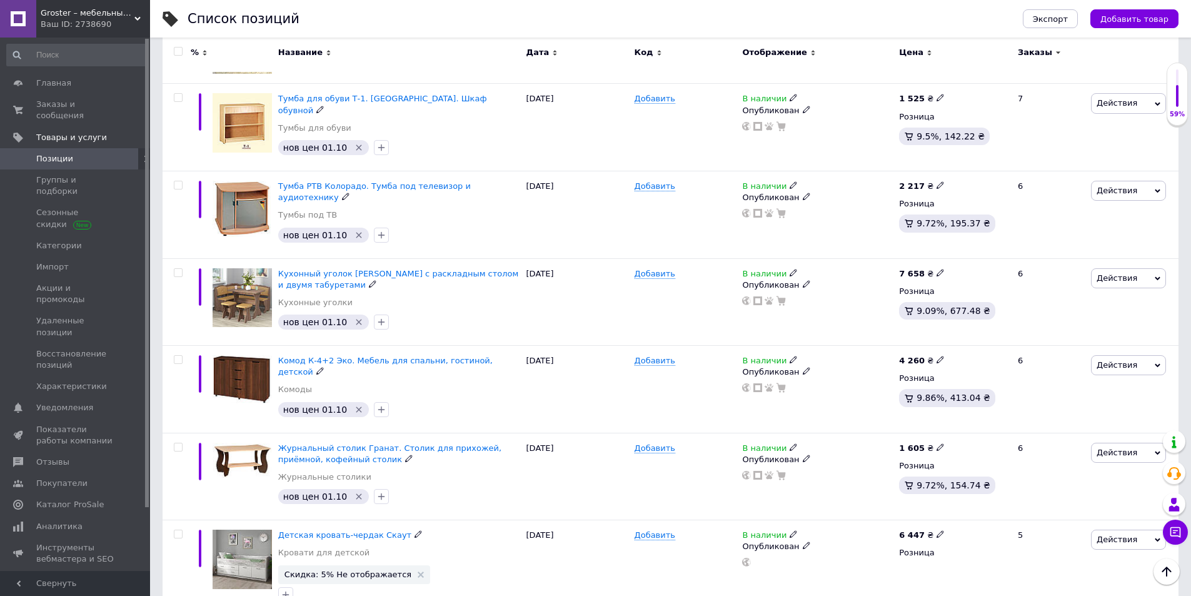
click at [418, 563] on icon at bounding box center [421, 574] width 6 height 6
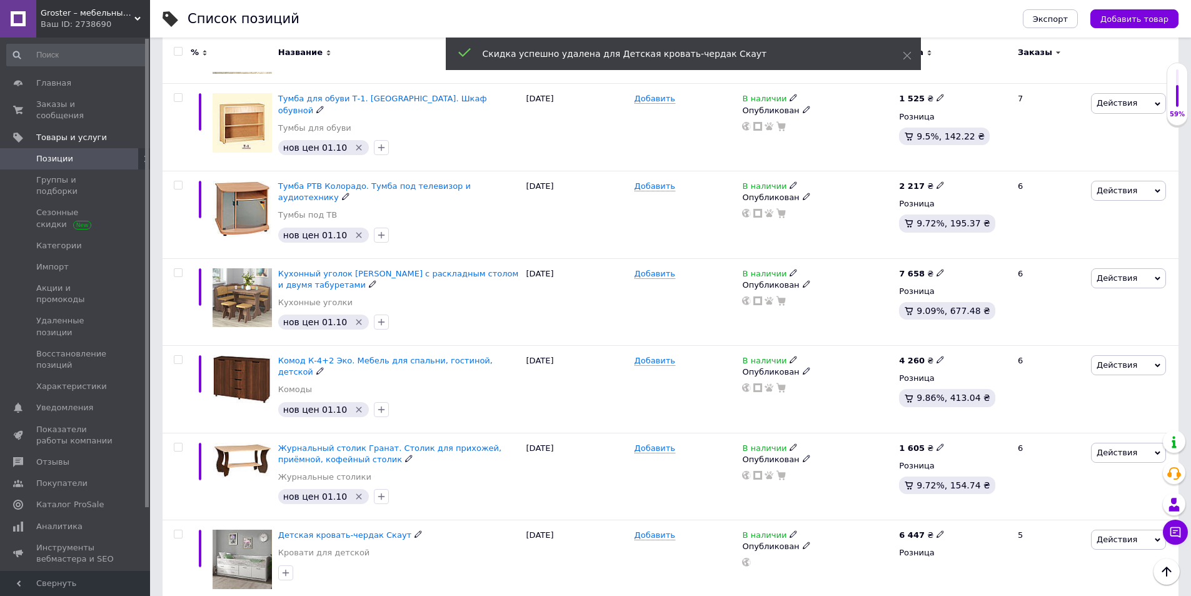
click at [286, 563] on icon "button" at bounding box center [286, 573] width 10 height 10
checkbox input "true"
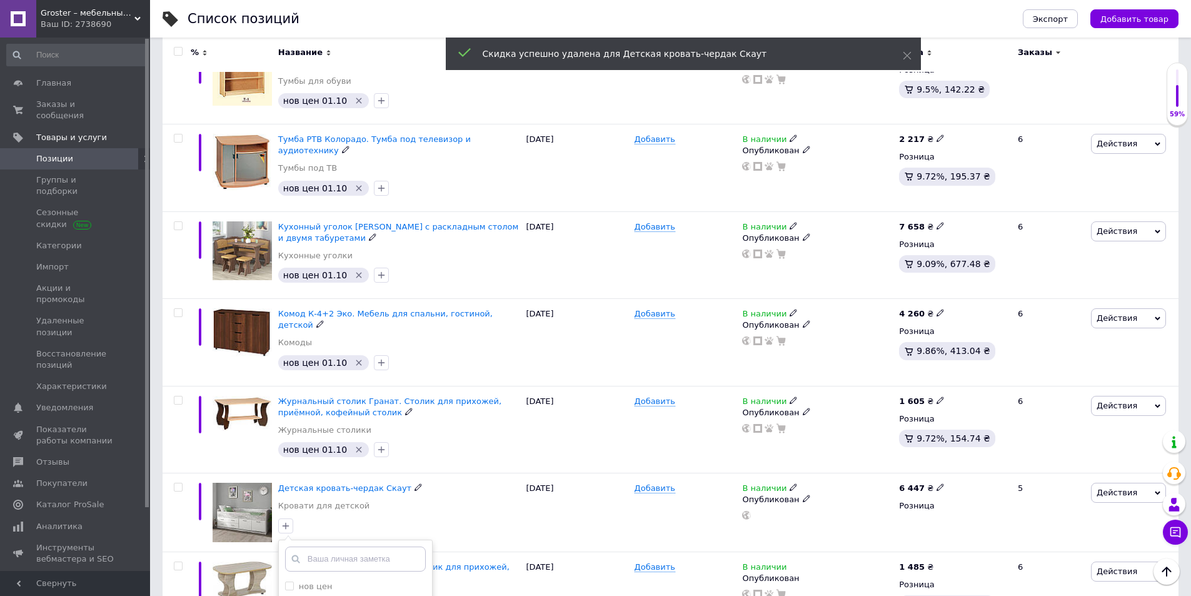
scroll to position [3188, 0]
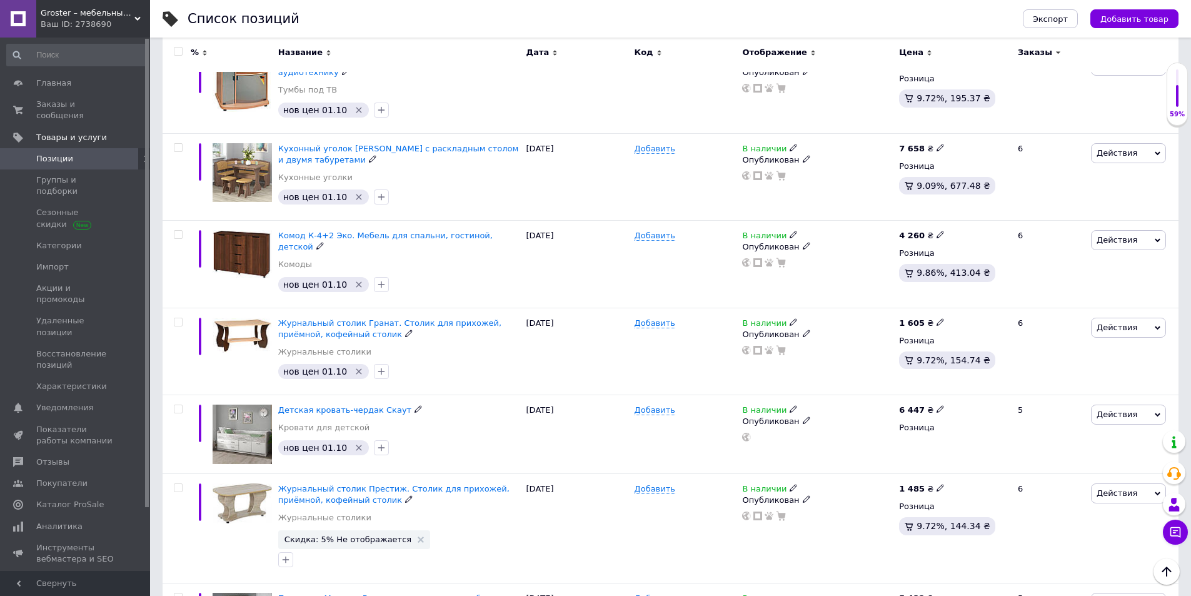
click at [936, 484] on icon at bounding box center [940, 488] width 8 height 8
type input "1517"
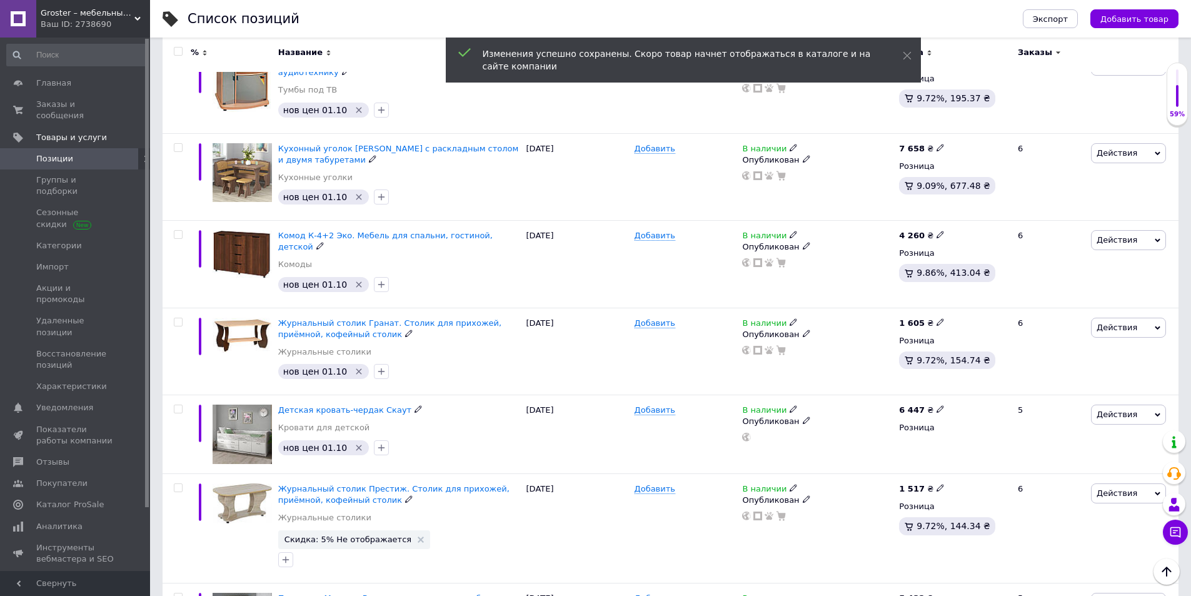
click at [399, 530] on span "Скидка: 5% Не отображается" at bounding box center [354, 539] width 152 height 19
click at [418, 536] on icon at bounding box center [421, 539] width 6 height 6
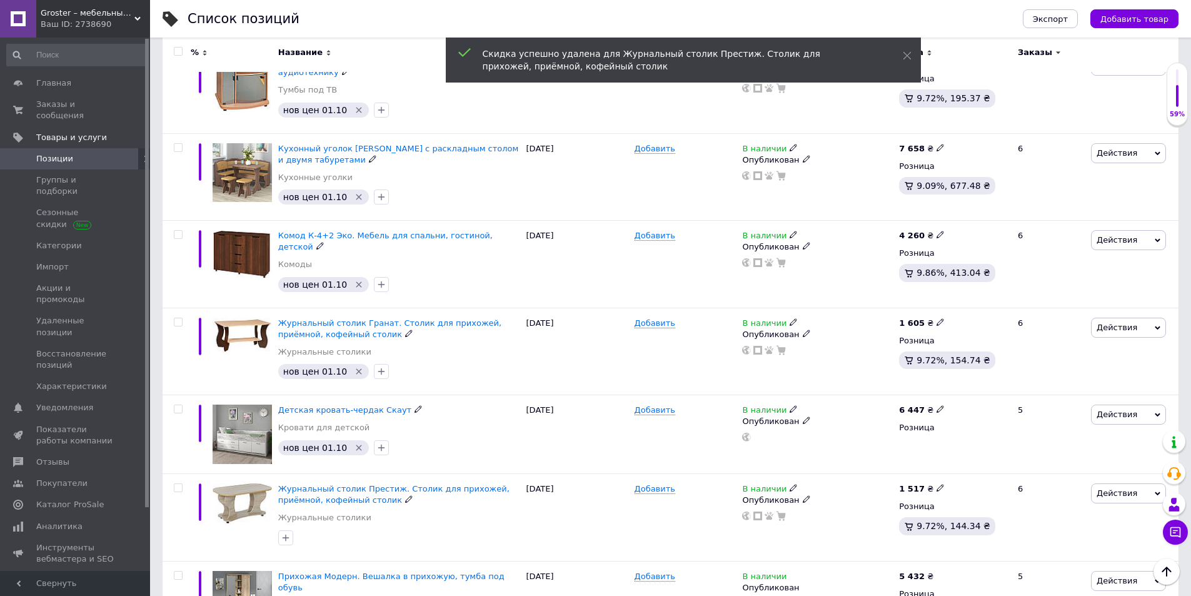
click at [286, 533] on icon "button" at bounding box center [286, 538] width 10 height 10
click at [286, 534] on icon "button" at bounding box center [286, 537] width 7 height 7
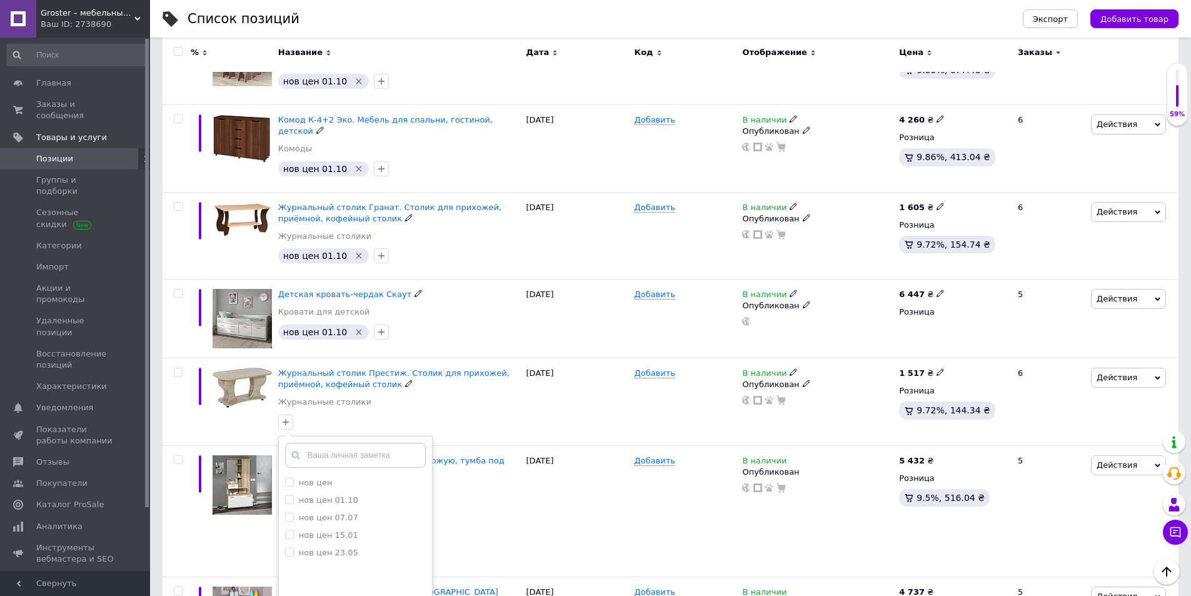
scroll to position [3313, 0]
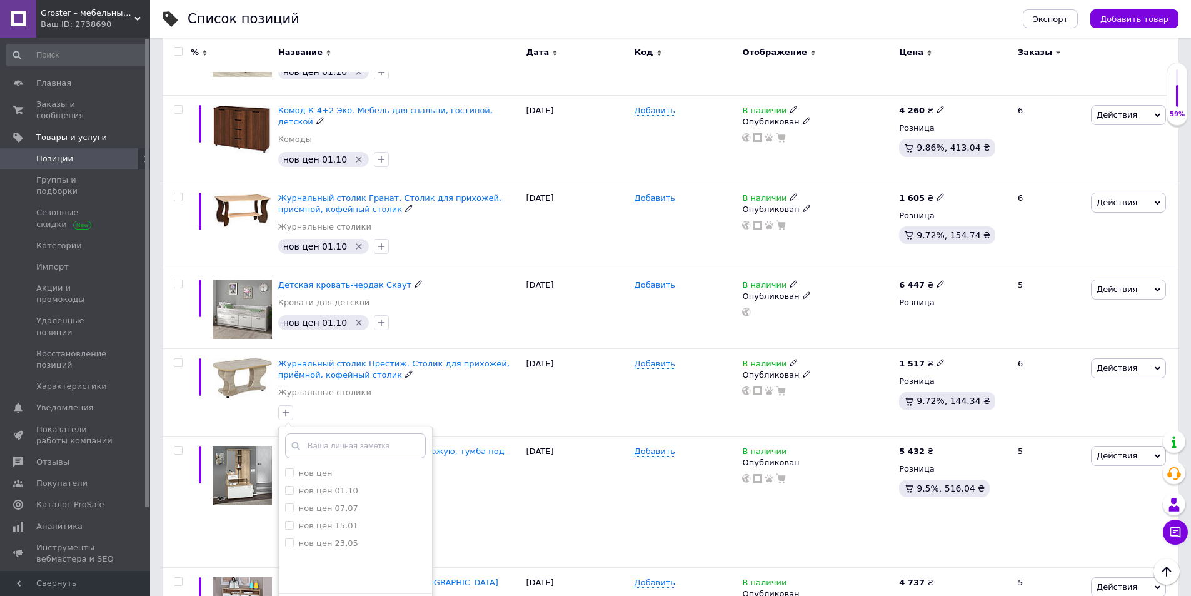
click at [294, 485] on label "нов цен 01.10" at bounding box center [321, 490] width 73 height 11
click at [293, 486] on input "нов цен 01.10" at bounding box center [289, 490] width 8 height 8
click at [287, 486] on input "нов цен 01.10" at bounding box center [289, 490] width 8 height 8
click at [291, 486] on input "нов цен 01.10" at bounding box center [289, 490] width 8 height 8
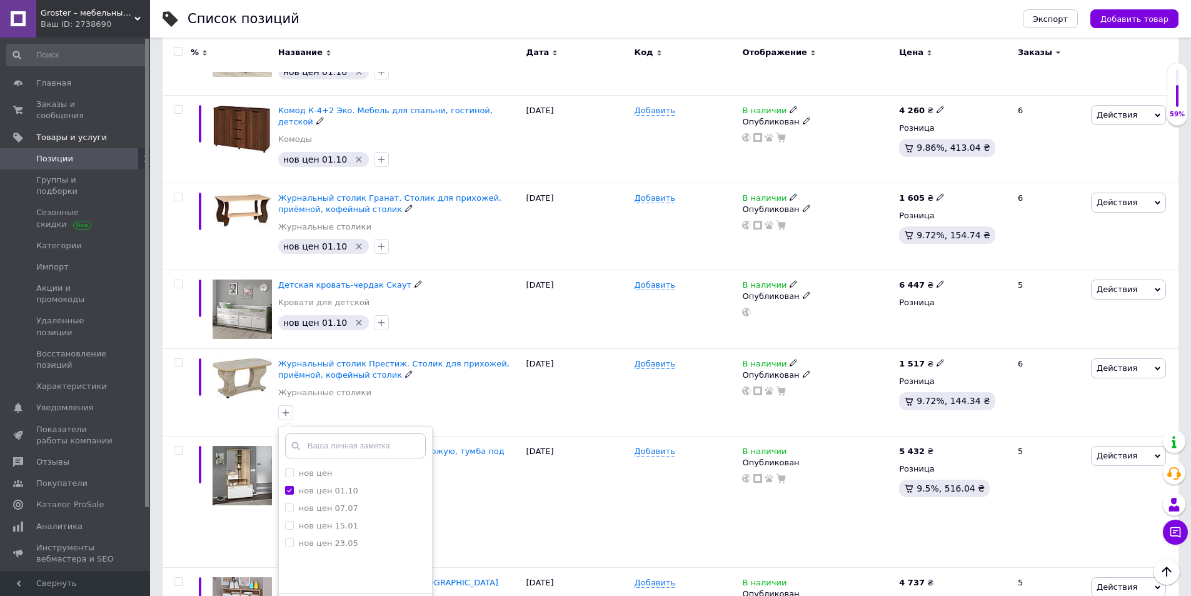
checkbox input "true"
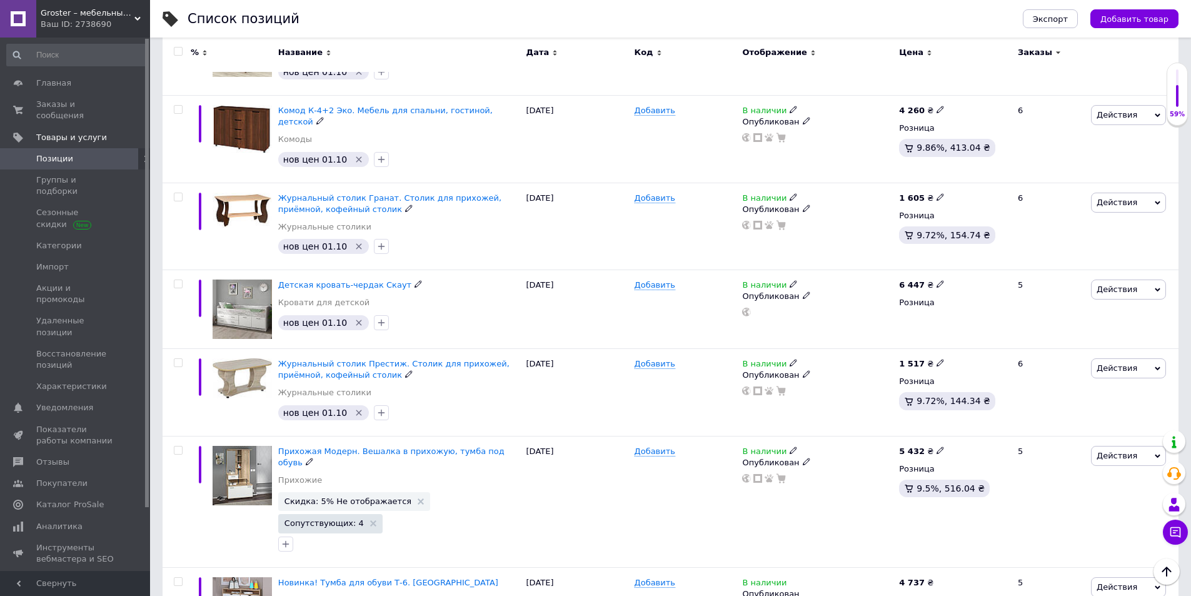
click at [418, 498] on icon at bounding box center [421, 501] width 6 height 6
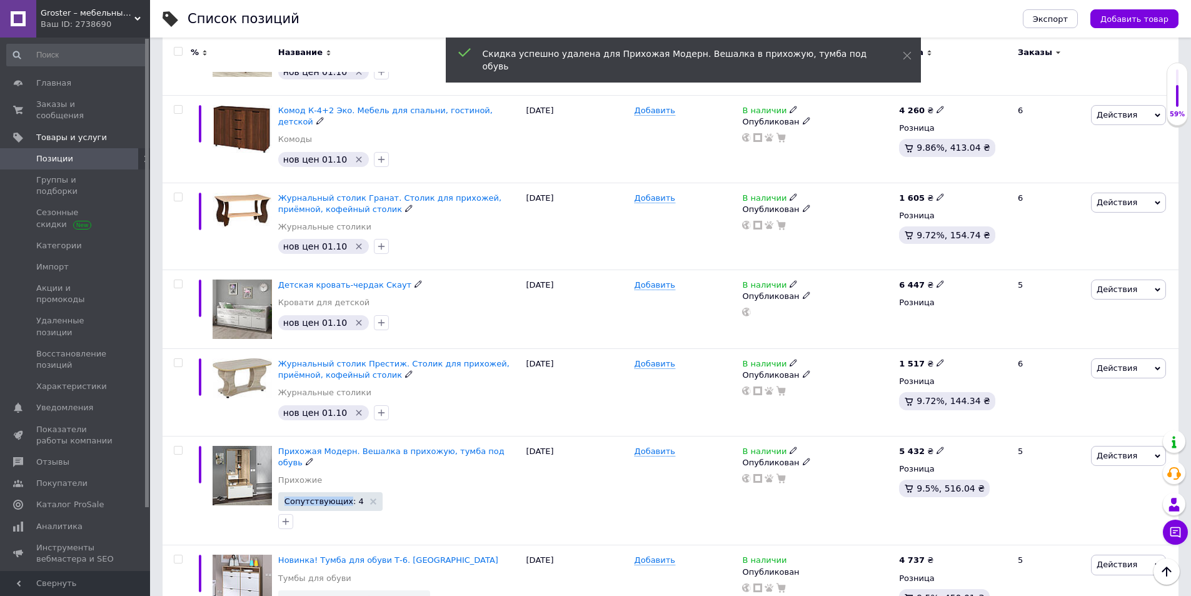
click at [286, 518] on icon "button" at bounding box center [286, 521] width 7 height 7
click at [293, 563] on li "нов цен 01.10" at bounding box center [355, 600] width 153 height 18
checkbox input "true"
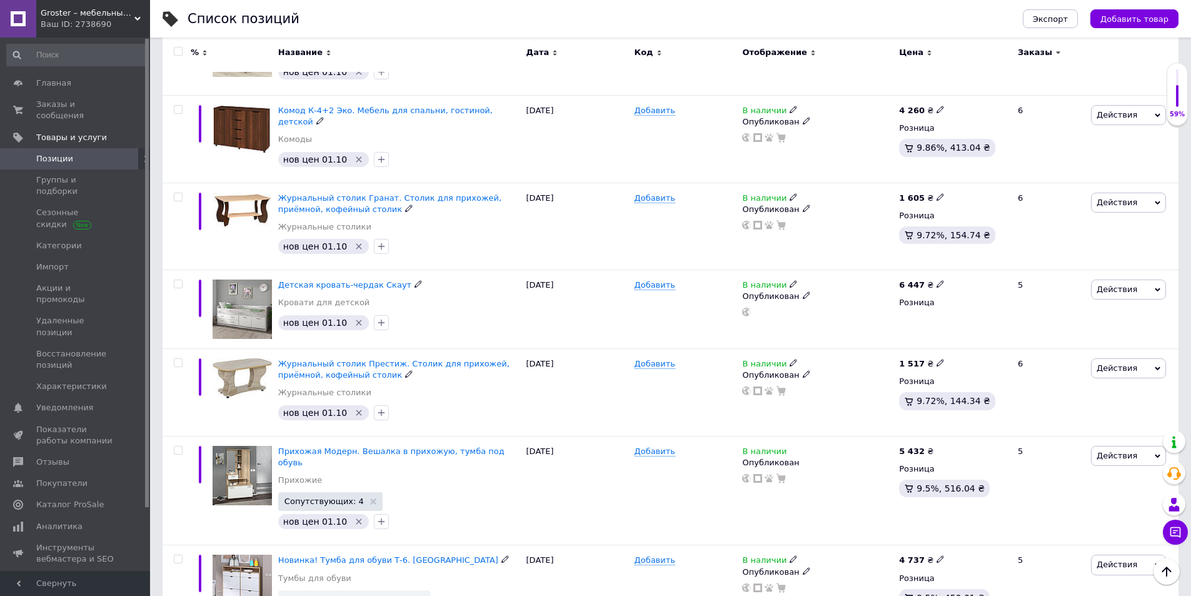
click at [418, 563] on icon at bounding box center [421, 599] width 6 height 6
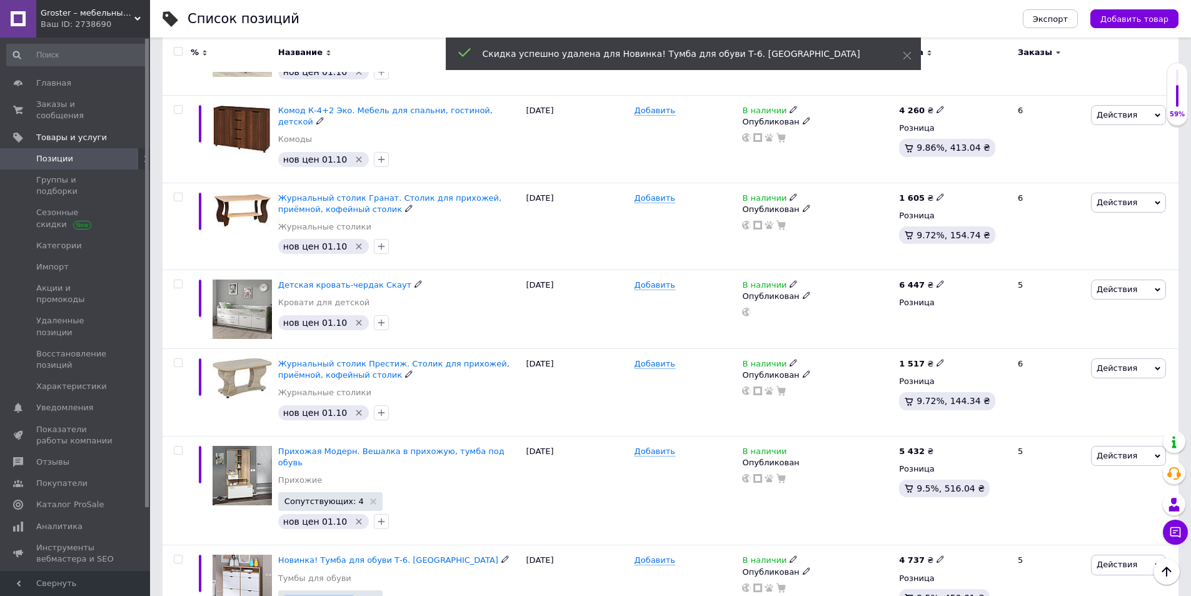
checkbox input "true"
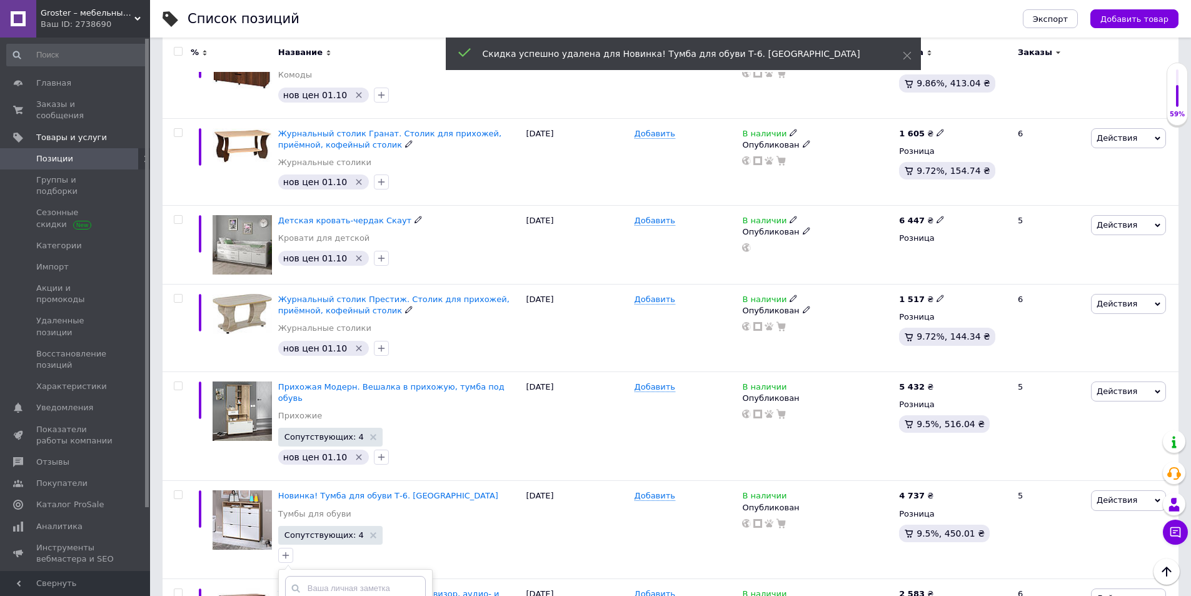
scroll to position [3438, 0]
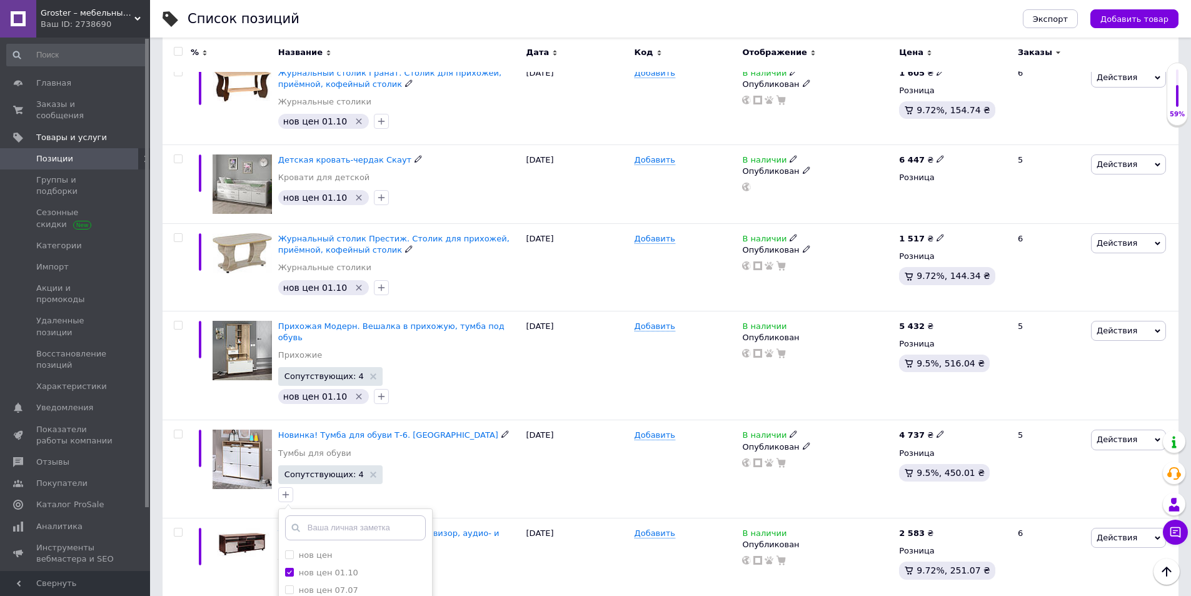
drag, startPoint x: 364, startPoint y: 548, endPoint x: 375, endPoint y: 541, distance: 12.7
click at [418, 563] on use at bounding box center [421, 584] width 6 height 6
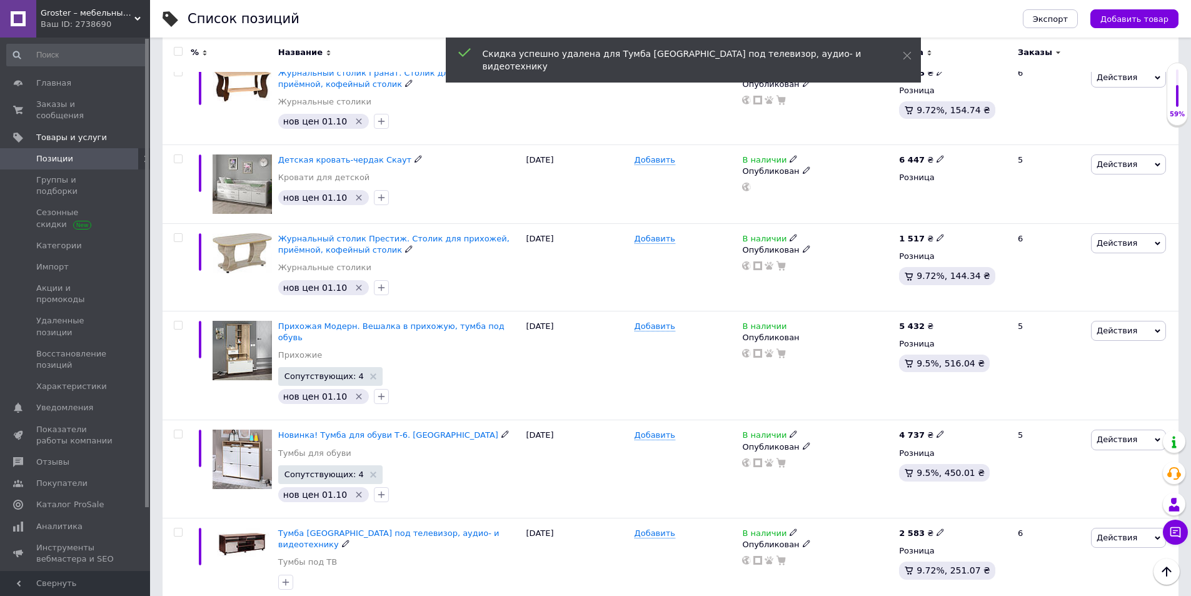
click at [286, 563] on icon "button" at bounding box center [286, 581] width 7 height 7
checkbox input "true"
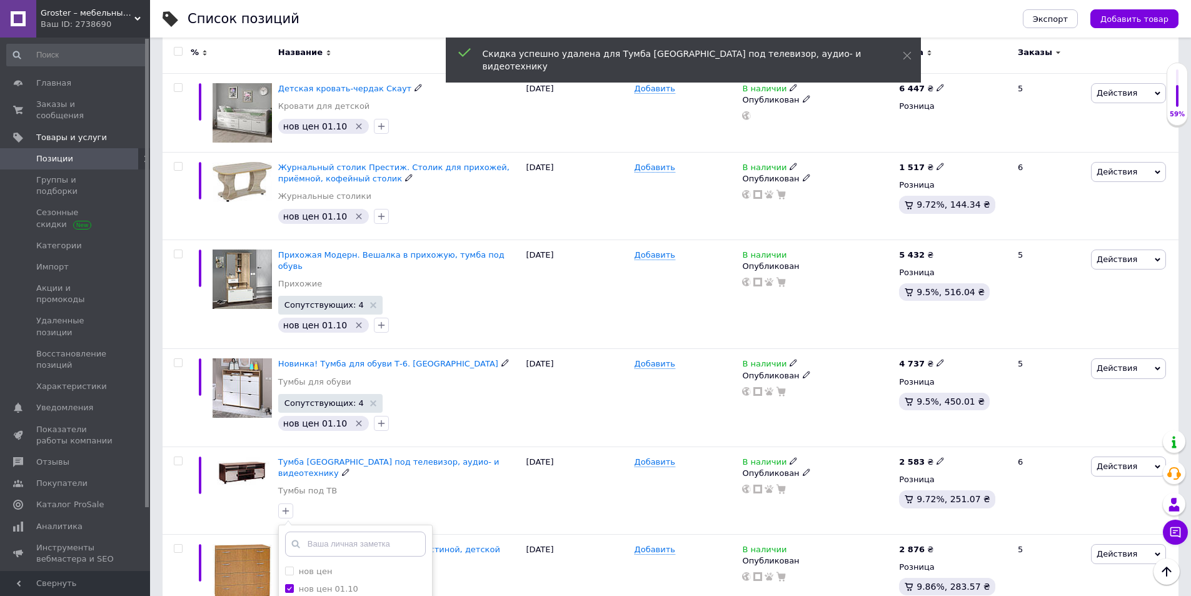
scroll to position [3563, 0]
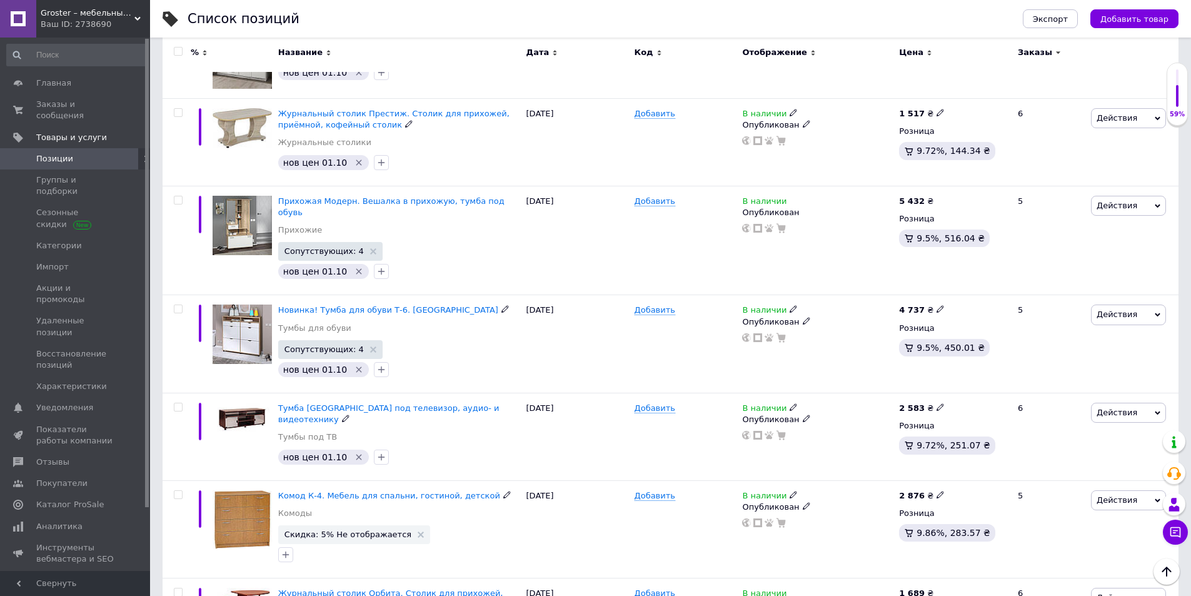
click at [936, 491] on icon at bounding box center [940, 495] width 8 height 8
drag, startPoint x: 984, startPoint y: 325, endPoint x: 931, endPoint y: 324, distance: 52.5
click at [931, 480] on div "2 876 ₴ Цена 2876 Валюта ₴ $ € CHF £ ¥ PLN ₸ MDL HUF KGS CN¥ TRY ₩ lei Розница …" at bounding box center [953, 529] width 114 height 98
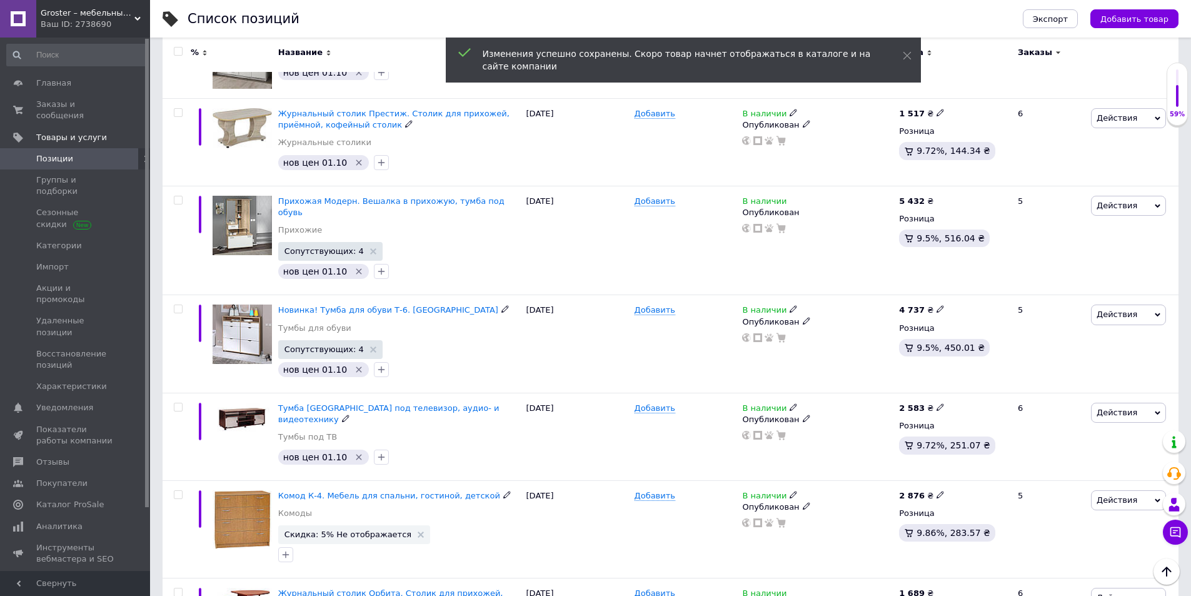
click at [936, 491] on icon at bounding box center [940, 495] width 8 height 8
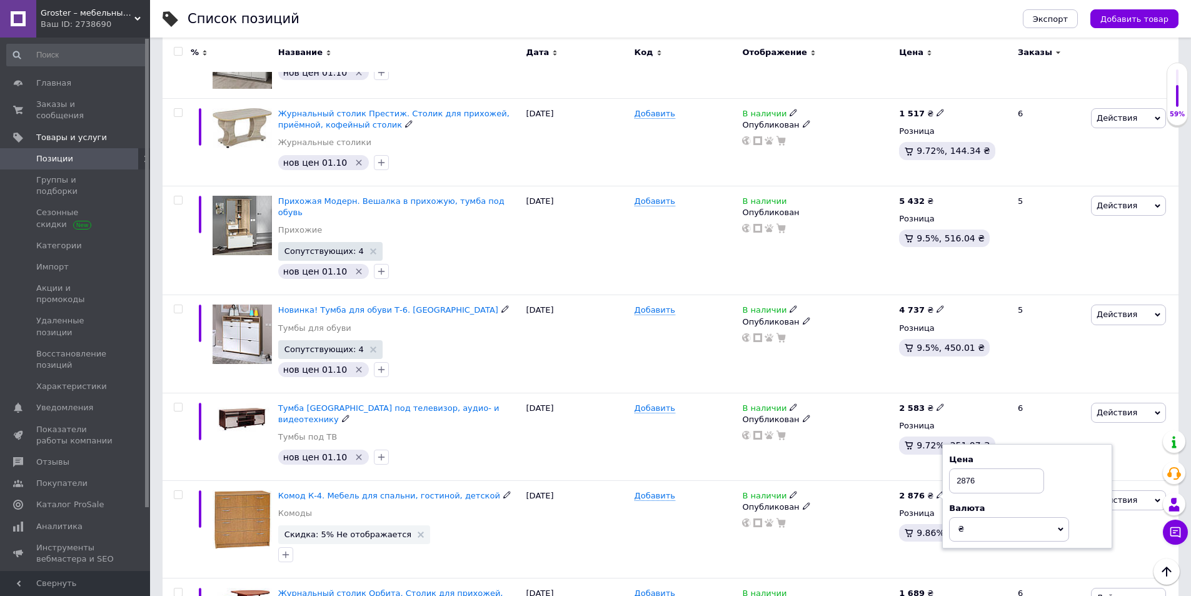
drag, startPoint x: 1001, startPoint y: 324, endPoint x: 946, endPoint y: 326, distance: 55.0
click at [946, 444] on div "Цена 2876 Валюта ₴ $ € CHF £ ¥ PLN ₸ MDL HUF KGS CN¥ TRY ₩ lei" at bounding box center [1027, 496] width 170 height 104
drag, startPoint x: 975, startPoint y: 321, endPoint x: 944, endPoint y: 324, distance: 30.8
click at [944, 444] on div "Цена 2876 Валюта ₴ $ € CHF £ ¥ PLN ₸ MDL HUF KGS CN¥ TRY ₩ lei" at bounding box center [1027, 496] width 170 height 104
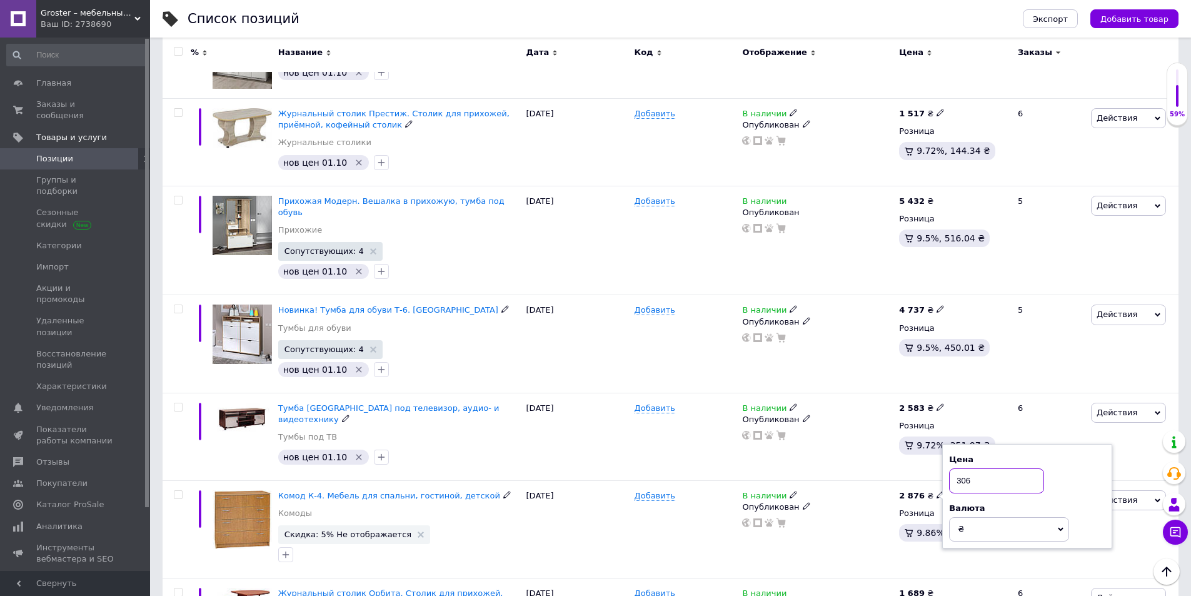
type input "3065"
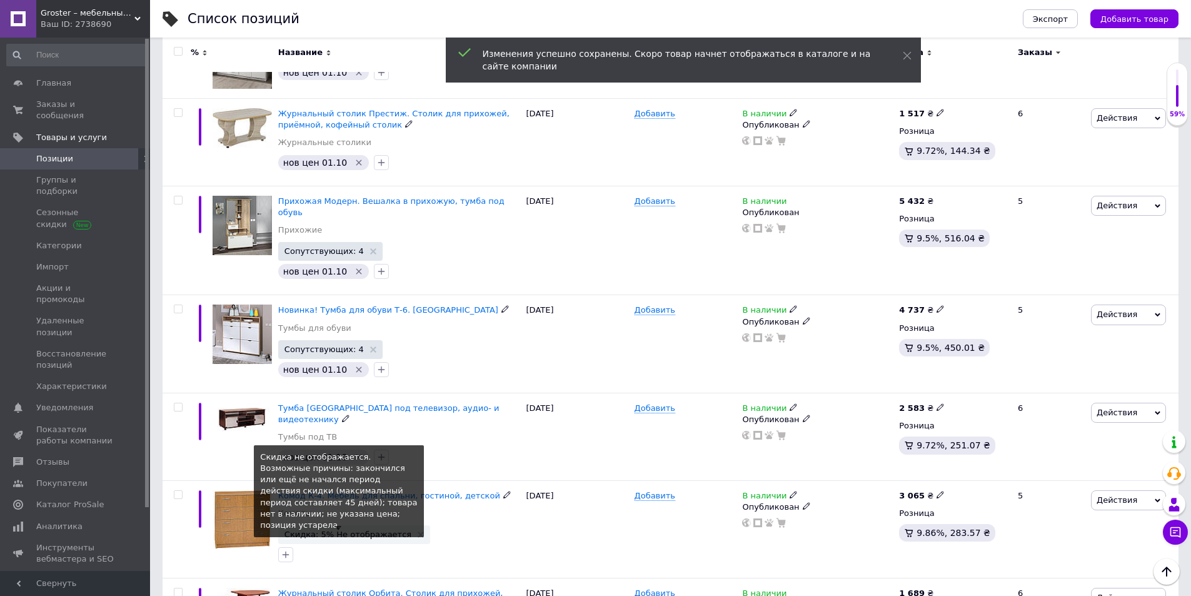
click at [405, 525] on span "Скидка: 5% Не отображается Cкидка не отображается. Возможные причины: закончилс…" at bounding box center [354, 534] width 152 height 19
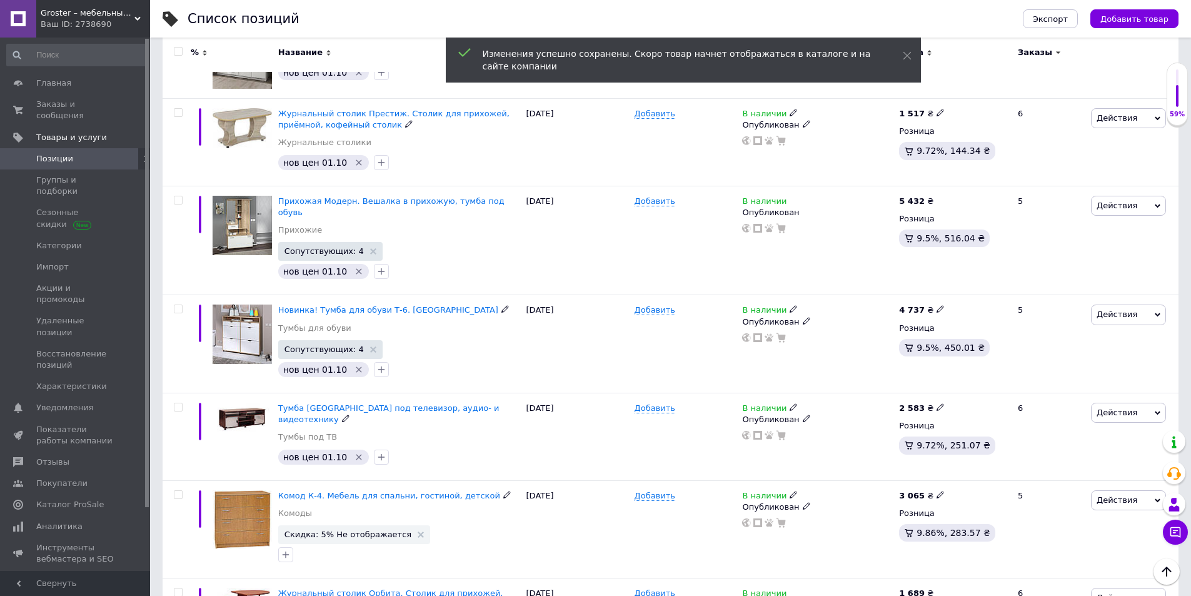
click at [418, 531] on use at bounding box center [421, 534] width 6 height 6
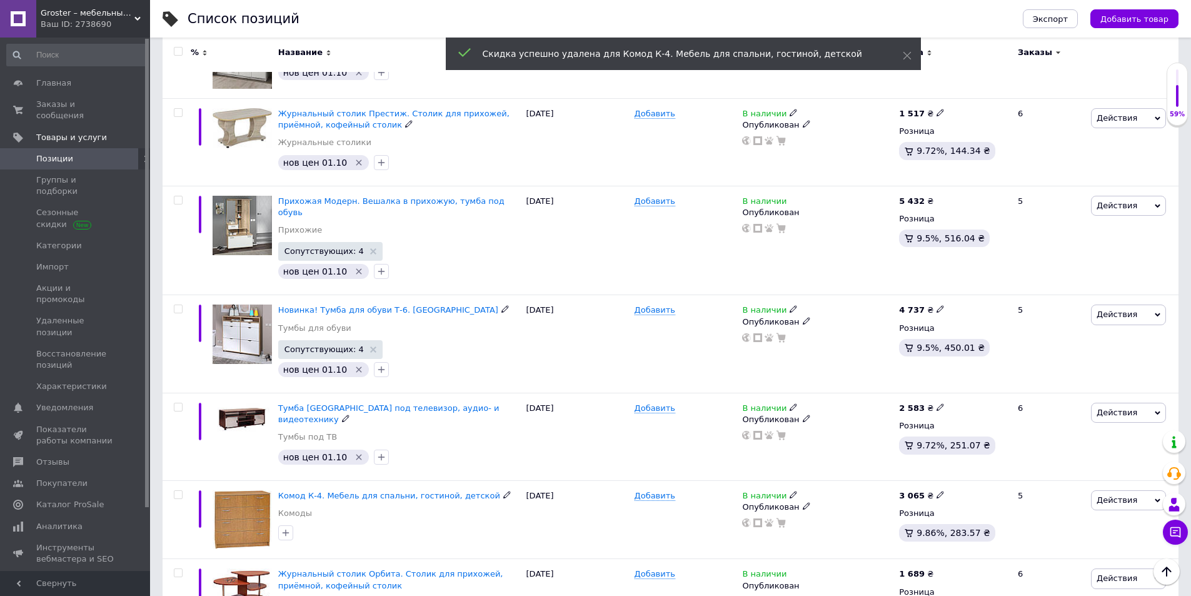
click at [288, 528] on icon "button" at bounding box center [286, 533] width 10 height 10
click at [287, 528] on icon "button" at bounding box center [286, 533] width 10 height 10
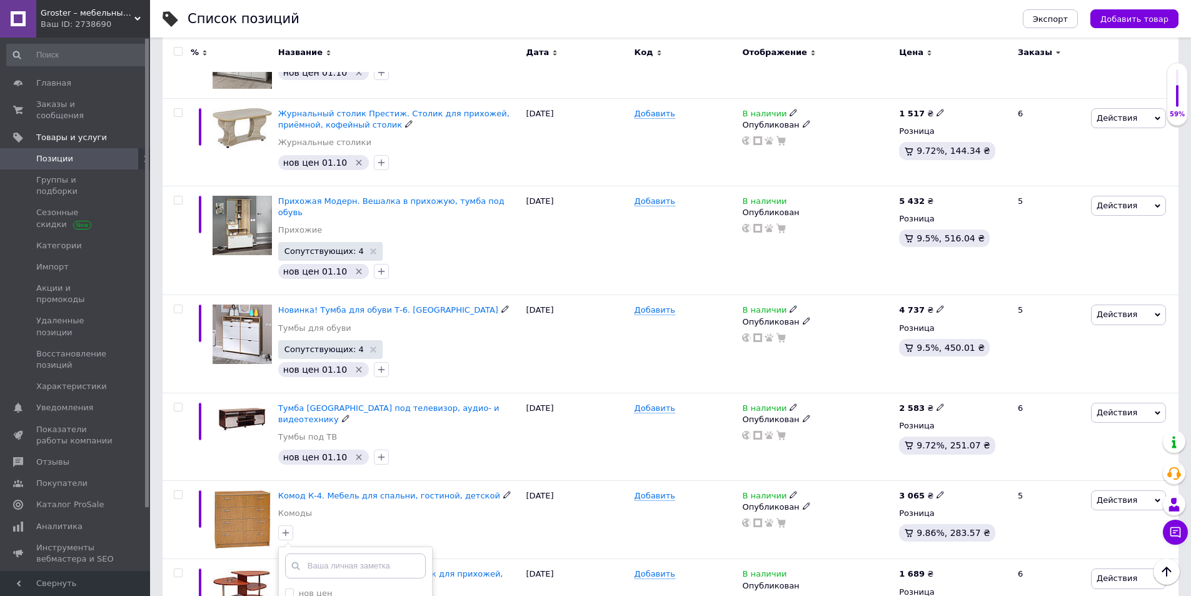
checkbox input "true"
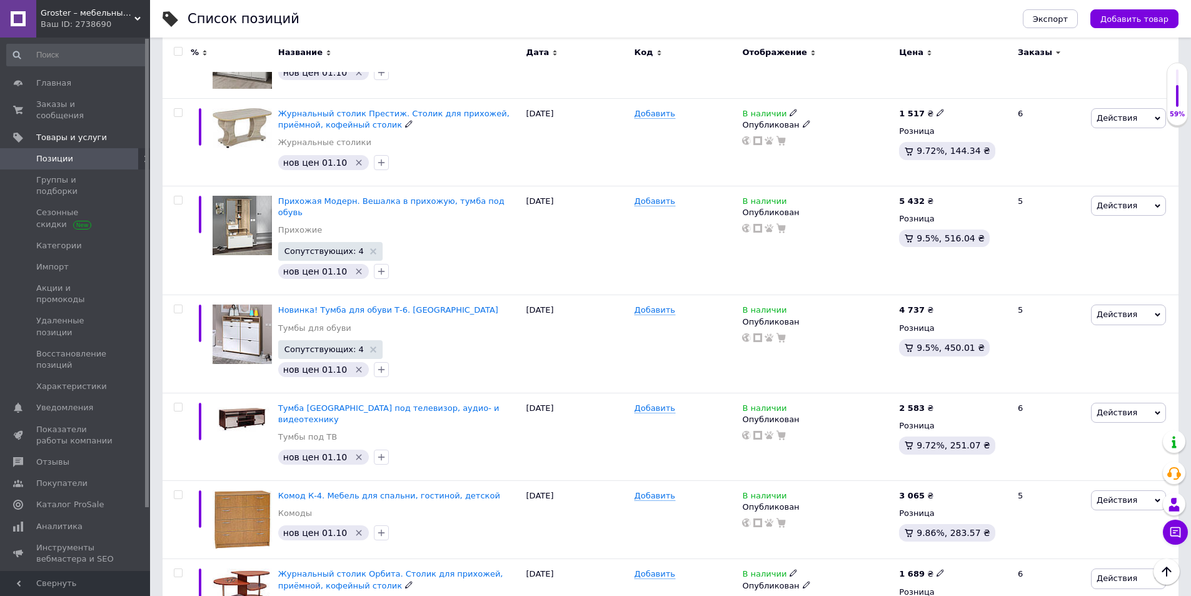
click at [178, 563] on input "checkbox" at bounding box center [178, 573] width 8 height 8
checkbox input "true"
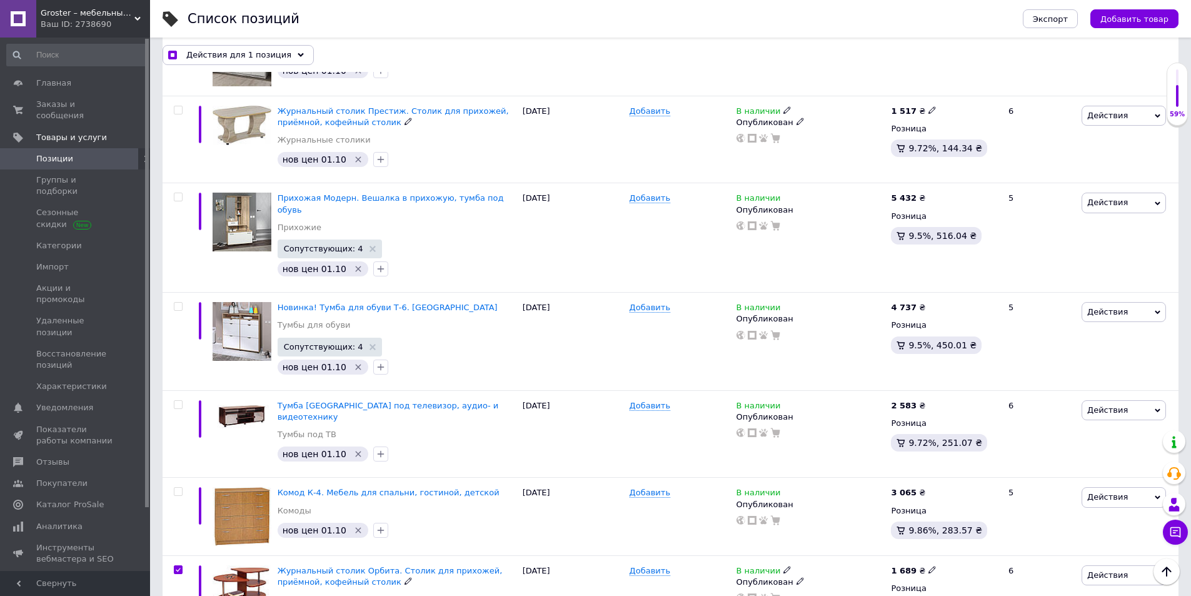
scroll to position [3556, 0]
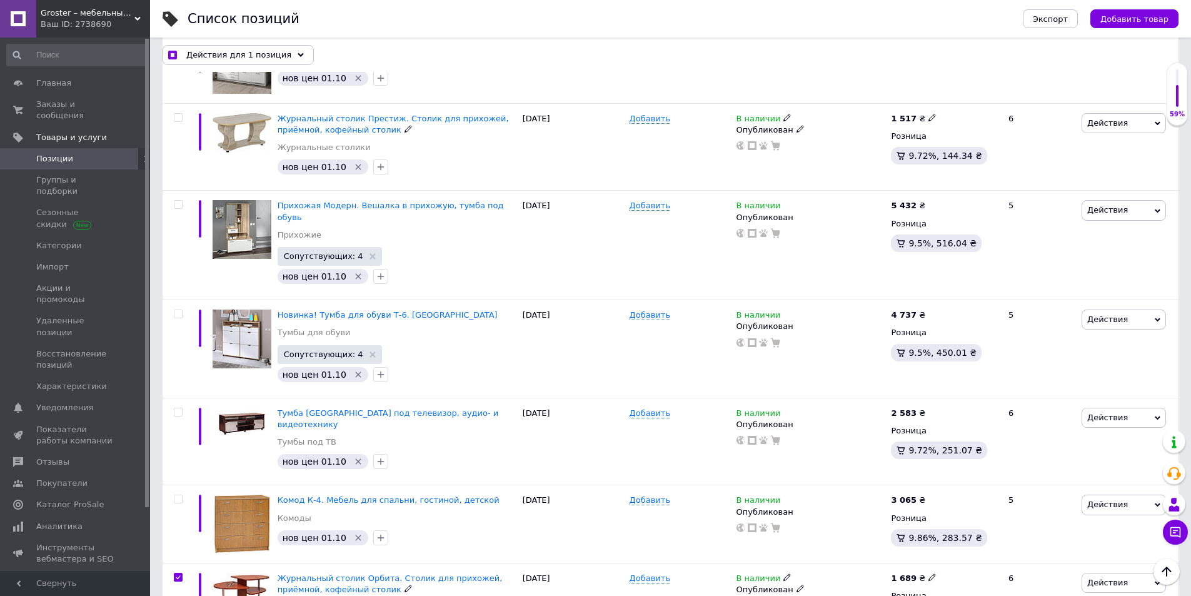
click at [1124, 563] on span "Действия" at bounding box center [1123, 583] width 84 height 20
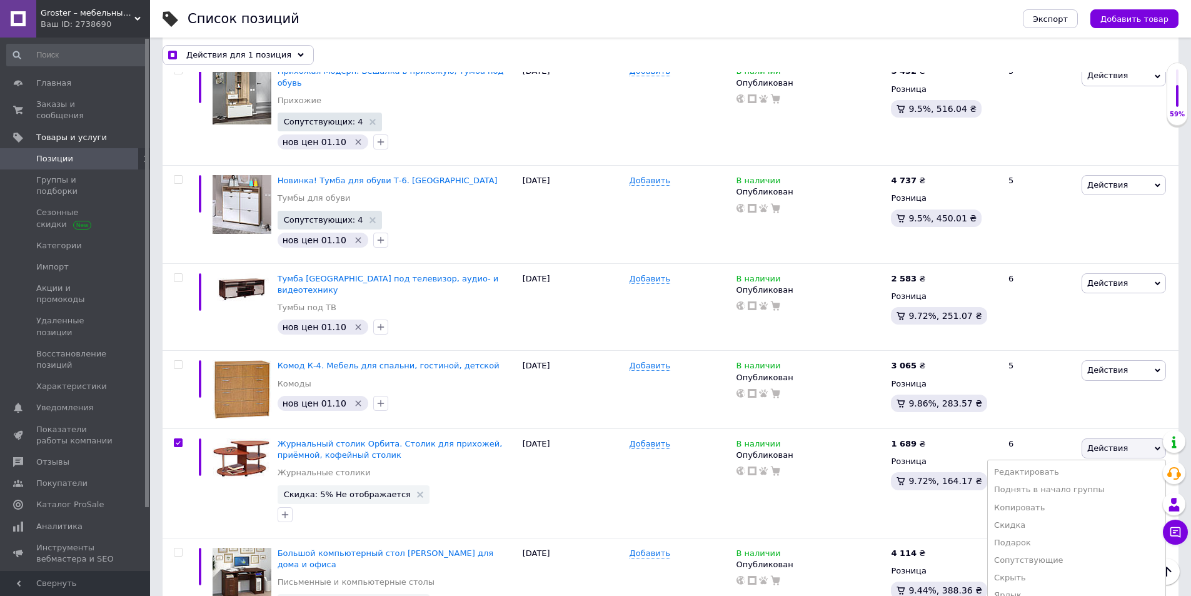
scroll to position [3743, 0]
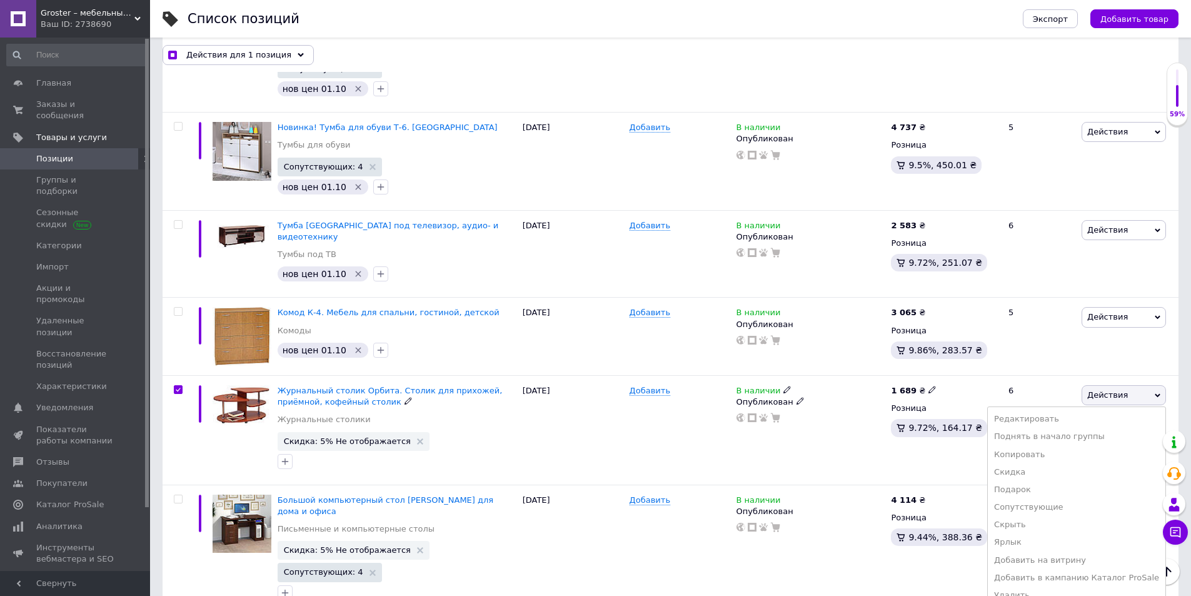
click at [1040, 563] on li "Удалить" at bounding box center [1077, 595] width 178 height 18
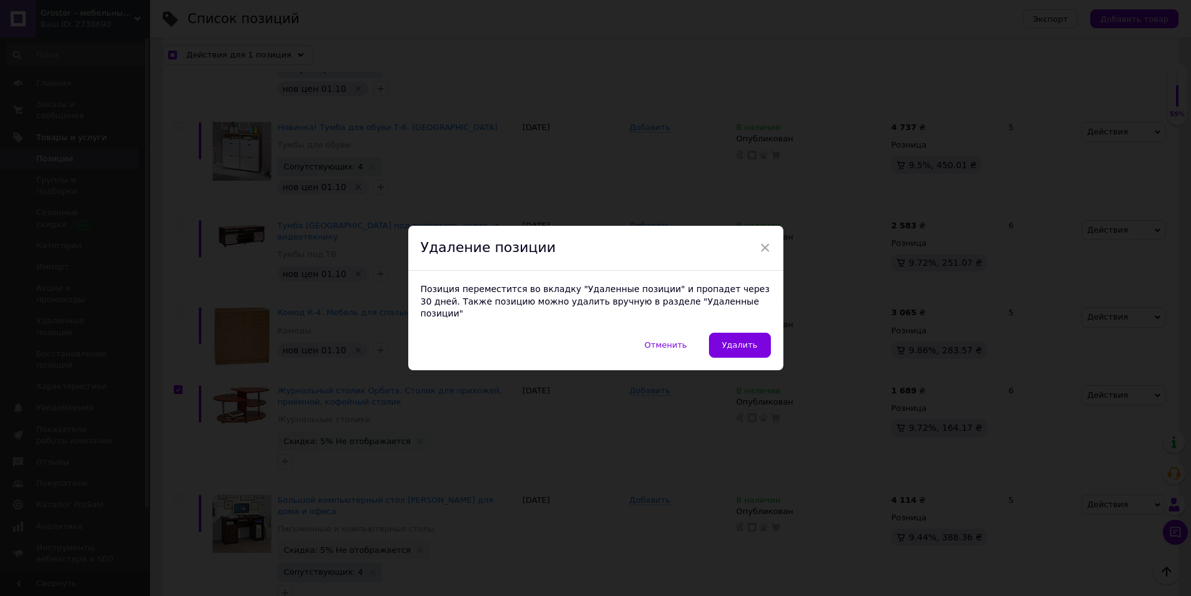
click at [741, 344] on span "Удалить" at bounding box center [740, 344] width 36 height 9
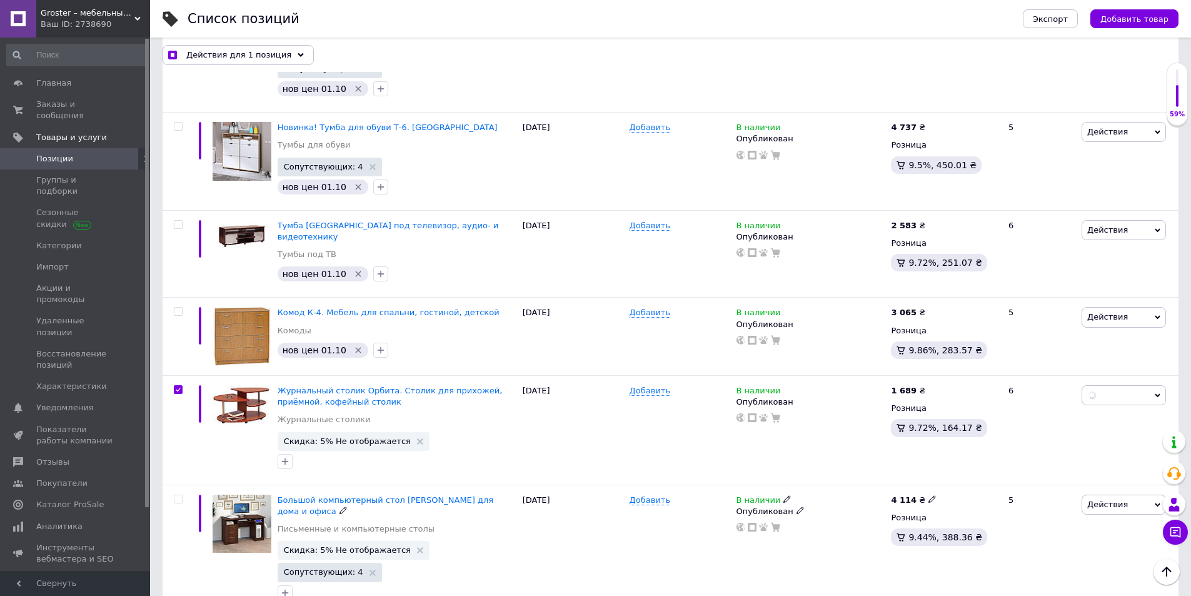
checkbox input "true"
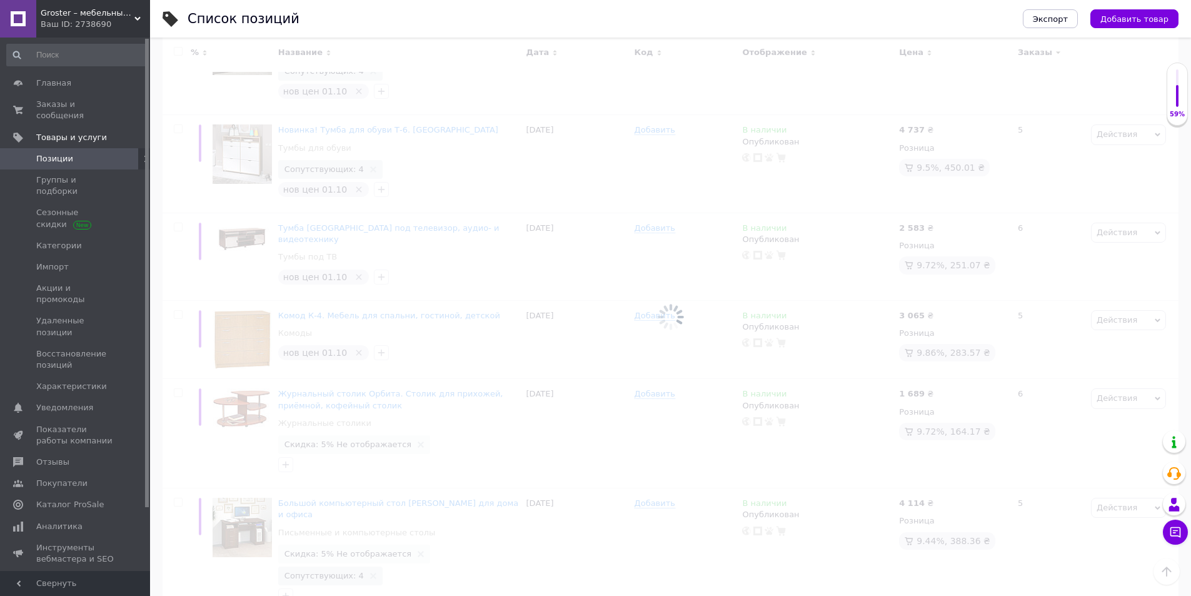
checkbox input "false"
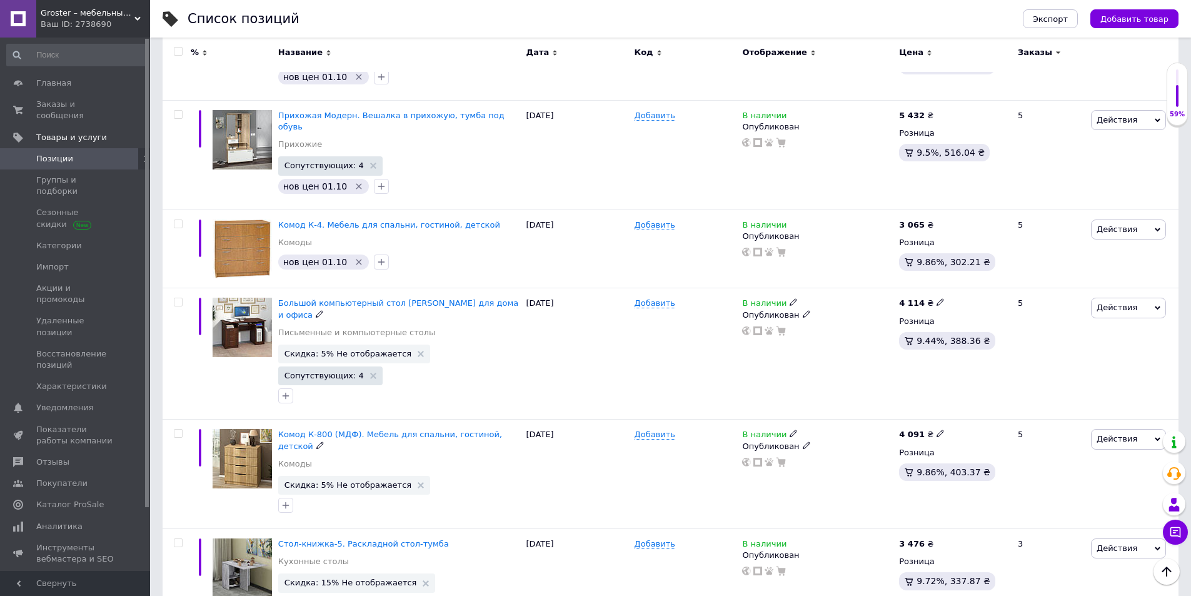
scroll to position [3646, 0]
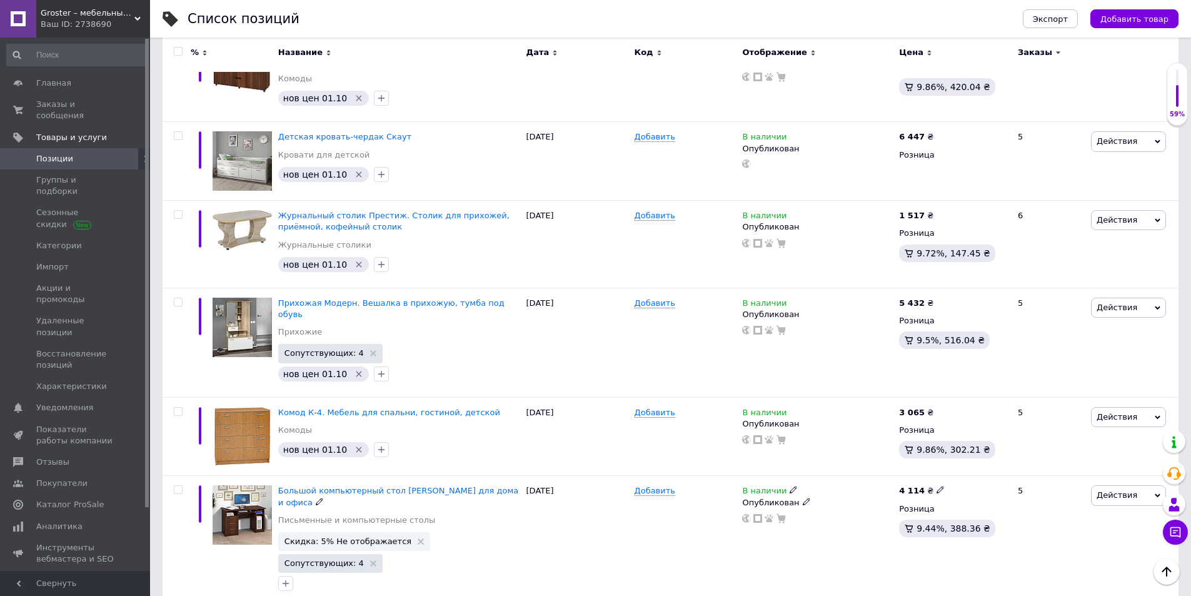
click at [418, 538] on use at bounding box center [421, 541] width 6 height 6
click at [936, 486] on use at bounding box center [939, 489] width 7 height 7
type input "4157"
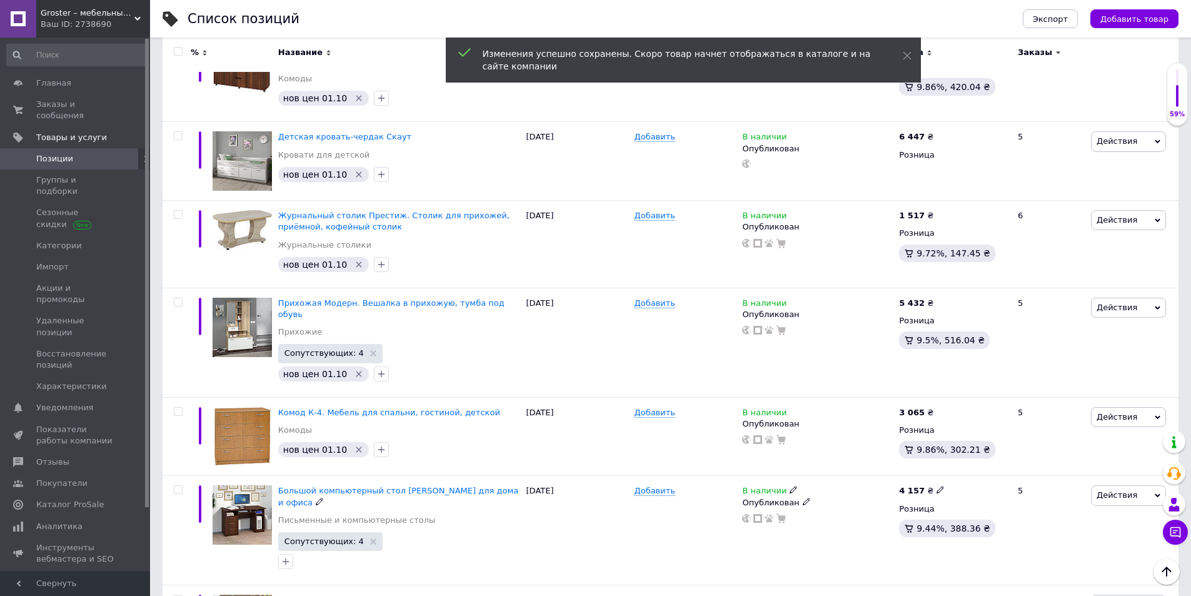
click at [370, 538] on icon at bounding box center [373, 541] width 6 height 6
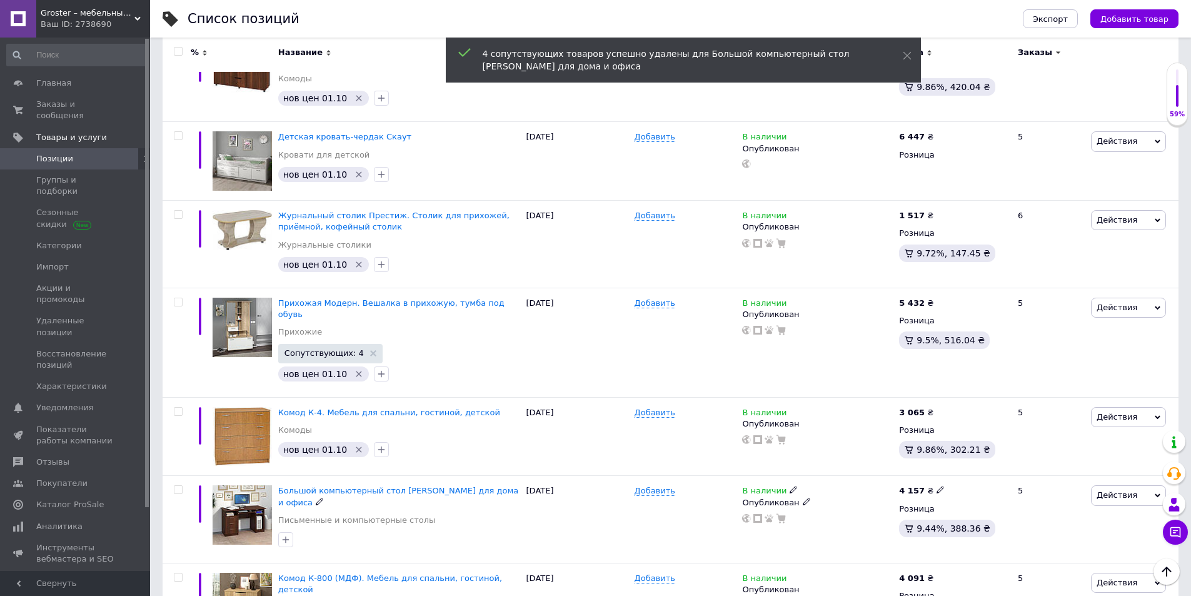
click at [291, 532] on button "button" at bounding box center [285, 539] width 15 height 15
checkbox input "true"
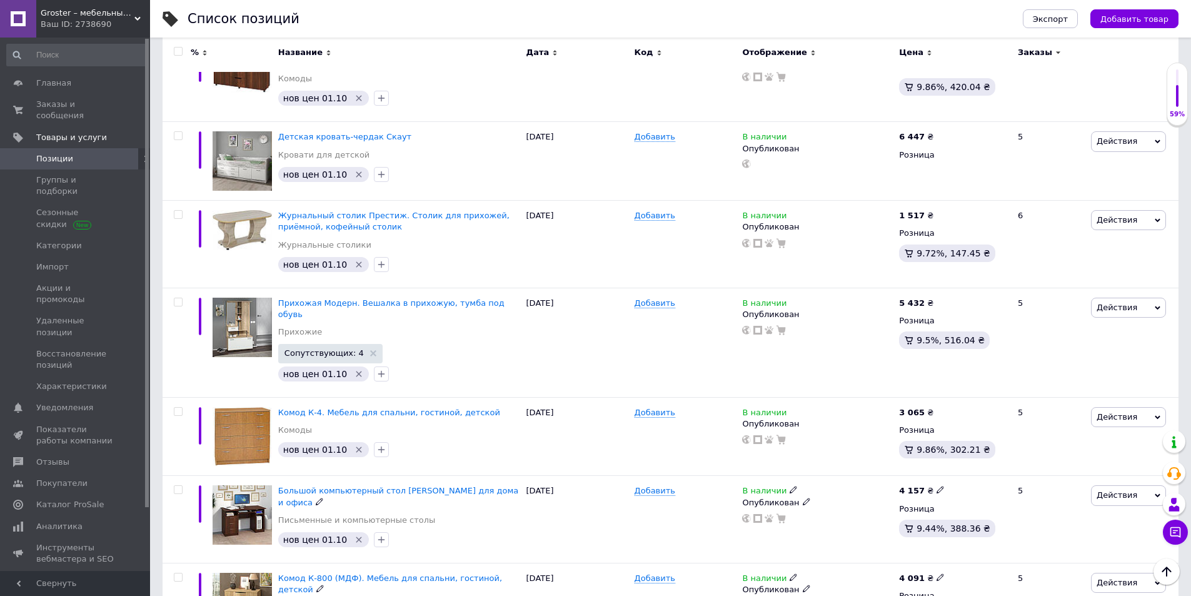
checkbox input "true"
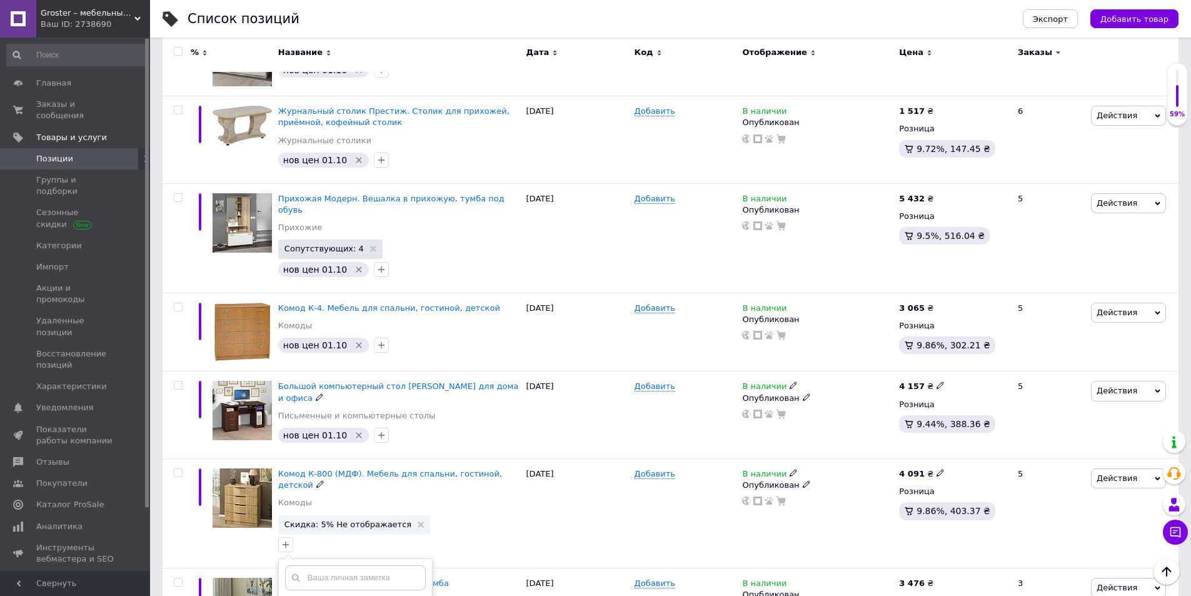
scroll to position [3771, 0]
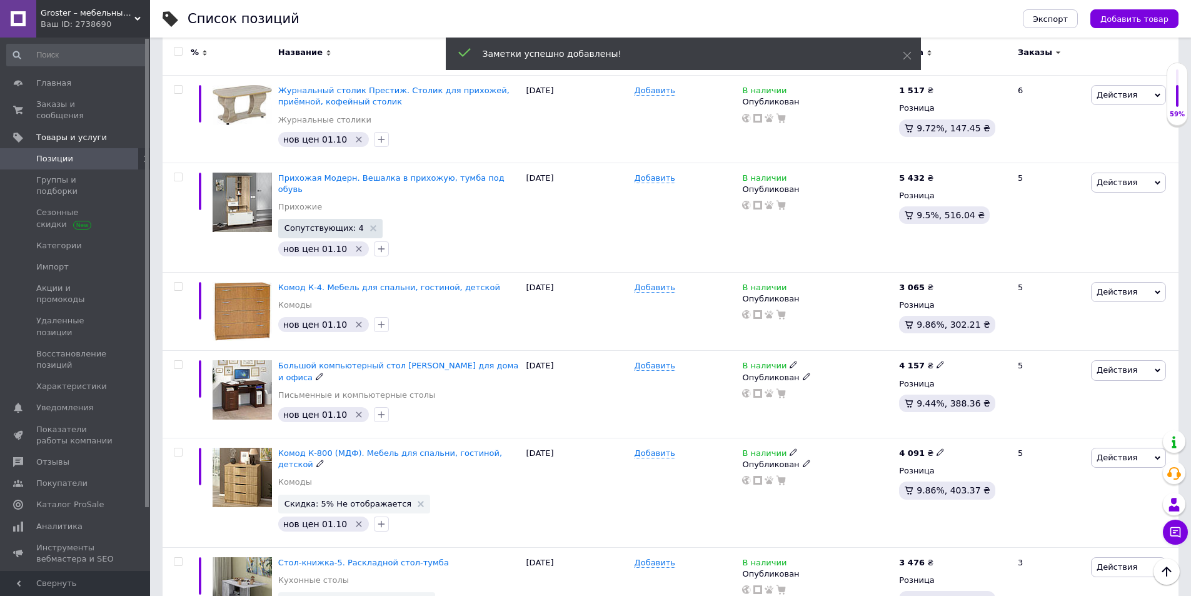
click at [418, 501] on use at bounding box center [421, 504] width 6 height 6
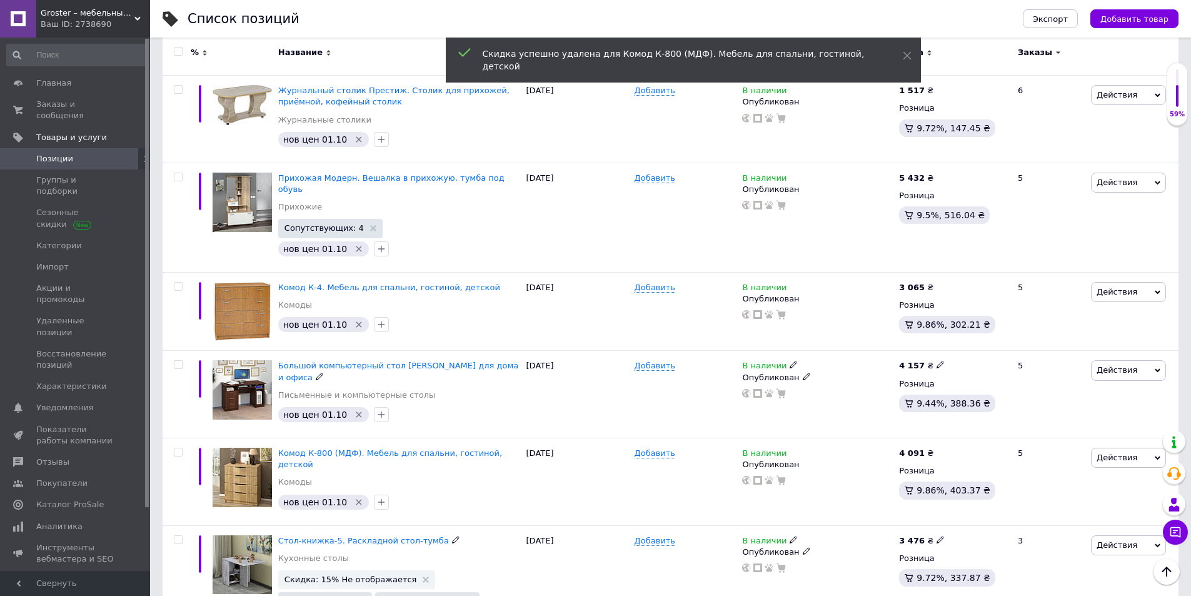
click at [423, 563] on use at bounding box center [426, 579] width 6 height 6
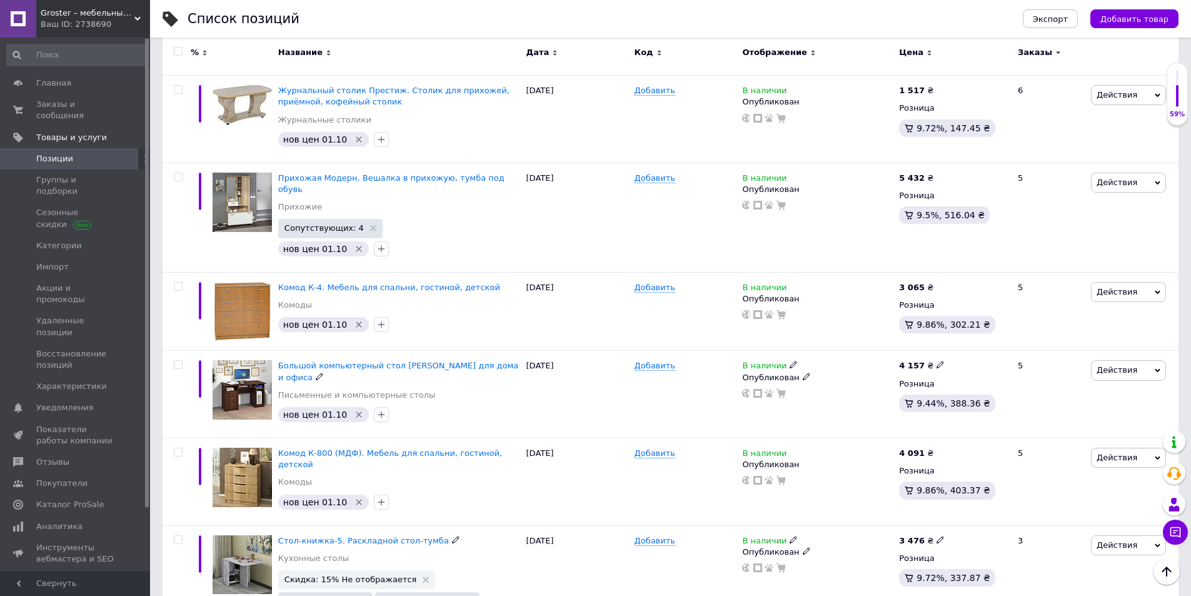
click at [423, 563] on use at bounding box center [426, 579] width 6 height 6
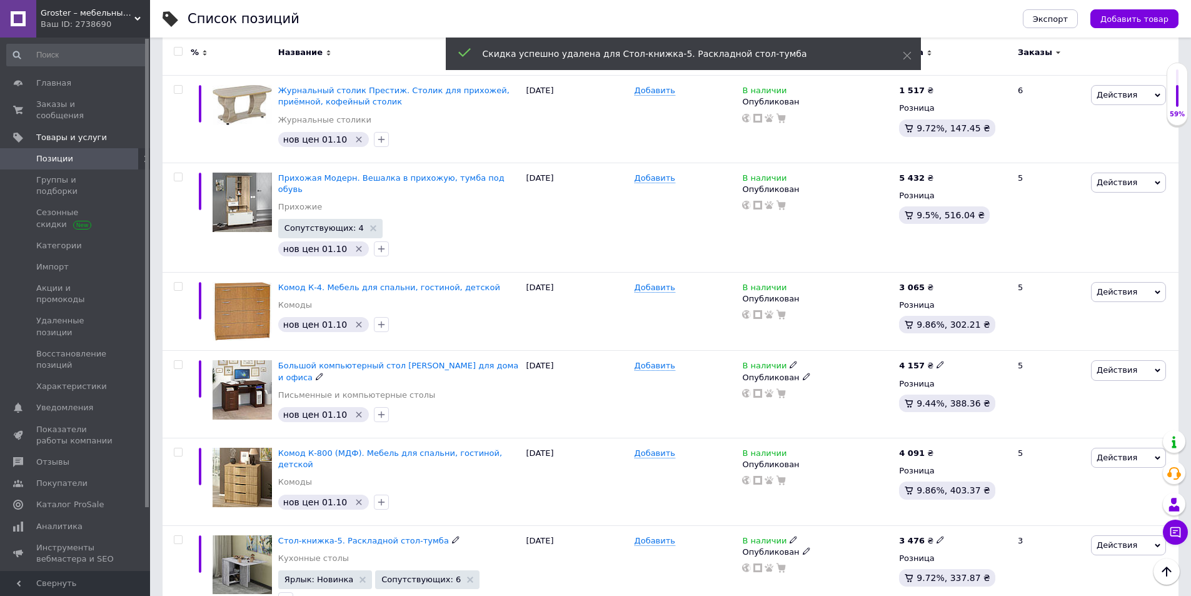
click at [286, 563] on icon "button" at bounding box center [286, 599] width 10 height 10
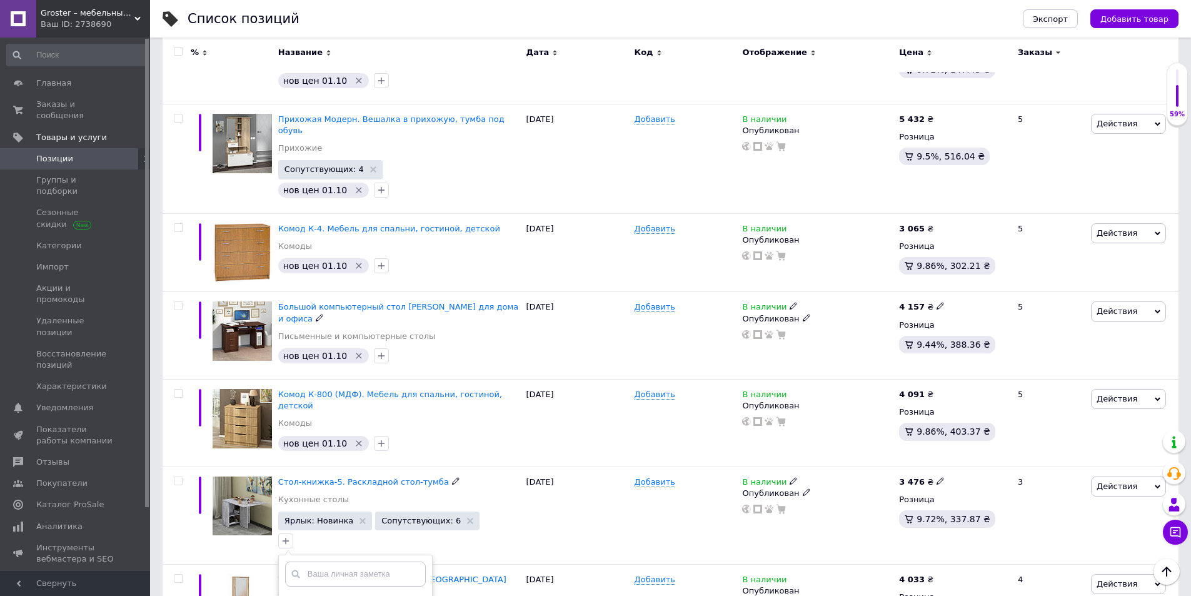
scroll to position [3896, 0]
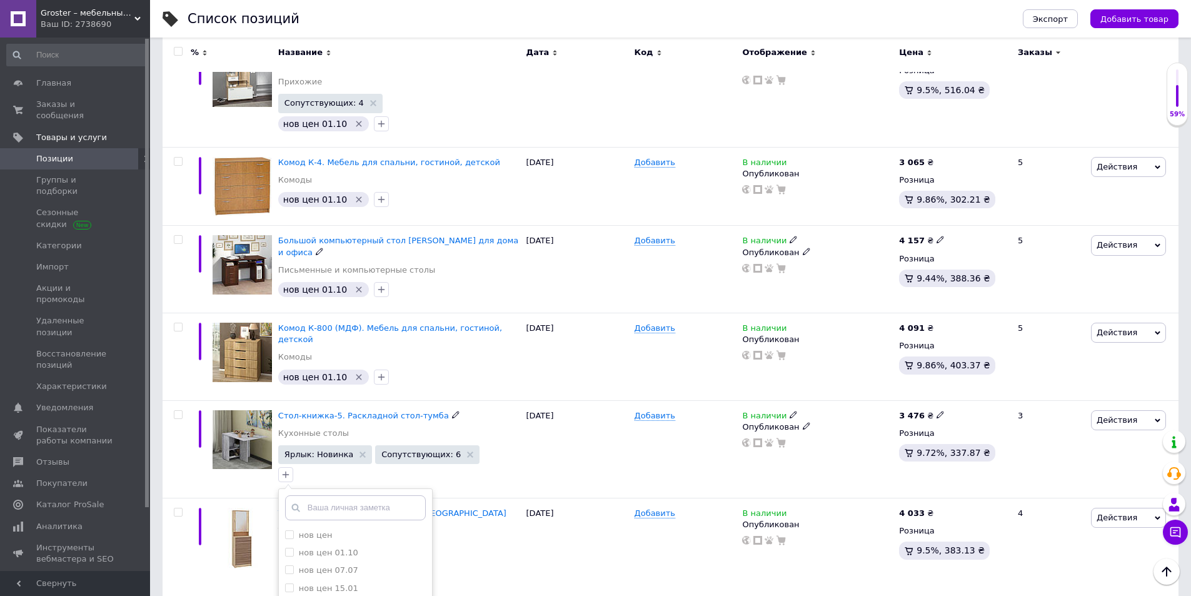
click at [339, 548] on label "нов цен 01.10" at bounding box center [328, 552] width 59 height 9
checkbox input "true"
click at [418, 549] on icon at bounding box center [421, 552] width 6 height 6
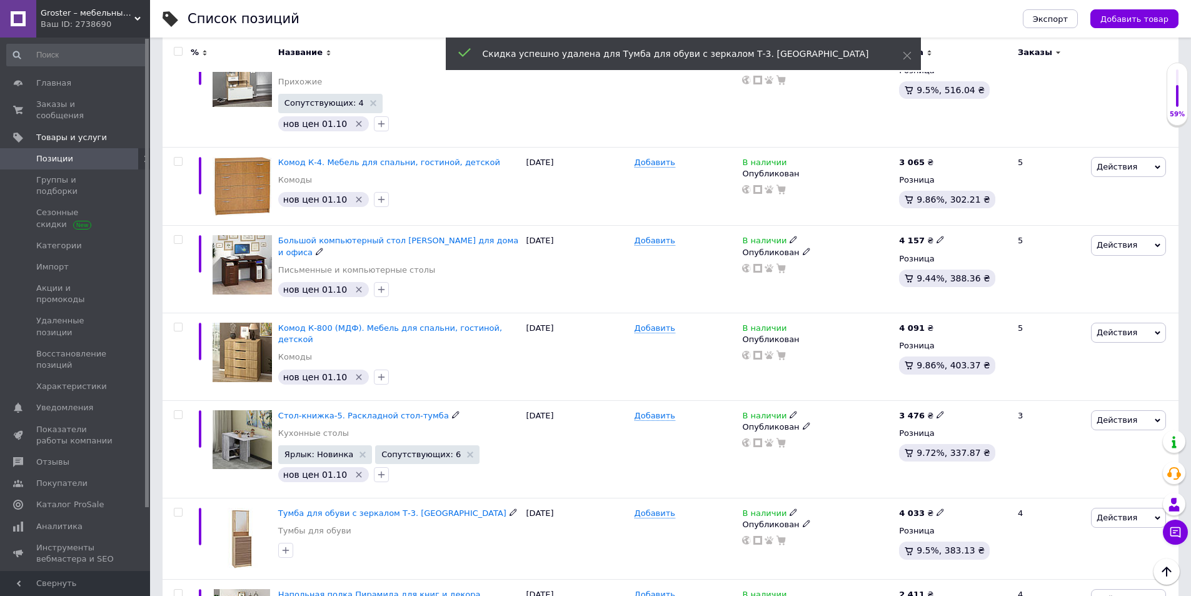
click at [282, 545] on icon "button" at bounding box center [286, 550] width 10 height 10
checkbox input "true"
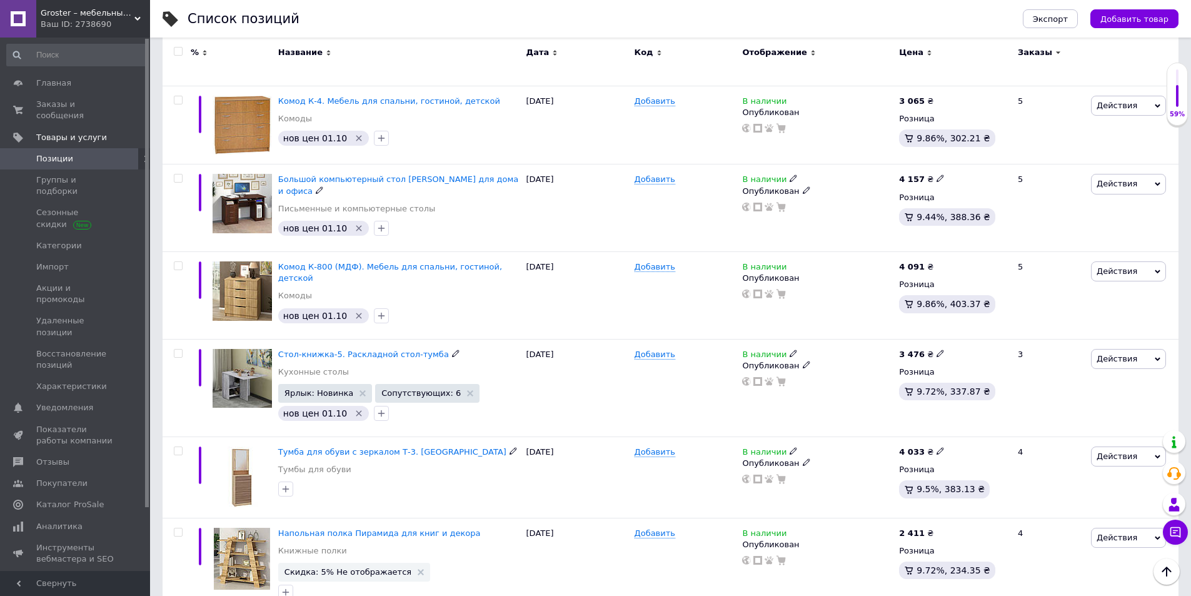
scroll to position [4021, 0]
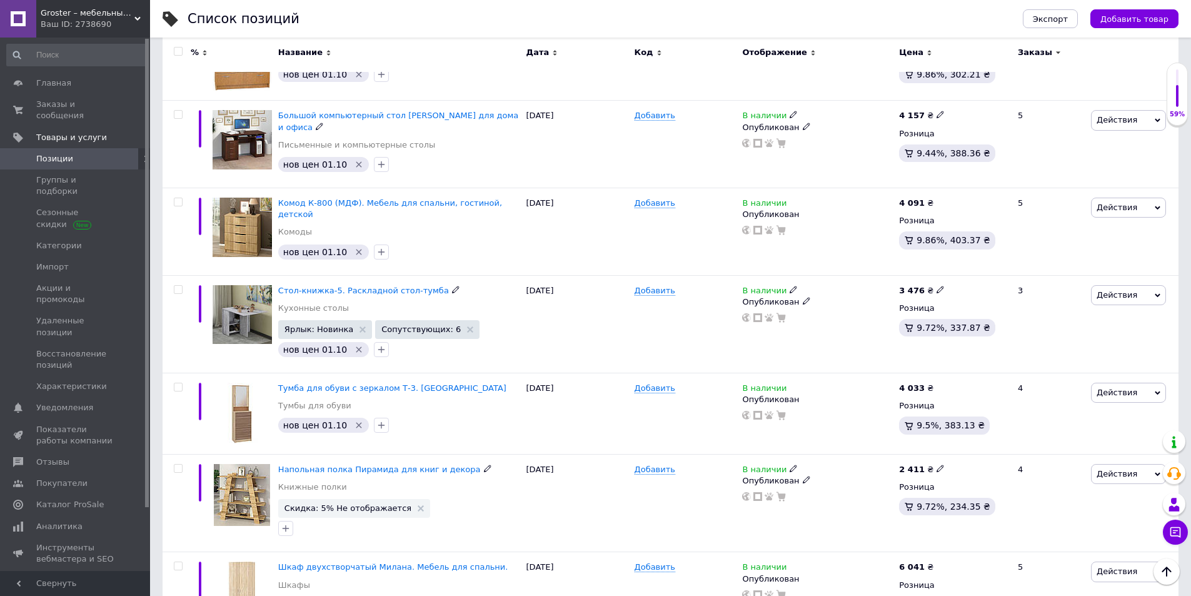
click at [178, 464] on input "checkbox" at bounding box center [178, 468] width 8 height 8
checkbox input "true"
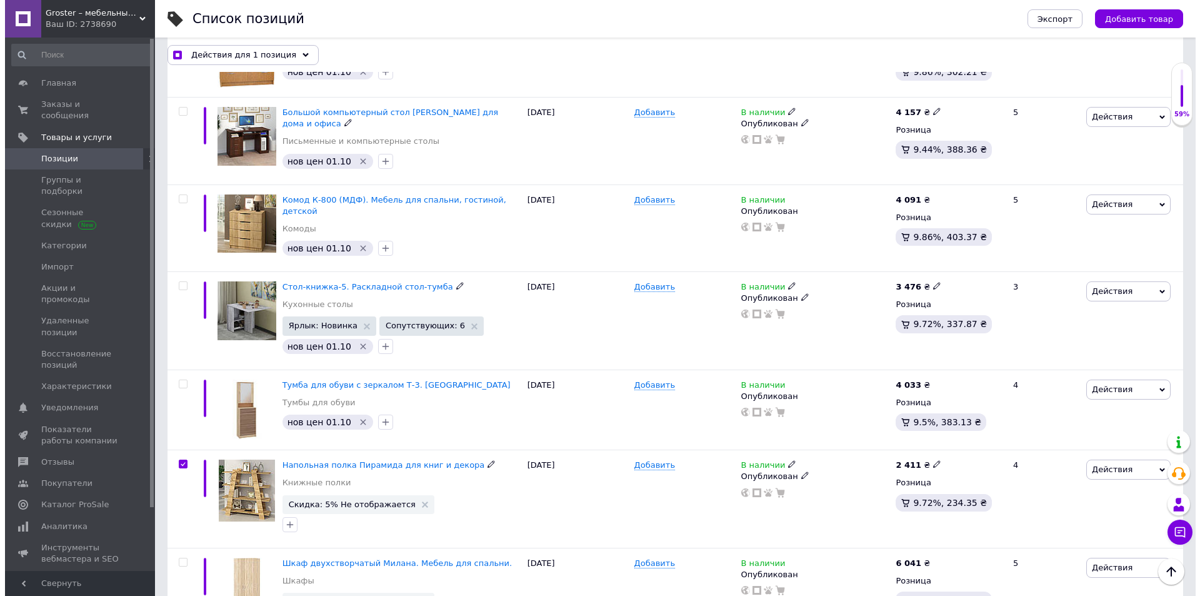
scroll to position [4013, 0]
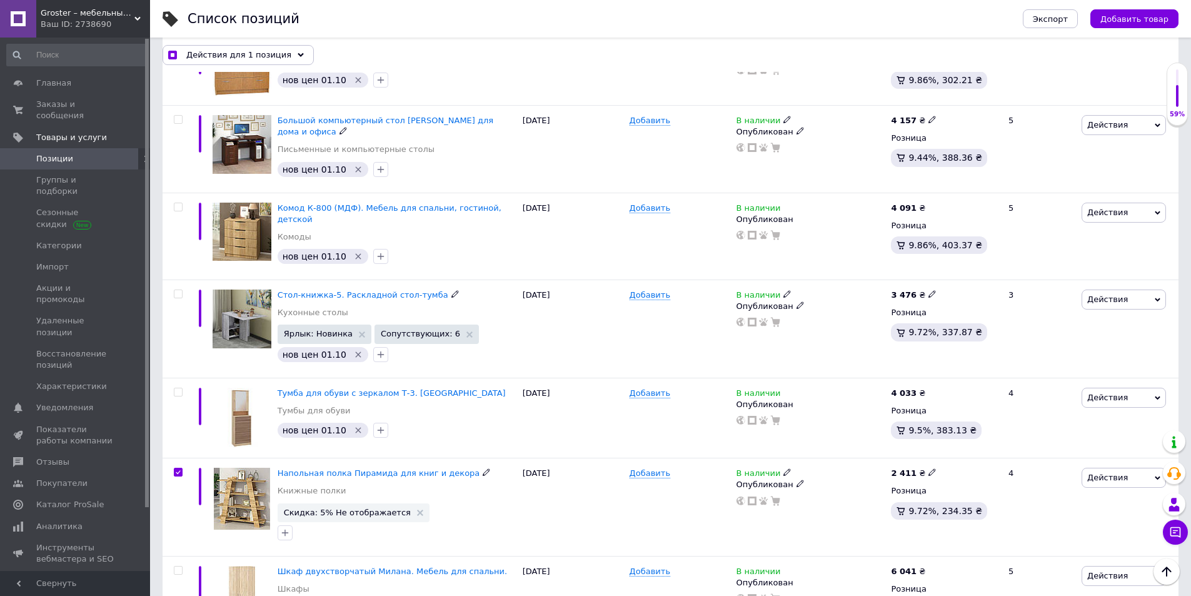
click at [1158, 475] on icon at bounding box center [1158, 478] width 6 height 6
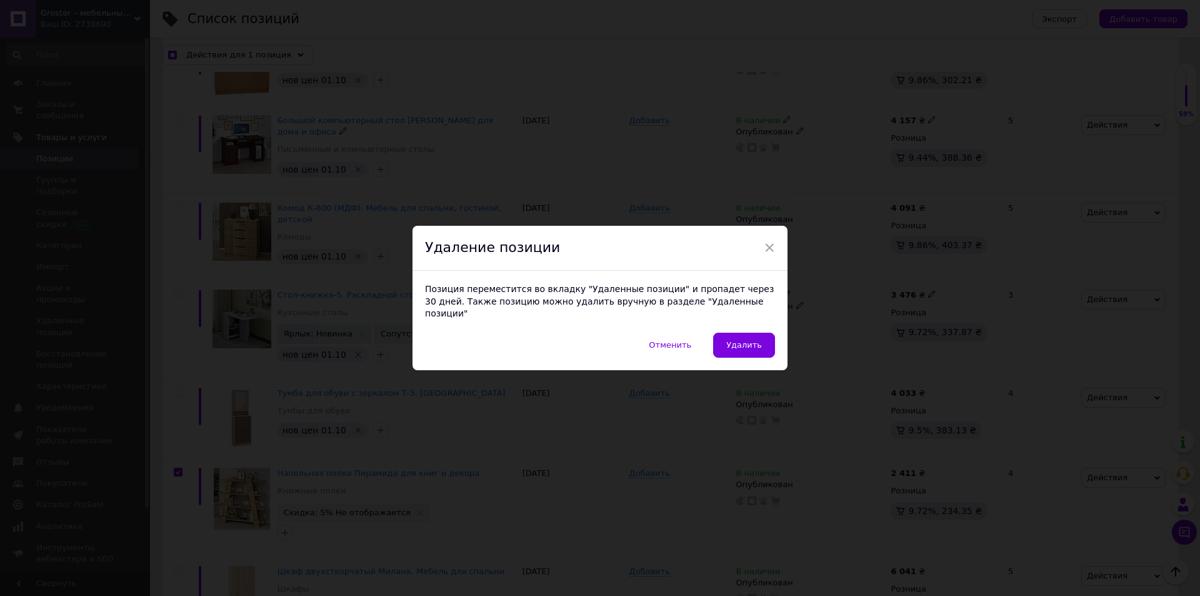
click at [753, 340] on span "Удалить" at bounding box center [744, 344] width 36 height 9
drag, startPoint x: 753, startPoint y: 337, endPoint x: 745, endPoint y: 346, distance: 11.9
click at [753, 496] on use at bounding box center [752, 500] width 9 height 9
checkbox input "true"
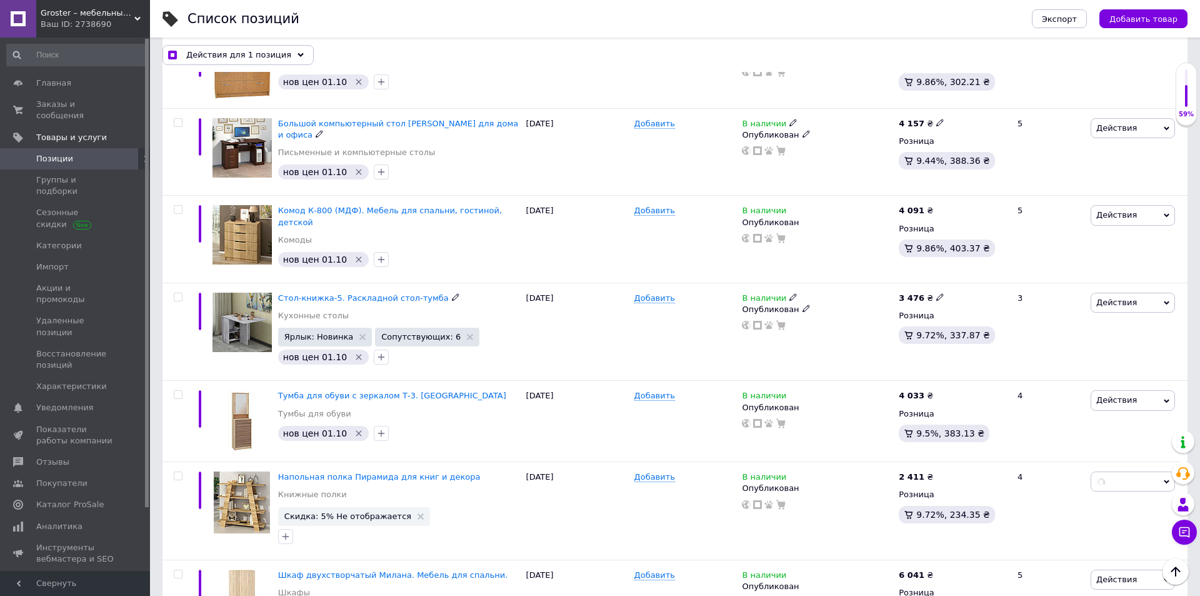
checkbox input "false"
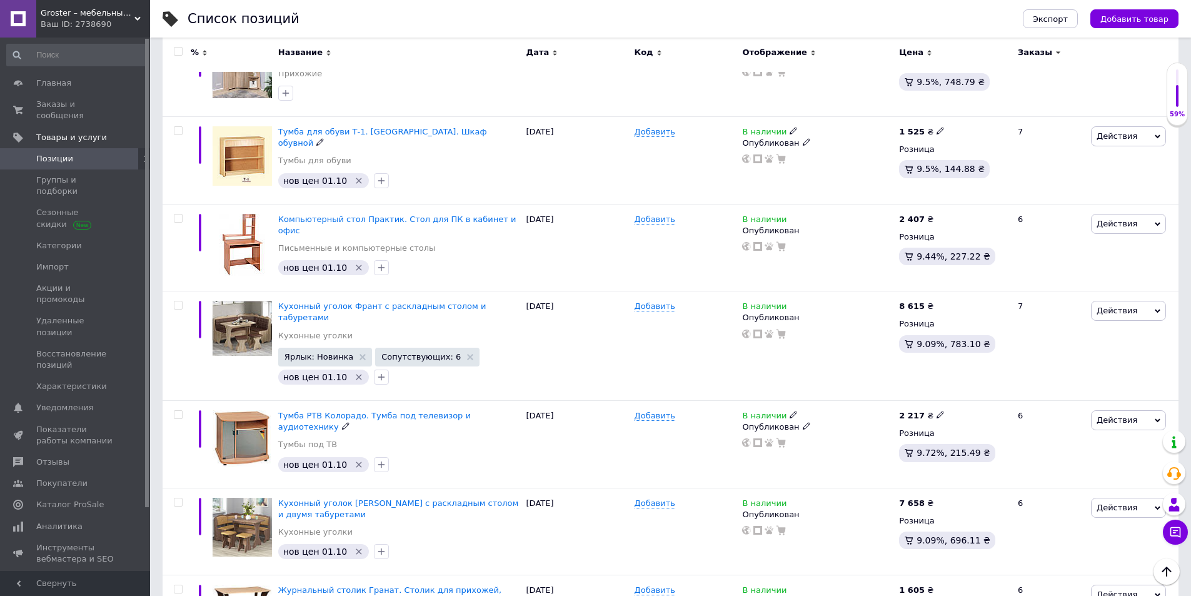
scroll to position [2333, 0]
